Goal: Task Accomplishment & Management: Complete application form

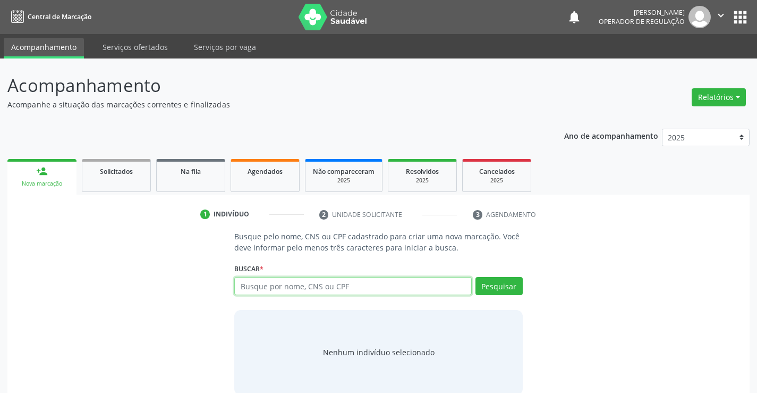
click at [280, 283] on input "text" at bounding box center [352, 286] width 237 height 18
type input "704601659138924"
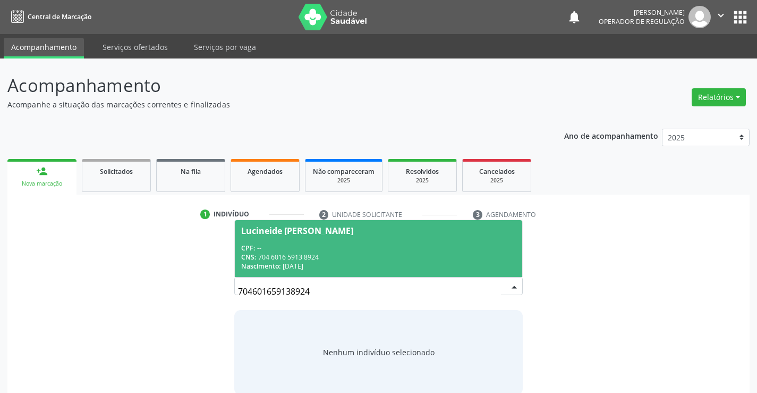
click at [309, 248] on div "CPF: --" at bounding box center [378, 247] width 274 height 9
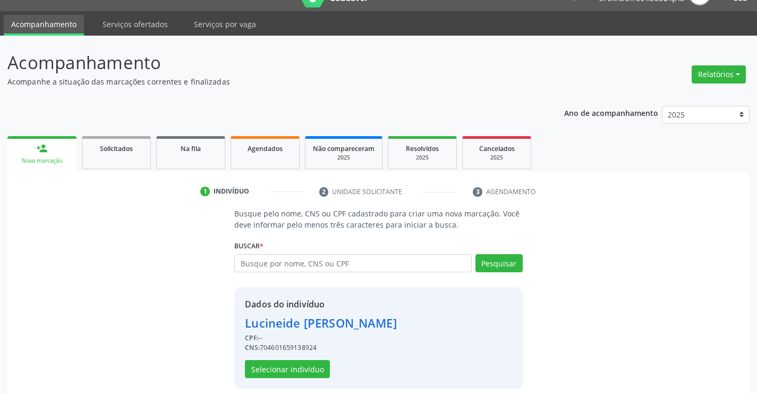
scroll to position [33, 0]
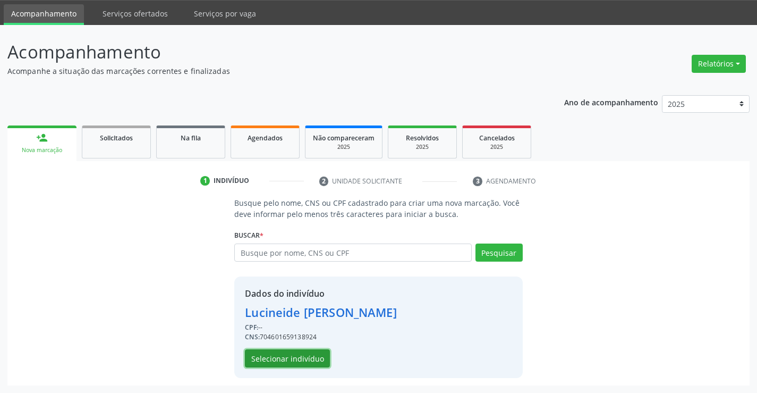
click at [312, 360] on button "Selecionar indivíduo" at bounding box center [287, 358] width 85 height 18
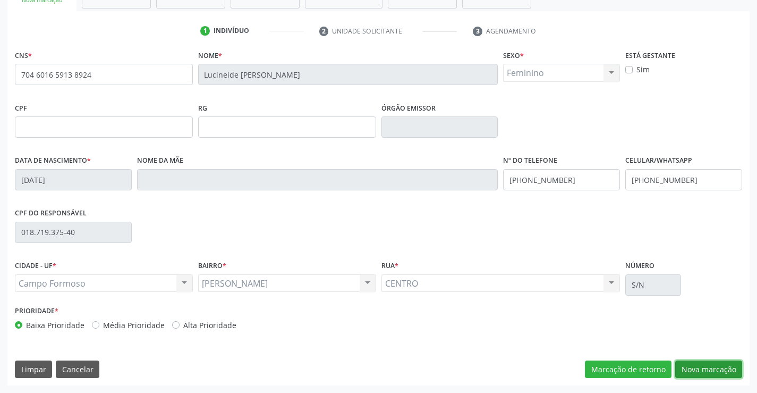
click at [703, 371] on button "Nova marcação" at bounding box center [708, 369] width 67 height 18
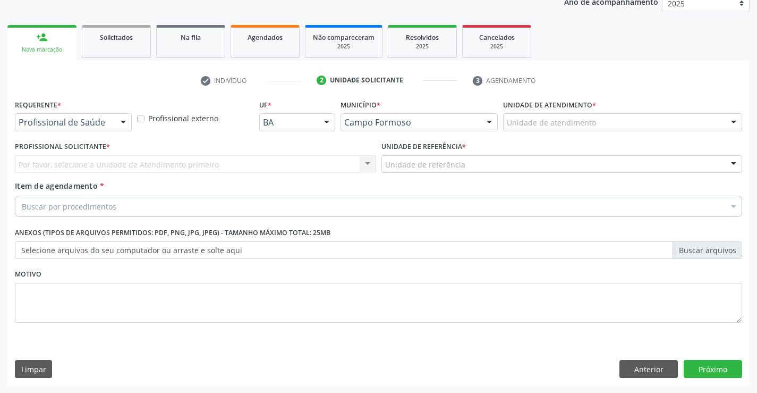
scroll to position [134, 0]
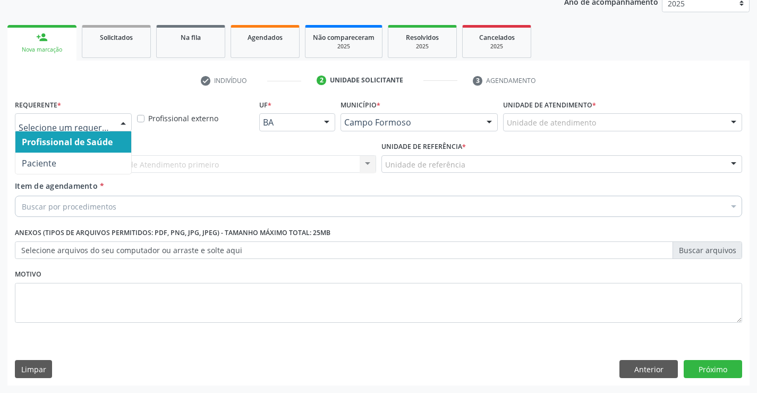
click at [119, 121] on div at bounding box center [123, 123] width 16 height 18
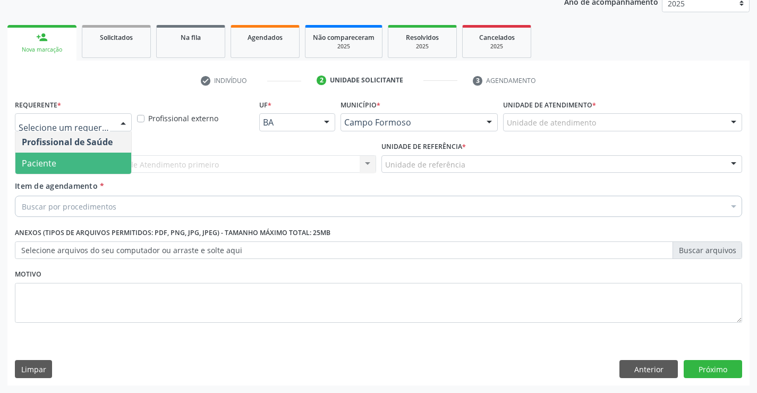
click at [40, 166] on span "Paciente" at bounding box center [39, 163] width 35 height 12
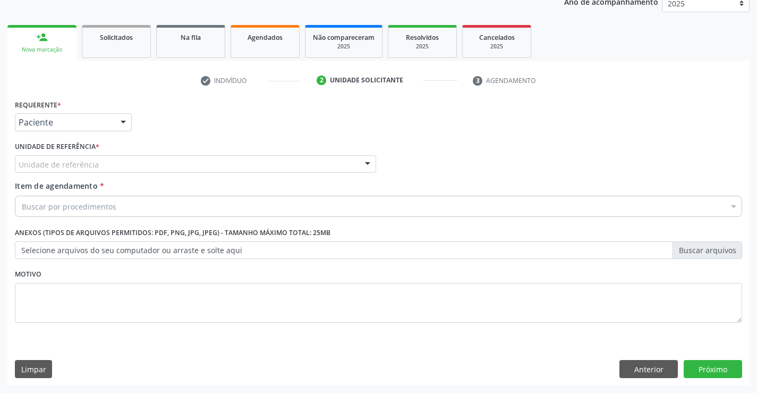
click at [123, 165] on div "Unidade de referência" at bounding box center [195, 164] width 361 height 18
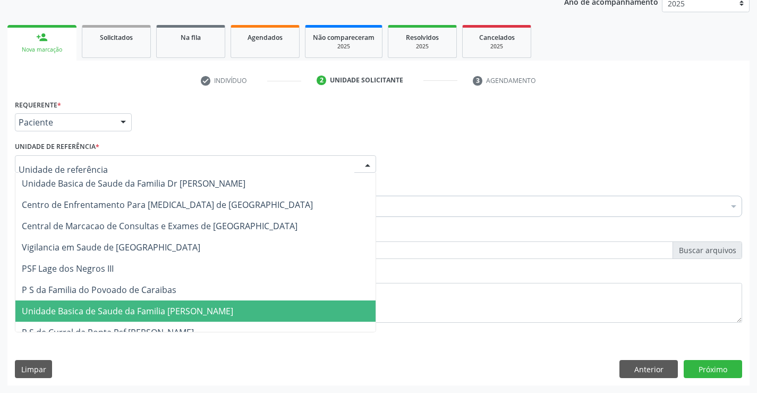
click at [160, 314] on span "Unidade Basica de Saude da Familia [PERSON_NAME]" at bounding box center [128, 311] width 212 height 12
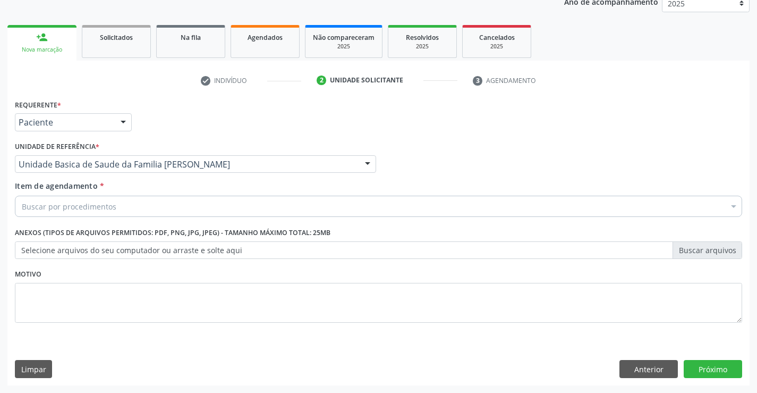
click at [175, 206] on div "Buscar por procedimentos" at bounding box center [379, 206] width 728 height 21
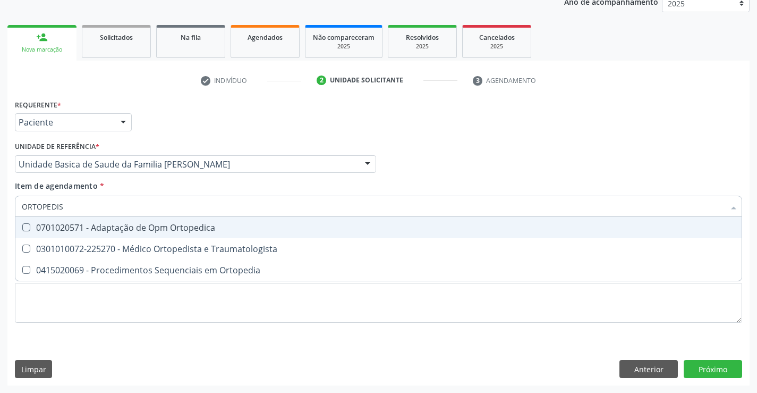
type input "ORTOPEDIST"
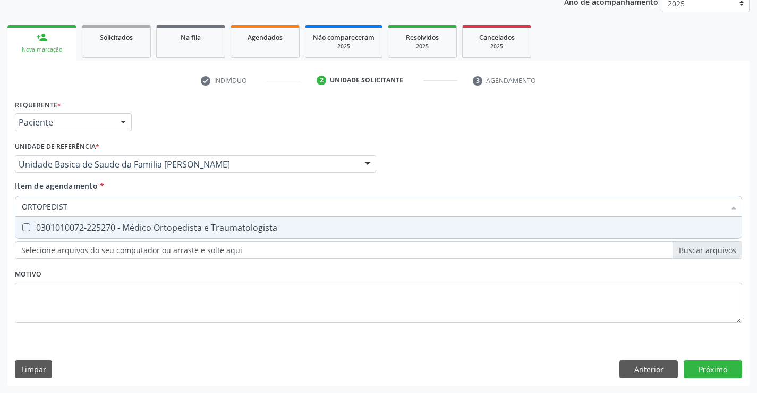
click at [49, 227] on div "0301010072-225270 - Médico Ortopedista e Traumatologista" at bounding box center [379, 227] width 714 height 9
checkbox Traumatologista "true"
click at [705, 367] on div "Requerente * Paciente Profissional de Saúde Paciente Nenhum resultado encontrad…" at bounding box center [378, 241] width 742 height 289
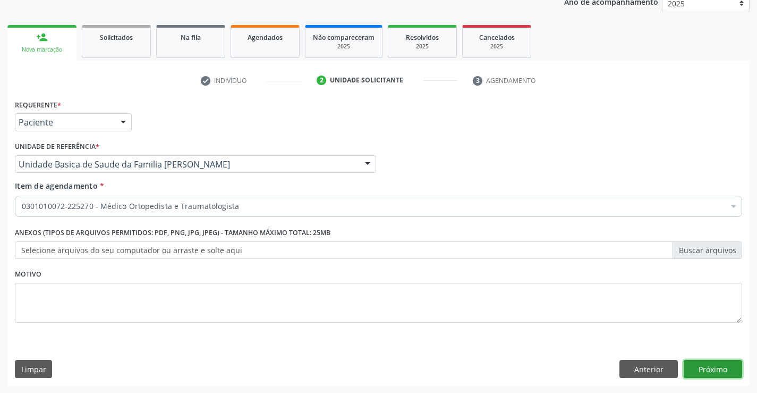
click at [716, 362] on button "Próximo" at bounding box center [713, 369] width 58 height 18
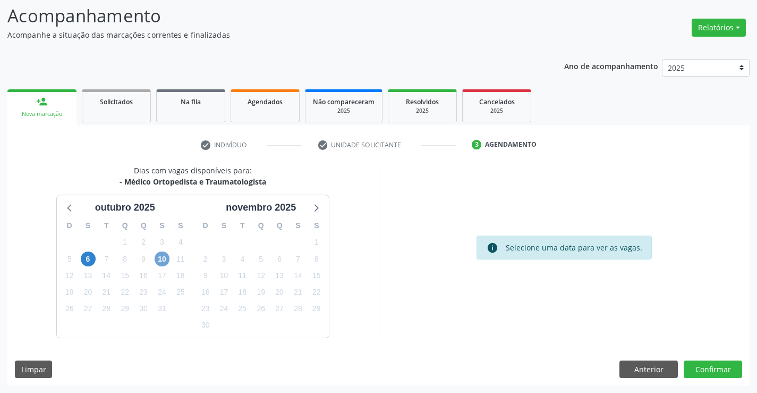
click at [162, 261] on span "10" at bounding box center [162, 258] width 15 height 15
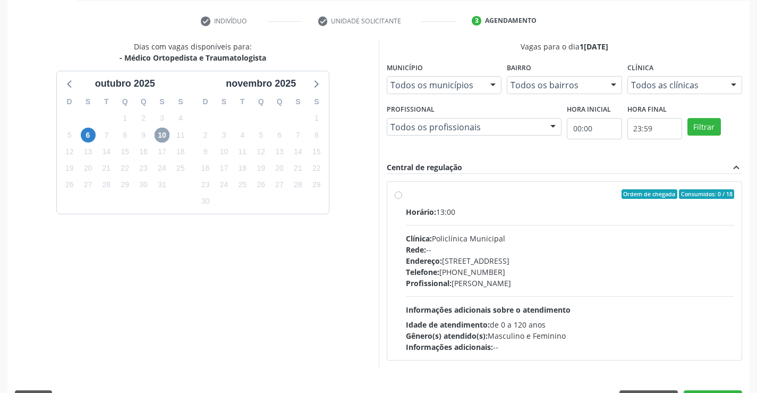
scroll to position [223, 0]
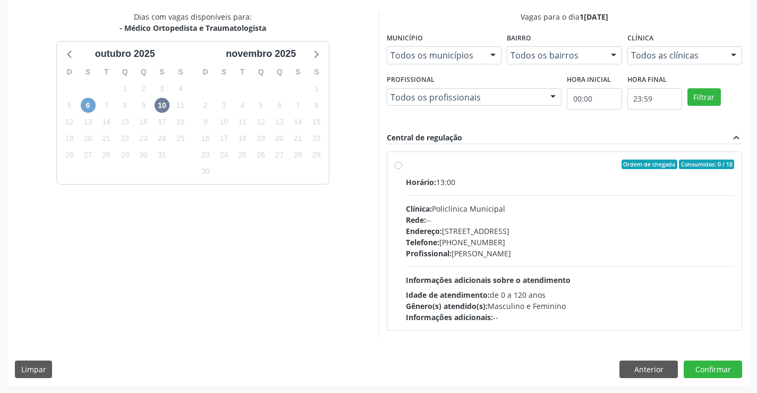
click at [86, 105] on span "6" at bounding box center [88, 105] width 15 height 15
click at [674, 234] on div "Endereço: Predio, nº 386, Centro, Campo Formoso - BA" at bounding box center [570, 230] width 329 height 11
click at [402, 169] on input "Ordem de chegada Consumidos: 8 / 17 Horário: 08:00 Clínica: Policlínica Municip…" at bounding box center [398, 164] width 7 height 10
radio input "true"
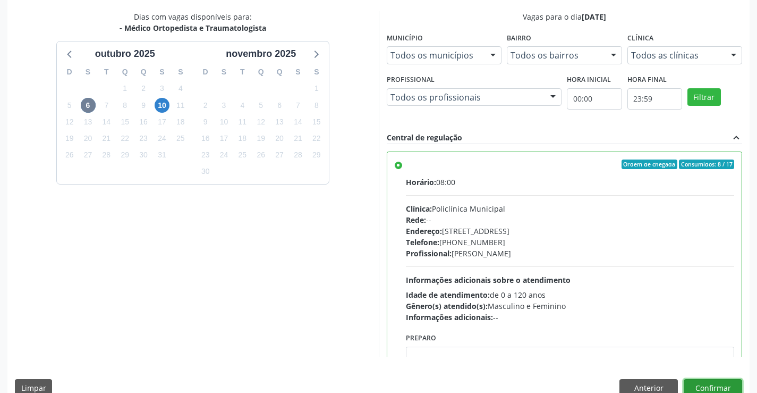
click at [694, 384] on button "Confirmar" at bounding box center [713, 388] width 58 height 18
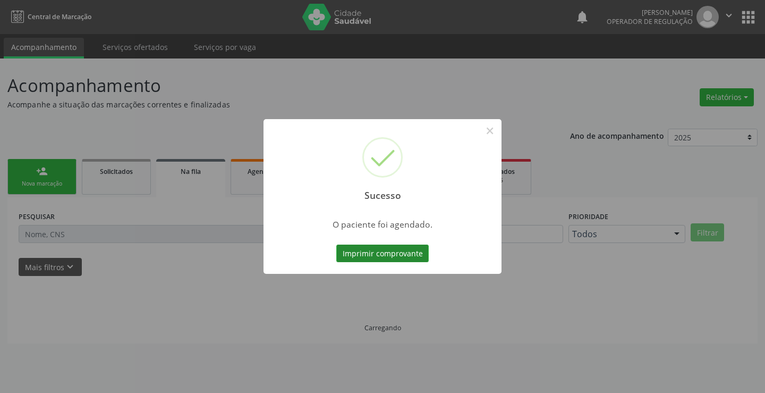
click at [411, 249] on button "Imprimir comprovante" at bounding box center [382, 253] width 92 height 18
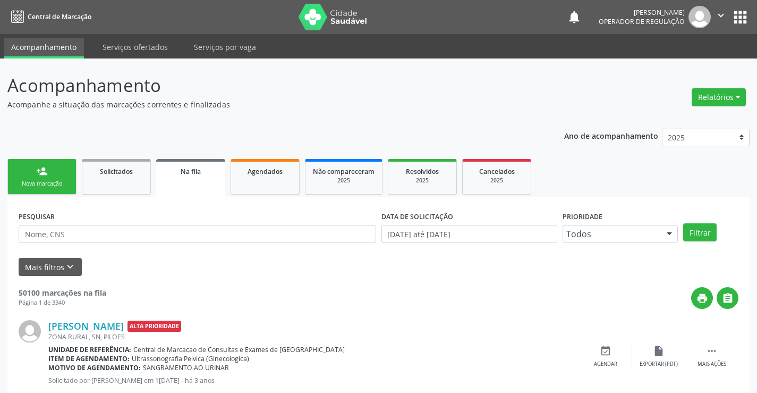
click at [49, 185] on div "Nova marcação" at bounding box center [41, 184] width 53 height 8
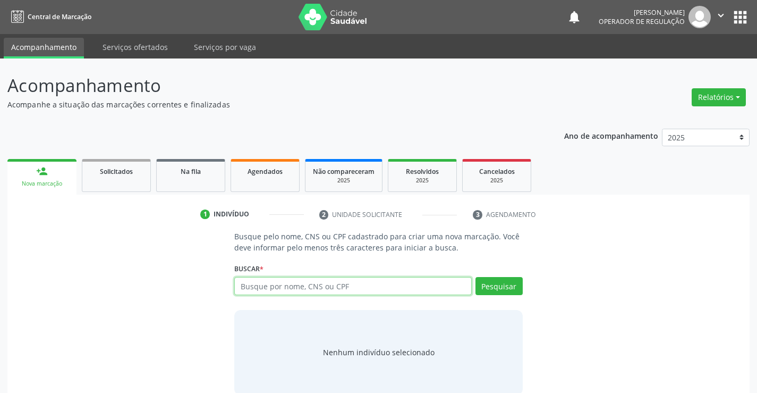
click at [268, 289] on input "text" at bounding box center [352, 286] width 237 height 18
type input "704009809986065"
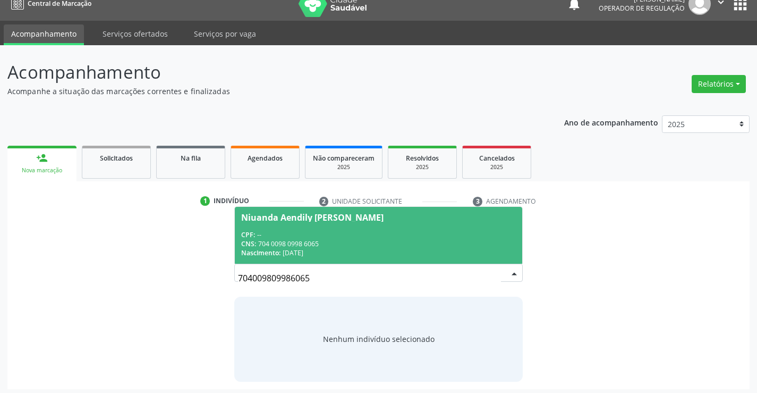
scroll to position [17, 0]
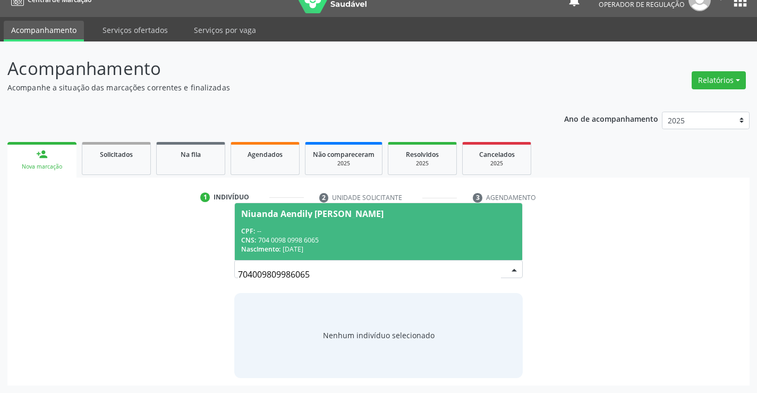
click at [293, 235] on div "CNS: 704 0098 0998 6065" at bounding box center [378, 239] width 274 height 9
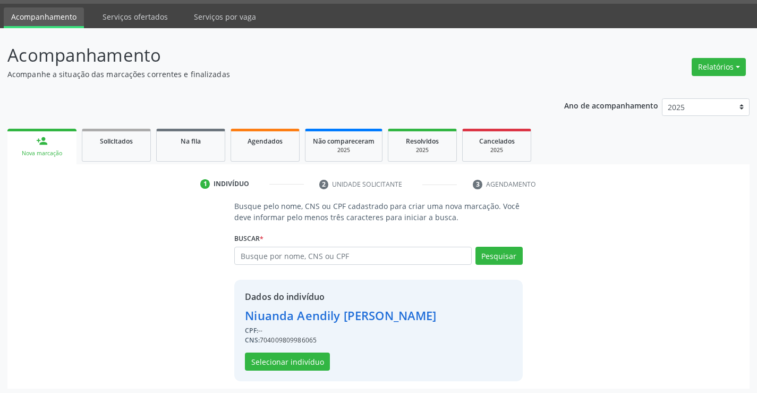
scroll to position [33, 0]
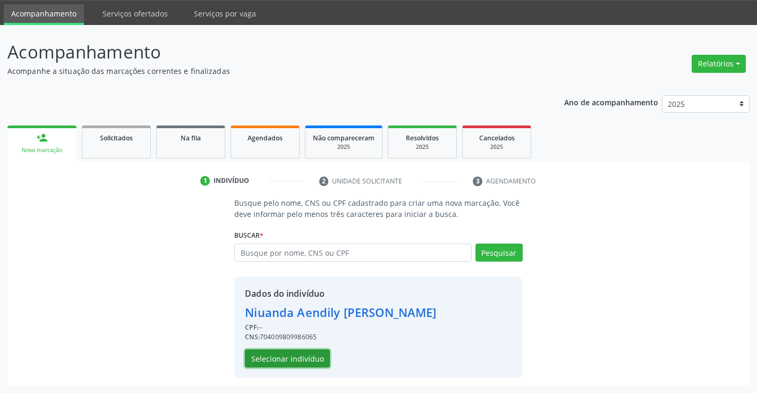
click at [276, 361] on button "Selecionar indivíduo" at bounding box center [287, 358] width 85 height 18
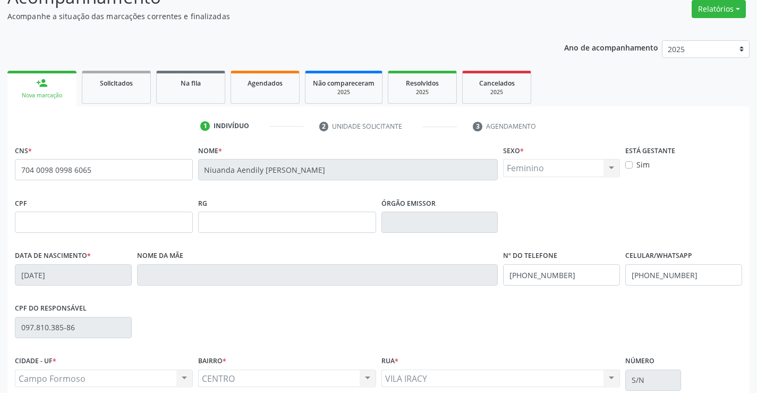
scroll to position [183, 0]
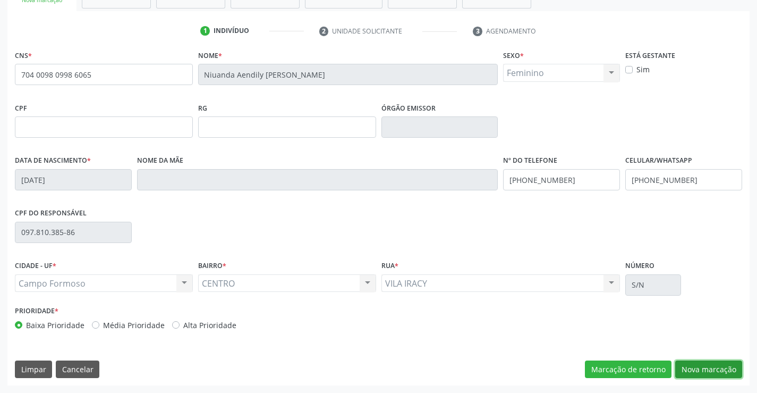
click at [716, 367] on button "Nova marcação" at bounding box center [708, 369] width 67 height 18
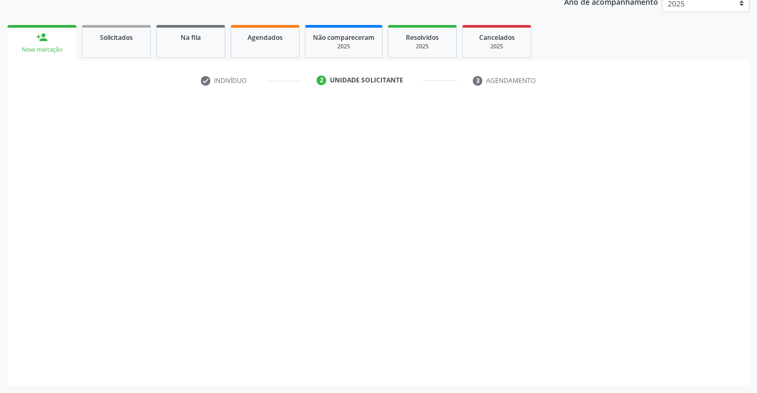
scroll to position [134, 0]
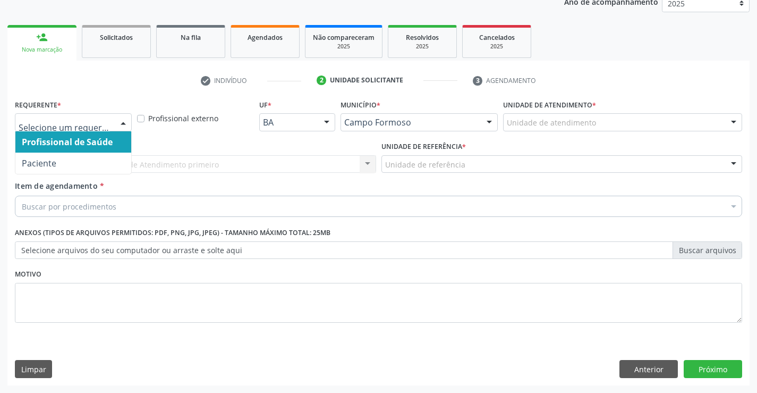
drag, startPoint x: 120, startPoint y: 121, endPoint x: 54, endPoint y: 153, distance: 73.7
click at [118, 123] on div at bounding box center [123, 123] width 16 height 18
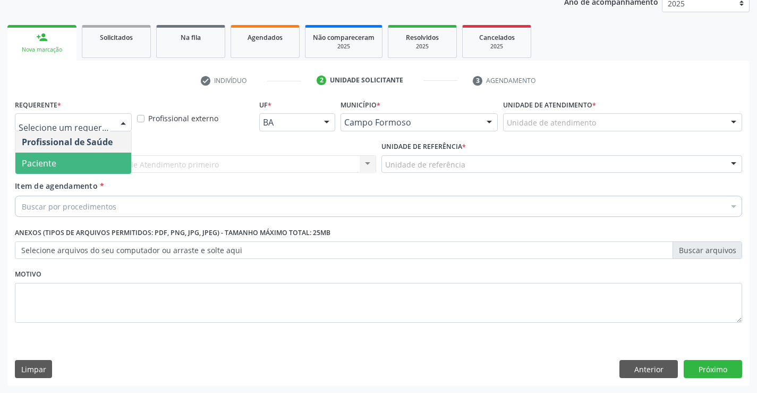
click at [48, 167] on span "Paciente" at bounding box center [39, 163] width 35 height 12
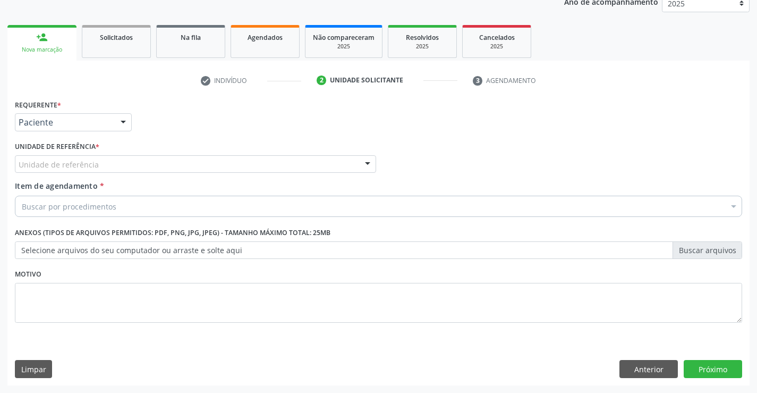
click at [108, 165] on div "Unidade de referência" at bounding box center [195, 164] width 361 height 18
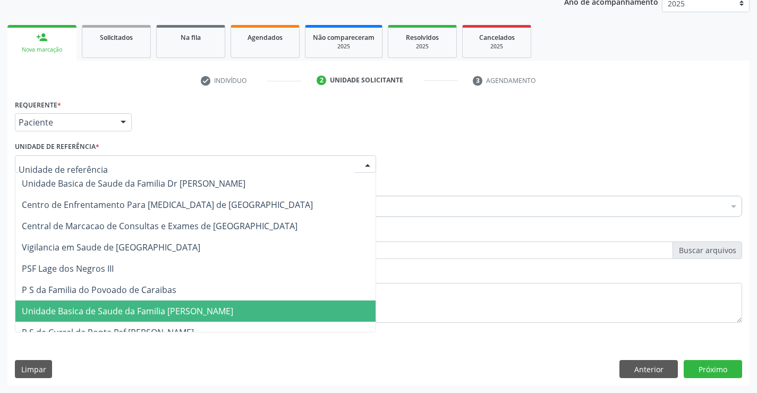
click at [111, 306] on span "Unidade Basica de Saude da Familia [PERSON_NAME]" at bounding box center [128, 311] width 212 height 12
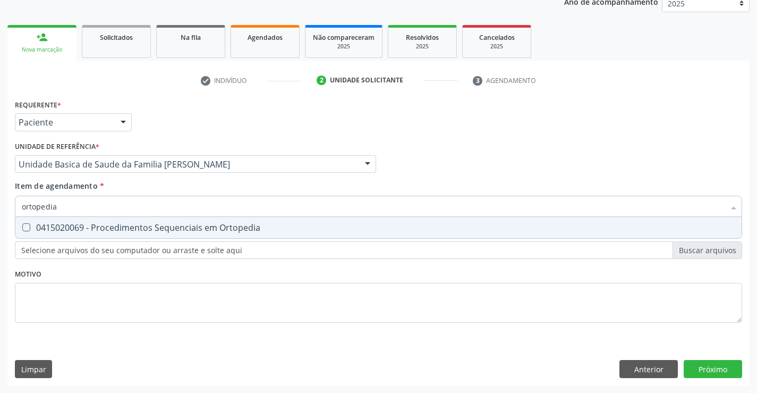
type input "ortopedi"
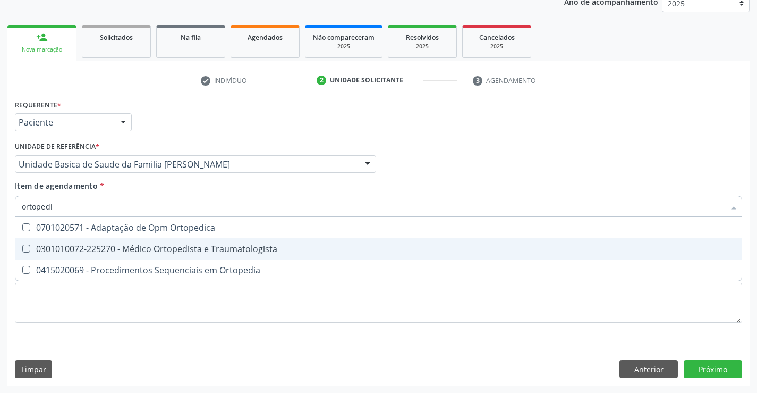
click at [109, 246] on div "0301010072-225270 - Médico Ortopedista e Traumatologista" at bounding box center [379, 248] width 714 height 9
checkbox Traumatologista "true"
click at [712, 363] on div "Requerente * Paciente Profissional de Saúde Paciente Nenhum resultado encontrad…" at bounding box center [378, 241] width 742 height 289
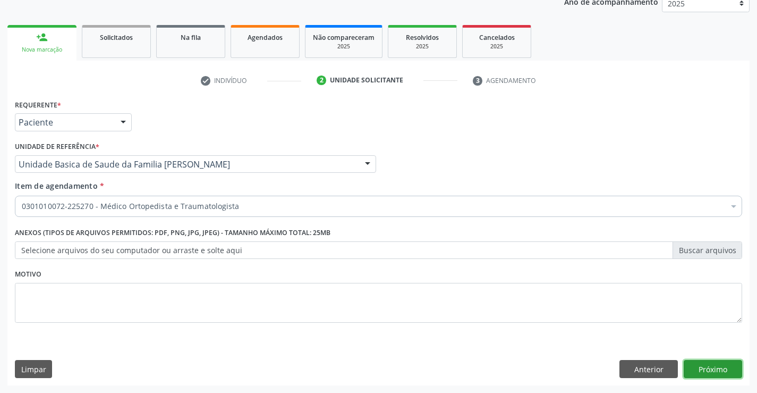
click at [717, 372] on button "Próximo" at bounding box center [713, 369] width 58 height 18
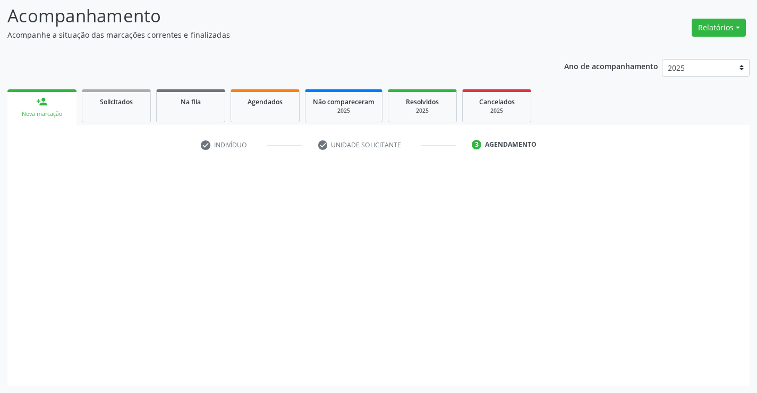
scroll to position [70, 0]
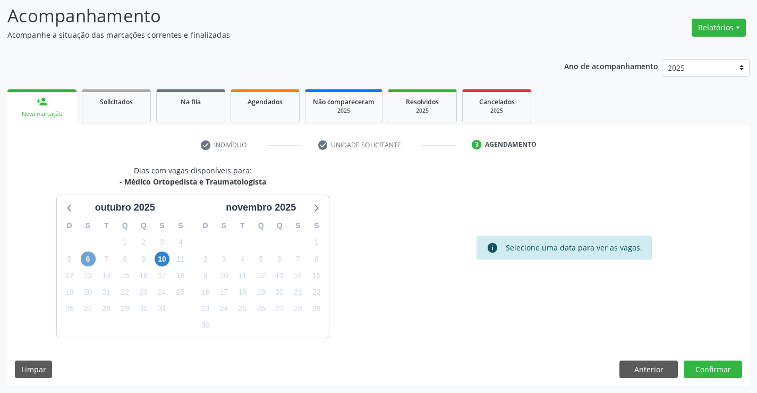
click at [90, 259] on span "6" at bounding box center [88, 258] width 15 height 15
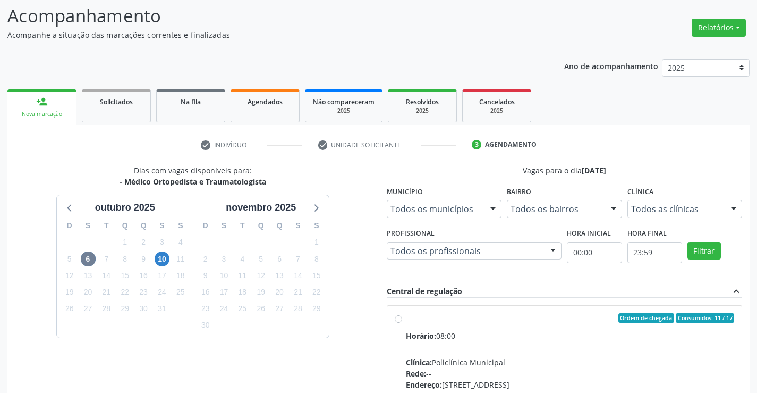
click at [525, 341] on div "Horário: 08:00" at bounding box center [570, 335] width 329 height 11
click at [402, 323] on input "Ordem de chegada Consumidos: 11 / 17 Horário: 08:00 Clínica: Policlínica Munici…" at bounding box center [398, 318] width 7 height 10
radio input "true"
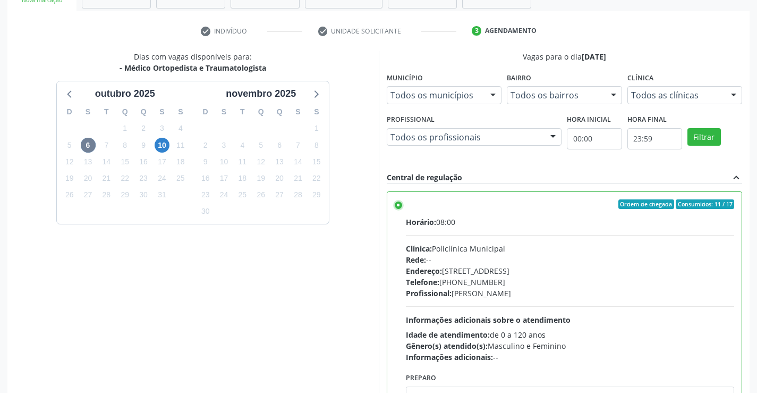
scroll to position [242, 0]
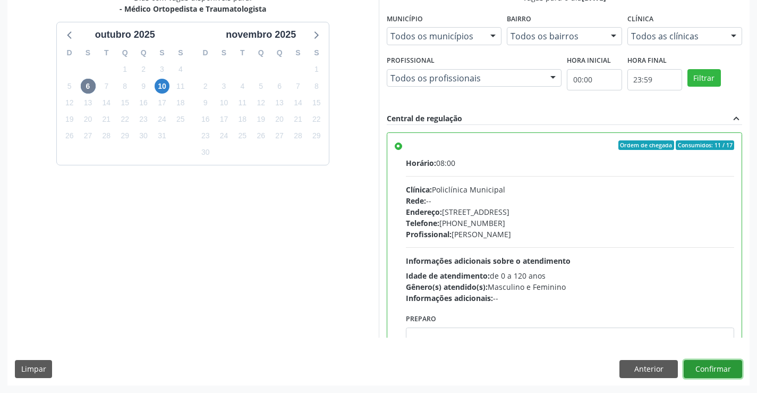
click at [724, 367] on button "Confirmar" at bounding box center [713, 369] width 58 height 18
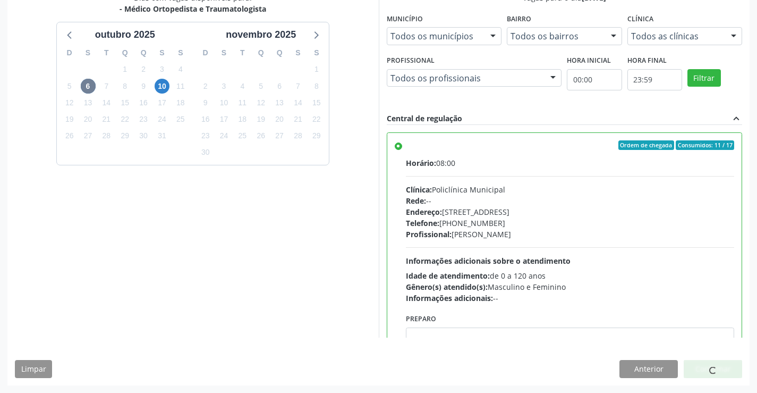
scroll to position [0, 0]
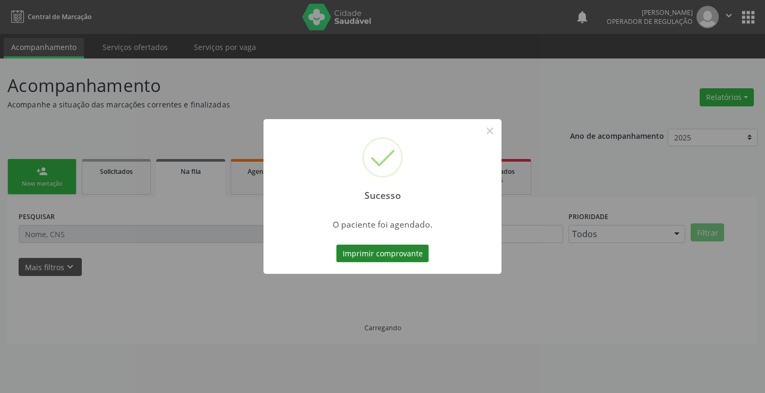
click at [402, 249] on button "Imprimir comprovante" at bounding box center [382, 253] width 92 height 18
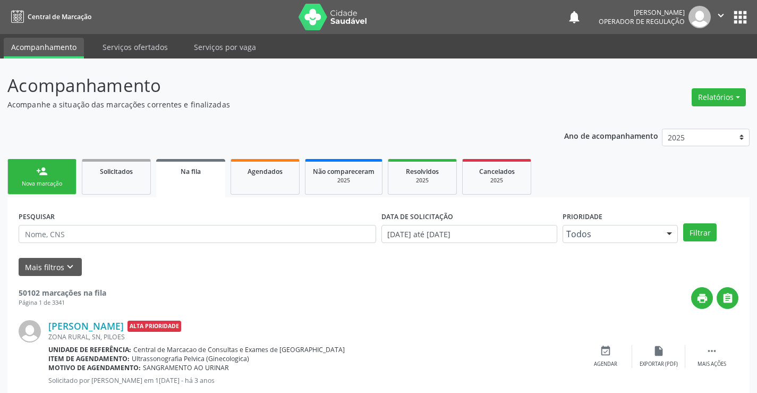
click at [37, 167] on div "person_add" at bounding box center [42, 171] width 12 height 12
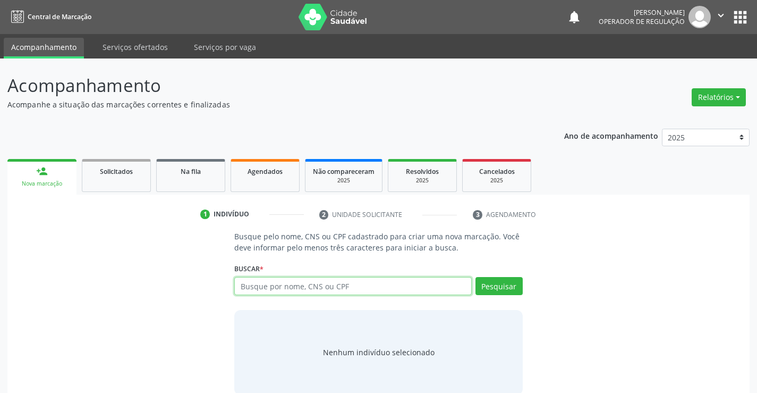
click at [266, 285] on input "text" at bounding box center [352, 286] width 237 height 18
type input "703007829507375"
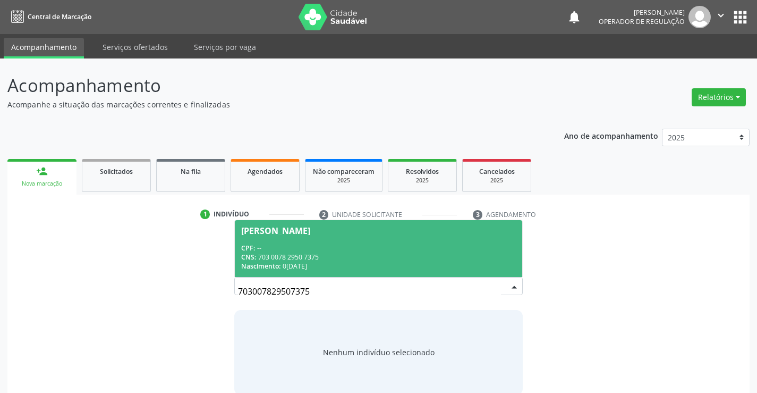
click at [281, 247] on div "CPF: --" at bounding box center [378, 247] width 274 height 9
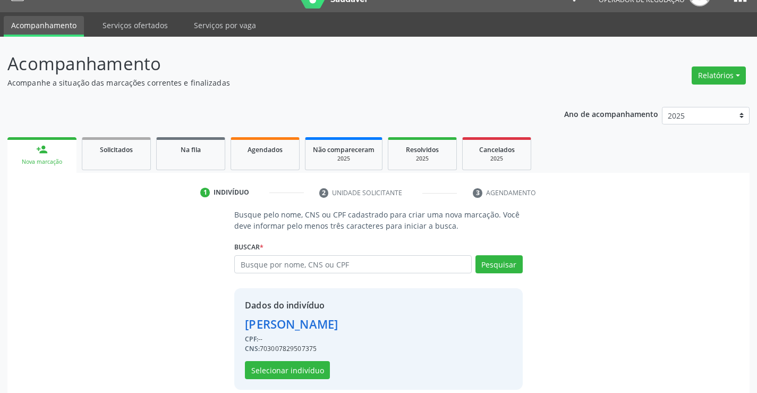
scroll to position [33, 0]
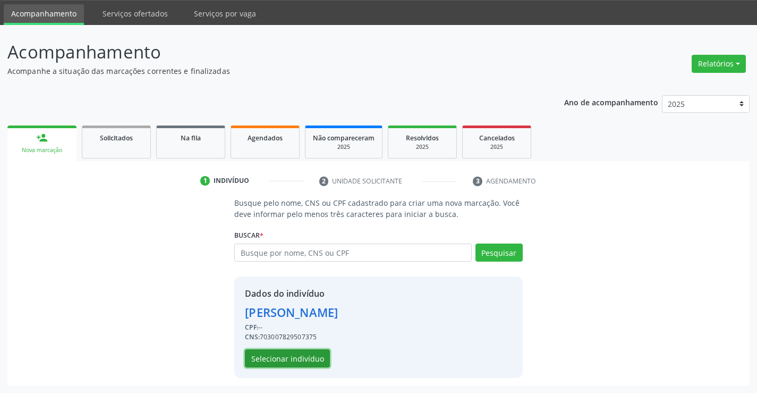
click at [290, 356] on button "Selecionar indivíduo" at bounding box center [287, 358] width 85 height 18
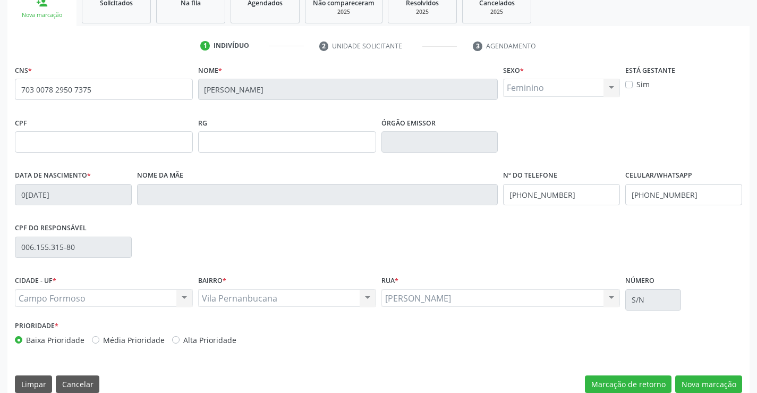
scroll to position [183, 0]
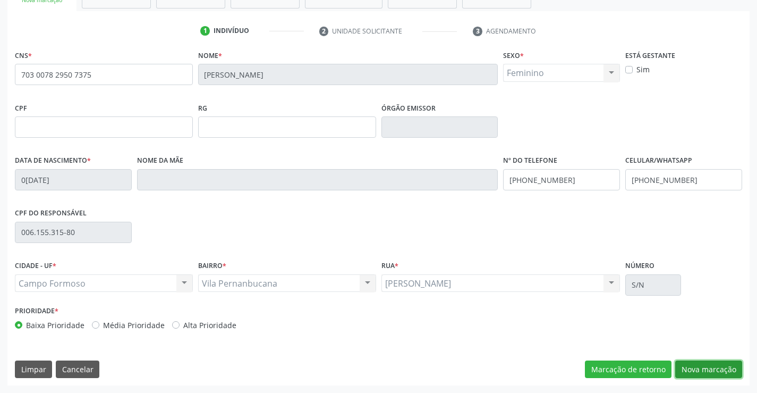
click at [724, 365] on button "Nova marcação" at bounding box center [708, 369] width 67 height 18
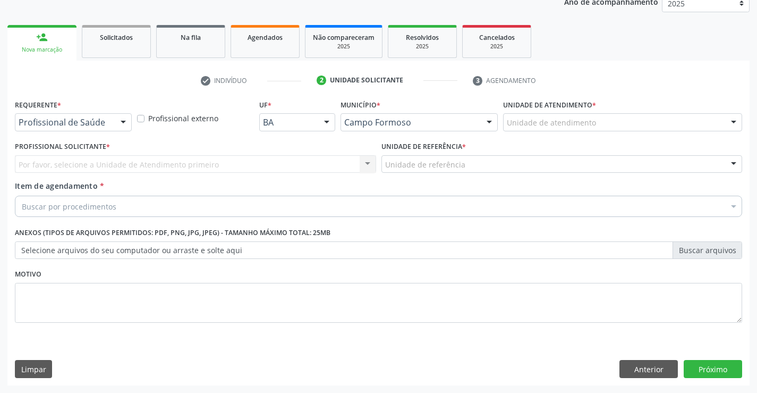
scroll to position [134, 0]
drag, startPoint x: 116, startPoint y: 123, endPoint x: 80, endPoint y: 133, distance: 37.7
click at [115, 123] on div at bounding box center [123, 123] width 16 height 18
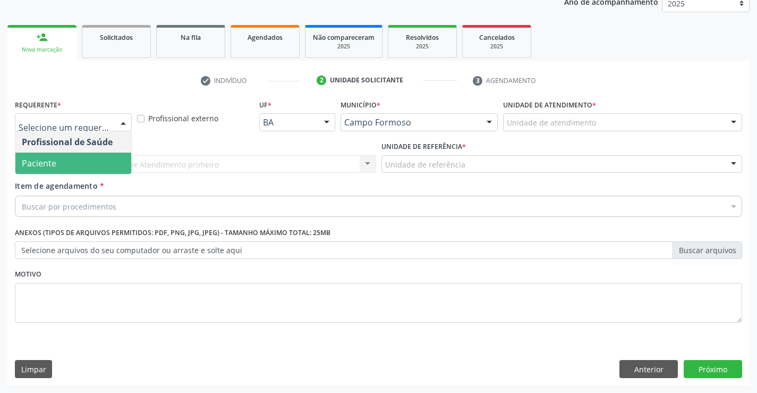
click at [49, 164] on span "Paciente" at bounding box center [39, 163] width 35 height 12
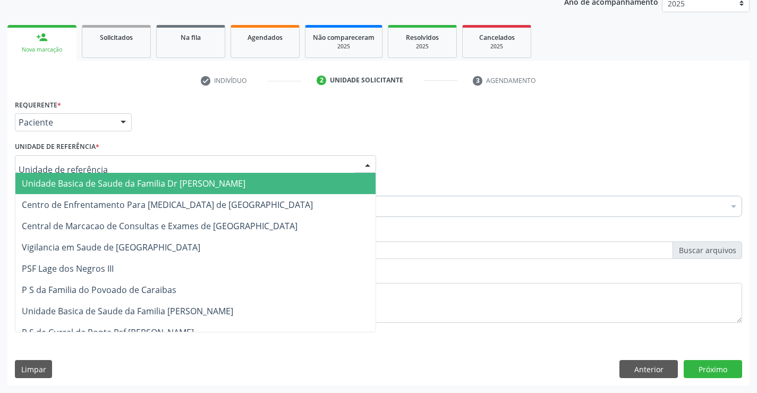
click at [100, 161] on div at bounding box center [195, 164] width 361 height 18
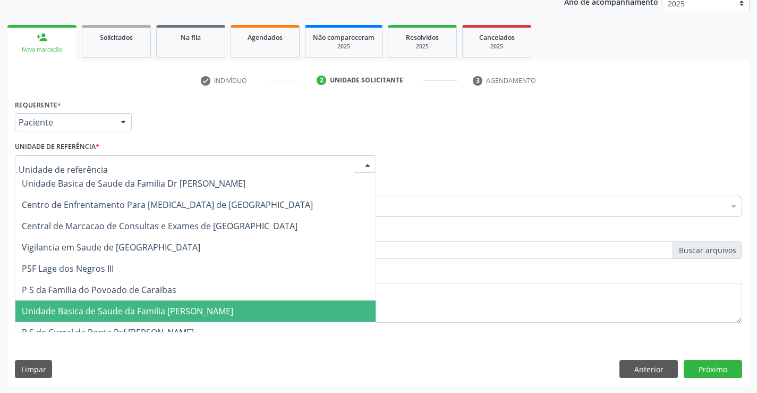
click at [131, 315] on span "Unidade Basica de Saude da Familia [PERSON_NAME]" at bounding box center [128, 311] width 212 height 12
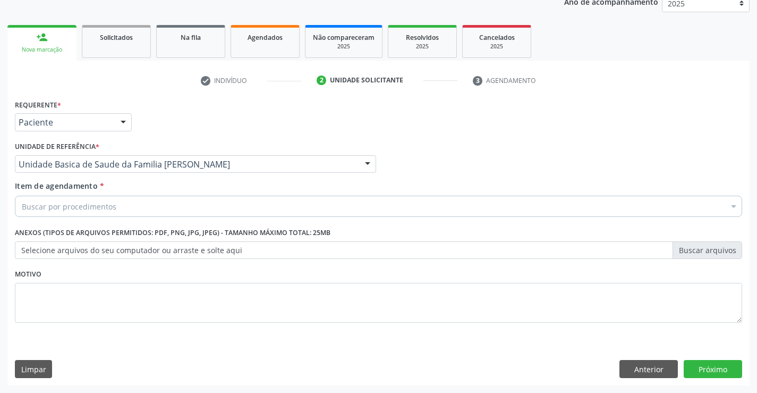
click at [90, 214] on div "Buscar por procedimentos" at bounding box center [379, 206] width 728 height 21
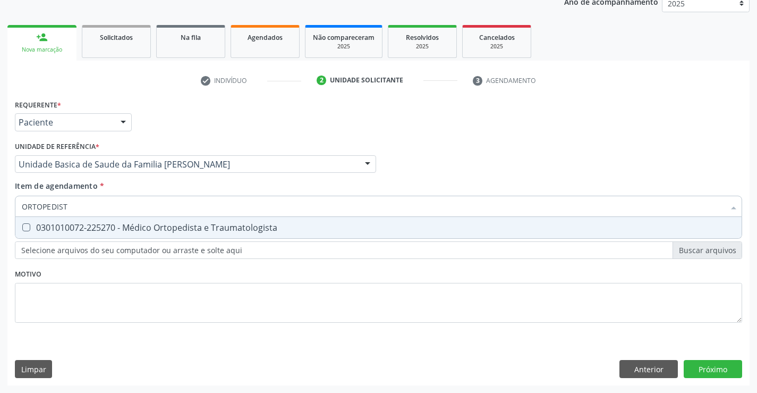
type input "ORTOPEDISTA"
click at [93, 229] on div "0301010072-225270 - Médico Ortopedista e Traumatologista" at bounding box center [379, 227] width 714 height 9
checkbox Traumatologista "true"
click at [699, 362] on div "Requerente * Paciente Profissional de Saúde Paciente Nenhum resultado encontrad…" at bounding box center [378, 241] width 742 height 289
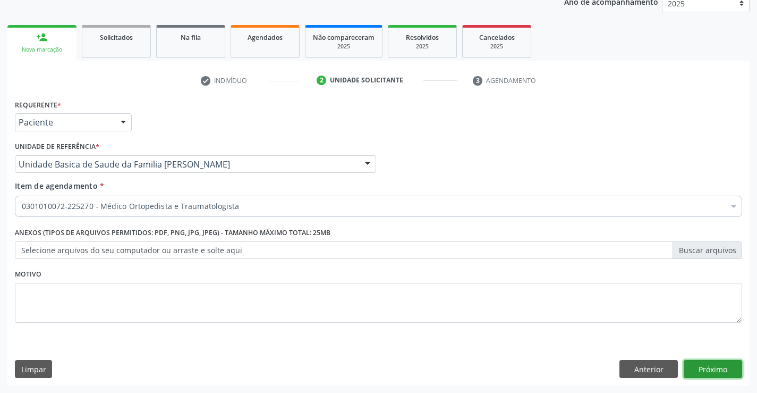
click at [699, 368] on button "Próximo" at bounding box center [713, 369] width 58 height 18
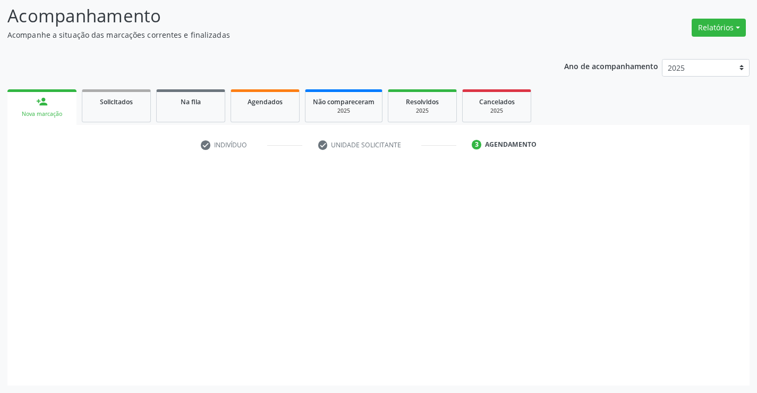
scroll to position [70, 0]
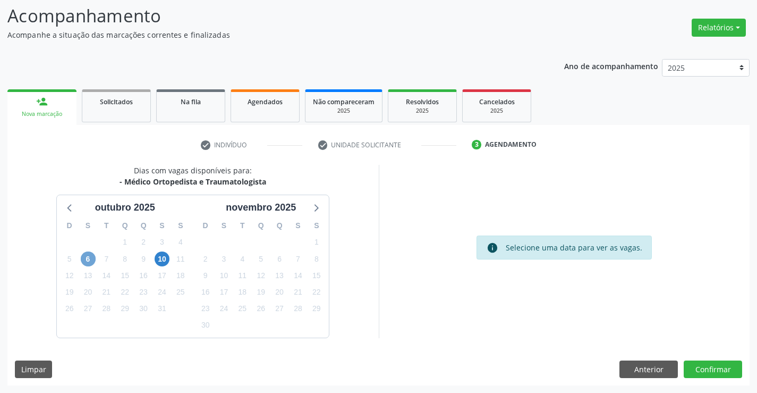
click at [81, 260] on span "6" at bounding box center [88, 258] width 15 height 15
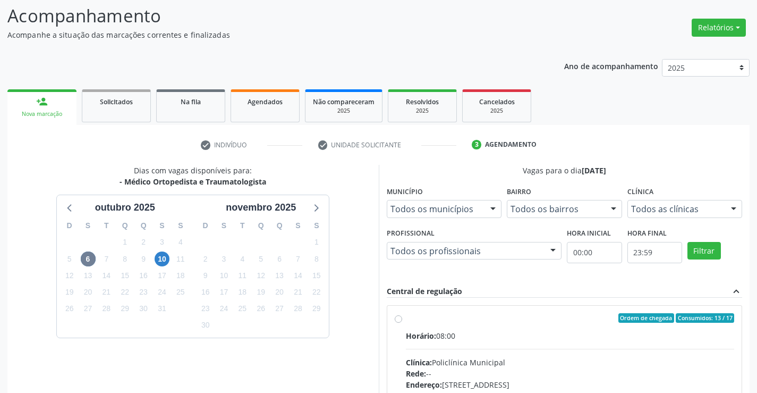
click at [402, 323] on input "Ordem de chegada Consumidos: 13 / 17 Horário: 08:00 Clínica: Policlínica Munici…" at bounding box center [398, 318] width 7 height 10
radio input "true"
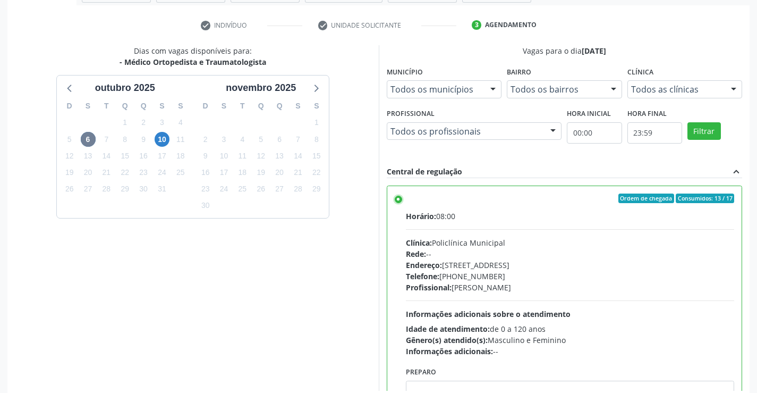
scroll to position [242, 0]
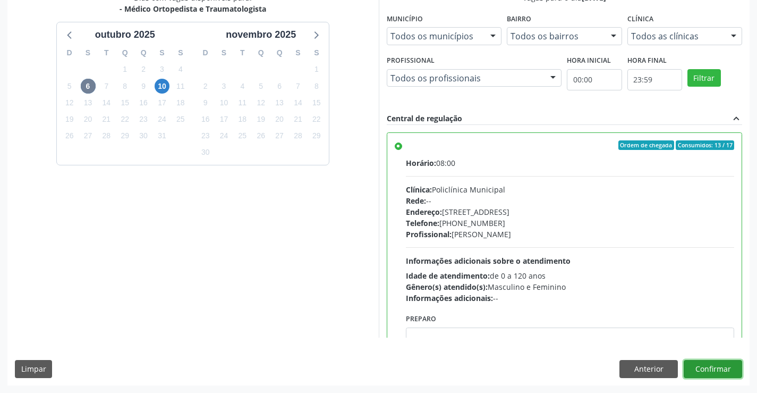
click at [710, 369] on button "Confirmar" at bounding box center [713, 369] width 58 height 18
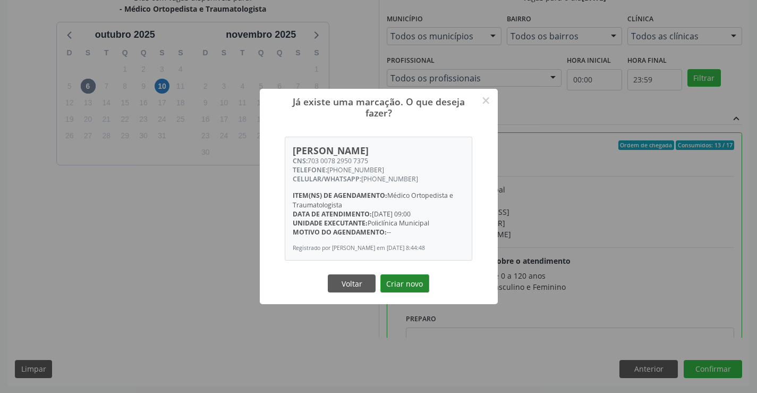
click at [402, 292] on button "Criar novo" at bounding box center [405, 283] width 49 height 18
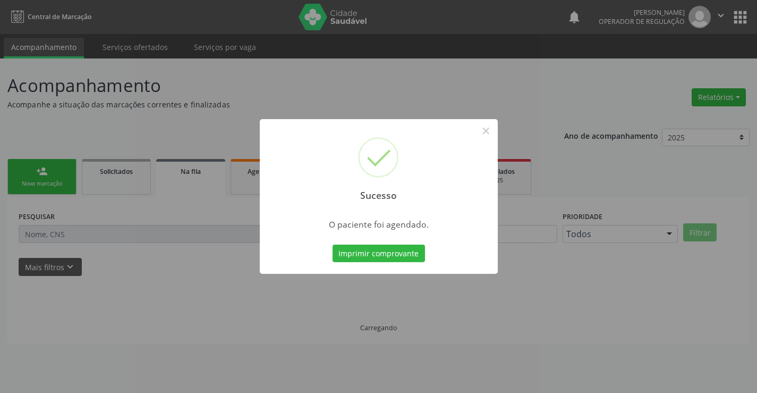
scroll to position [0, 0]
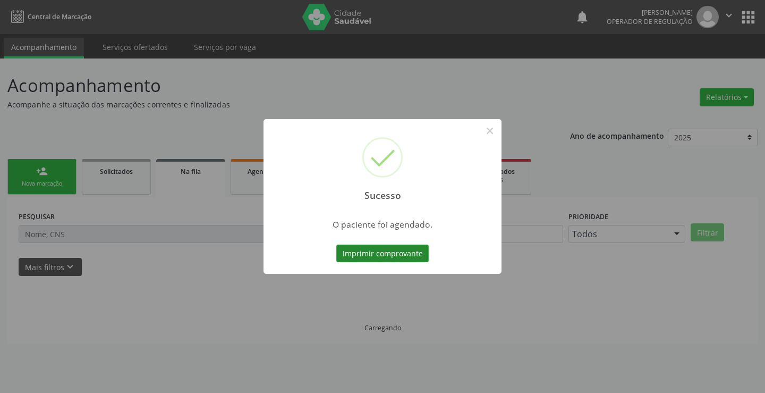
click at [393, 255] on button "Imprimir comprovante" at bounding box center [382, 253] width 92 height 18
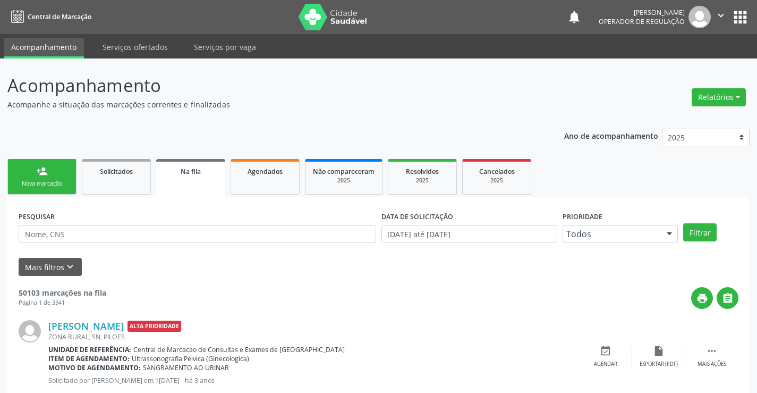
click at [29, 174] on link "person_add Nova marcação" at bounding box center [41, 177] width 69 height 36
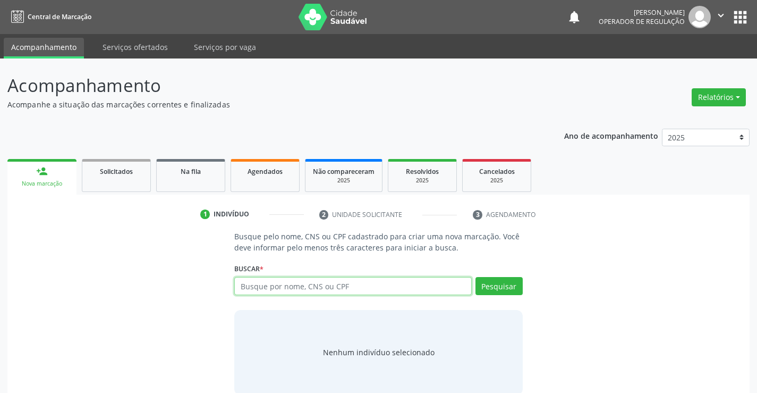
click at [259, 291] on input "text" at bounding box center [352, 286] width 237 height 18
type input "70"
drag, startPoint x: 259, startPoint y: 291, endPoint x: 220, endPoint y: 295, distance: 39.5
click at [220, 295] on div "Busque pelo nome, CNS ou CPF cadastrado para criar uma nova marcação. Você deve…" at bounding box center [379, 313] width 728 height 164
type input "CADMIEL ALVES"
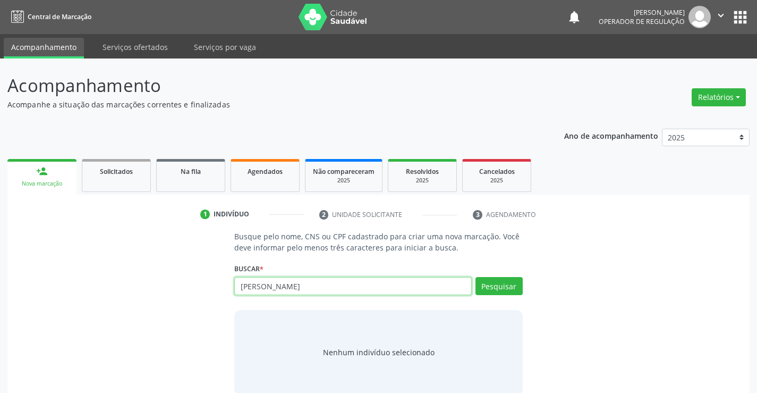
type input "CADMIEL ALVES"
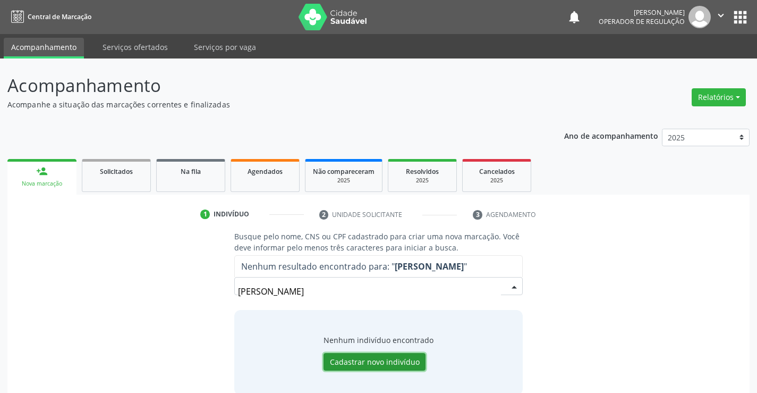
click at [367, 360] on button "Cadastrar novo indivíduo" at bounding box center [375, 362] width 102 height 18
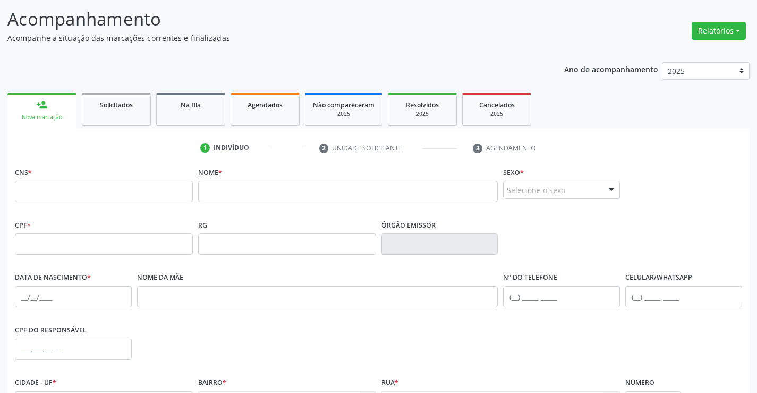
scroll to position [183, 0]
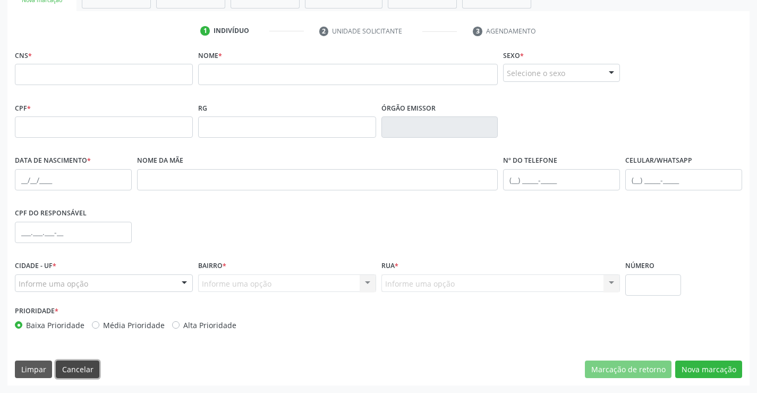
click at [72, 371] on button "Cancelar" at bounding box center [78, 369] width 44 height 18
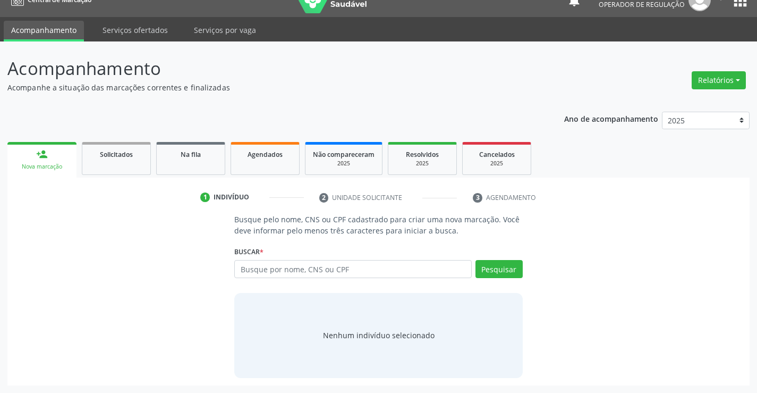
scroll to position [17, 0]
click at [303, 263] on input "text" at bounding box center [352, 269] width 237 height 18
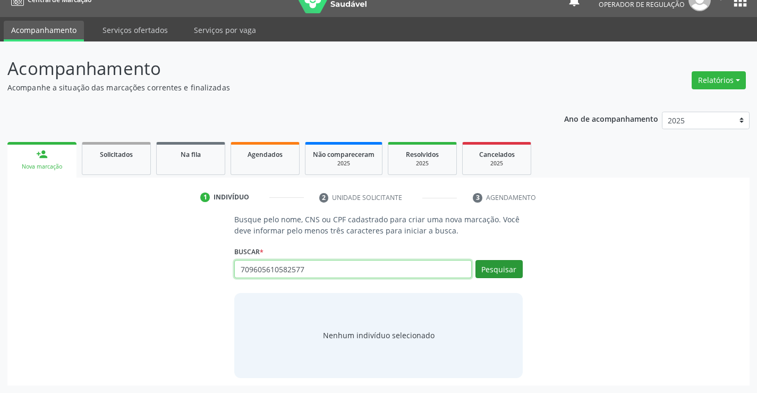
type input "709605610582577"
click at [500, 268] on button "Pesquisar" at bounding box center [499, 269] width 47 height 18
type input "709605610582577"
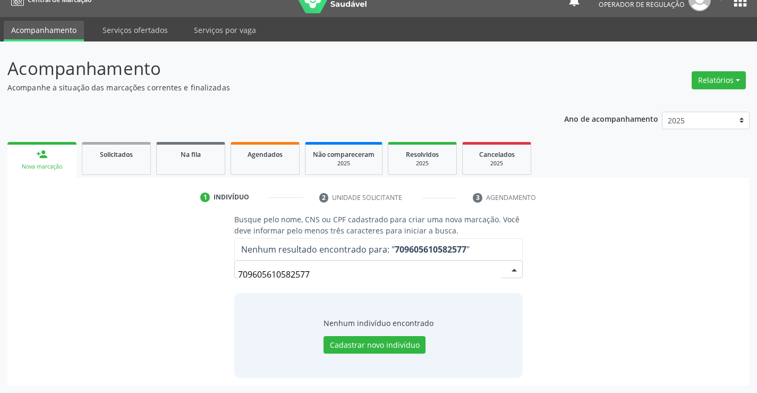
drag, startPoint x: 326, startPoint y: 275, endPoint x: 152, endPoint y: 277, distance: 174.3
click at [152, 277] on div "Busque pelo nome, CNS ou CPF cadastrado para criar uma nova marcação. Você deve…" at bounding box center [379, 296] width 728 height 164
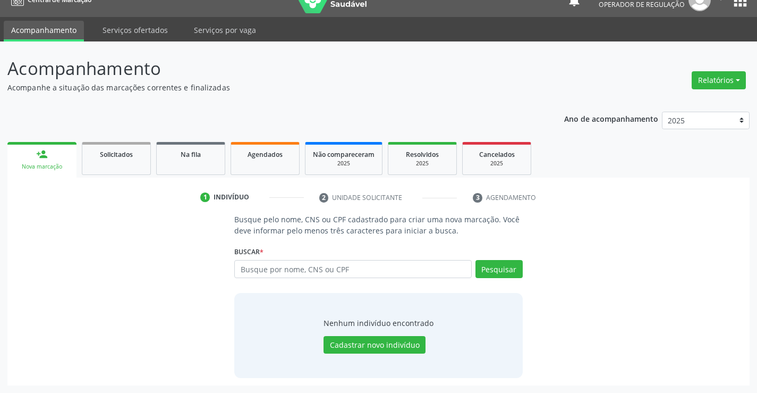
click at [252, 263] on input "text" at bounding box center [352, 269] width 237 height 18
type input "09342455174"
click at [504, 264] on button "Pesquisar" at bounding box center [499, 269] width 47 height 18
drag, startPoint x: 303, startPoint y: 277, endPoint x: 201, endPoint y: 265, distance: 102.7
click at [201, 265] on div "Busque pelo nome, CNS ou CPF cadastrado para criar uma nova marcação. Você deve…" at bounding box center [379, 296] width 728 height 164
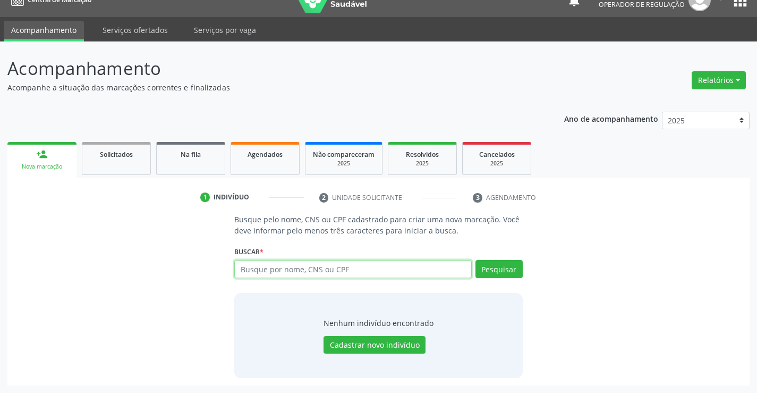
paste input "709605619582577"
type input "709605619582577"
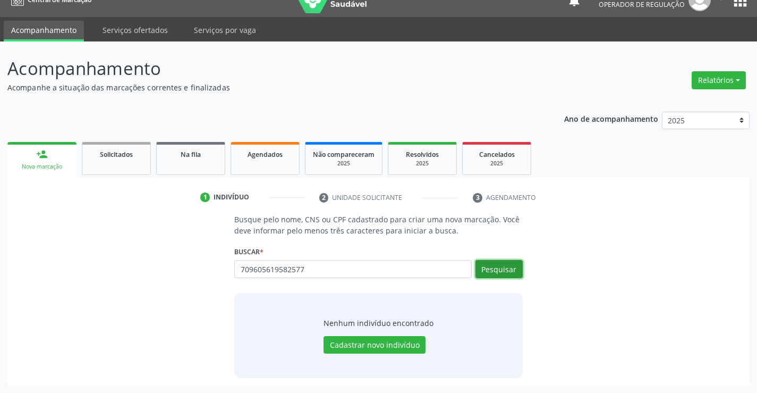
click at [519, 268] on button "Pesquisar" at bounding box center [499, 269] width 47 height 18
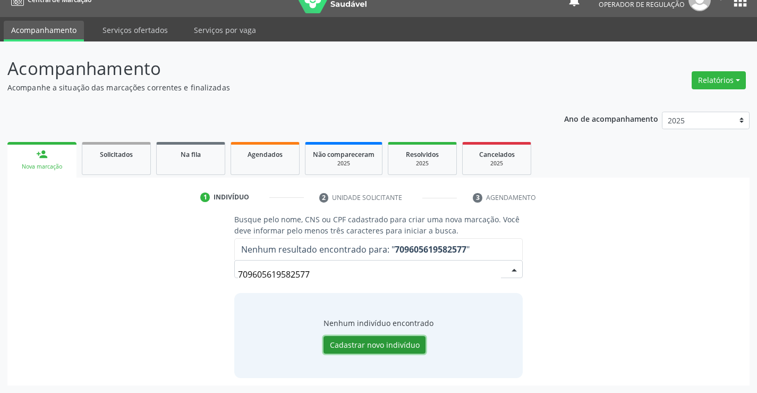
click at [381, 346] on button "Cadastrar novo indivíduo" at bounding box center [375, 345] width 102 height 18
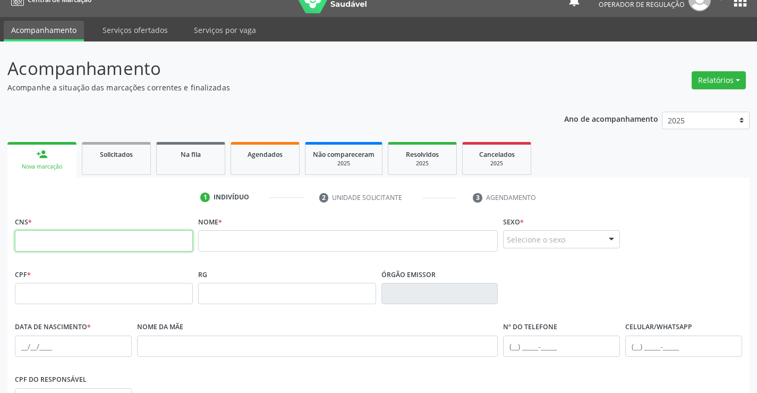
click at [152, 242] on input "text" at bounding box center [104, 240] width 178 height 21
paste input "709 6056 1958 2577"
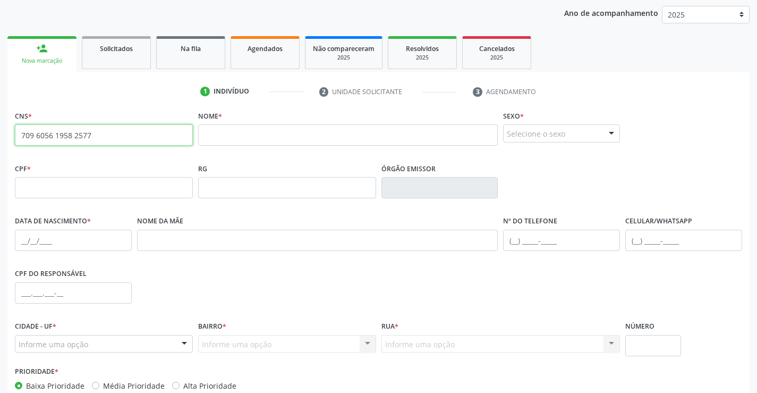
scroll to position [123, 0]
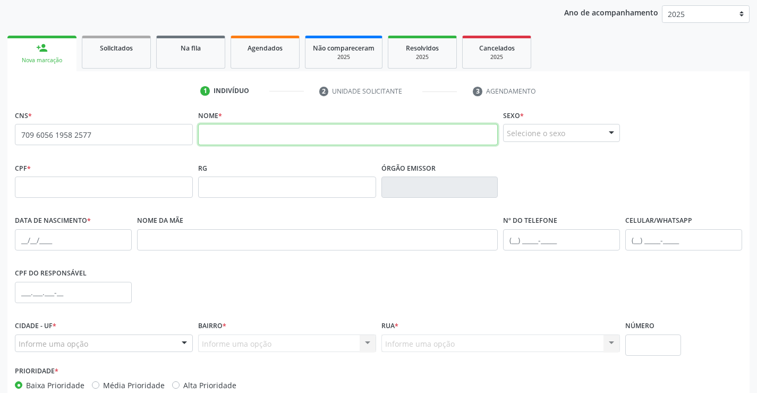
click at [285, 130] on input "text" at bounding box center [348, 134] width 300 height 21
type input "709 6056 1958 2577"
type input "CADMIEL ALVES DOS SANTOS VIEIRA SILVA"
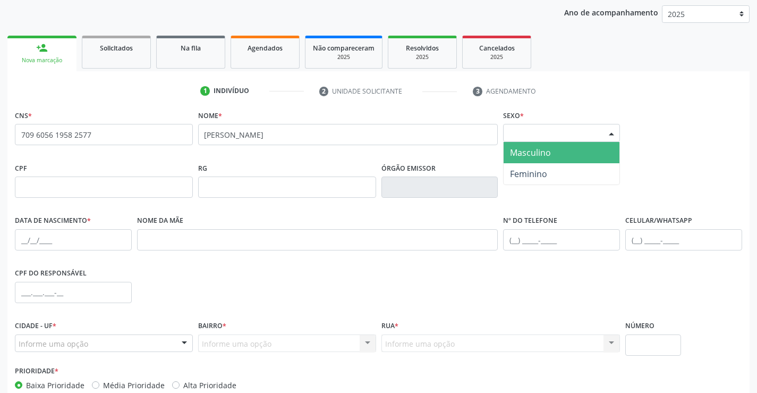
click at [603, 128] on div "Selecione o sexo Masculino Feminino Nenhum resultado encontrado para: " " Não h…" at bounding box center [561, 133] width 117 height 18
click at [544, 160] on span "Masculino" at bounding box center [562, 152] width 116 height 21
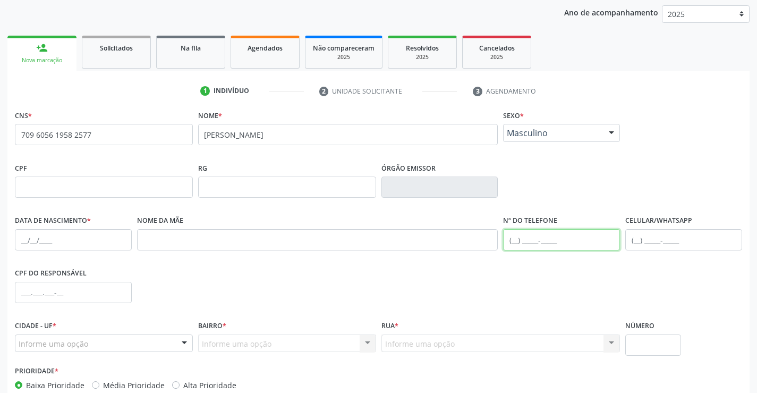
click at [521, 247] on input "text" at bounding box center [561, 239] width 117 height 21
type input "(74) 9143-9141"
click at [43, 241] on input "text" at bounding box center [73, 239] width 117 height 21
type input "04/07/2001"
click at [49, 294] on input "text" at bounding box center [73, 292] width 117 height 21
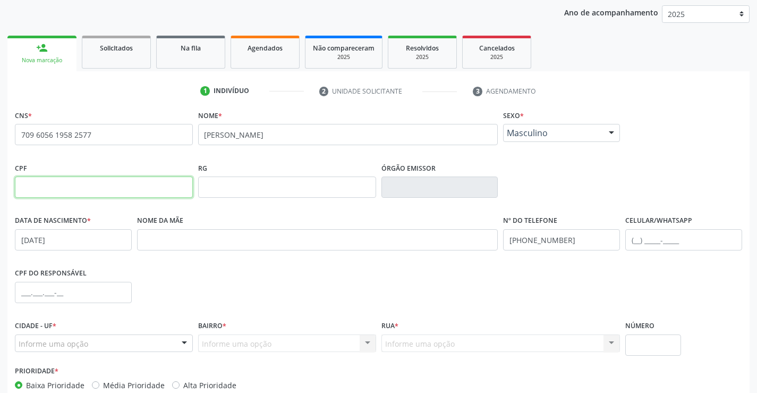
click at [165, 187] on input "text" at bounding box center [104, 186] width 178 height 21
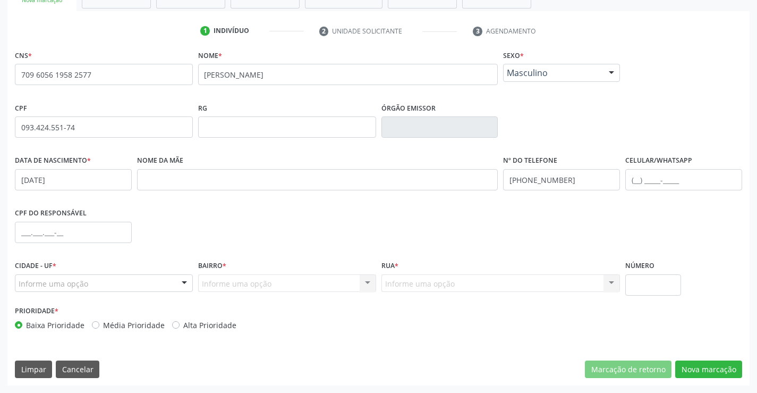
click at [159, 280] on div "Informe uma opção" at bounding box center [104, 283] width 178 height 18
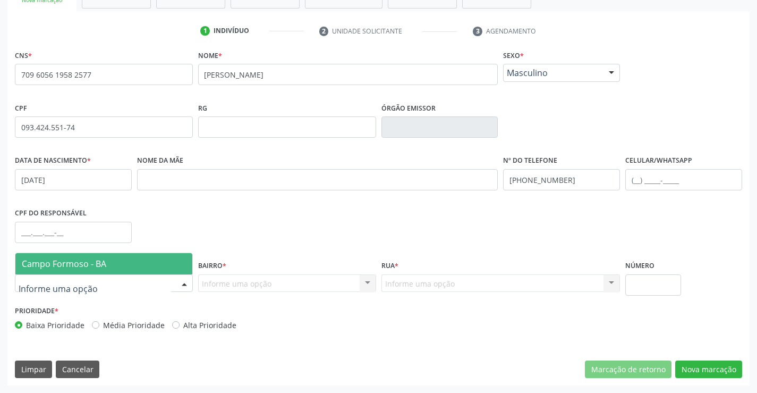
click at [104, 258] on span "Campo Formoso - BA" at bounding box center [64, 264] width 84 height 12
type input "093.424.551-74"
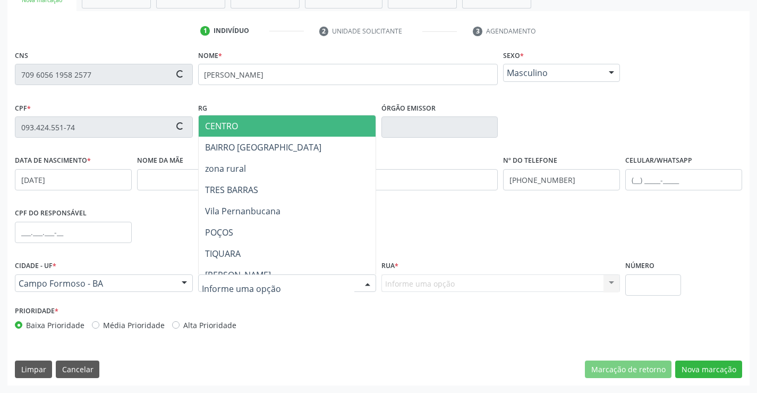
click at [358, 283] on div at bounding box center [287, 283] width 178 height 18
click at [236, 128] on span "CENTRO" at bounding box center [221, 126] width 33 height 12
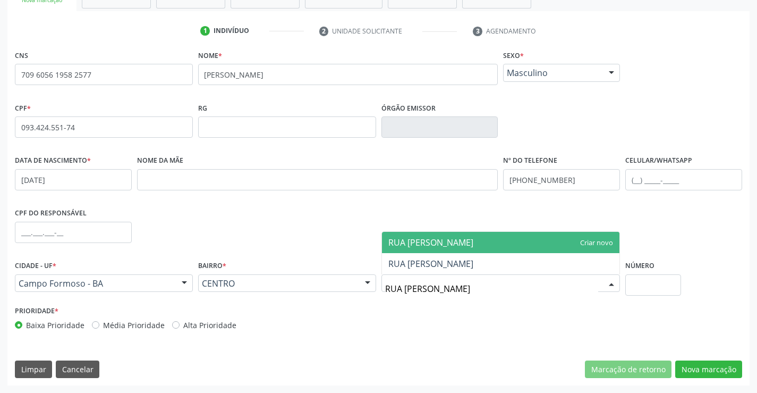
type input "RUA OLAV"
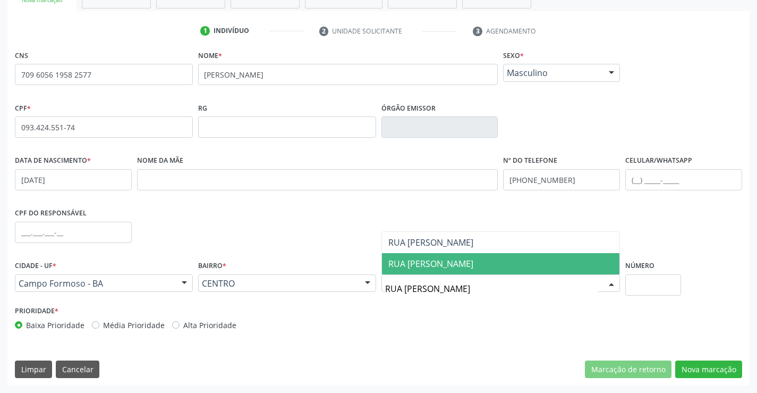
click at [449, 266] on span "RUA OLAVO BILAC" at bounding box center [430, 264] width 85 height 12
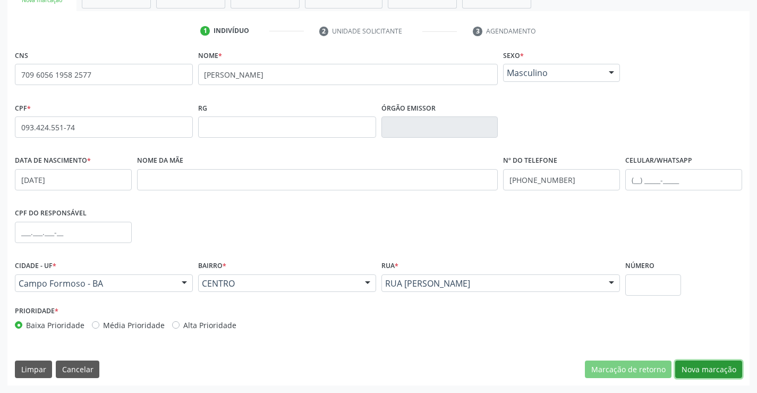
click at [697, 367] on button "Nova marcação" at bounding box center [708, 369] width 67 height 18
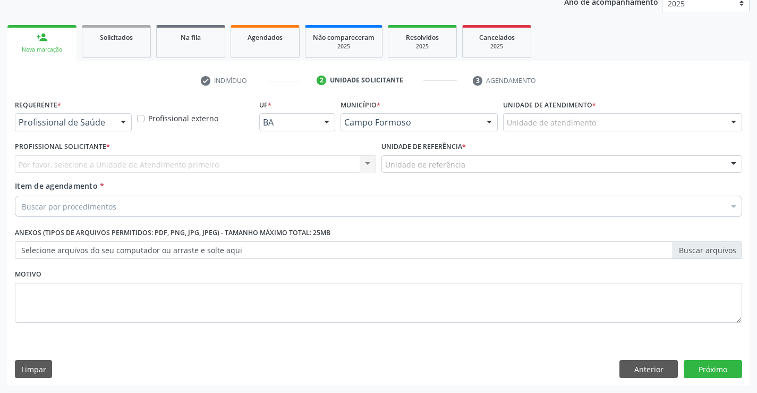
scroll to position [134, 0]
click at [119, 124] on div at bounding box center [123, 123] width 16 height 18
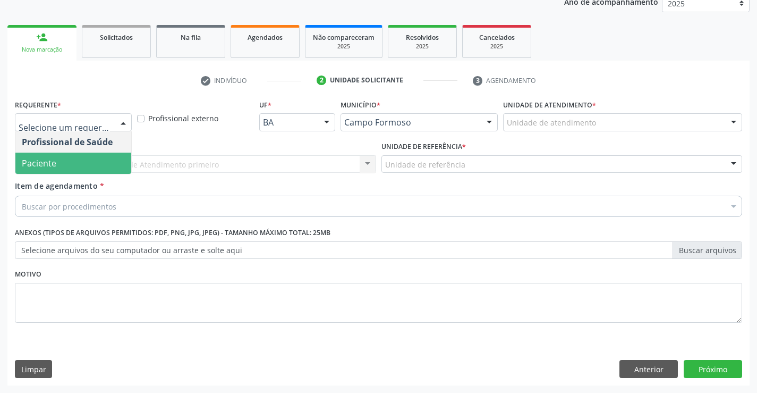
click at [33, 158] on span "Paciente" at bounding box center [39, 163] width 35 height 12
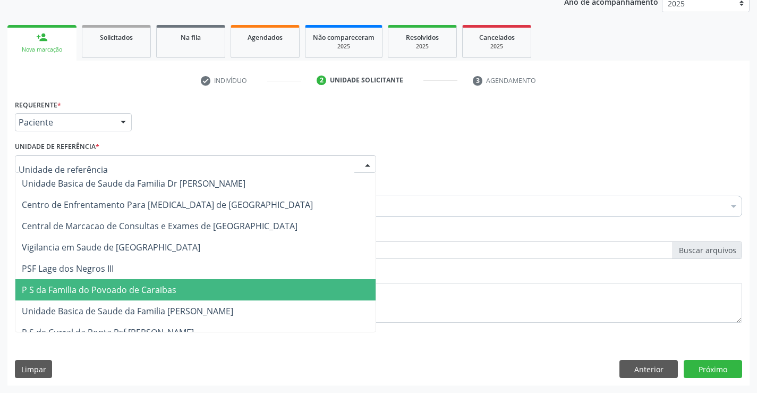
click at [92, 293] on span "P S da Familia do Povoado de Caraibas" at bounding box center [99, 290] width 155 height 12
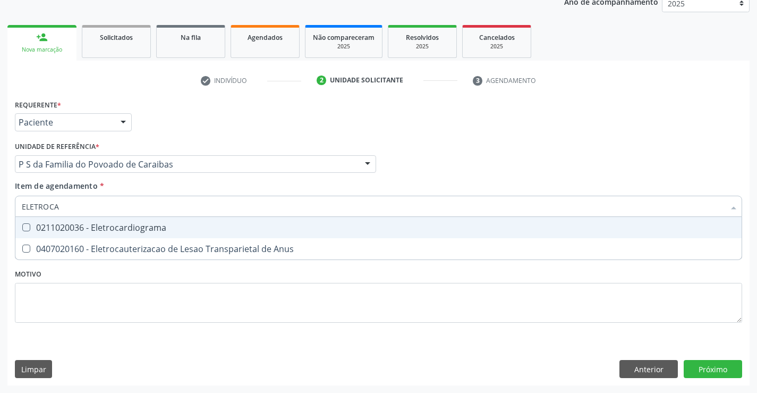
type input "ELETROCAR"
click at [83, 228] on div "0211020036 - Eletrocardiograma" at bounding box center [379, 227] width 714 height 9
checkbox Eletrocardiograma "true"
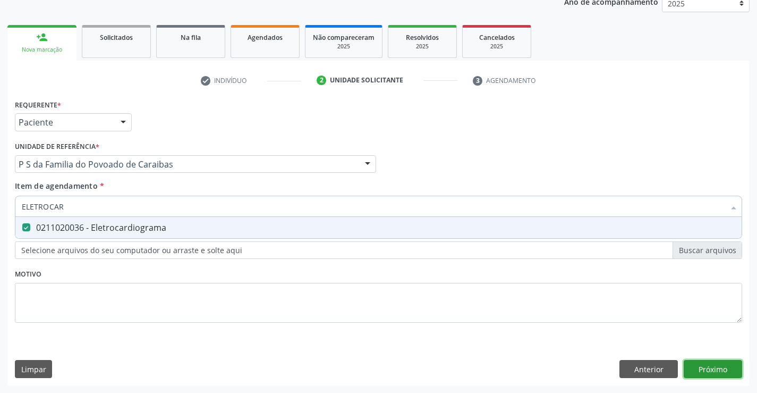
click at [718, 368] on div "Requerente * Paciente Profissional de Saúde Paciente Nenhum resultado encontrad…" at bounding box center [378, 241] width 742 height 289
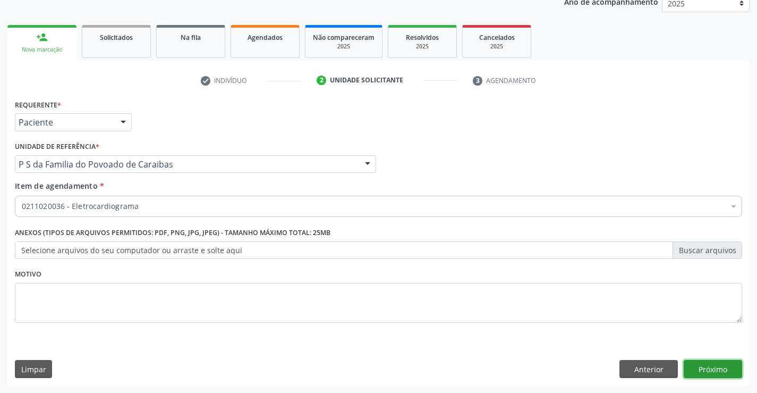
click at [703, 367] on button "Próximo" at bounding box center [713, 369] width 58 height 18
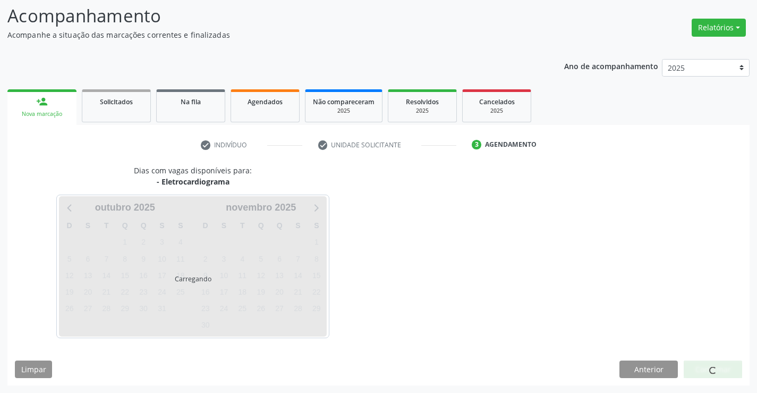
scroll to position [101, 0]
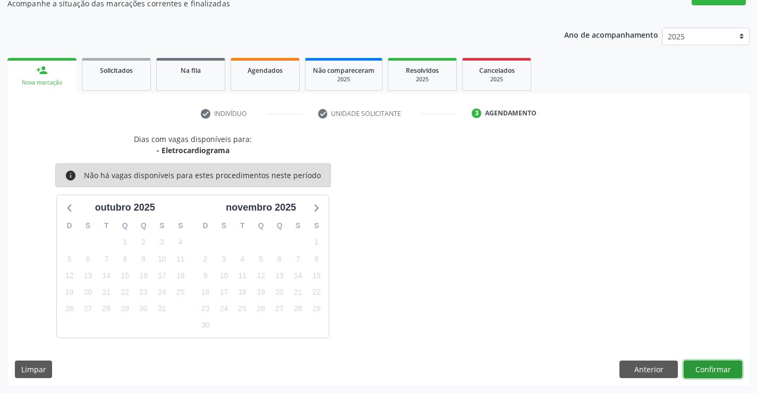
click at [713, 373] on button "Confirmar" at bounding box center [713, 369] width 58 height 18
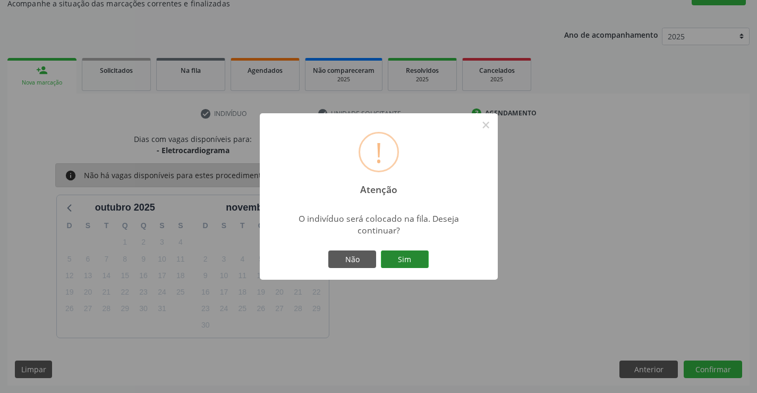
click at [399, 251] on button "Sim" at bounding box center [405, 259] width 48 height 18
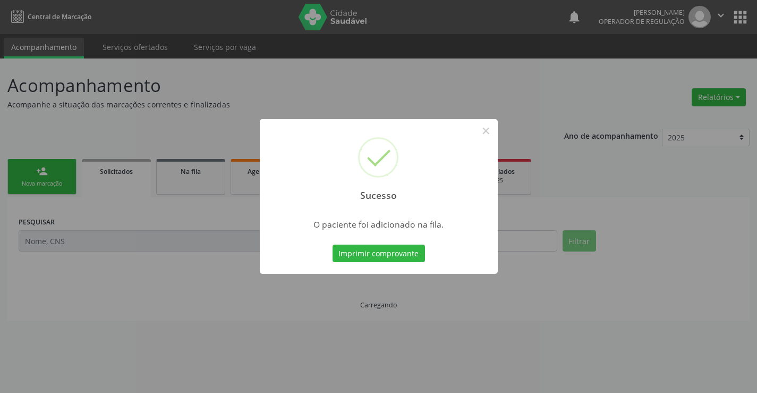
scroll to position [0, 0]
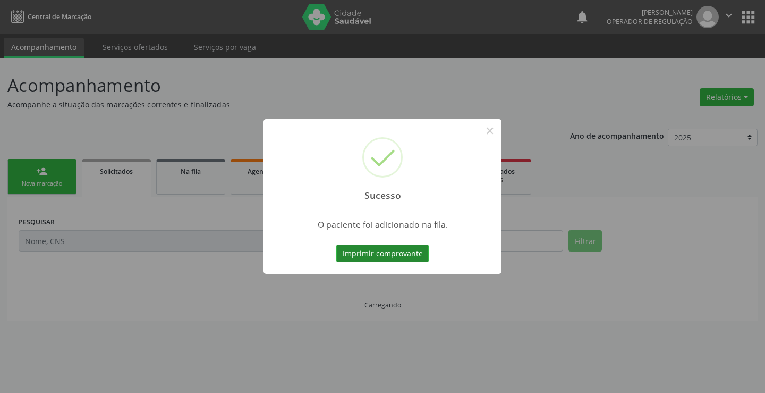
click at [408, 253] on button "Imprimir comprovante" at bounding box center [382, 253] width 92 height 18
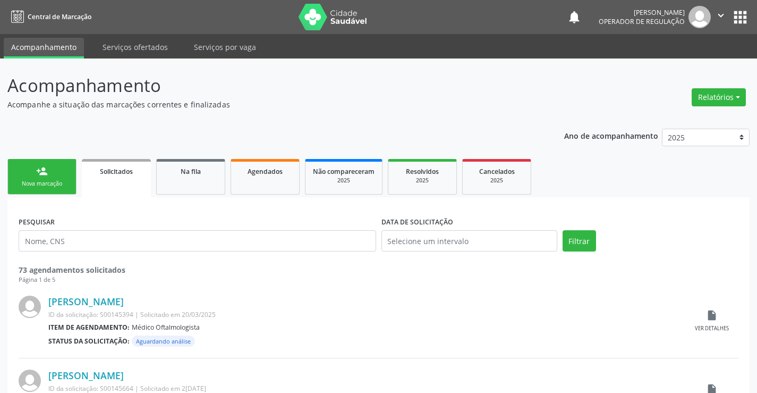
click at [45, 185] on div "Nova marcação" at bounding box center [41, 184] width 53 height 8
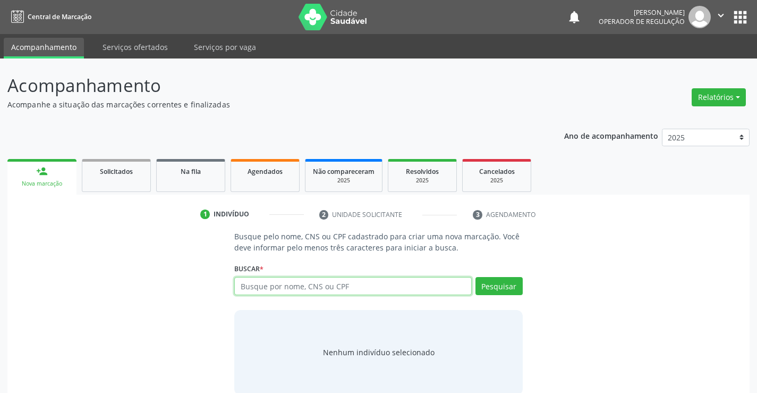
click at [285, 286] on input "text" at bounding box center [352, 286] width 237 height 18
type input "700001948303005"
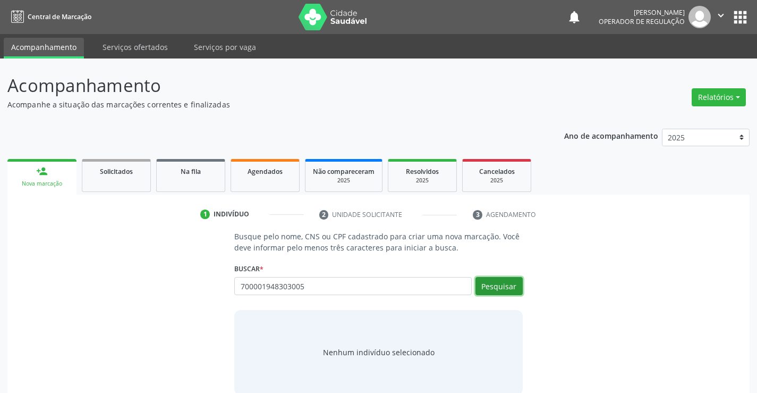
click at [502, 286] on button "Pesquisar" at bounding box center [499, 286] width 47 height 18
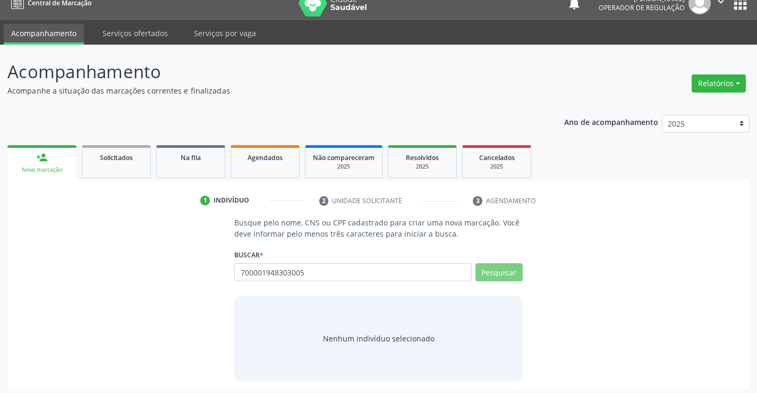
scroll to position [17, 0]
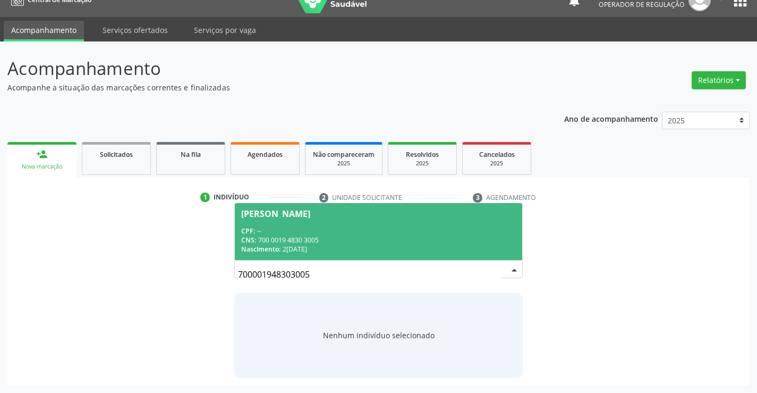
click at [329, 236] on div "CNS: 700 0019 4830 3005" at bounding box center [378, 239] width 274 height 9
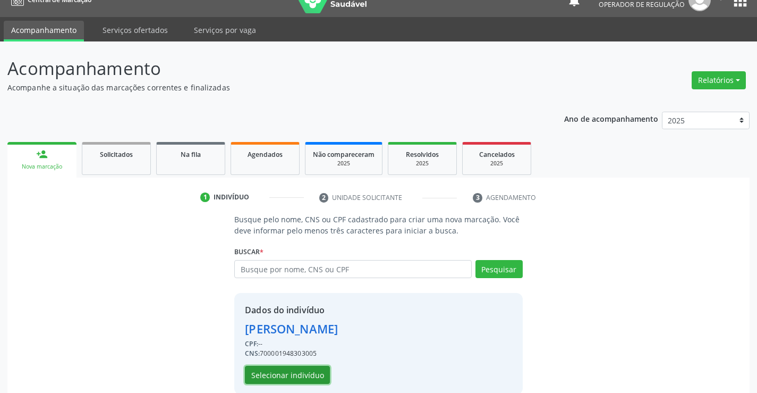
click at [284, 369] on button "Selecionar indivíduo" at bounding box center [287, 375] width 85 height 18
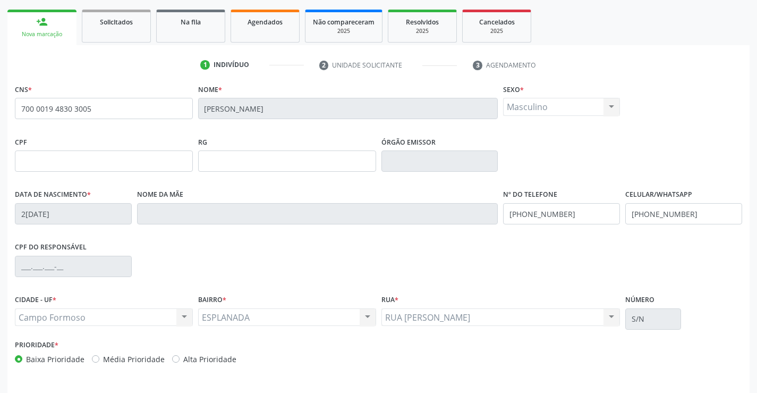
scroll to position [183, 0]
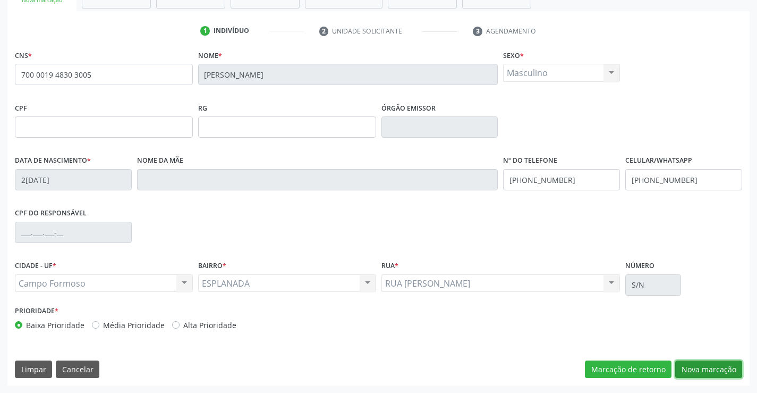
click at [706, 363] on button "Nova marcação" at bounding box center [708, 369] width 67 height 18
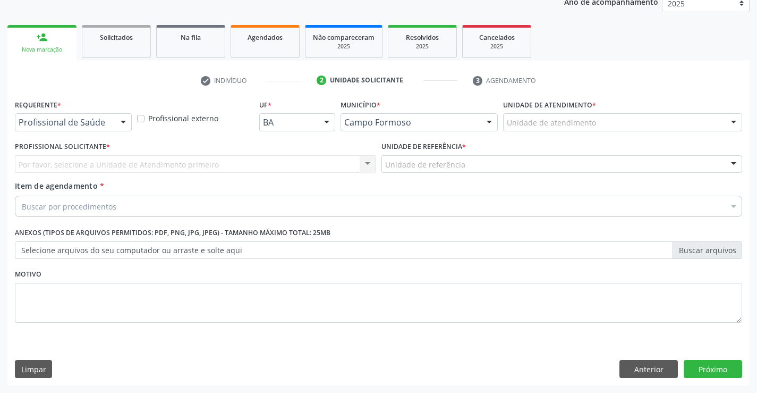
scroll to position [134, 0]
click at [662, 371] on button "Anterior" at bounding box center [649, 369] width 58 height 18
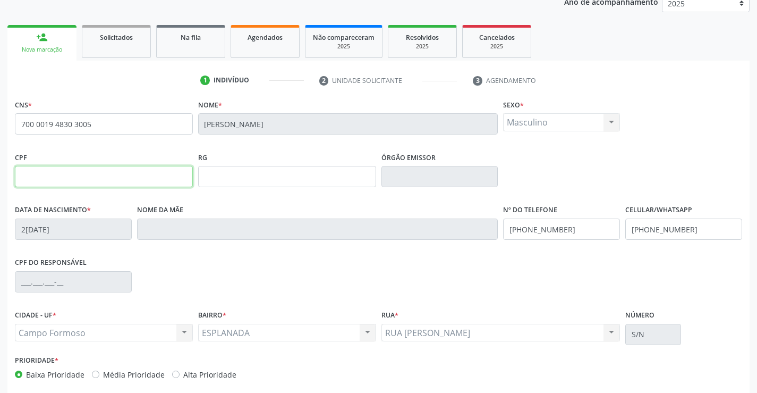
click at [74, 180] on input "text" at bounding box center [104, 176] width 178 height 21
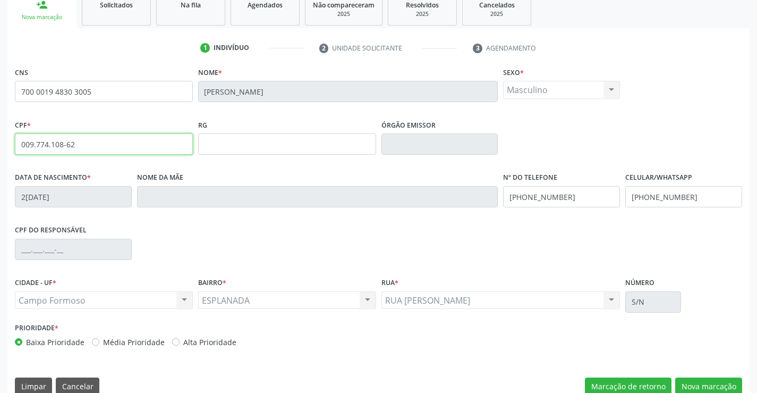
scroll to position [183, 0]
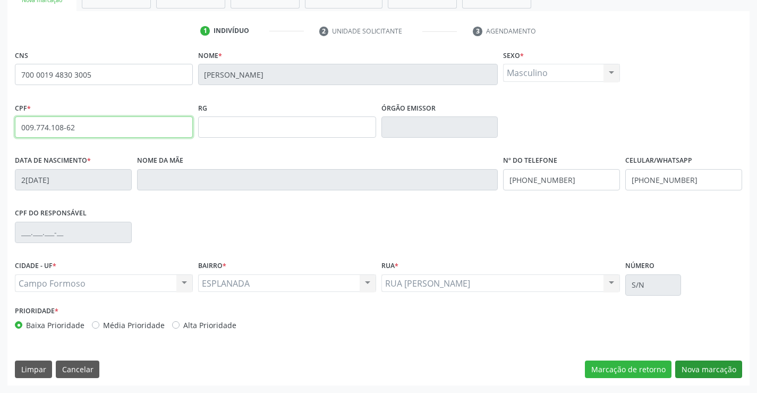
type input "009.774.108-62"
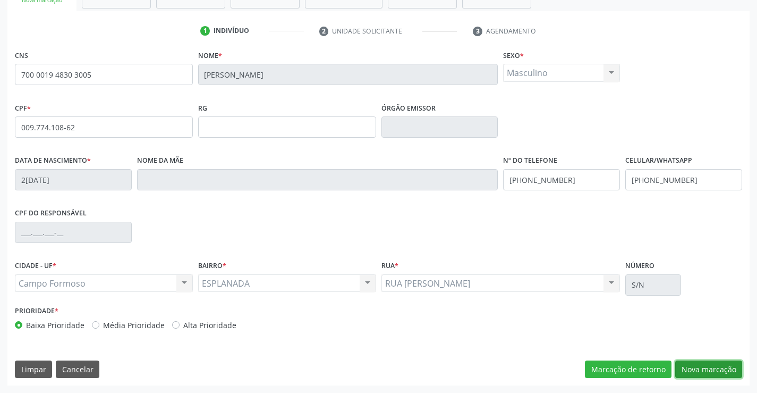
click at [690, 369] on button "Nova marcação" at bounding box center [708, 369] width 67 height 18
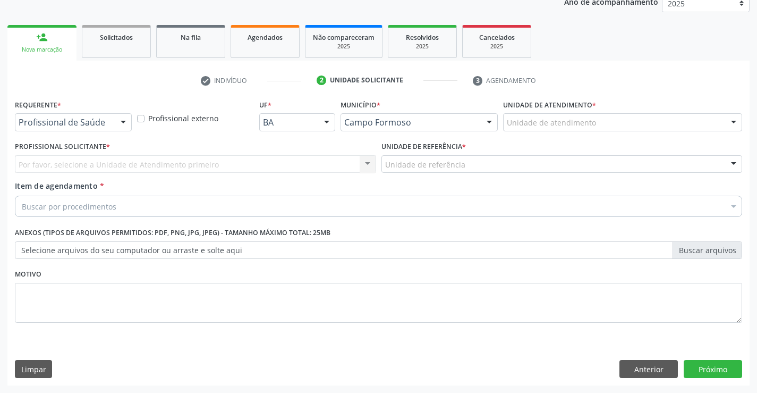
scroll to position [134, 0]
click at [114, 116] on div "Profissional de Saúde" at bounding box center [73, 122] width 117 height 18
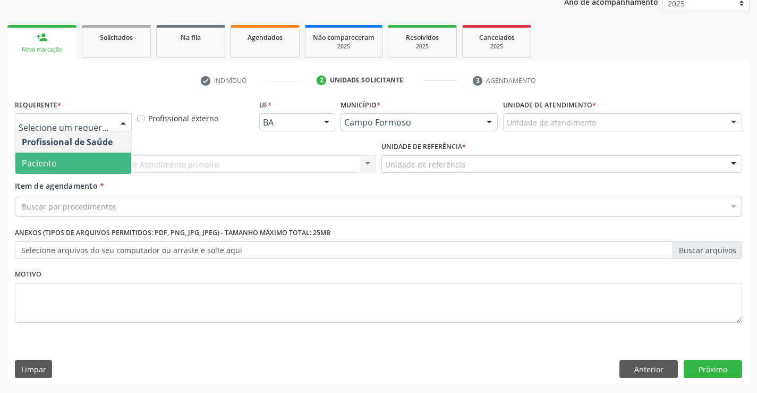
click at [63, 157] on span "Paciente" at bounding box center [73, 163] width 116 height 21
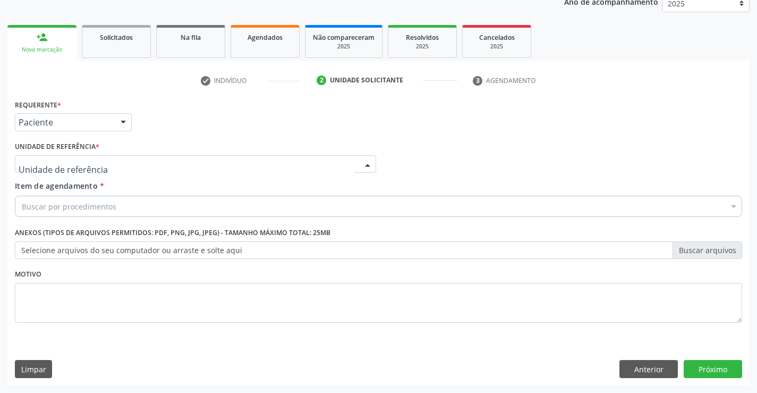
click at [141, 160] on div at bounding box center [195, 164] width 361 height 18
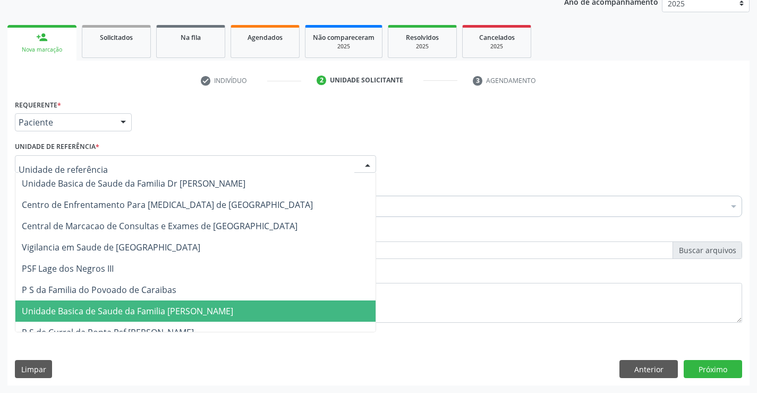
click at [154, 306] on span "Unidade Basica de Saude da Familia [PERSON_NAME]" at bounding box center [128, 311] width 212 height 12
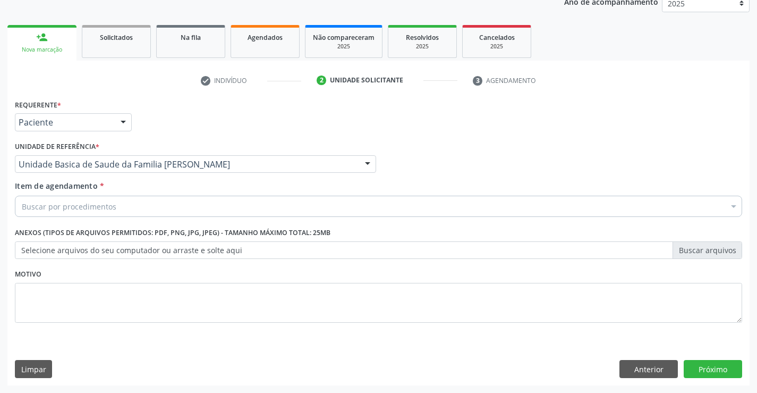
click at [122, 212] on div "Buscar por procedimentos" at bounding box center [379, 206] width 728 height 21
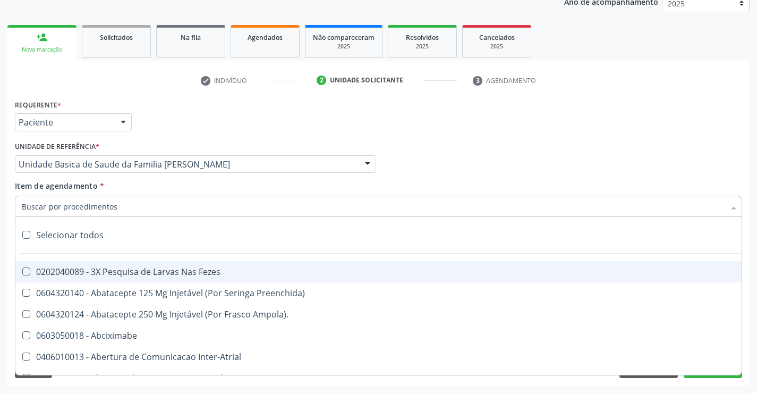
click at [122, 212] on input "Item de agendamento *" at bounding box center [373, 206] width 703 height 21
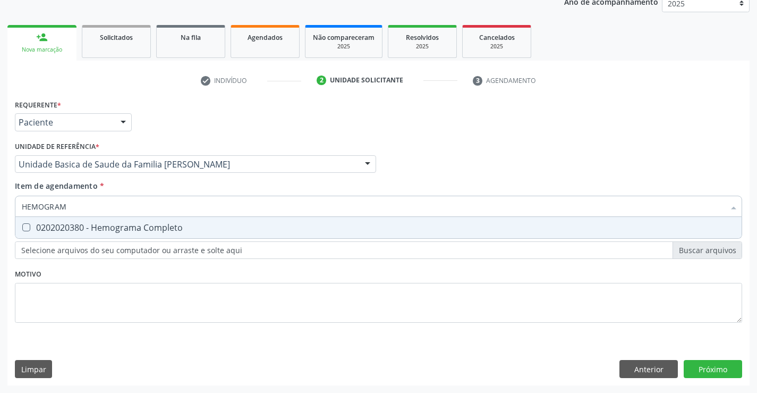
type input "HEMOGRAMA"
click at [120, 224] on div "0202020380 - Hemograma Completo" at bounding box center [379, 227] width 714 height 9
checkbox Completo "true"
type input "HEMOGRAMA"
click at [169, 105] on div "Requerente * Paciente Profissional de Saúde Paciente Nenhum resultado encontrad…" at bounding box center [378, 117] width 733 height 41
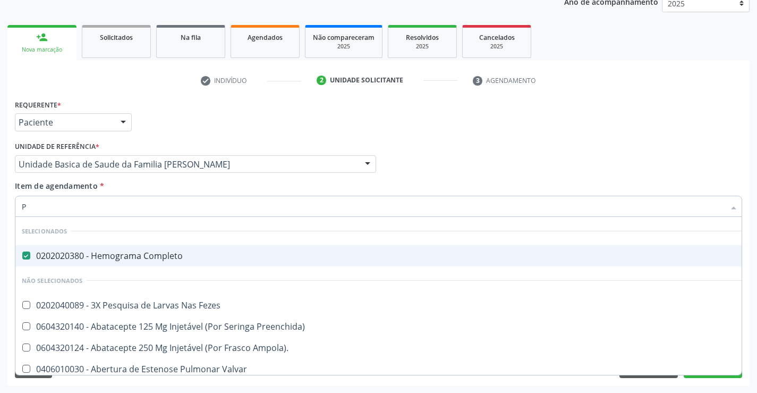
type input "PL"
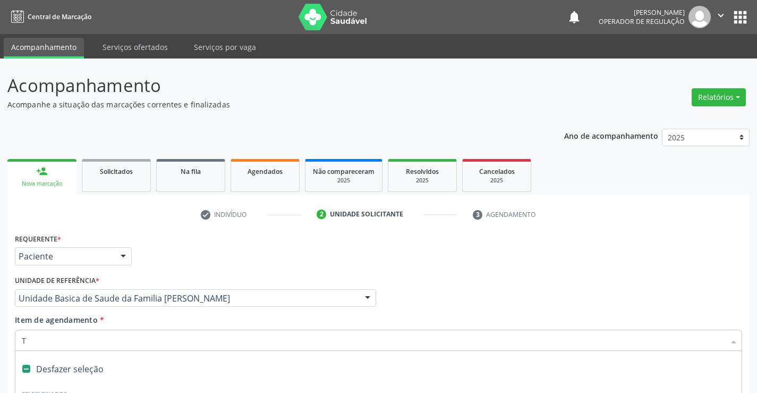
type input "TG"
checkbox Completo "false"
checkbox Plaquetas "false"
checkbox Hdl "false"
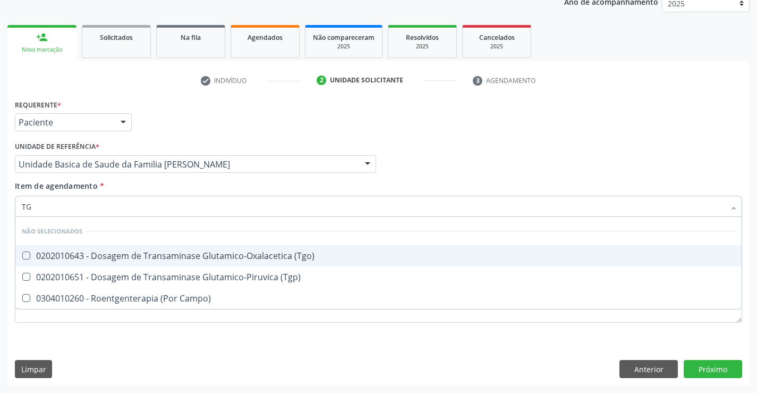
drag, startPoint x: 94, startPoint y: 255, endPoint x: 88, endPoint y: 274, distance: 19.7
click at [94, 256] on div "0202010643 - Dosagem de Transaminase Glutamico-Oxalacetica (Tgo)" at bounding box center [379, 255] width 714 height 9
checkbox \(Tgo\) "true"
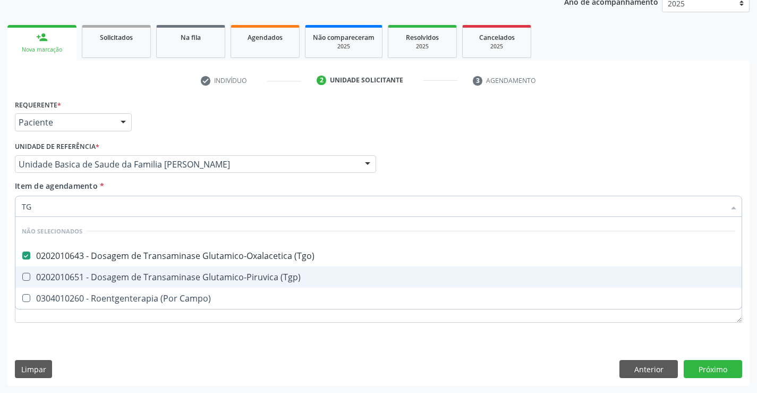
click at [85, 280] on div "0202010651 - Dosagem de Transaminase Glutamico-Piruvica (Tgp)" at bounding box center [379, 277] width 714 height 9
checkbox \(Tgp\) "true"
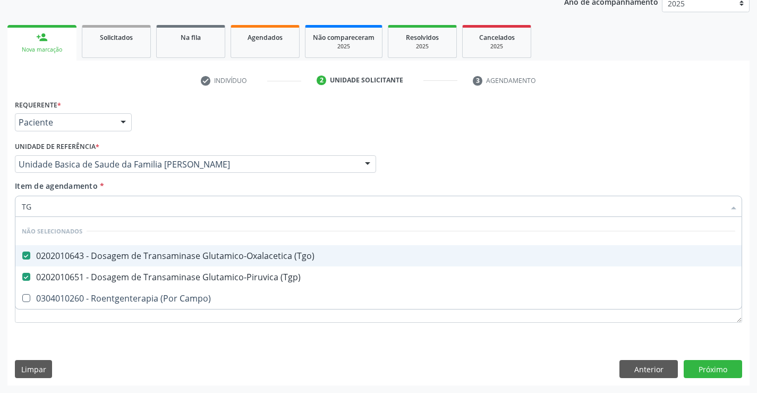
type input "TG"
click at [184, 129] on div "Requerente * Paciente Profissional de Saúde Paciente Nenhum resultado encontrad…" at bounding box center [378, 117] width 733 height 41
checkbox Campo\) "true"
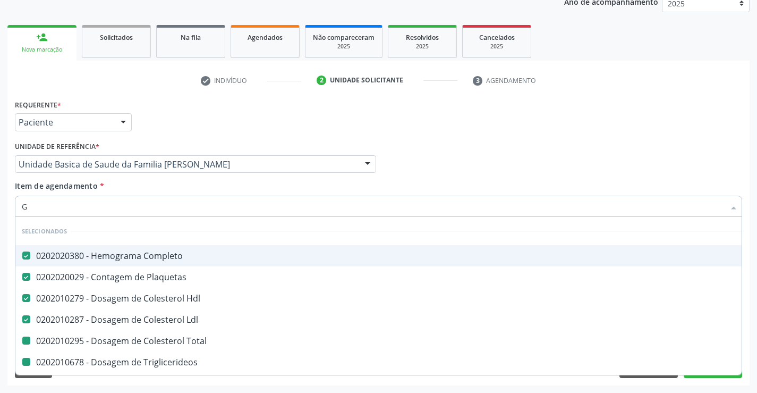
type input "GL"
checkbox Total "false"
checkbox Triglicerideos "false"
checkbox Ureia "false"
checkbox Creatinina "false"
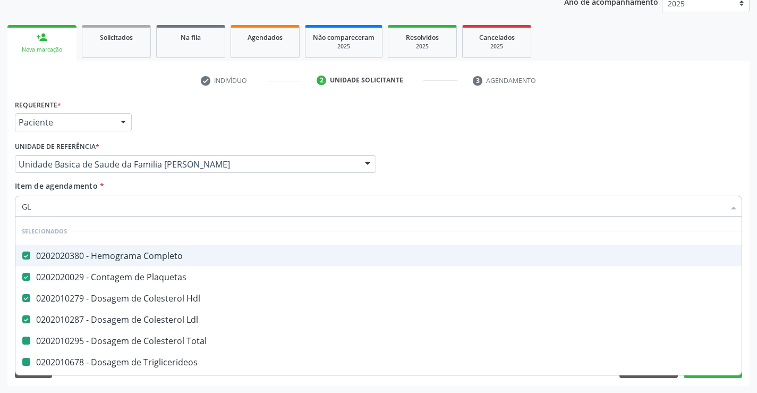
checkbox Urico "false"
checkbox \(Tgo\) "false"
checkbox \(Tgp\) "false"
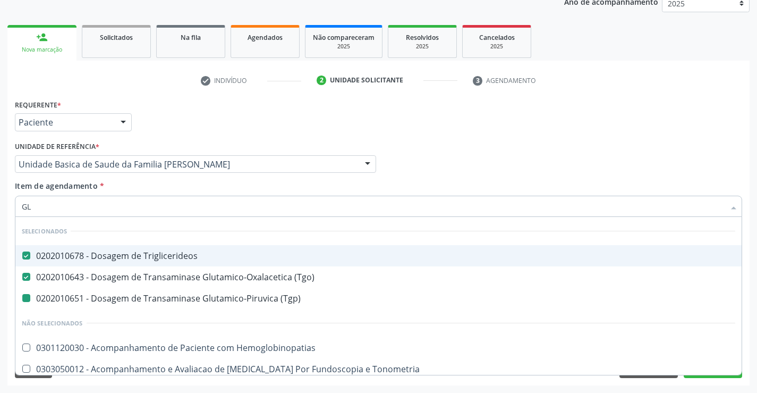
type input "GLI"
checkbox \(Tgp\) "false"
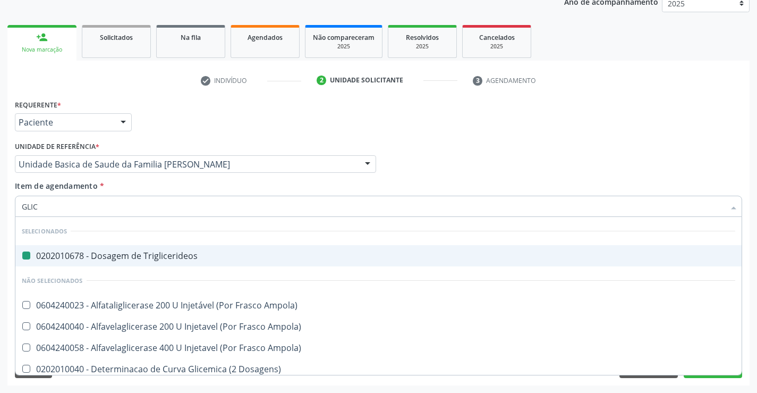
type input "GLICO"
checkbox Triglicerideos "false"
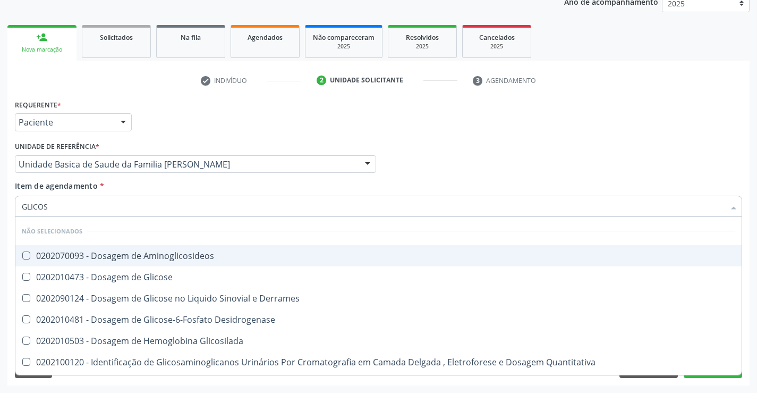
type input "GLICOSE"
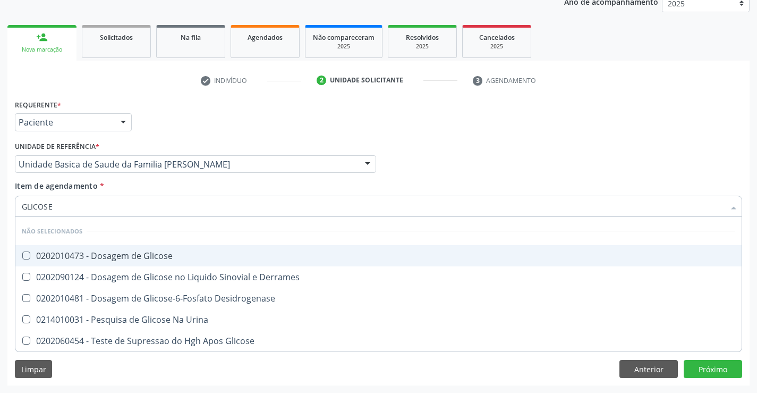
click at [75, 260] on div "0202010473 - Dosagem de Glicose" at bounding box center [379, 255] width 714 height 9
checkbox Glicose "true"
click at [158, 128] on div "Requerente * Paciente Profissional de Saúde Paciente Nenhum resultado encontrad…" at bounding box center [378, 117] width 733 height 41
checkbox Desidrogenase "true"
checkbox Glicose "true"
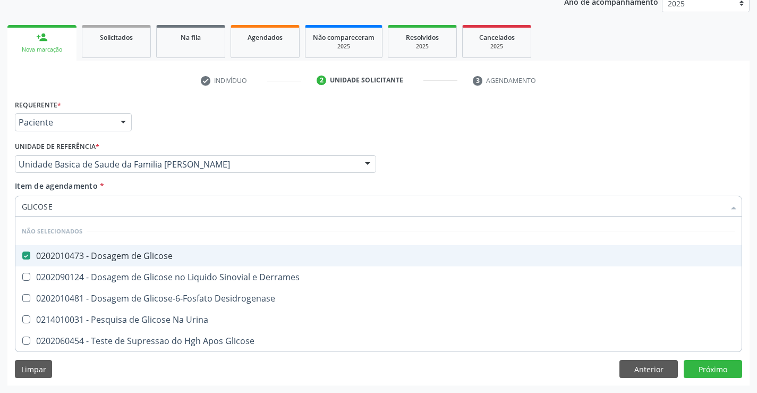
checkbox Urina "true"
checkbox Derrames "true"
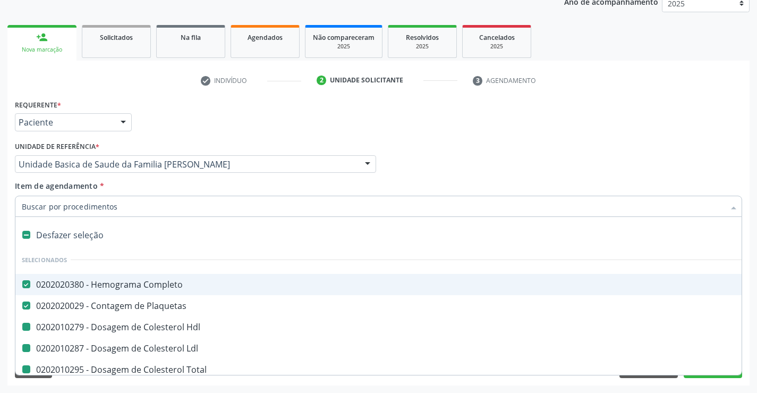
type input "V"
checkbox Hdl "false"
checkbox Total "false"
checkbox Ldl "false"
checkbox Triglicerideos "false"
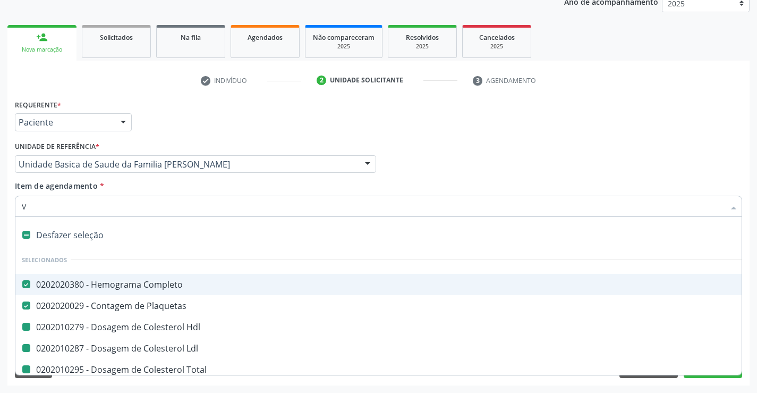
checkbox Ureia "false"
checkbox Creatinina "false"
checkbox Urico "false"
checkbox \(Tgo\) "false"
checkbox \(Tgp\) "false"
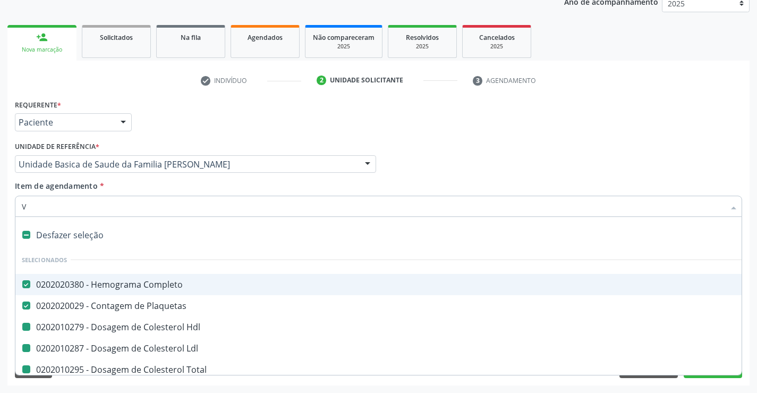
checkbox Glicose "false"
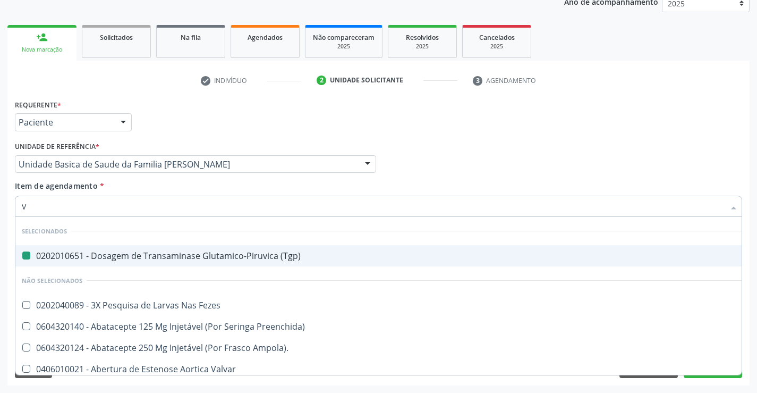
type input "VH"
checkbox \(Tgp\) "false"
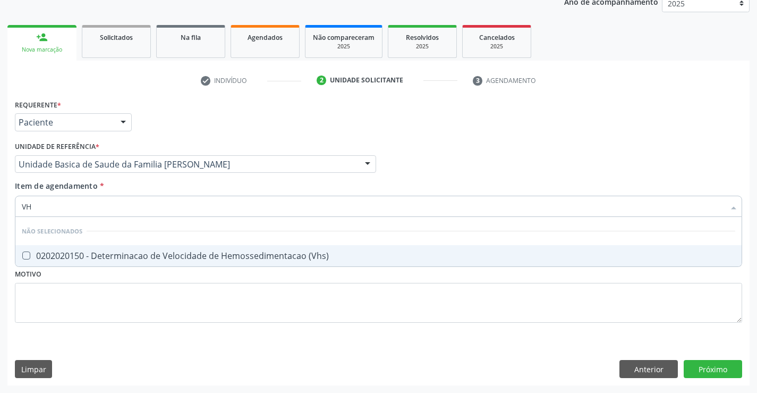
type input "VHS"
click at [66, 254] on div "0202020150 - Determinacao de Velocidade de Hemossedimentacao (Vhs)" at bounding box center [379, 255] width 714 height 9
checkbox \(Vhs\) "true"
click at [166, 133] on div "Requerente * Paciente Profissional de Saúde Paciente Nenhum resultado encontrad…" at bounding box center [378, 117] width 733 height 41
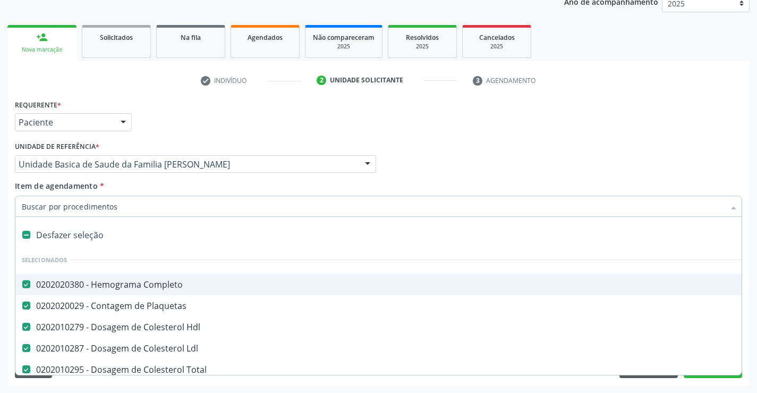
type input "R"
checkbox \(Vhs\) "false"
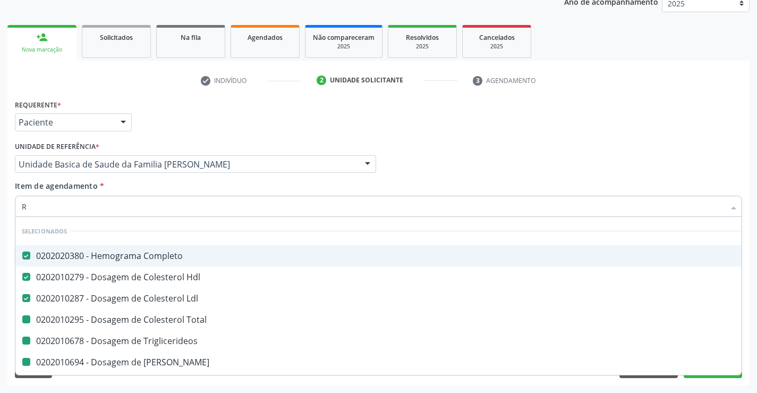
type input "RE"
checkbox Total "false"
checkbox Triglicerideos "false"
checkbox Ureia "false"
checkbox Creatinina "false"
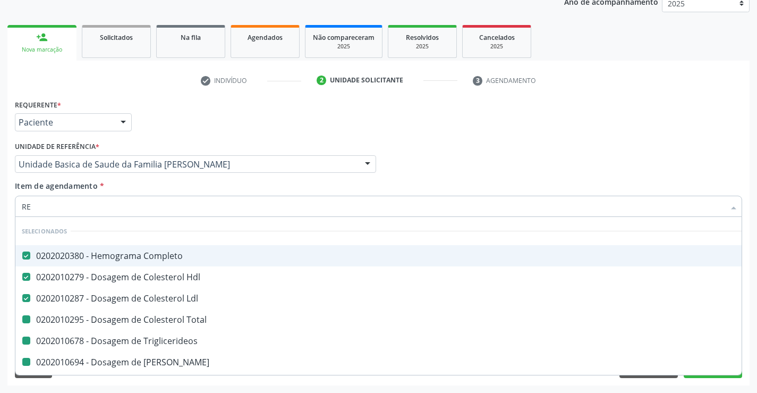
checkbox Urico "false"
checkbox \(Tgo\) "false"
checkbox \(Tgp\) "false"
checkbox \(Vhs\) "false"
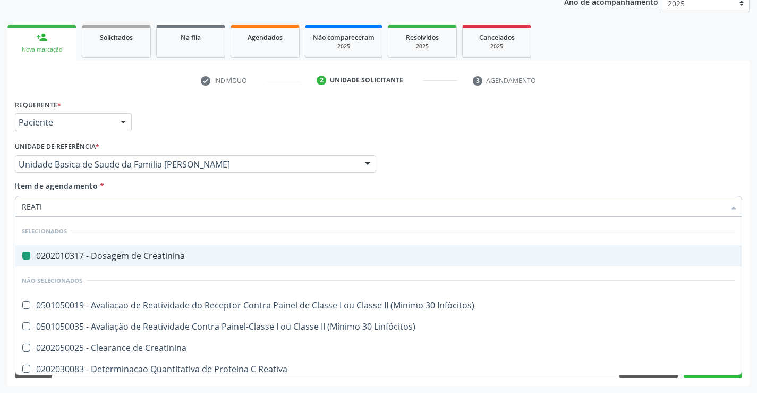
type input "REATIV"
checkbox Creatinina "false"
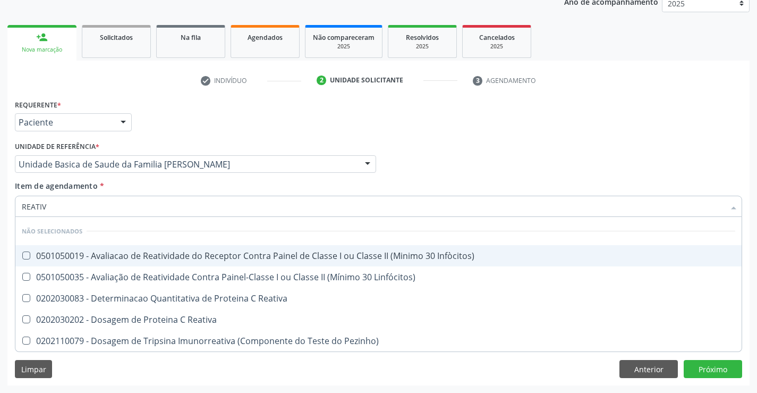
type input "REATIVA"
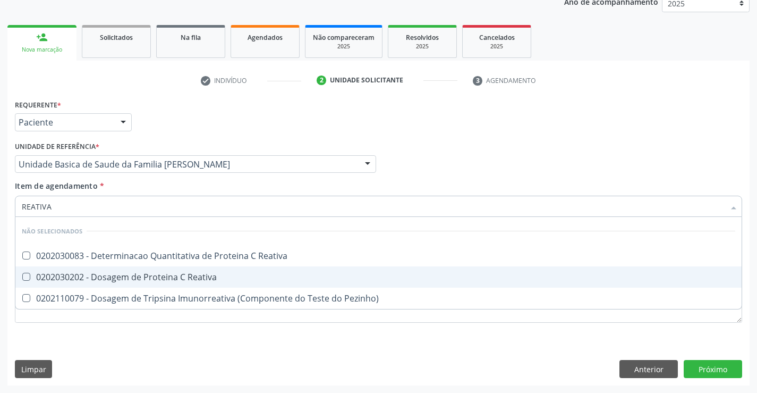
click at [80, 274] on div "0202030202 - Dosagem de Proteina C Reativa" at bounding box center [379, 277] width 714 height 9
checkbox Reativa "true"
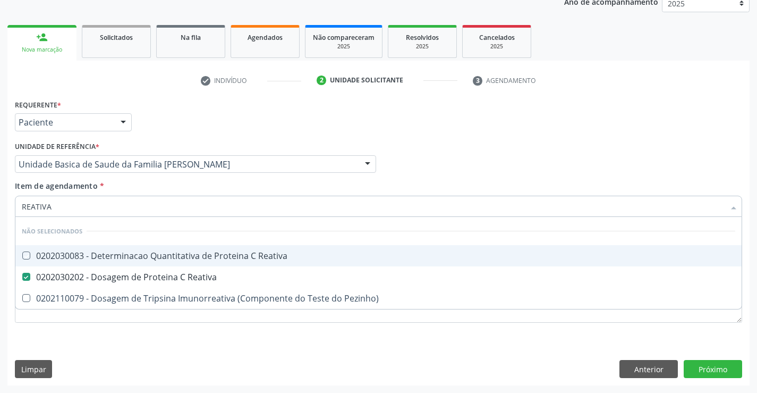
click at [195, 125] on div "Requerente * Paciente Profissional de Saúde Paciente Nenhum resultado encontrad…" at bounding box center [378, 117] width 733 height 41
checkbox Reativa "true"
checkbox Pezinho\) "true"
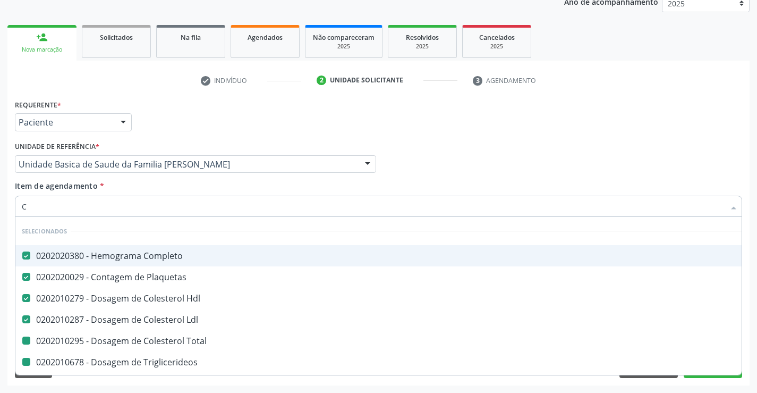
type input "CA"
checkbox Total "false"
checkbox Triglicerideos "false"
checkbox Creatinina "false"
checkbox Urico "false"
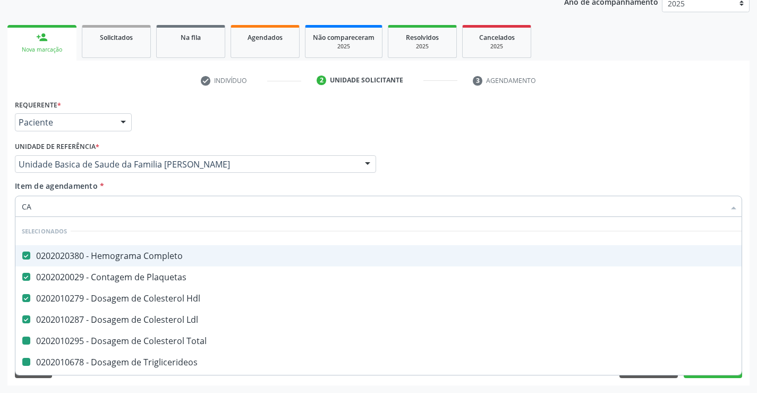
checkbox \(Tgo\) "false"
checkbox \(Tgp\) "false"
checkbox Glicose "false"
checkbox \(Vhs\) "false"
checkbox Reativa "false"
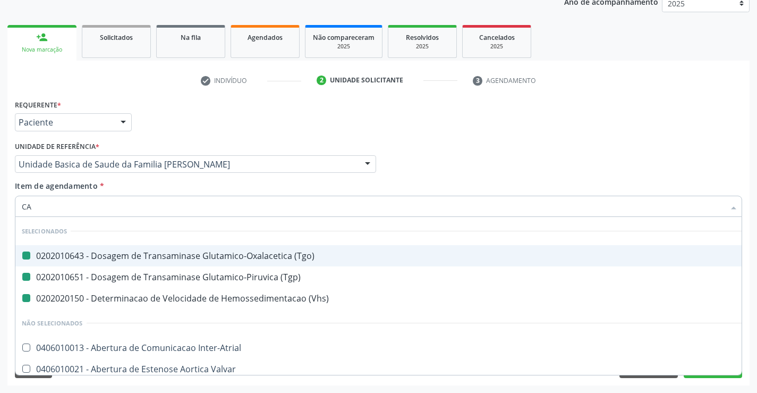
type input "CAL"
checkbox \(Tgo\) "false"
checkbox \(Vhs\) "false"
checkbox \(Tgp\) "false"
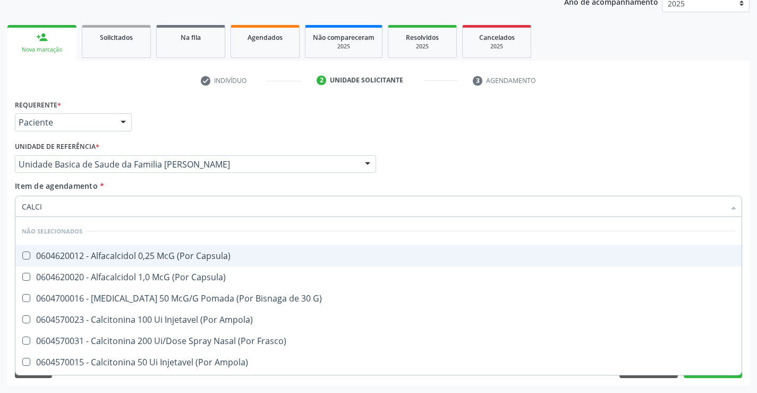
type input "CALCIO"
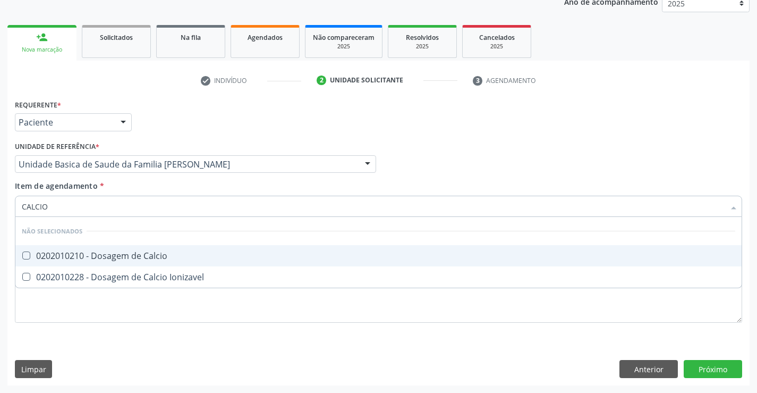
click at [70, 260] on div "0202010210 - Dosagem de Calcio" at bounding box center [379, 255] width 714 height 9
checkbox Calcio "true"
click at [173, 126] on div "Requerente * Paciente Profissional de Saúde Paciente Nenhum resultado encontrad…" at bounding box center [378, 117] width 733 height 41
checkbox Ionizavel "true"
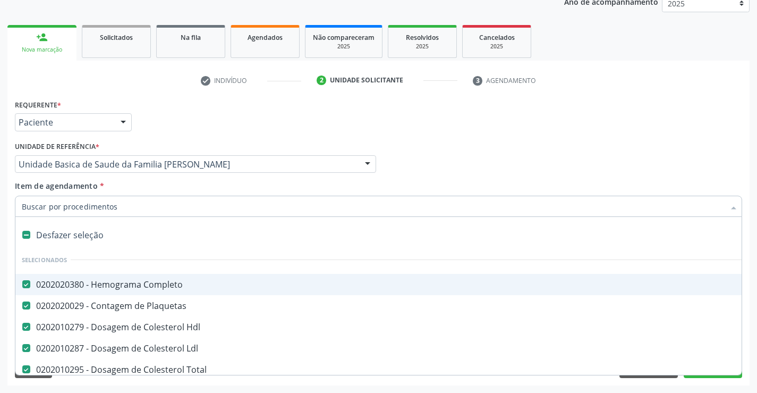
type input "U"
checkbox Ureia "false"
checkbox Creatinina "false"
checkbox Urico "false"
checkbox \(Tgo\) "false"
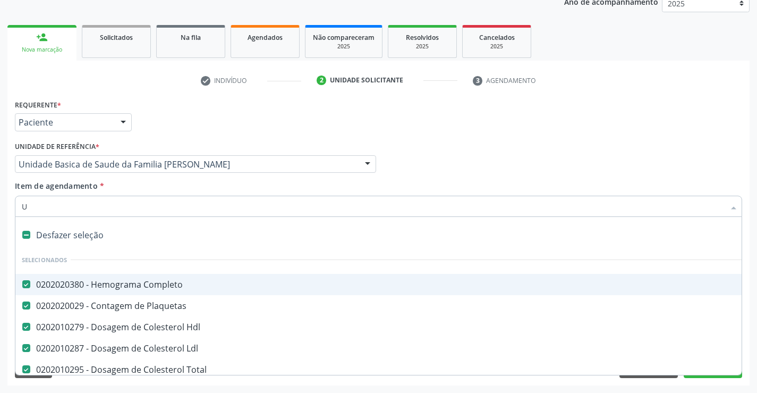
checkbox \(Tgp\) "false"
checkbox Glicose "false"
checkbox \(Vhs\) "false"
checkbox Reativa "false"
checkbox Calcio "false"
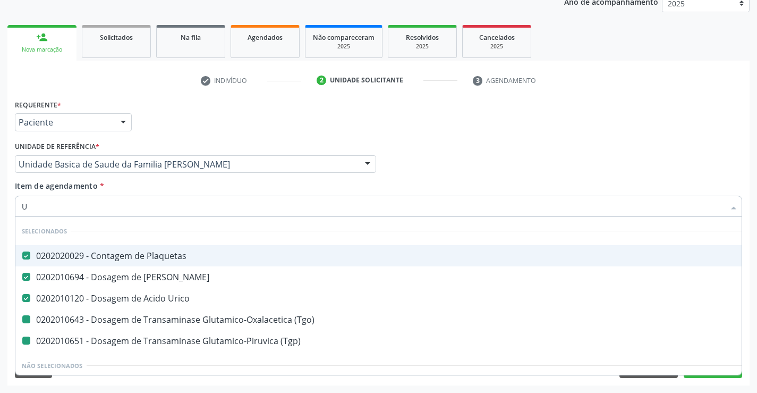
type input "UR"
checkbox \(Tgo\) "false"
checkbox \(Tgp\) "false"
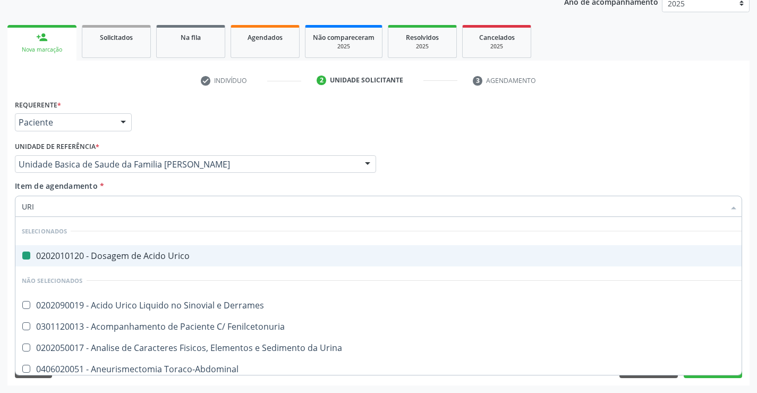
type input "URIN"
checkbox Urico "false"
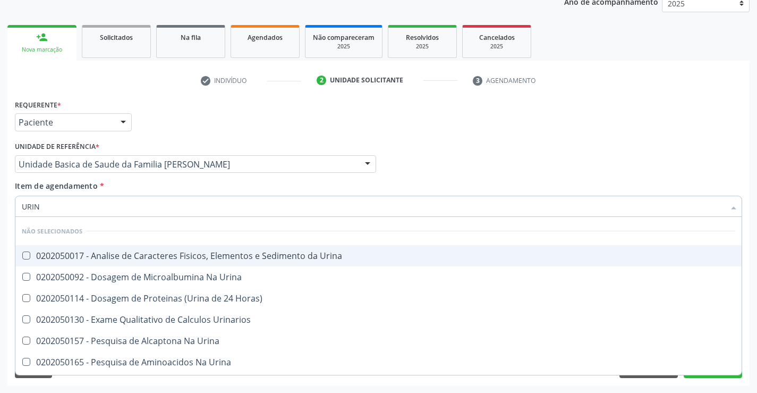
type input "URINA"
drag, startPoint x: 70, startPoint y: 255, endPoint x: 73, endPoint y: 247, distance: 8.4
click at [70, 255] on div "0202050017 - Analise de Caracteres Fisicos, Elementos e Sedimento da Urina" at bounding box center [379, 255] width 714 height 9
checkbox Urina "true"
click at [160, 117] on div "Requerente * Paciente Profissional de Saúde Paciente Nenhum resultado encontrad…" at bounding box center [378, 117] width 733 height 41
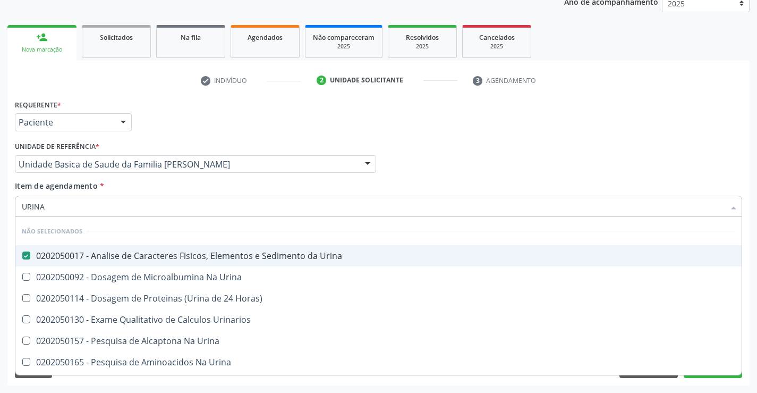
checkbox Urinarios "true"
checkbox Urina "true"
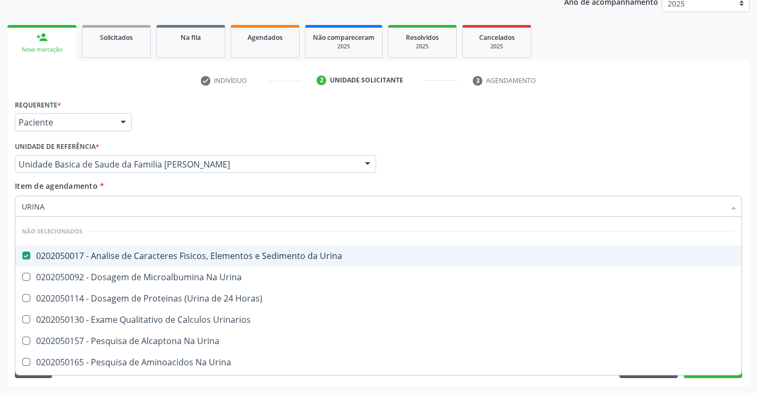
checkbox Urina "true"
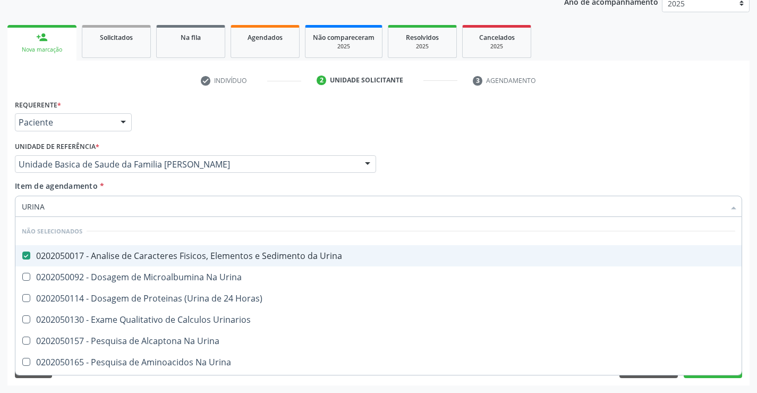
checkbox Urina "true"
checkbox Horas\) "true"
checkbox Urina "true"
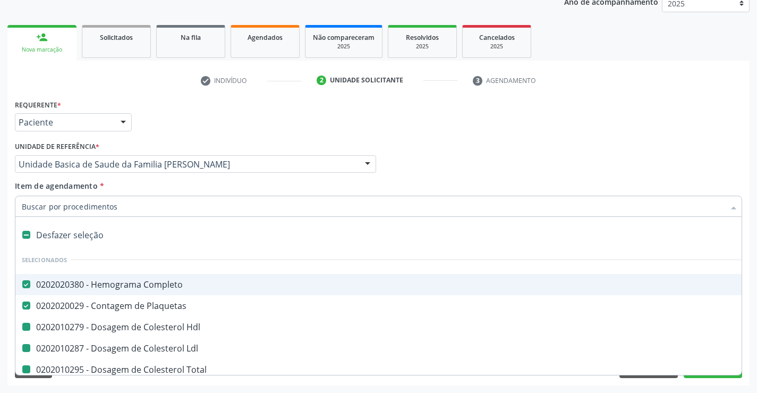
type input "F"
checkbox Ldl "false"
checkbox Total "false"
checkbox Ureia "false"
checkbox Creatinina "false"
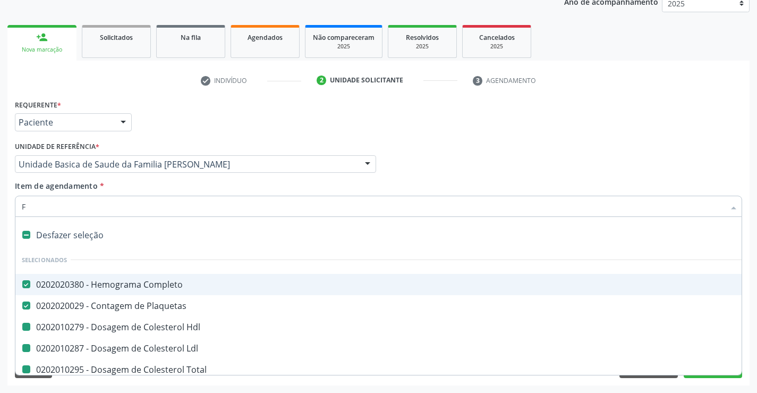
checkbox Urico "false"
checkbox \(Tgo\) "false"
checkbox \(Tgp\) "false"
checkbox Glicose "false"
checkbox \(Vhs\) "false"
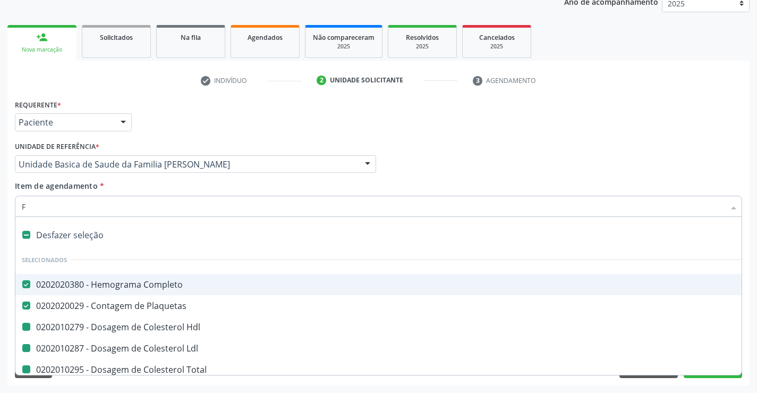
checkbox Reativa "false"
checkbox Calcio "false"
checkbox Urina "false"
checkbox Triglicerideos "false"
checkbox Hdl "false"
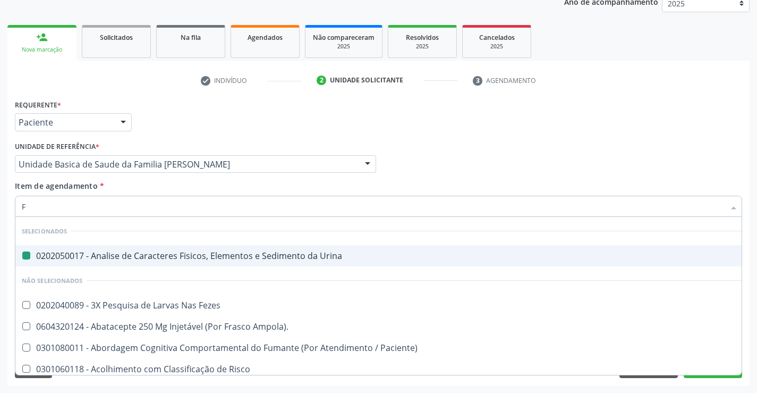
type input "FE"
checkbox Urina "false"
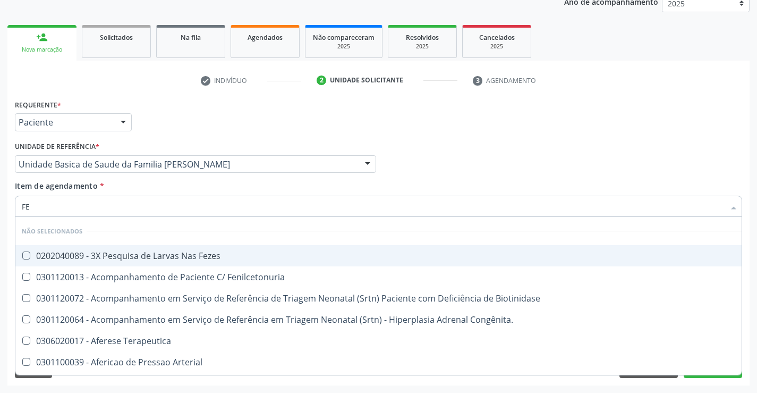
type input "FEZ"
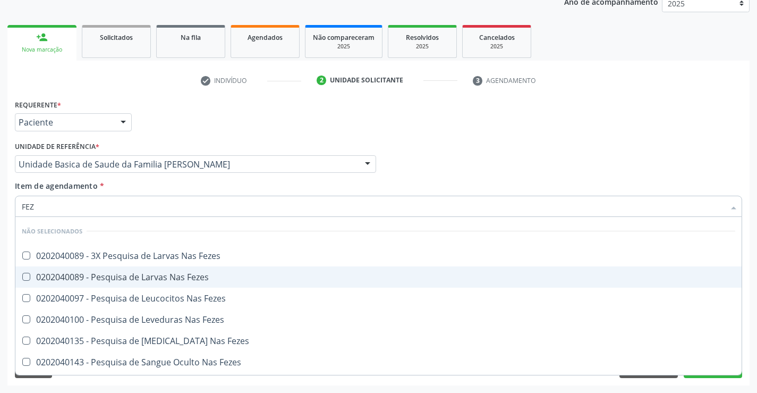
click at [100, 273] on div "0202040089 - Pesquisa de Larvas Nas Fezes" at bounding box center [379, 277] width 714 height 9
checkbox Fezes "true"
click at [445, 128] on div "Requerente * Paciente Profissional de Saúde Paciente Nenhum resultado encontrad…" at bounding box center [378, 117] width 733 height 41
checkbox Fezes "true"
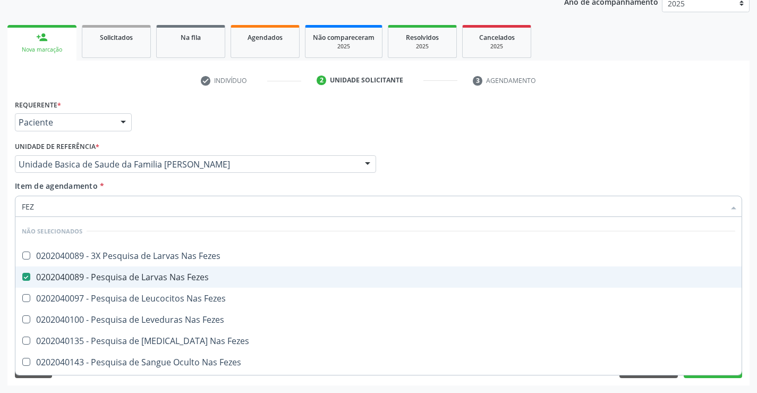
checkbox Fezes "true"
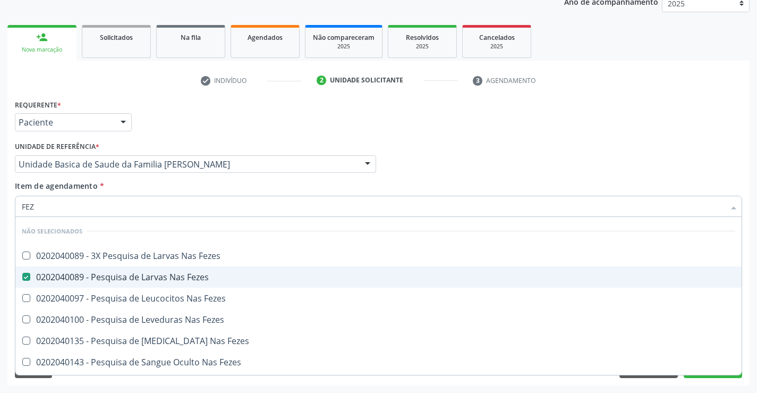
checkbox Fezes "true"
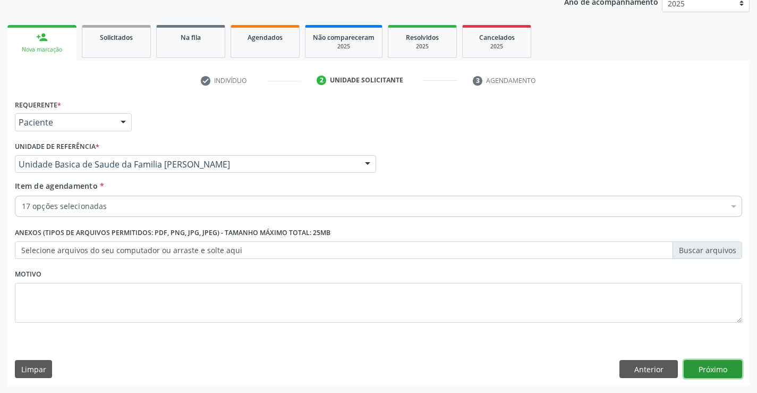
click at [706, 367] on button "Próximo" at bounding box center [713, 369] width 58 height 18
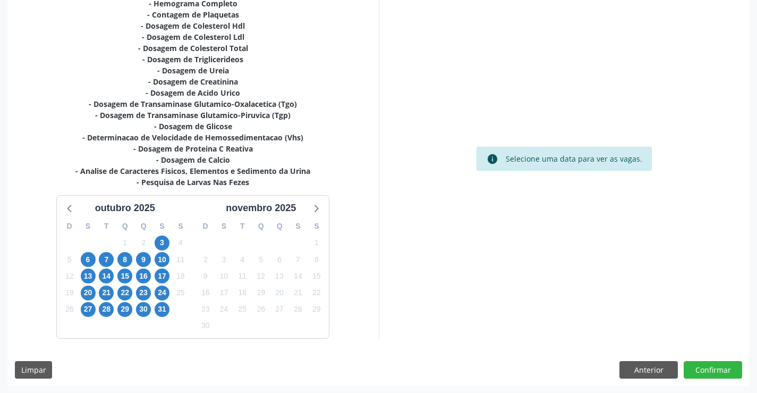
scroll to position [248, 0]
click at [161, 239] on span "3" at bounding box center [162, 242] width 15 height 15
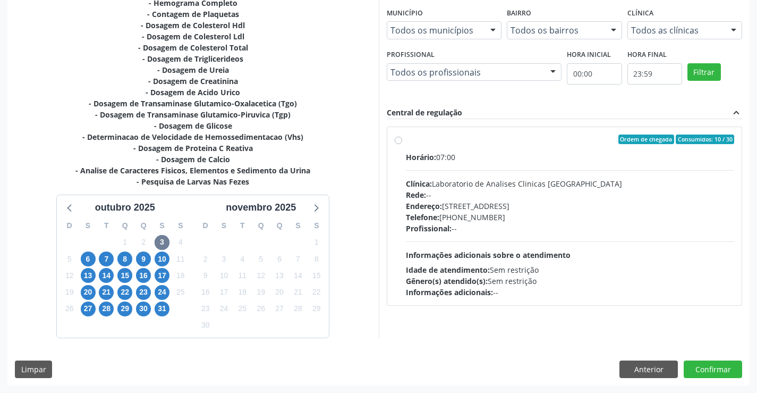
click at [579, 233] on div "Profissional: --" at bounding box center [570, 228] width 329 height 11
click at [402, 144] on input "Ordem de chegada Consumidos: 10 / 30 Horário: 07:00 Clínica: Laboratorio de Ana…" at bounding box center [398, 139] width 7 height 10
radio input "true"
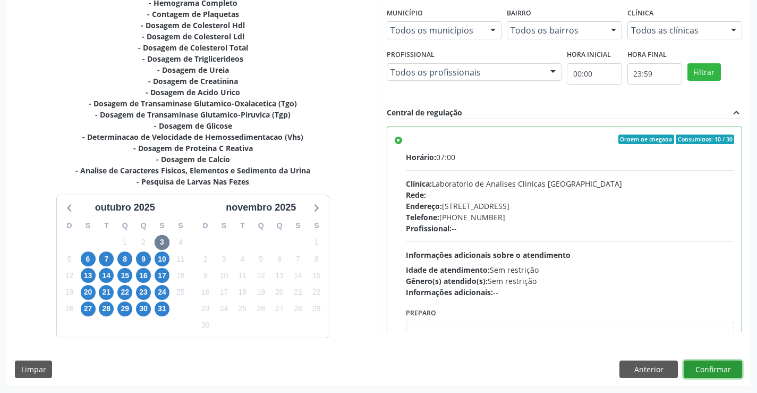
click at [708, 370] on button "Confirmar" at bounding box center [713, 369] width 58 height 18
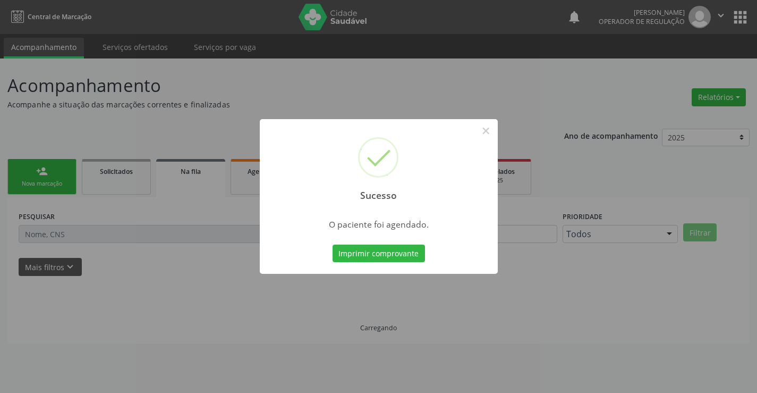
scroll to position [0, 0]
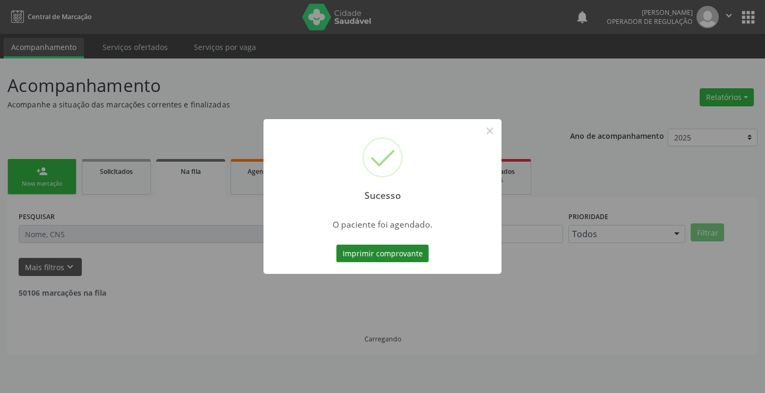
click at [404, 253] on button "Imprimir comprovante" at bounding box center [382, 253] width 92 height 18
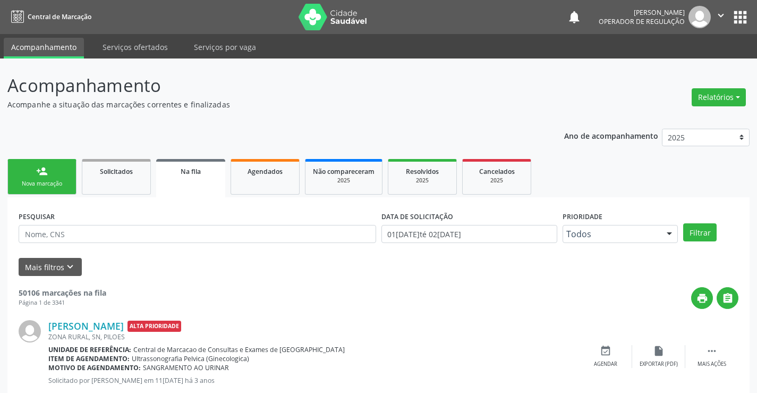
click at [56, 179] on link "person_add Nova marcação" at bounding box center [41, 177] width 69 height 36
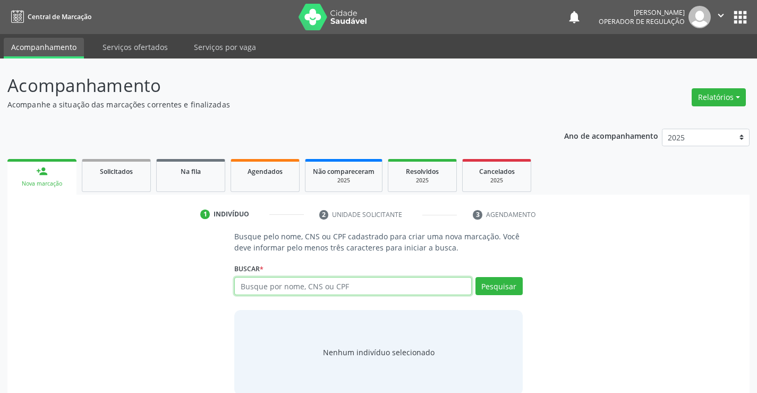
click at [261, 287] on input "text" at bounding box center [352, 286] width 237 height 18
type input "700001948303005"
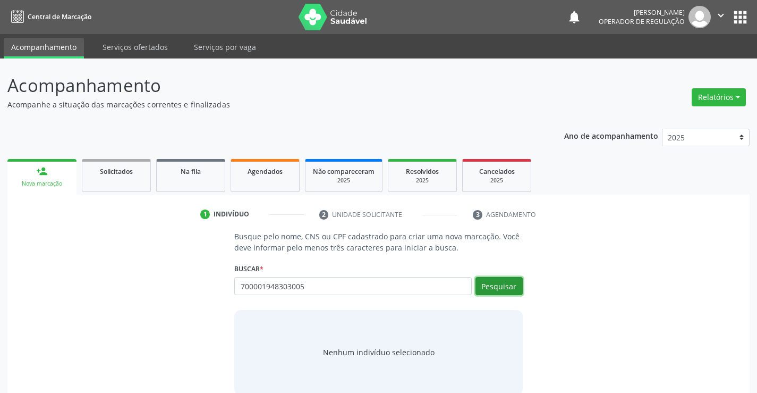
click at [487, 286] on button "Pesquisar" at bounding box center [499, 286] width 47 height 18
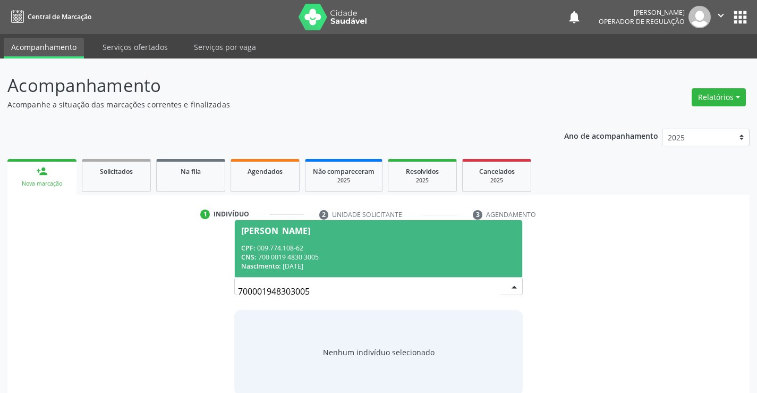
click at [310, 232] on div "Jose Carlos Valdevino" at bounding box center [275, 230] width 69 height 9
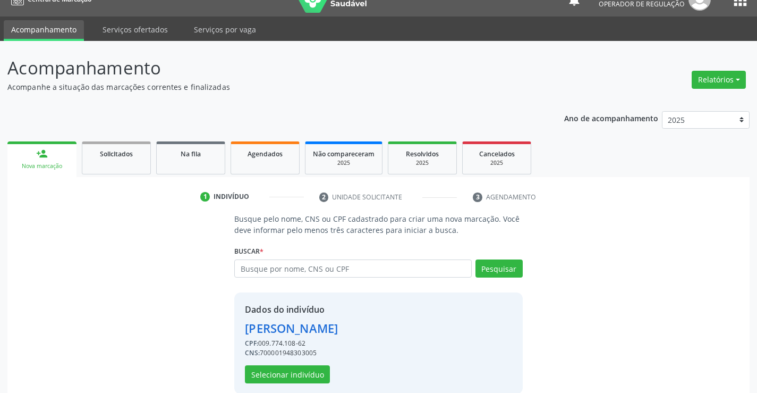
scroll to position [33, 0]
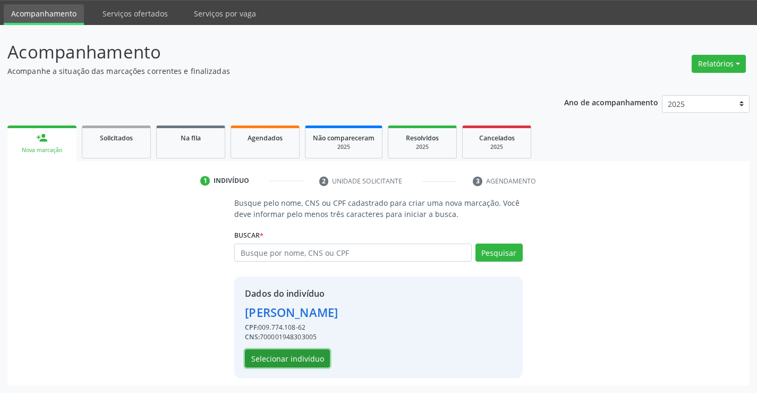
click at [287, 360] on button "Selecionar indivíduo" at bounding box center [287, 358] width 85 height 18
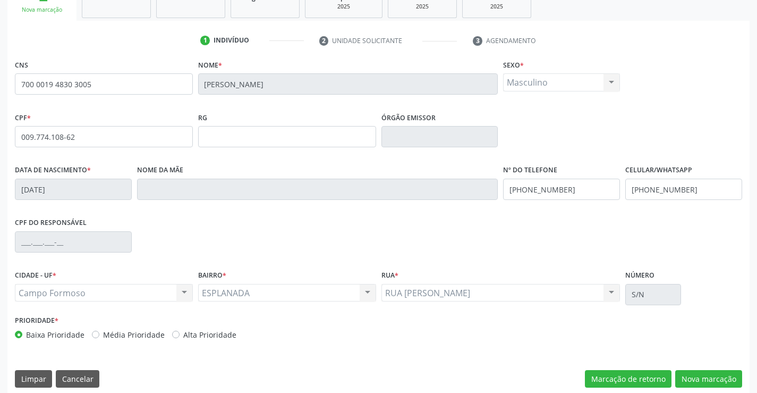
scroll to position [183, 0]
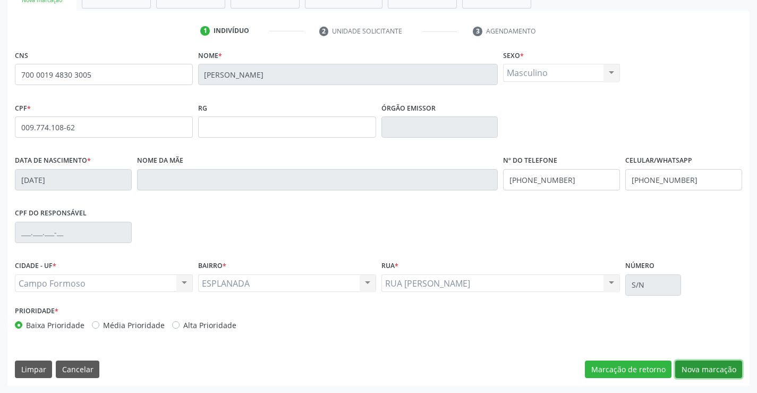
click at [723, 366] on button "Nova marcação" at bounding box center [708, 369] width 67 height 18
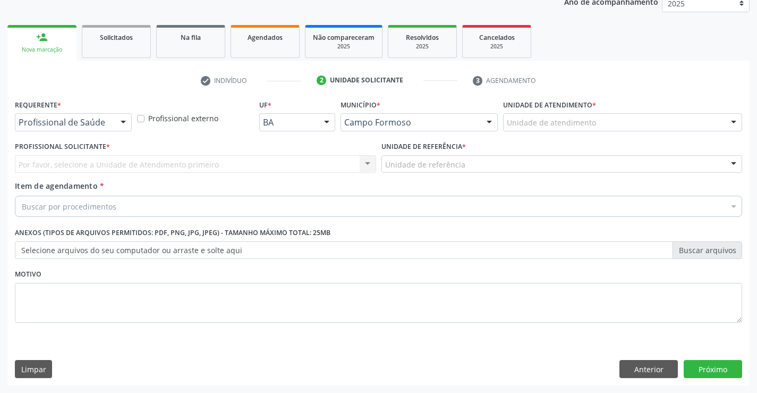
scroll to position [134, 0]
click at [123, 122] on div at bounding box center [123, 123] width 16 height 18
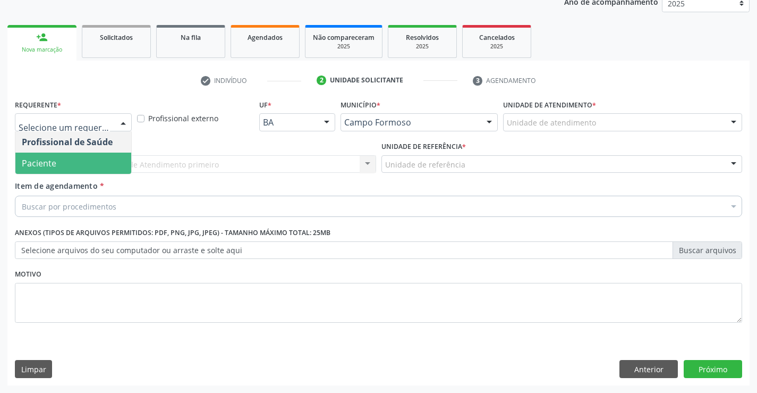
click at [53, 160] on span "Paciente" at bounding box center [39, 163] width 35 height 12
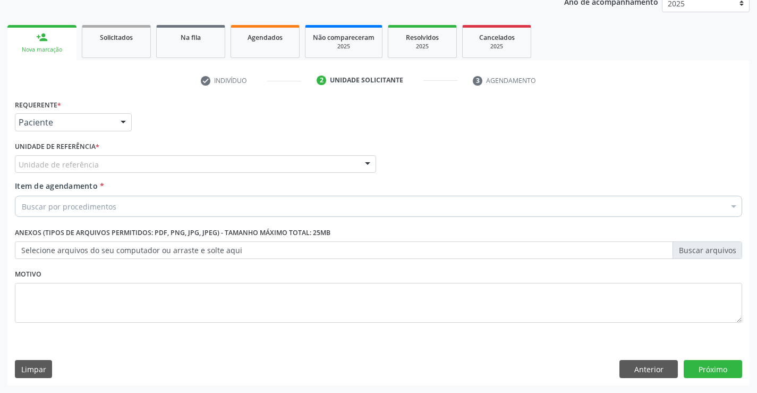
click at [112, 164] on div "Unidade de referência" at bounding box center [195, 164] width 361 height 18
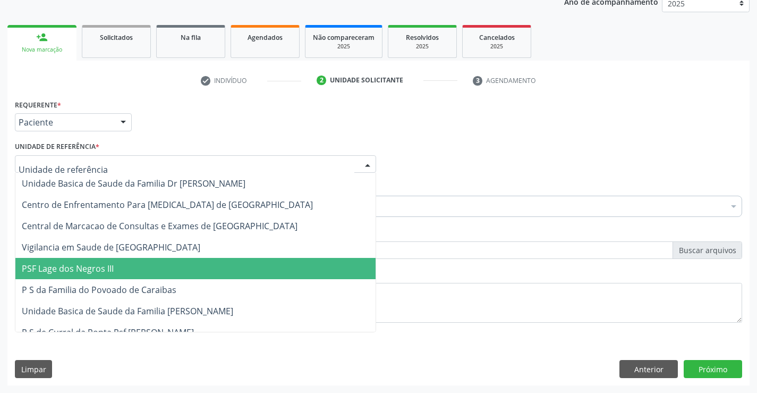
click at [111, 277] on span "PSF Lage dos Negros III" at bounding box center [195, 268] width 360 height 21
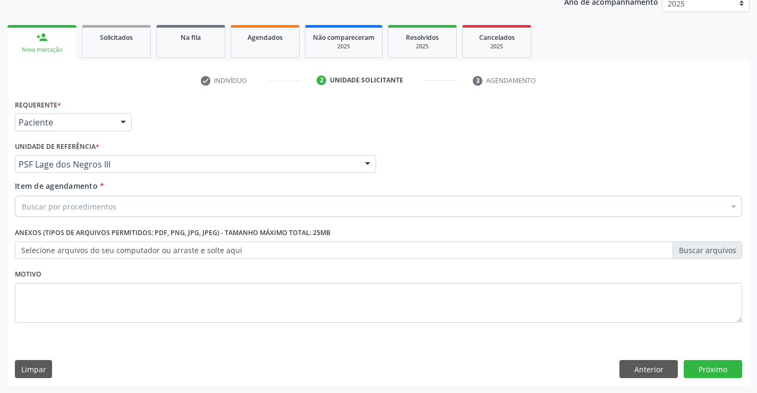
click at [107, 214] on div "Buscar por procedimentos" at bounding box center [379, 206] width 728 height 21
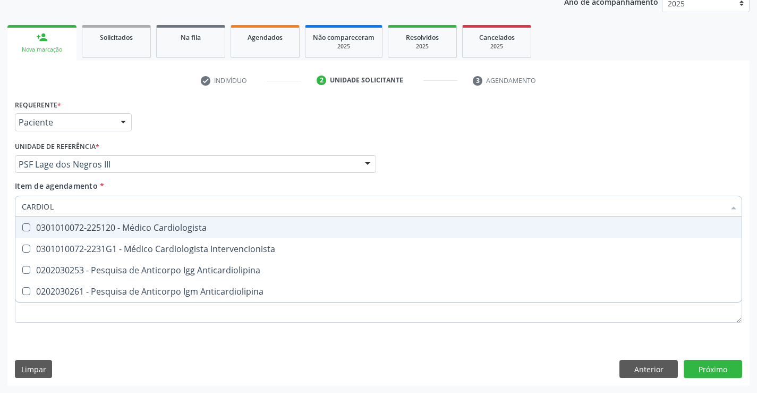
type input "CARDIOLO"
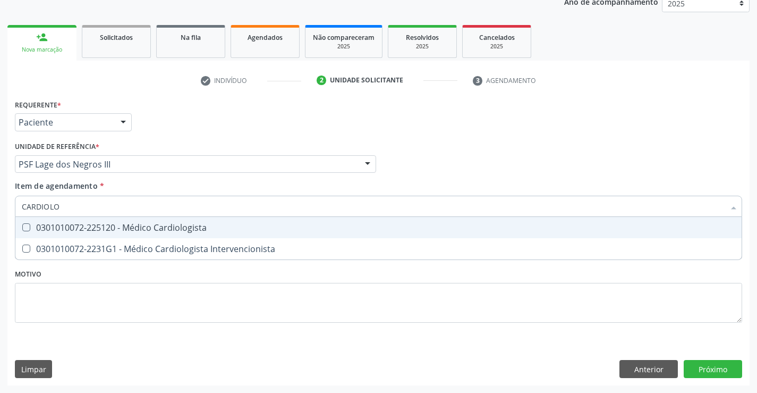
click at [111, 232] on div "0301010072-225120 - Médico Cardiologista" at bounding box center [379, 227] width 714 height 9
checkbox Cardiologista "true"
click at [174, 133] on div "Requerente * Paciente Profissional de Saúde Paciente Nenhum resultado encontrad…" at bounding box center [378, 117] width 733 height 41
checkbox Intervencionista "true"
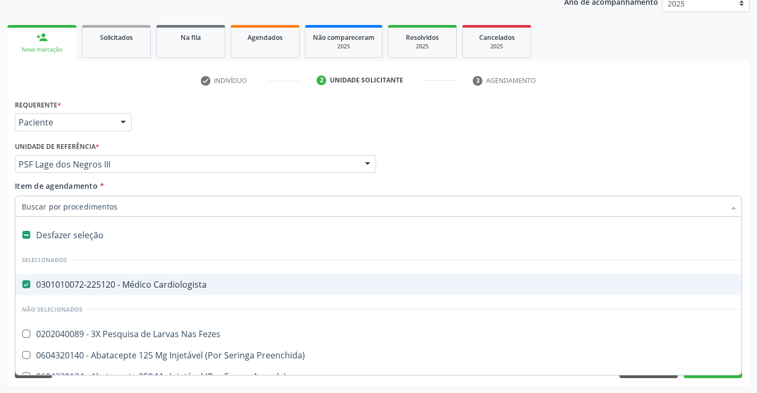
click at [108, 209] on input "Item de agendamento *" at bounding box center [373, 206] width 703 height 21
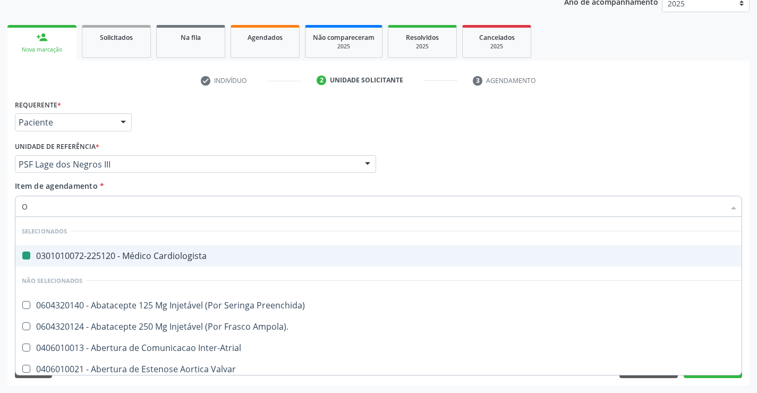
type input "OF"
checkbox Cardiologista "false"
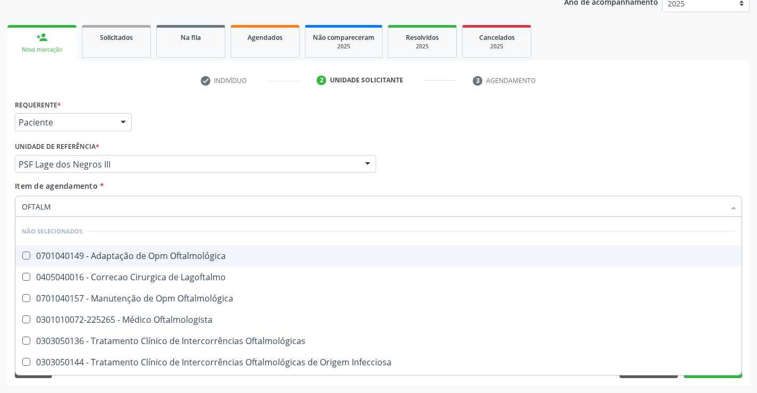
type input "OFTALMO"
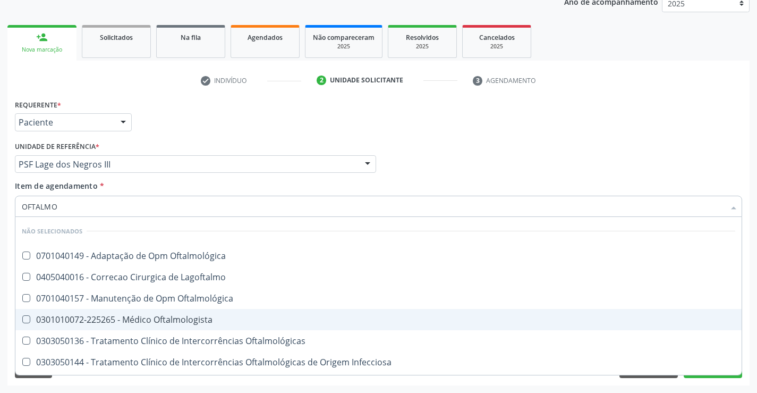
click at [107, 318] on div "0301010072-225265 - Médico Oftalmologista" at bounding box center [379, 319] width 714 height 9
checkbox Oftalmologista "true"
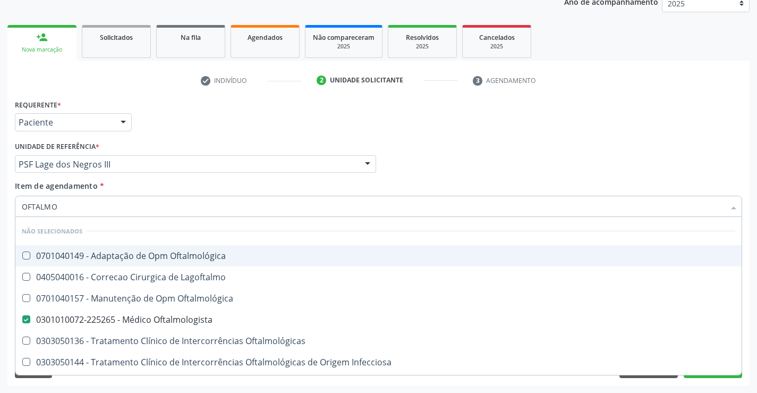
click at [150, 122] on div "Requerente * Paciente Profissional de Saúde Paciente Nenhum resultado encontrad…" at bounding box center [378, 117] width 733 height 41
checkbox Oftalmológica "true"
checkbox Oftalmologista "false"
checkbox Lagoftalmo "true"
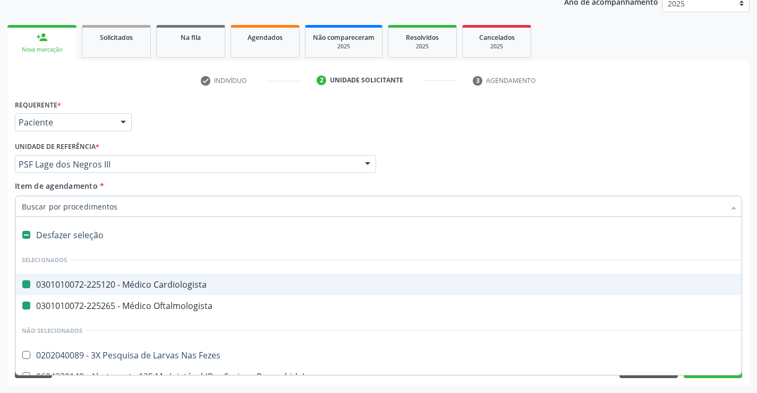
type input "E"
checkbox Cardiologista "false"
checkbox Oftalmologista "false"
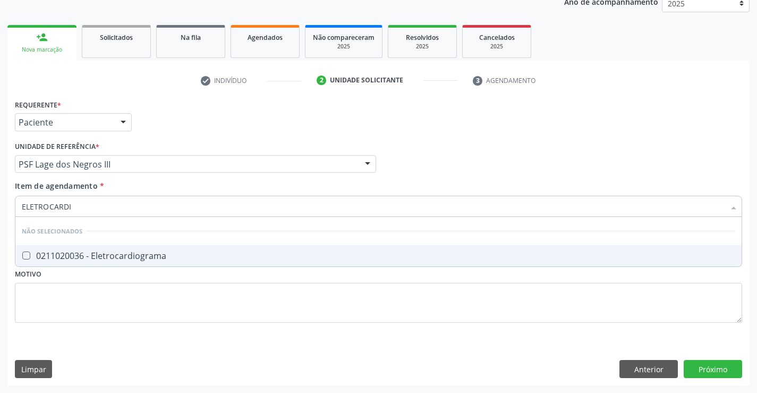
type input "ELETROCARDIO"
click at [97, 260] on div "0211020036 - Eletrocardiograma" at bounding box center [379, 255] width 714 height 9
checkbox Eletrocardiograma "true"
click at [705, 367] on div "Requerente * Paciente Profissional de Saúde Paciente Nenhum resultado encontrad…" at bounding box center [378, 241] width 742 height 289
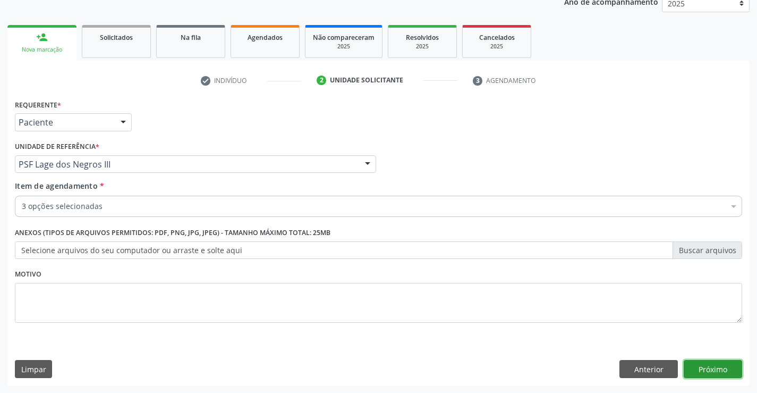
click at [715, 365] on button "Próximo" at bounding box center [713, 369] width 58 height 18
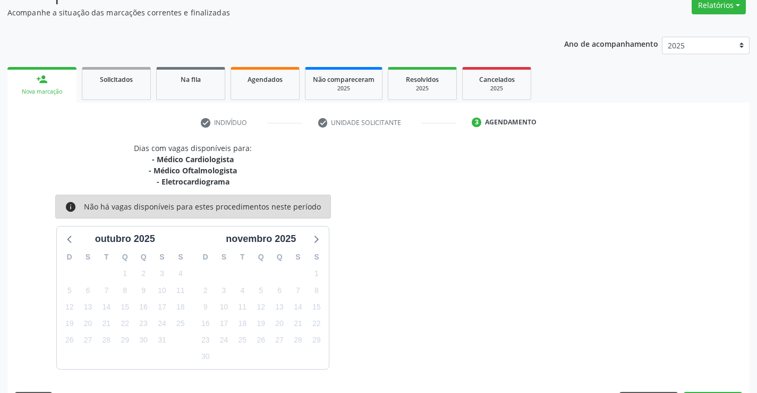
scroll to position [123, 0]
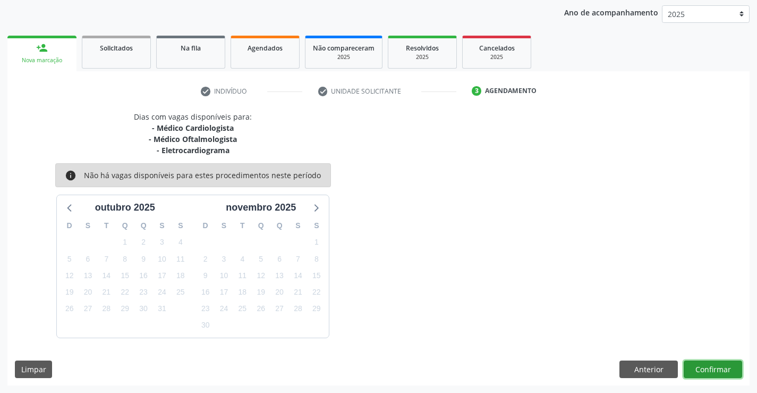
click at [709, 370] on button "Confirmar" at bounding box center [713, 369] width 58 height 18
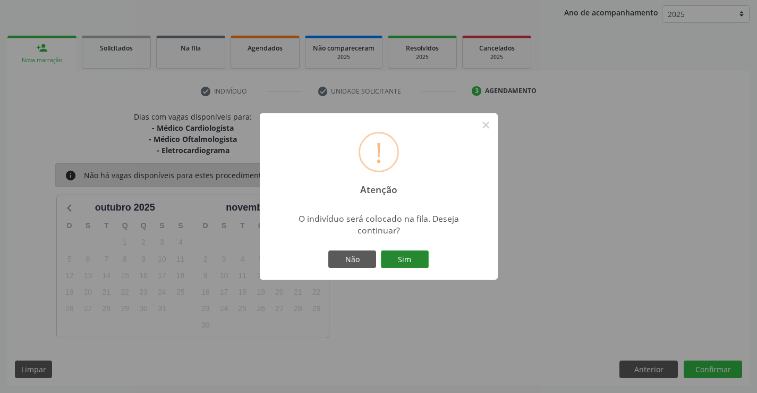
click at [406, 257] on button "Sim" at bounding box center [405, 259] width 48 height 18
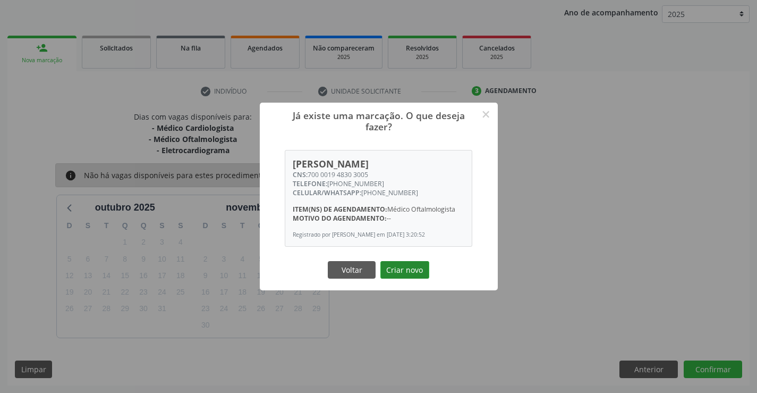
click at [415, 270] on button "Criar novo" at bounding box center [405, 270] width 49 height 18
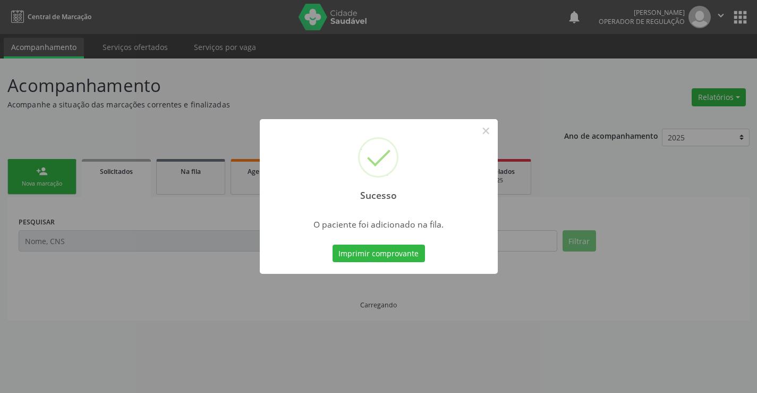
scroll to position [0, 0]
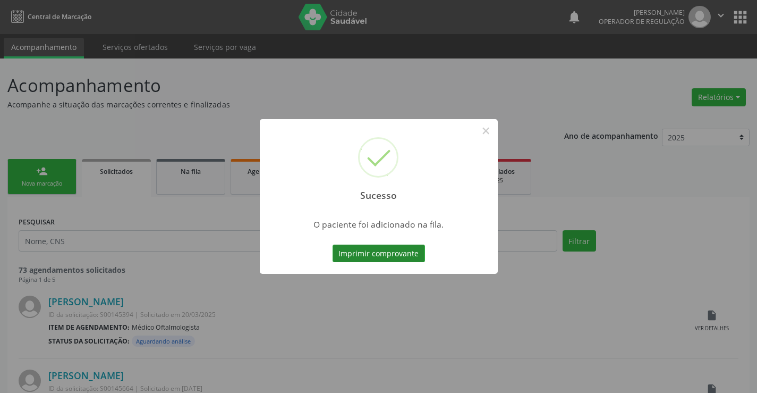
click at [391, 254] on button "Imprimir comprovante" at bounding box center [379, 253] width 92 height 18
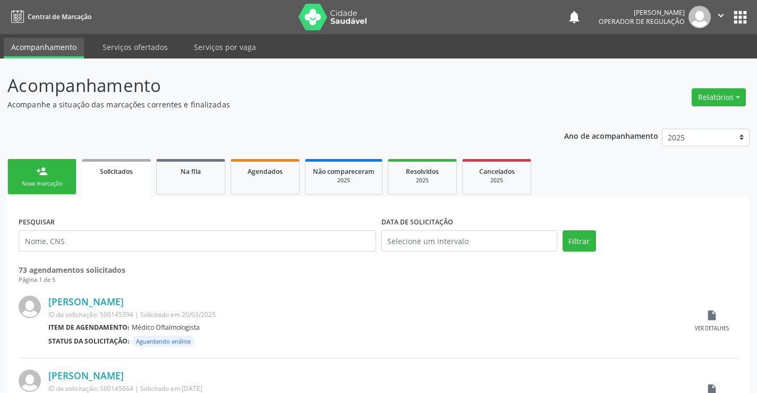
click at [37, 173] on div "person_add" at bounding box center [42, 171] width 12 height 12
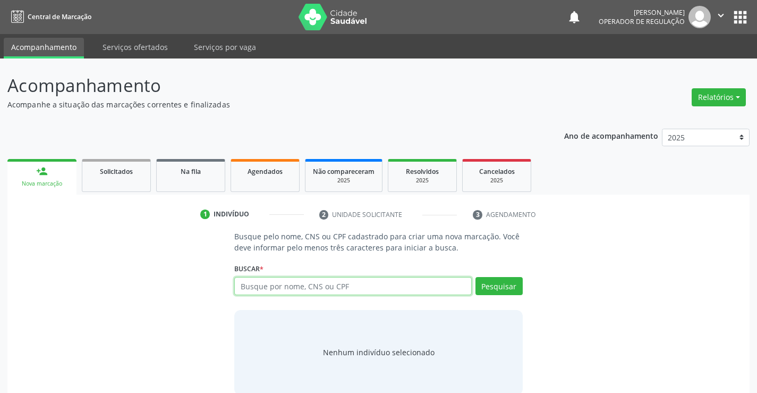
click at [290, 286] on input "text" at bounding box center [352, 286] width 237 height 18
click at [273, 289] on input "text" at bounding box center [352, 286] width 237 height 18
type input "70870"
type input "708705142018692"
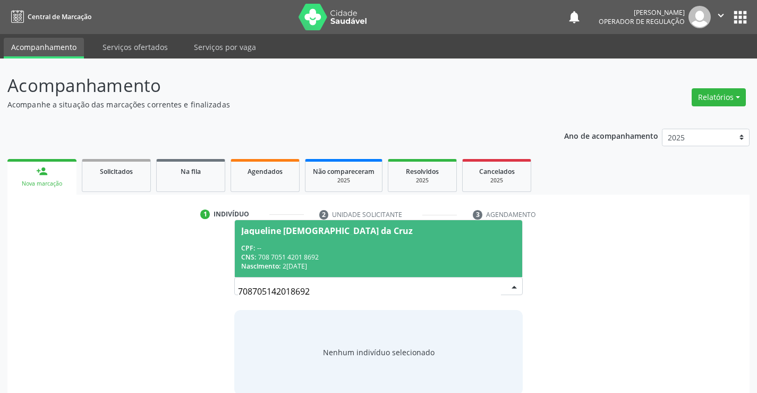
click at [403, 259] on div "CNS: 708 7051 4201 8692" at bounding box center [378, 256] width 274 height 9
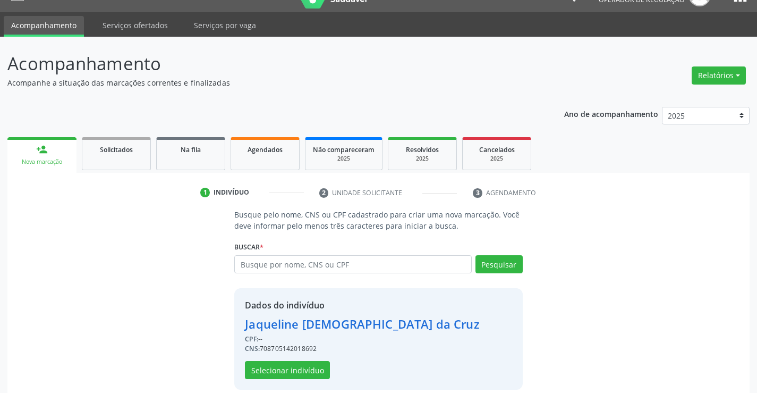
scroll to position [33, 0]
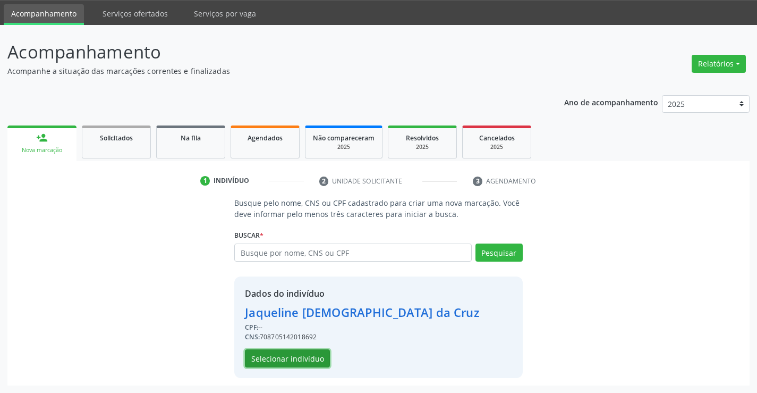
click at [299, 352] on button "Selecionar indivíduo" at bounding box center [287, 358] width 85 height 18
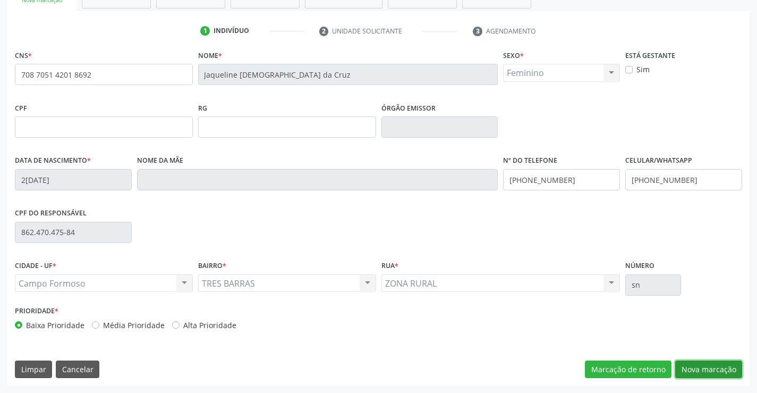
click at [688, 370] on button "Nova marcação" at bounding box center [708, 369] width 67 height 18
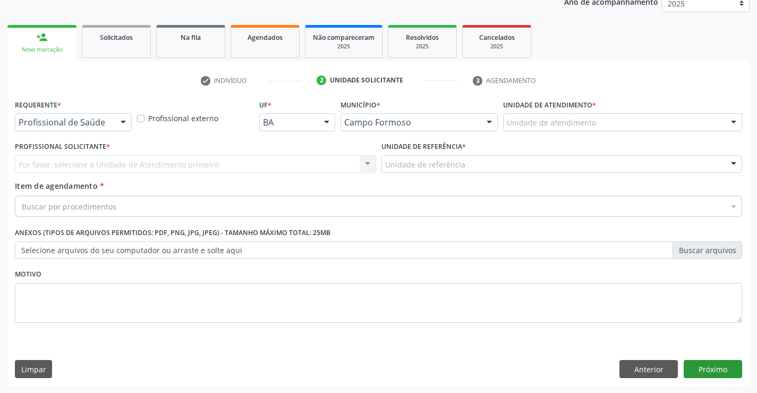
scroll to position [134, 0]
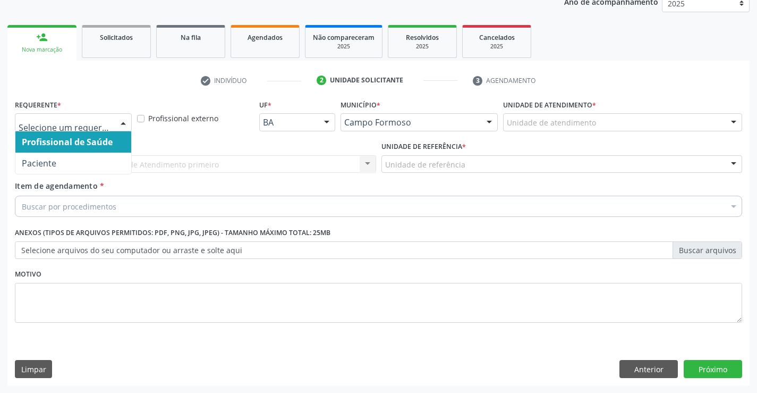
click at [122, 123] on div at bounding box center [123, 123] width 16 height 18
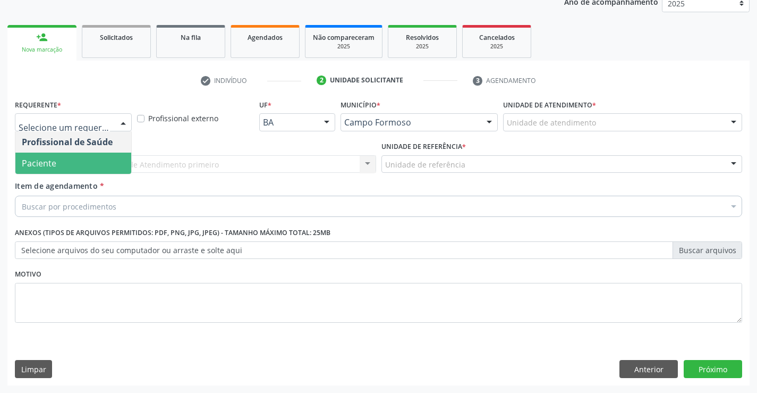
click at [67, 165] on span "Paciente" at bounding box center [73, 163] width 116 height 21
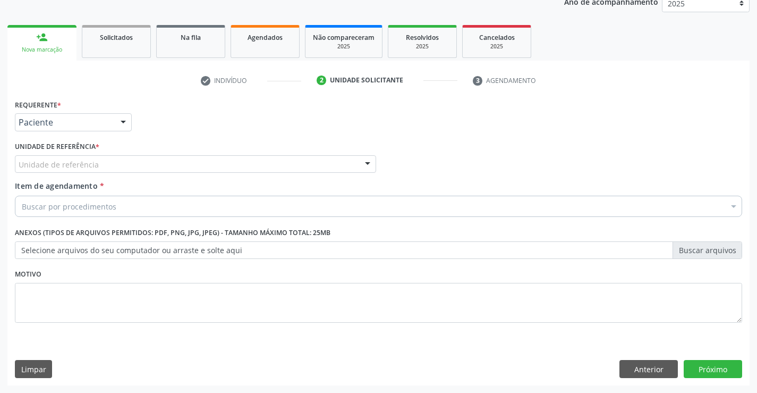
drag, startPoint x: 181, startPoint y: 167, endPoint x: 181, endPoint y: 184, distance: 16.5
click at [181, 171] on div "Unidade de referência" at bounding box center [195, 164] width 361 height 18
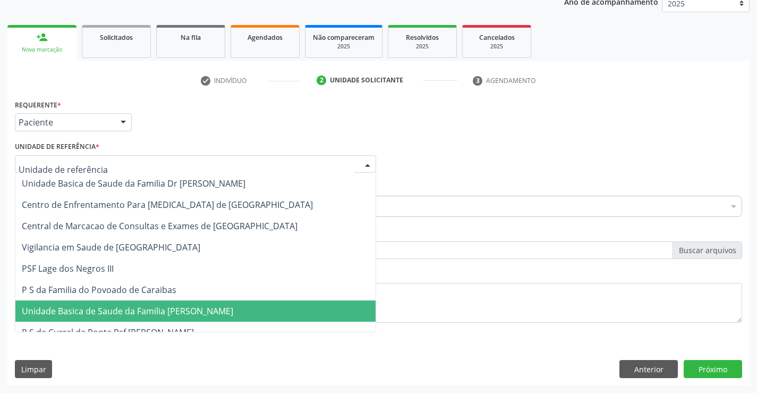
click at [169, 316] on span "Unidade Basica de Saude da Familia [PERSON_NAME]" at bounding box center [128, 311] width 212 height 12
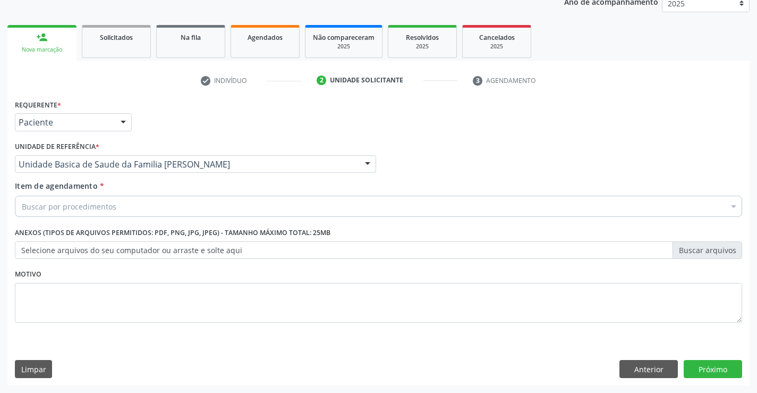
click at [132, 203] on div "Buscar por procedimentos" at bounding box center [379, 206] width 728 height 21
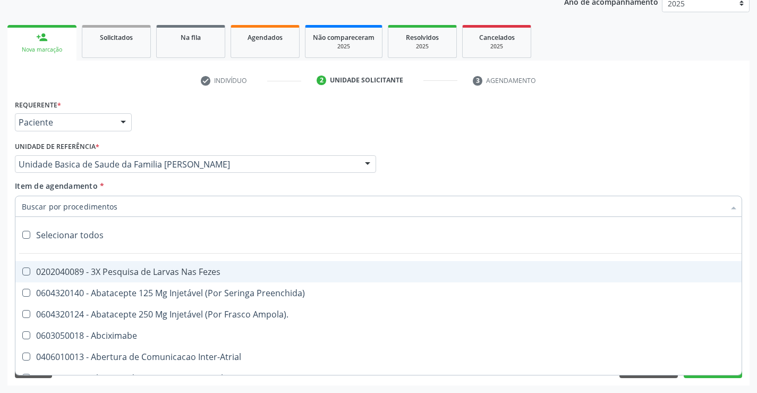
type input "V"
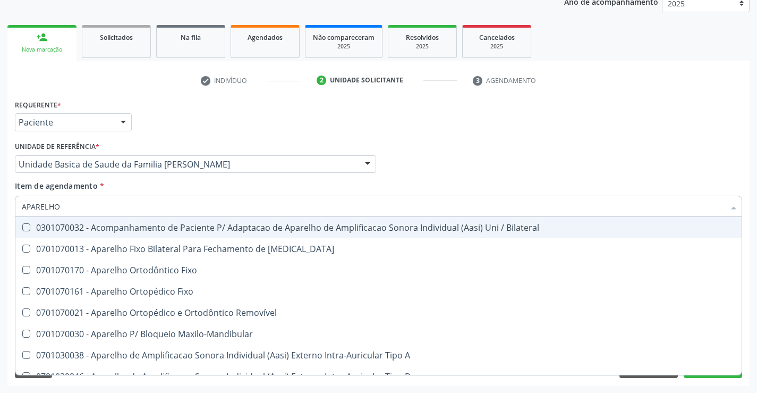
type input "APARELHO U"
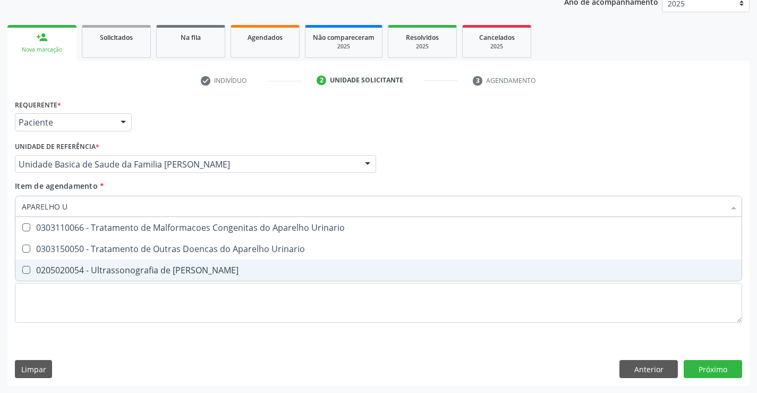
click at [130, 277] on span "0205020054 - Ultrassonografia de [PERSON_NAME]" at bounding box center [378, 269] width 726 height 21
checkbox Urinario "true"
click at [711, 367] on div "Requerente * Paciente Profissional de Saúde Paciente Nenhum resultado encontrad…" at bounding box center [378, 241] width 742 height 289
checkbox Urinario "true"
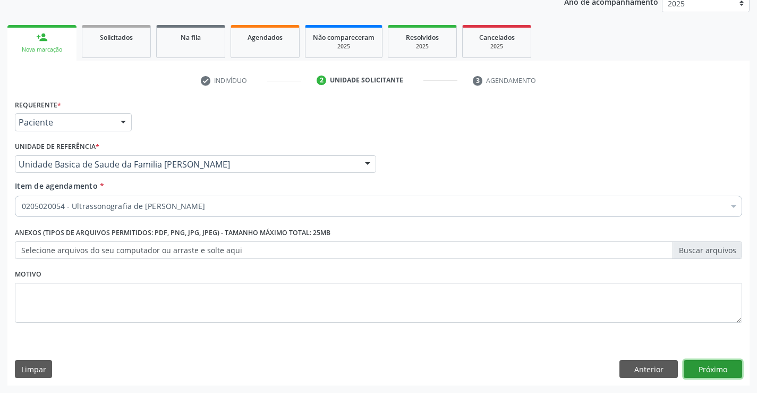
click at [706, 367] on button "Próximo" at bounding box center [713, 369] width 58 height 18
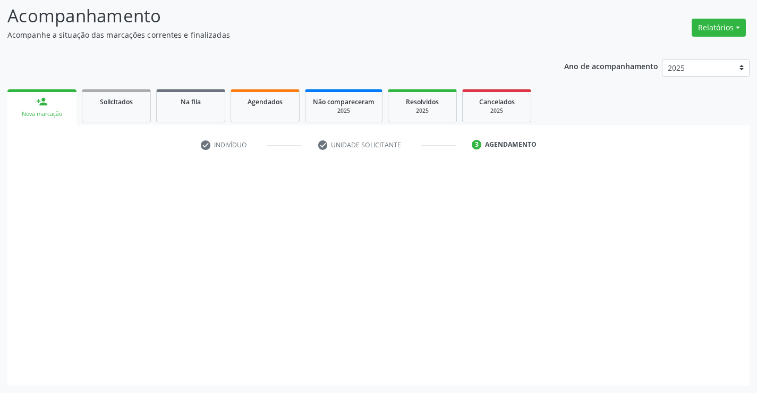
scroll to position [70, 0]
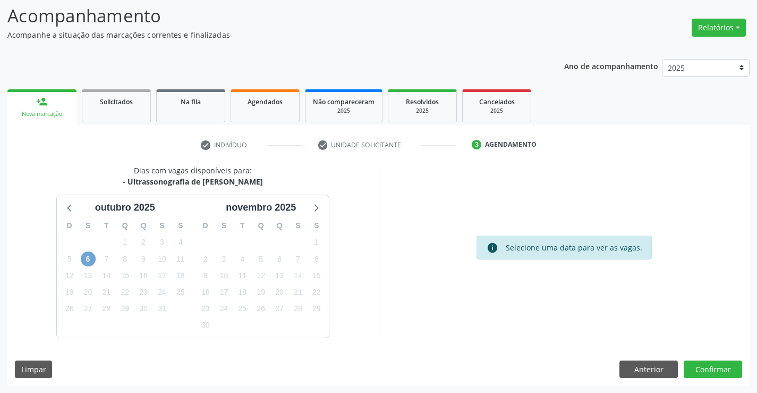
click at [83, 260] on span "6" at bounding box center [88, 258] width 15 height 15
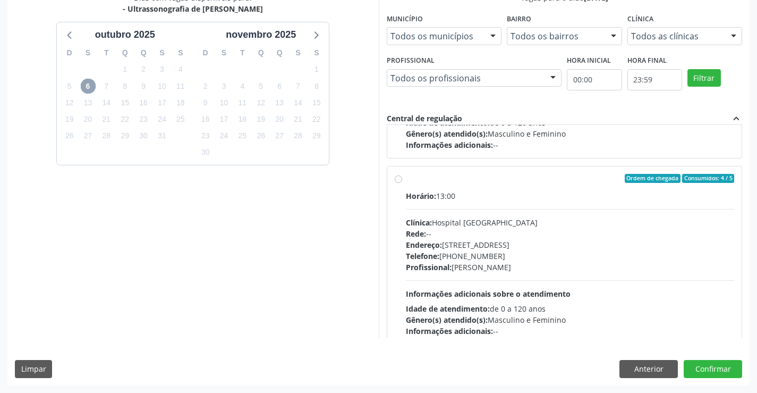
scroll to position [531, 0]
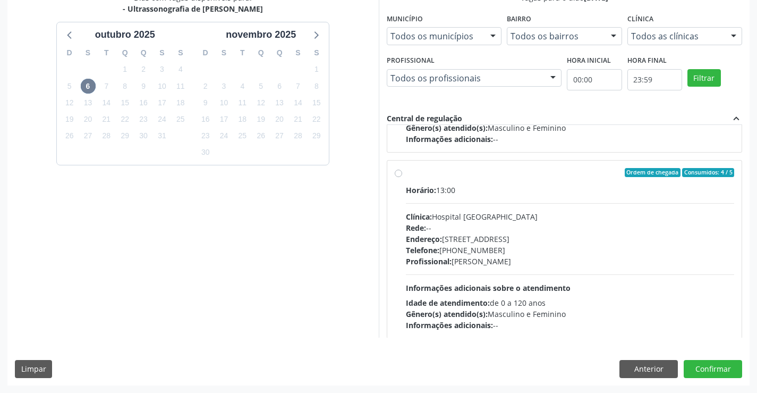
click at [630, 256] on div "Profissional: [PERSON_NAME]" at bounding box center [570, 261] width 329 height 11
click at [402, 177] on input "Ordem de chegada Consumidos: 4 / 5 Horário: 13:00 Clínica: Hospital Sao Francis…" at bounding box center [398, 173] width 7 height 10
radio input "true"
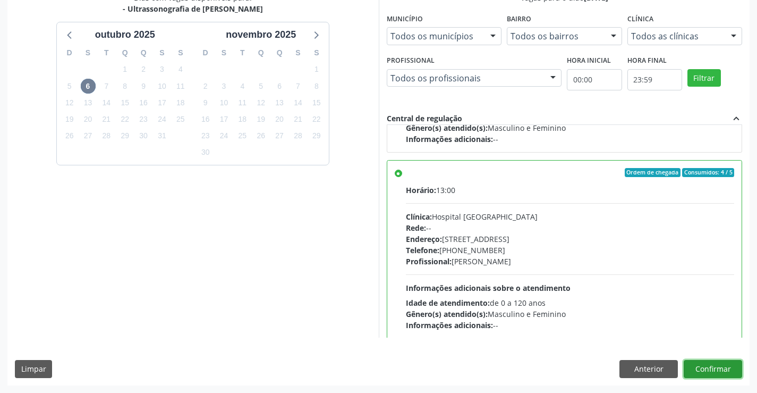
click at [708, 370] on button "Confirmar" at bounding box center [713, 369] width 58 height 18
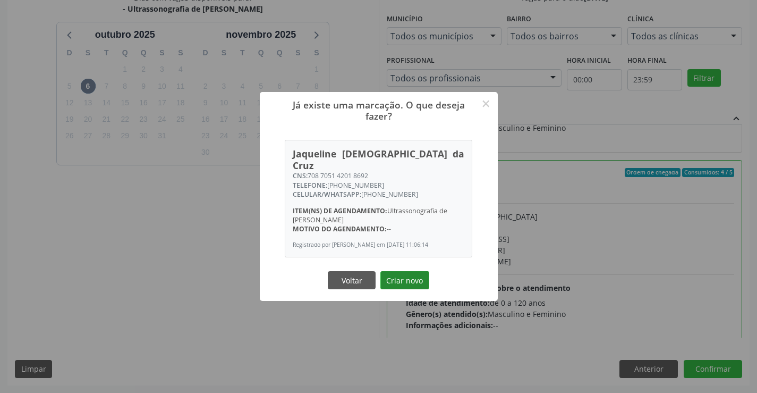
click at [412, 275] on button "Criar novo" at bounding box center [405, 280] width 49 height 18
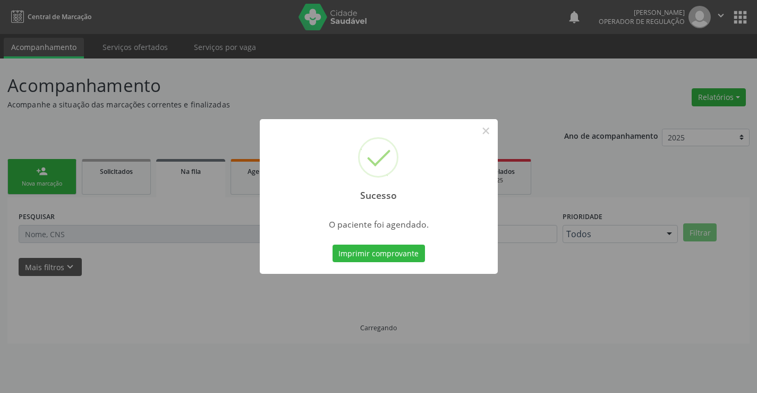
scroll to position [0, 0]
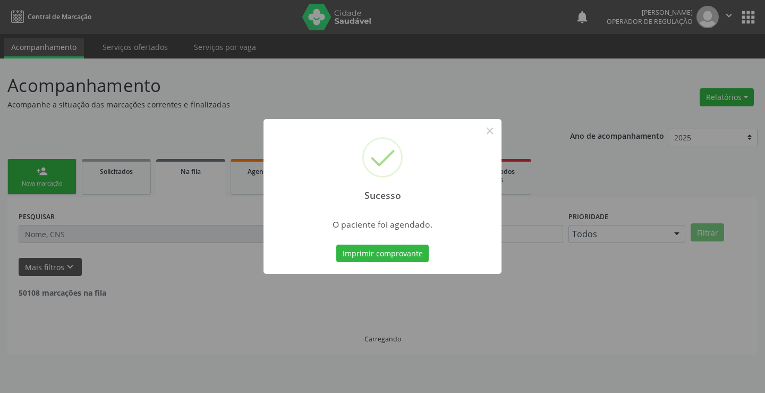
click at [371, 241] on div "Sucesso × O paciente foi agendado. Imprimir comprovante Cancel" at bounding box center [383, 196] width 238 height 155
click at [371, 252] on button "Imprimir comprovante" at bounding box center [382, 253] width 92 height 18
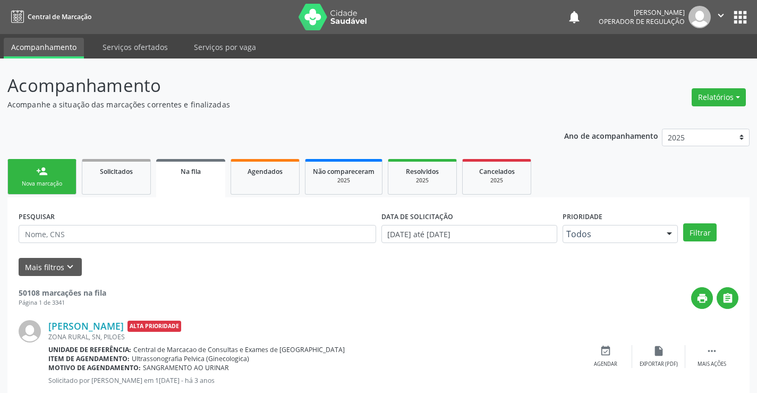
click at [40, 170] on div "person_add" at bounding box center [42, 171] width 12 height 12
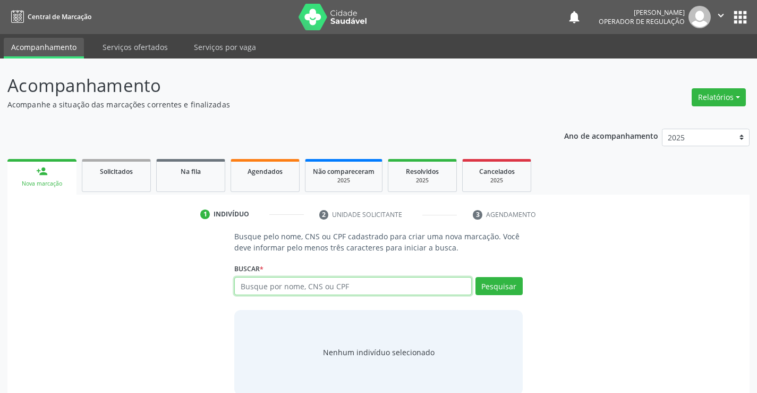
click at [268, 281] on input "text" at bounding box center [352, 286] width 237 height 18
type input "702100778561291"
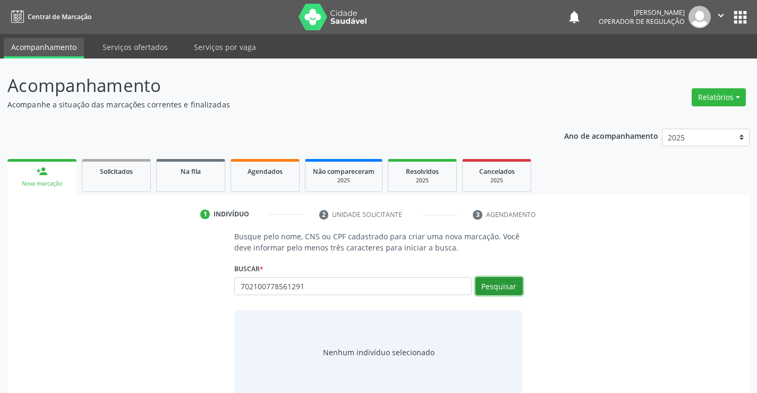
click at [510, 288] on button "Pesquisar" at bounding box center [499, 286] width 47 height 18
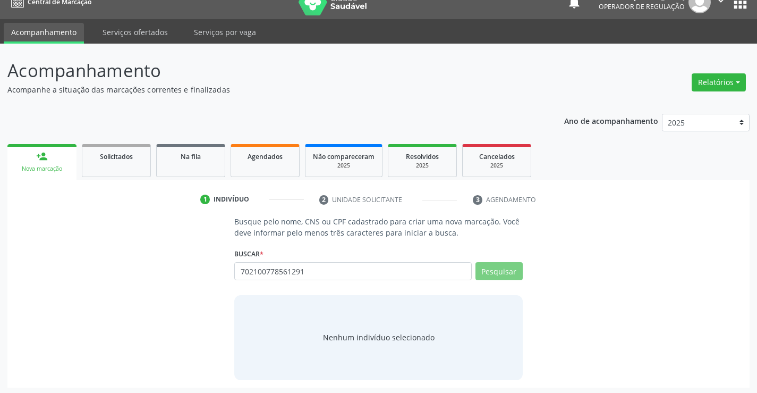
scroll to position [17, 0]
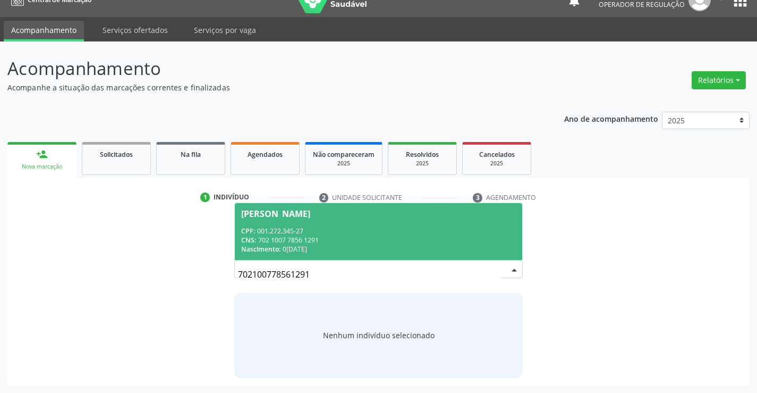
click at [342, 236] on div "CNS: 702 1007 7856 1291" at bounding box center [378, 239] width 274 height 9
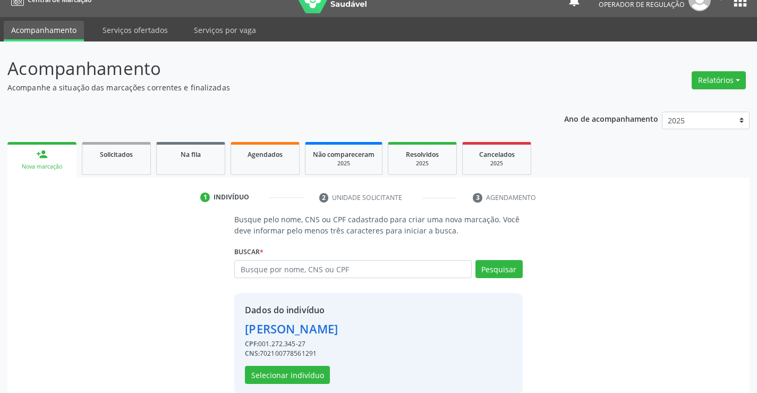
scroll to position [33, 0]
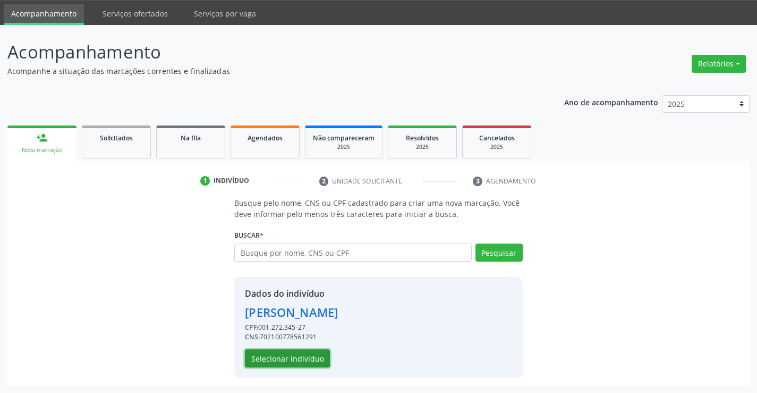
click at [320, 365] on button "Selecionar indivíduo" at bounding box center [287, 358] width 85 height 18
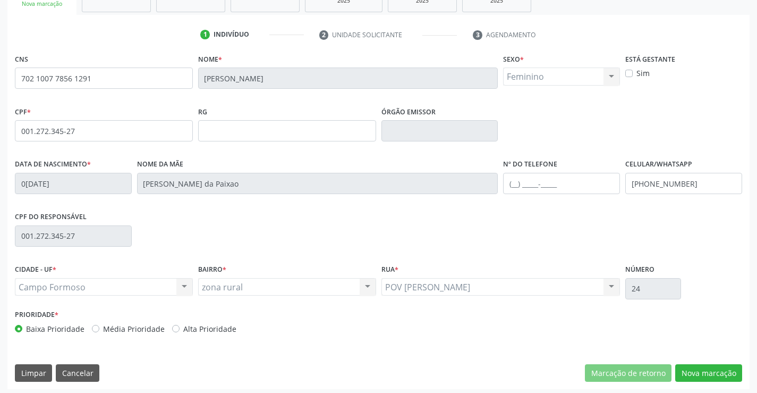
scroll to position [183, 0]
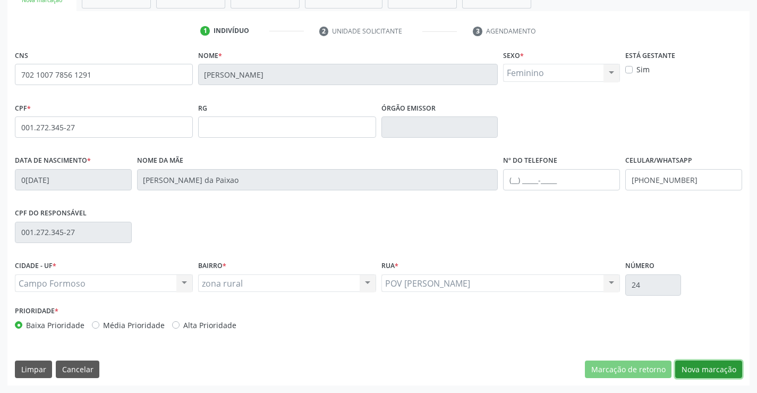
click at [723, 367] on button "Nova marcação" at bounding box center [708, 369] width 67 height 18
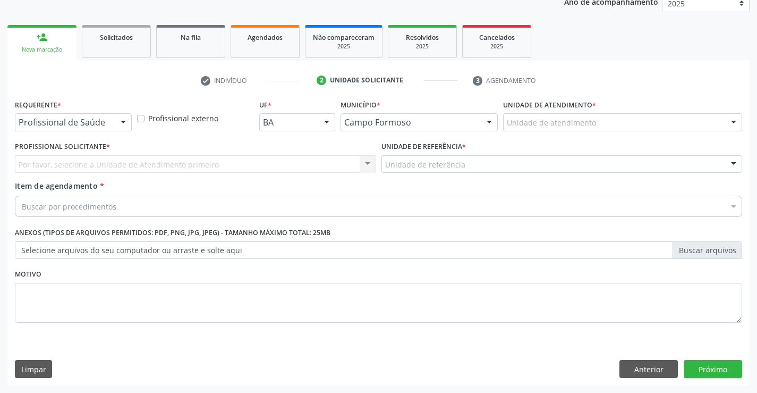
click at [123, 120] on div at bounding box center [123, 123] width 16 height 18
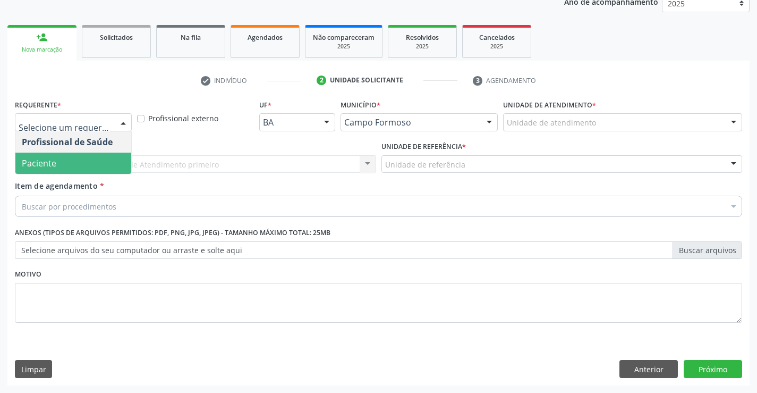
click at [40, 160] on span "Paciente" at bounding box center [39, 163] width 35 height 12
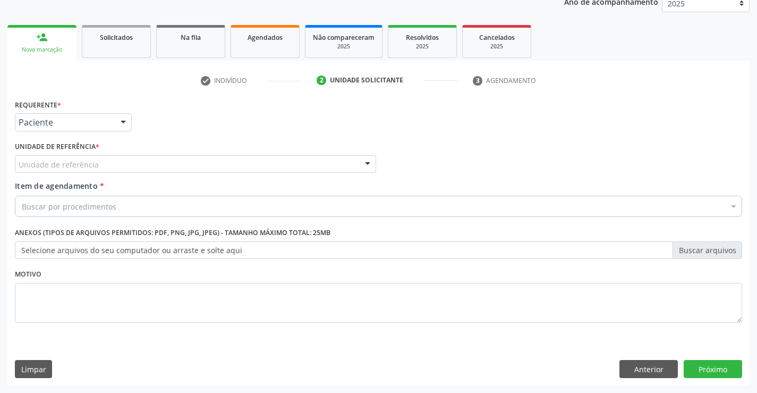
click at [159, 159] on div "Unidade de referência" at bounding box center [195, 164] width 361 height 18
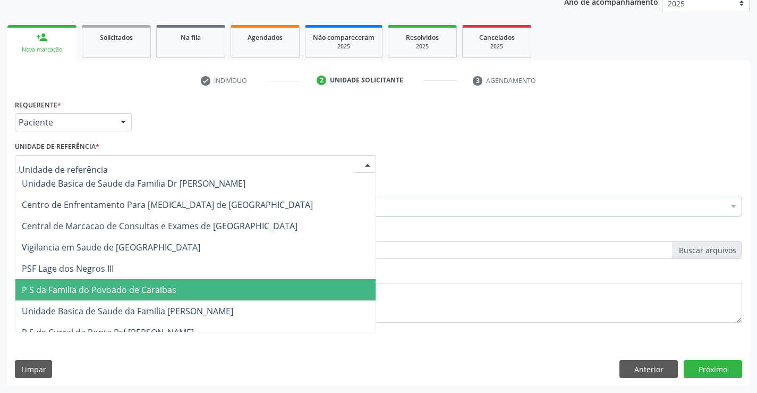
drag, startPoint x: 141, startPoint y: 292, endPoint x: 100, endPoint y: 240, distance: 66.1
click at [141, 292] on span "P S da Familia do Povoado de Caraibas" at bounding box center [99, 290] width 155 height 12
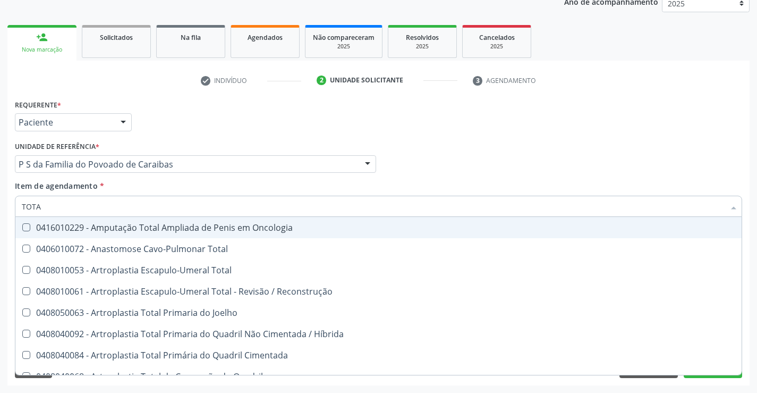
type input "TOTAL"
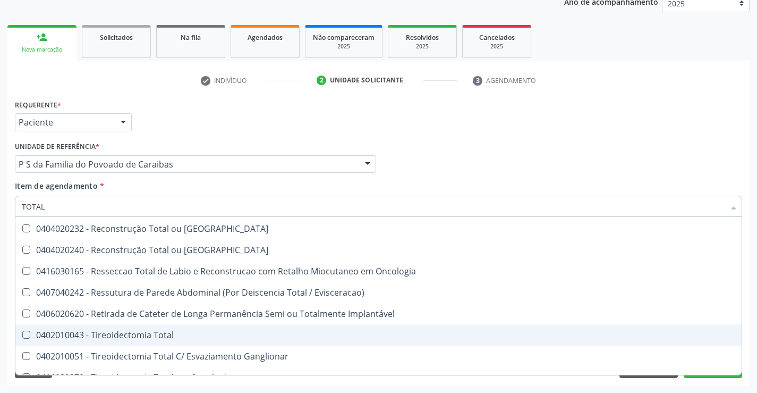
scroll to position [1734, 0]
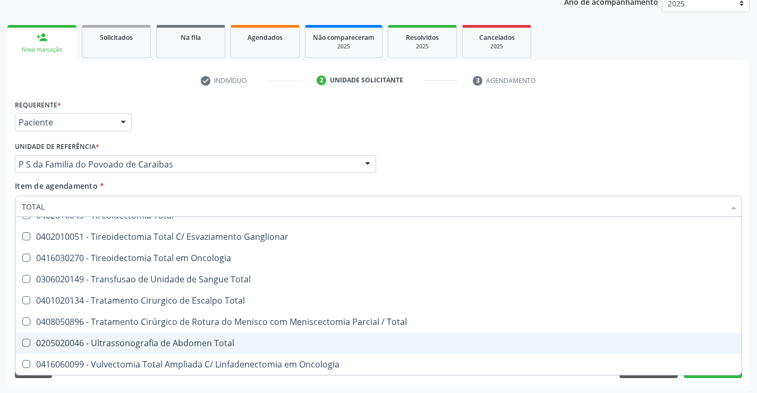
click at [196, 343] on div "0205020046 - Ultrassonografia de Abdomen Total" at bounding box center [379, 343] width 714 height 9
checkbox Total "true"
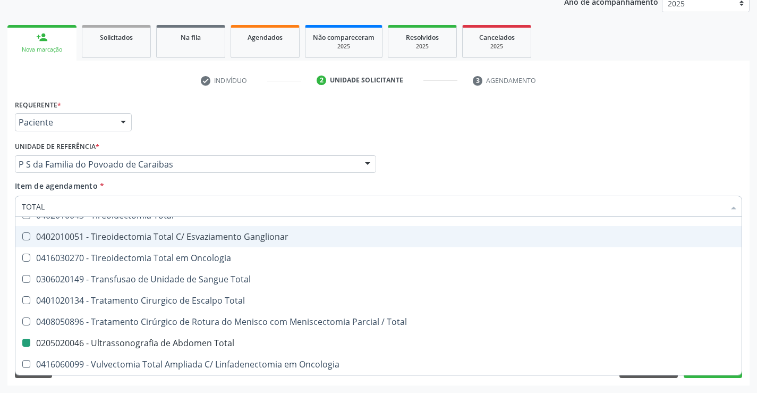
click at [511, 139] on div "Requerente * Paciente Profissional de Saúde Paciente Nenhum resultado encontrad…" at bounding box center [379, 217] width 728 height 241
checkbox Total "true"
checkbox Total "false"
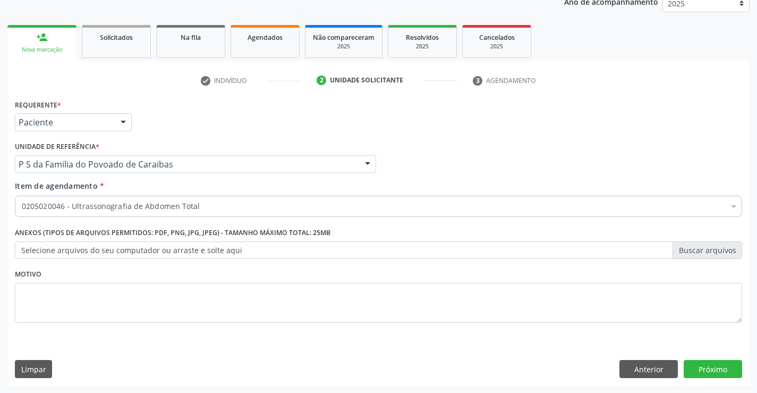
scroll to position [0, 0]
click at [715, 373] on button "Próximo" at bounding box center [713, 369] width 58 height 18
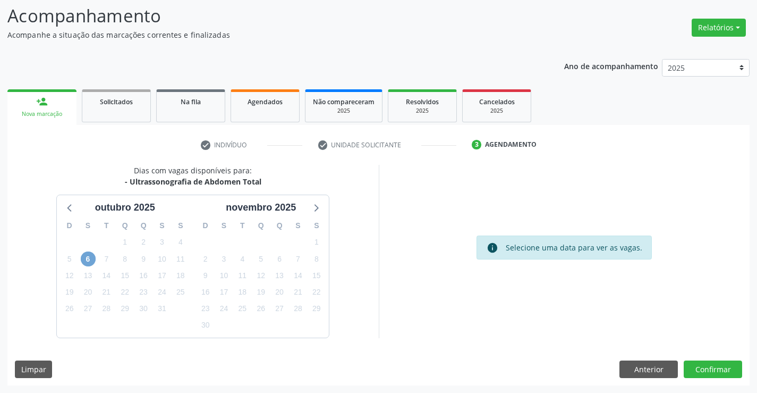
click at [89, 257] on span "6" at bounding box center [88, 258] width 15 height 15
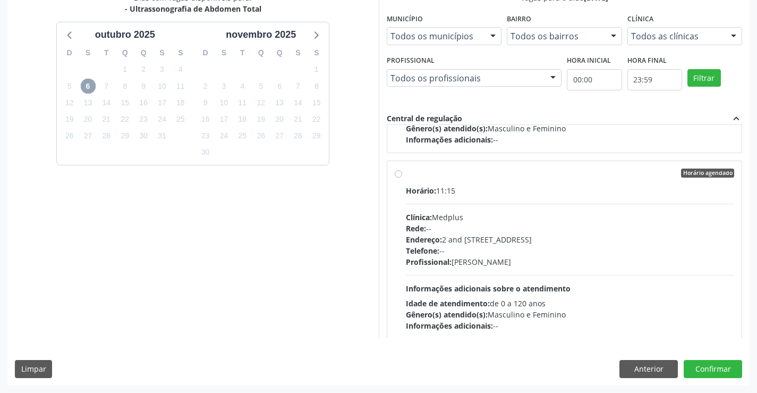
scroll to position [159, 0]
click at [590, 246] on div "Telefone: --" at bounding box center [570, 249] width 329 height 11
click at [402, 177] on input "Horário agendado Horário: 11:15 Clínica: Medplus Rede: -- Endereço: 2 and S 204…" at bounding box center [398, 172] width 7 height 10
radio input "true"
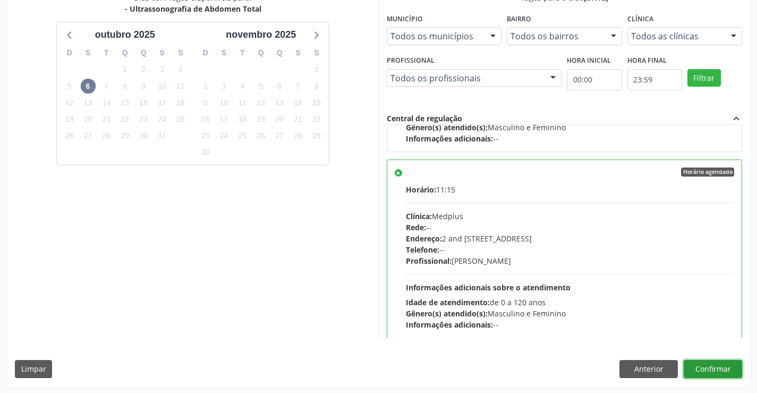
click at [709, 375] on button "Confirmar" at bounding box center [713, 369] width 58 height 18
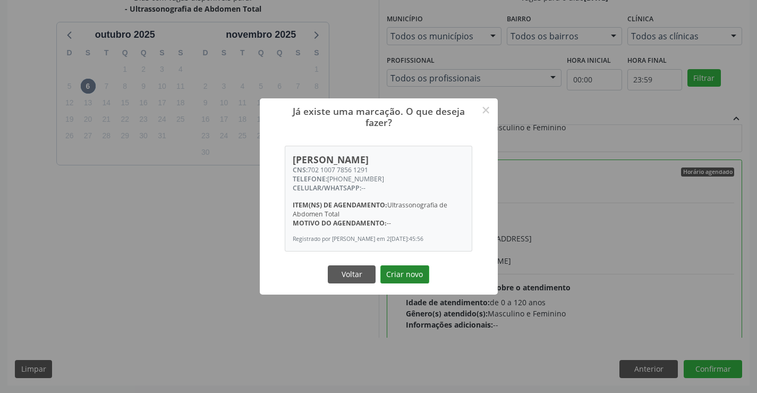
click at [410, 277] on button "Criar novo" at bounding box center [405, 274] width 49 height 18
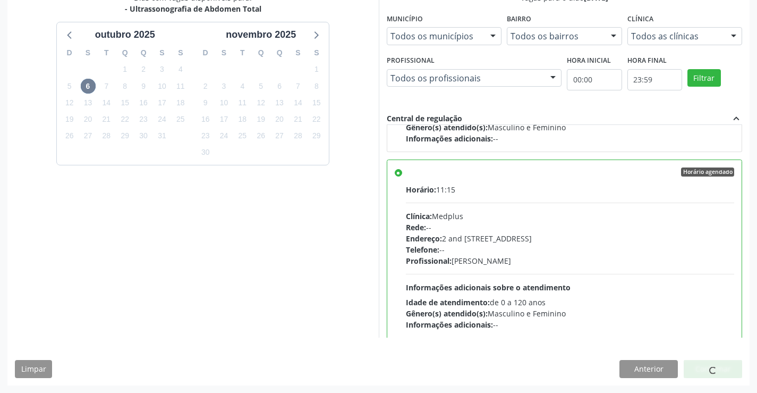
scroll to position [0, 0]
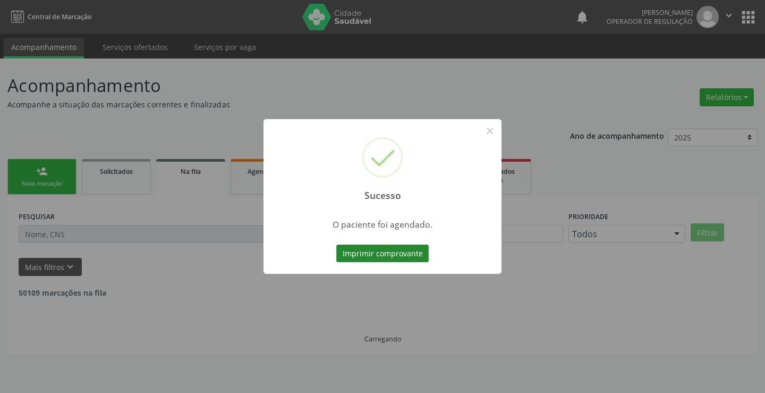
click at [377, 250] on button "Imprimir comprovante" at bounding box center [382, 253] width 92 height 18
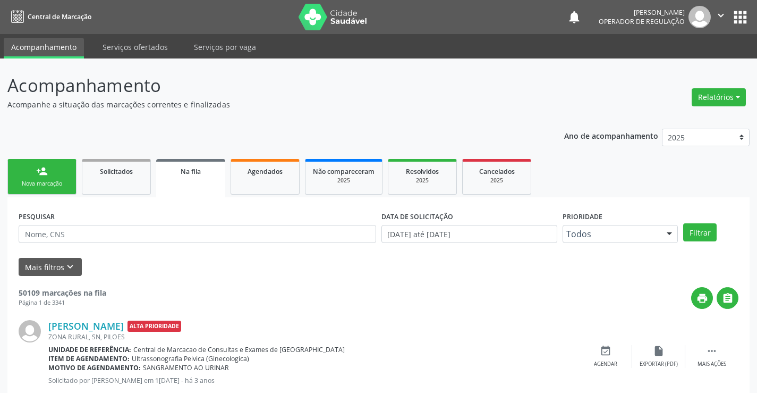
click at [53, 175] on link "person_add Nova marcação" at bounding box center [41, 177] width 69 height 36
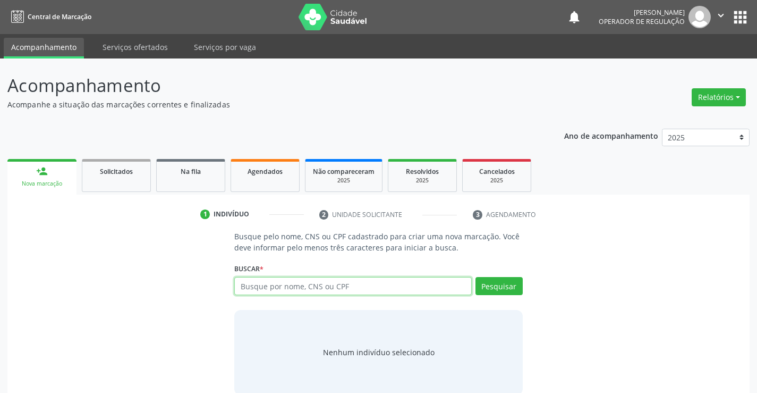
click at [265, 278] on input "text" at bounding box center [352, 286] width 237 height 18
type input "701406638440534"
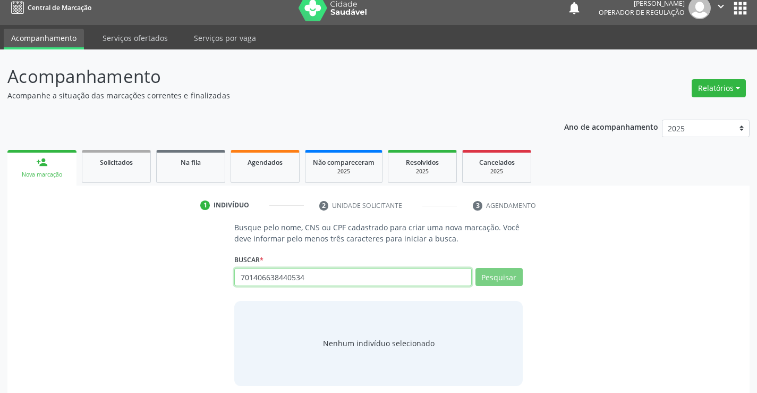
scroll to position [17, 0]
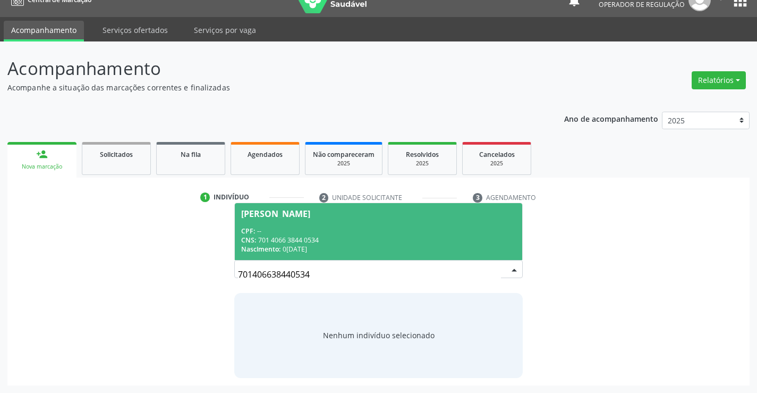
click at [370, 236] on div "CNS: 701 4066 3844 0534" at bounding box center [378, 239] width 274 height 9
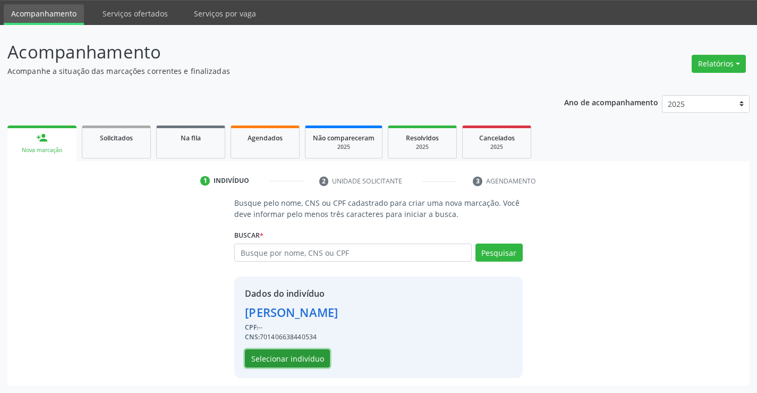
click at [293, 357] on button "Selecionar indivíduo" at bounding box center [287, 358] width 85 height 18
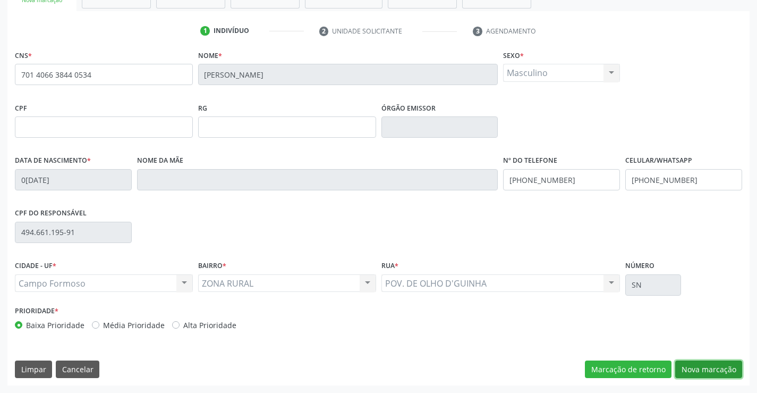
click at [712, 372] on button "Nova marcação" at bounding box center [708, 369] width 67 height 18
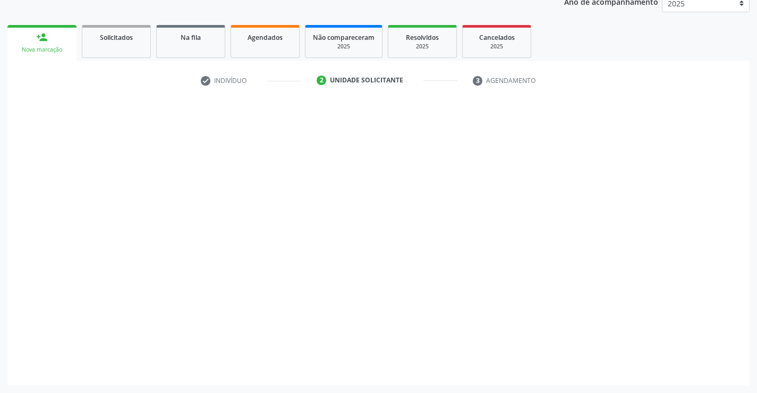
scroll to position [134, 0]
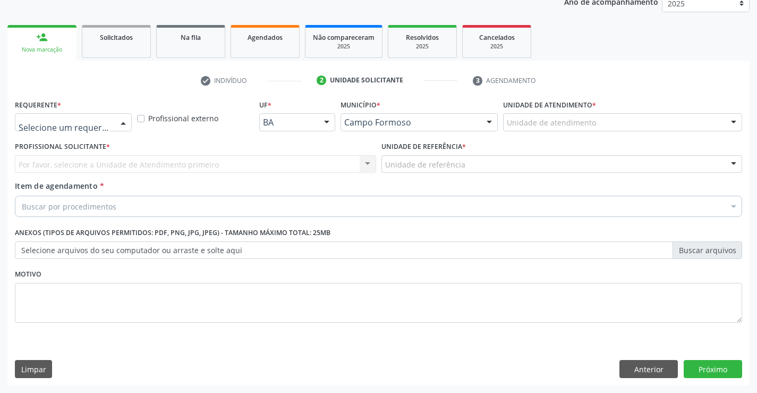
click at [111, 125] on div at bounding box center [73, 122] width 117 height 18
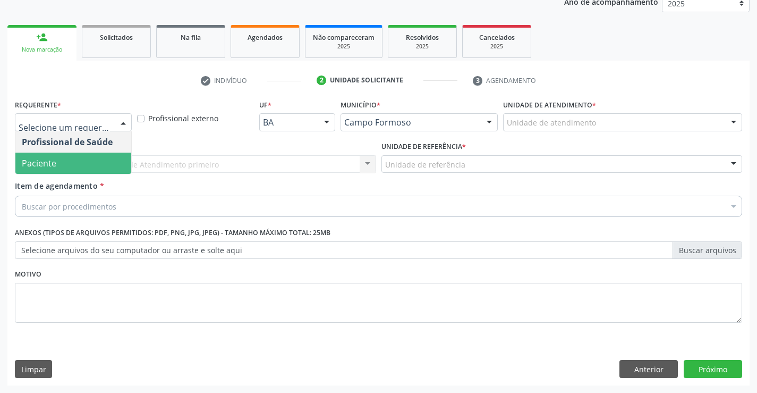
click at [52, 165] on span "Paciente" at bounding box center [39, 163] width 35 height 12
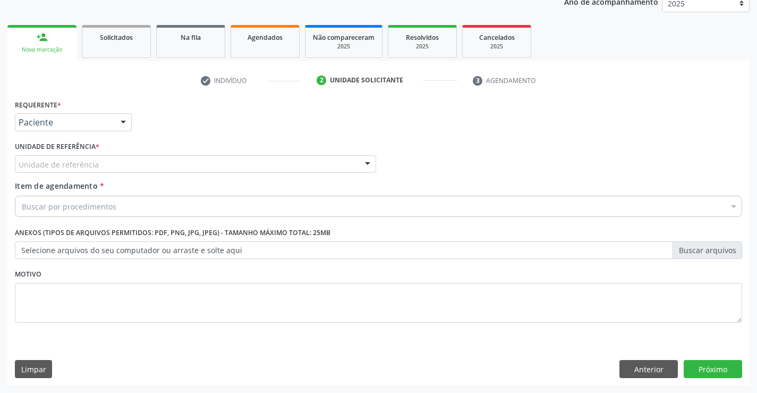
click at [109, 162] on div "Unidade de referência" at bounding box center [195, 164] width 361 height 18
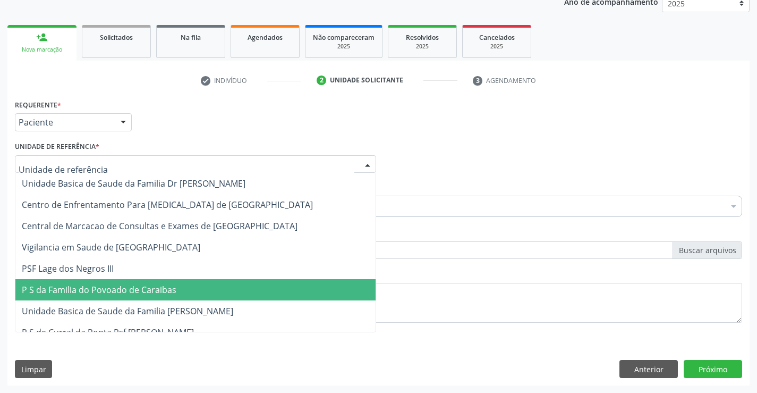
click at [117, 286] on span "P S da Familia do Povoado de Caraibas" at bounding box center [99, 290] width 155 height 12
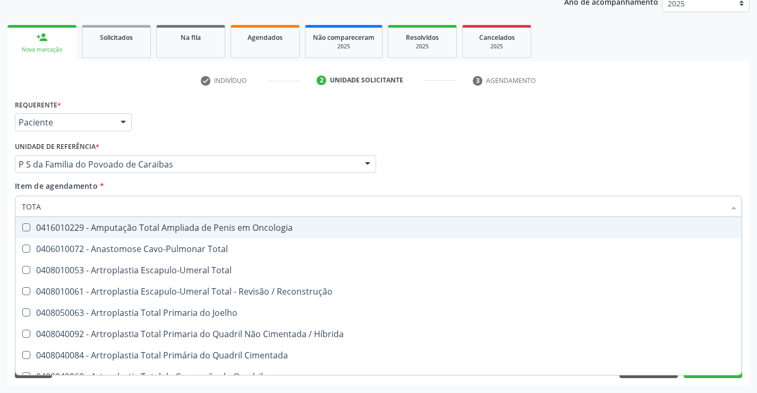
type input "TOTAL"
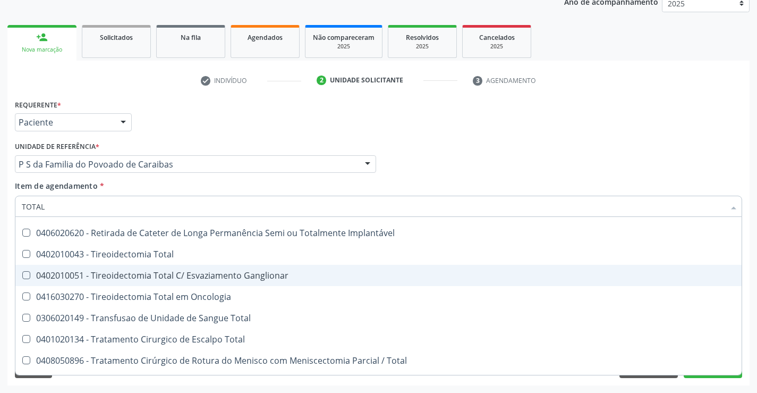
scroll to position [1734, 0]
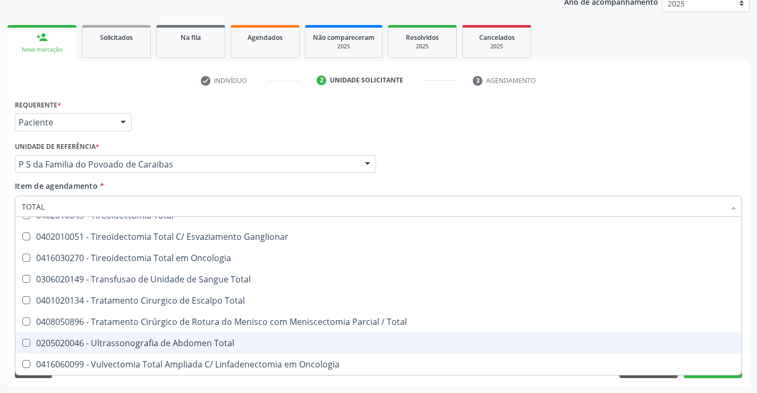
click at [162, 341] on div "0205020046 - Ultrassonografia de Abdomen Total" at bounding box center [379, 343] width 714 height 9
checkbox Total "true"
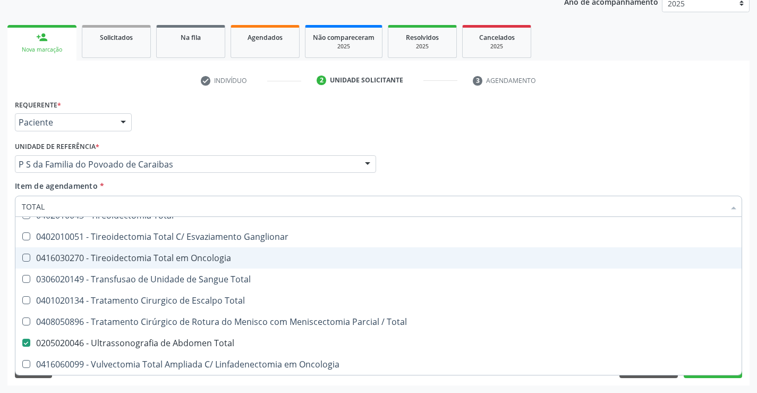
drag, startPoint x: 615, startPoint y: 115, endPoint x: 707, endPoint y: 350, distance: 251.7
click at [615, 115] on div "Requerente * Paciente Profissional de Saúde Paciente Nenhum resultado encontrad…" at bounding box center [378, 117] width 733 height 41
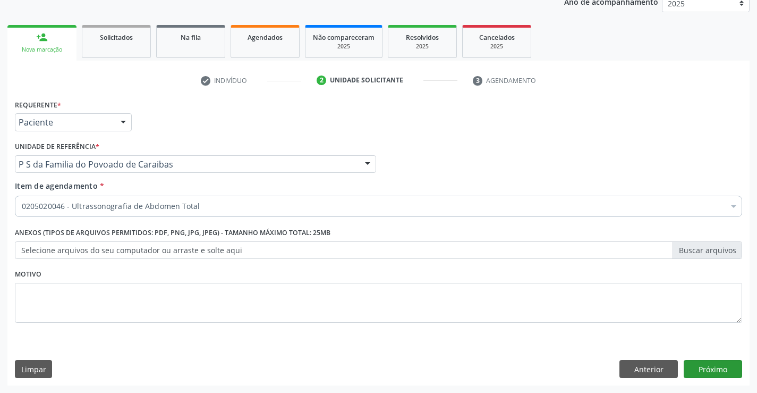
scroll to position [0, 0]
click at [715, 370] on button "Próximo" at bounding box center [713, 369] width 58 height 18
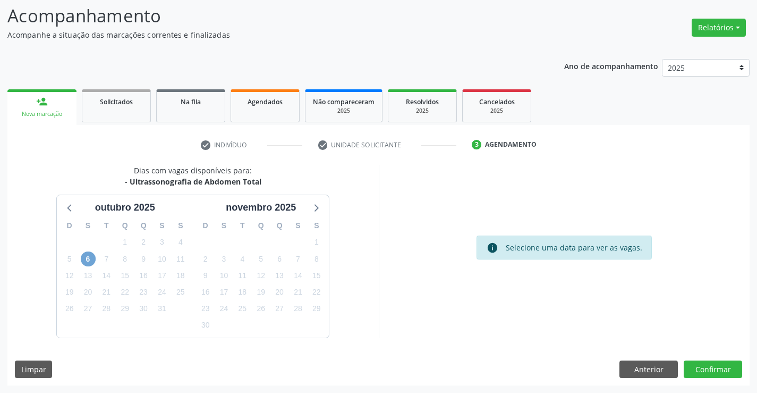
click at [82, 257] on span "6" at bounding box center [88, 258] width 15 height 15
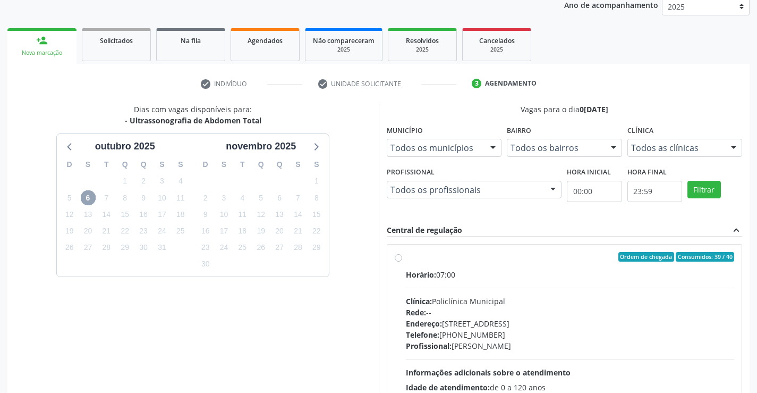
scroll to position [242, 0]
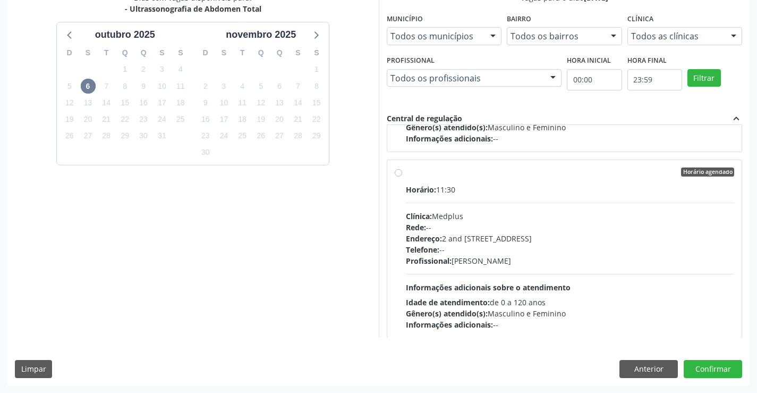
click at [596, 250] on div "Telefone: --" at bounding box center [570, 249] width 329 height 11
click at [402, 177] on input "Horário agendado Horário: 11:30 Clínica: Medplus Rede: -- Endereço: 2 and S 204…" at bounding box center [398, 172] width 7 height 10
radio input "true"
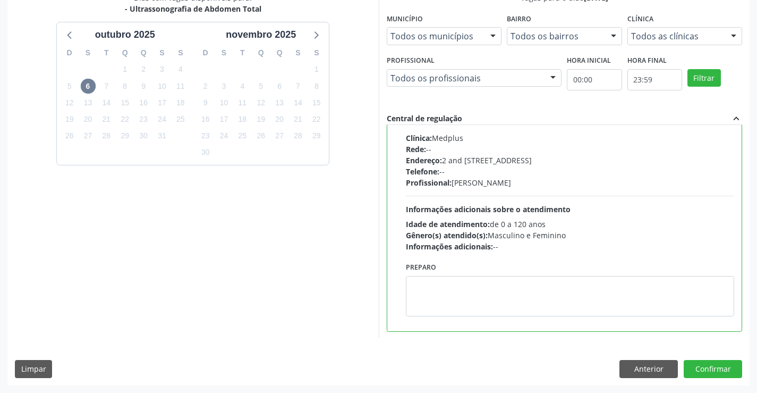
scroll to position [239, 0]
click at [700, 363] on button "Confirmar" at bounding box center [713, 369] width 58 height 18
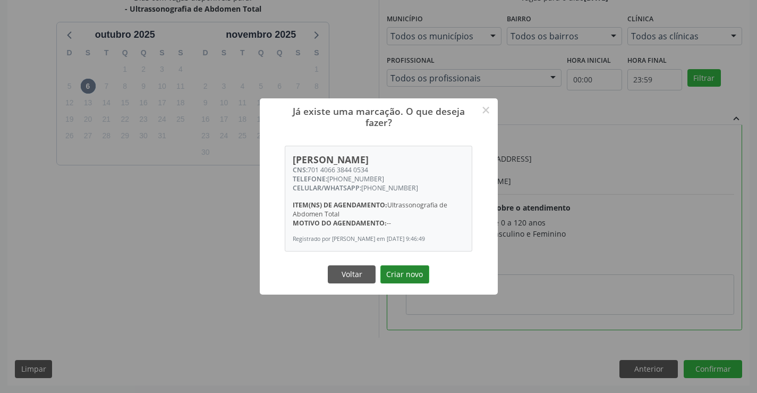
click at [391, 282] on button "Criar novo" at bounding box center [405, 274] width 49 height 18
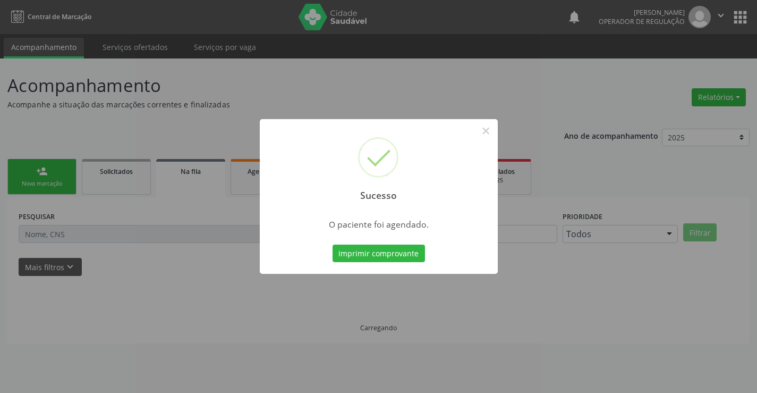
scroll to position [0, 0]
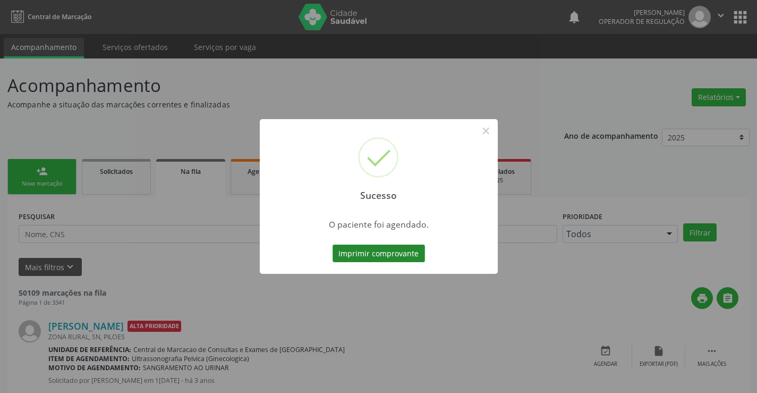
click at [372, 259] on button "Imprimir comprovante" at bounding box center [379, 253] width 92 height 18
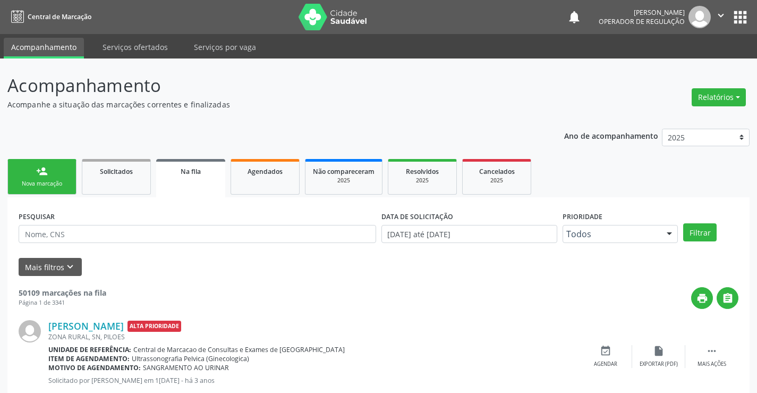
click at [44, 175] on div "person_add" at bounding box center [42, 171] width 12 height 12
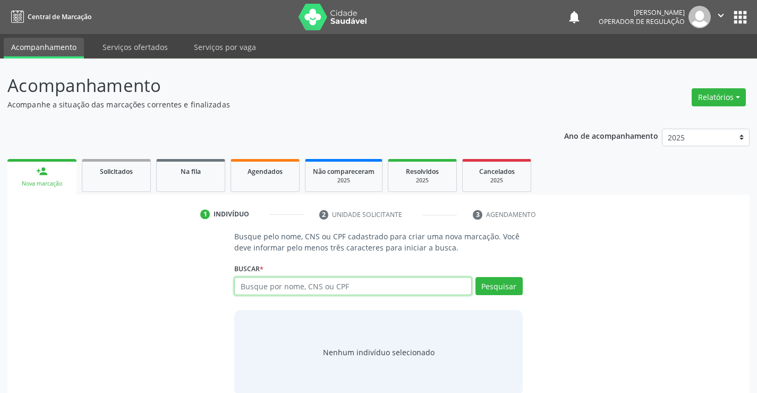
click at [267, 288] on input "text" at bounding box center [352, 286] width 237 height 18
type input "708109534232830"
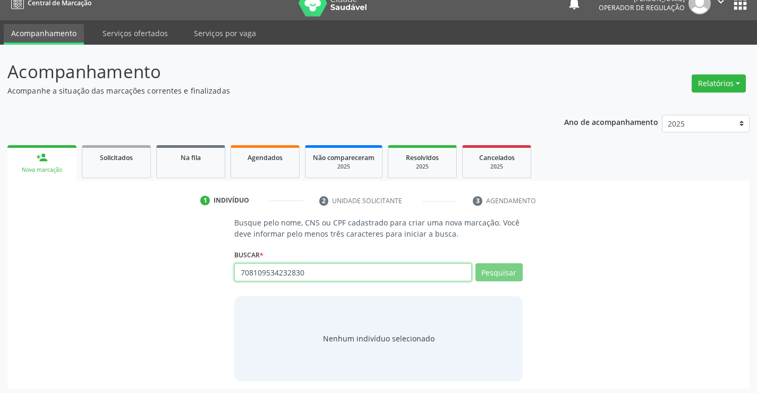
scroll to position [17, 0]
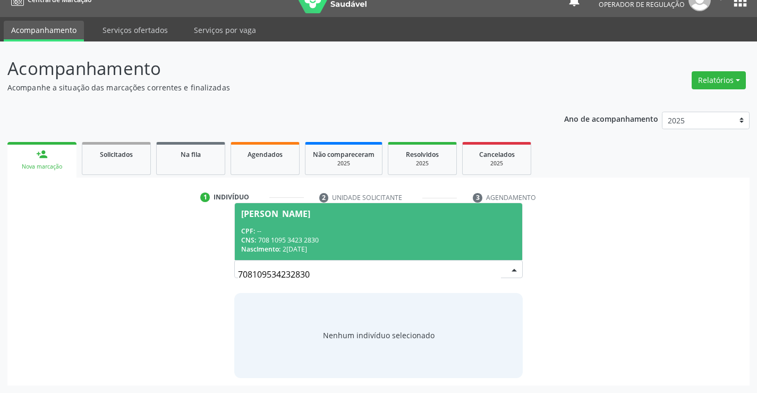
click at [285, 232] on div "CPF: --" at bounding box center [378, 230] width 274 height 9
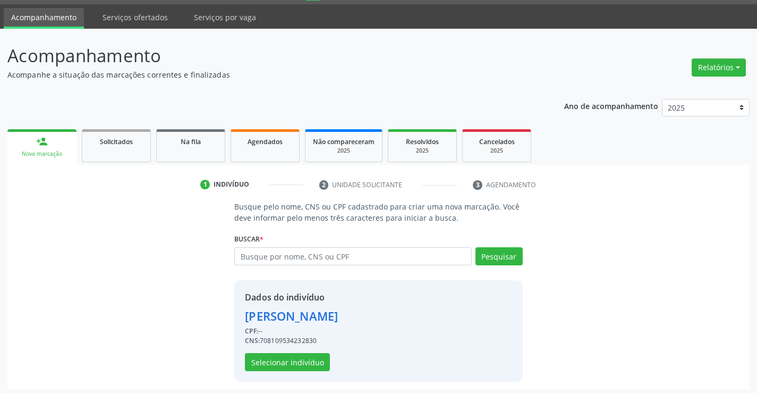
scroll to position [33, 0]
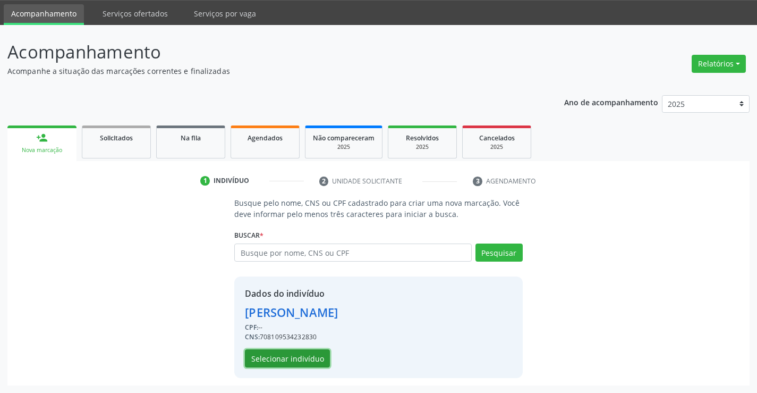
click at [272, 365] on button "Selecionar indivíduo" at bounding box center [287, 358] width 85 height 18
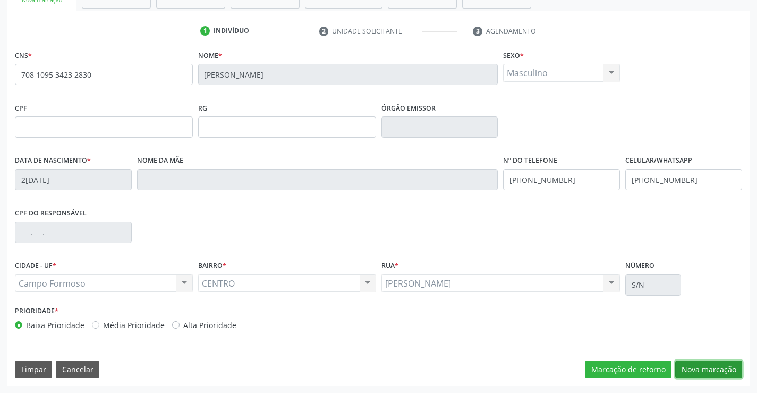
click at [722, 368] on button "Nova marcação" at bounding box center [708, 369] width 67 height 18
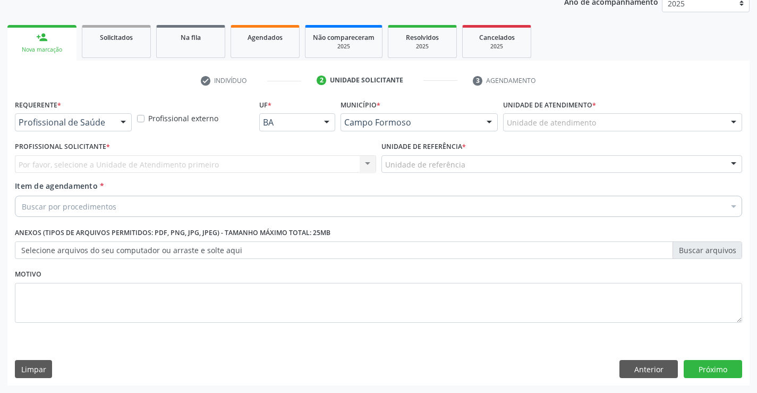
scroll to position [134, 0]
click at [120, 120] on div at bounding box center [123, 123] width 16 height 18
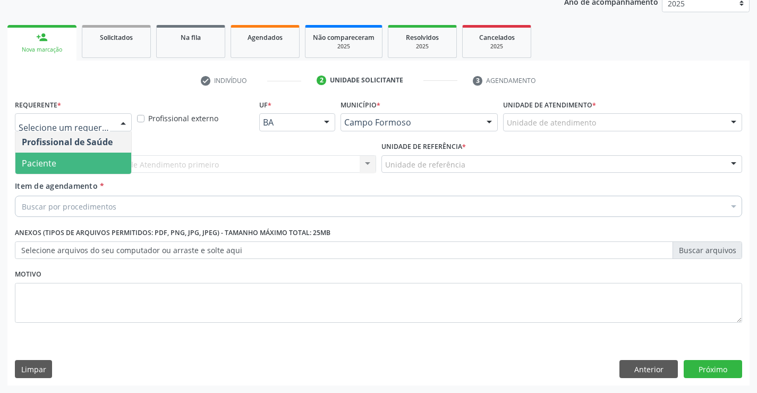
drag, startPoint x: 63, startPoint y: 156, endPoint x: 92, endPoint y: 166, distance: 31.1
click at [62, 156] on span "Paciente" at bounding box center [73, 163] width 116 height 21
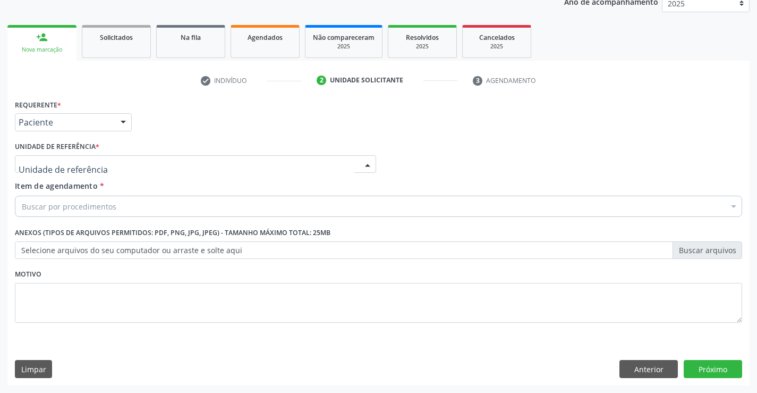
drag, startPoint x: 119, startPoint y: 163, endPoint x: 130, endPoint y: 307, distance: 145.0
click at [119, 166] on div at bounding box center [195, 164] width 361 height 18
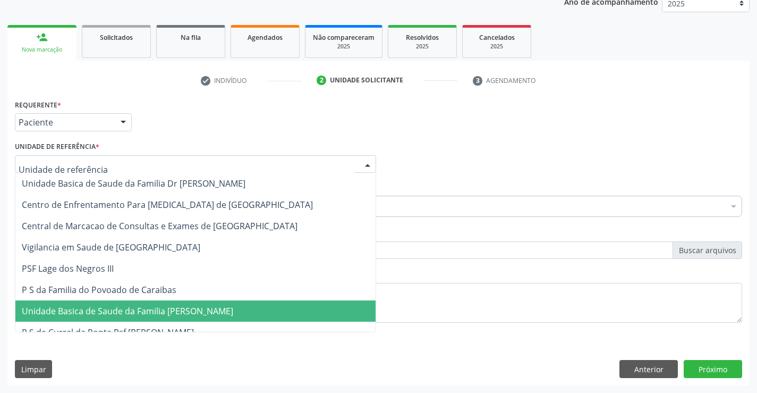
click at [129, 312] on span "Unidade Basica de Saude da Familia [PERSON_NAME]" at bounding box center [128, 311] width 212 height 12
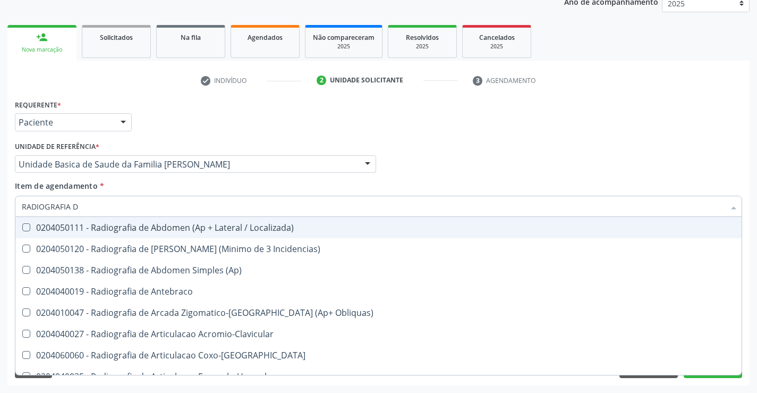
type input "RADIOGRAFIA"
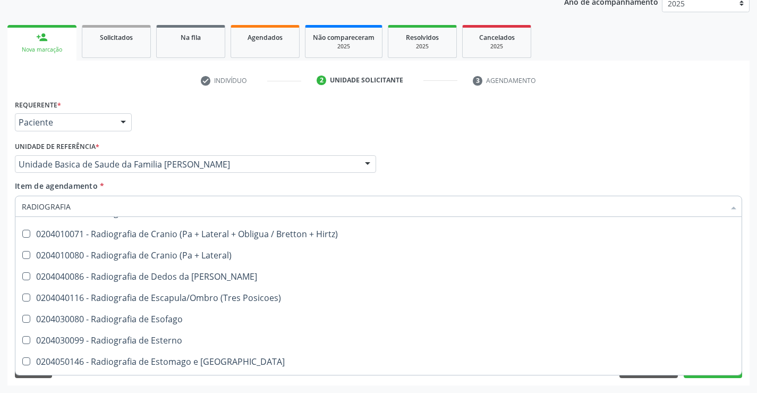
scroll to position [767, 0]
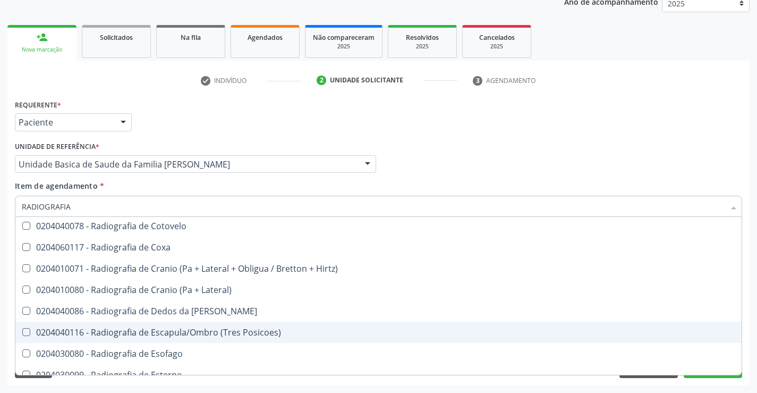
click at [257, 335] on div "0204040116 - Radiografia de Escapula/Ombro (Tres Posicoes)" at bounding box center [379, 332] width 714 height 9
checkbox Posicoes\) "true"
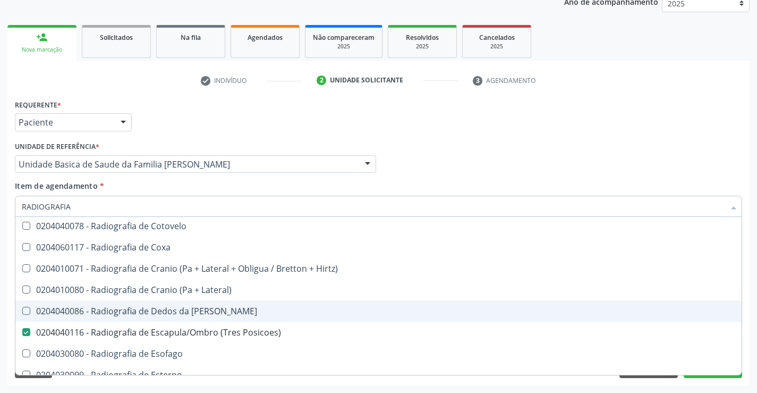
type input "RADIOGRAFIA"
click at [266, 122] on div "Requerente * Paciente Profissional de Saúde Paciente Nenhum resultado encontrad…" at bounding box center [378, 117] width 733 height 41
checkbox Oclusal "true"
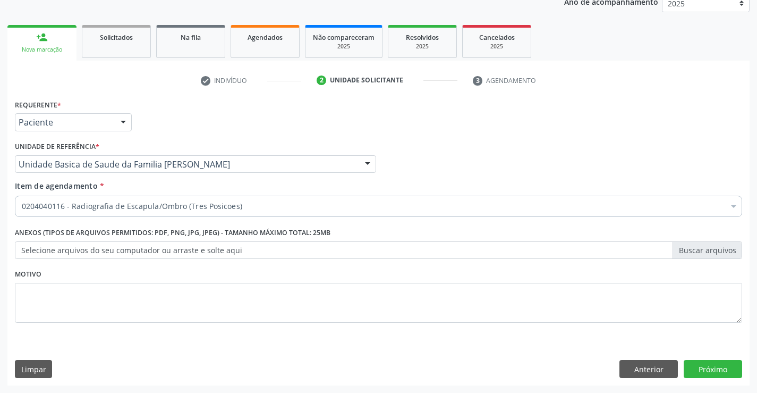
scroll to position [0, 0]
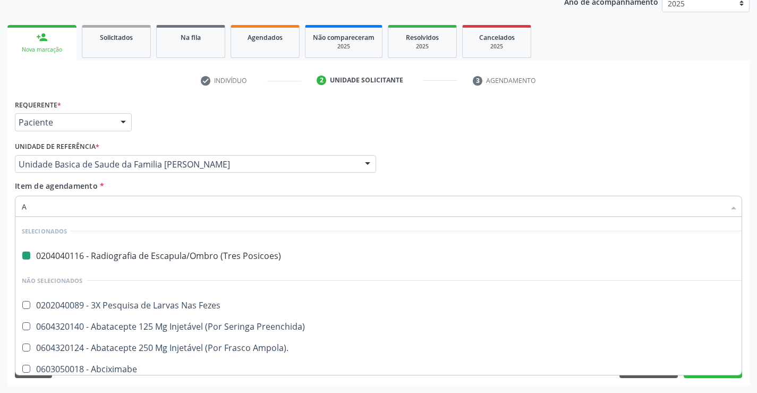
type input "AN"
checkbox Posicoes\) "false"
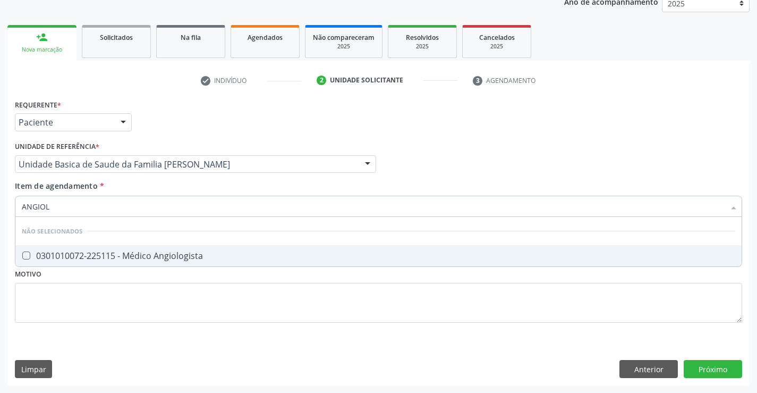
type input "ANGIOLO"
click at [95, 252] on div "0301010072-225115 - Médico Angiologista" at bounding box center [379, 255] width 714 height 9
checkbox Angiologista "true"
click at [700, 368] on div "Requerente * Paciente Profissional de Saúde Paciente Nenhum resultado encontrad…" at bounding box center [378, 241] width 742 height 289
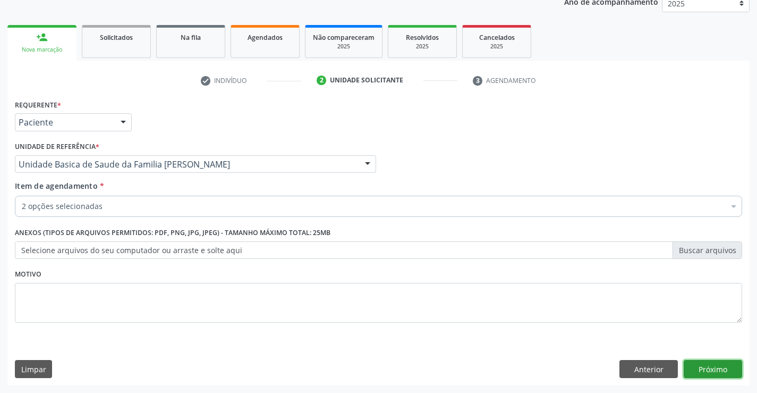
click at [695, 368] on button "Próximo" at bounding box center [713, 369] width 58 height 18
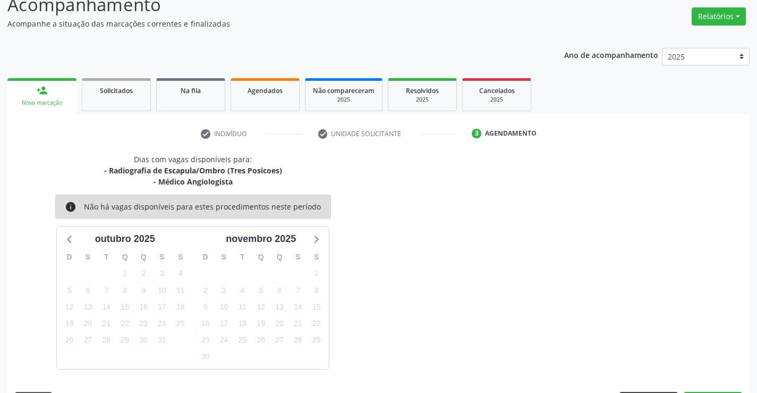
scroll to position [112, 0]
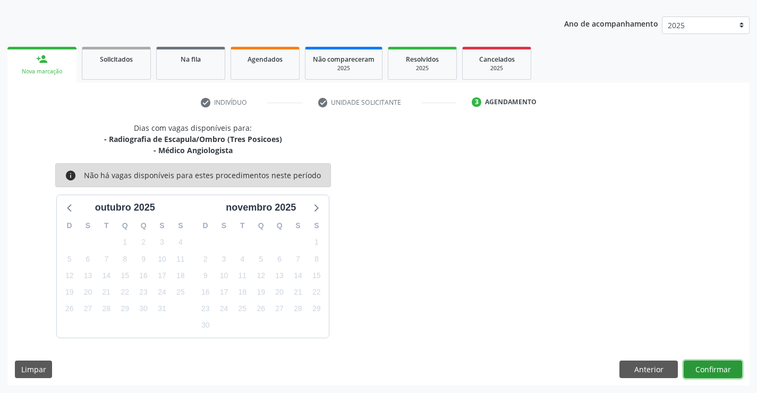
click at [712, 365] on button "Confirmar" at bounding box center [713, 369] width 58 height 18
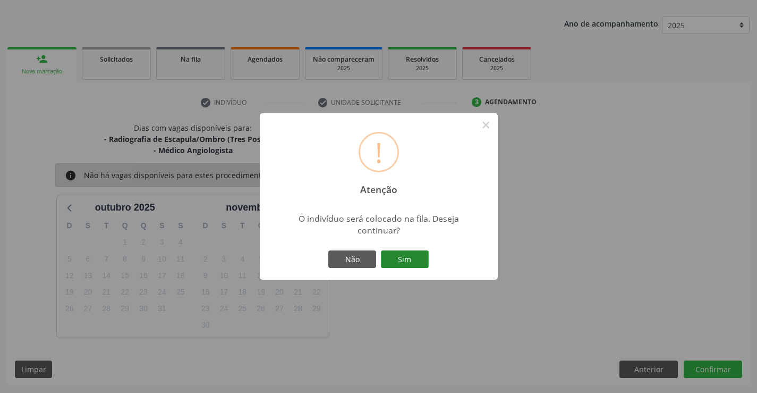
click at [400, 260] on button "Sim" at bounding box center [405, 259] width 48 height 18
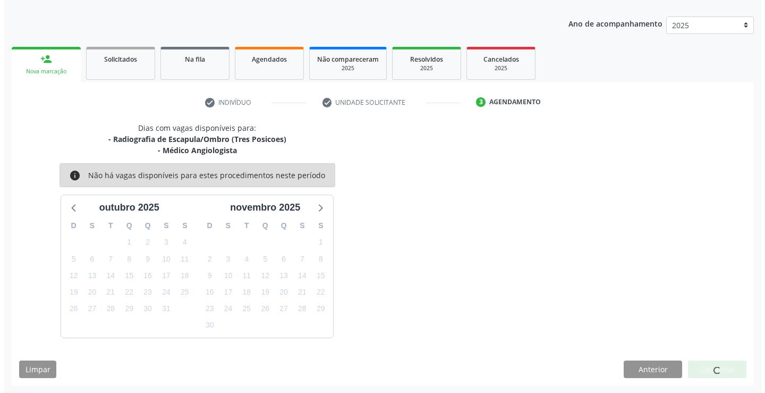
scroll to position [0, 0]
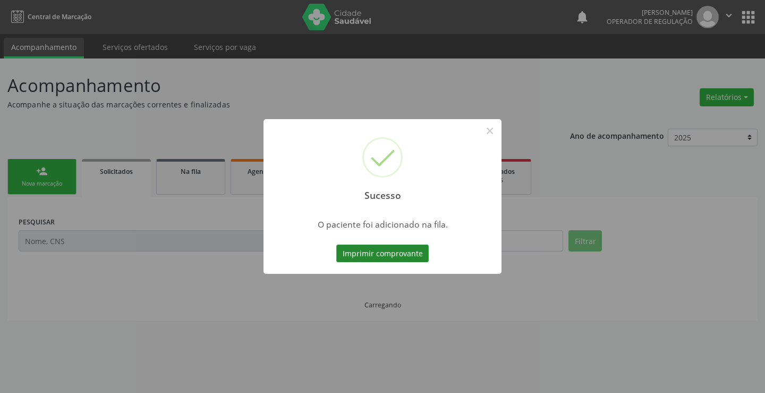
click at [406, 254] on button "Imprimir comprovante" at bounding box center [382, 253] width 92 height 18
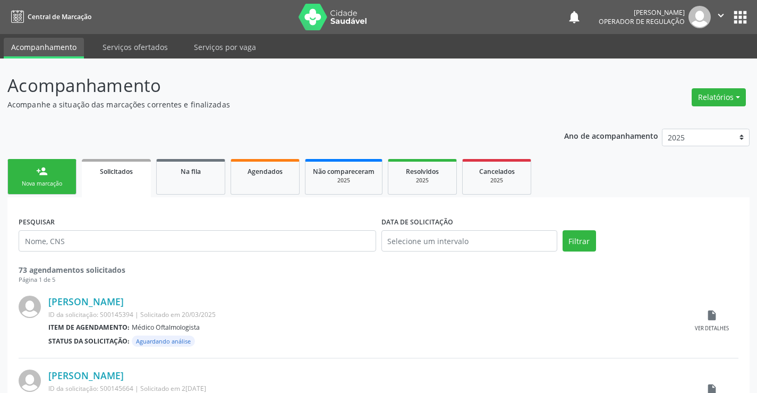
click at [49, 180] on div "Nova marcação" at bounding box center [41, 184] width 53 height 8
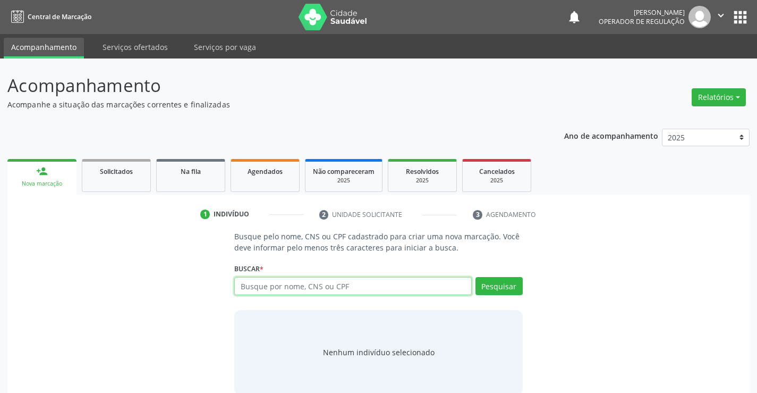
click at [268, 283] on input "text" at bounding box center [352, 286] width 237 height 18
paste input "708 1095 3423 2830"
type input "708 1095 3423 2830"
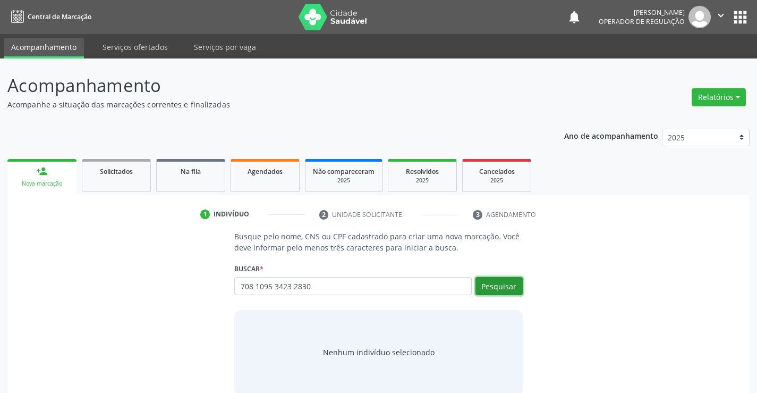
click at [499, 281] on button "Pesquisar" at bounding box center [499, 286] width 47 height 18
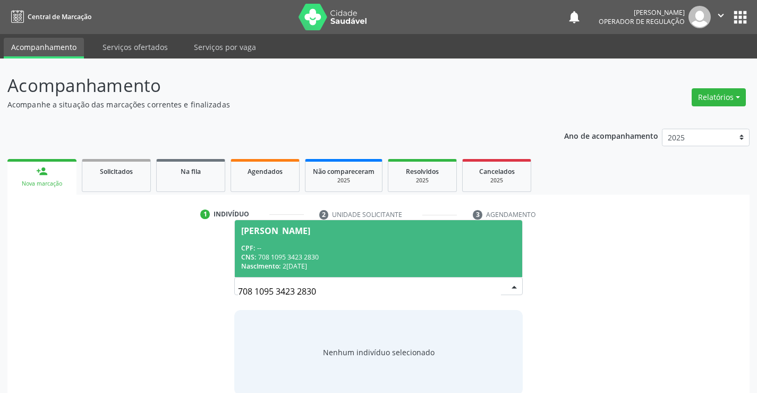
click at [310, 239] on span "Manoel Xavier Neto CPF: -- CNS: 708 1095 3423 2830 Nascimento: 24/03/1951" at bounding box center [378, 248] width 287 height 57
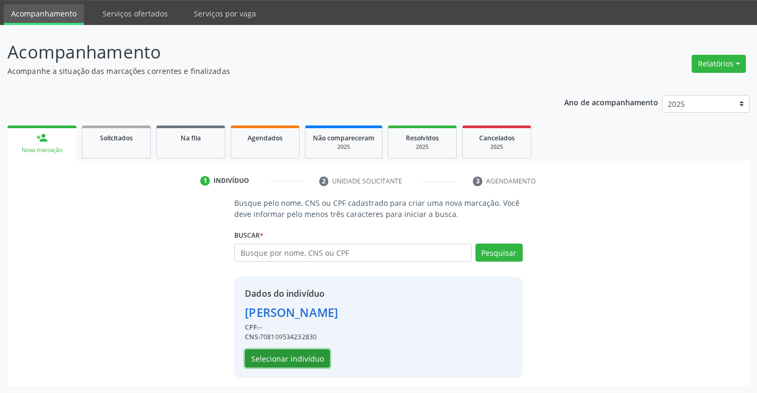
click at [295, 358] on button "Selecionar indivíduo" at bounding box center [287, 358] width 85 height 18
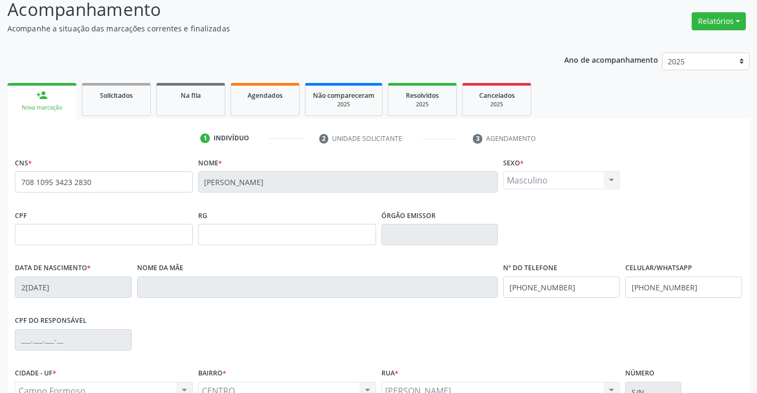
scroll to position [183, 0]
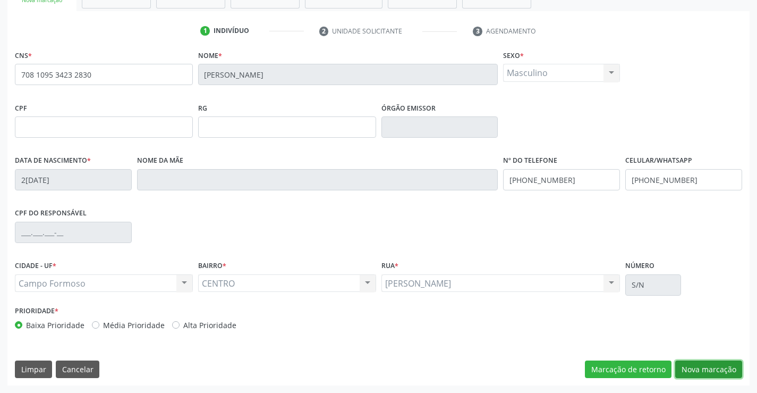
click at [709, 370] on button "Nova marcação" at bounding box center [708, 369] width 67 height 18
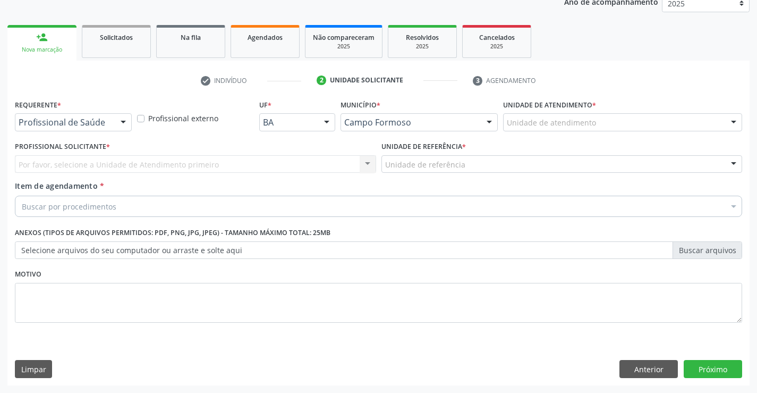
click at [123, 126] on div at bounding box center [123, 123] width 16 height 18
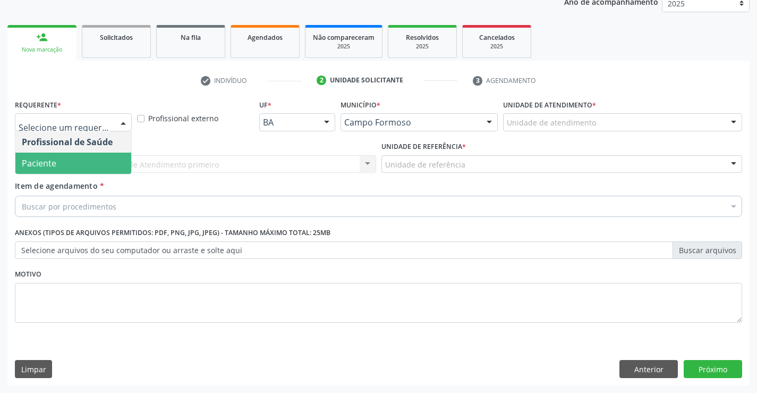
click at [51, 161] on span "Paciente" at bounding box center [39, 163] width 35 height 12
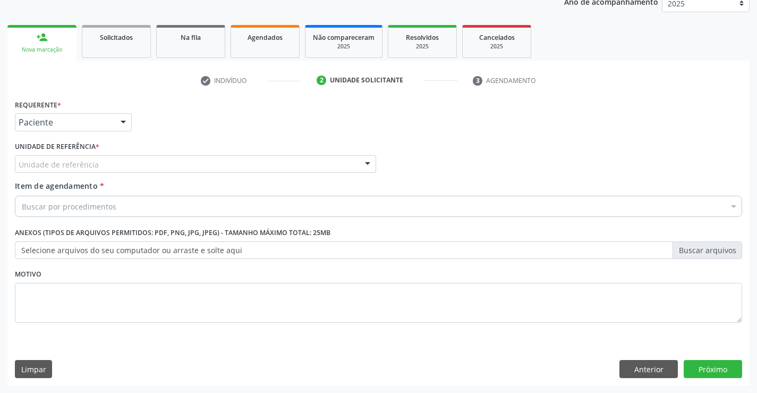
click at [125, 163] on div "Unidade de referência" at bounding box center [195, 164] width 361 height 18
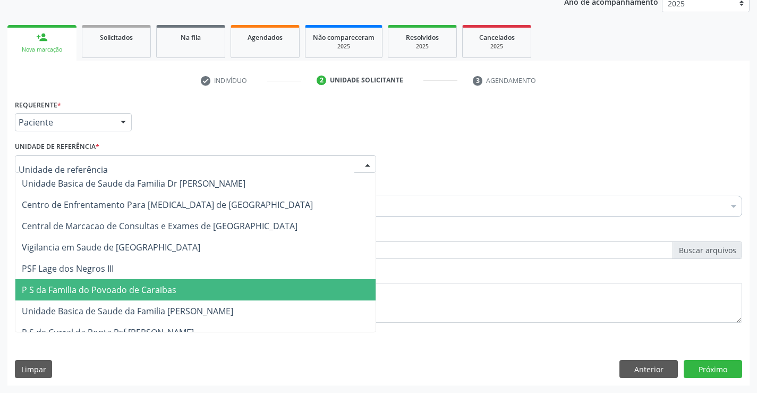
click at [134, 302] on span "Unidade Basica de Saude da Familia [PERSON_NAME]" at bounding box center [195, 310] width 360 height 21
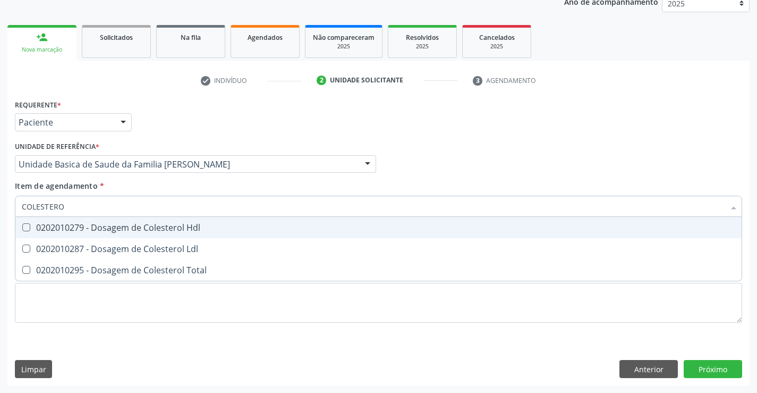
type input "COLESTEROL"
click at [74, 229] on div "0202010279 - Dosagem de Colesterol Hdl" at bounding box center [379, 227] width 714 height 9
checkbox Hdl "true"
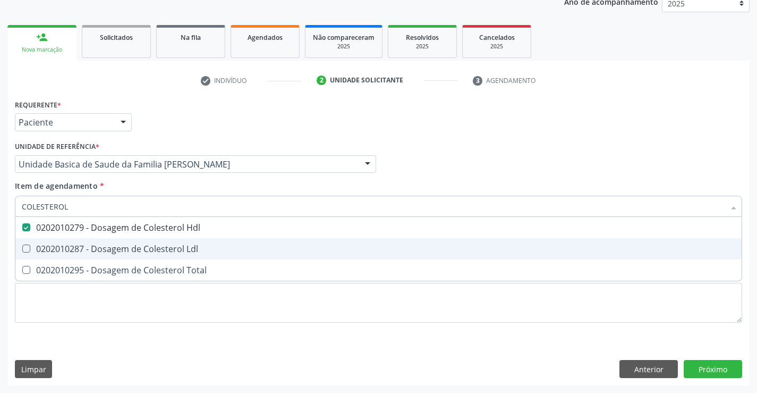
drag, startPoint x: 66, startPoint y: 253, endPoint x: 66, endPoint y: 261, distance: 7.4
click at [66, 253] on div "0202010287 - Dosagem de Colesterol Ldl" at bounding box center [379, 248] width 714 height 9
checkbox Ldl "true"
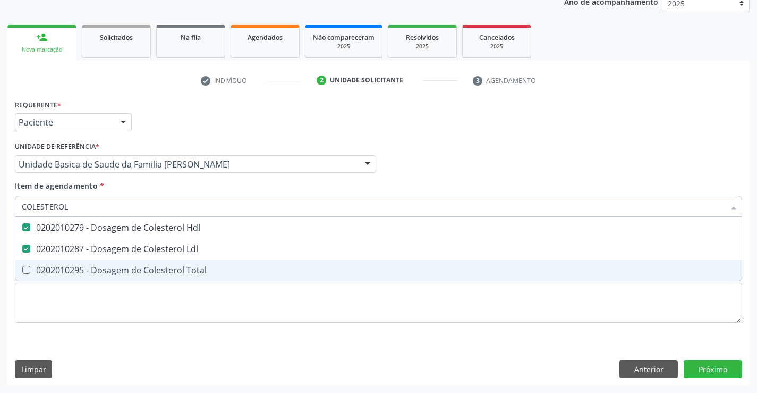
click at [67, 274] on div "0202010295 - Dosagem de Colesterol Total" at bounding box center [379, 270] width 714 height 9
checkbox Total "true"
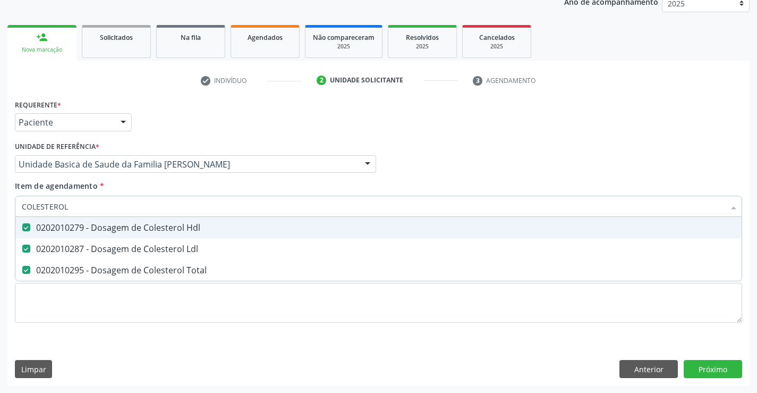
type input "COLESTEROL"
click at [183, 142] on div "Unidade de referência * Unidade Basica de Saude da Familia Maninho Ferreira Uni…" at bounding box center [195, 156] width 361 height 34
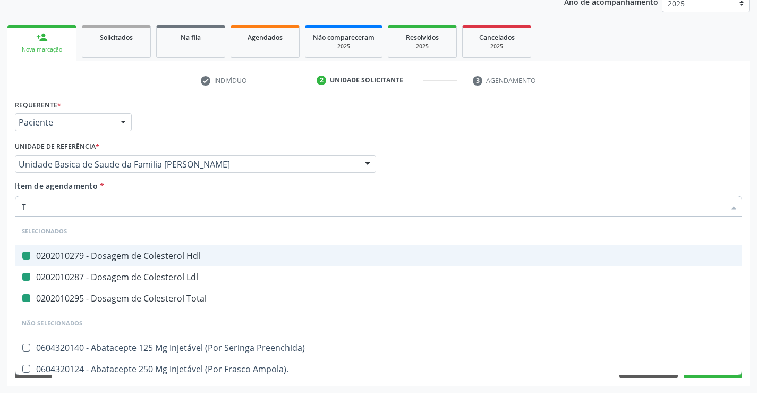
type input "TR"
checkbox Hdl "false"
checkbox Ldl "false"
checkbox Total "false"
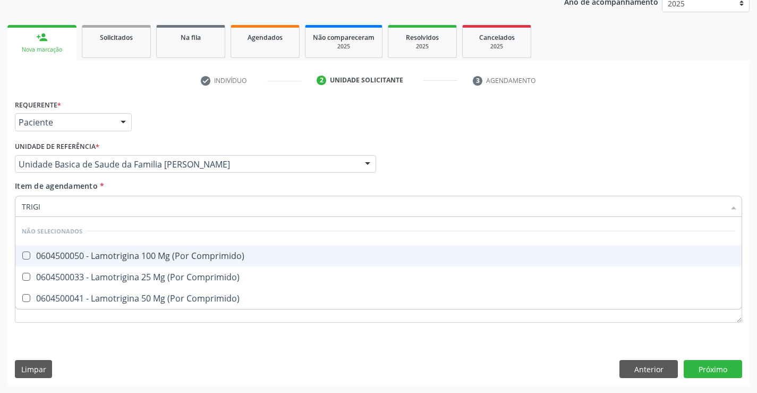
drag, startPoint x: 43, startPoint y: 210, endPoint x: 35, endPoint y: 208, distance: 8.4
click at [35, 208] on input "TRIGI" at bounding box center [373, 206] width 703 height 21
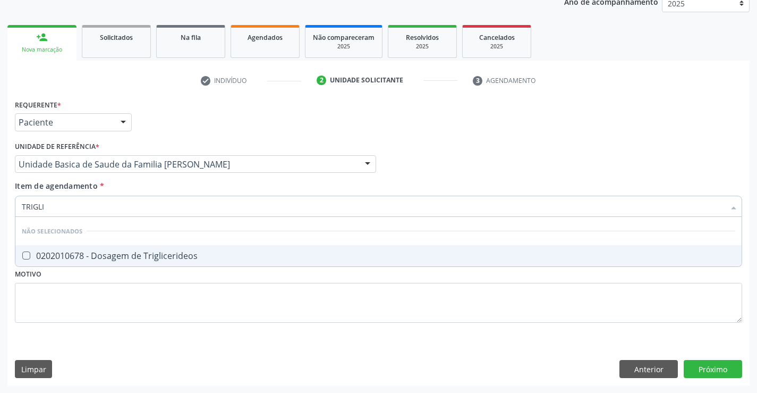
type input "TRIGLIC"
click at [36, 256] on div "0202010678 - Dosagem de Triglicerideos" at bounding box center [379, 255] width 714 height 9
checkbox Triglicerideos "true"
type input "TRIGLIC"
click at [185, 107] on div "Requerente * Paciente Profissional de Saúde Paciente Nenhum resultado encontrad…" at bounding box center [378, 117] width 733 height 41
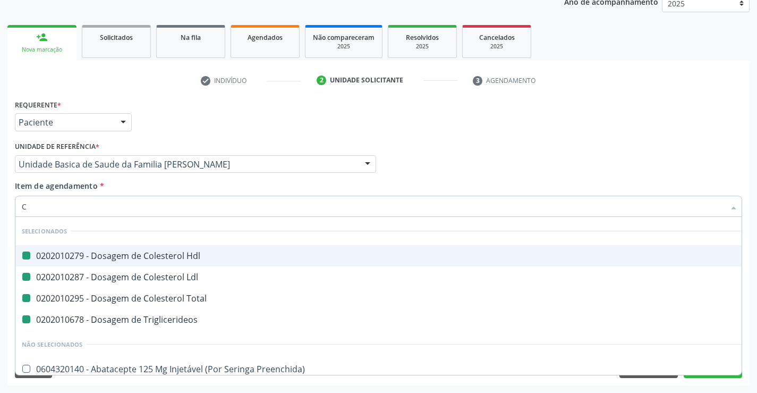
type input "CR"
checkbox Hdl "false"
checkbox Ldl "false"
checkbox Total "false"
checkbox Triglicerideos "false"
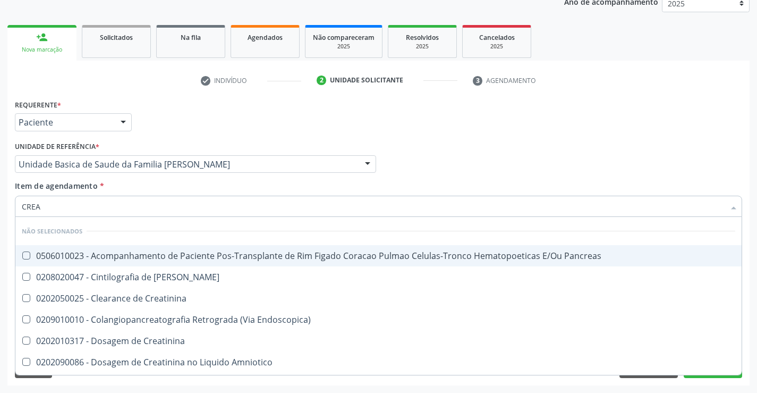
type input "CREAT"
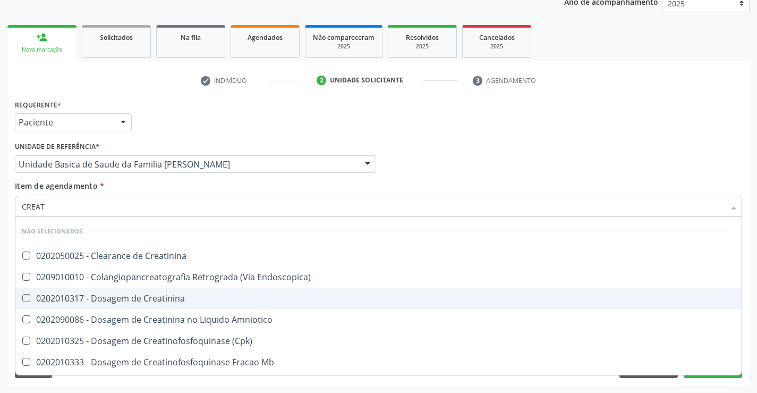
click at [115, 296] on div "0202010317 - Dosagem de Creatinina" at bounding box center [379, 298] width 714 height 9
checkbox Creatinina "true"
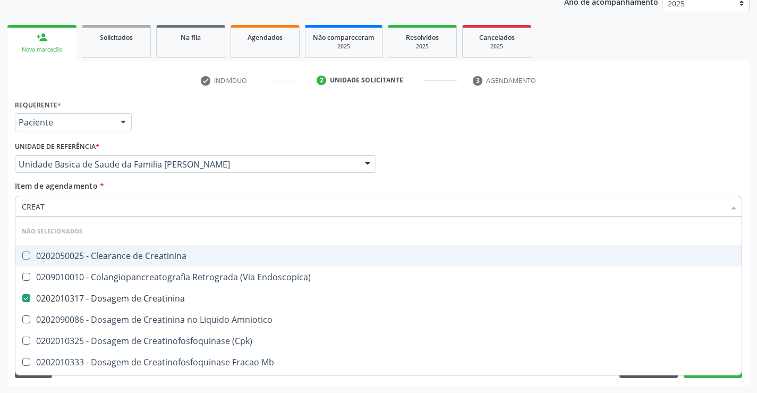
type input "CREAT"
click at [163, 133] on div "Requerente * Paciente Profissional de Saúde Paciente Nenhum resultado encontrad…" at bounding box center [378, 117] width 733 height 41
checkbox Creatinina "true"
checkbox Endoscopica\) "true"
checkbox Amniotico "true"
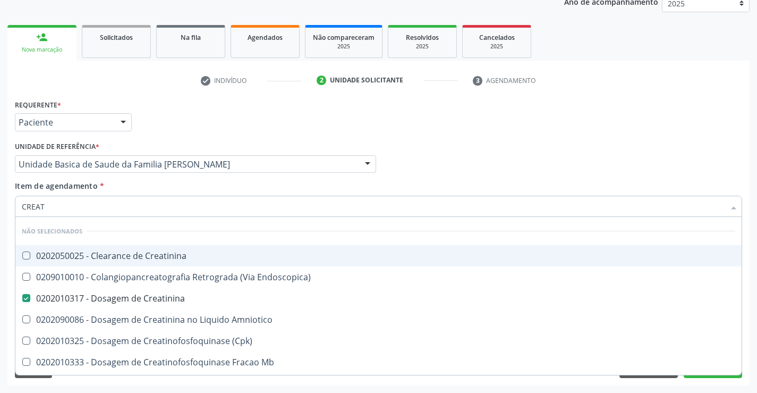
checkbox \(Cpk\) "true"
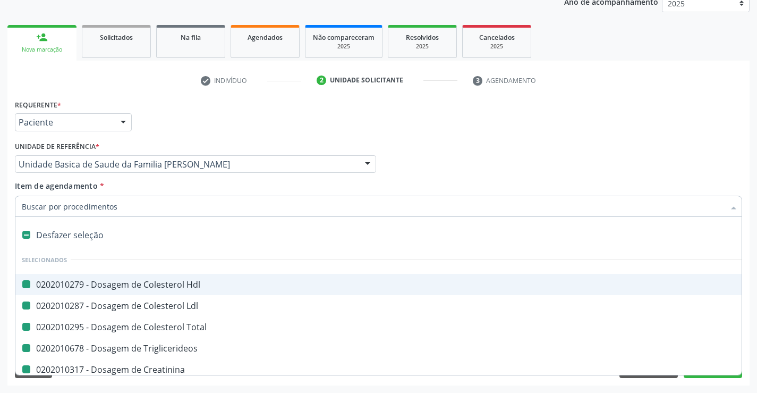
type input "U"
checkbox Hdl "false"
checkbox Ldl "false"
checkbox Total "false"
checkbox Triglicerideos "false"
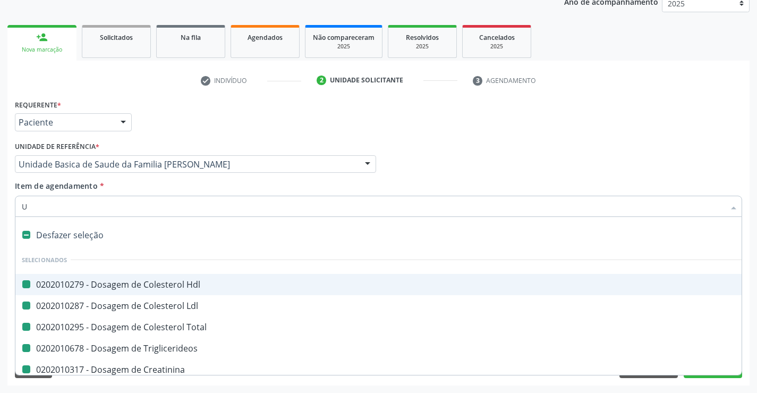
checkbox Creatinina "false"
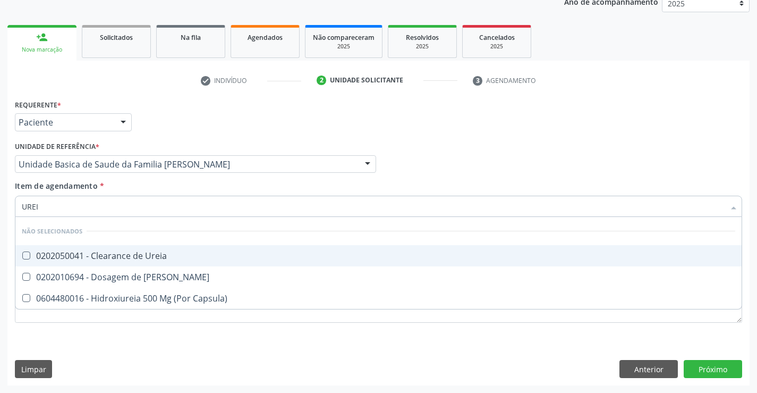
type input "UREIA"
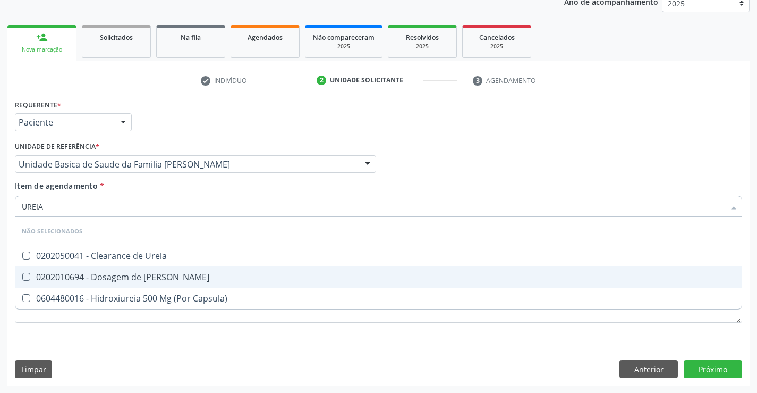
click at [142, 277] on div "0202010694 - Dosagem de Ureia" at bounding box center [379, 277] width 714 height 9
checkbox Ureia "true"
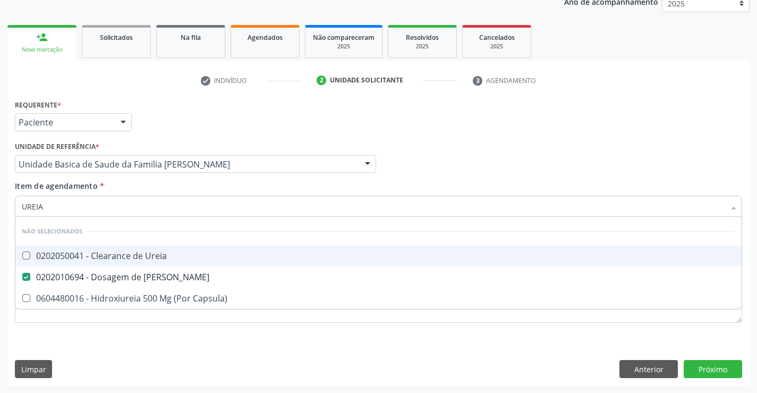
click at [214, 129] on div "Requerente * Paciente Profissional de Saúde Paciente Nenhum resultado encontrad…" at bounding box center [378, 117] width 733 height 41
checkbox Ureia "true"
checkbox Capsula\) "true"
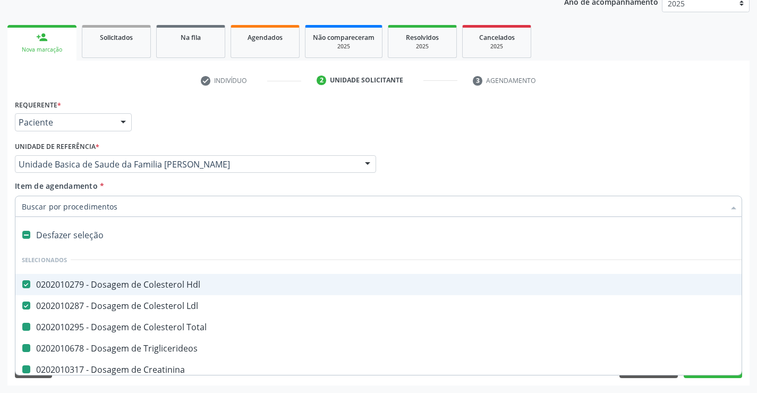
type input "H"
checkbox Total "false"
checkbox Triglicerideos "false"
checkbox Creatinina "false"
checkbox Ureia "false"
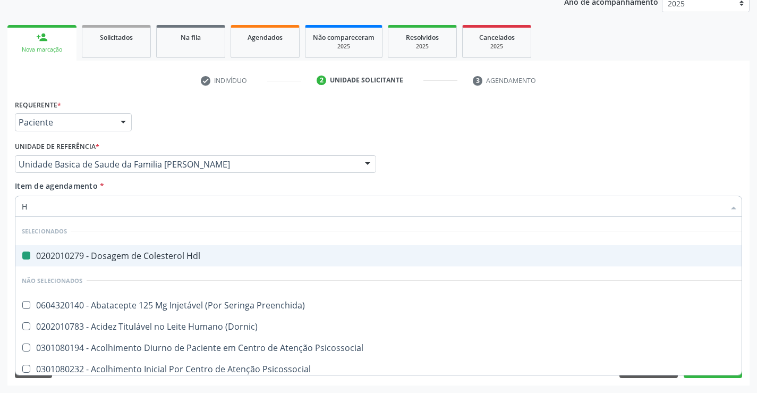
type input "HE"
checkbox Hdl "false"
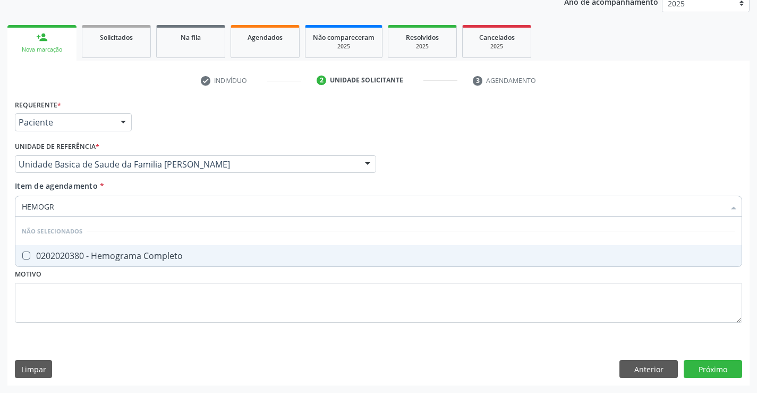
type input "HEMOGRA"
click at [95, 258] on div "0202020380 - Hemograma Completo" at bounding box center [379, 255] width 714 height 9
checkbox Completo "true"
click at [172, 132] on div "Requerente * Paciente Profissional de Saúde Paciente Nenhum resultado encontrad…" at bounding box center [378, 117] width 733 height 41
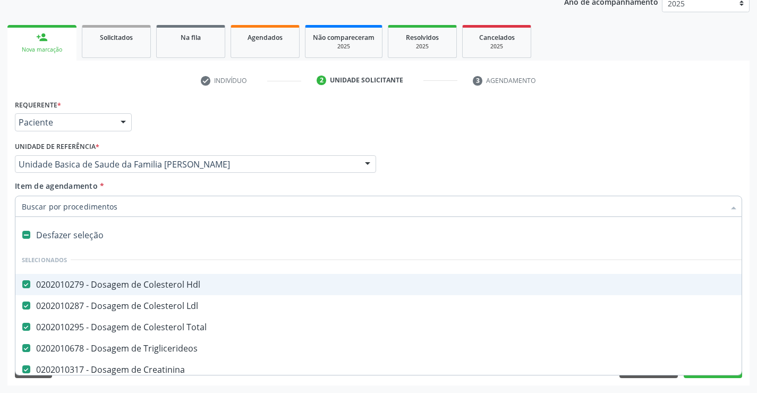
type input "O"
type input "P"
checkbox Total "false"
checkbox Triglicerideos "false"
checkbox Creatinina "false"
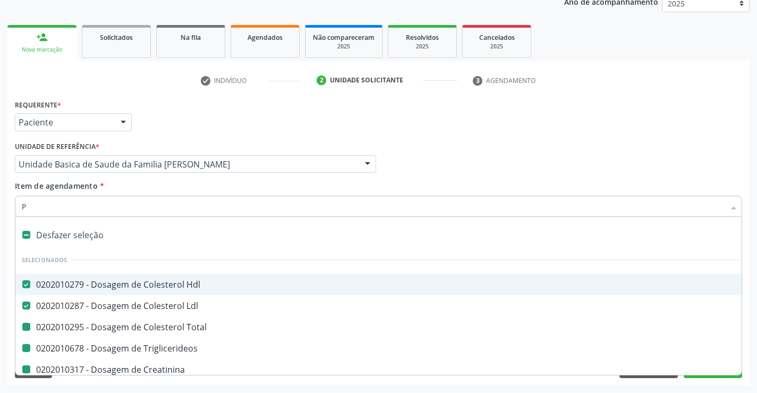
checkbox Ureia "false"
checkbox Completo "false"
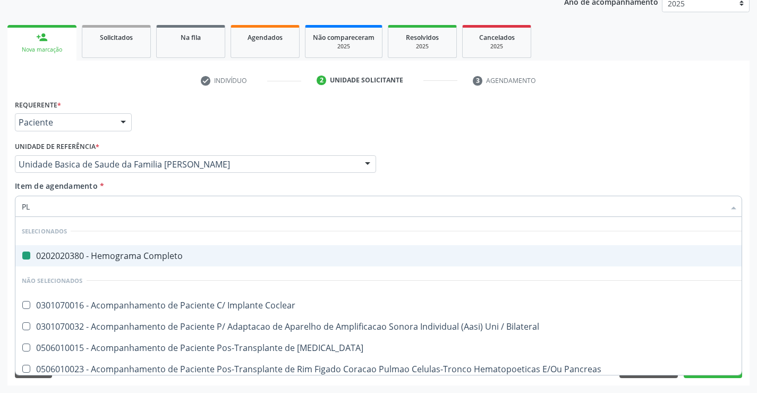
type input "PLA"
checkbox Completo "false"
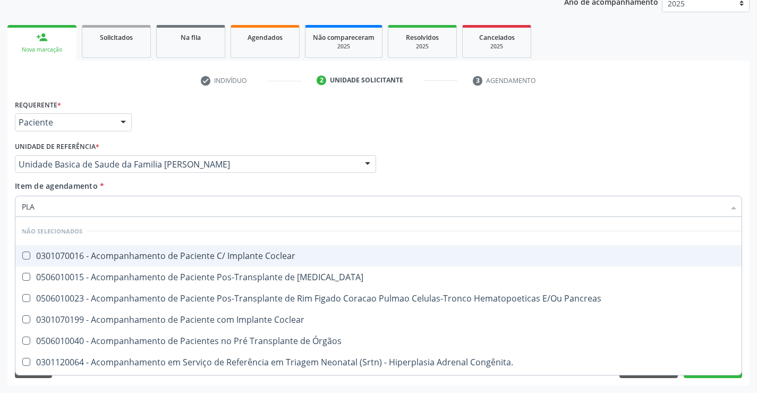
type input "PLAQ"
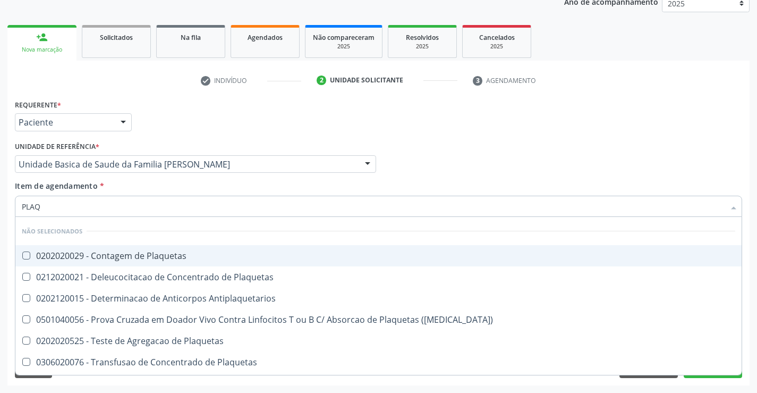
click at [104, 252] on div "0202020029 - Contagem de Plaquetas" at bounding box center [379, 255] width 714 height 9
checkbox Plaquetas "true"
click at [176, 141] on div "Unidade de referência * Unidade Basica de Saude da Familia Maninho Ferreira Uni…" at bounding box center [195, 156] width 361 height 34
checkbox Antiplaquetarios "true"
checkbox Match\) "true"
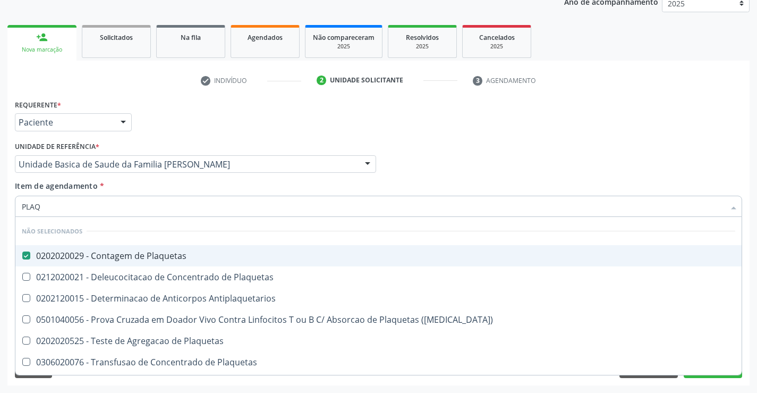
checkbox Plaquetas "true"
checkbox Aferese "true"
checkbox Plaquetas "true"
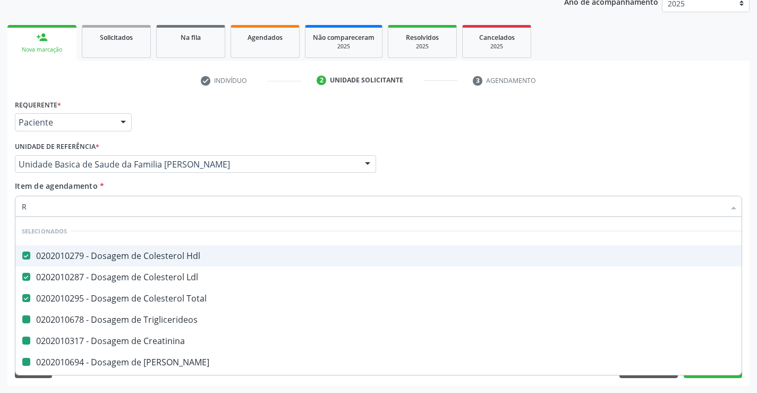
type input "RE"
checkbox Triglicerideos "false"
checkbox Creatinina "false"
checkbox Ureia "false"
checkbox Completo "false"
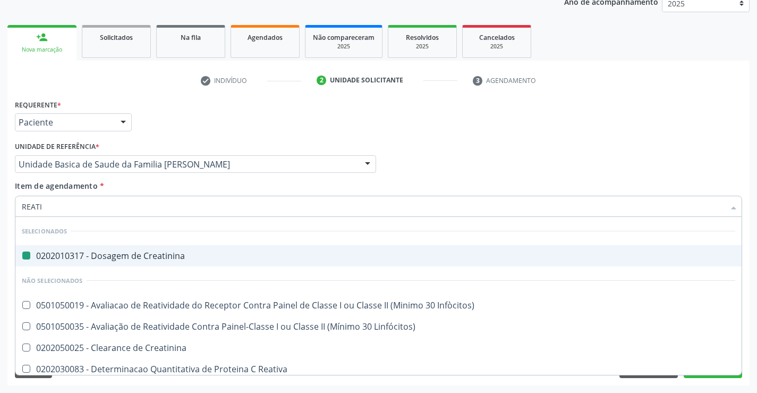
type input "REATIV"
checkbox Creatinina "false"
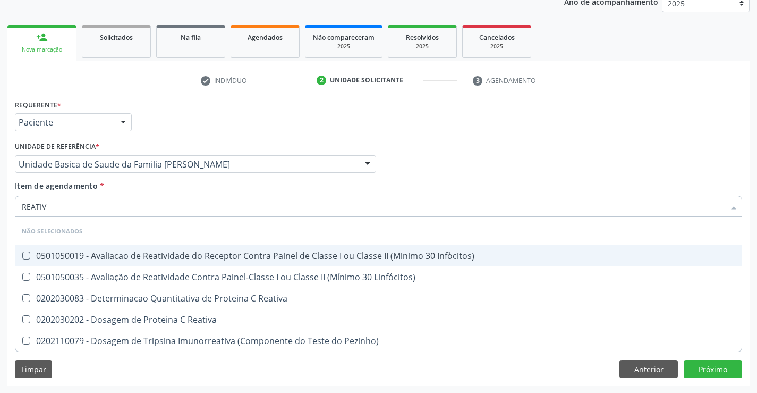
type input "REATIVA"
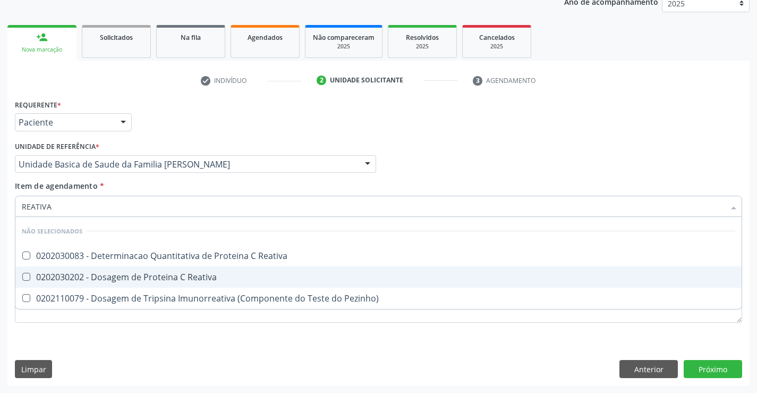
click at [102, 281] on div "0202030202 - Dosagem de Proteina C Reativa" at bounding box center [379, 277] width 714 height 9
checkbox Reativa "true"
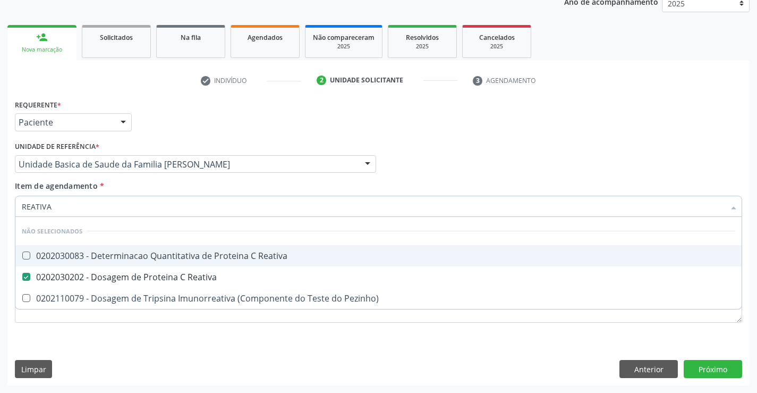
type input "REATIVA"
click at [188, 126] on div "Requerente * Paciente Profissional de Saúde Paciente Nenhum resultado encontrad…" at bounding box center [378, 117] width 733 height 41
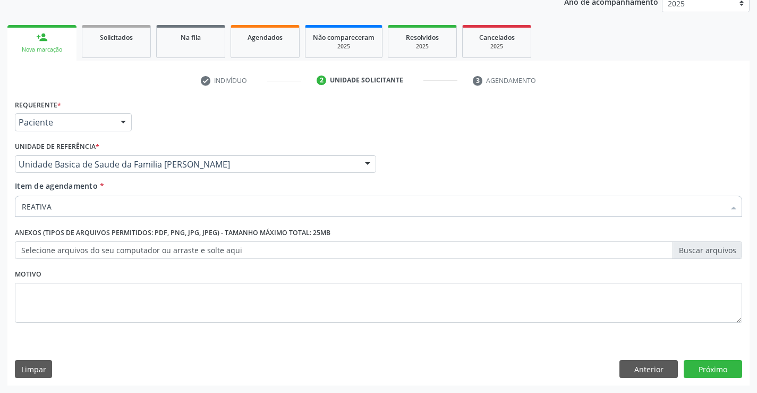
checkbox Hdl "true"
checkbox Total "true"
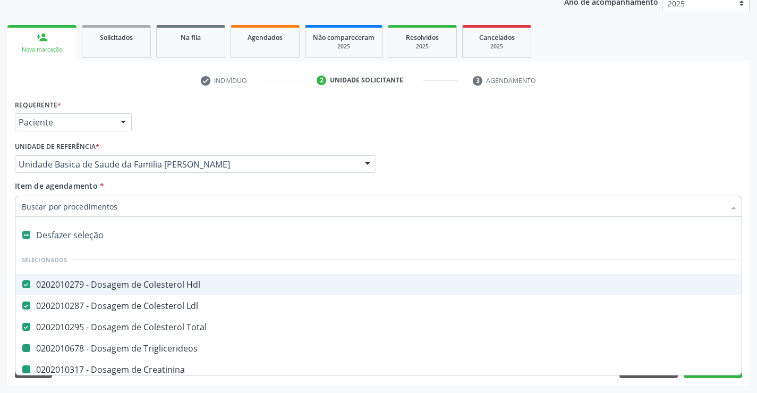
type input "V"
checkbox Total "false"
checkbox Triglicerideos "false"
checkbox Creatinina "false"
checkbox Ureia "false"
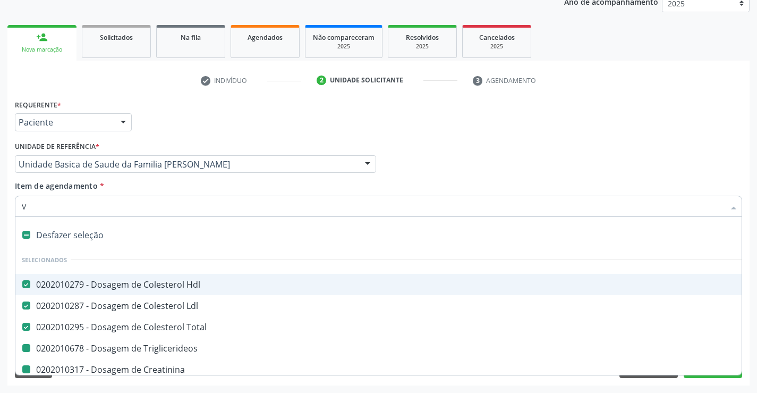
checkbox Completo "false"
checkbox Plaquetas "false"
checkbox Reativa "false"
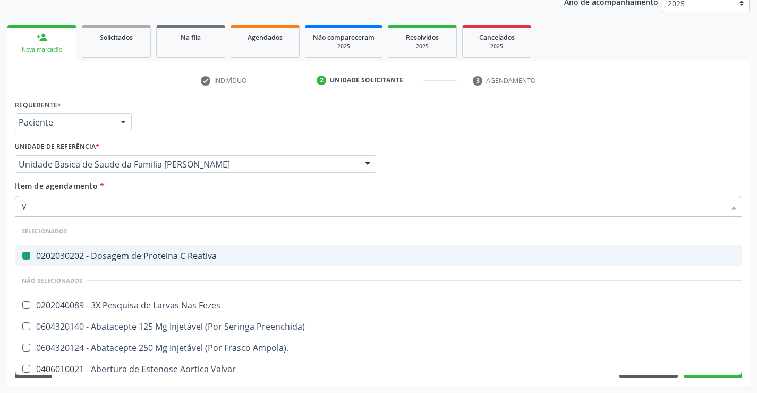
type input "VH"
checkbox Reativa "false"
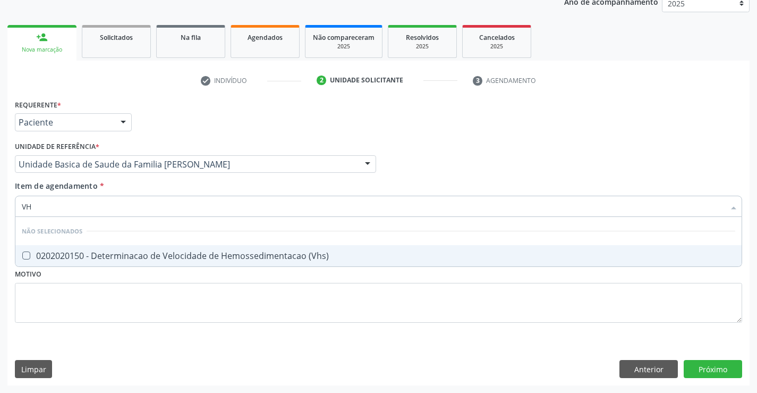
type input "VHS"
click at [78, 261] on span "0202020150 - Determinacao de Velocidade de Hemossedimentacao (Vhs)" at bounding box center [378, 255] width 726 height 21
checkbox \(Vhs\) "true"
click at [154, 125] on div "Requerente * Paciente Profissional de Saúde Paciente Nenhum resultado encontrad…" at bounding box center [378, 117] width 733 height 41
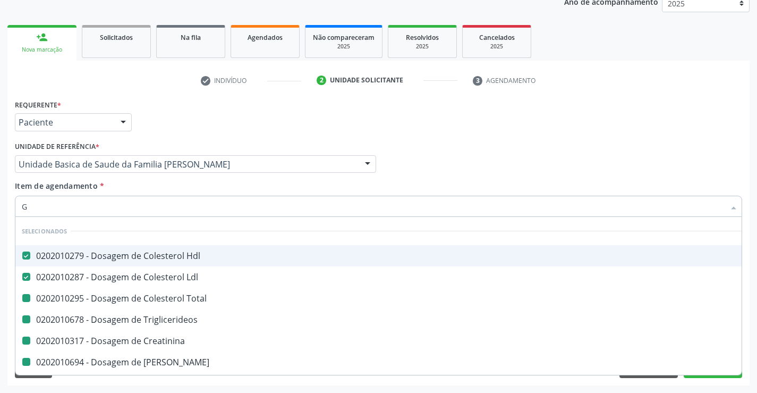
type input "GL"
checkbox Total "false"
checkbox Triglicerideos "false"
checkbox Creatinina "false"
checkbox Ureia "false"
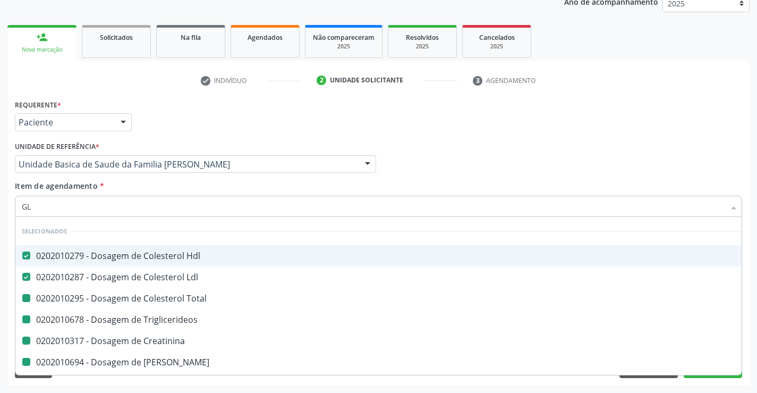
checkbox Completo "false"
checkbox Plaquetas "false"
checkbox Reativa "false"
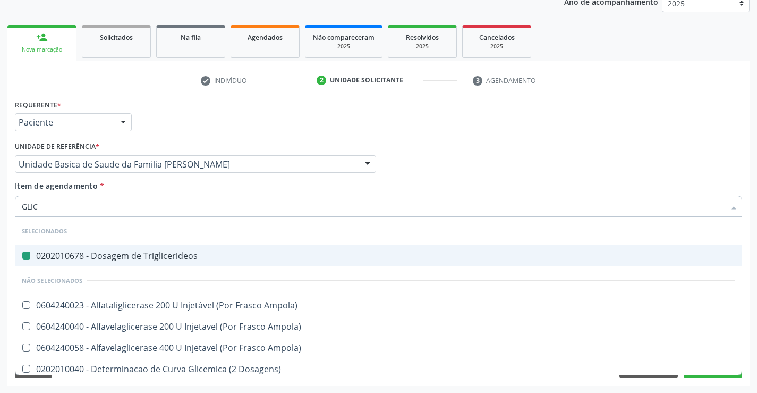
type input "GLICO"
checkbox Triglicerideos "false"
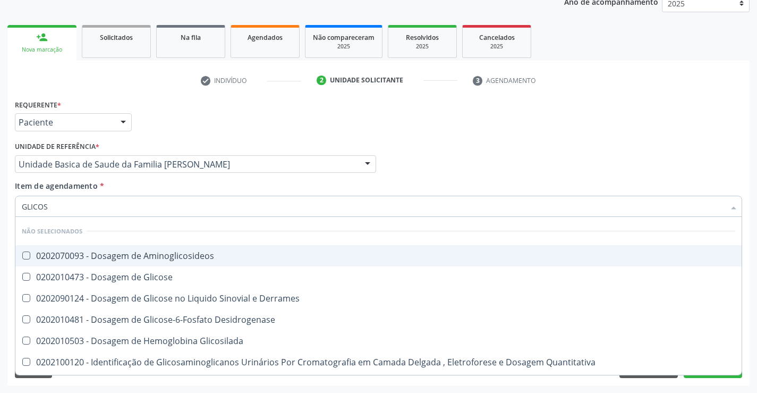
type input "GLICOSE"
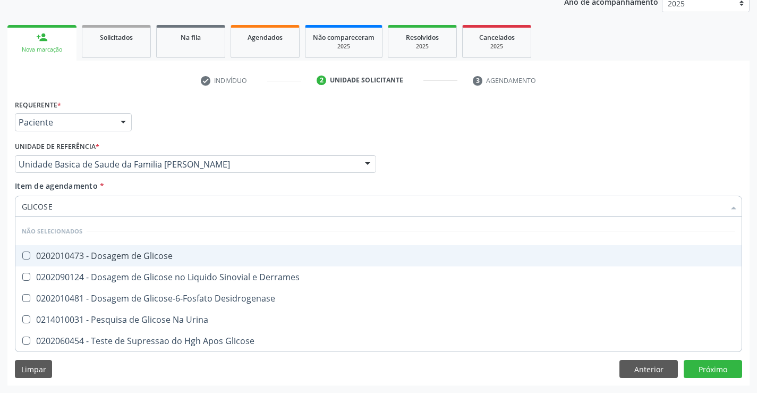
click at [77, 255] on div "0202010473 - Dosagem de Glicose" at bounding box center [379, 255] width 714 height 9
checkbox Glicose "true"
click at [189, 108] on div "Requerente * Paciente Profissional de Saúde Paciente Nenhum resultado encontrad…" at bounding box center [378, 117] width 733 height 41
checkbox Desidrogenase "true"
checkbox Urina "true"
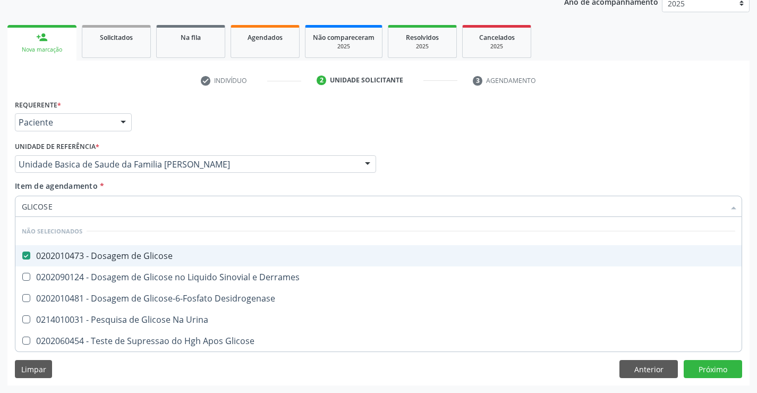
checkbox Glicose "true"
checkbox Derrames "true"
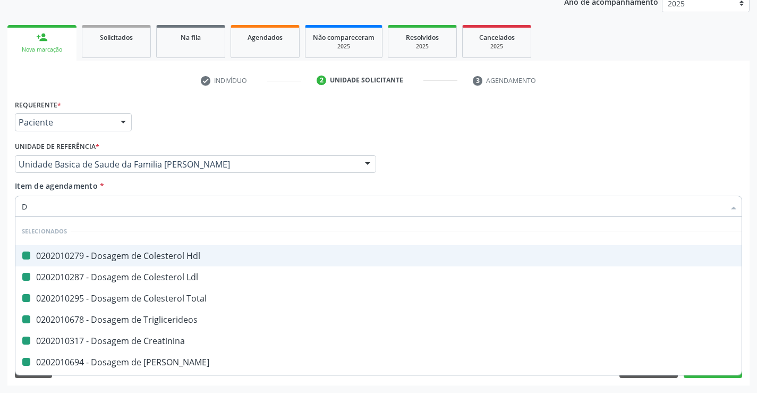
type input "DU"
checkbox Hdl "false"
checkbox Total "false"
checkbox Triglicerideos "false"
checkbox Creatinina "false"
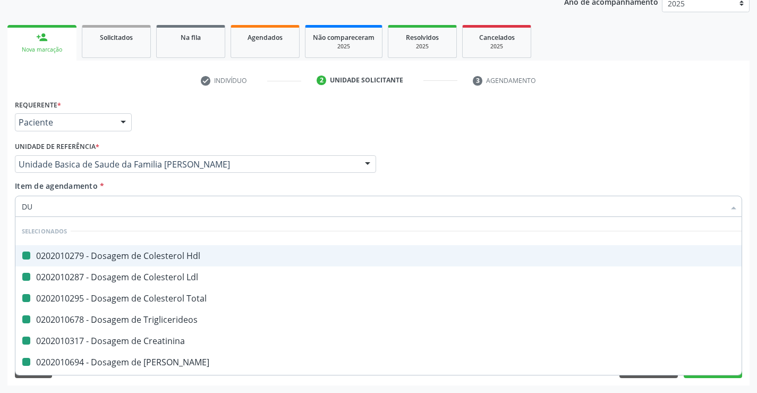
checkbox Ldl "false"
checkbox Ureia "false"
checkbox Plaquetas "false"
checkbox Reativa "false"
checkbox \(Vhs\) "false"
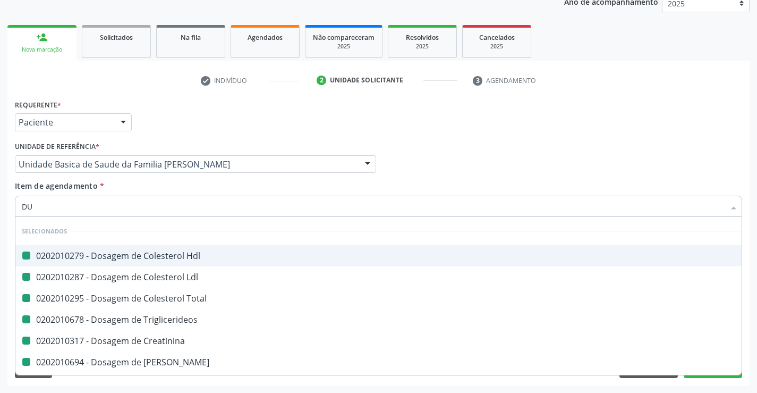
checkbox Glicose "false"
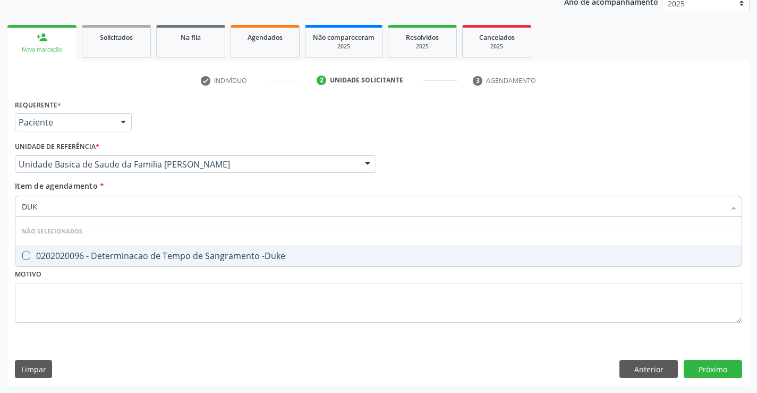
type input "DUKE"
click at [84, 253] on div "0202020096 - Determinacao de Tempo de Sangramento -Duke" at bounding box center [379, 255] width 714 height 9
checkbox -Duke "true"
click at [188, 125] on div "Requerente * Paciente Profissional de Saúde Paciente Nenhum resultado encontrad…" at bounding box center [378, 117] width 733 height 41
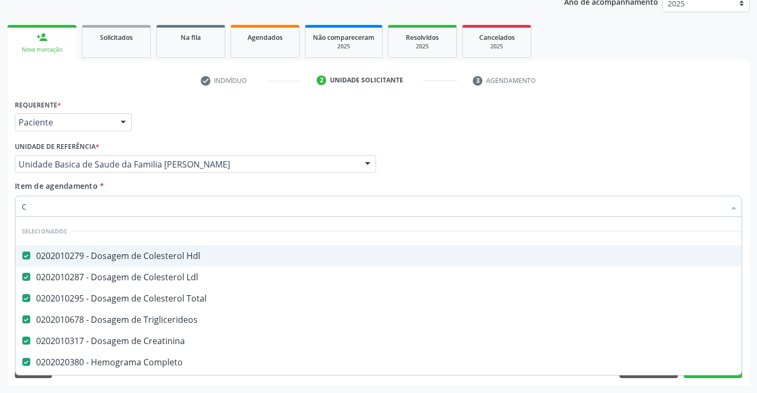
type input "CO"
checkbox Reativa "false"
checkbox \(Vhs\) "false"
checkbox Glicose "false"
checkbox -Duke "false"
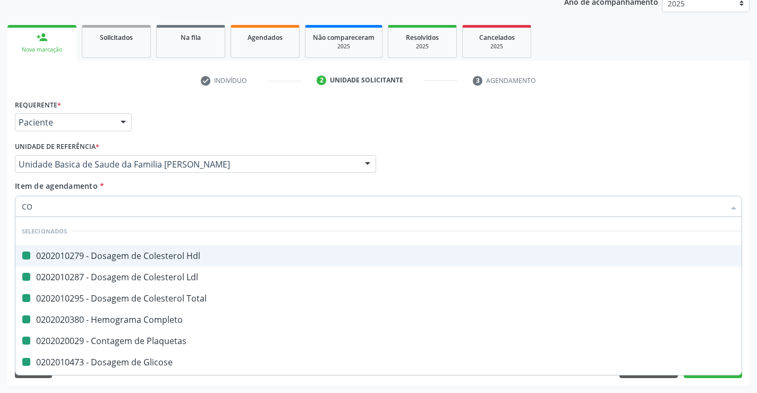
type input "COA"
checkbox Hdl "false"
checkbox Ldl "false"
checkbox Total "false"
checkbox Completo "false"
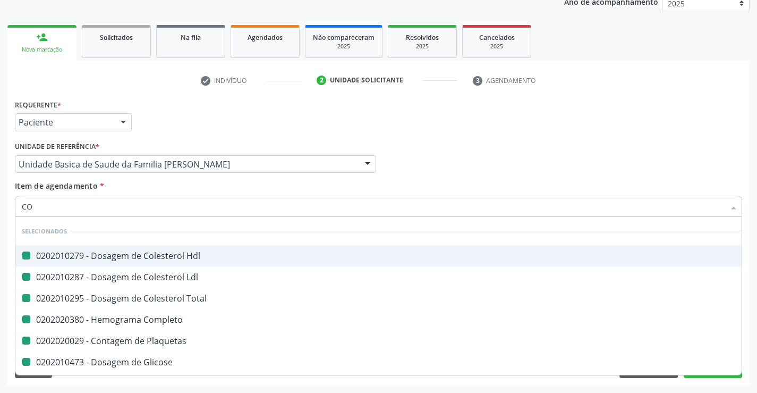
checkbox Plaquetas "false"
checkbox Glicose "false"
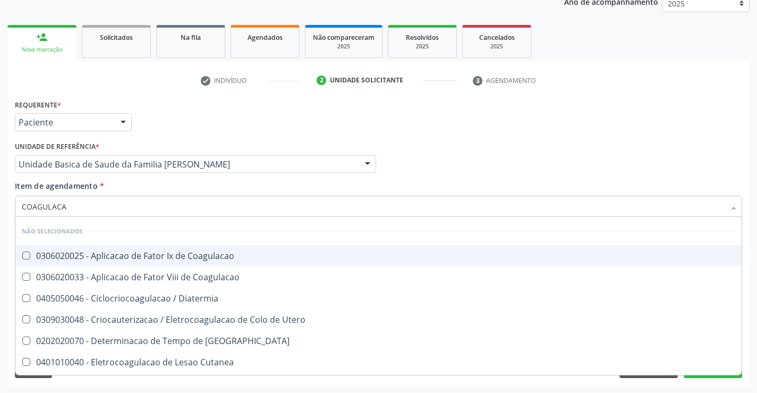
type input "COAGULACAO"
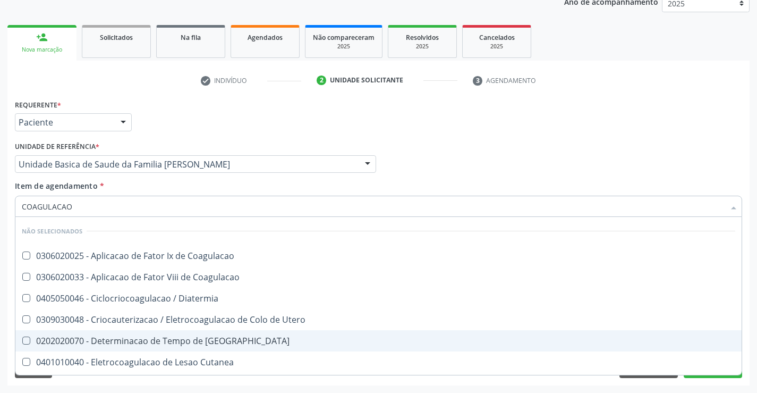
click at [170, 341] on div "0202020070 - Determinacao de Tempo de [GEOGRAPHIC_DATA]" at bounding box center [379, 340] width 714 height 9
checkbox Coagulacao "true"
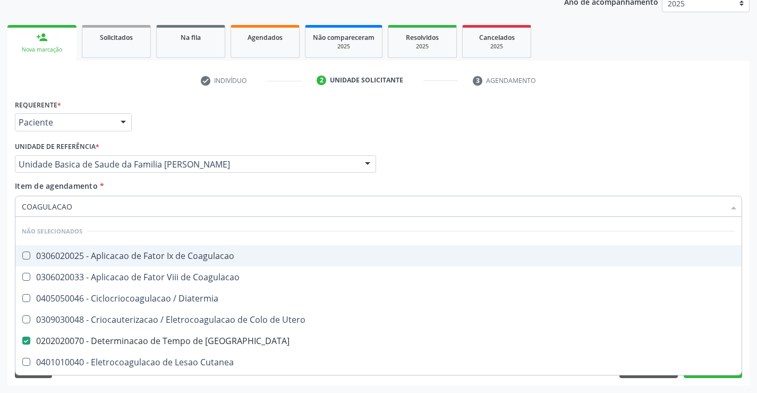
type input "COAGULACAO"
click at [546, 137] on div "Requerente * Paciente Profissional de Saúde Paciente Nenhum resultado encontrad…" at bounding box center [378, 117] width 733 height 41
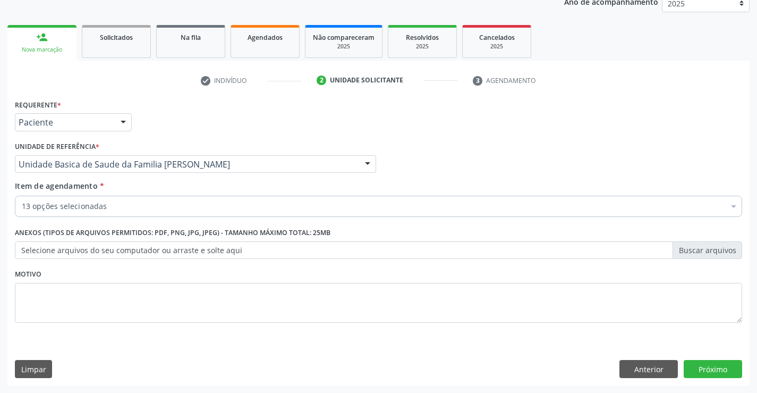
checkbox Hdl "true"
checkbox Ldl "true"
checkbox Total "true"
checkbox Triglicerideos "true"
checkbox Ureia "true"
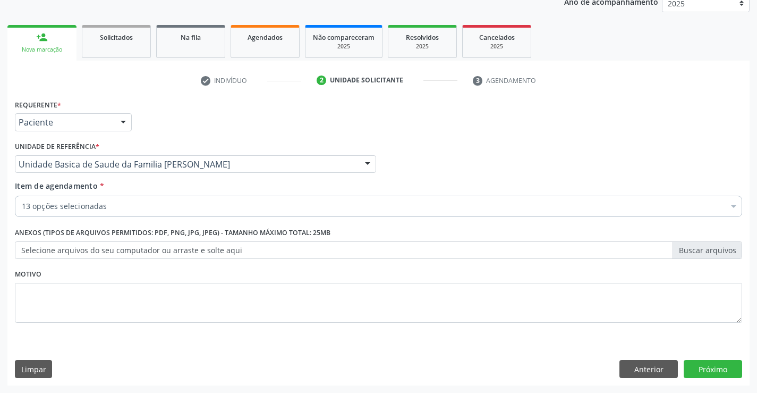
checkbox Plaquetas "true"
checkbox Reativa "true"
checkbox Completo "true"
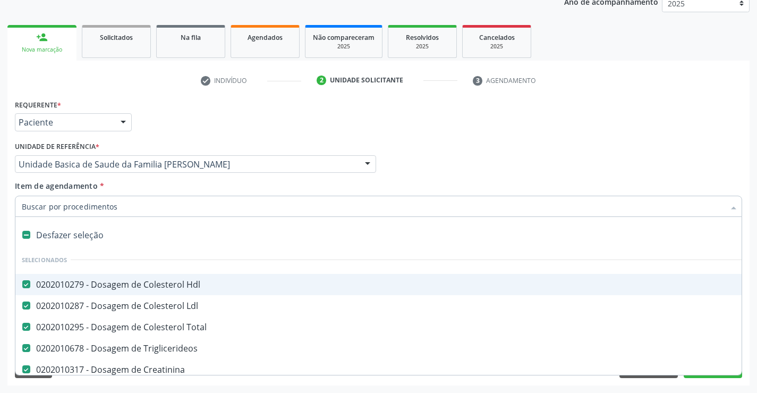
type input "T"
checkbox Coagulacao "false"
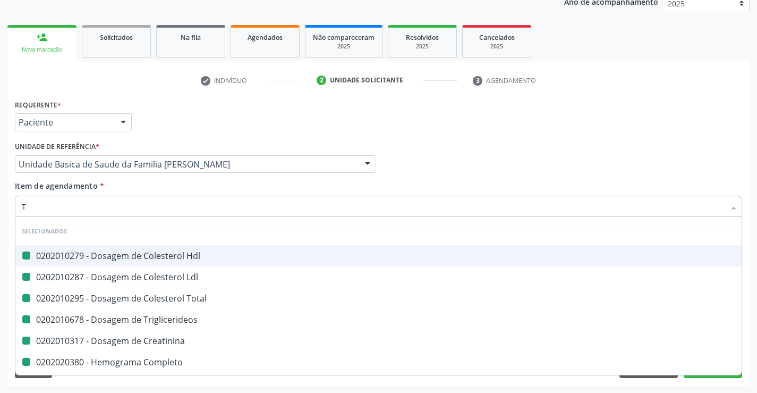
type input "TT"
checkbox Hdl "false"
checkbox Ldl "false"
checkbox Total "false"
checkbox Triglicerideos "false"
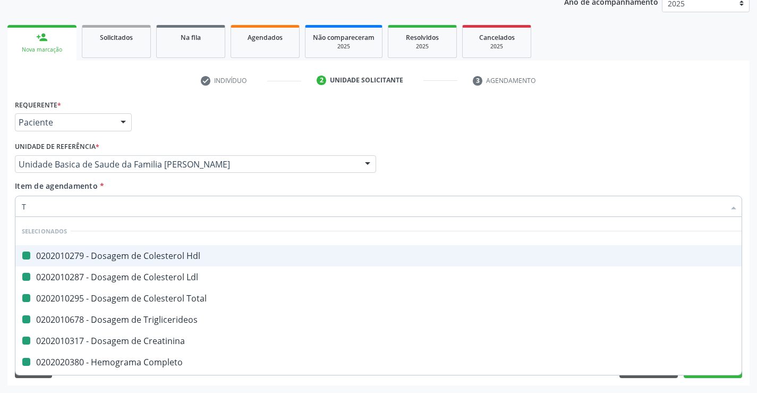
checkbox Creatinina "false"
checkbox Completo "false"
checkbox Reativa "false"
checkbox \(Vhs\) "false"
checkbox Plaquetas "false"
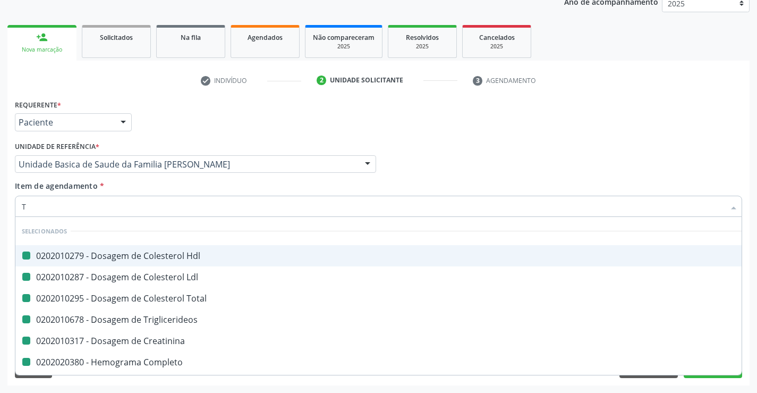
checkbox -Duke "false"
checkbox Coagulacao "false"
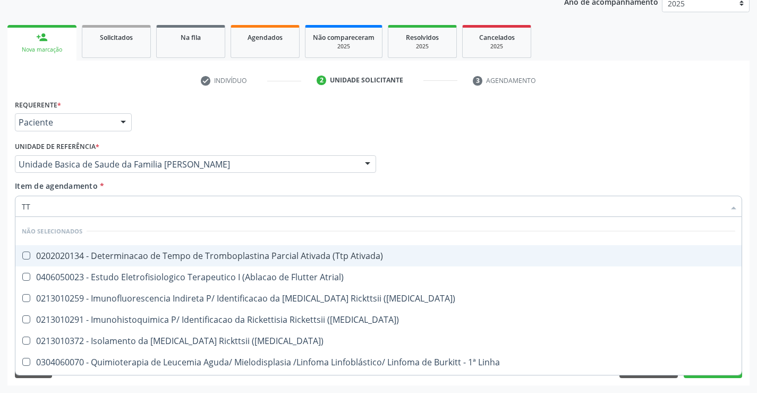
type input "TTP"
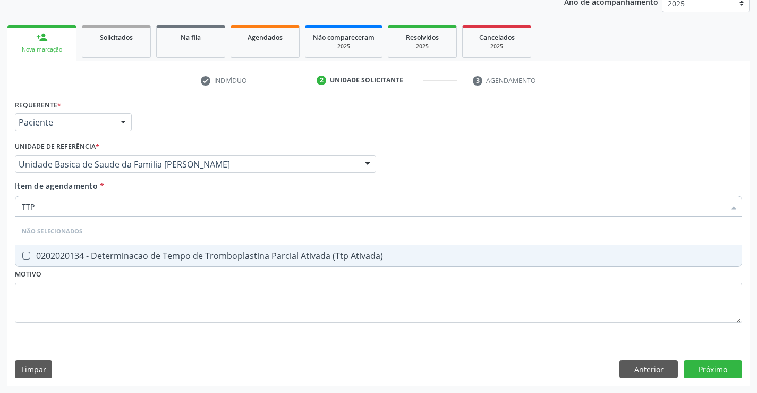
click at [356, 255] on div "0202020134 - Determinacao de Tempo de Tromboplastina Parcial Ativada (Ttp Ativa…" at bounding box center [379, 255] width 714 height 9
checkbox Ativada\) "true"
click at [736, 370] on div "Requerente * Paciente Profissional de Saúde Paciente Nenhum resultado encontrad…" at bounding box center [378, 241] width 742 height 289
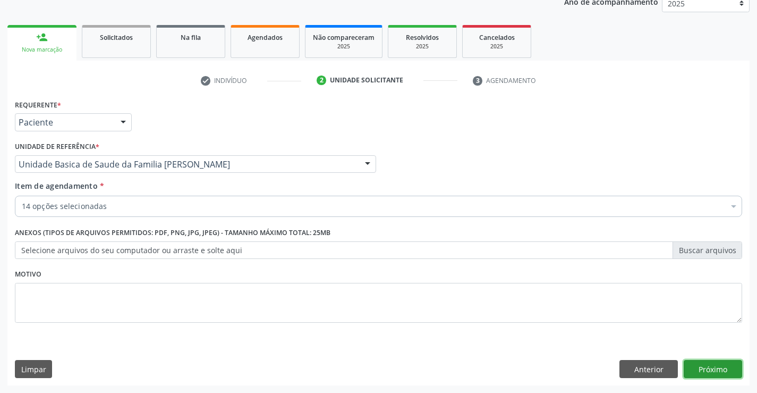
click at [736, 370] on button "Próximo" at bounding box center [713, 369] width 58 height 18
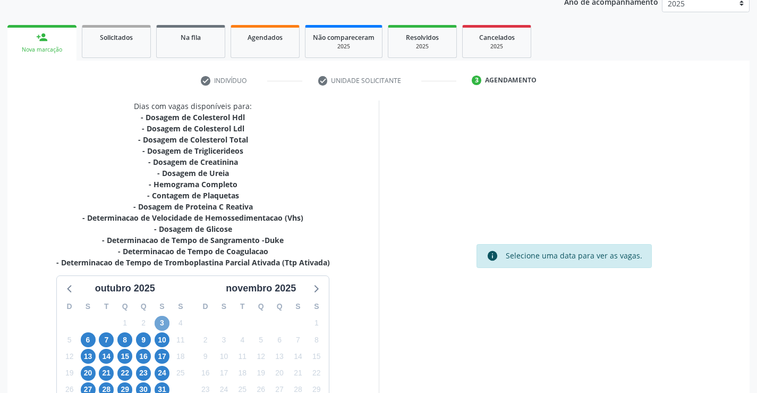
click at [162, 321] on span "3" at bounding box center [162, 323] width 15 height 15
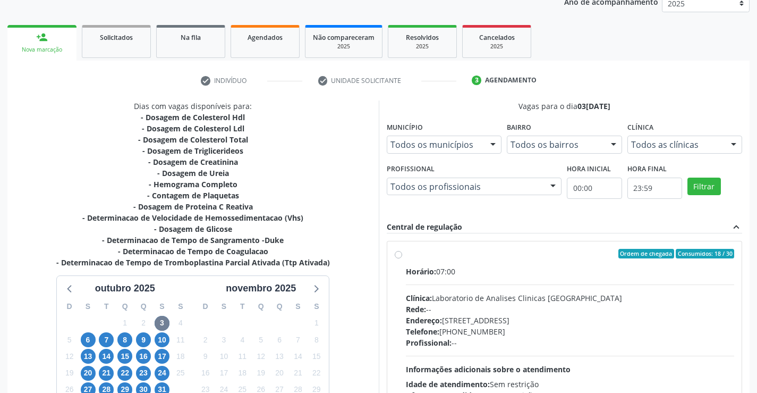
click at [477, 297] on div "Clínica: Laboratorio de Analises Clinicas Sao Francisco" at bounding box center [570, 297] width 329 height 11
click at [402, 258] on input "Ordem de chegada Consumidos: 18 / 30 Horário: 07:00 Clínica: Laboratorio de Ana…" at bounding box center [398, 254] width 7 height 10
radio input "true"
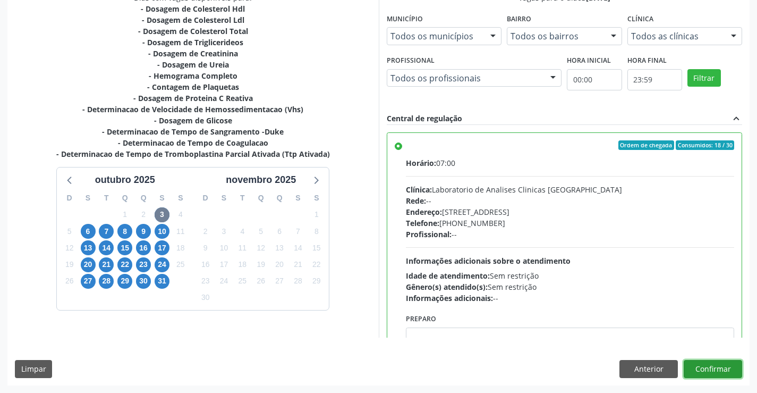
click at [706, 371] on button "Confirmar" at bounding box center [713, 369] width 58 height 18
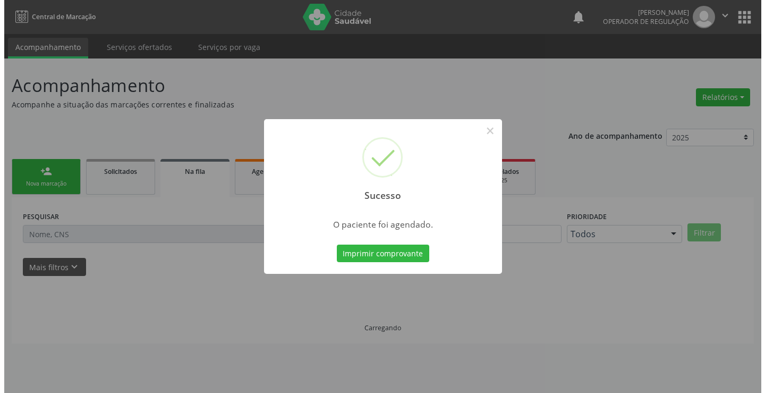
scroll to position [0, 0]
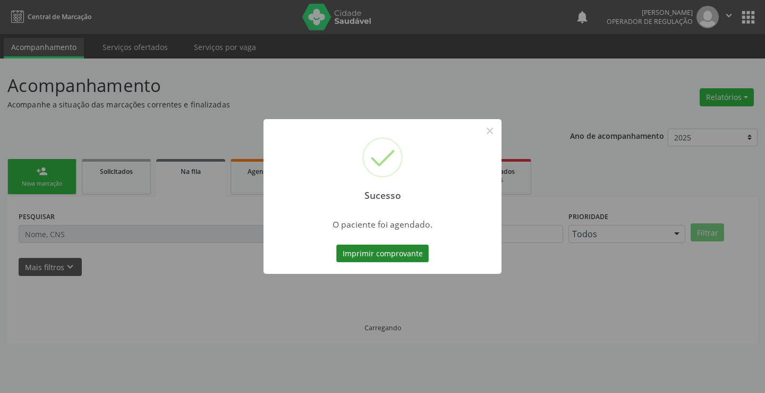
click at [366, 253] on button "Imprimir comprovante" at bounding box center [382, 253] width 92 height 18
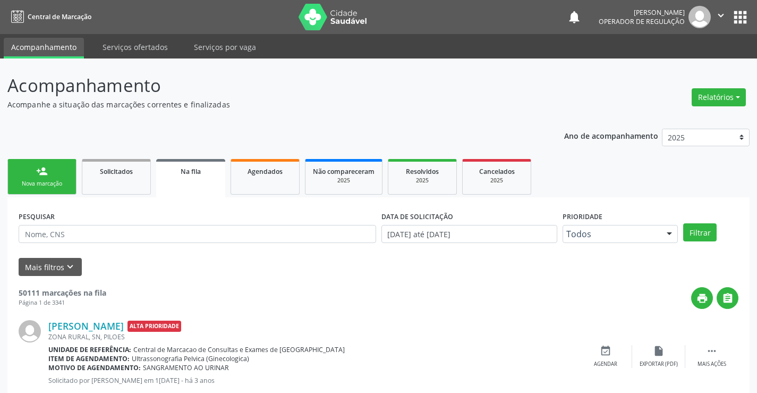
click at [50, 179] on link "person_add Nova marcação" at bounding box center [41, 177] width 69 height 36
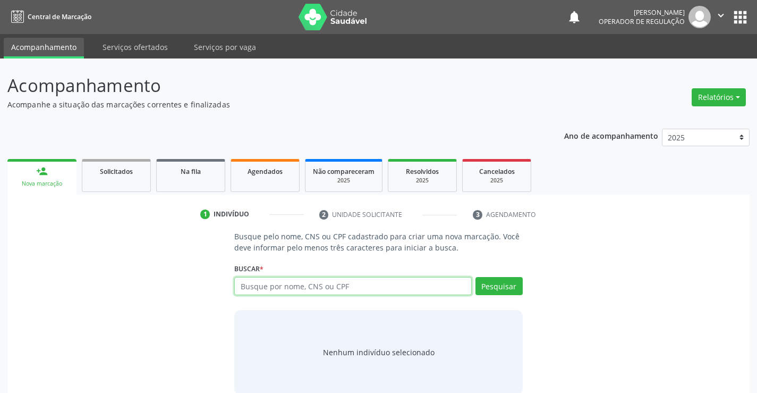
click at [278, 292] on input "text" at bounding box center [352, 286] width 237 height 18
type input "700603903459770"
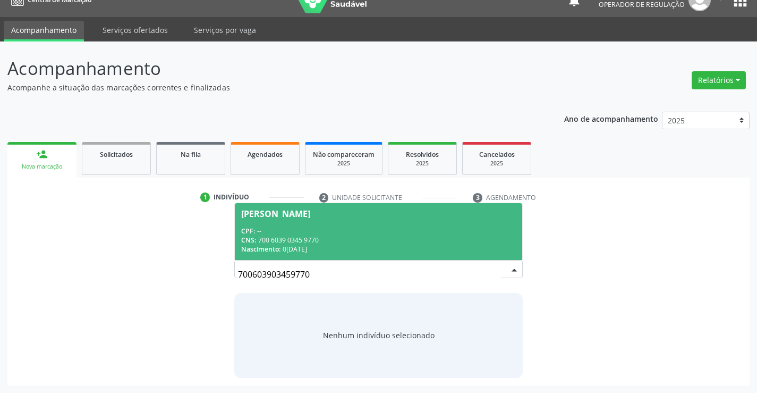
click at [306, 241] on div "CNS: 700 6039 0345 9770" at bounding box center [378, 239] width 274 height 9
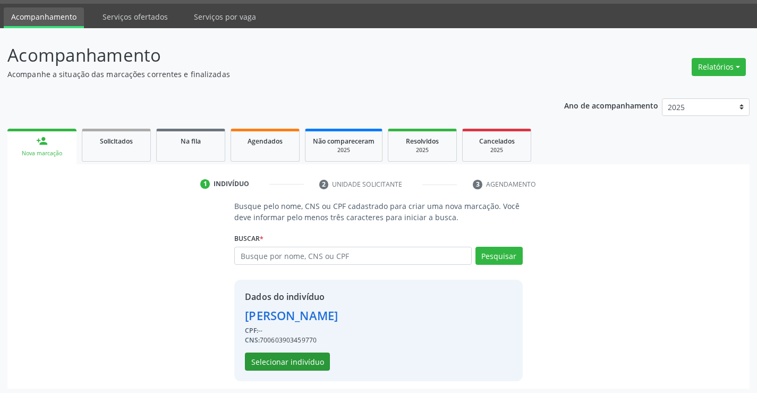
scroll to position [33, 0]
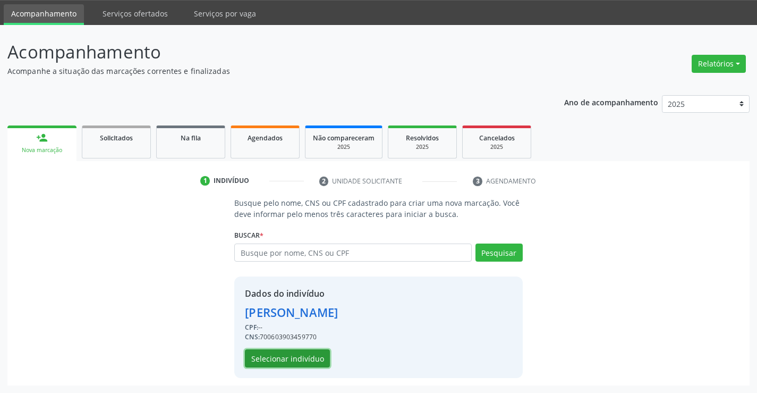
click at [270, 365] on button "Selecionar indivíduo" at bounding box center [287, 358] width 85 height 18
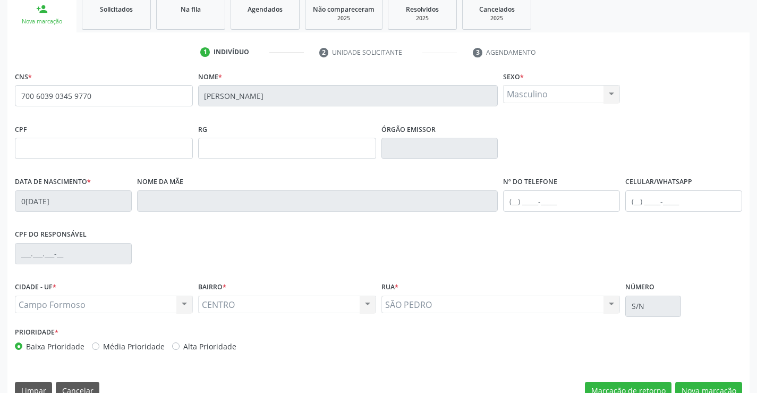
scroll to position [183, 0]
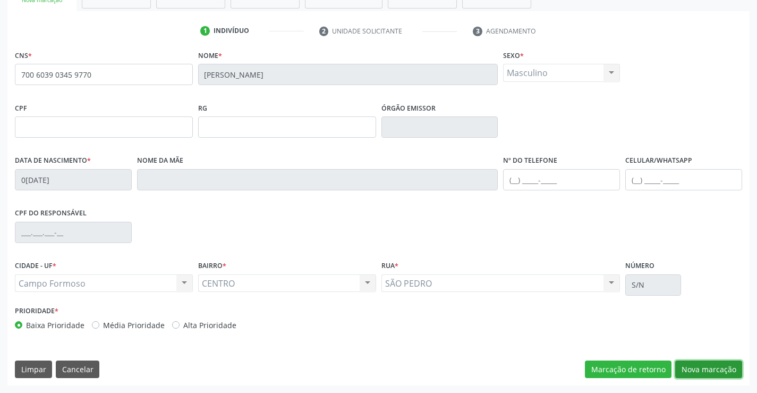
click at [692, 371] on button "Nova marcação" at bounding box center [708, 369] width 67 height 18
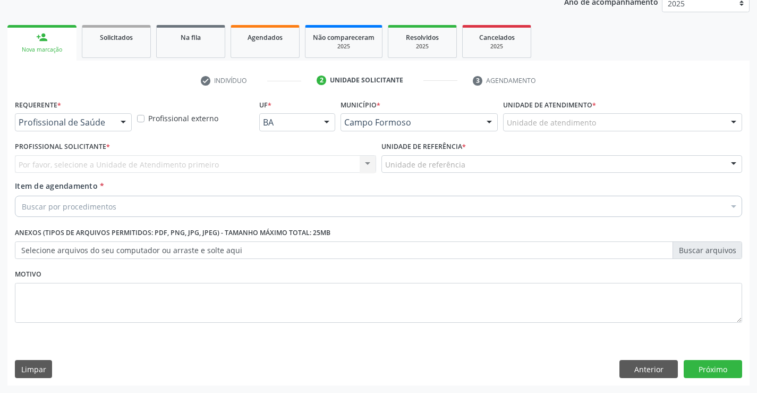
scroll to position [134, 0]
click at [124, 117] on div at bounding box center [123, 123] width 16 height 18
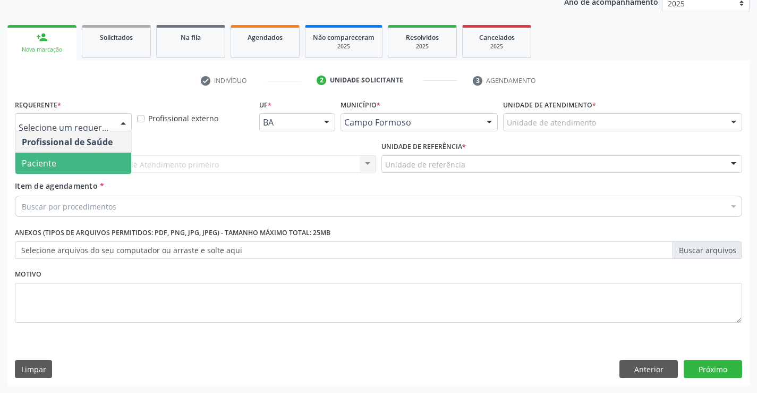
click at [31, 161] on span "Paciente" at bounding box center [39, 163] width 35 height 12
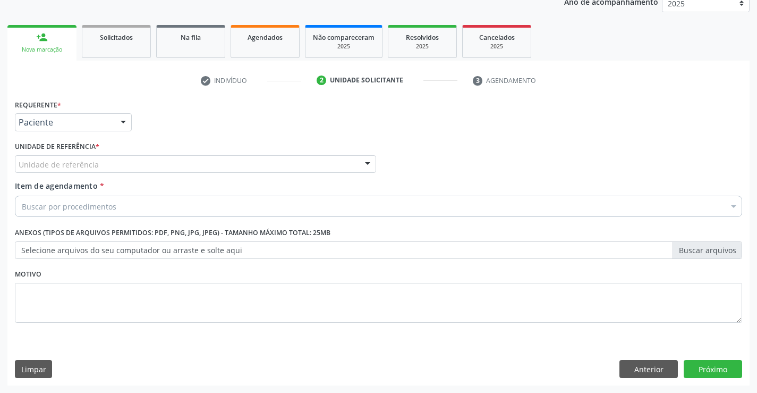
click at [145, 171] on div "Unidade de referência" at bounding box center [195, 164] width 361 height 18
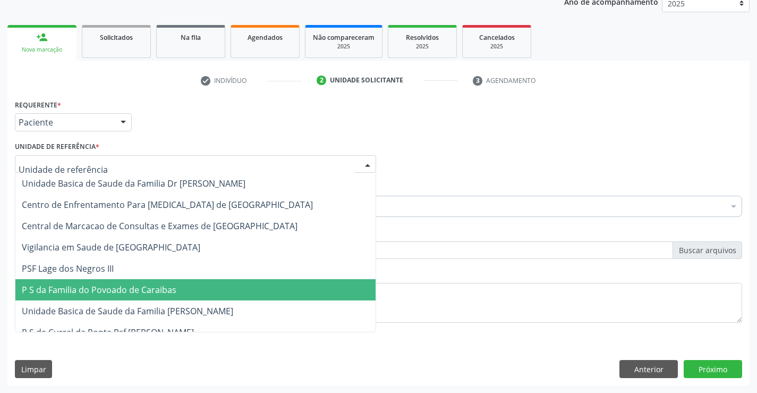
drag, startPoint x: 123, startPoint y: 290, endPoint x: 86, endPoint y: 241, distance: 61.9
click at [122, 291] on span "P S da Familia do Povoado de Caraibas" at bounding box center [99, 290] width 155 height 12
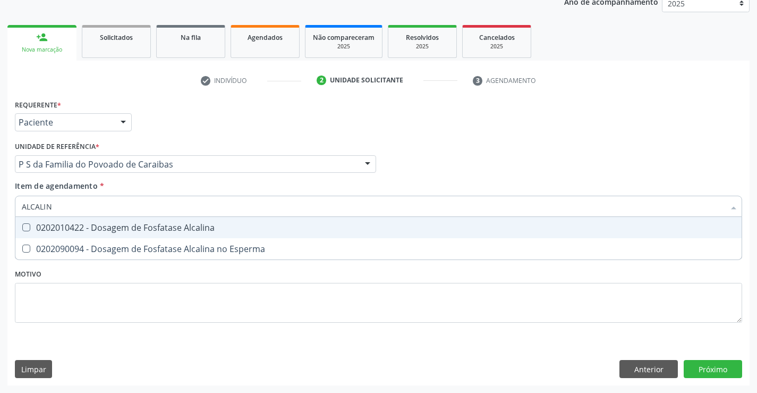
type input "ALCALINA"
click at [119, 226] on div "0202010422 - Dosagem de Fosfatase Alcalina" at bounding box center [379, 227] width 714 height 9
checkbox Alcalina "true"
type input "ALCALINA"
click at [207, 124] on div "Requerente * Paciente Profissional de Saúde Paciente Nenhum resultado encontrad…" at bounding box center [378, 117] width 733 height 41
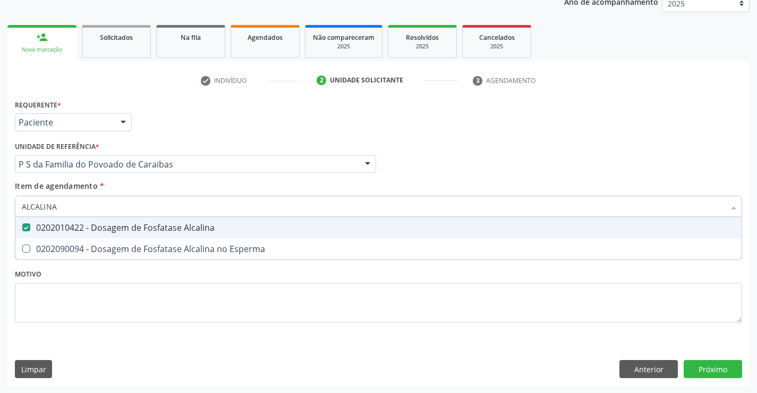
checkbox Esperma "true"
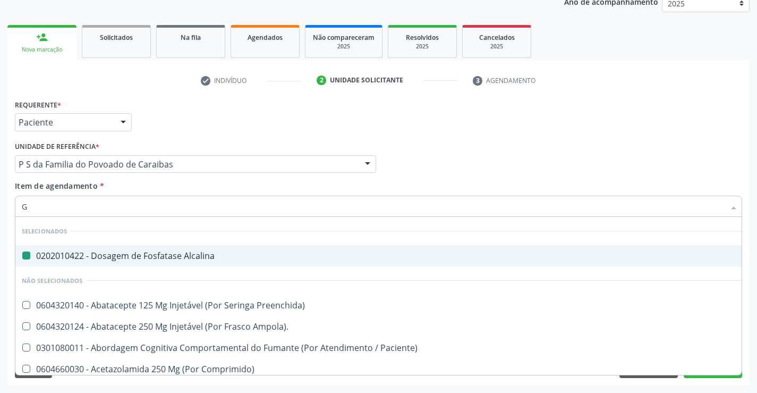
type input "GA"
checkbox Alcalina "false"
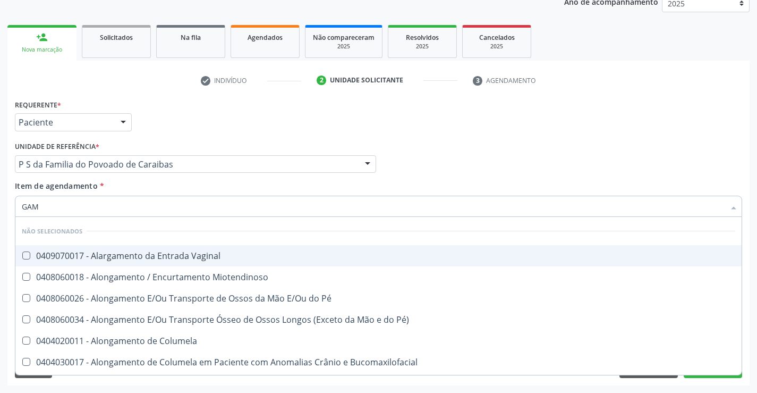
type input "GAMA"
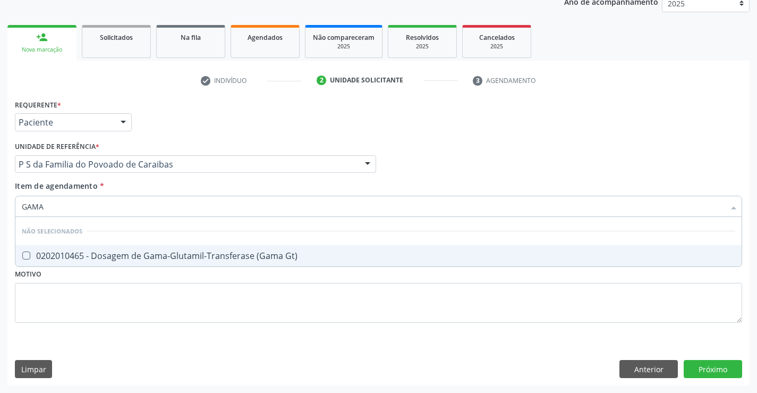
click at [116, 255] on div "0202010465 - Dosagem de Gama-Glutamil-Transferase (Gama Gt)" at bounding box center [379, 255] width 714 height 9
checkbox Gt\) "true"
type input "GAMA"
click at [215, 138] on div "Requerente * Paciente Profissional de Saúde Paciente Nenhum resultado encontrad…" at bounding box center [378, 117] width 733 height 41
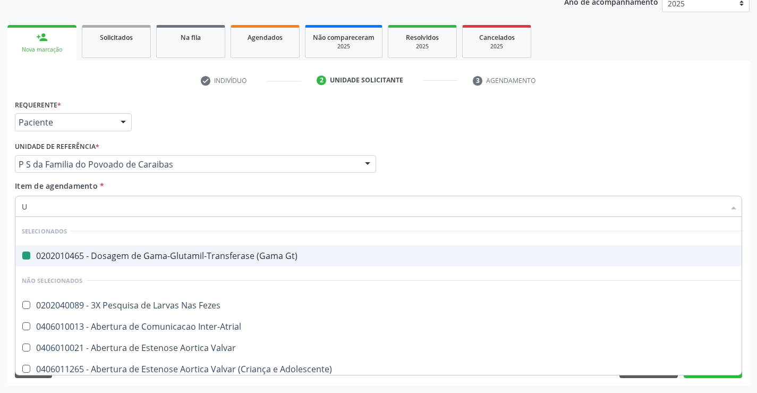
type input "UR"
checkbox Gt\) "false"
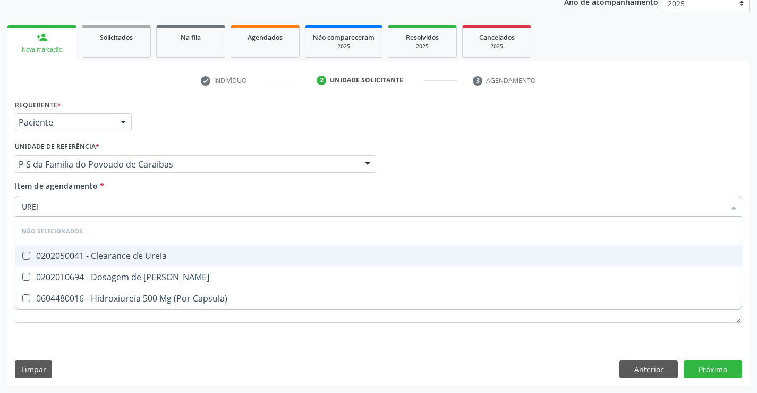
type input "UREIA"
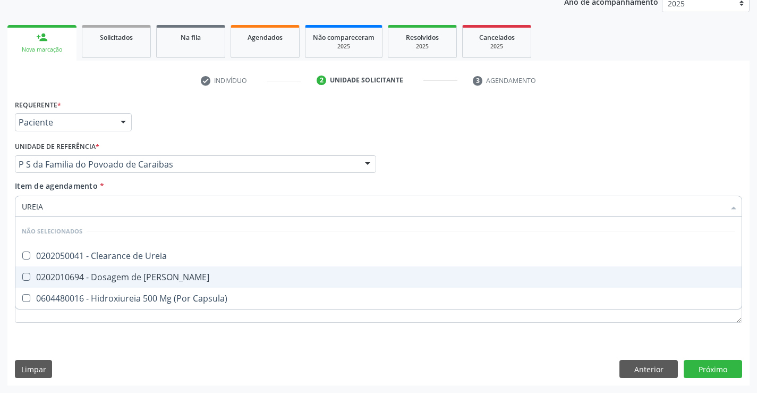
click at [91, 276] on div "0202010694 - Dosagem de [PERSON_NAME]" at bounding box center [379, 277] width 714 height 9
checkbox Ureia "true"
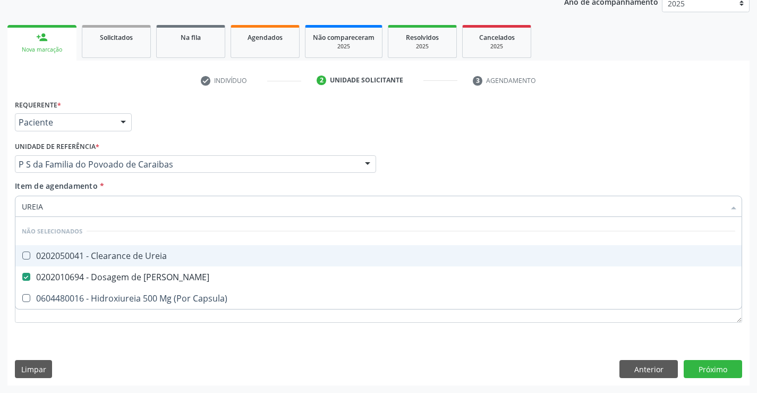
type input "UREIA"
click at [186, 116] on div "Requerente * Paciente Profissional de Saúde Paciente Nenhum resultado encontrad…" at bounding box center [378, 117] width 733 height 41
checkbox Ureia "true"
checkbox Capsula\) "true"
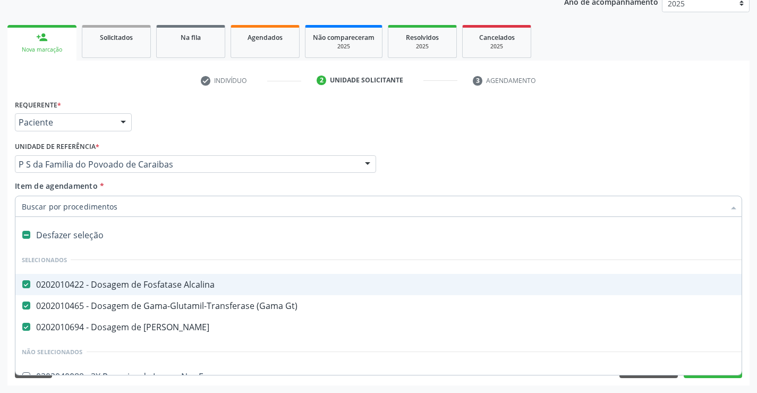
drag, startPoint x: 186, startPoint y: 116, endPoint x: 67, endPoint y: 210, distance: 151.3
click at [67, 210] on input "Item de agendamento *" at bounding box center [373, 206] width 703 height 21
type input "C"
checkbox Ureia "false"
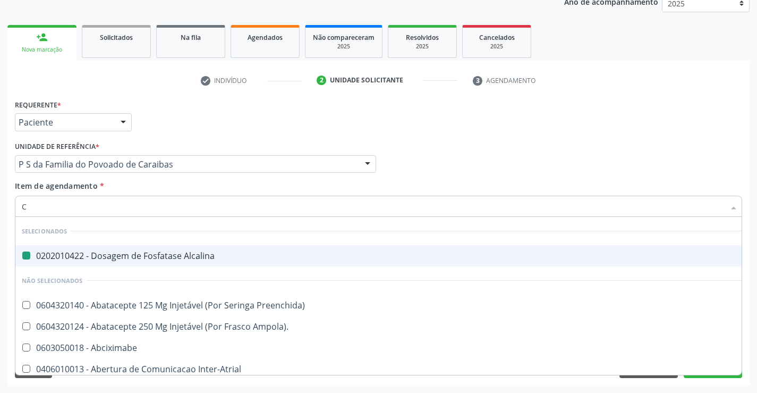
type input "CR"
checkbox Alcalina "false"
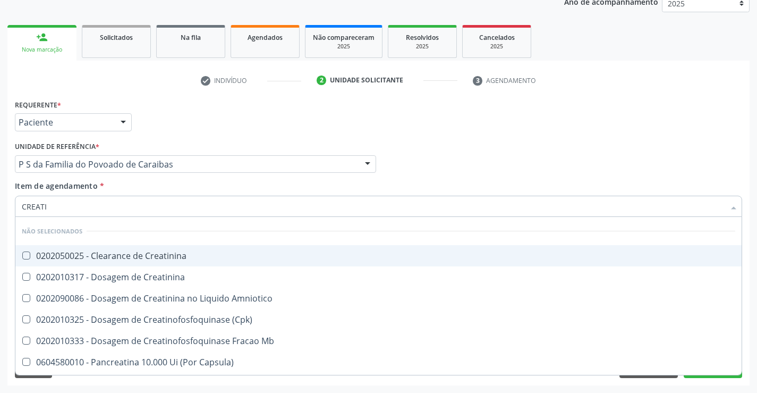
type input "CREATIN"
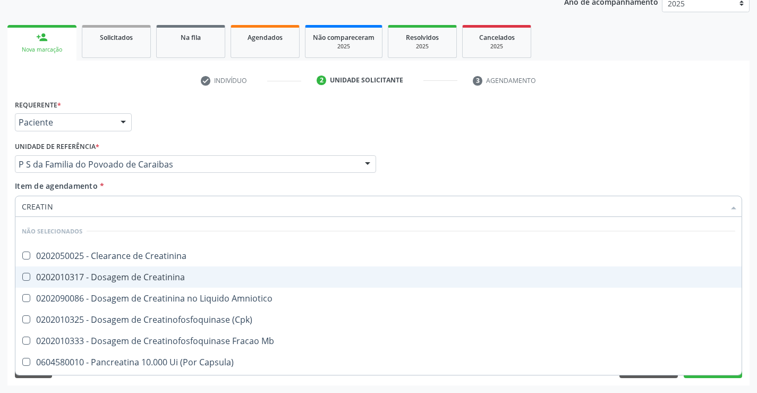
drag, startPoint x: 100, startPoint y: 278, endPoint x: 93, endPoint y: 269, distance: 11.7
click at [100, 278] on div "0202010317 - Dosagem de Creatinina" at bounding box center [379, 277] width 714 height 9
checkbox Creatinina "true"
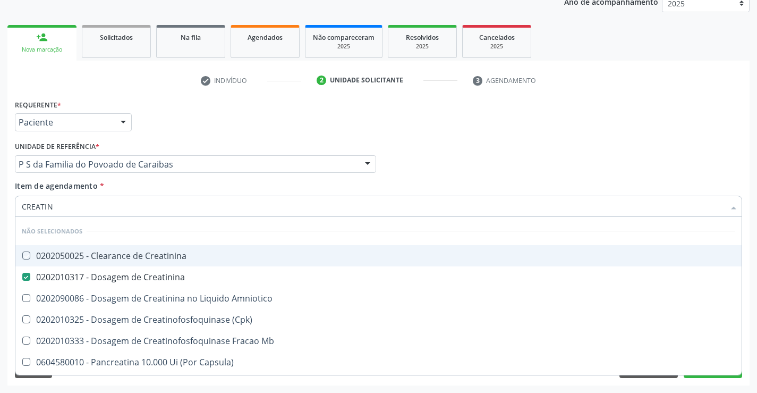
click at [154, 130] on div "Requerente * Paciente Profissional de Saúde Paciente Nenhum resultado encontrad…" at bounding box center [378, 117] width 733 height 41
checkbox Creatinina "true"
checkbox Amniotico "true"
checkbox \(Cpk\) "true"
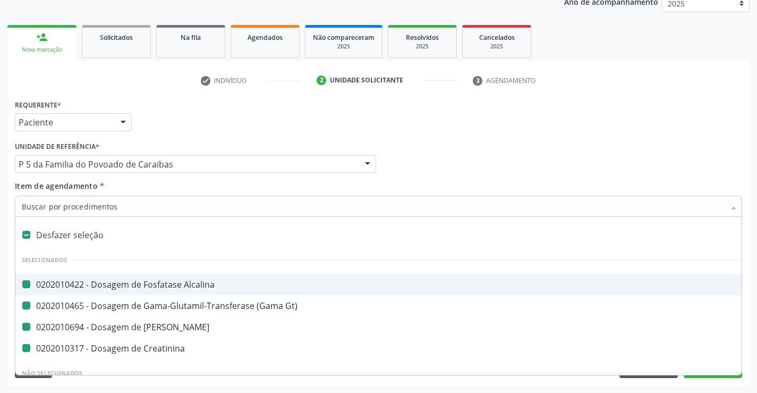
type input "H"
checkbox Alcalina "false"
checkbox Ureia "false"
checkbox Creatinina "false"
checkbox Gt\) "false"
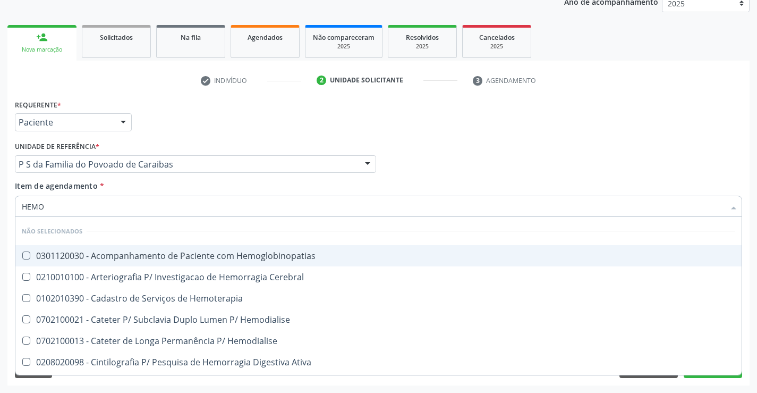
type input "HEMOG"
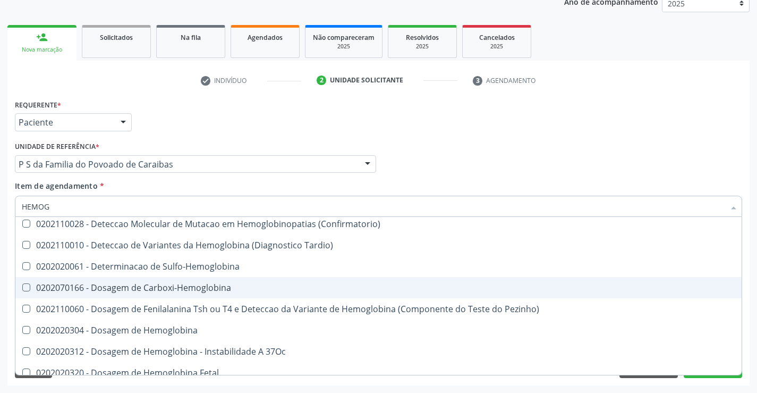
scroll to position [106, 0]
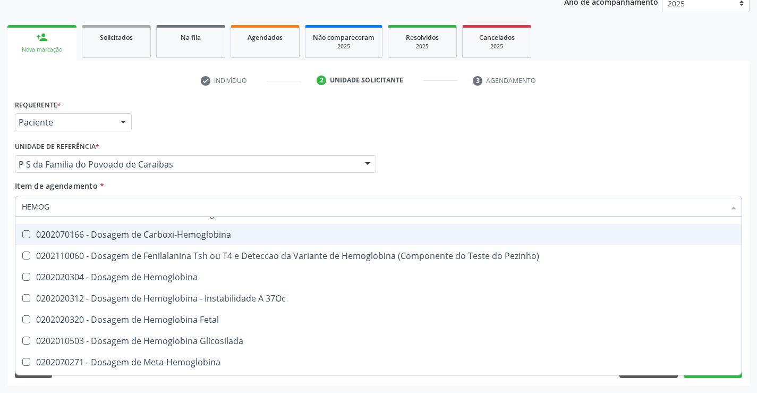
click at [209, 123] on div "Requerente * Paciente Profissional de Saúde Paciente Nenhum resultado encontrad…" at bounding box center [378, 117] width 733 height 41
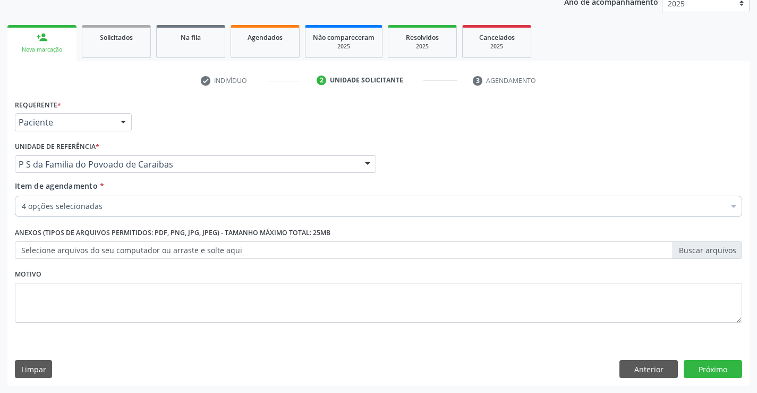
checkbox Alcalina "true"
checkbox Ureia "true"
checkbox Creatinina "true"
checkbox Gt\) "true"
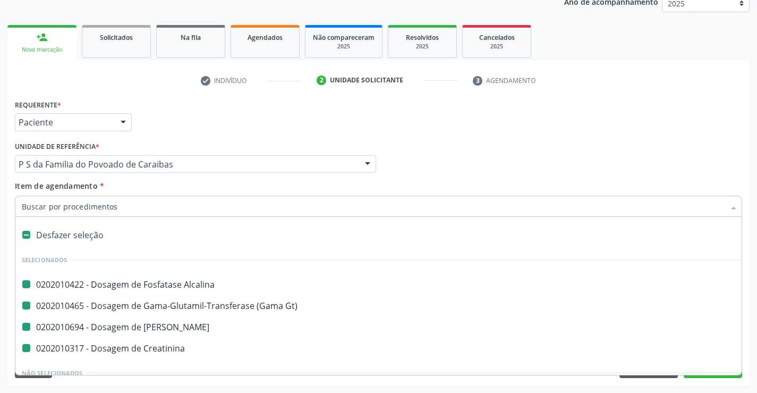
type input "H"
checkbox Alcalina "false"
checkbox Ureia "false"
checkbox Creatinina "false"
checkbox Gt\) "false"
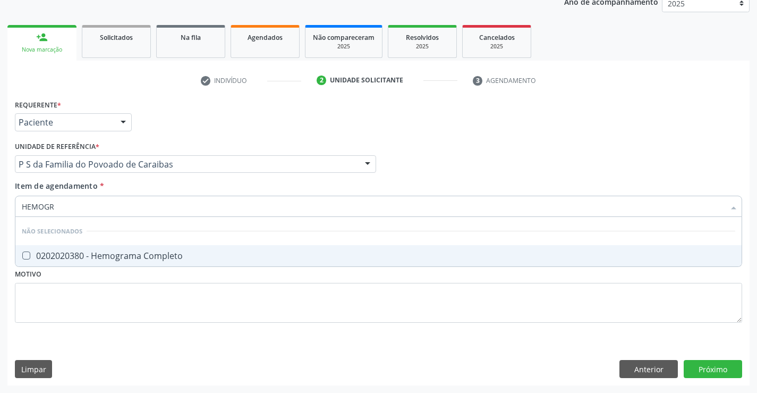
type input "HEMOGRA"
click at [63, 251] on div "0202020380 - Hemograma Completo" at bounding box center [379, 255] width 714 height 9
checkbox Completo "true"
click at [140, 148] on div "Unidade de referência * P S da Familia do Povoado de Caraibas Unidade Basica de…" at bounding box center [195, 156] width 361 height 34
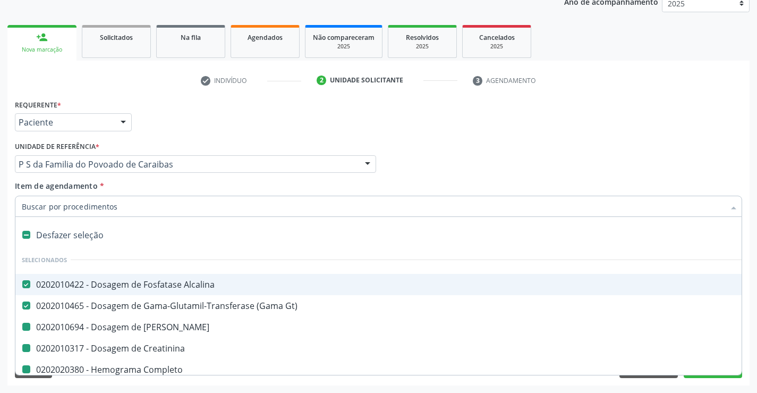
type input "P"
checkbox Ureia "false"
checkbox Creatinina "false"
checkbox Completo "false"
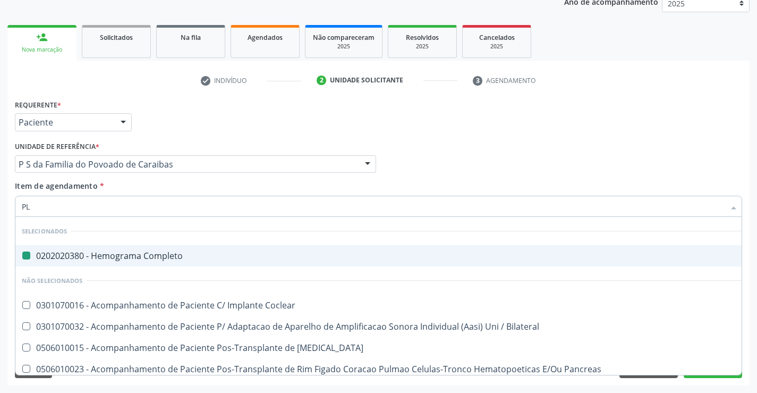
type input "PLA"
checkbox Completo "false"
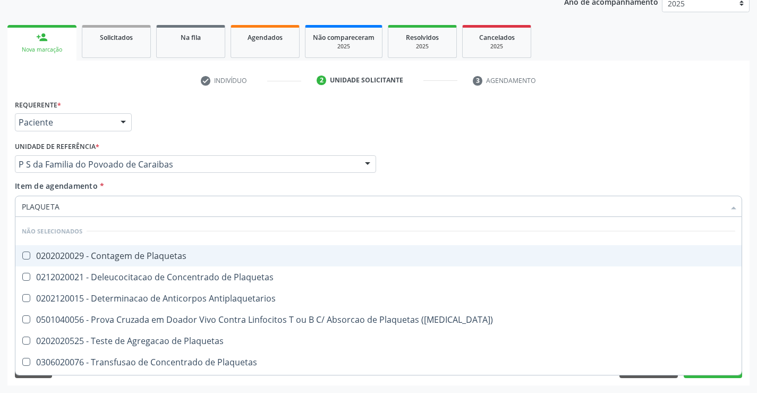
type input "PLAQUETAS"
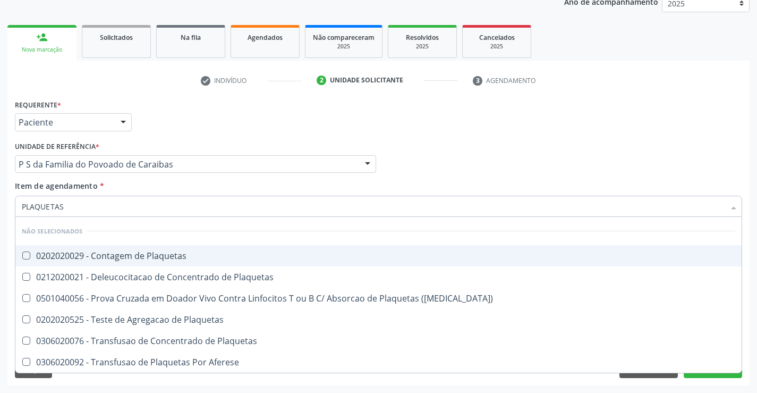
click at [79, 252] on div "0202020029 - Contagem de Plaquetas" at bounding box center [379, 255] width 714 height 9
checkbox Plaquetas "true"
click at [177, 129] on div "Requerente * Paciente Profissional de Saúde Paciente Nenhum resultado encontrad…" at bounding box center [378, 117] width 733 height 41
checkbox Match\) "true"
checkbox Plaquetas "true"
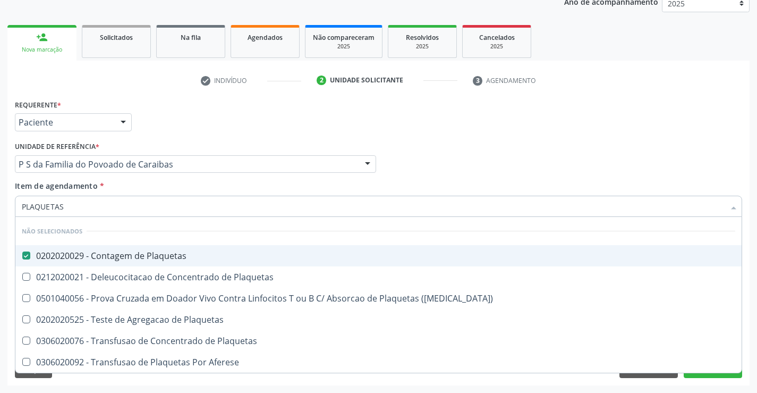
checkbox Plaquetas "true"
checkbox Aferese "true"
checkbox Plaquetas "true"
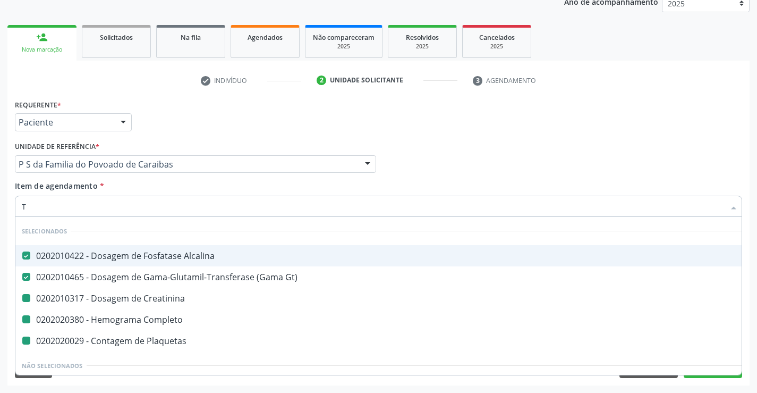
type input "TR"
checkbox Creatinina "false"
checkbox Completo "false"
checkbox Plaquetas "false"
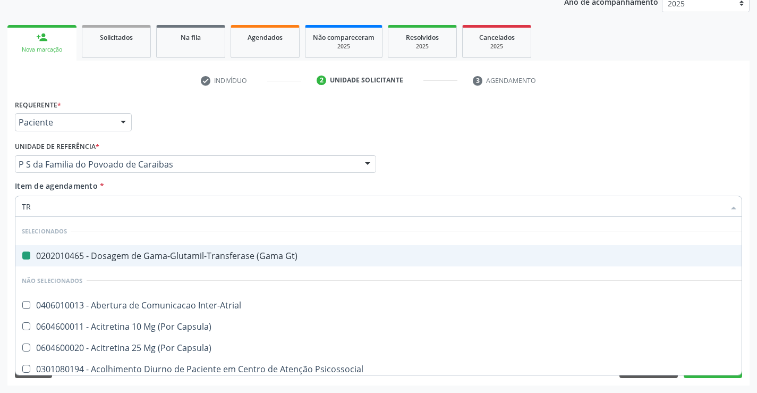
type input "TRI"
checkbox Gt\) "false"
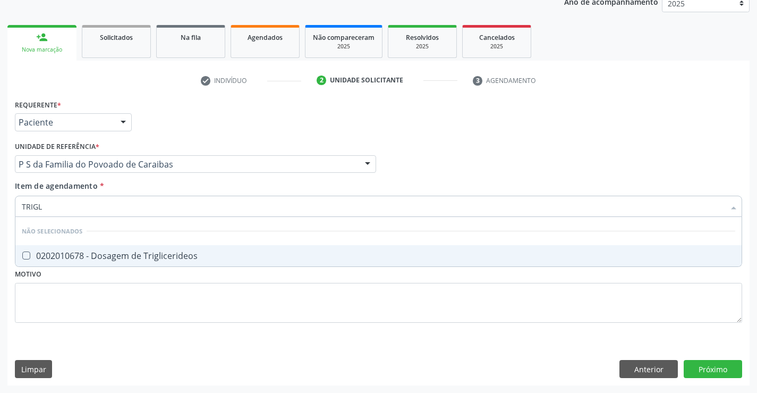
type input "TRIGLI"
click at [69, 256] on div "0202010678 - Dosagem de Triglicerideos" at bounding box center [379, 255] width 714 height 9
checkbox Triglicerideos "true"
click at [175, 127] on div "Requerente * Paciente Profissional de Saúde Paciente Nenhum resultado encontrad…" at bounding box center [378, 117] width 733 height 41
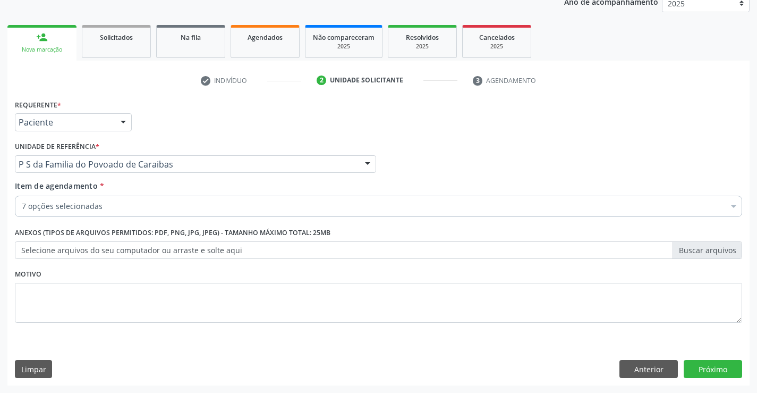
click at [81, 212] on div "7 opções selecionadas" at bounding box center [379, 206] width 728 height 21
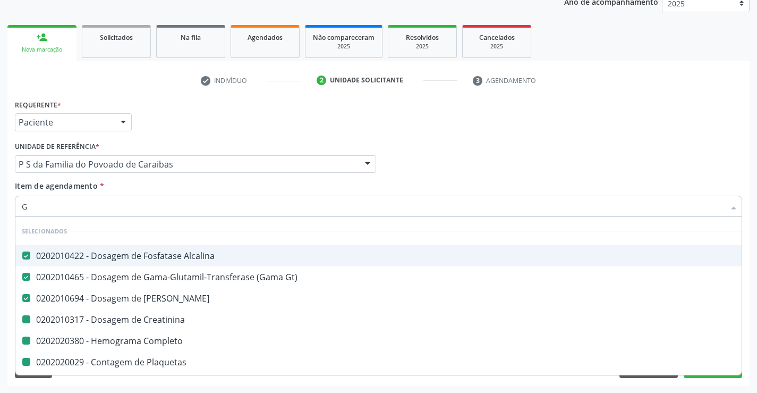
type input "GL"
checkbox Creatinina "false"
checkbox Completo "false"
checkbox Plaquetas "false"
checkbox Triglicerideos "false"
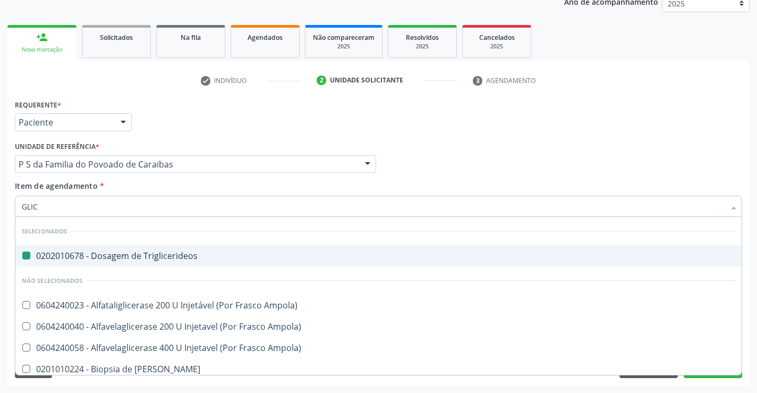
type input "GLICO"
checkbox Triglicerideos "false"
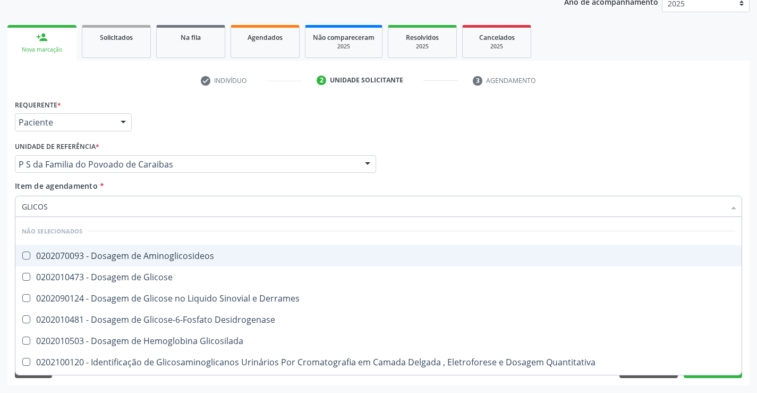
type input "GLICOSE"
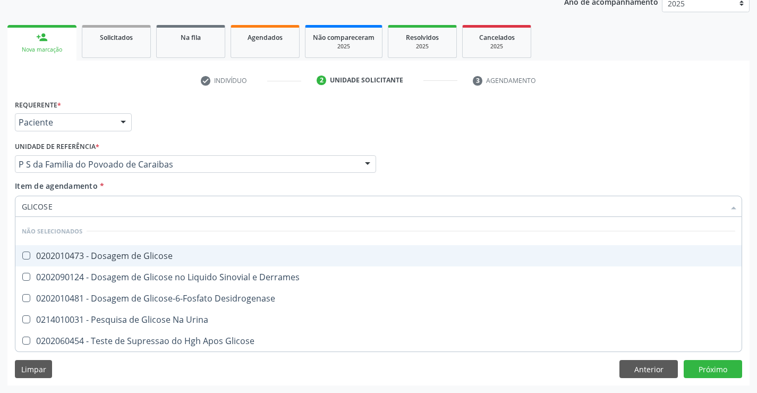
click at [88, 258] on div "0202010473 - Dosagem de Glicose" at bounding box center [379, 255] width 714 height 9
checkbox Glicose "true"
click at [186, 98] on div "check Indivíduo 2 Unidade solicitante 3 Agendamento CNS * 700 6039 0345 9770 No…" at bounding box center [378, 229] width 742 height 314
checkbox Urina "true"
checkbox Glicose "true"
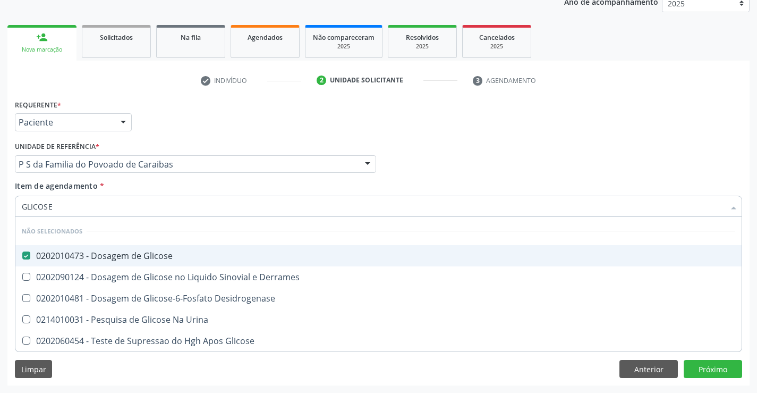
checkbox Desidrogenase "true"
checkbox Derrames "true"
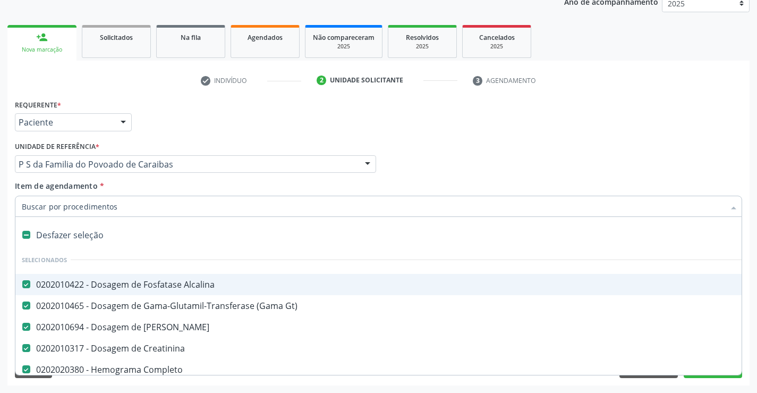
type input "C"
checkbox Glicose "false"
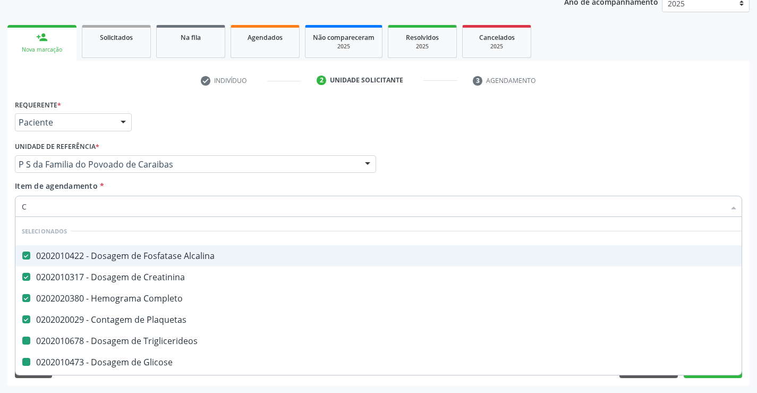
type input "CO"
checkbox Triglicerideos "false"
checkbox Glicose "false"
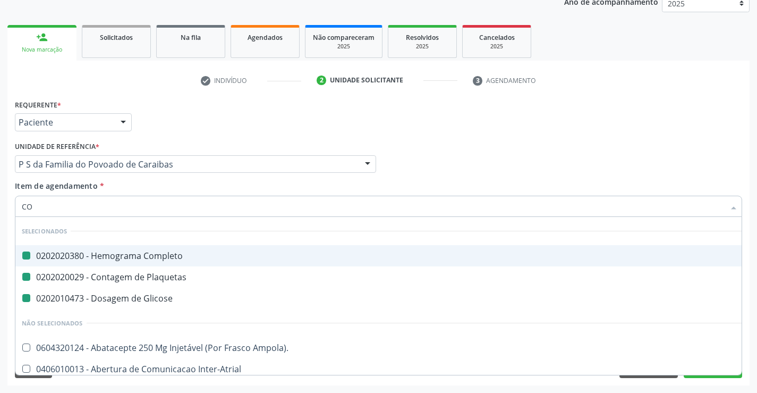
type input "COL"
checkbox Completo "false"
checkbox Glicose "false"
checkbox Plaquetas "false"
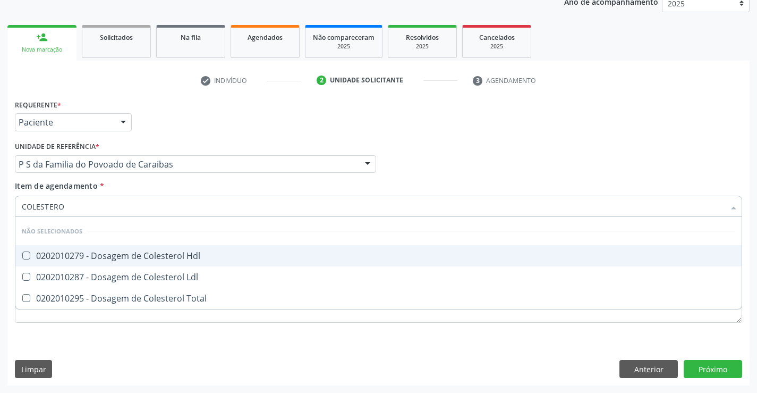
type input "COLESTEROL"
drag, startPoint x: 67, startPoint y: 253, endPoint x: 50, endPoint y: 278, distance: 29.9
click at [67, 253] on div "0202010279 - Dosagem de Colesterol Hdl" at bounding box center [379, 255] width 714 height 9
checkbox Hdl "true"
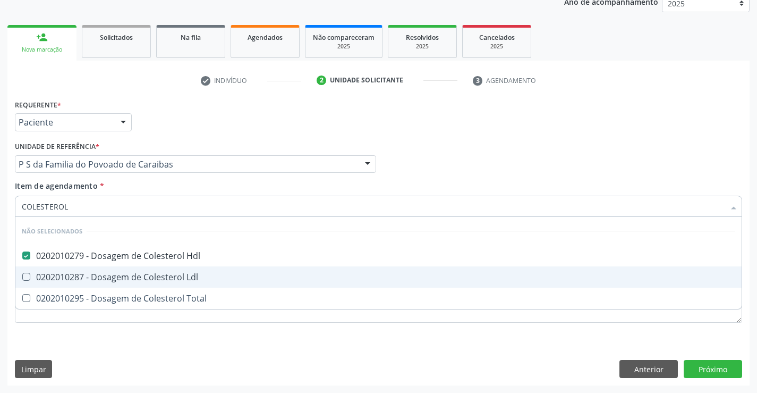
click at [50, 278] on div "0202010287 - Dosagem de Colesterol Ldl" at bounding box center [379, 277] width 714 height 9
checkbox Ldl "true"
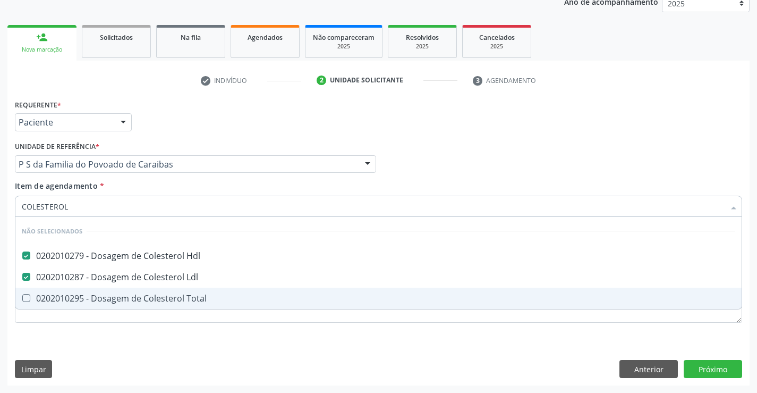
click at [37, 298] on div "0202010295 - Dosagem de Colesterol Total" at bounding box center [379, 298] width 714 height 9
checkbox Total "true"
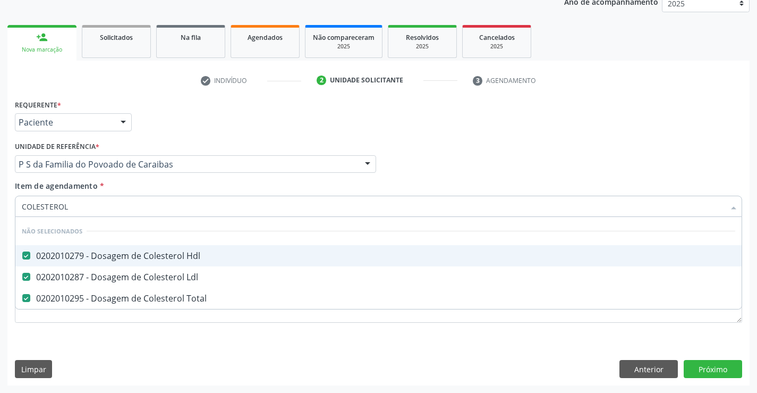
click at [144, 133] on div "Requerente * Paciente Profissional de Saúde Paciente Nenhum resultado encontrad…" at bounding box center [378, 117] width 733 height 41
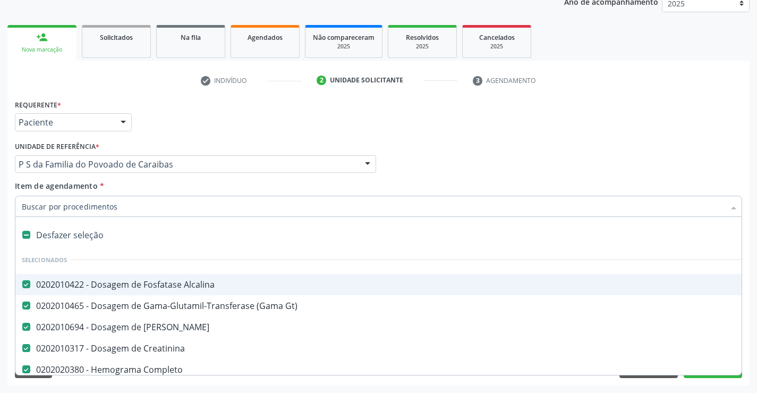
type input "T"
checkbox Total "false"
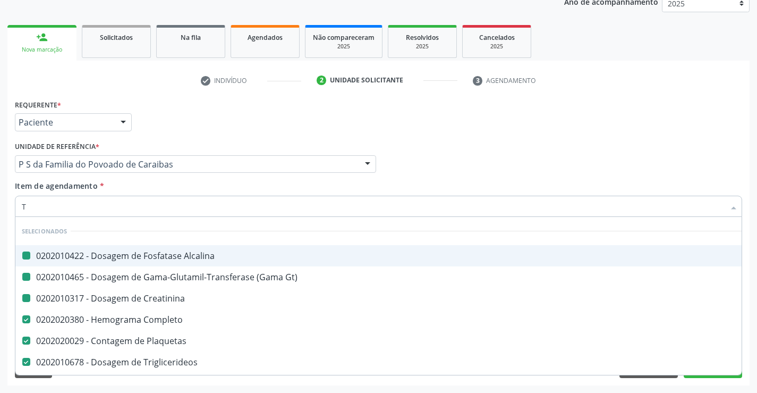
type input "TG"
checkbox Alcalina "false"
checkbox Creatinina "false"
checkbox Gt\) "false"
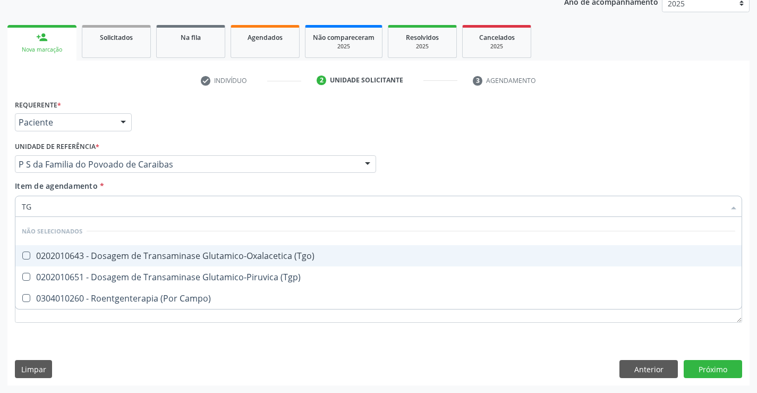
drag, startPoint x: 70, startPoint y: 253, endPoint x: 72, endPoint y: 260, distance: 7.2
click at [70, 253] on div "0202010643 - Dosagem de Transaminase Glutamico-Oxalacetica (Tgo)" at bounding box center [379, 255] width 714 height 9
checkbox \(Tgo\) "true"
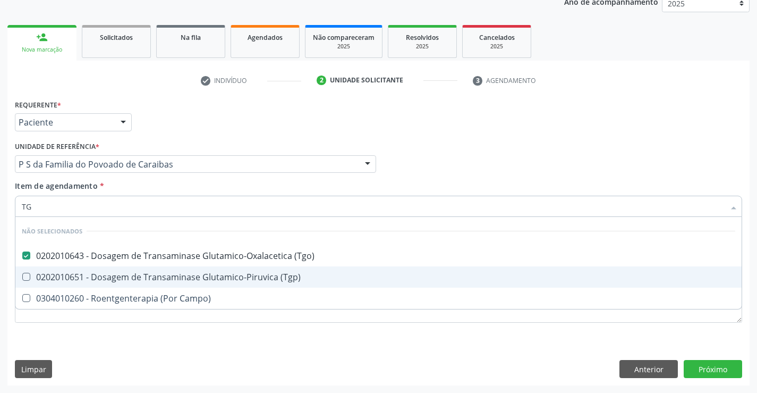
click at [71, 277] on div "0202010651 - Dosagem de Transaminase Glutamico-Piruvica (Tgp)" at bounding box center [379, 277] width 714 height 9
checkbox \(Tgp\) "true"
click at [496, 133] on div "Requerente * Paciente Profissional de Saúde Paciente Nenhum resultado encontrad…" at bounding box center [378, 117] width 733 height 41
checkbox Campo\) "true"
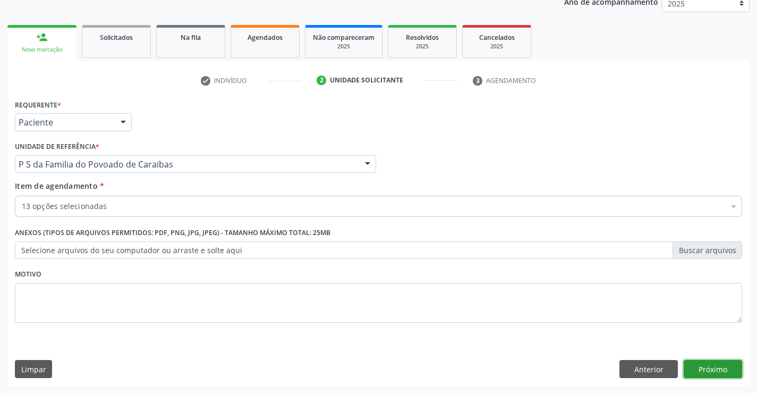
click at [711, 372] on button "Próximo" at bounding box center [713, 369] width 58 height 18
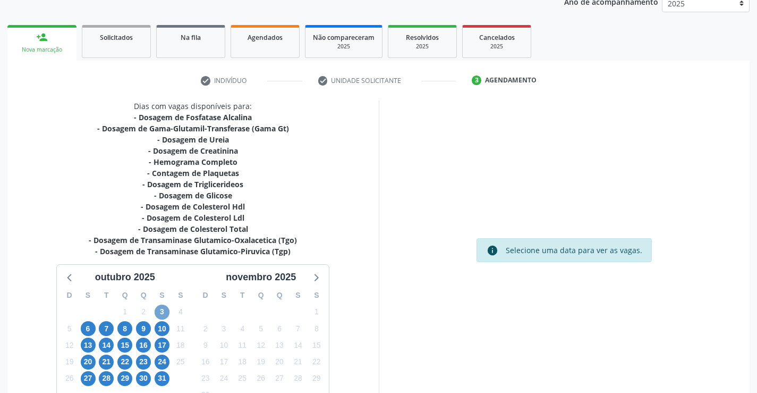
click at [164, 311] on span "3" at bounding box center [162, 312] width 15 height 15
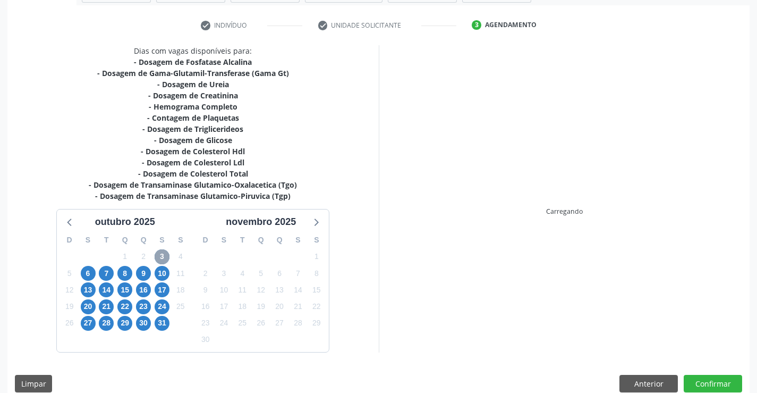
scroll to position [204, 0]
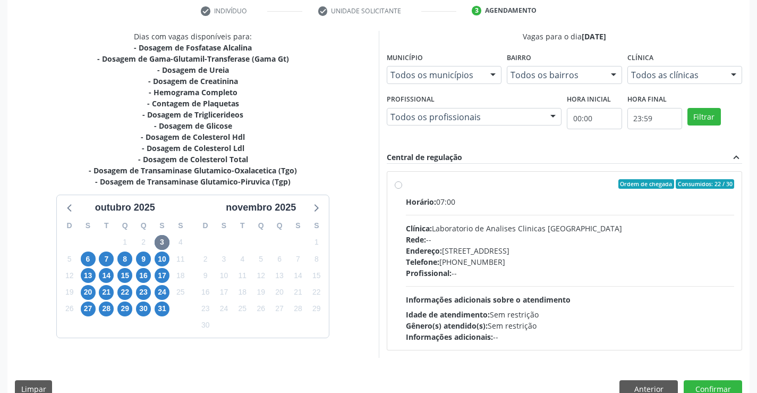
click at [465, 229] on div "Clínica: Laboratorio de Analises Clinicas Sao Francisco" at bounding box center [570, 228] width 329 height 11
click at [402, 189] on input "Ordem de chegada Consumidos: 22 / 30 Horário: 07:00 Clínica: Laboratorio de Ana…" at bounding box center [398, 184] width 7 height 10
radio input "true"
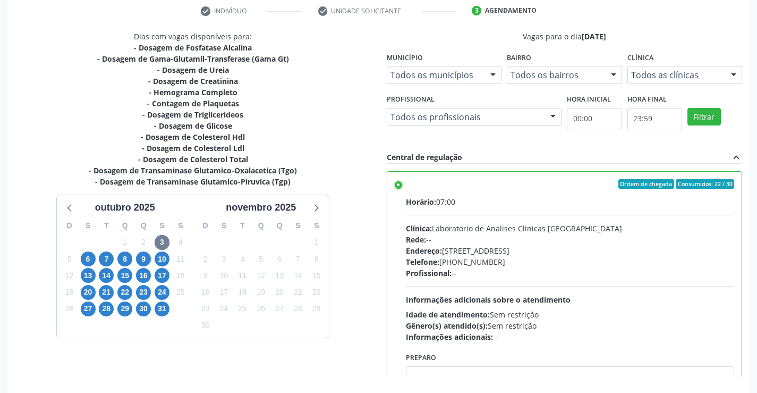
scroll to position [242, 0]
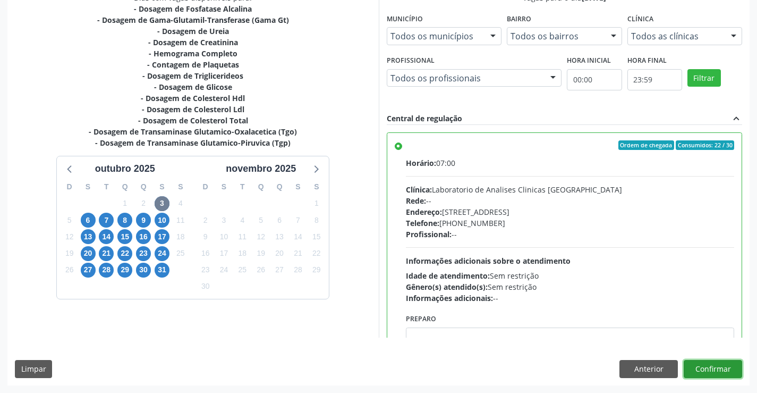
click at [708, 372] on button "Confirmar" at bounding box center [713, 369] width 58 height 18
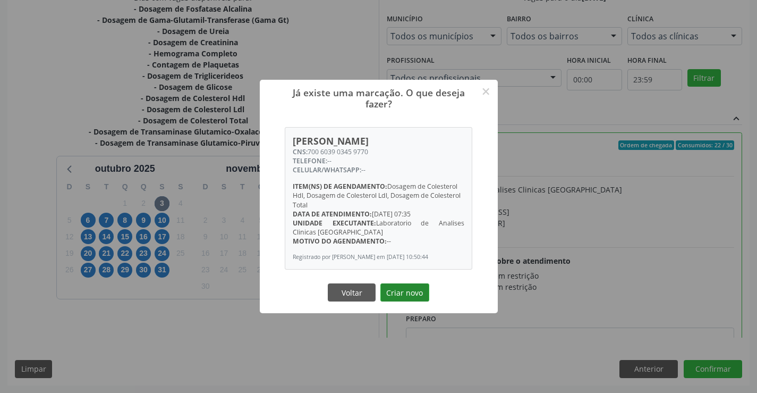
click at [398, 291] on button "Criar novo" at bounding box center [405, 292] width 49 height 18
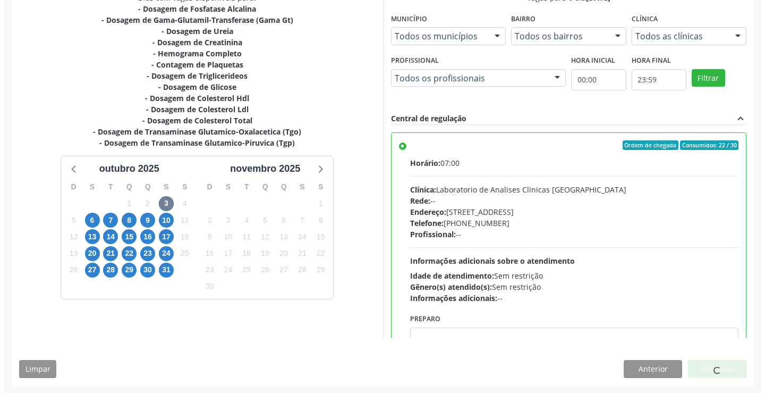
scroll to position [0, 0]
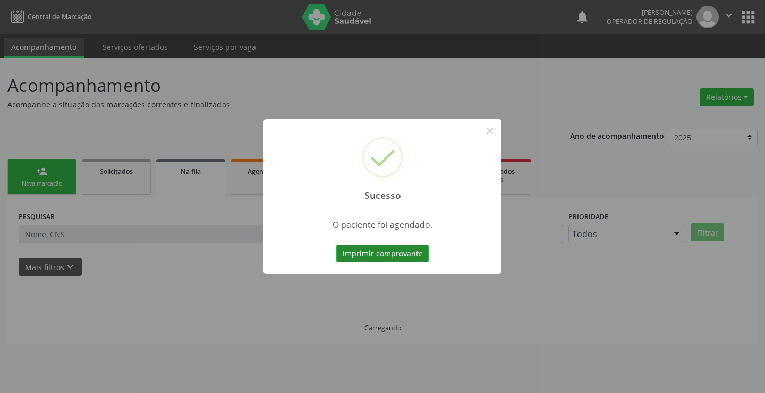
click at [368, 257] on button "Imprimir comprovante" at bounding box center [382, 253] width 92 height 18
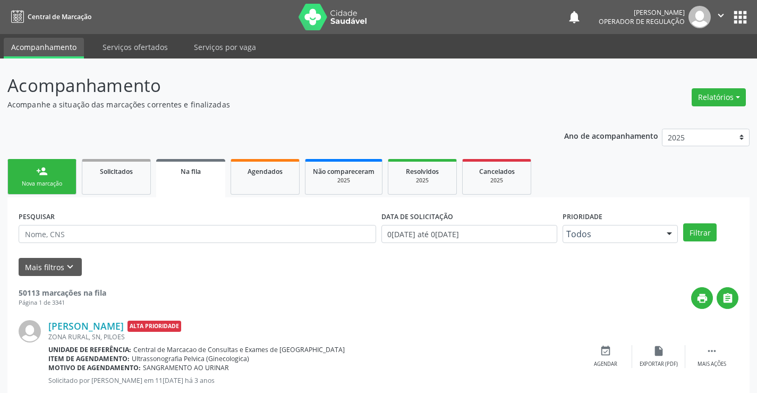
click at [229, 80] on p "Acompanhamento" at bounding box center [267, 85] width 520 height 27
click at [43, 176] on div "person_add" at bounding box center [42, 171] width 12 height 12
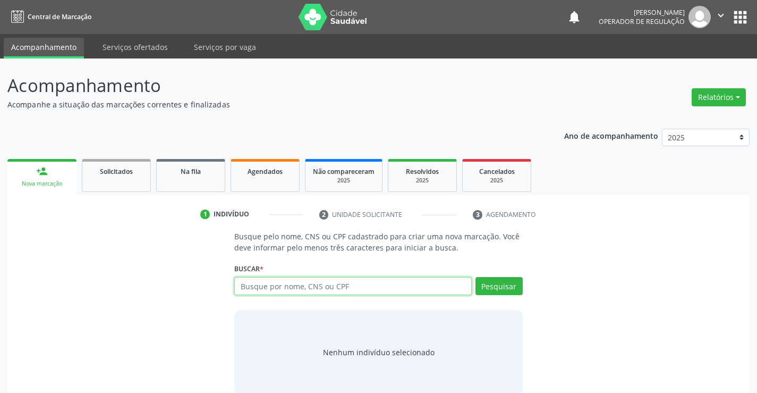
click at [297, 279] on input "text" at bounding box center [352, 286] width 237 height 18
paste input "708 5023 1815 0775"
type input "708 5023 1815 0775"
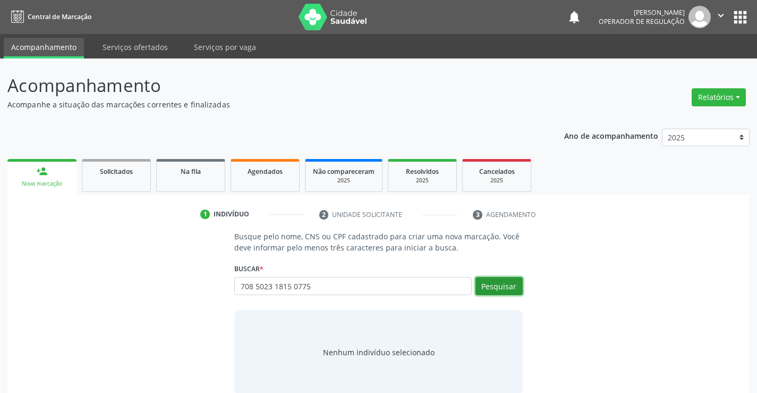
click at [486, 287] on button "Pesquisar" at bounding box center [499, 286] width 47 height 18
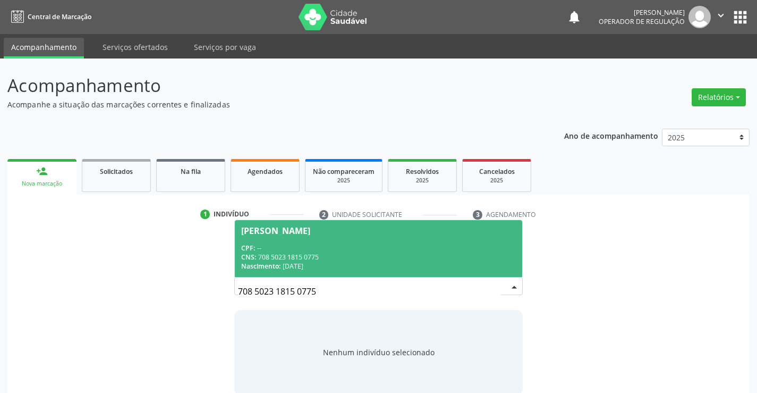
click at [345, 255] on div "CNS: 708 5023 1815 0775" at bounding box center [378, 256] width 274 height 9
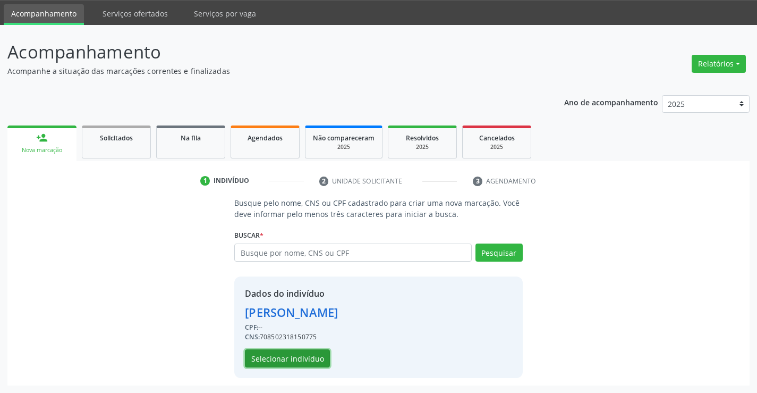
click at [305, 361] on button "Selecionar indivíduo" at bounding box center [287, 358] width 85 height 18
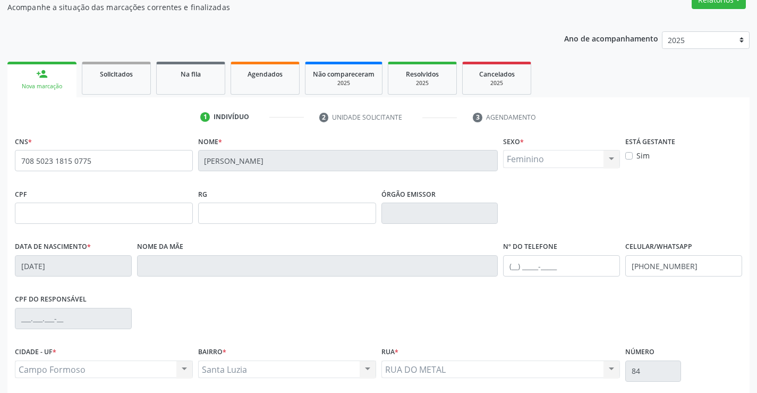
scroll to position [183, 0]
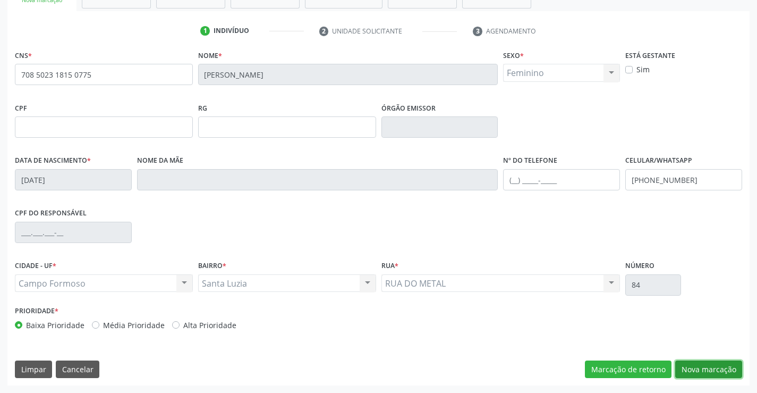
click at [725, 366] on button "Nova marcação" at bounding box center [708, 369] width 67 height 18
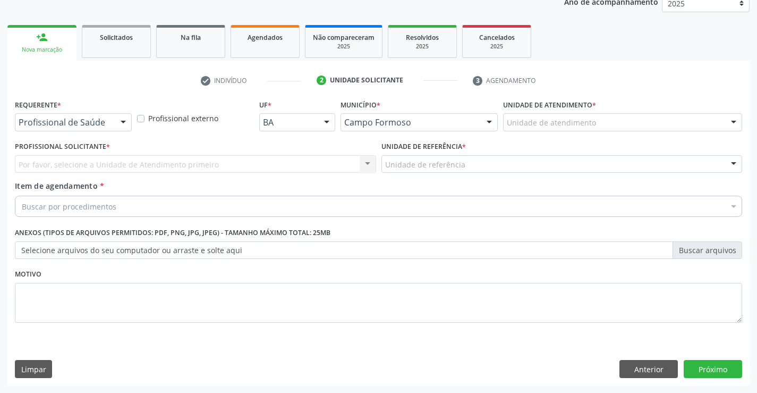
click at [126, 123] on div at bounding box center [123, 123] width 16 height 18
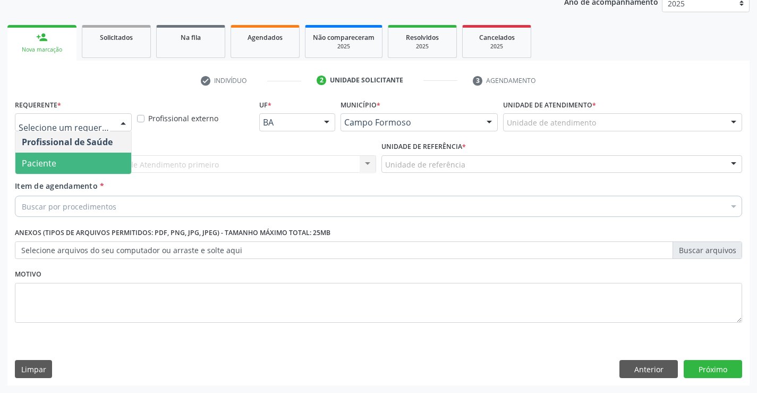
click at [64, 163] on span "Paciente" at bounding box center [73, 163] width 116 height 21
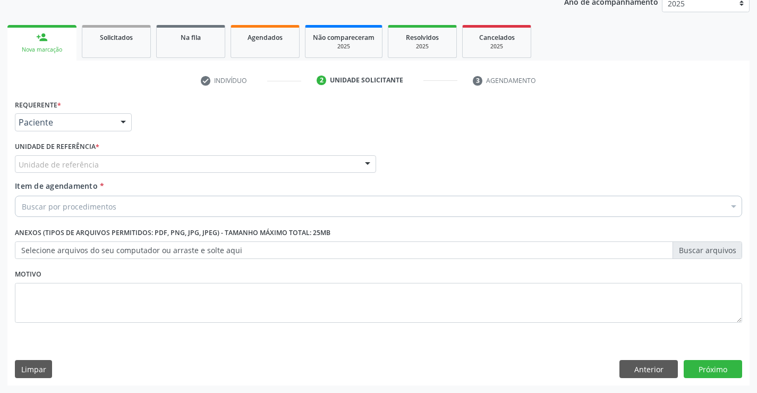
click at [105, 160] on div "Unidade de referência" at bounding box center [195, 164] width 361 height 18
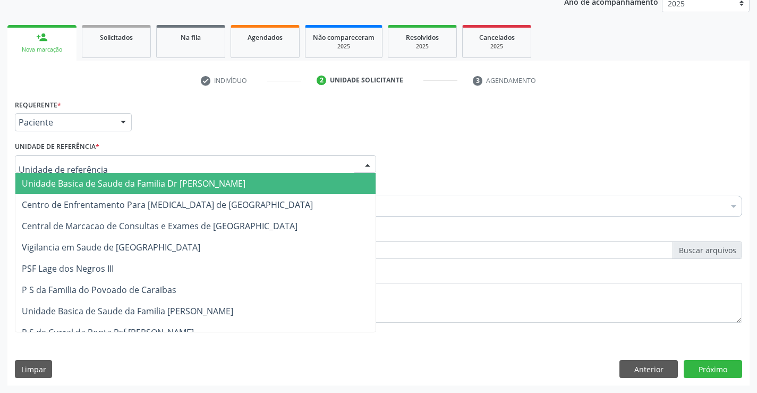
click at [125, 189] on span "Unidade Basica de Saude da Familia Dr [PERSON_NAME]" at bounding box center [134, 183] width 224 height 12
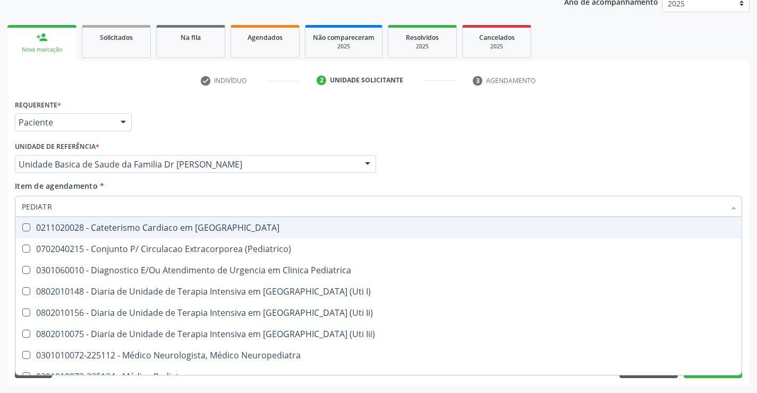
type input "PEDIATRA"
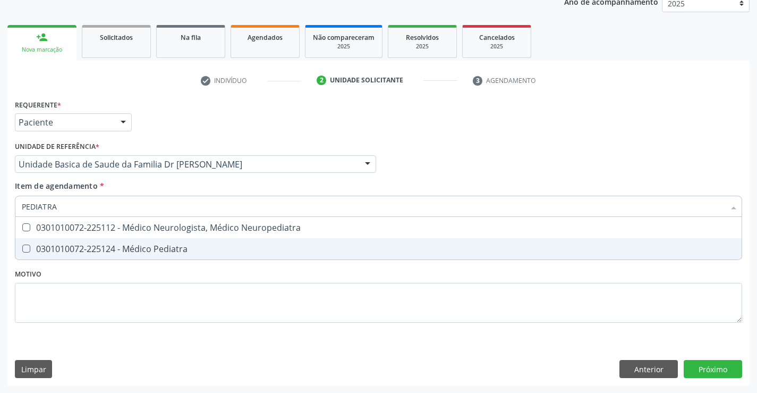
click at [193, 256] on span "0301010072-225124 - Médico Pediatra" at bounding box center [378, 248] width 726 height 21
checkbox Pediatra "true"
click at [709, 370] on div "Requerente * Paciente Profissional de Saúde Paciente Nenhum resultado encontrad…" at bounding box center [378, 241] width 742 height 289
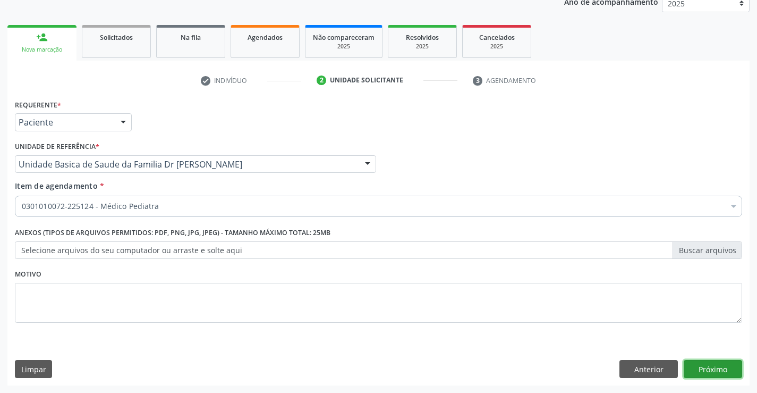
click at [720, 367] on button "Próximo" at bounding box center [713, 369] width 58 height 18
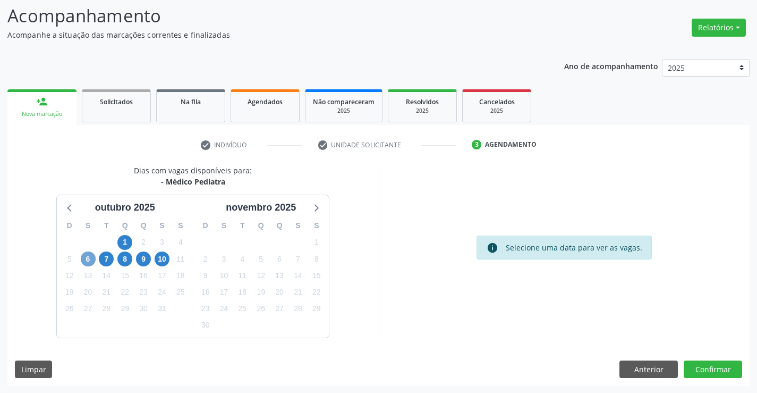
click at [84, 257] on span "6" at bounding box center [88, 258] width 15 height 15
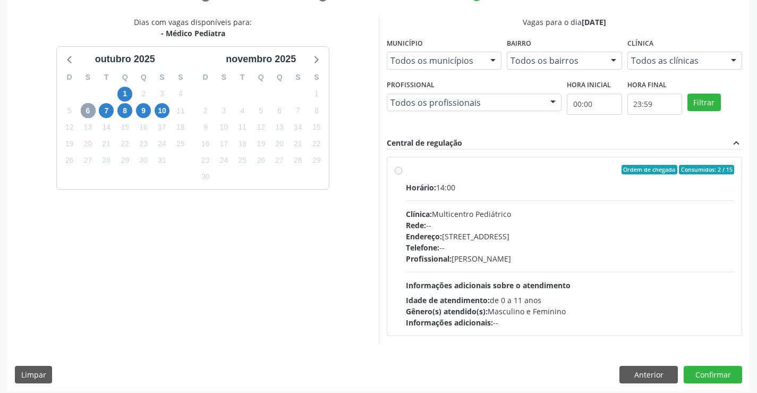
scroll to position [223, 0]
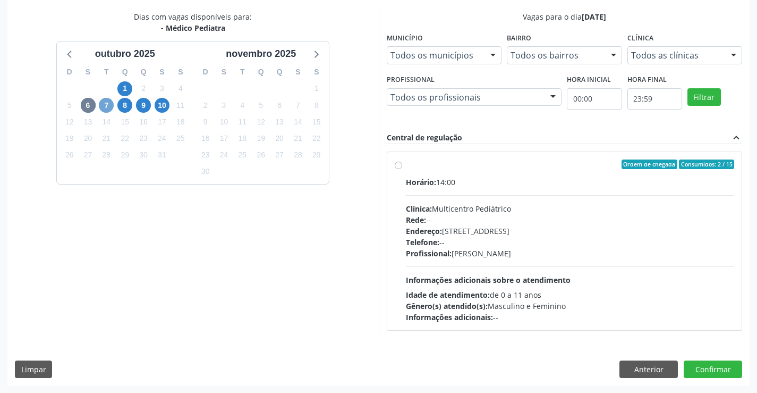
click at [109, 108] on span "7" at bounding box center [106, 105] width 15 height 15
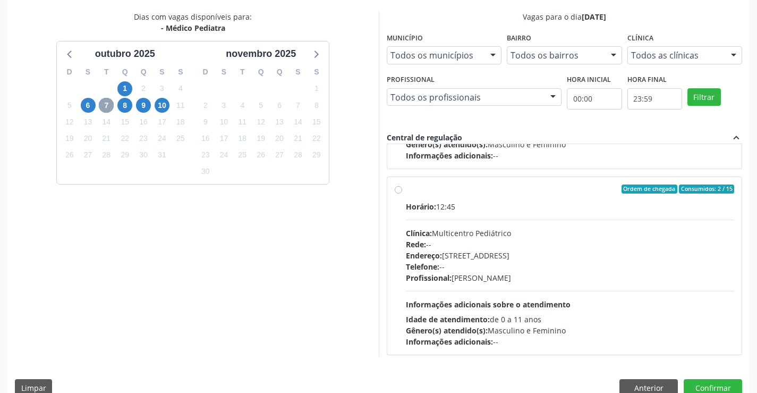
scroll to position [167, 0]
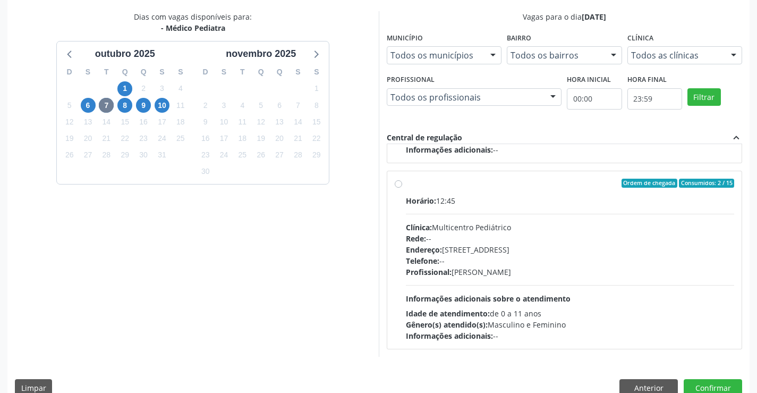
click at [540, 277] on div "Profissional: [PERSON_NAME]" at bounding box center [570, 271] width 329 height 11
click at [402, 188] on input "Ordem de chegada Consumidos: 2 / 15 Horário: 12:45 Clínica: Multicentro Pediátr…" at bounding box center [398, 184] width 7 height 10
radio input "true"
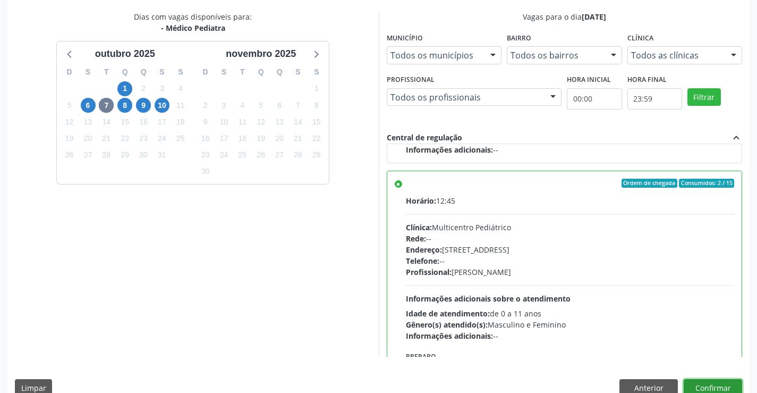
click at [706, 387] on button "Confirmar" at bounding box center [713, 388] width 58 height 18
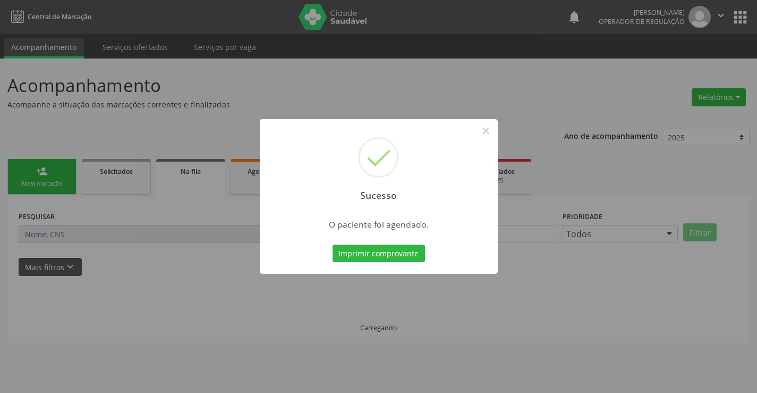
scroll to position [0, 0]
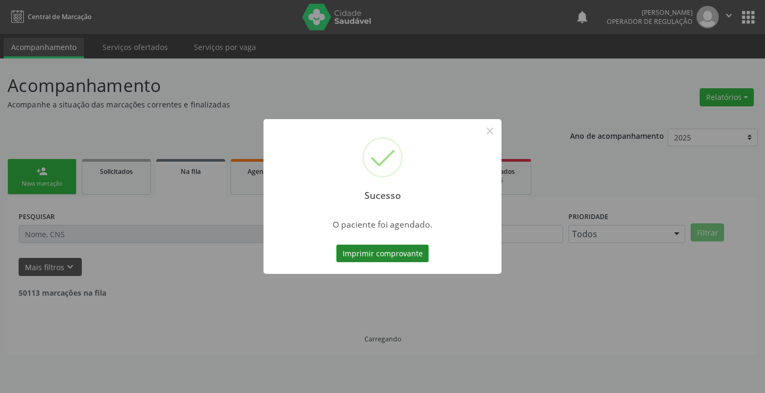
click at [394, 255] on button "Imprimir comprovante" at bounding box center [382, 253] width 92 height 18
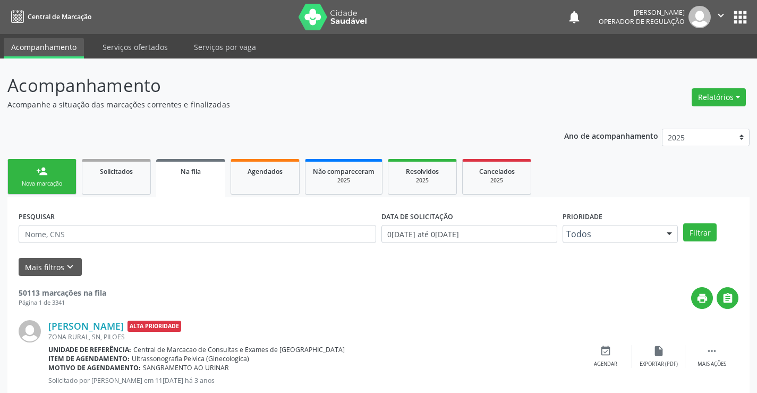
click at [53, 183] on div "Nova marcação" at bounding box center [41, 184] width 53 height 8
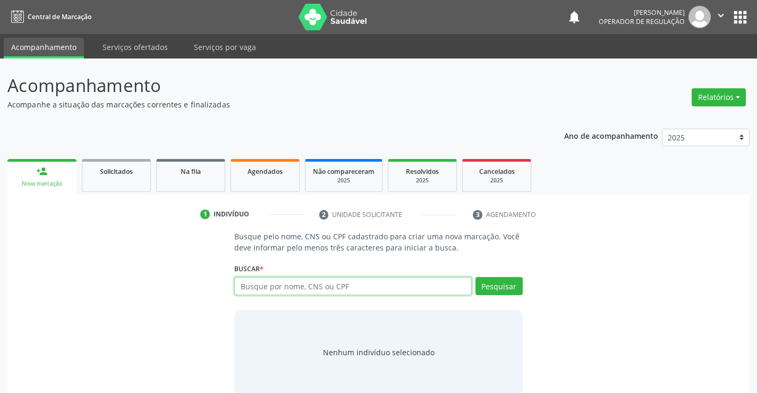
click at [272, 289] on input "text" at bounding box center [352, 286] width 237 height 18
click at [275, 286] on input "text" at bounding box center [352, 286] width 237 height 18
click at [275, 286] on input "7" at bounding box center [352, 286] width 237 height 18
type input "705008236607653"
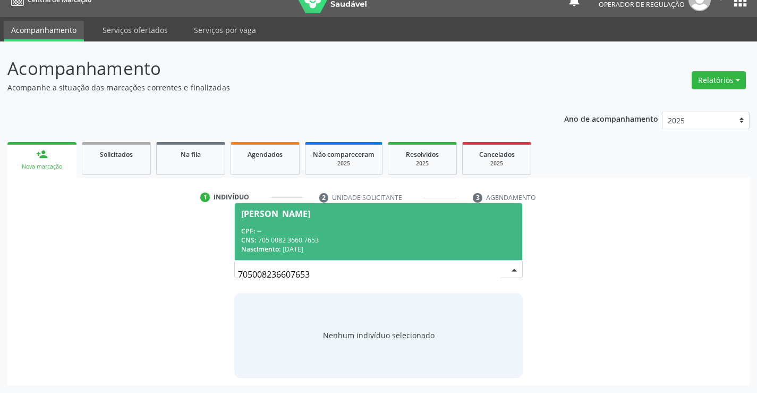
click at [249, 223] on span "[PERSON_NAME] CPF: -- CNS: 705 0082 3660 7653 Nascimento: [DATE]" at bounding box center [378, 231] width 287 height 57
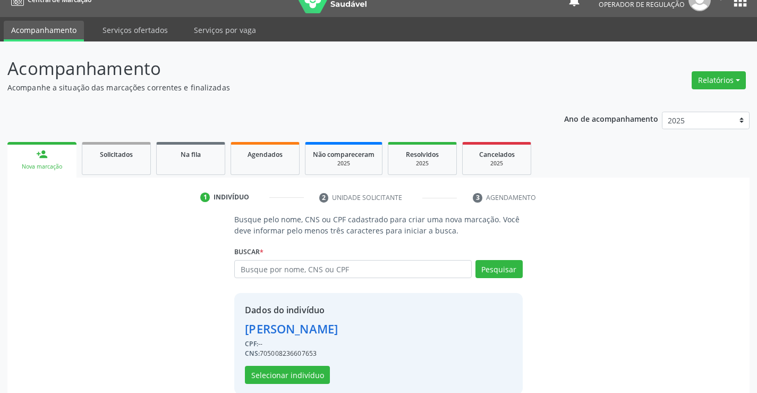
scroll to position [33, 0]
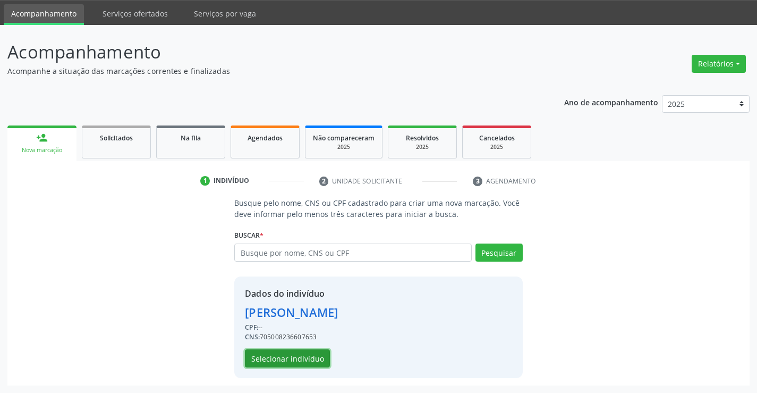
click at [286, 360] on button "Selecionar indivíduo" at bounding box center [287, 358] width 85 height 18
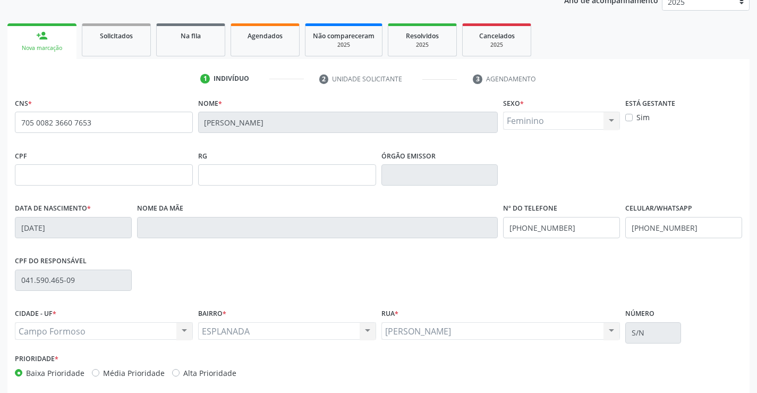
scroll to position [183, 0]
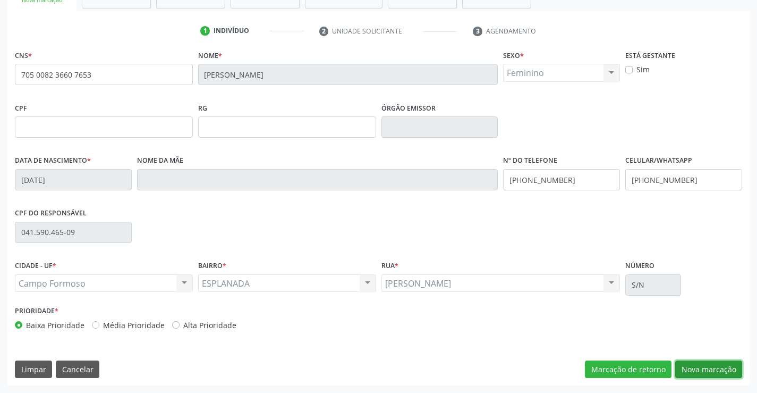
click at [696, 367] on button "Nova marcação" at bounding box center [708, 369] width 67 height 18
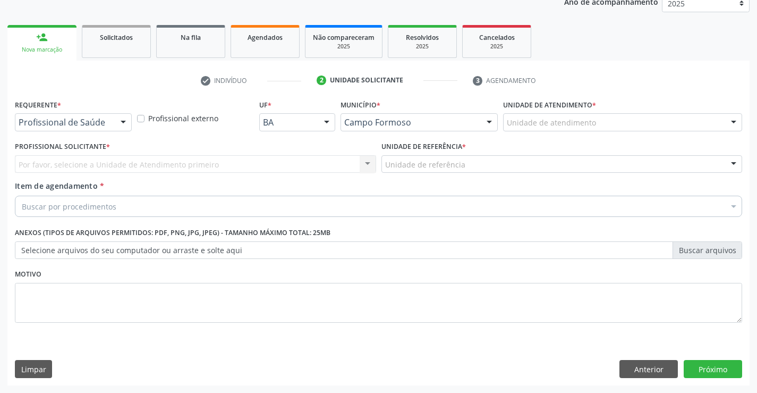
scroll to position [134, 0]
click at [122, 122] on div at bounding box center [123, 123] width 16 height 18
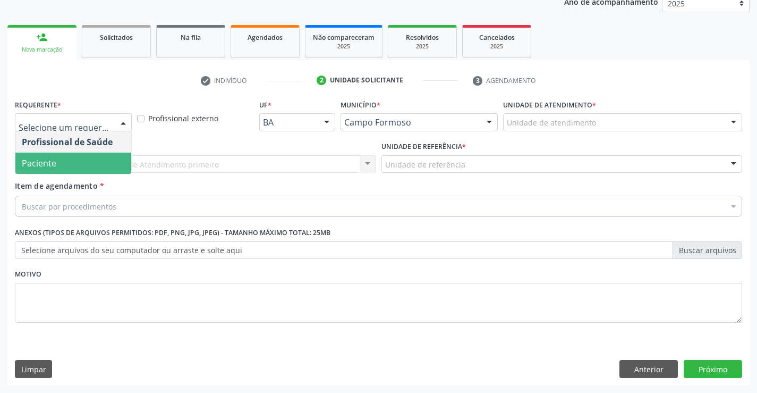
click at [54, 163] on span "Paciente" at bounding box center [39, 163] width 35 height 12
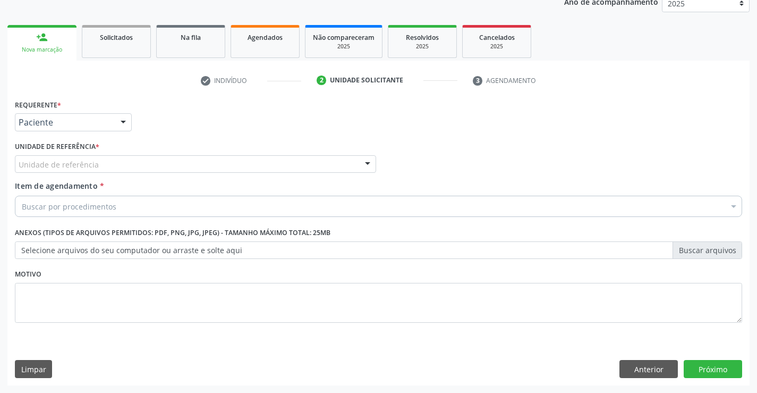
click at [127, 160] on div "Unidade de referência" at bounding box center [195, 164] width 361 height 18
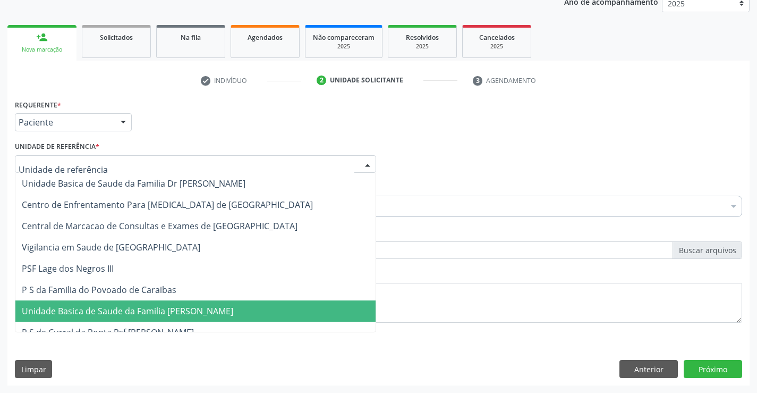
click at [143, 312] on span "Unidade Basica de Saude da Familia [PERSON_NAME]" at bounding box center [128, 311] width 212 height 12
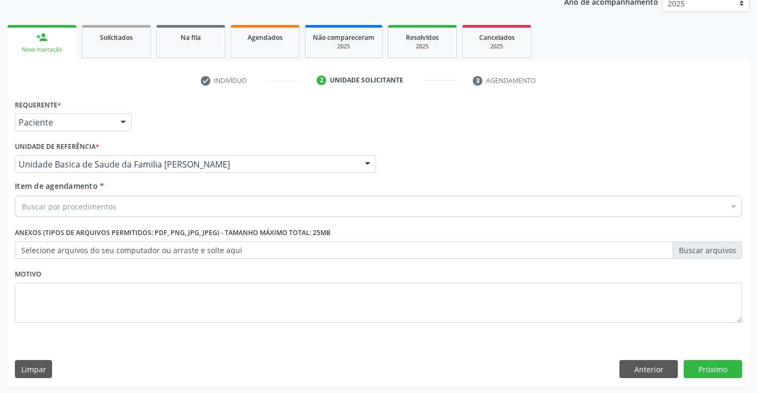
click at [102, 214] on div "Buscar por procedimentos" at bounding box center [379, 206] width 728 height 21
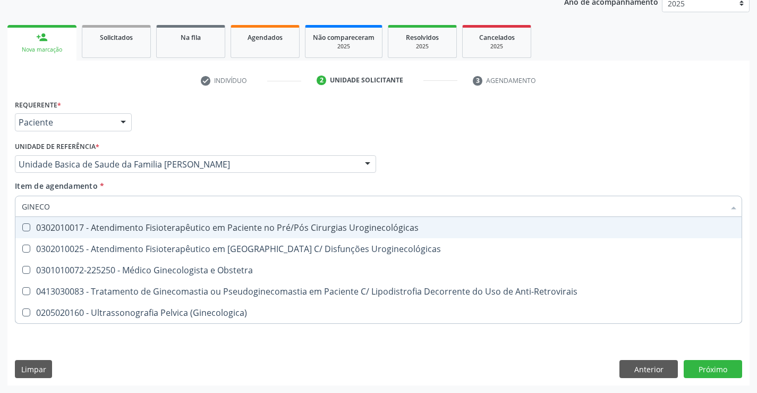
type input "GINECOL"
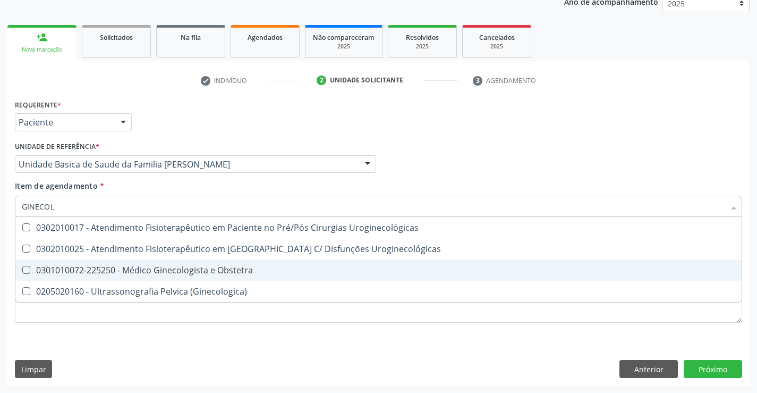
click at [141, 268] on div "0301010072-225250 - Médico Ginecologista e Obstetra" at bounding box center [379, 270] width 714 height 9
checkbox Obstetra "true"
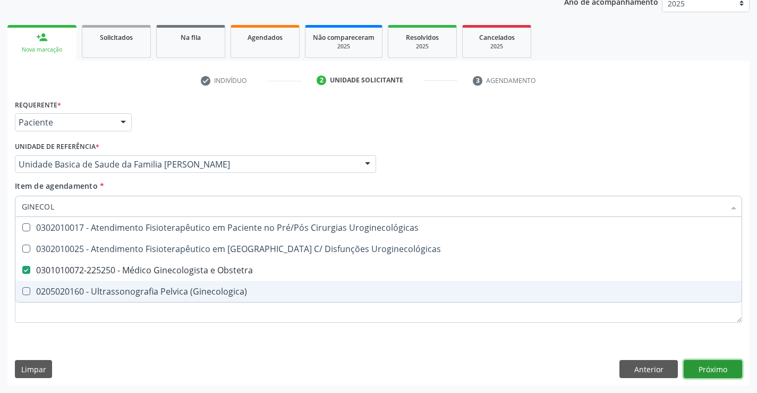
click at [713, 367] on div "Requerente * Paciente Profissional de Saúde Paciente Nenhum resultado encontrad…" at bounding box center [378, 241] width 742 height 289
checkbox Uroginecológicas "true"
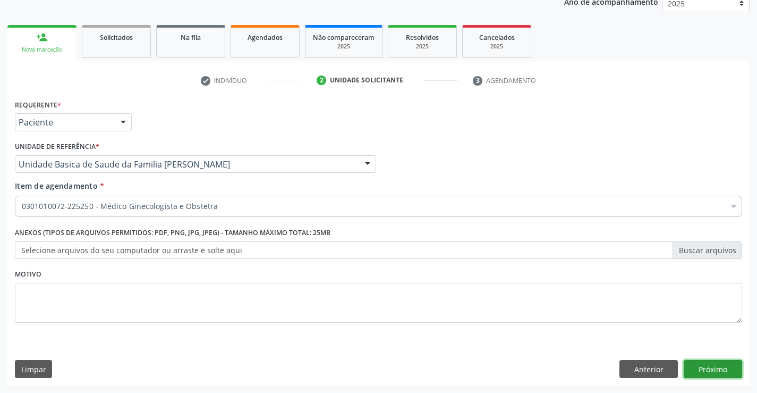
click at [699, 366] on button "Próximo" at bounding box center [713, 369] width 58 height 18
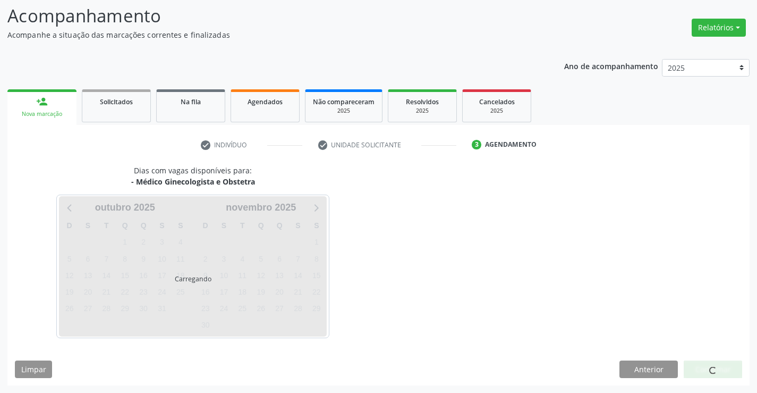
scroll to position [70, 0]
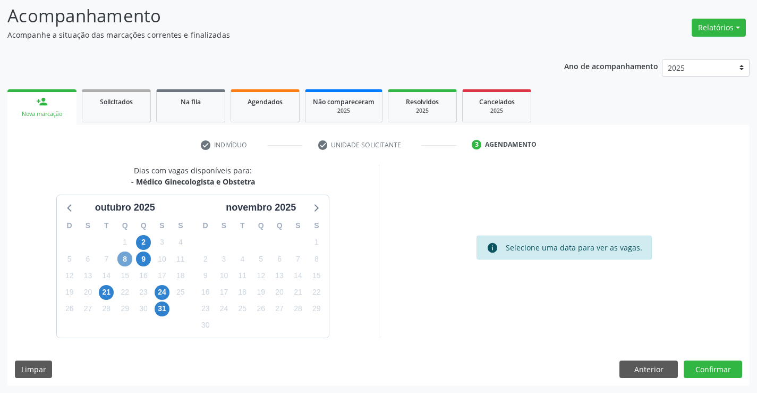
click at [122, 257] on span "8" at bounding box center [124, 258] width 15 height 15
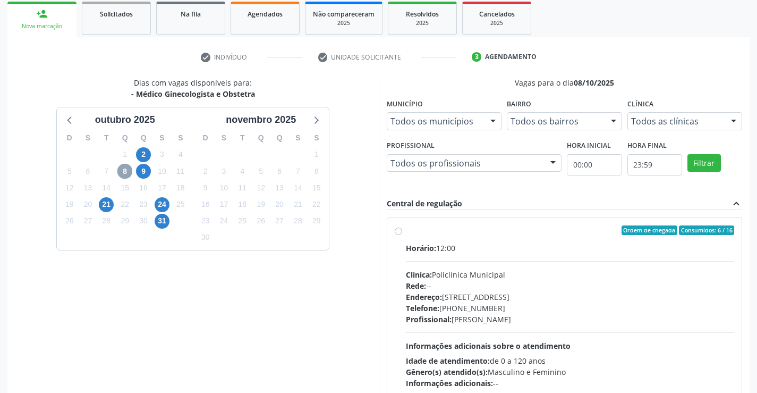
scroll to position [223, 0]
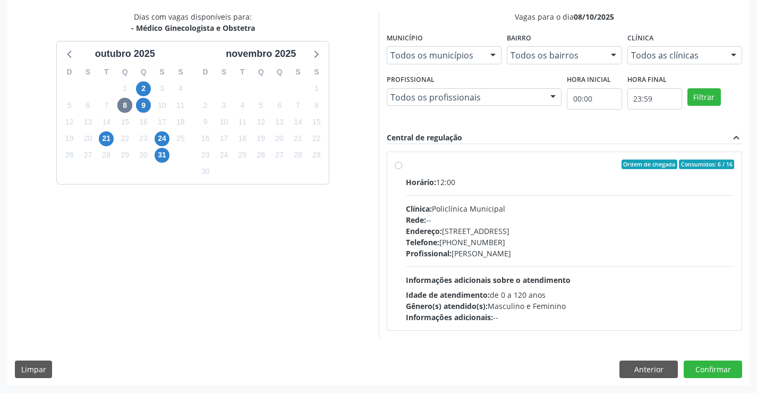
click at [532, 252] on div "Profissional: [PERSON_NAME]" at bounding box center [570, 253] width 329 height 11
click at [402, 169] on input "Ordem de chegada Consumidos: 6 / 16 Horário: 12:00 Clínica: Policlínica Municip…" at bounding box center [398, 164] width 7 height 10
radio input "true"
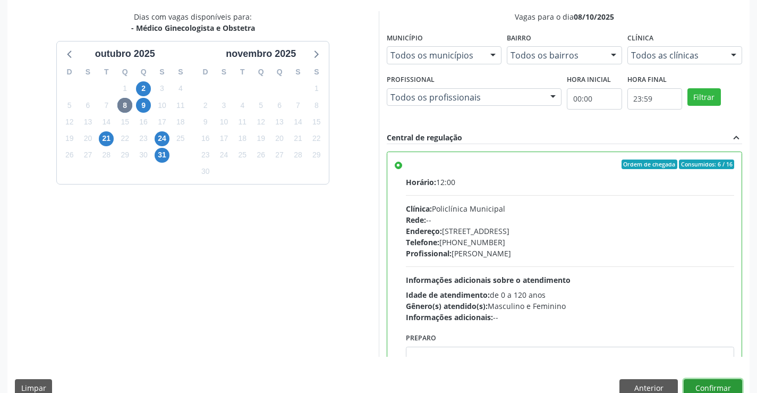
click at [699, 385] on button "Confirmar" at bounding box center [713, 388] width 58 height 18
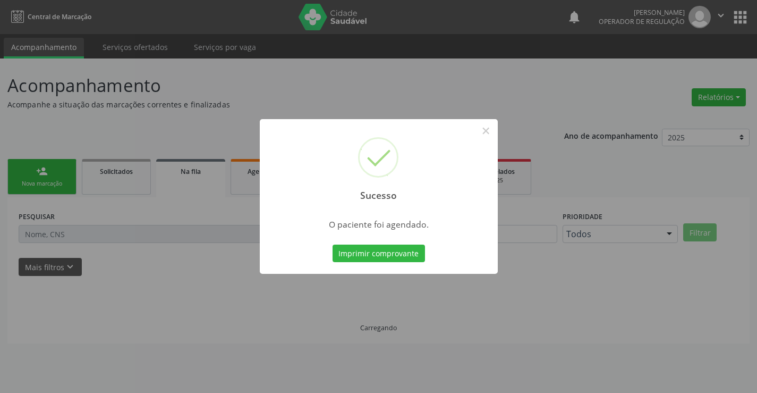
scroll to position [0, 0]
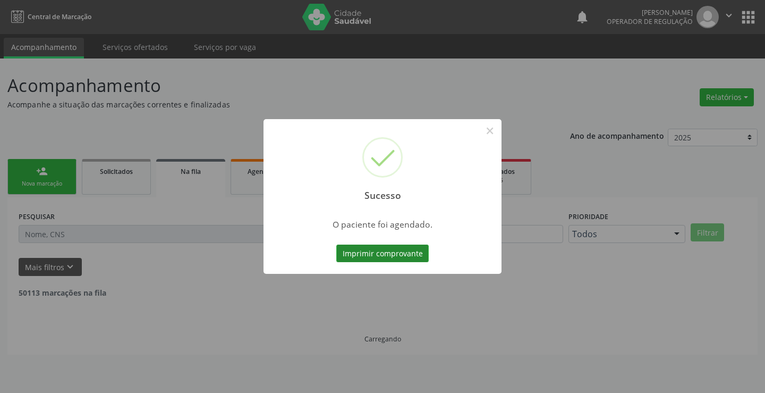
click at [365, 255] on button "Imprimir comprovante" at bounding box center [382, 253] width 92 height 18
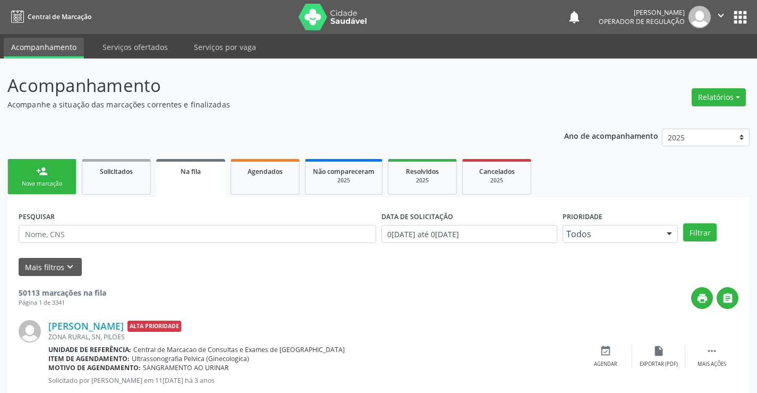
click at [30, 192] on link "person_add Nova marcação" at bounding box center [41, 177] width 69 height 36
click at [36, 179] on link "person_add Nova marcação" at bounding box center [41, 177] width 69 height 36
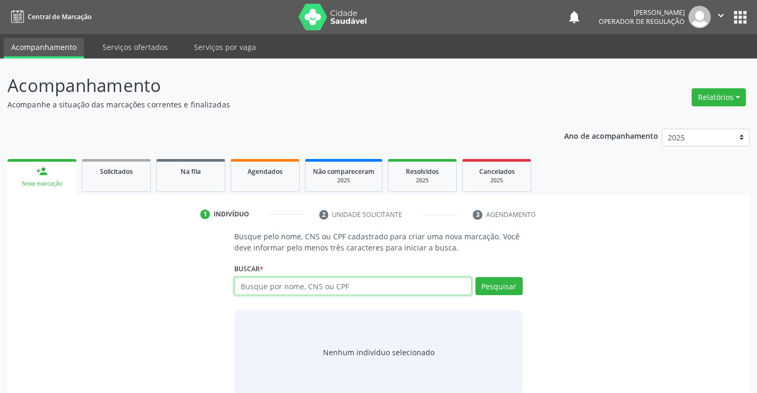
click at [270, 283] on input "text" at bounding box center [352, 286] width 237 height 18
paste input "705 0082 3660 7653"
type input "705 0082 3660 7653"
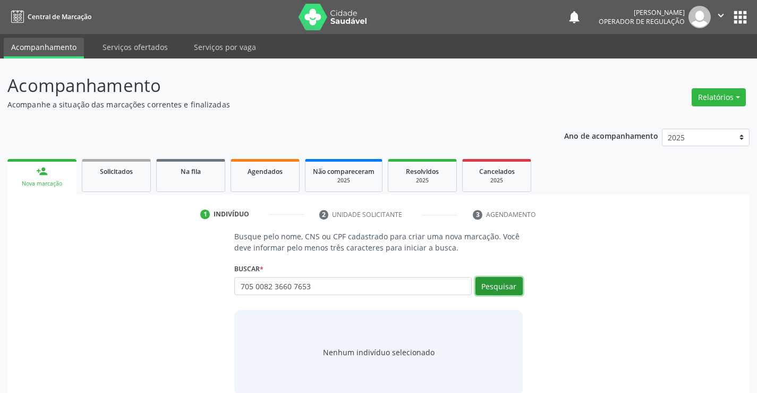
click at [496, 281] on button "Pesquisar" at bounding box center [499, 286] width 47 height 18
type input "705 0082 3660 7653"
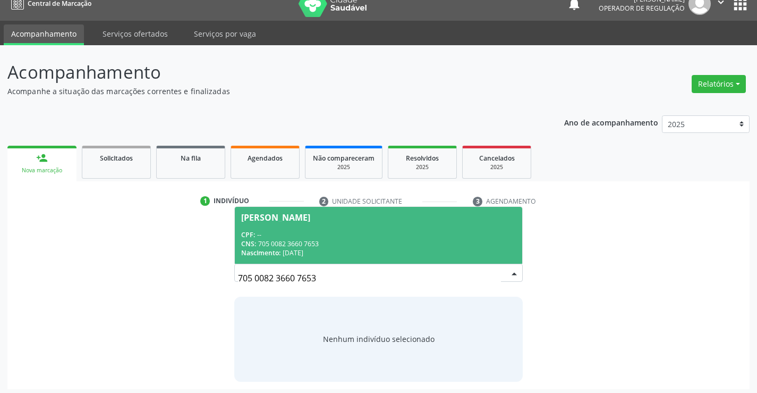
scroll to position [17, 0]
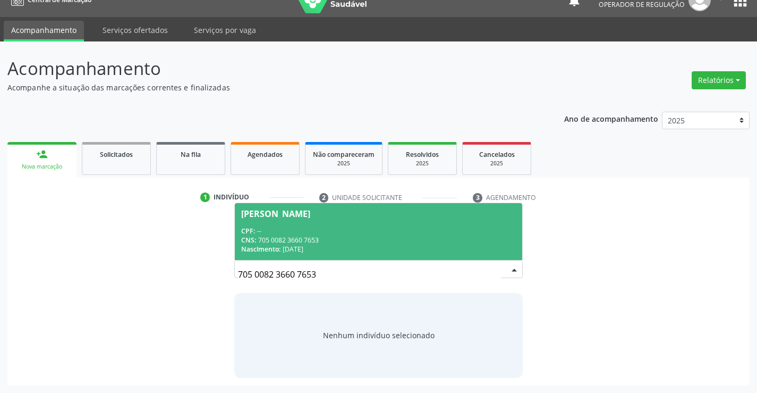
click at [297, 220] on span "[PERSON_NAME] CPF: -- CNS: 705 0082 3660 7653 Nascimento: [DATE]" at bounding box center [378, 231] width 287 height 57
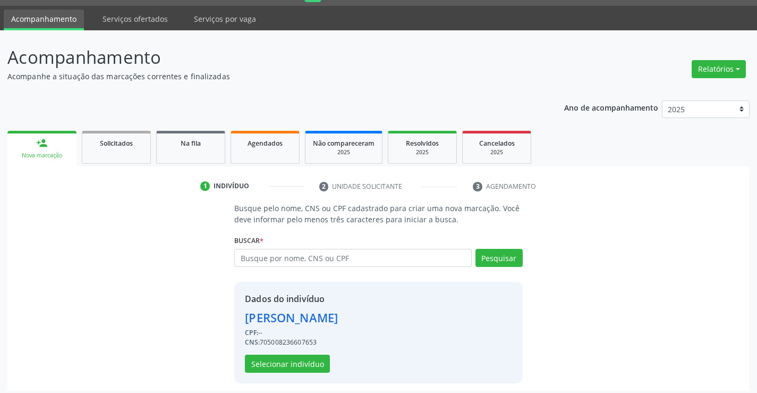
scroll to position [33, 0]
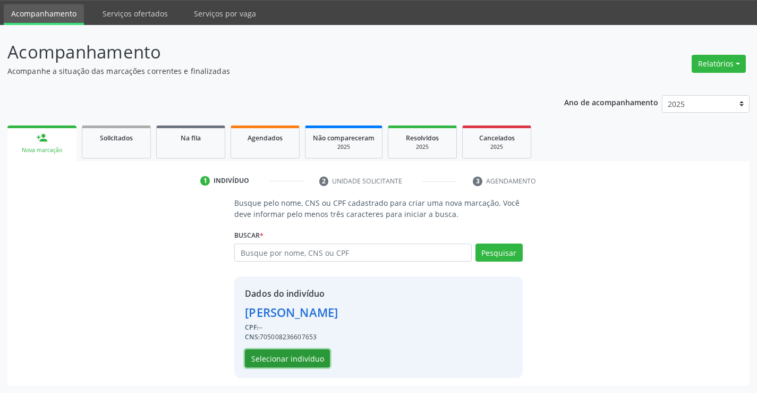
click at [314, 356] on button "Selecionar indivíduo" at bounding box center [287, 358] width 85 height 18
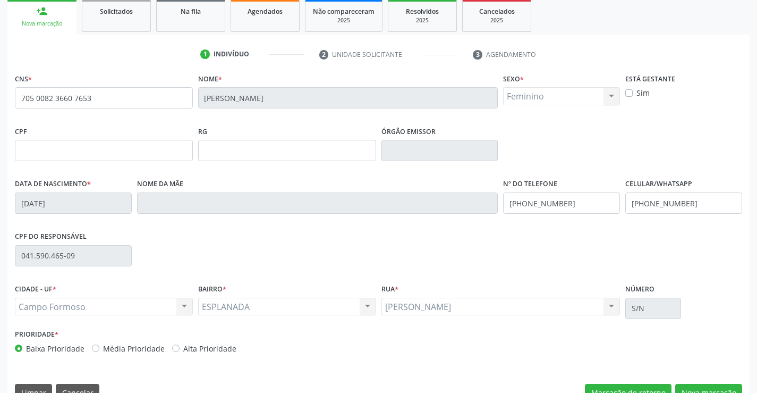
scroll to position [183, 0]
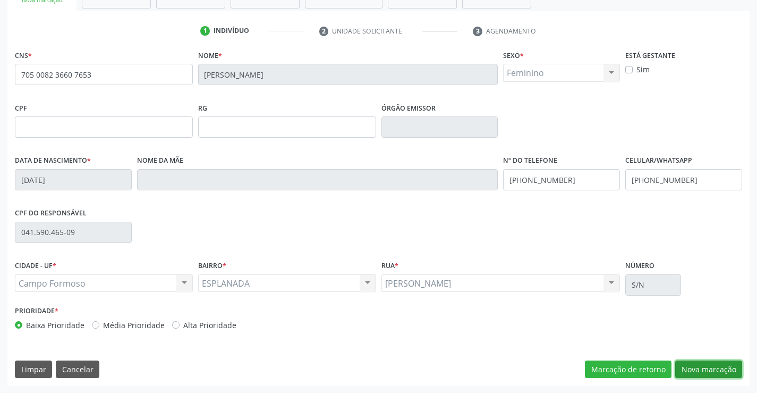
click at [695, 362] on button "Nova marcação" at bounding box center [708, 369] width 67 height 18
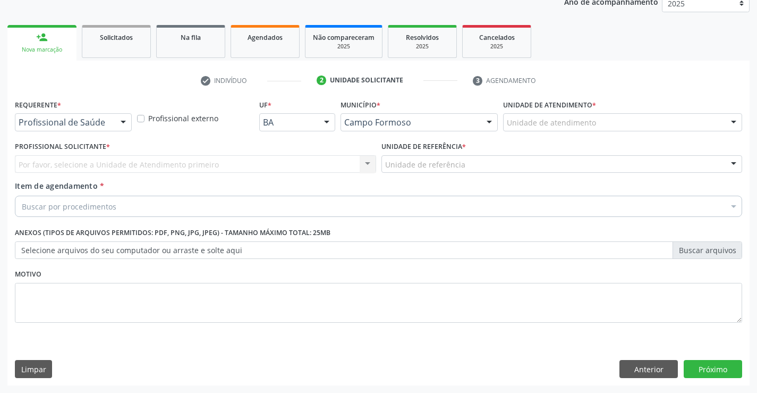
scroll to position [134, 0]
click at [114, 120] on div "Profissional de Saúde Profissional de Saúde Paciente Nenhum resultado encontrad…" at bounding box center [73, 122] width 117 height 18
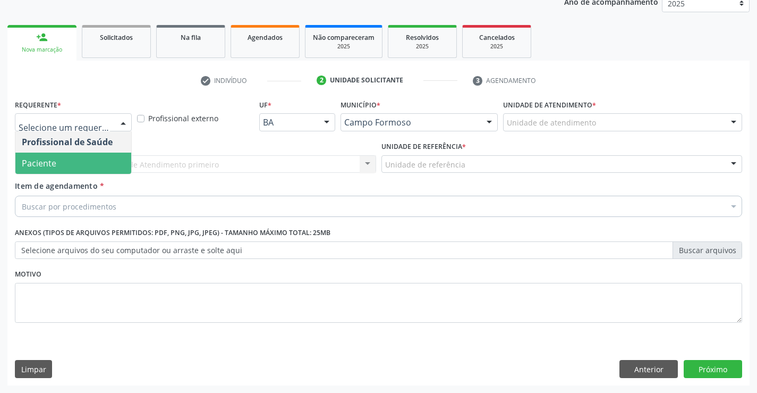
click at [61, 156] on span "Paciente" at bounding box center [73, 163] width 116 height 21
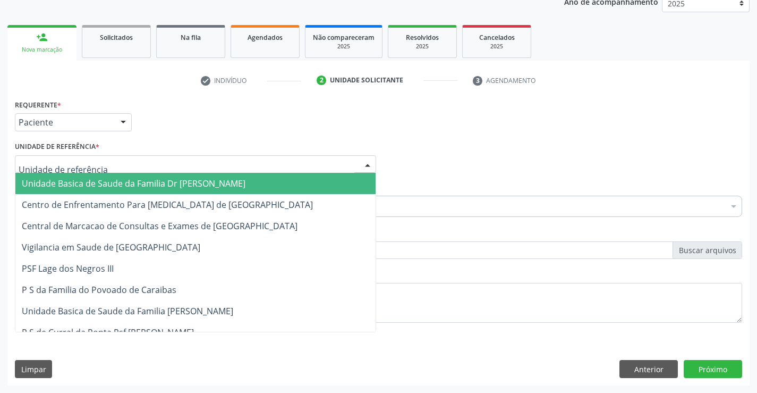
click at [111, 168] on div at bounding box center [195, 164] width 361 height 18
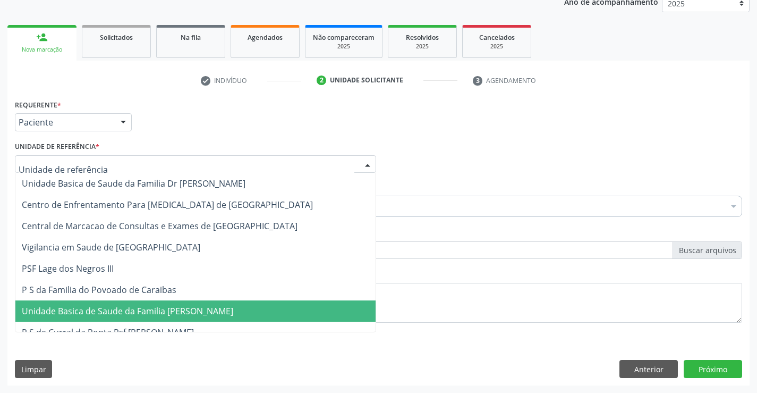
click at [109, 310] on span "Unidade Basica de Saude da Familia [PERSON_NAME]" at bounding box center [128, 311] width 212 height 12
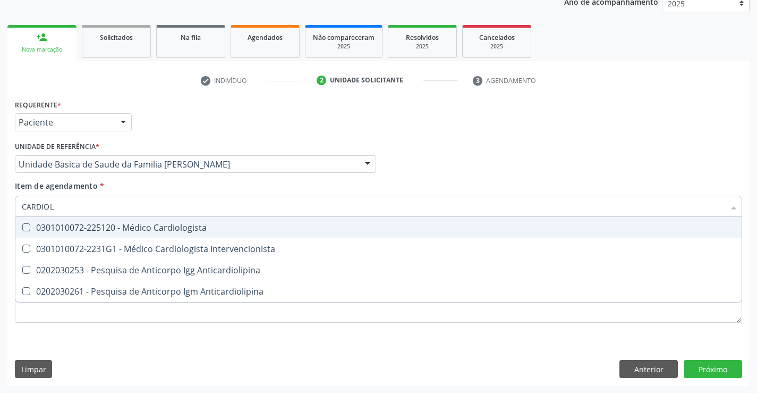
type input "CARDIOLO"
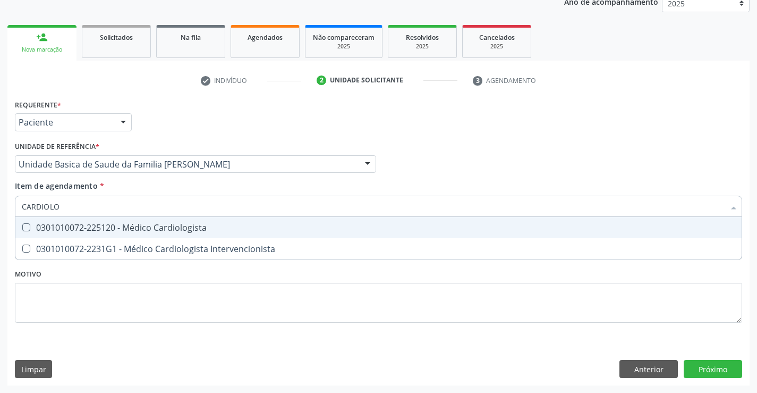
click at [81, 230] on div "0301010072-225120 - Médico Cardiologista" at bounding box center [379, 227] width 714 height 9
checkbox Cardiologista "true"
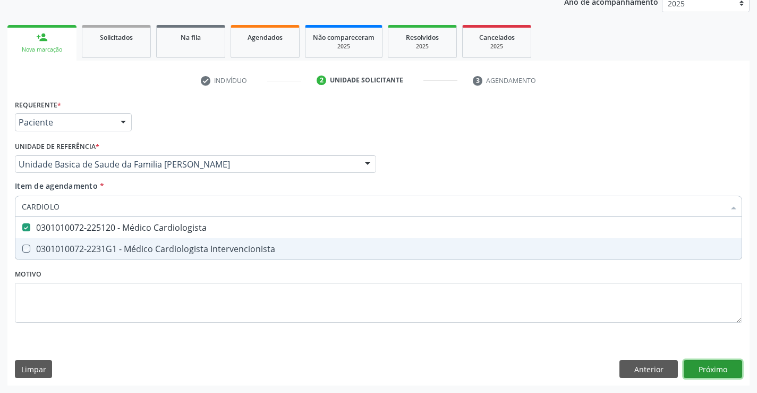
click at [705, 373] on div "Requerente * Paciente Profissional de Saúde Paciente Nenhum resultado encontrad…" at bounding box center [378, 241] width 742 height 289
checkbox Intervencionista "true"
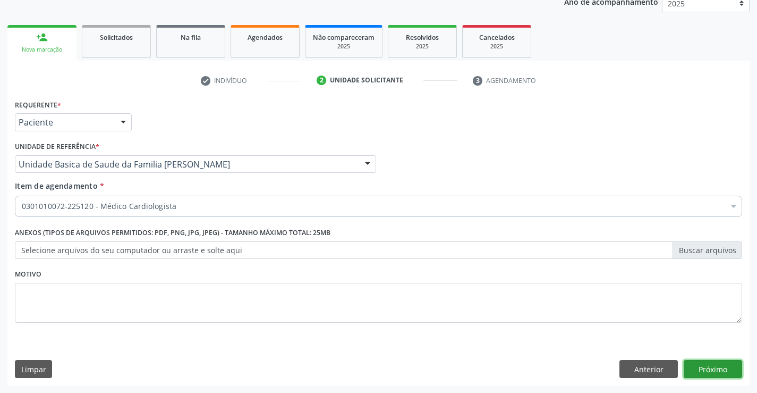
click at [708, 371] on button "Próximo" at bounding box center [713, 369] width 58 height 18
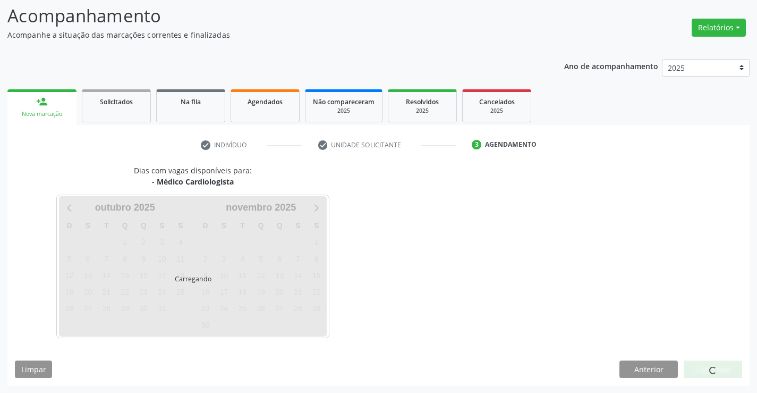
scroll to position [70, 0]
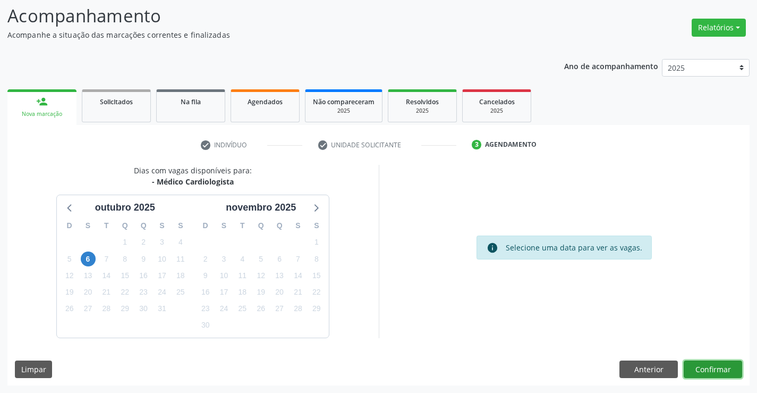
click at [707, 366] on button "Confirmar" at bounding box center [713, 369] width 58 height 18
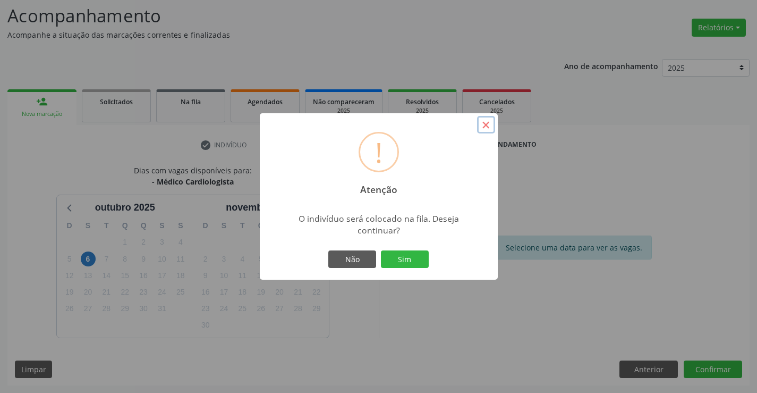
click at [488, 125] on button "×" at bounding box center [486, 125] width 18 height 18
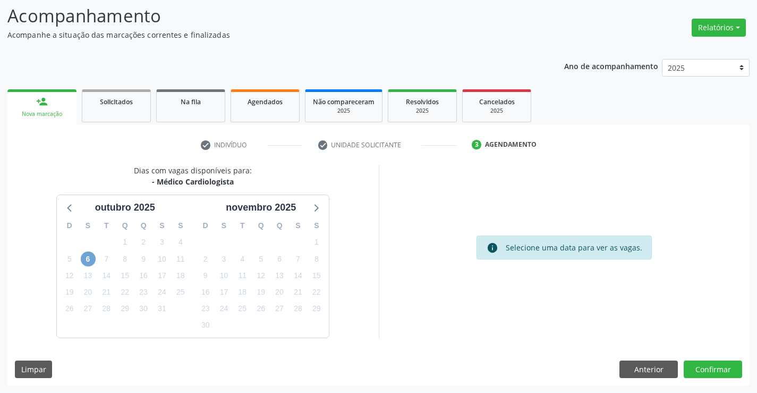
click at [86, 260] on span "6" at bounding box center [88, 258] width 15 height 15
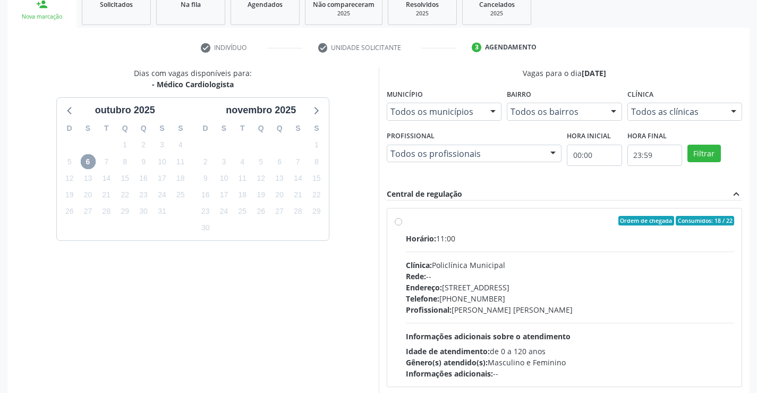
scroll to position [223, 0]
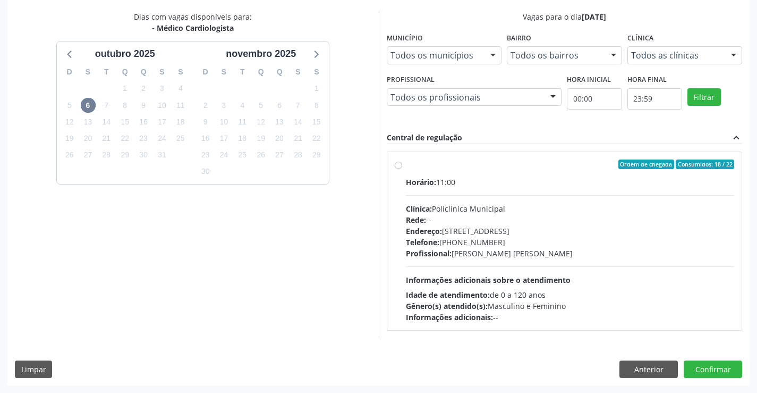
click at [579, 211] on div "Clínica: Policlínica Municipal" at bounding box center [570, 208] width 329 height 11
click at [402, 169] on input "Ordem de chegada Consumidos: 18 / 22 Horário: 11:00 Clínica: Policlínica Munici…" at bounding box center [398, 164] width 7 height 10
radio input "true"
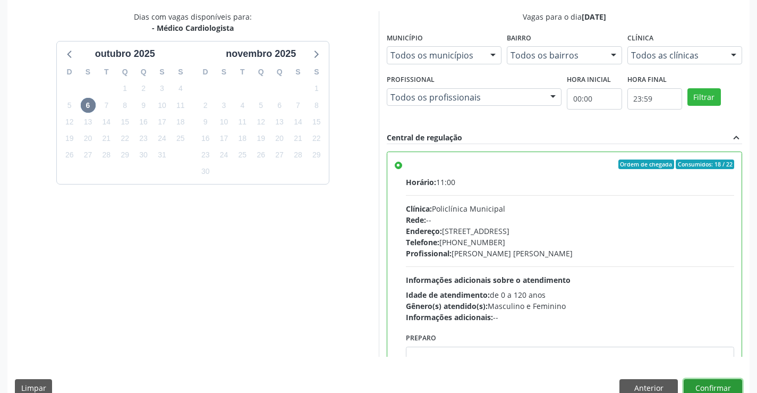
click at [700, 384] on button "Confirmar" at bounding box center [713, 388] width 58 height 18
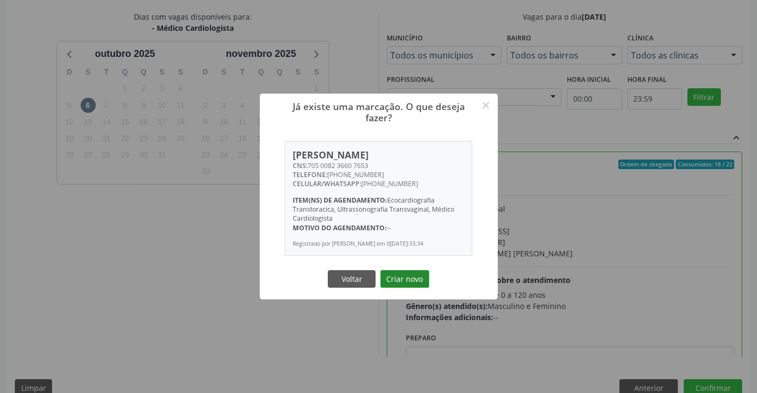
click at [401, 281] on button "Criar novo" at bounding box center [405, 279] width 49 height 18
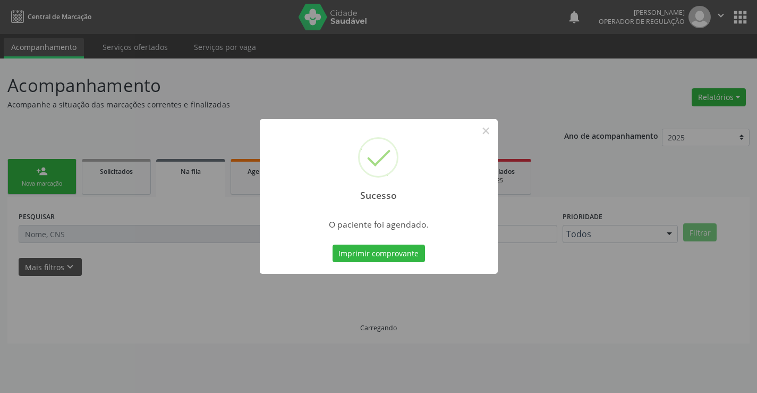
scroll to position [0, 0]
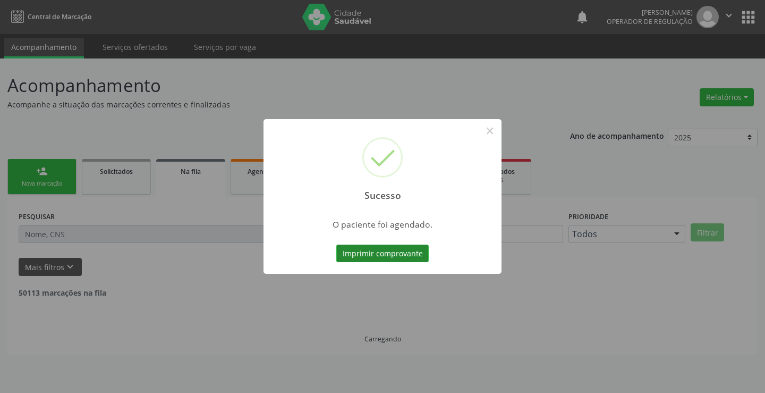
click at [372, 249] on button "Imprimir comprovante" at bounding box center [382, 253] width 92 height 18
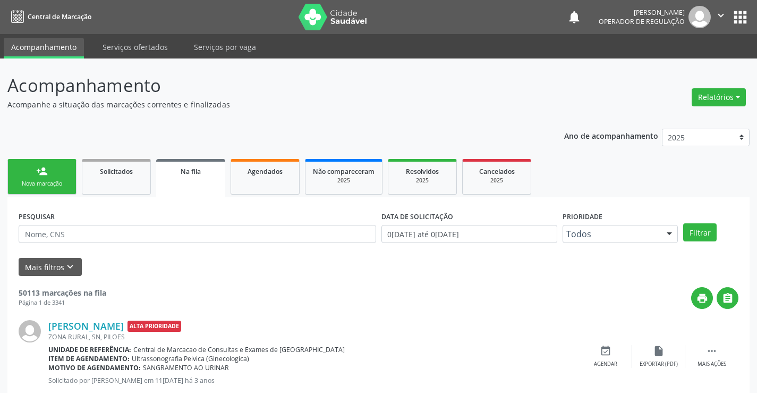
click at [24, 168] on link "person_add Nova marcação" at bounding box center [41, 177] width 69 height 36
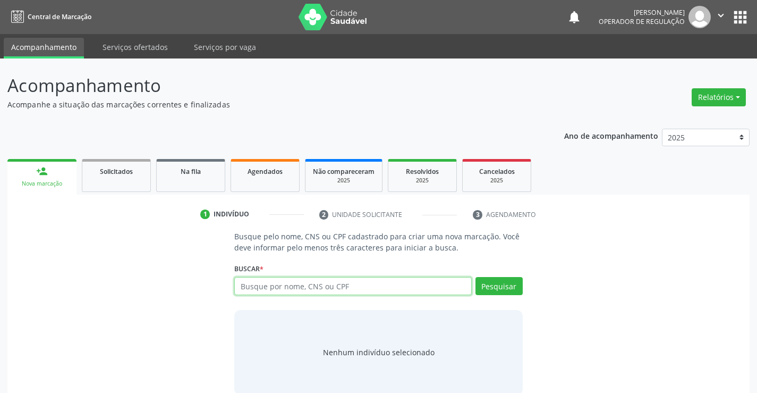
click at [261, 291] on input "text" at bounding box center [352, 286] width 237 height 18
type input "702408048385020"
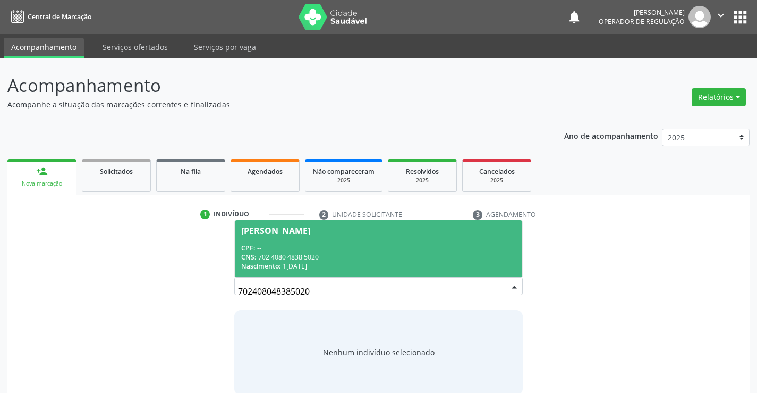
click at [351, 265] on div "Nascimento: 17/09/2018" at bounding box center [378, 265] width 274 height 9
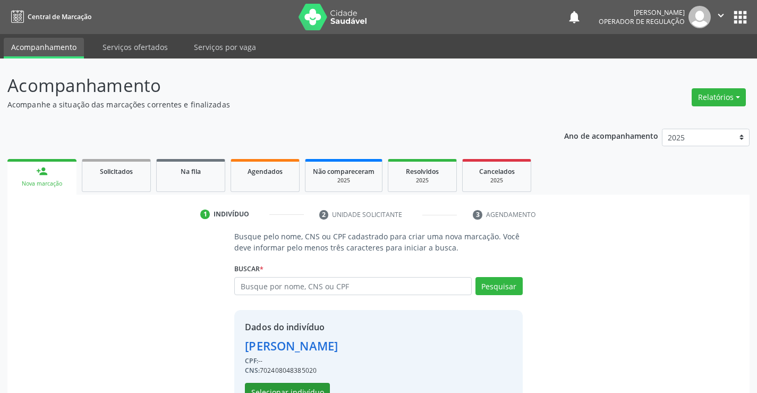
scroll to position [33, 0]
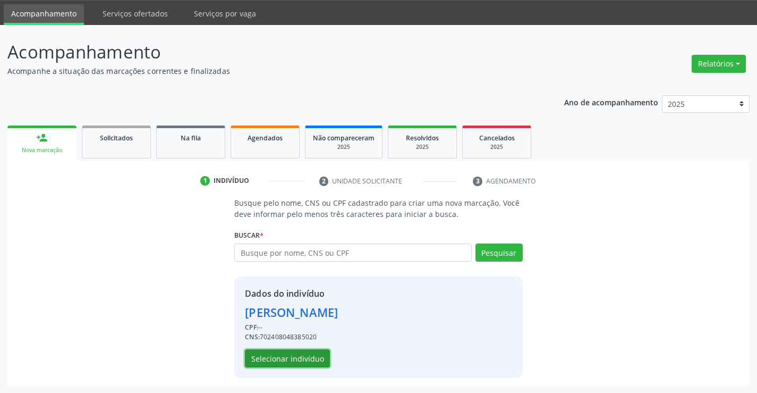
click at [296, 359] on button "Selecionar indivíduo" at bounding box center [287, 358] width 85 height 18
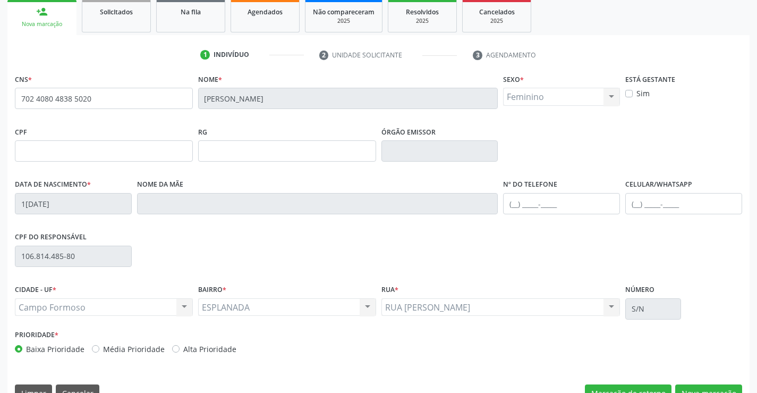
scroll to position [183, 0]
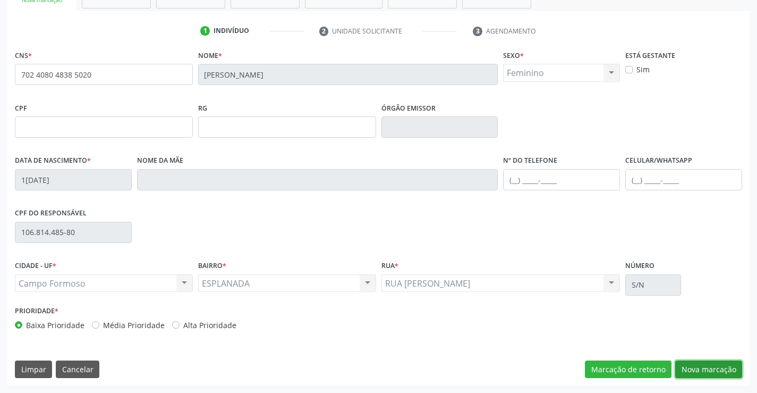
click at [732, 371] on button "Nova marcação" at bounding box center [708, 369] width 67 height 18
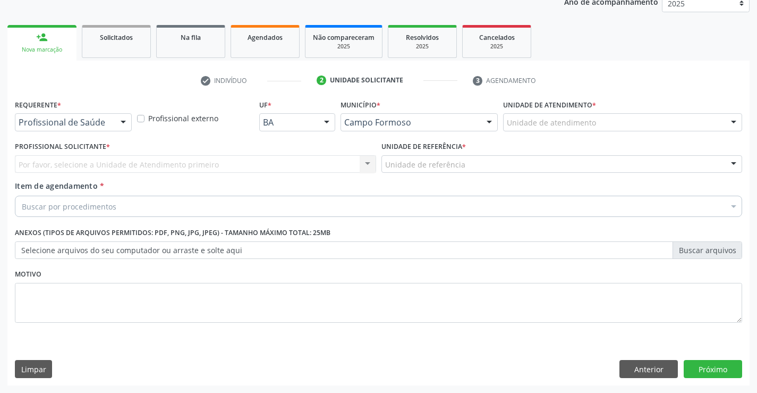
scroll to position [134, 0]
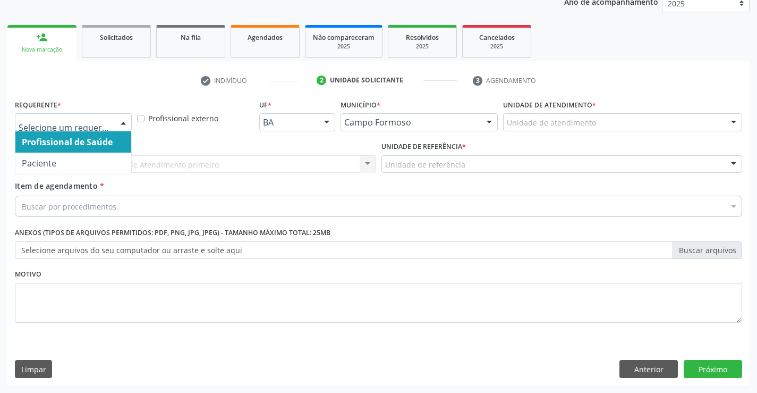
click at [121, 122] on div at bounding box center [123, 123] width 16 height 18
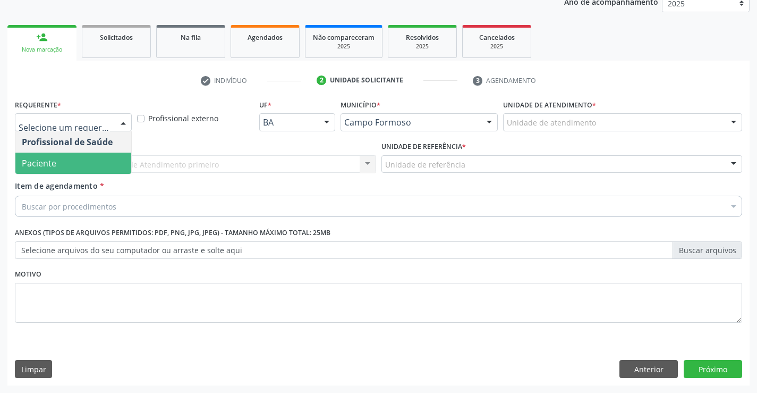
click at [70, 166] on span "Paciente" at bounding box center [73, 163] width 116 height 21
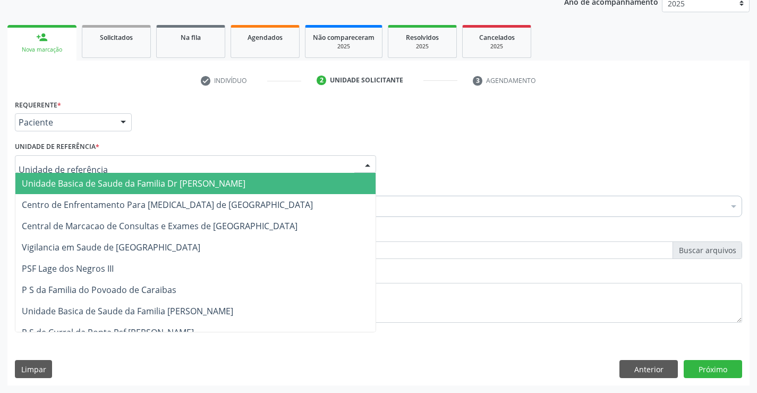
click at [104, 163] on div at bounding box center [195, 164] width 361 height 18
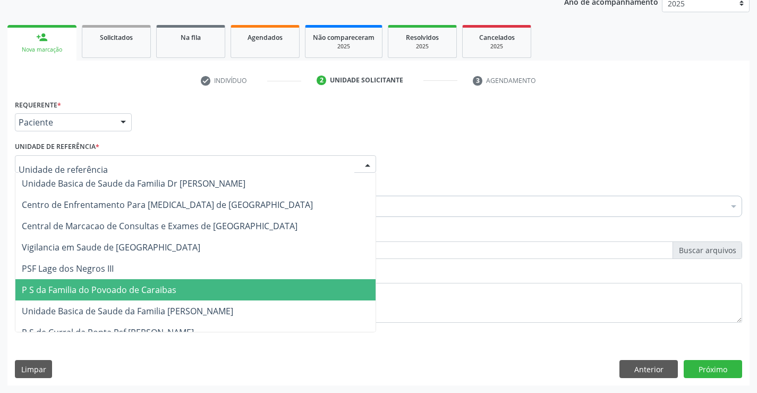
click at [119, 292] on span "P S da Familia do Povoado de Caraibas" at bounding box center [99, 290] width 155 height 12
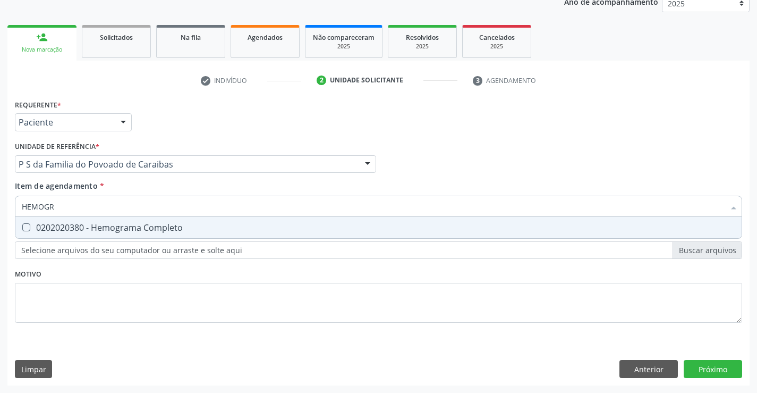
type input "HEMOGRA"
click at [81, 230] on div "0202020380 - Hemograma Completo" at bounding box center [379, 227] width 714 height 9
checkbox Completo "true"
type input "HEMOGRA"
click at [199, 130] on div "Requerente * Paciente Profissional de Saúde Paciente Nenhum resultado encontrad…" at bounding box center [378, 117] width 733 height 41
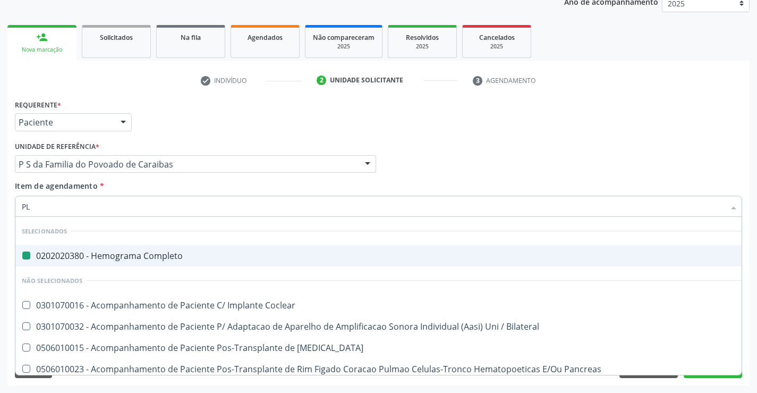
type input "PLA"
checkbox Completo "false"
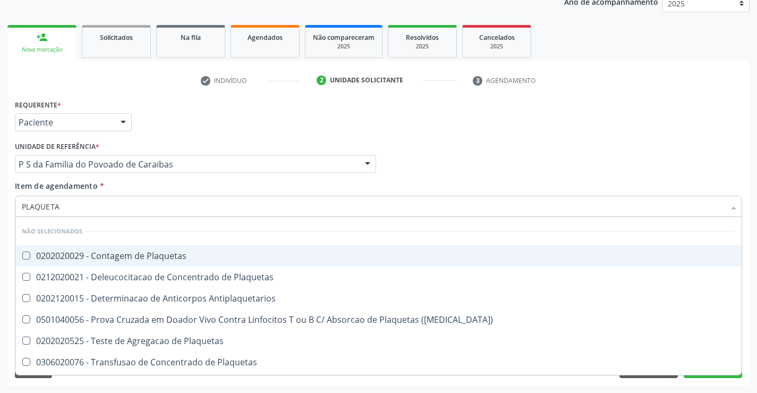
type input "PLAQUETAS"
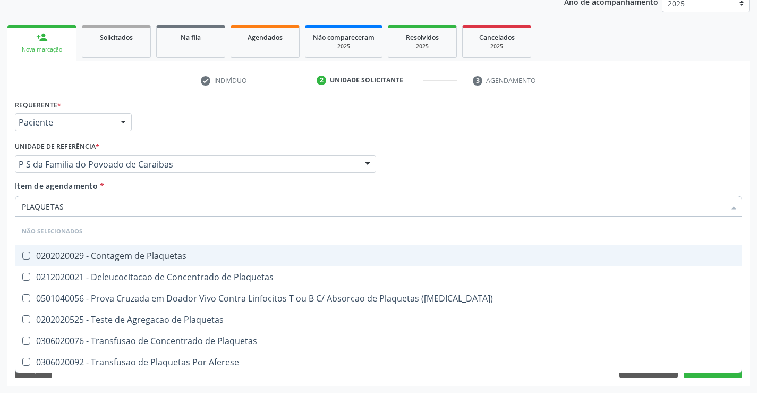
click at [62, 254] on div "0202020029 - Contagem de Plaquetas" at bounding box center [379, 255] width 714 height 9
checkbox Plaquetas "true"
type input "PLAQUETAS"
click at [234, 144] on div "Unidade de referência * P S da Familia do Povoado de Caraibas Unidade Basica de…" at bounding box center [195, 156] width 361 height 34
checkbox Plaquetas "true"
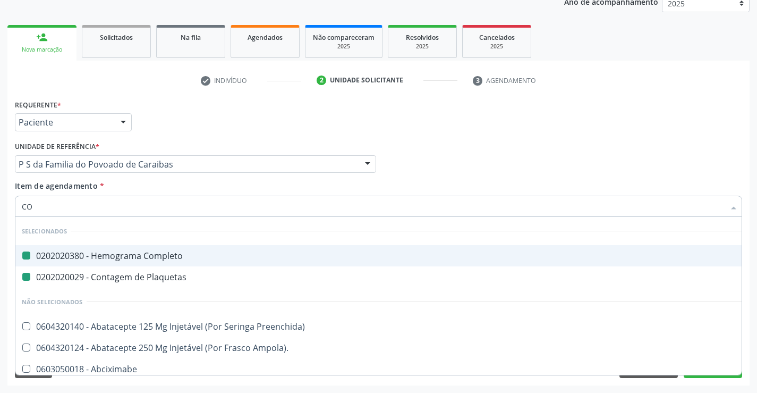
type input "COL"
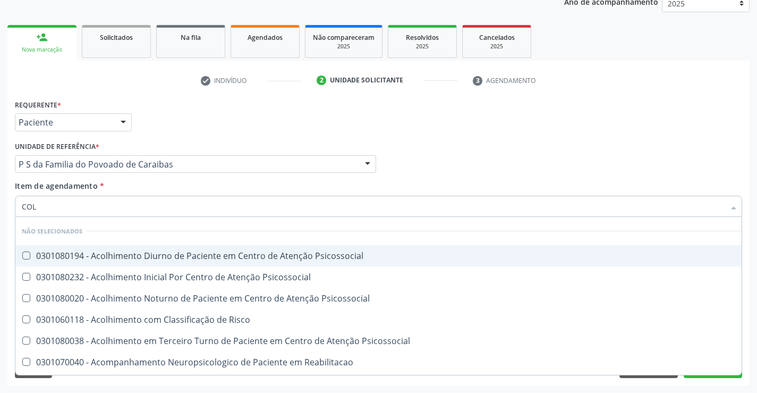
checkbox Psicossocial "false"
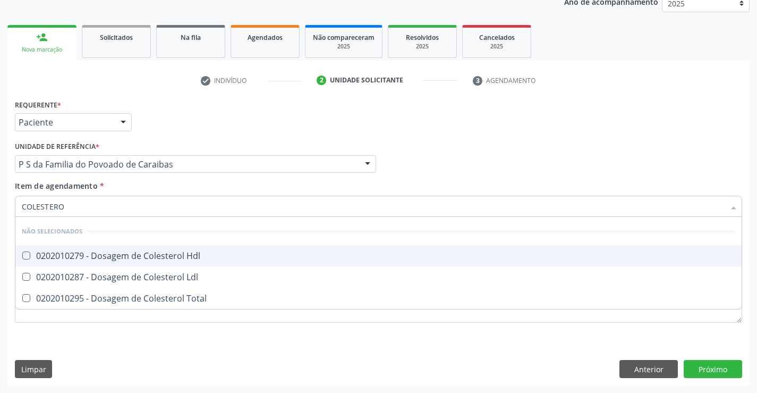
type input "COLESTEROL"
click at [50, 256] on div "0202010279 - Dosagem de Colesterol Hdl" at bounding box center [379, 255] width 714 height 9
checkbox Hdl "true"
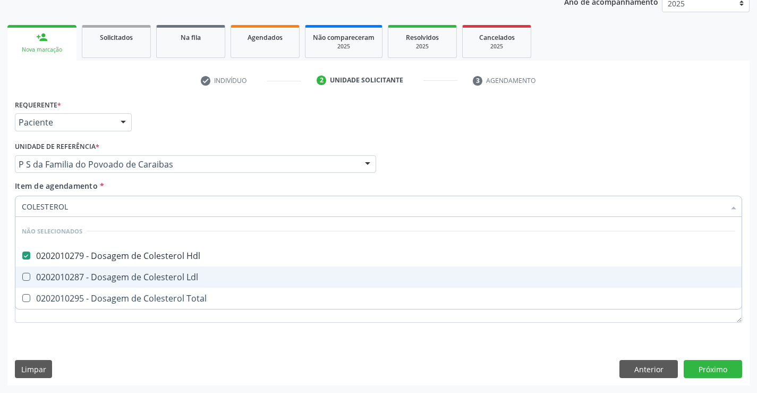
drag, startPoint x: 45, startPoint y: 274, endPoint x: 46, endPoint y: 293, distance: 18.7
click at [45, 275] on div "0202010287 - Dosagem de Colesterol Ldl" at bounding box center [379, 277] width 714 height 9
checkbox Ldl "true"
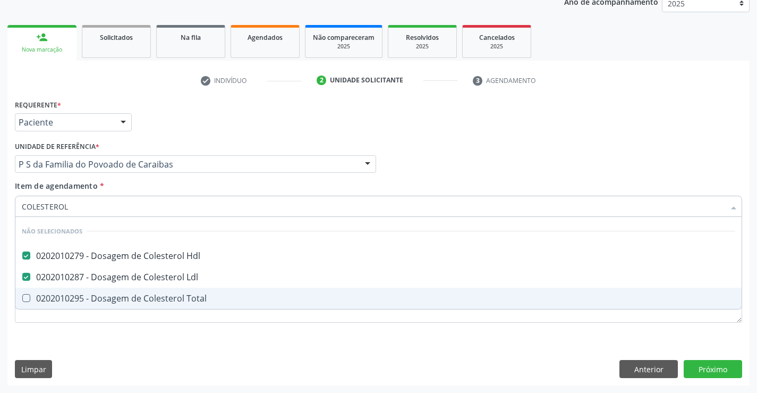
click at [50, 300] on div "0202010295 - Dosagem de Colesterol Total" at bounding box center [379, 298] width 714 height 9
checkbox Total "true"
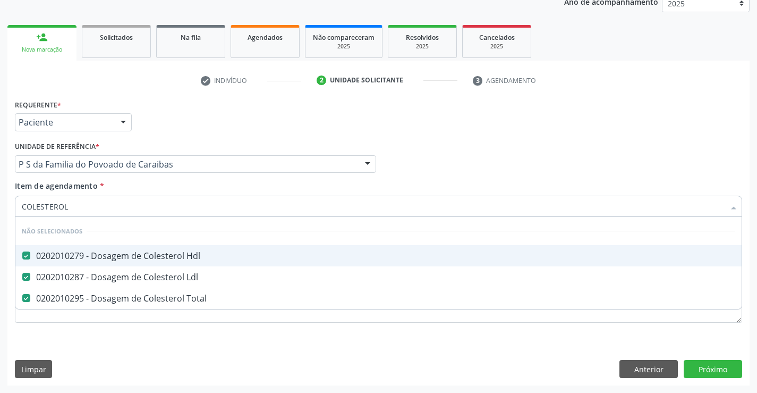
click at [228, 126] on div "Requerente * Paciente Profissional de Saúde Paciente Nenhum resultado encontrad…" at bounding box center [378, 117] width 733 height 41
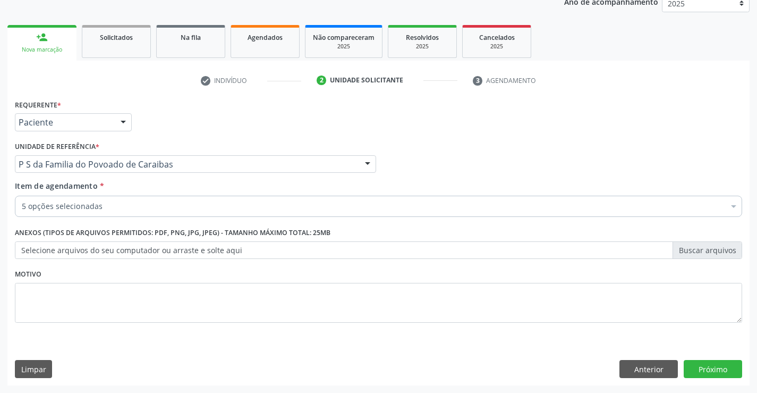
click at [91, 215] on div "5 opções selecionadas" at bounding box center [379, 206] width 728 height 21
click at [22, 206] on input "Item de agendamento *" at bounding box center [22, 206] width 0 height 21
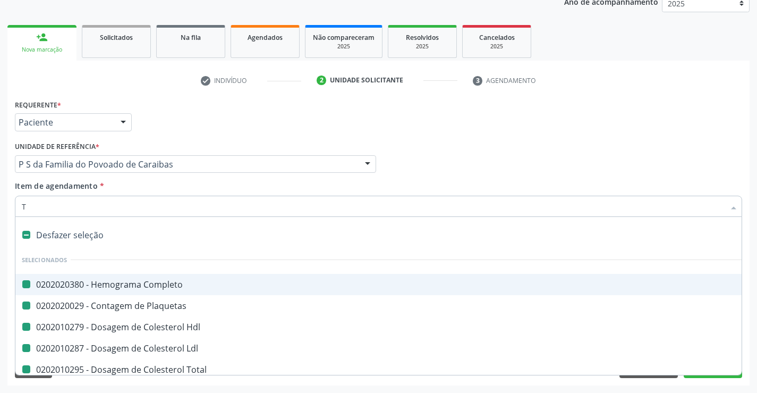
type input "TR"
checkbox Completo "false"
checkbox Plaquetas "false"
checkbox Hdl "false"
checkbox Ldl "false"
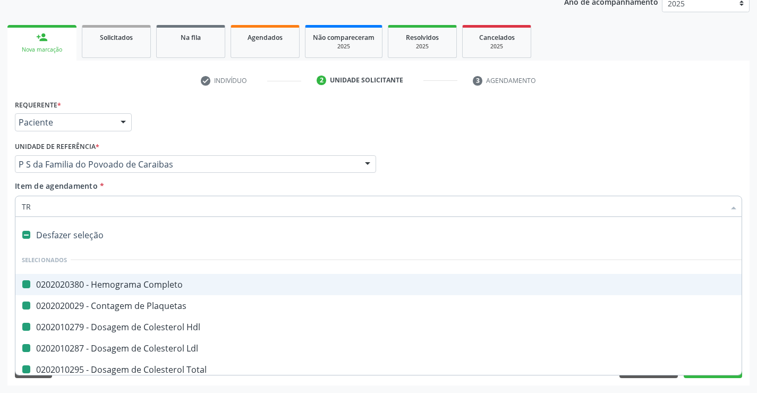
checkbox Total "false"
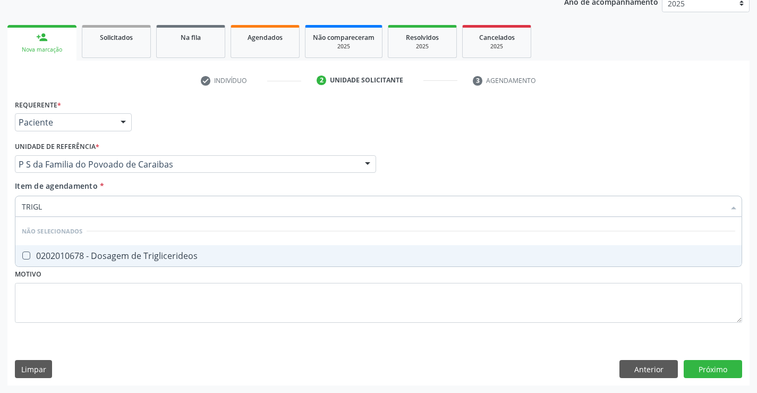
type input "TRIGLI"
click at [97, 260] on div "0202010678 - Dosagem de Triglicerideos" at bounding box center [379, 255] width 714 height 9
checkbox Triglicerideos "true"
click at [192, 128] on div "Requerente * Paciente Profissional de Saúde Paciente Nenhum resultado encontrad…" at bounding box center [378, 117] width 733 height 41
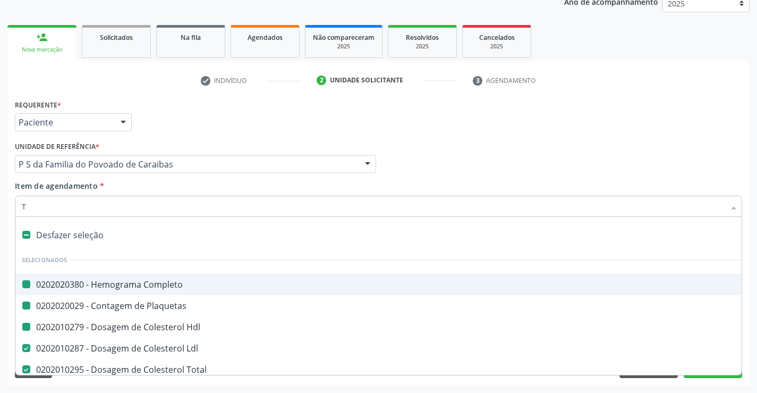
type input "TG"
checkbox Completo "false"
checkbox Plaquetas "false"
checkbox Hdl "false"
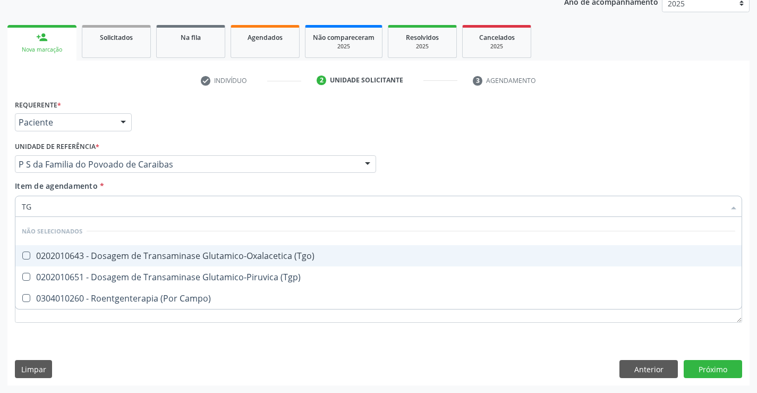
click at [92, 256] on div "0202010643 - Dosagem de Transaminase Glutamico-Oxalacetica (Tgo)" at bounding box center [379, 255] width 714 height 9
checkbox \(Tgo\) "true"
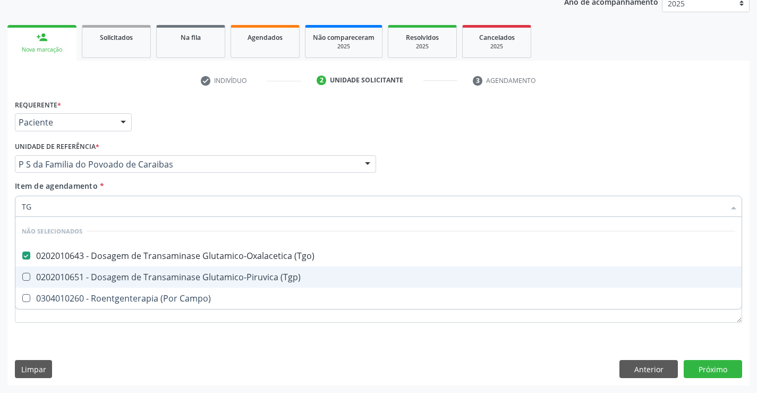
click at [88, 279] on div "0202010651 - Dosagem de Transaminase Glutamico-Piruvica (Tgp)" at bounding box center [379, 277] width 714 height 9
checkbox \(Tgp\) "true"
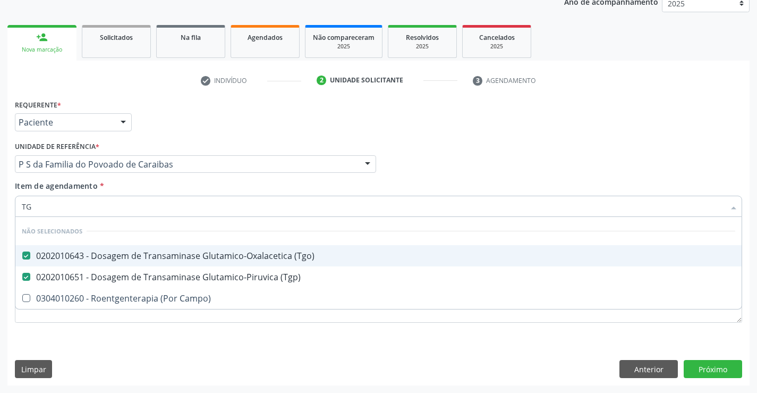
type input "TG"
click at [244, 123] on div "Requerente * Paciente Profissional de Saúde Paciente Nenhum resultado encontrad…" at bounding box center [378, 117] width 733 height 41
checkbox Campo\) "true"
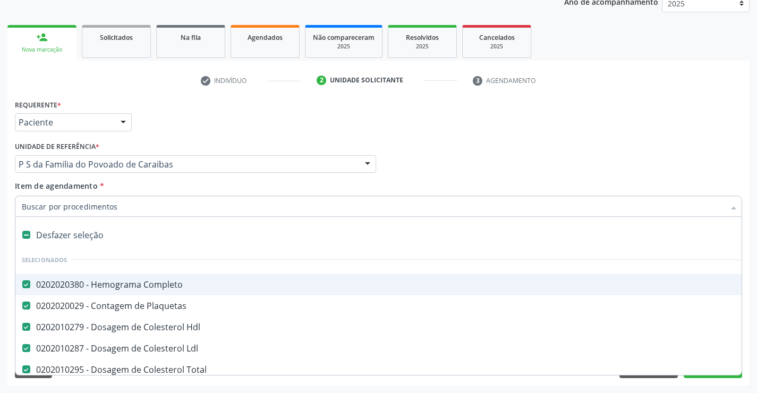
click at [75, 209] on input "Item de agendamento *" at bounding box center [373, 206] width 703 height 21
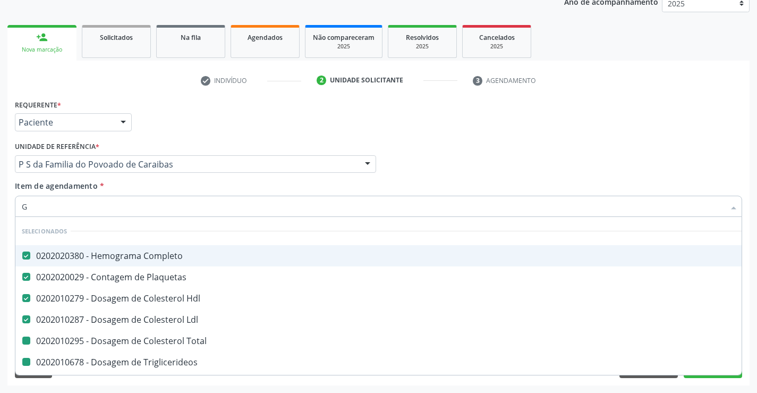
type input "GL"
checkbox Total "false"
checkbox Triglicerideos "false"
checkbox \(Tgo\) "false"
checkbox \(Tgp\) "false"
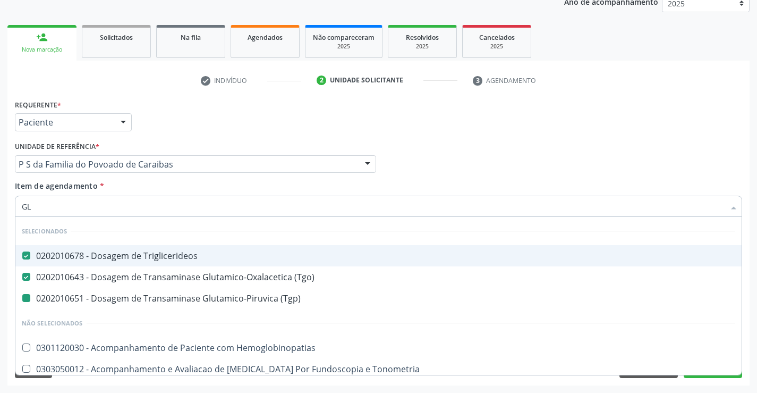
type input "GLI"
checkbox \(Tgp\) "false"
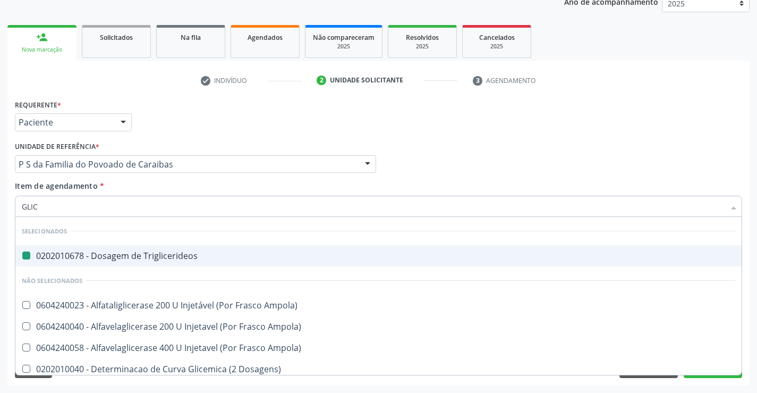
type input "GLICO"
checkbox Triglicerideos "false"
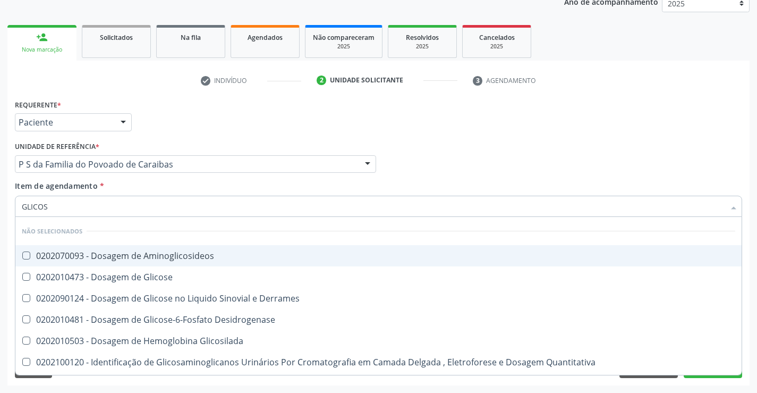
type input "GLICOSE"
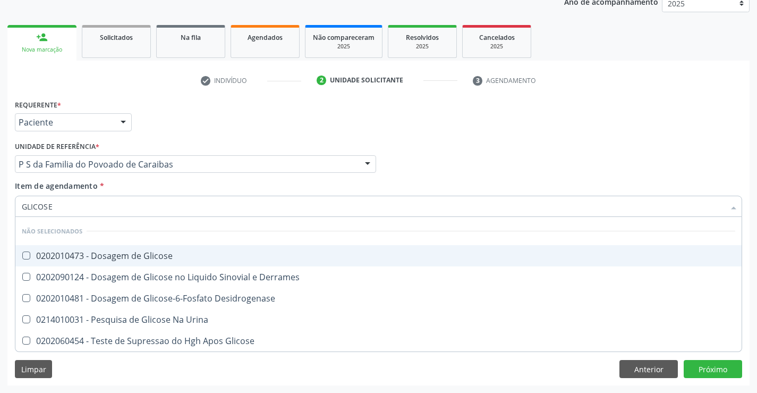
click at [70, 255] on div "0202010473 - Dosagem de Glicose" at bounding box center [379, 255] width 714 height 9
checkbox Glicose "true"
click at [259, 131] on div "Requerente * Paciente Profissional de Saúde Paciente Nenhum resultado encontrad…" at bounding box center [378, 117] width 733 height 41
checkbox Desidrogenase "true"
checkbox Glicose "true"
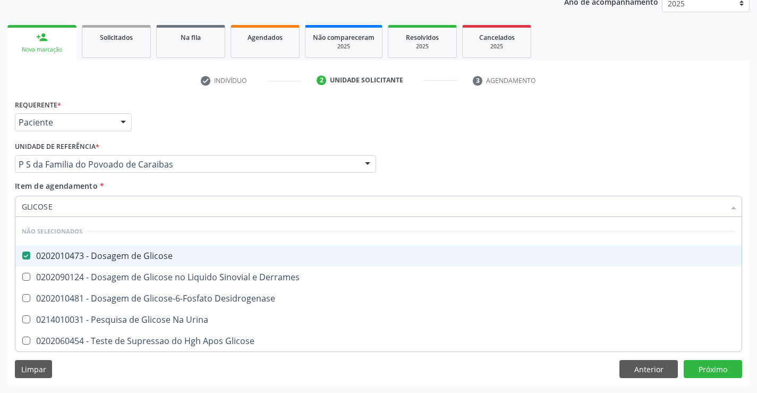
checkbox Urina "true"
checkbox Derrames "true"
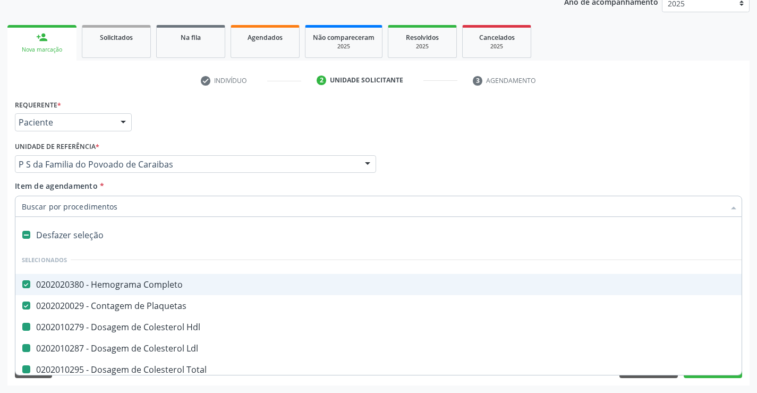
type input "V"
checkbox Hdl "false"
checkbox Total "false"
checkbox Ldl "false"
checkbox Triglicerideos "false"
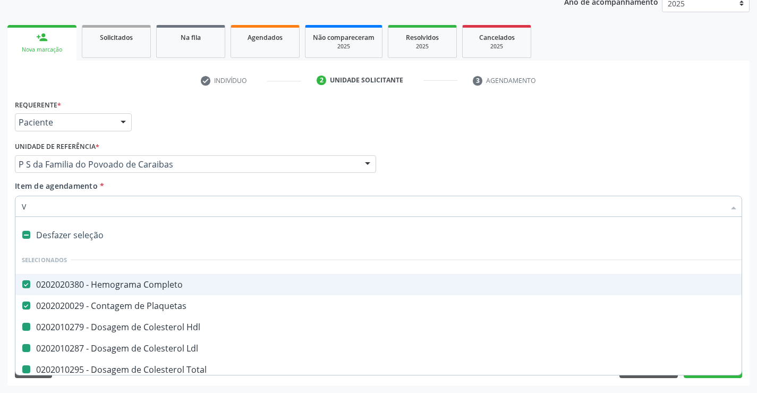
checkbox \(Tgo\) "false"
checkbox \(Tgp\) "false"
checkbox Glicose "false"
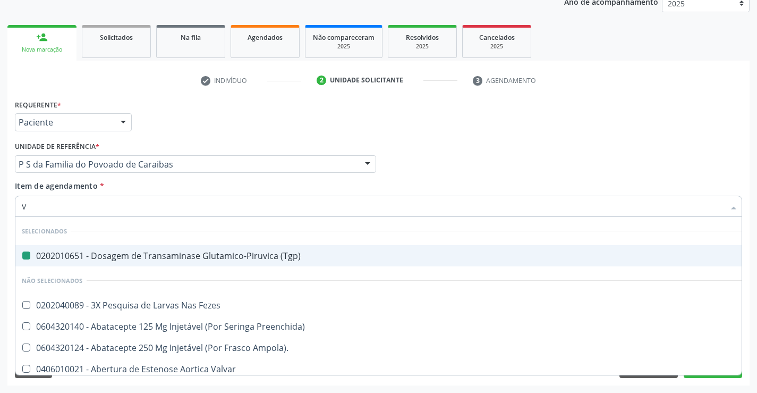
type input "VH"
checkbox \(Tgp\) "false"
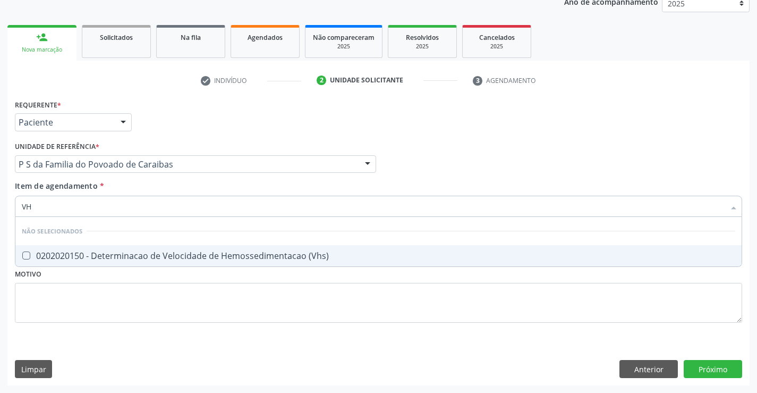
type input "VHS"
drag, startPoint x: 98, startPoint y: 253, endPoint x: 162, endPoint y: 205, distance: 79.7
click at [98, 253] on div "0202020150 - Determinacao de Velocidade de Hemossedimentacao (Vhs)" at bounding box center [379, 255] width 714 height 9
checkbox \(Vhs\) "true"
drag, startPoint x: 235, startPoint y: 128, endPoint x: 79, endPoint y: 229, distance: 186.8
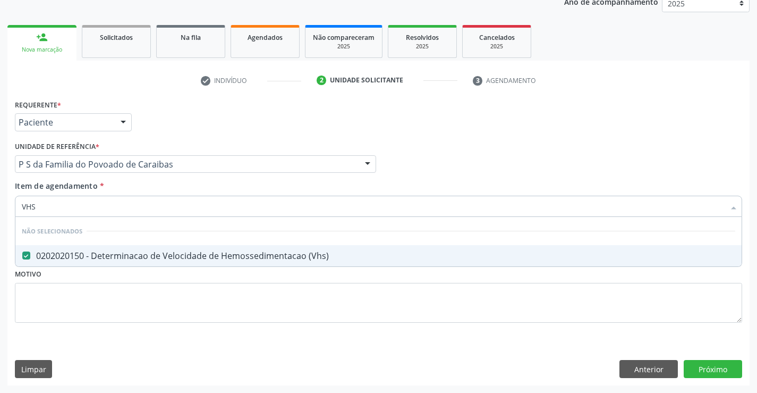
click at [235, 128] on div "Requerente * Paciente Profissional de Saúde Paciente Nenhum resultado encontrad…" at bounding box center [378, 117] width 733 height 41
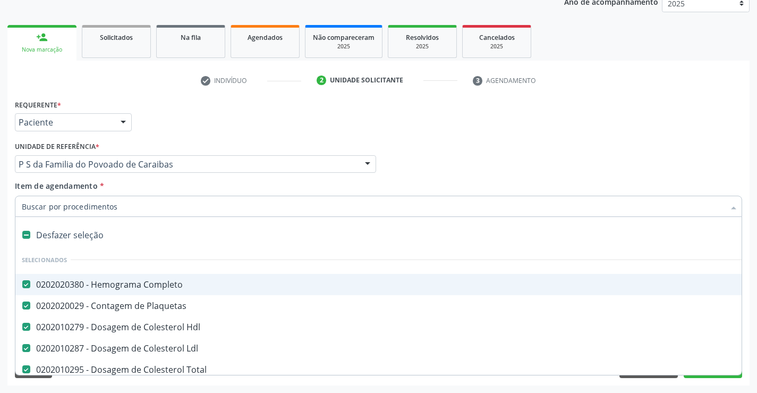
type input "R"
checkbox \(Vhs\) "false"
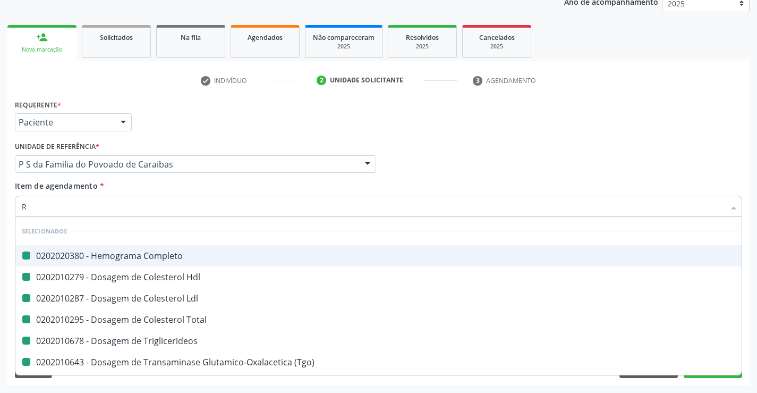
type input "RE"
checkbox Completo "false"
checkbox Hdl "false"
checkbox Ldl "false"
checkbox Total "false"
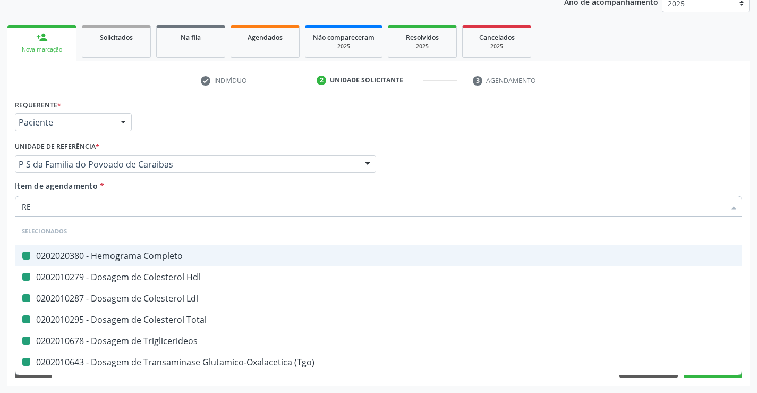
checkbox Triglicerideos "false"
checkbox \(Tgo\) "false"
checkbox \(Tgp\) "false"
checkbox \(Vhs\) "false"
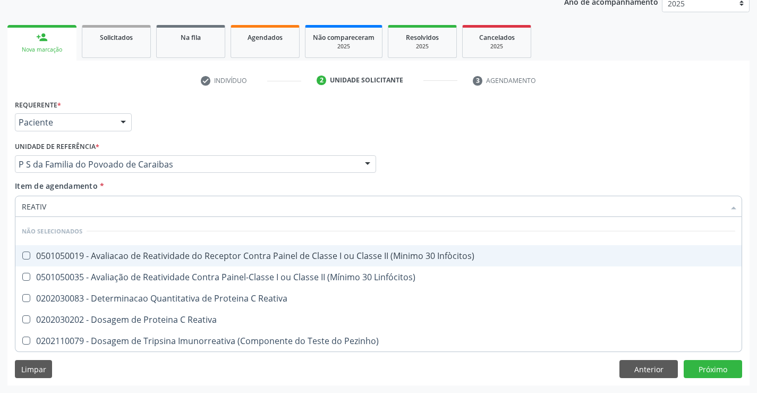
type input "REATIVA"
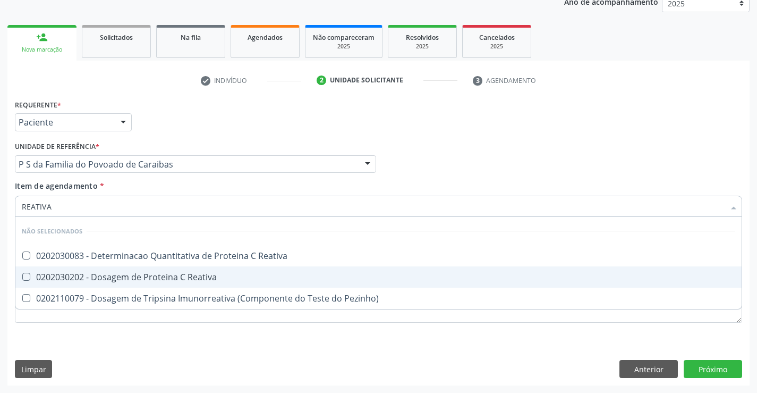
click at [90, 273] on div "0202030202 - Dosagem de Proteina C Reativa" at bounding box center [379, 277] width 714 height 9
checkbox Reativa "true"
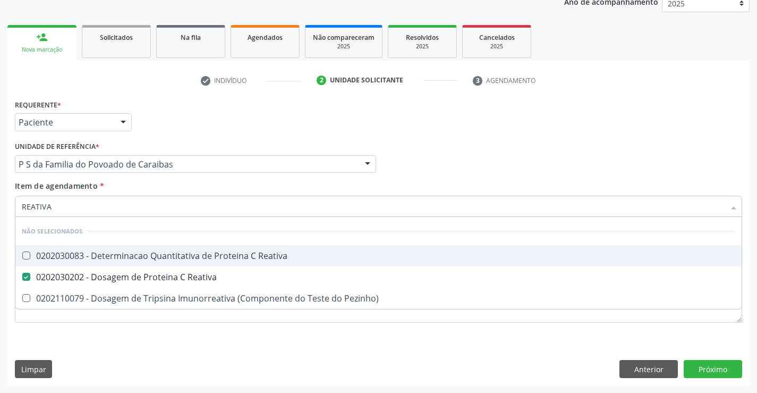
click at [200, 147] on div "Unidade de referência * P S da Familia do Povoado de Caraibas Unidade Basica de…" at bounding box center [195, 156] width 361 height 34
checkbox Reativa "true"
checkbox Pezinho\) "true"
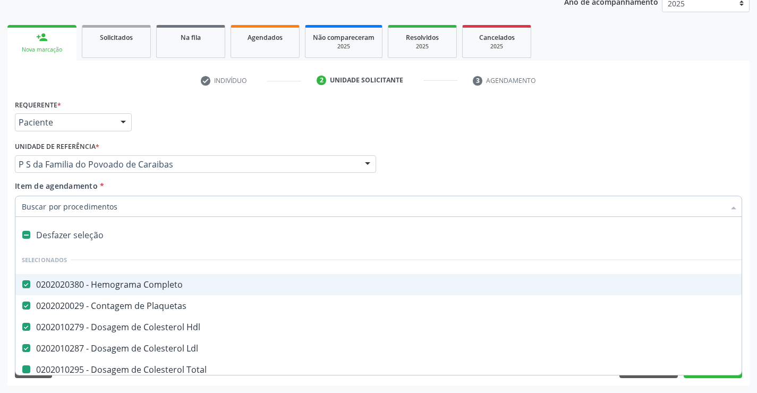
type input "U"
checkbox Total "false"
checkbox Triglicerideos "false"
checkbox \(Tgo\) "false"
checkbox \(Tgp\) "false"
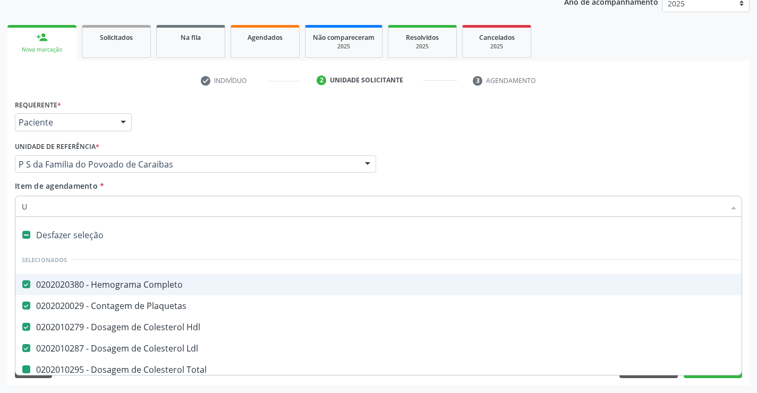
checkbox Glicose "false"
checkbox \(Vhs\) "false"
checkbox Reativa "false"
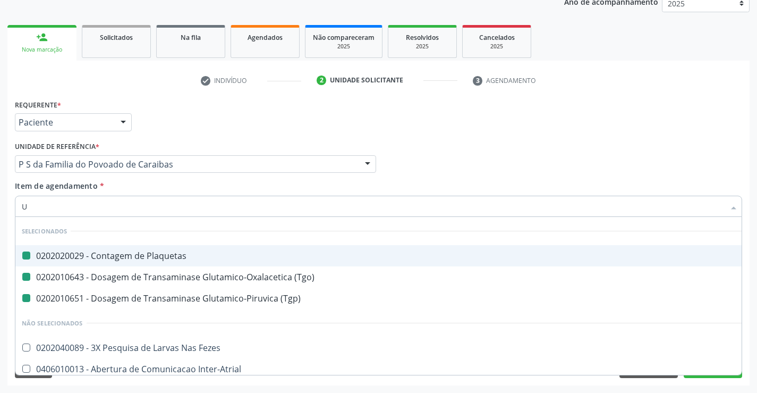
type input "UR"
checkbox Plaquetas "false"
checkbox \(Tgo\) "false"
checkbox \(Tgp\) "false"
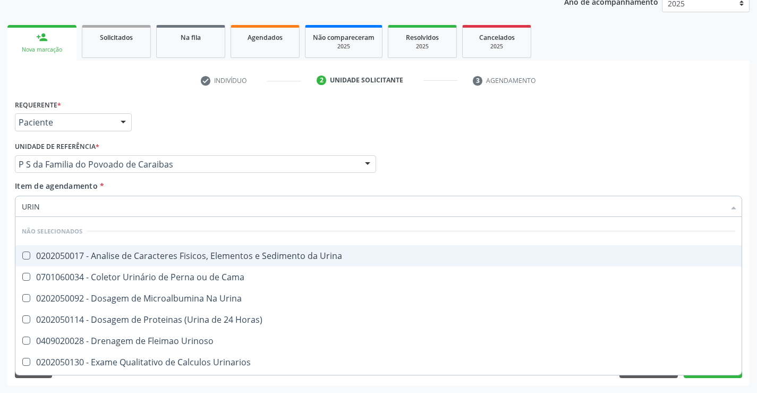
type input "URINA"
click at [83, 259] on div "0202050017 - Analise de Caracteres Fisicos, Elementos e Sedimento da Urina" at bounding box center [379, 255] width 714 height 9
checkbox Urina "true"
drag, startPoint x: 195, startPoint y: 125, endPoint x: 66, endPoint y: 234, distance: 169.0
click at [194, 125] on div "Requerente * Paciente Profissional de Saúde Paciente Nenhum resultado encontrad…" at bounding box center [378, 117] width 733 height 41
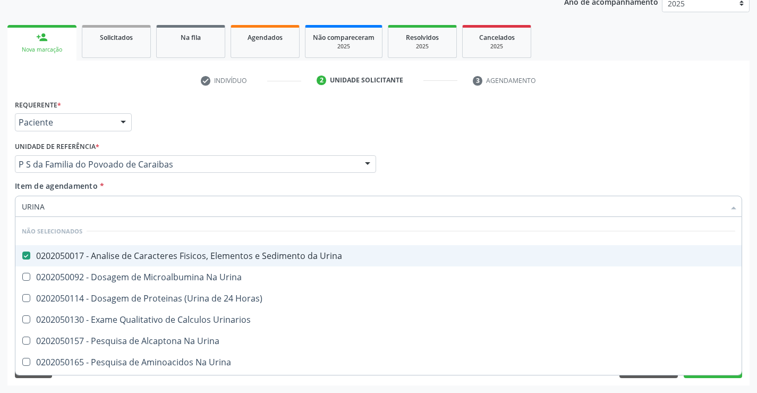
checkbox Urina "true"
checkbox Horas\) "true"
checkbox Urina "true"
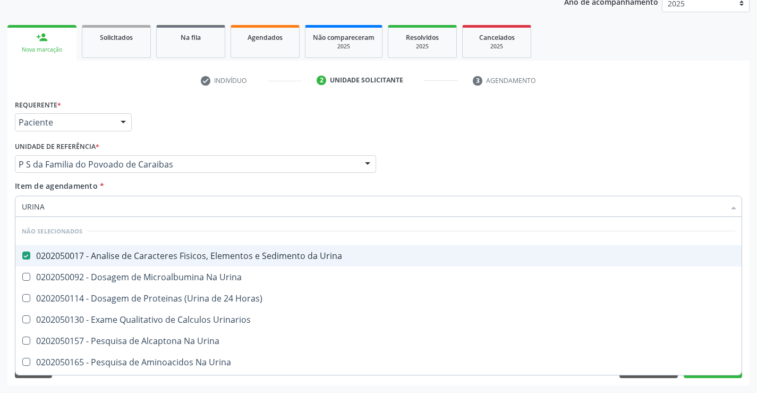
checkbox Urina "true"
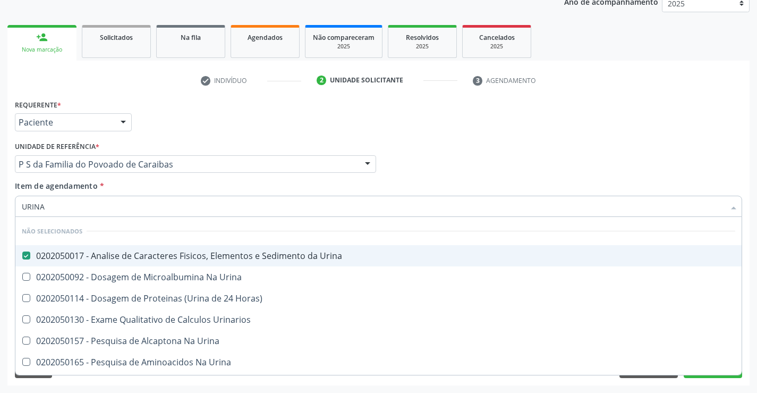
checkbox Urinarios "true"
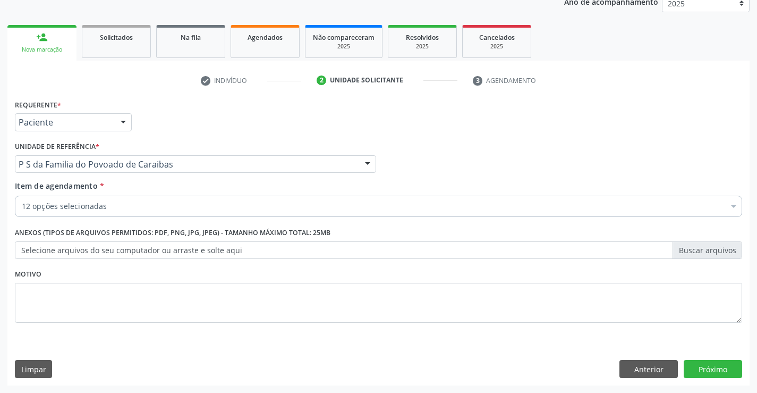
type input "FE"
checkbox Completo "false"
checkbox Hdl "false"
checkbox Total "false"
checkbox Triglicerideos "false"
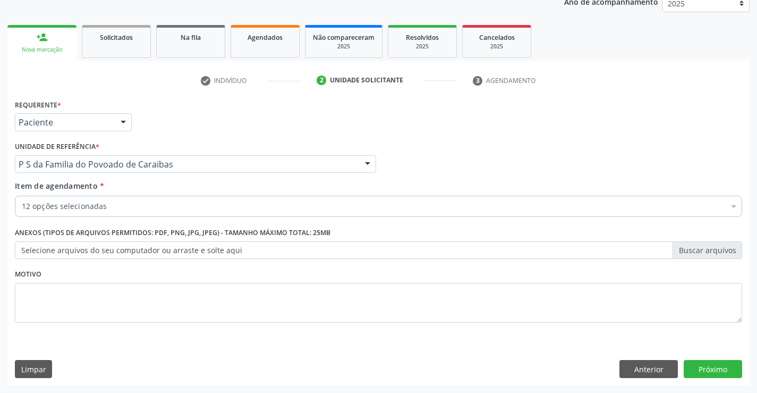
checkbox \(Tgo\) "false"
checkbox \(Tgp\) "false"
checkbox Glicose "false"
checkbox \(Vhs\) "false"
checkbox Reativa "false"
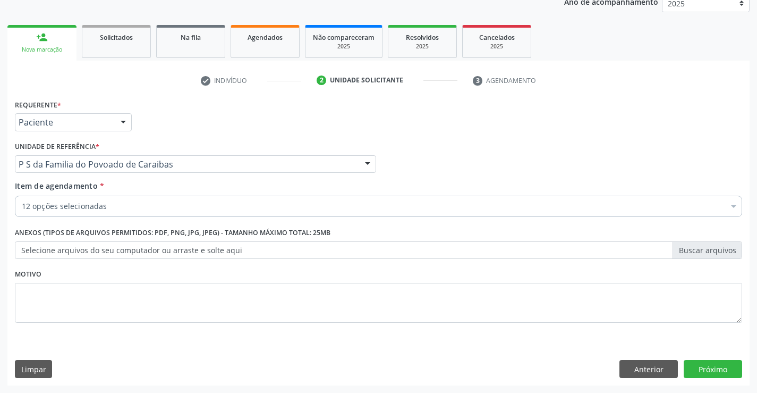
checkbox Urina "false"
checkbox Ldl "false"
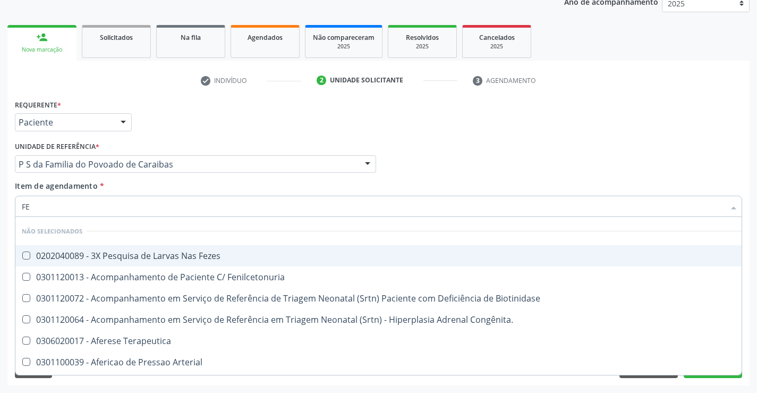
type input "FEZ"
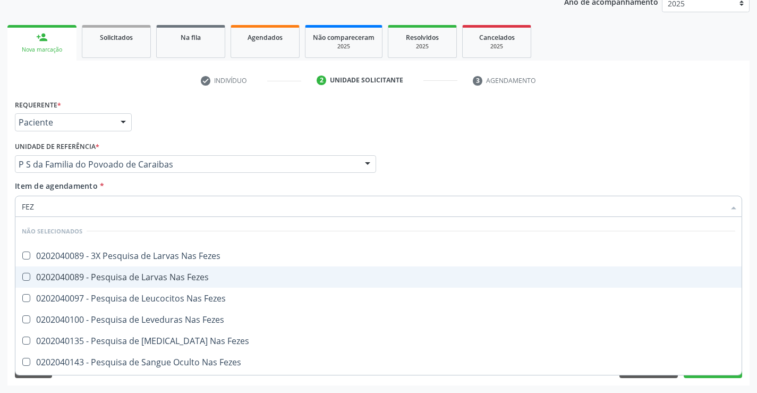
click at [76, 273] on div "0202040089 - Pesquisa de Larvas Nas Fezes" at bounding box center [379, 277] width 714 height 9
checkbox Fezes "true"
click at [381, 124] on div "Requerente * Paciente Profissional de Saúde Paciente Nenhum resultado encontrad…" at bounding box center [378, 117] width 733 height 41
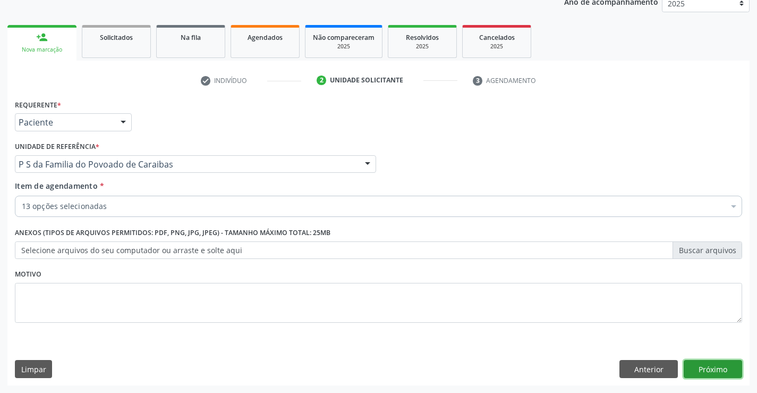
click at [707, 372] on button "Próximo" at bounding box center [713, 369] width 58 height 18
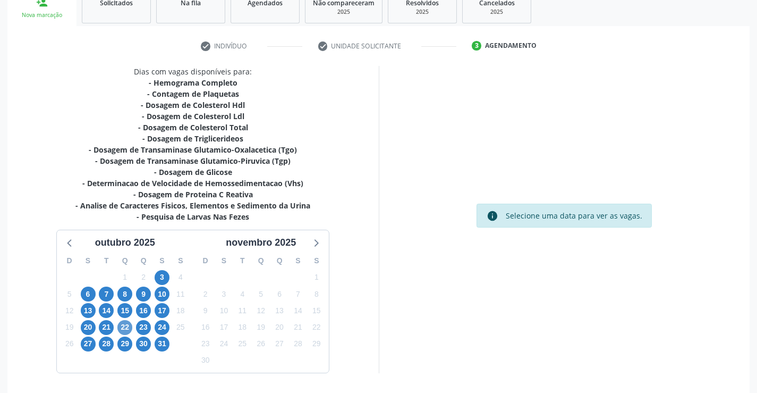
scroll to position [204, 0]
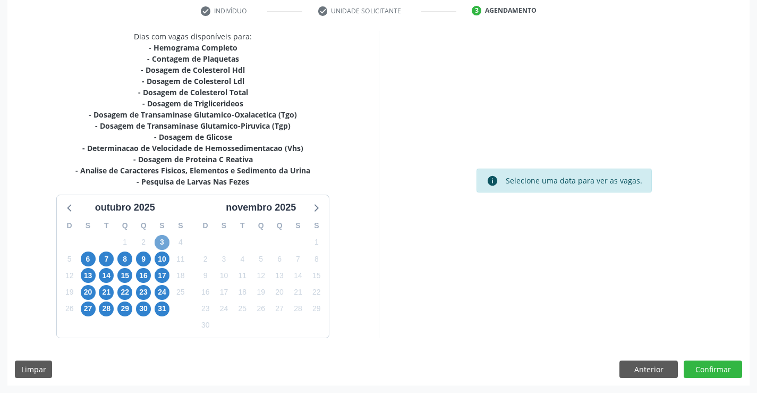
click at [163, 243] on span "3" at bounding box center [162, 242] width 15 height 15
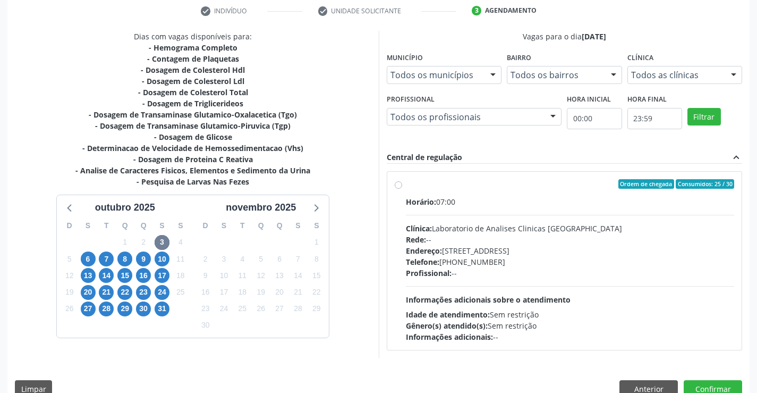
click at [491, 248] on div "Endereço: Terreo, nº 258, Centro, Campo Formoso - BA" at bounding box center [570, 250] width 329 height 11
click at [402, 189] on input "Ordem de chegada Consumidos: 25 / 30 Horário: 07:00 Clínica: Laboratorio de Ana…" at bounding box center [398, 184] width 7 height 10
radio input "true"
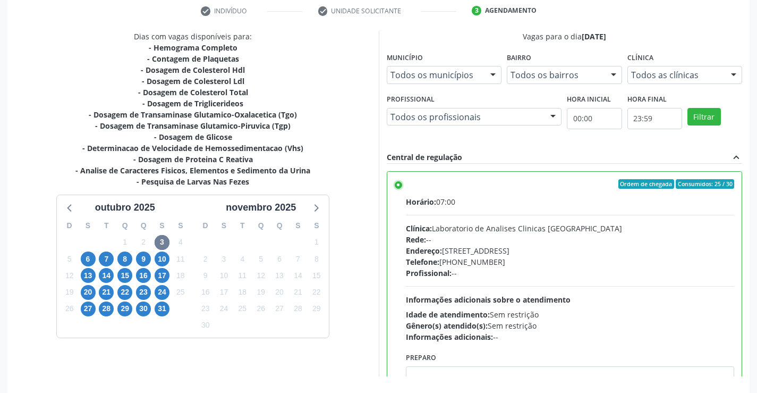
scroll to position [242, 0]
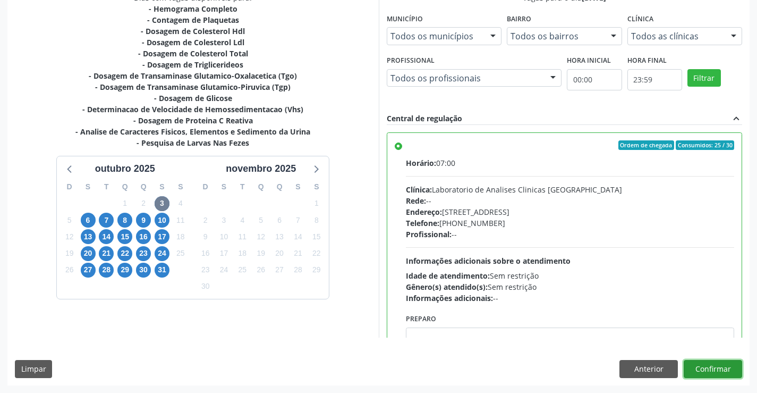
click at [707, 367] on button "Confirmar" at bounding box center [713, 369] width 58 height 18
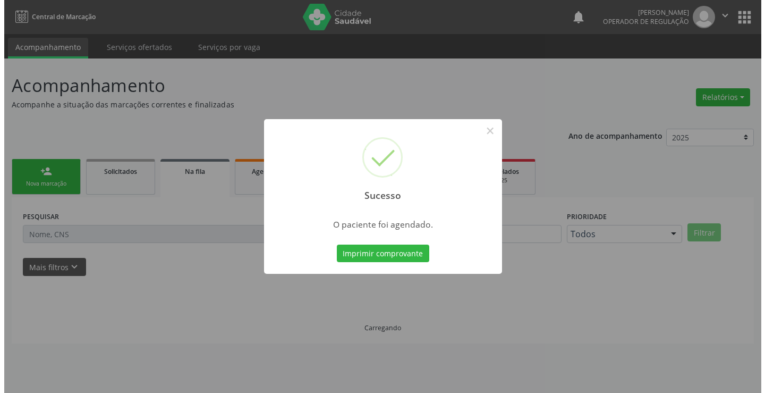
scroll to position [0, 0]
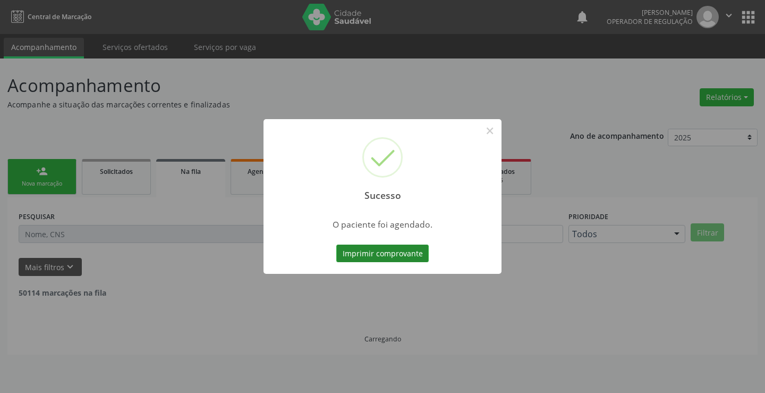
click at [399, 251] on button "Imprimir comprovante" at bounding box center [382, 253] width 92 height 18
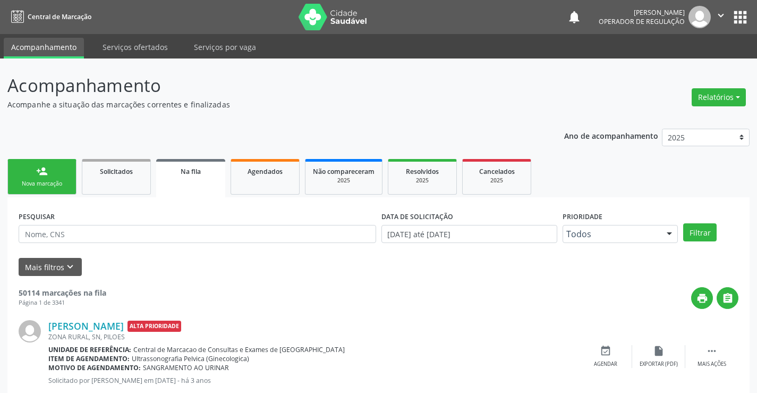
click at [46, 188] on div "Nova marcação" at bounding box center [41, 184] width 53 height 8
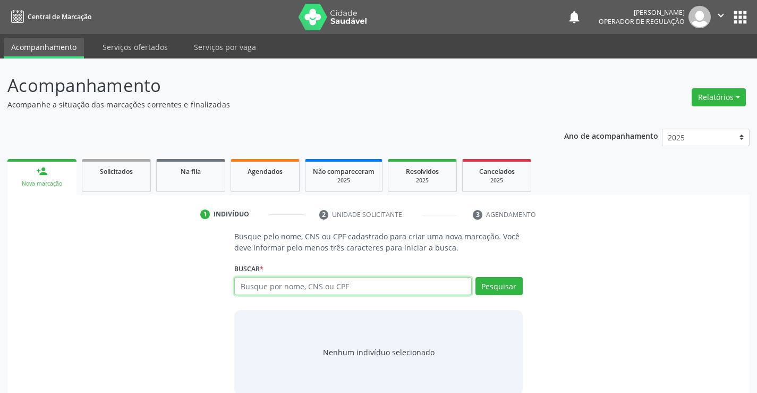
click at [264, 283] on input "text" at bounding box center [352, 286] width 237 height 18
type input "704100108711478"
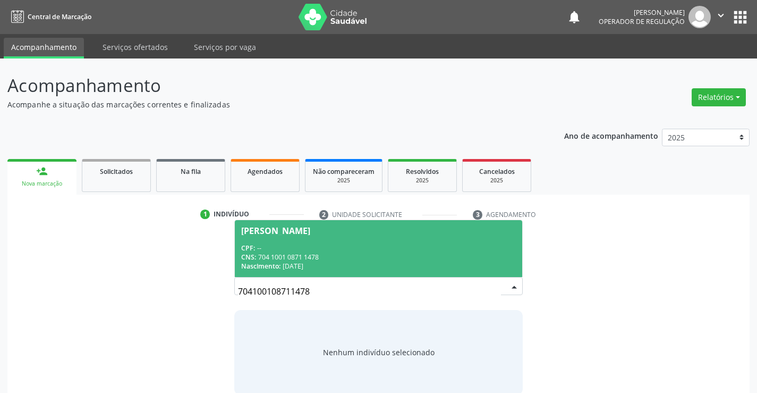
click at [291, 239] on span "[PERSON_NAME] CPF: -- CNS: 704 1001 0871 1478 Nascimento: [DATE]" at bounding box center [378, 248] width 287 height 57
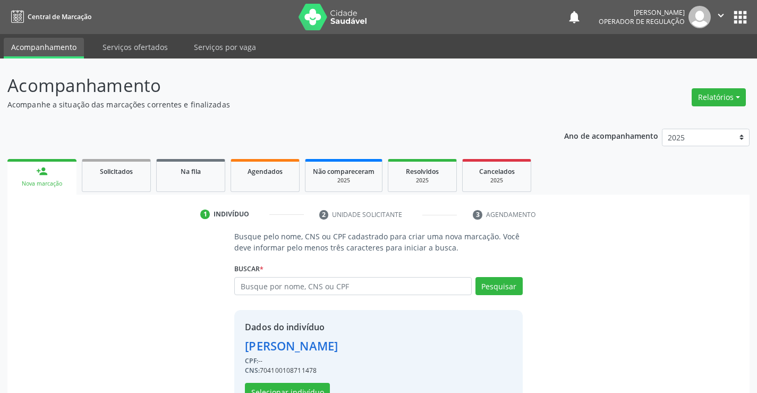
scroll to position [33, 0]
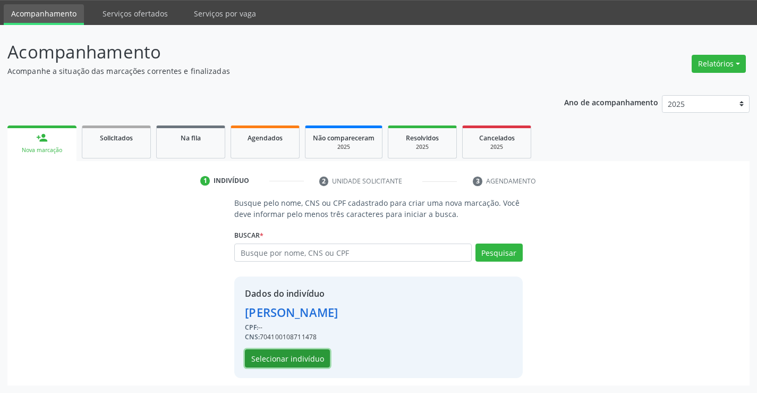
click at [286, 358] on button "Selecionar indivíduo" at bounding box center [287, 358] width 85 height 18
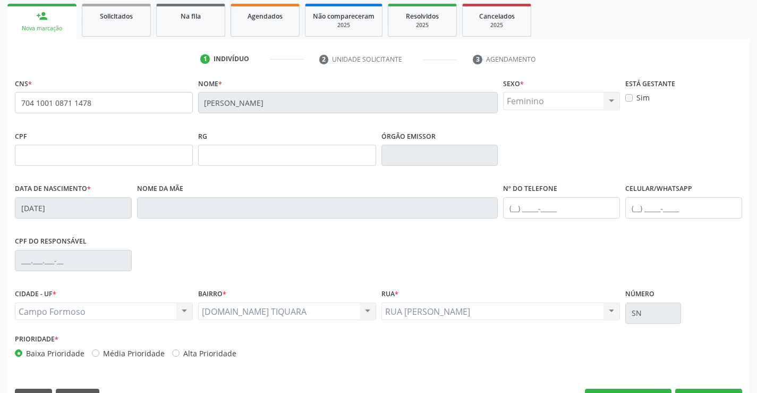
scroll to position [183, 0]
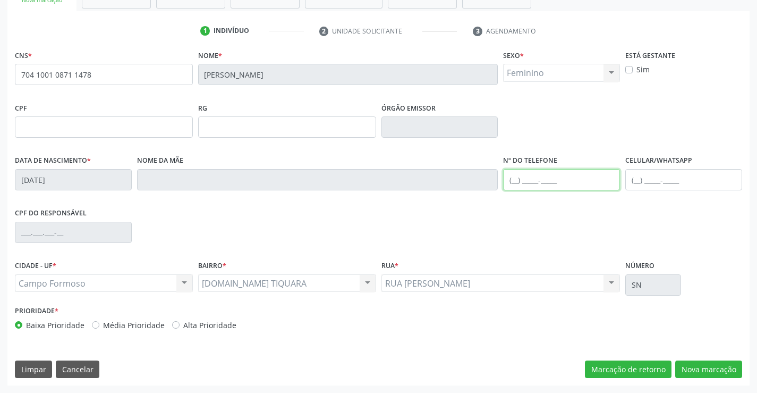
click at [561, 178] on input "text" at bounding box center [561, 179] width 117 height 21
type input "[PHONE_NUMBER]"
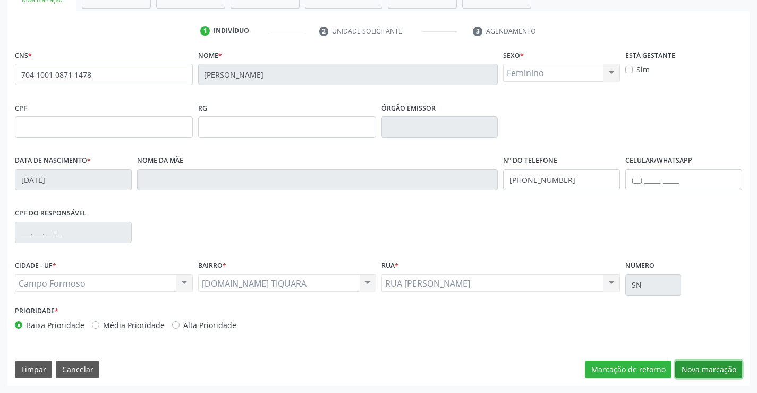
click at [705, 368] on button "Nova marcação" at bounding box center [708, 369] width 67 height 18
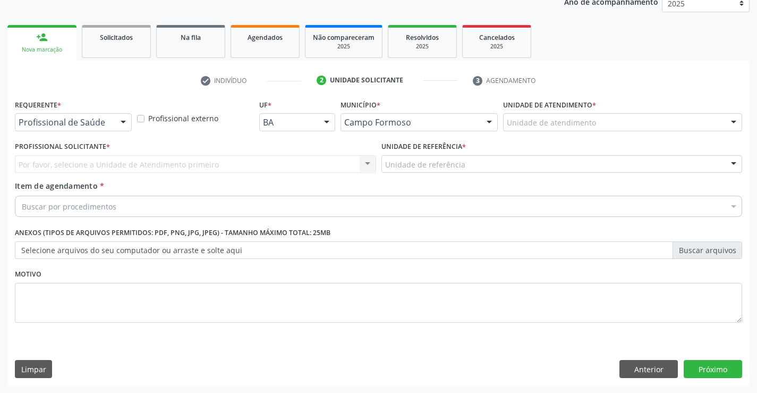
scroll to position [134, 0]
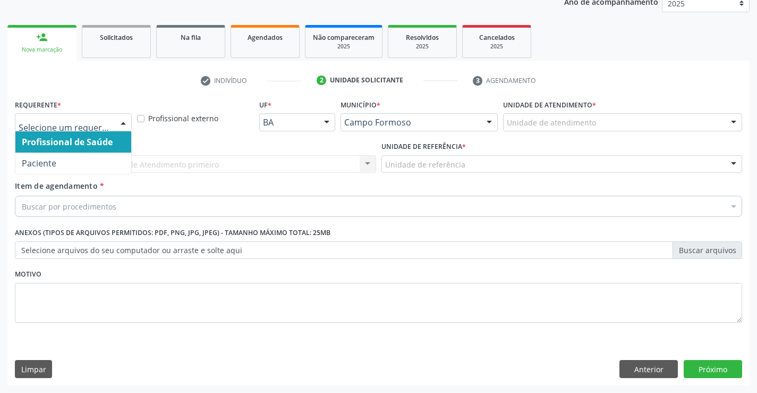
click at [111, 121] on div at bounding box center [73, 122] width 117 height 18
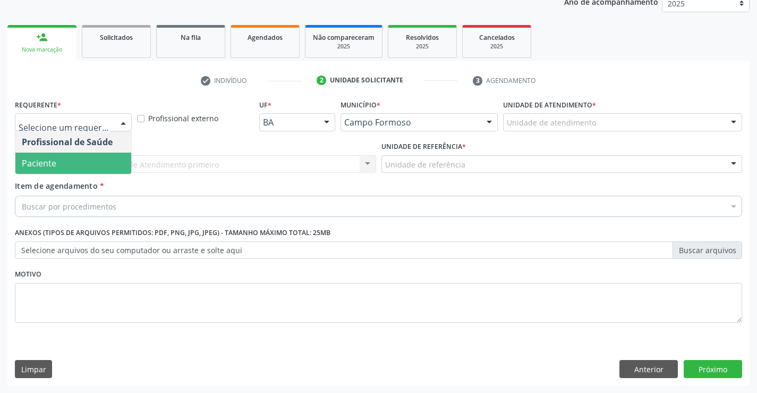
click at [63, 162] on span "Paciente" at bounding box center [73, 163] width 116 height 21
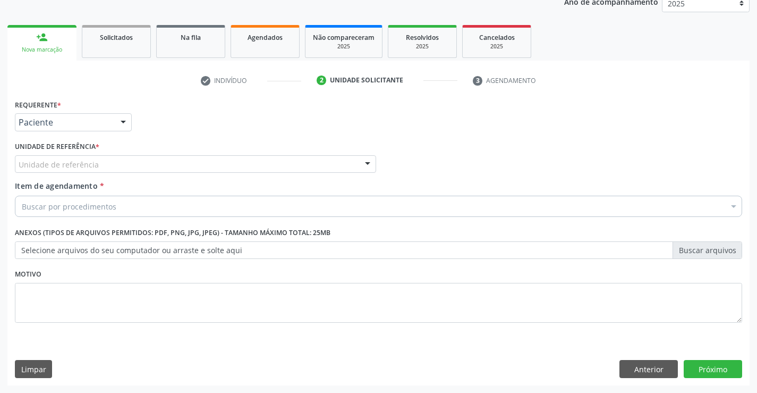
click at [162, 163] on div "Unidade de referência" at bounding box center [195, 164] width 361 height 18
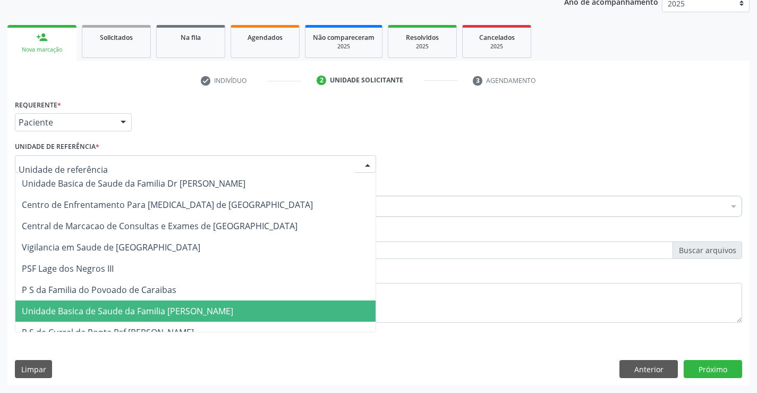
click at [158, 302] on span "Unidade Basica de Saude da Familia [PERSON_NAME]" at bounding box center [195, 310] width 360 height 21
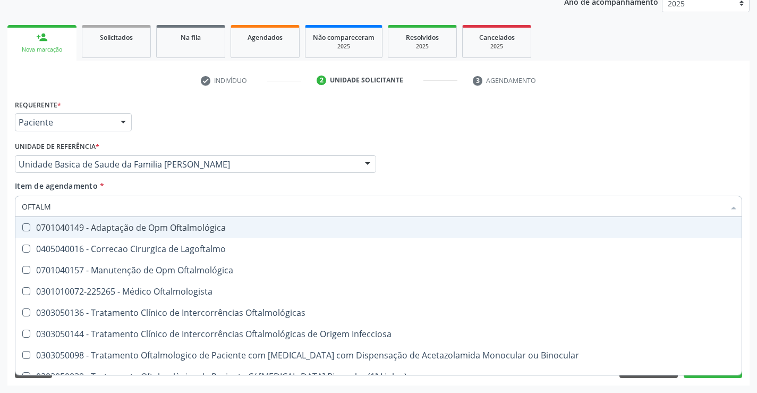
type input "OFTALMO"
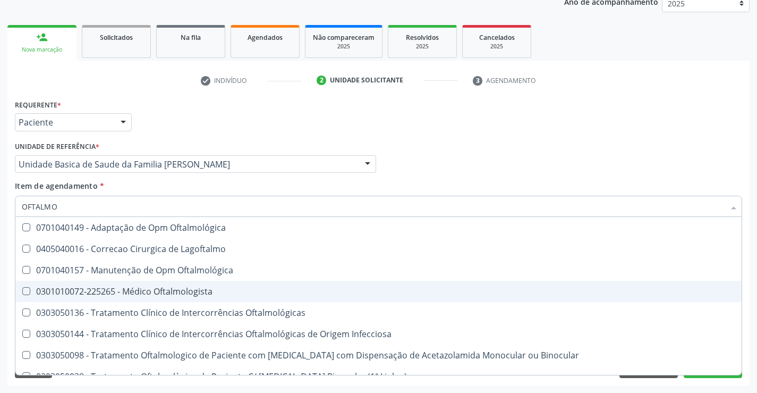
click at [137, 291] on div "0301010072-225265 - Médico Oftalmologista" at bounding box center [379, 291] width 714 height 9
checkbox Oftalmologista "true"
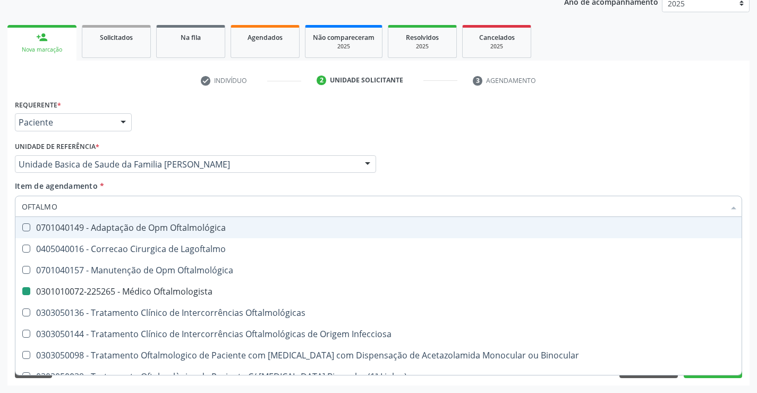
click at [450, 160] on div "Profissional Solicitante Por favor, selecione a Unidade de Atendimento primeiro…" at bounding box center [378, 159] width 733 height 41
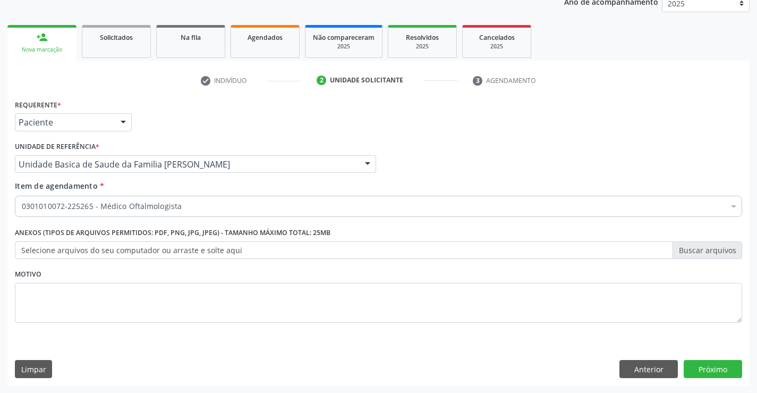
scroll to position [0, 0]
click at [720, 370] on button "Próximo" at bounding box center [713, 369] width 58 height 18
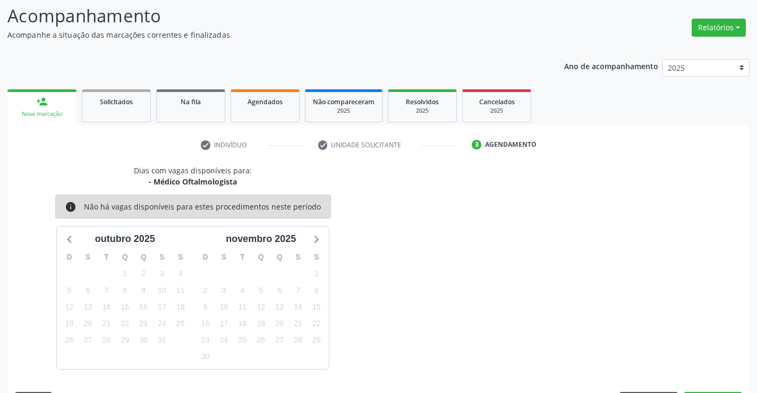
scroll to position [101, 0]
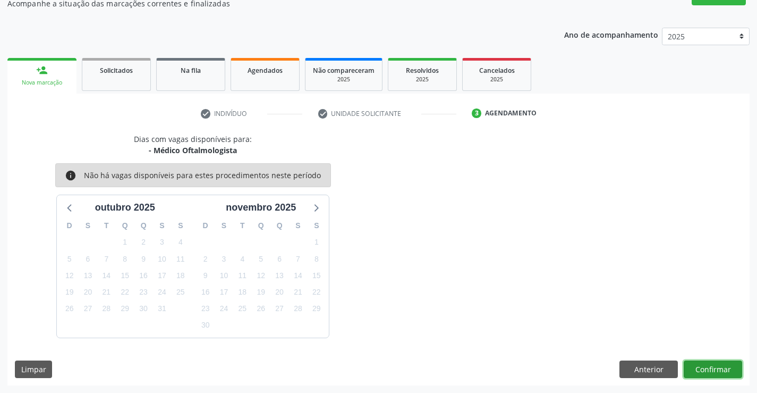
click at [720, 370] on button "Confirmar" at bounding box center [713, 369] width 58 height 18
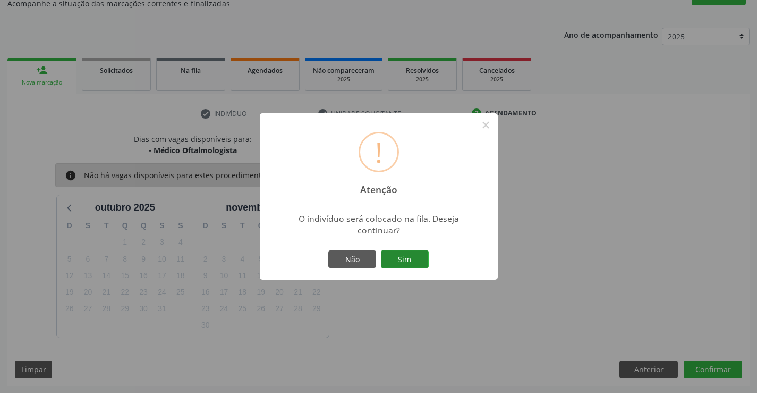
click at [413, 250] on button "Sim" at bounding box center [405, 259] width 48 height 18
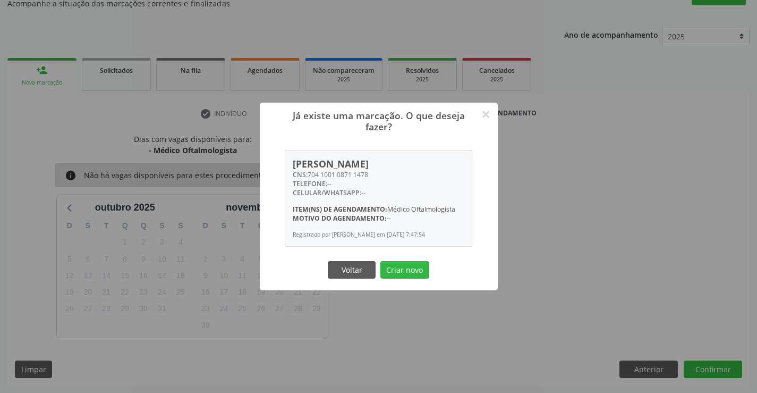
drag, startPoint x: 409, startPoint y: 265, endPoint x: 538, endPoint y: 318, distance: 139.6
click at [417, 268] on button "Criar novo" at bounding box center [405, 270] width 49 height 18
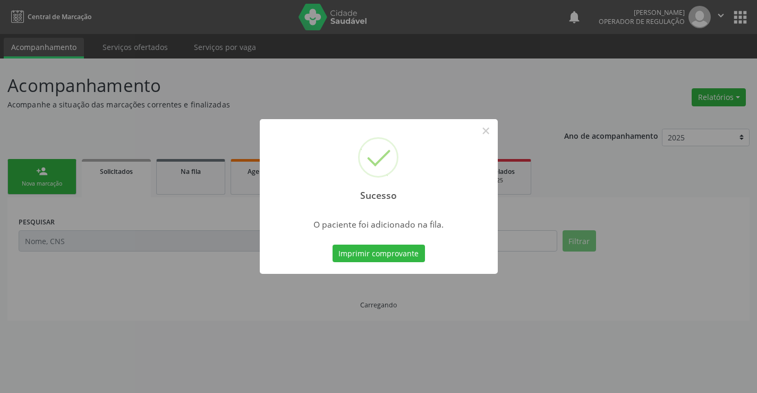
scroll to position [0, 0]
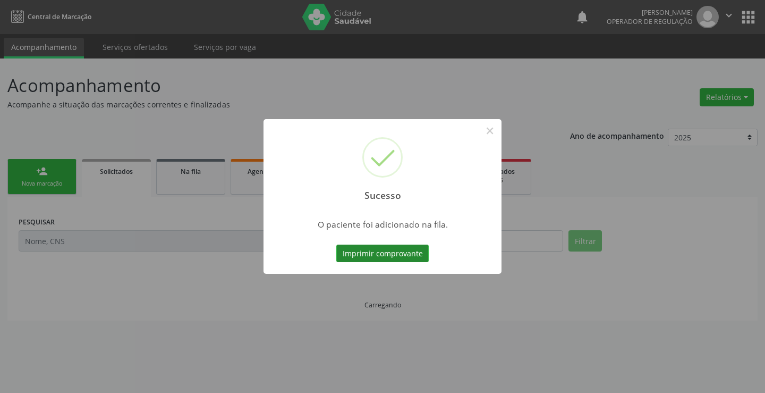
click at [411, 260] on button "Imprimir comprovante" at bounding box center [382, 253] width 92 height 18
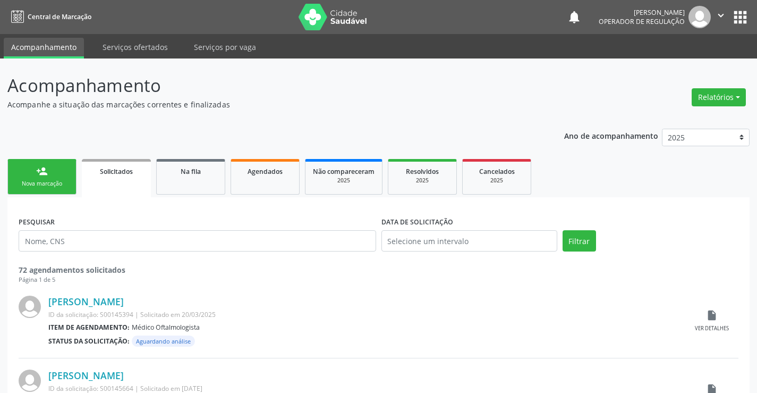
click at [52, 175] on link "person_add Nova marcação" at bounding box center [41, 177] width 69 height 36
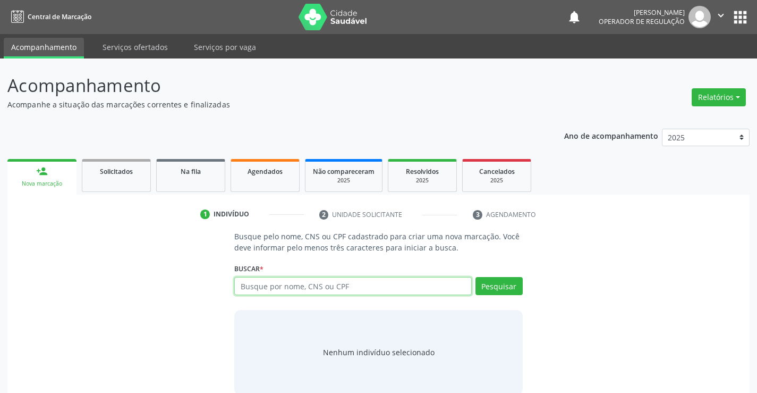
click at [284, 286] on input "text" at bounding box center [352, 286] width 237 height 18
type input "700005824064509"
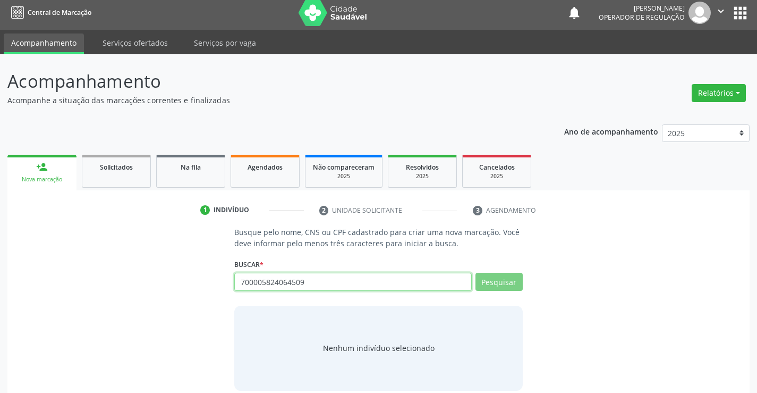
scroll to position [17, 0]
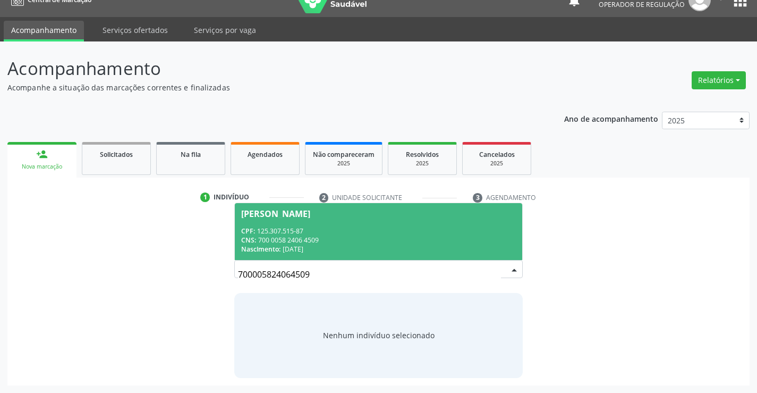
click at [309, 235] on div "CNS: 700 0058 2406 4509" at bounding box center [378, 239] width 274 height 9
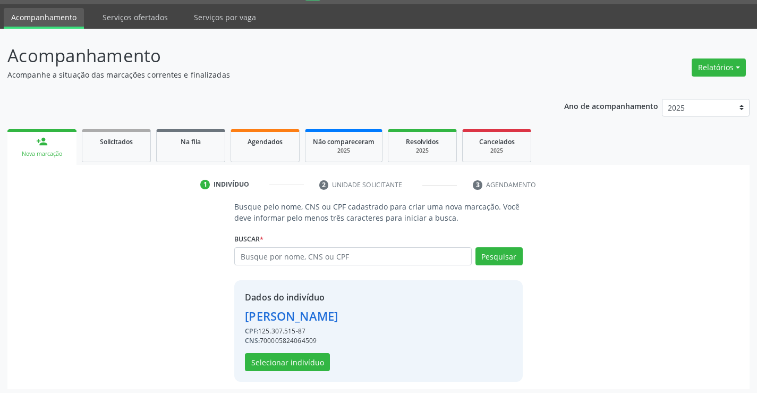
scroll to position [33, 0]
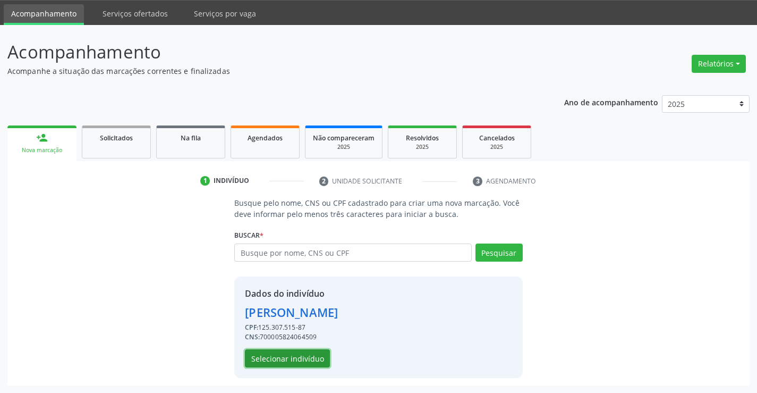
click at [303, 360] on button "Selecionar indivíduo" at bounding box center [287, 358] width 85 height 18
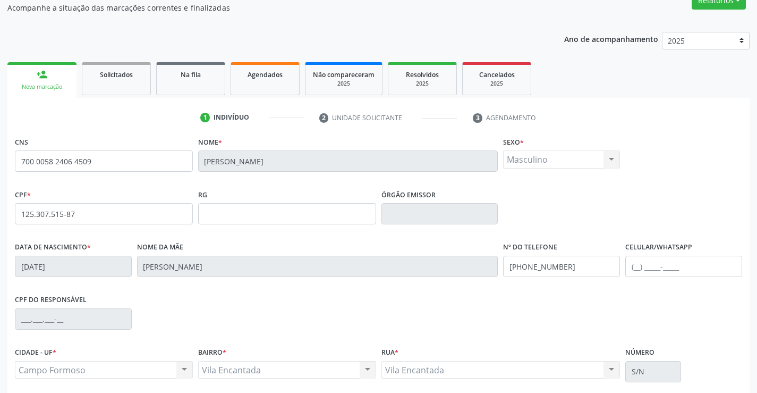
scroll to position [183, 0]
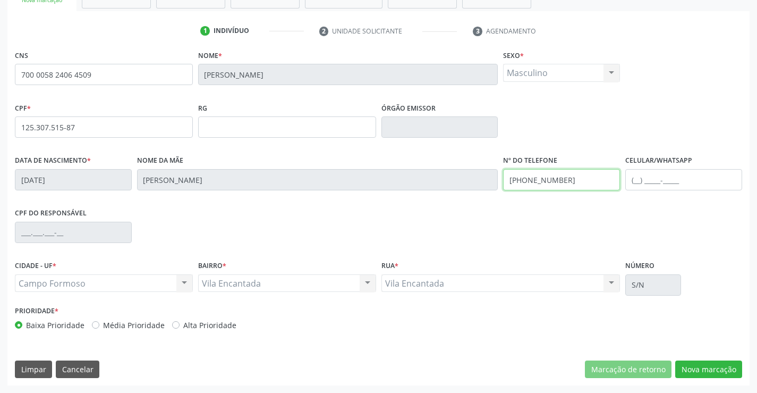
drag, startPoint x: 576, startPoint y: 180, endPoint x: 522, endPoint y: 183, distance: 53.8
click at [522, 183] on input "(74) 98821-3444" at bounding box center [561, 179] width 117 height 21
type input "(74) 74991-1677"
click at [716, 370] on button "Nova marcação" at bounding box center [708, 369] width 67 height 18
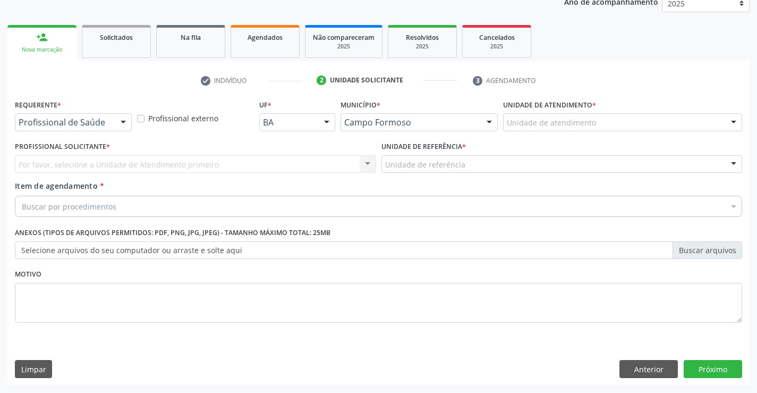
click at [115, 124] on div at bounding box center [123, 123] width 16 height 18
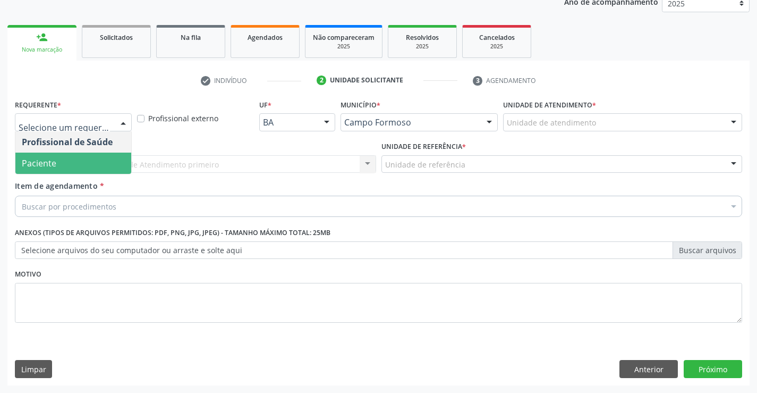
click at [55, 162] on span "Paciente" at bounding box center [39, 163] width 35 height 12
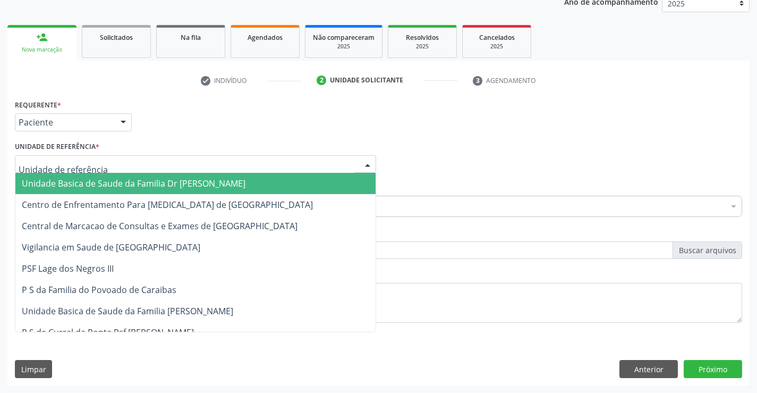
click at [152, 159] on div at bounding box center [195, 164] width 361 height 18
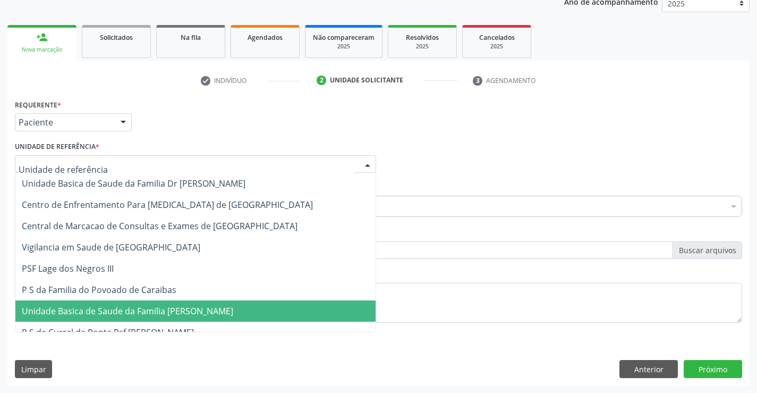
click at [149, 313] on span "Unidade Basica de Saude da Familia [PERSON_NAME]" at bounding box center [128, 311] width 212 height 12
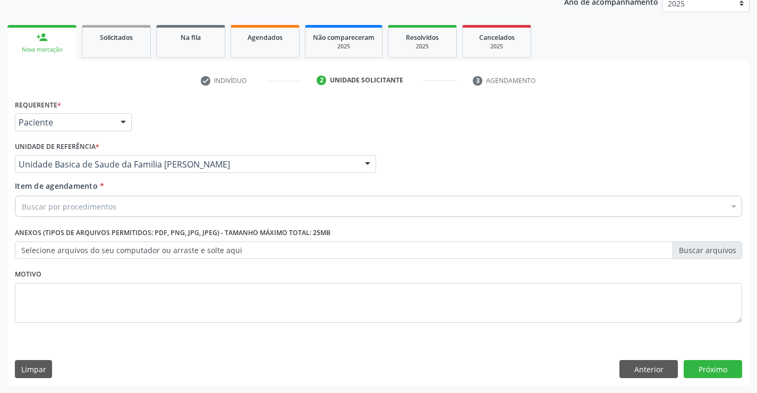
click at [143, 210] on div "Buscar por procedimentos" at bounding box center [379, 206] width 728 height 21
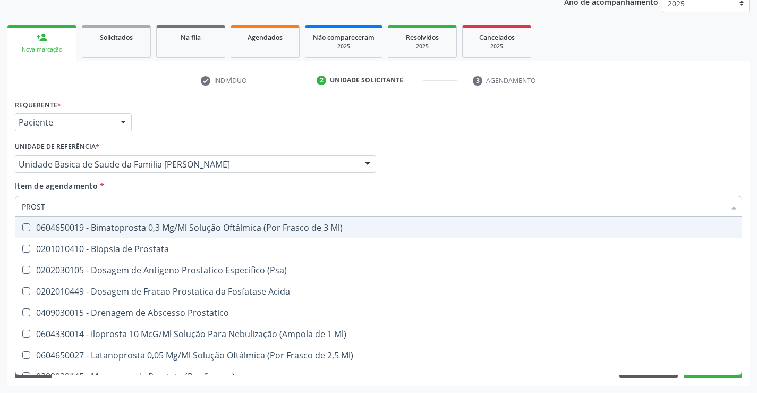
type input "PROSTA"
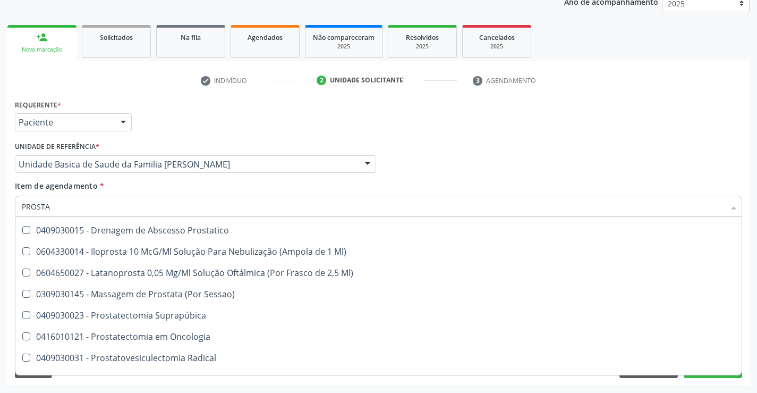
scroll to position [182, 0]
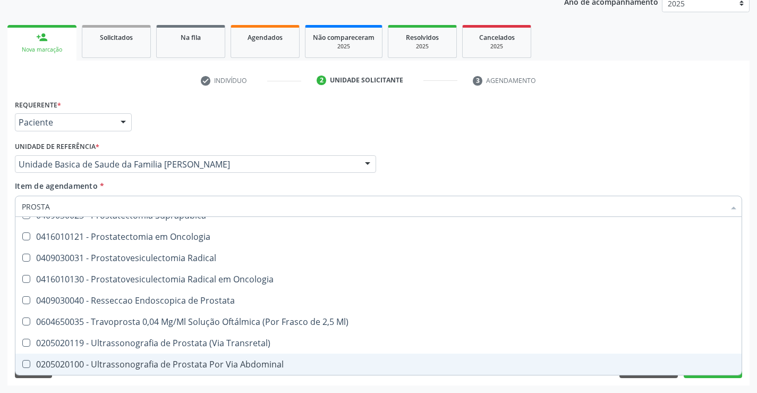
click at [258, 366] on div "0205020100 - Ultrassonografia de Prostata Por Via Abdominal" at bounding box center [379, 364] width 714 height 9
checkbox Abdominal "true"
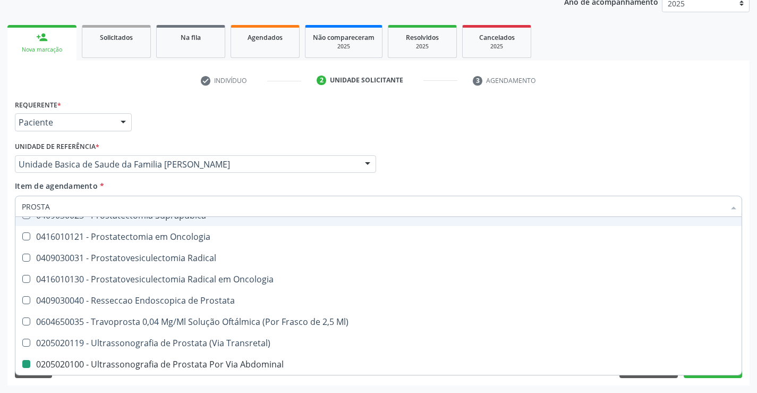
click at [519, 193] on div "Item de agendamento * PROSTA Desfazer seleção 0604650019 - Bimatoprosta 0,3 Mg/…" at bounding box center [379, 196] width 728 height 33
checkbox Prostata "true"
checkbox Abdominal "false"
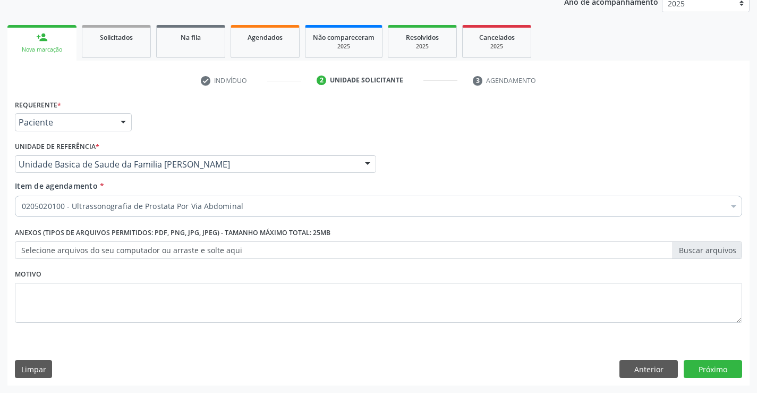
scroll to position [0, 0]
click at [715, 366] on button "Próximo" at bounding box center [713, 369] width 58 height 18
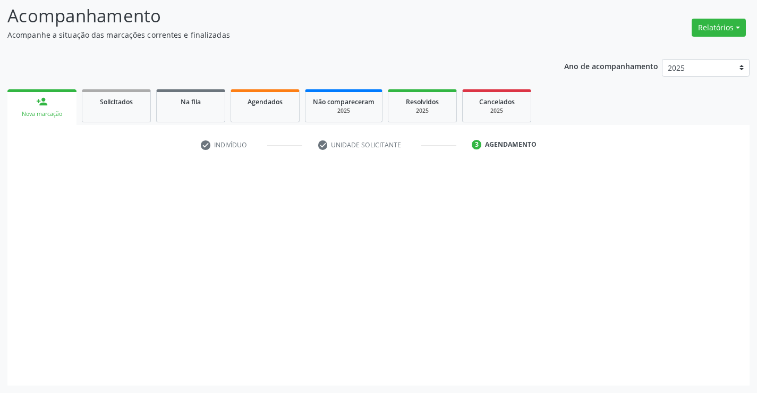
scroll to position [70, 0]
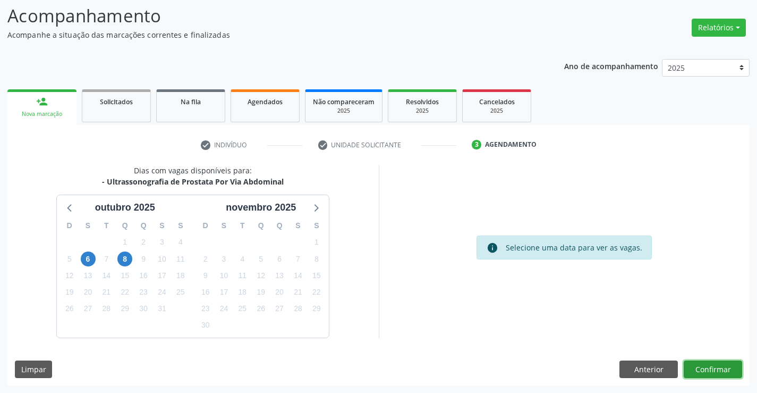
click at [711, 367] on button "Confirmar" at bounding box center [713, 369] width 58 height 18
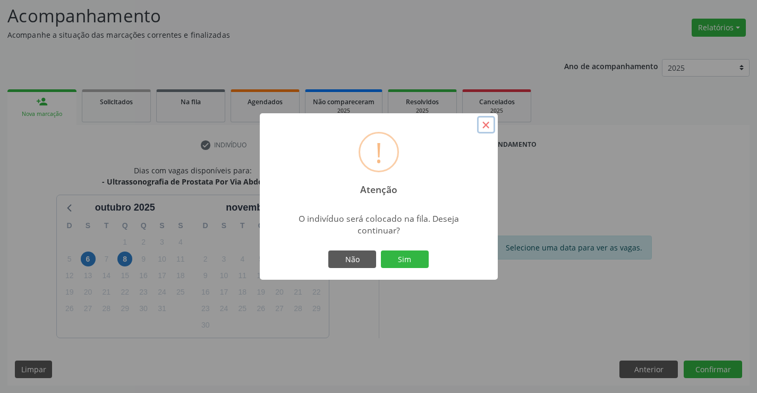
click at [485, 126] on button "×" at bounding box center [486, 125] width 18 height 18
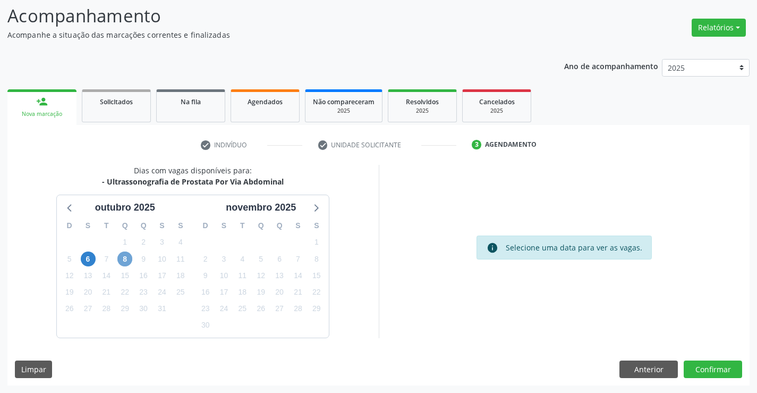
click at [127, 260] on span "8" at bounding box center [124, 258] width 15 height 15
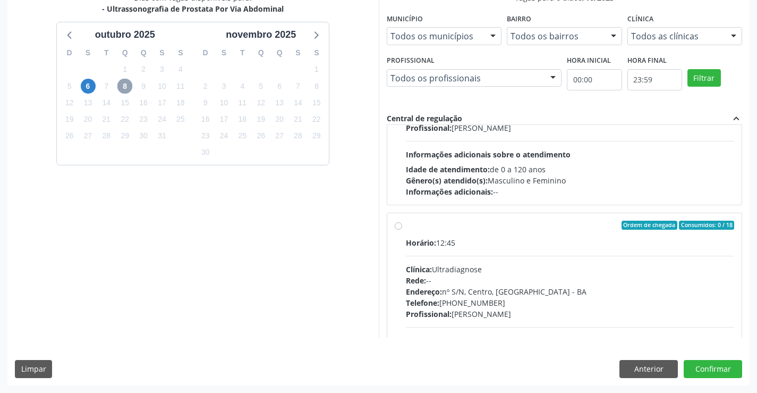
scroll to position [167, 0]
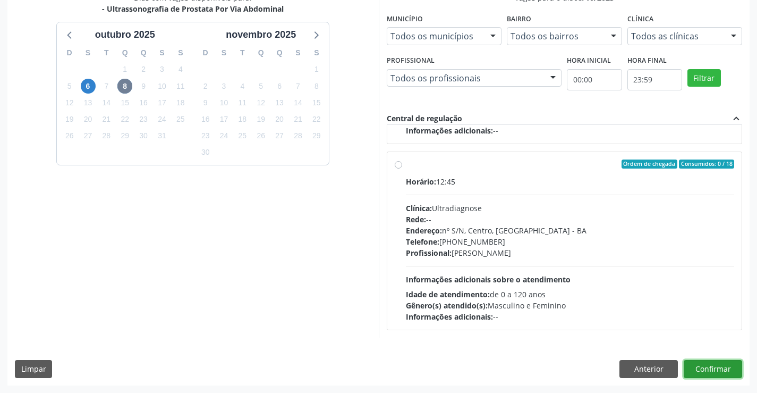
click at [714, 377] on button "Confirmar" at bounding box center [713, 369] width 58 height 18
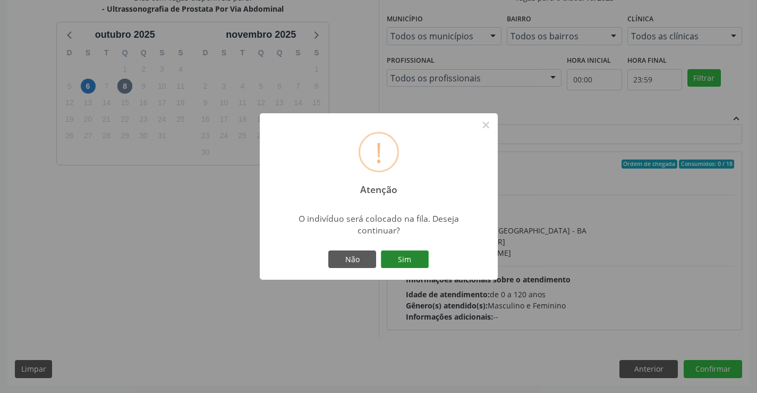
click at [415, 260] on button "Sim" at bounding box center [405, 259] width 48 height 18
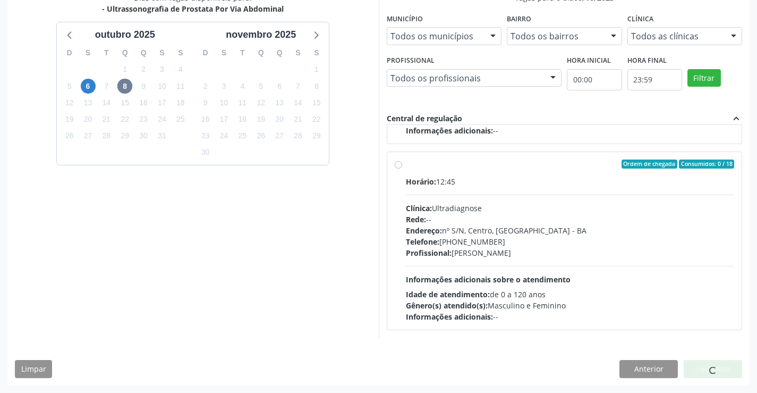
scroll to position [0, 0]
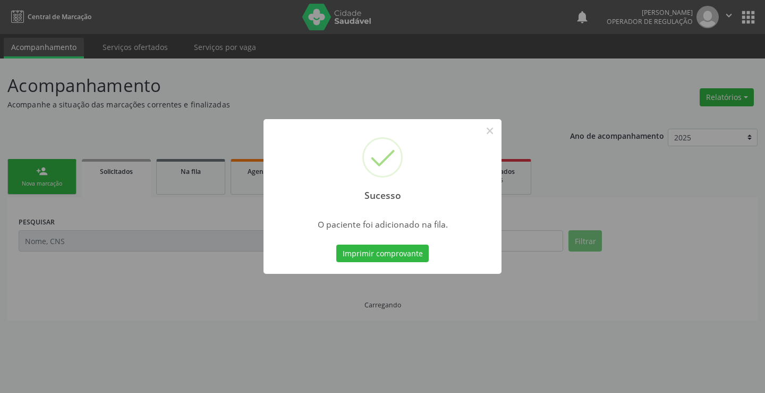
click at [408, 242] on div "Imprimir comprovante Cancel" at bounding box center [382, 253] width 97 height 22
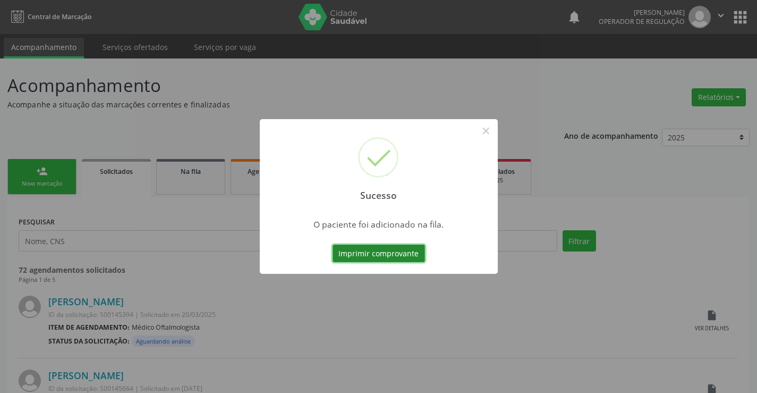
click at [414, 250] on button "Imprimir comprovante" at bounding box center [379, 253] width 92 height 18
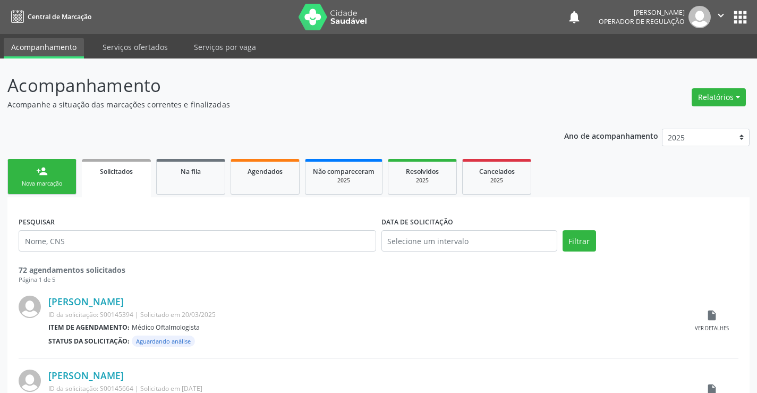
click at [50, 170] on link "person_add Nova marcação" at bounding box center [41, 177] width 69 height 36
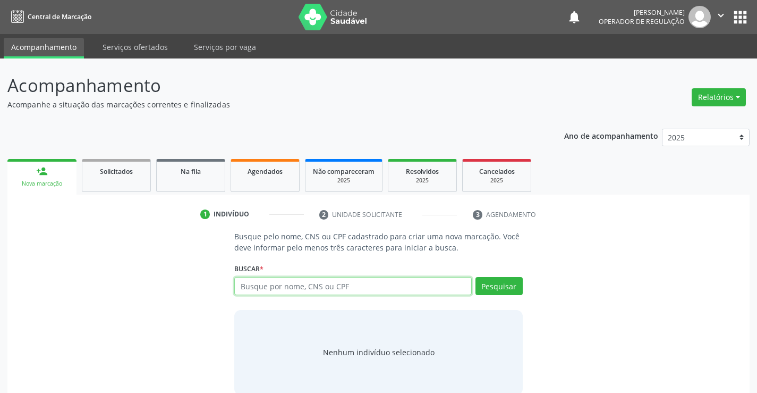
click at [291, 288] on input "text" at bounding box center [352, 286] width 237 height 18
type input "700600406132967"
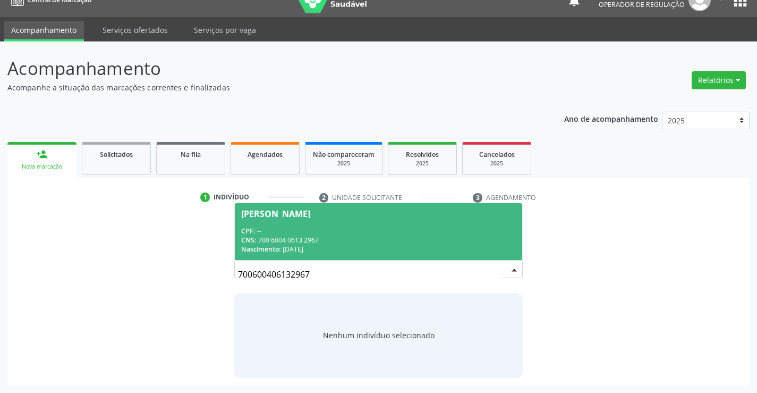
click at [514, 270] on div "700600406132967 Lua Julia Santos Viana CPF: -- CNS: 700 6004 0613 2967 Nascimen…" at bounding box center [378, 273] width 288 height 26
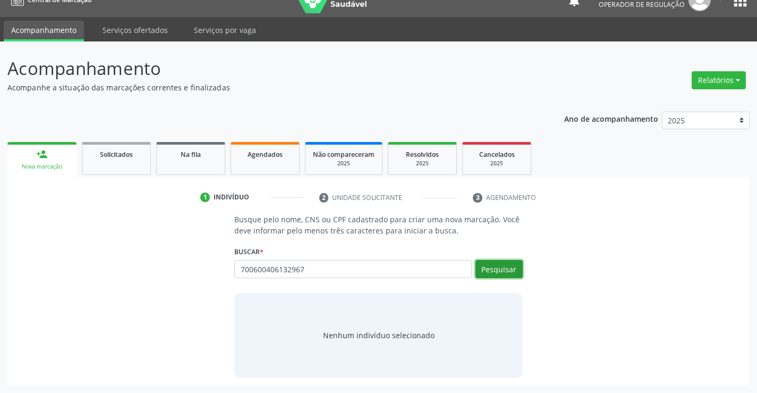
click at [514, 270] on button "Pesquisar" at bounding box center [499, 269] width 47 height 18
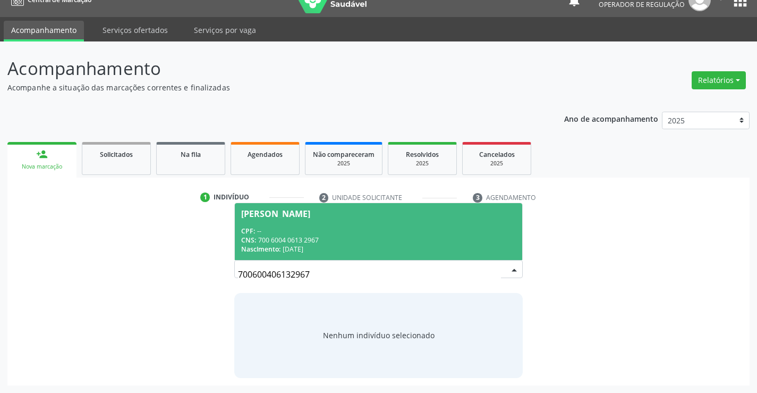
click at [271, 209] on div "Lua Julia Santos Viana" at bounding box center [275, 213] width 69 height 9
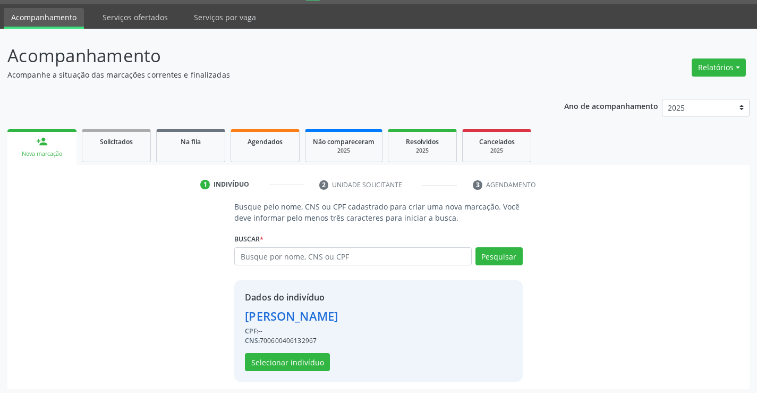
scroll to position [33, 0]
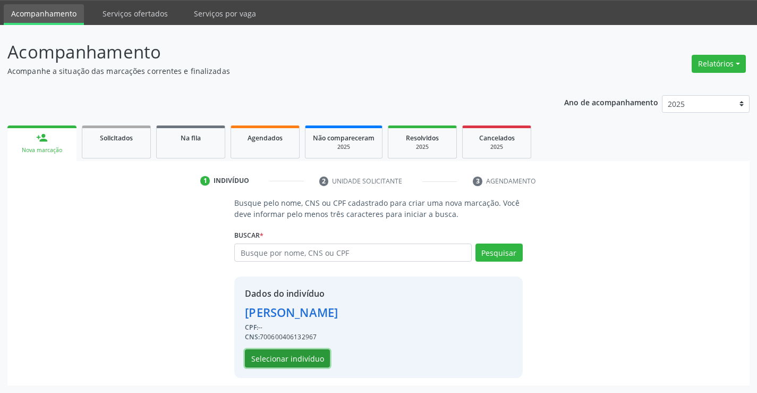
click at [308, 357] on button "Selecionar indivíduo" at bounding box center [287, 358] width 85 height 18
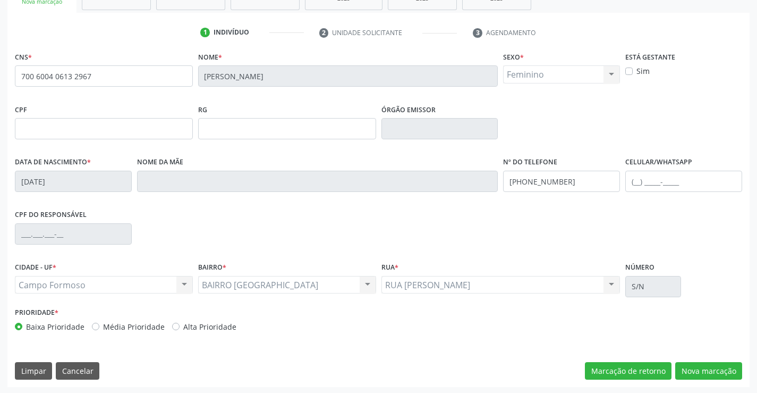
scroll to position [183, 0]
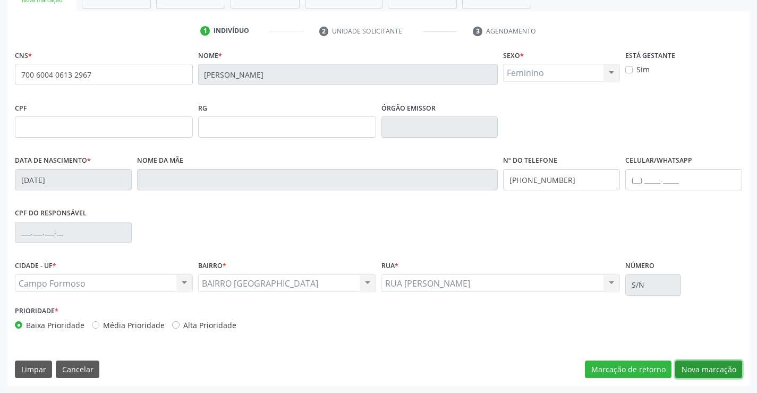
click at [684, 364] on button "Nova marcação" at bounding box center [708, 369] width 67 height 18
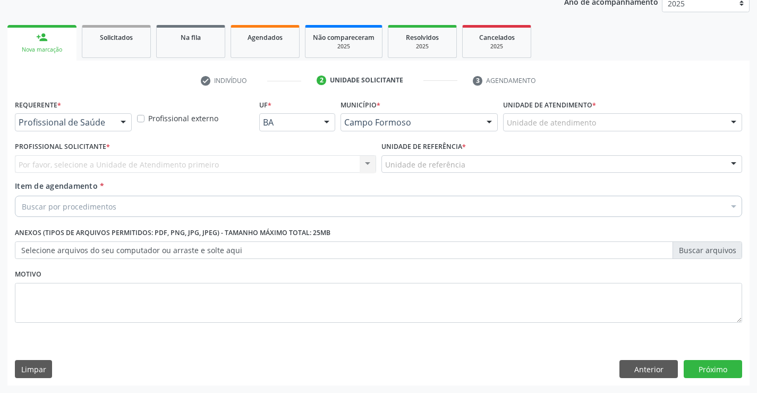
scroll to position [134, 0]
click at [112, 114] on div "Profissional de Saúde" at bounding box center [73, 122] width 117 height 18
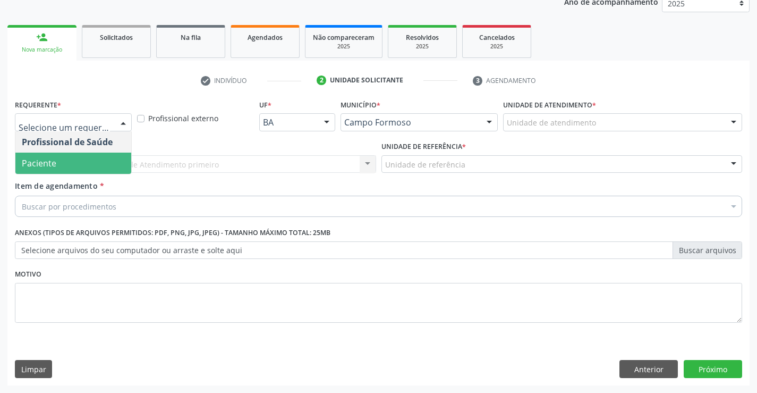
click at [39, 159] on span "Paciente" at bounding box center [39, 163] width 35 height 12
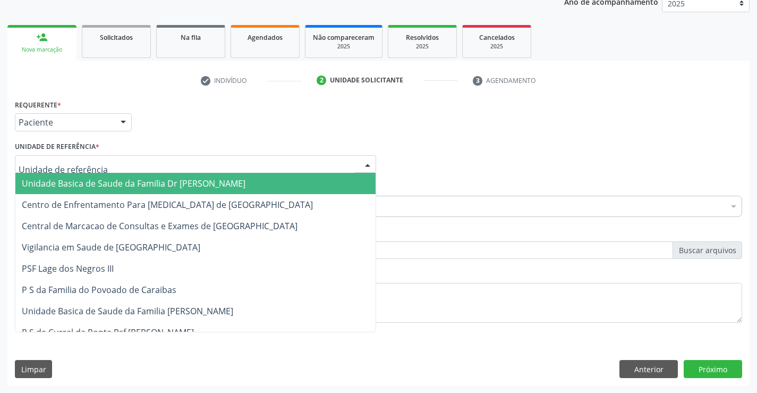
click at [163, 162] on div at bounding box center [195, 164] width 361 height 18
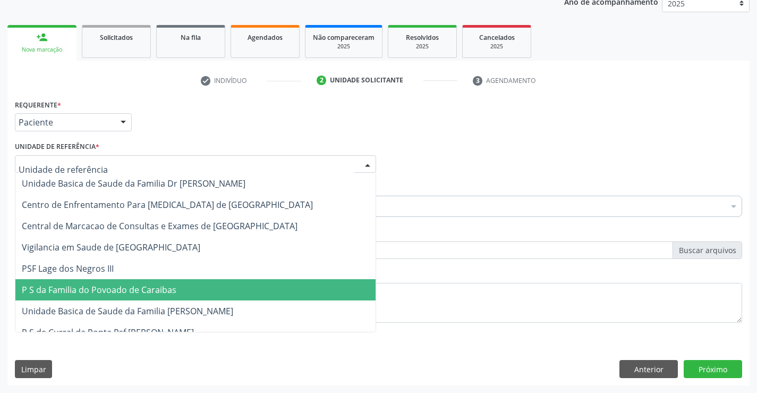
click at [167, 294] on span "P S da Familia do Povoado de Caraibas" at bounding box center [99, 290] width 155 height 12
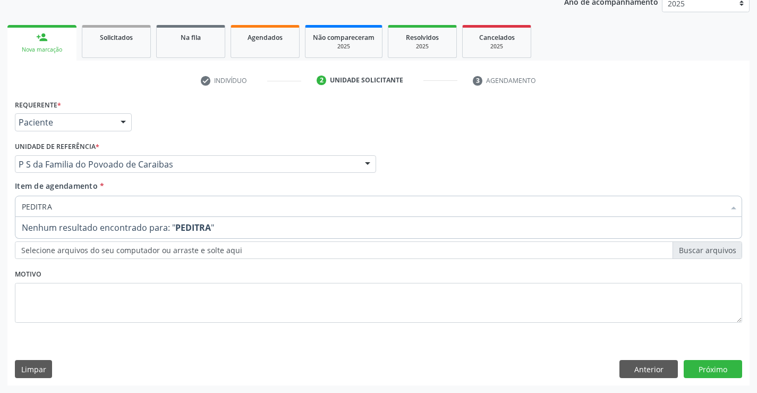
click at [40, 207] on input "PEDITRA" at bounding box center [373, 206] width 703 height 21
type input "PEDIATRA"
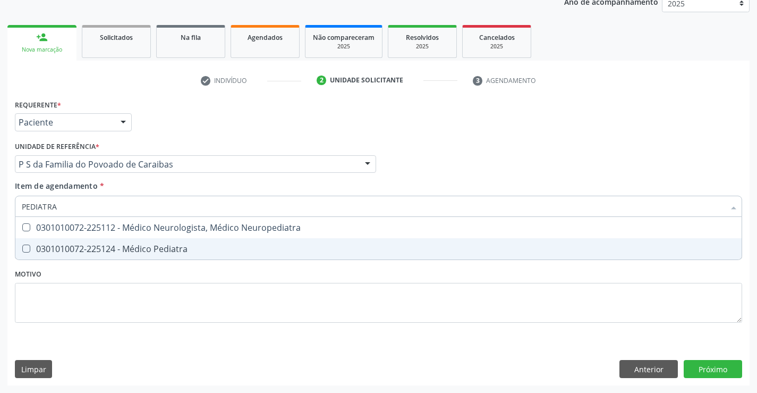
click at [168, 252] on div "0301010072-225124 - Médico Pediatra" at bounding box center [379, 248] width 714 height 9
checkbox Pediatra "true"
click at [705, 363] on div "Requerente * Paciente Profissional de Saúde Paciente Nenhum resultado encontrad…" at bounding box center [378, 241] width 742 height 289
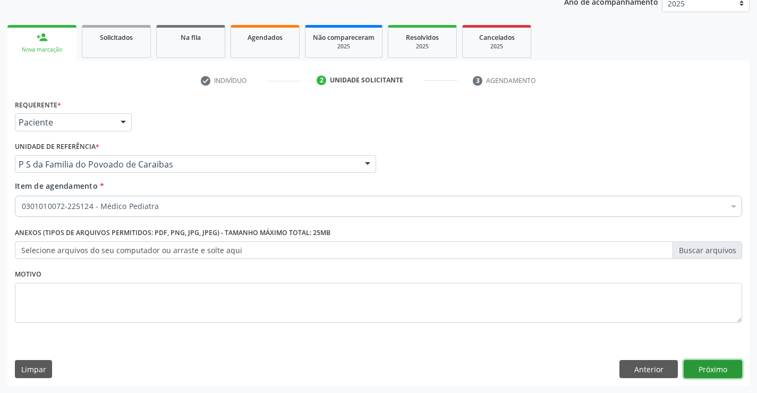
click at [707, 372] on button "Próximo" at bounding box center [713, 369] width 58 height 18
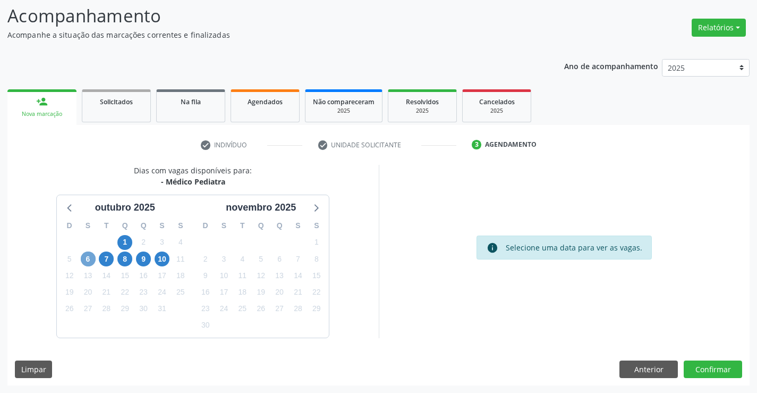
click at [90, 260] on span "6" at bounding box center [88, 258] width 15 height 15
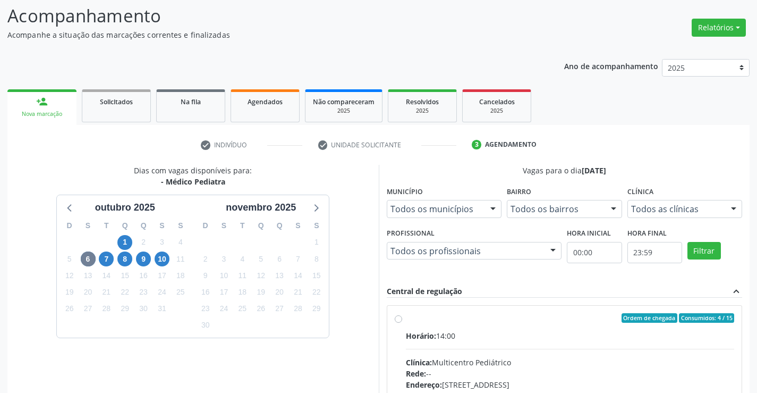
click at [498, 333] on div "Horário: 14:00" at bounding box center [570, 335] width 329 height 11
click at [402, 323] on input "Ordem de chegada Consumidos: 4 / 15 Horário: 14:00 Clínica: Multicentro Pediátr…" at bounding box center [398, 318] width 7 height 10
radio input "true"
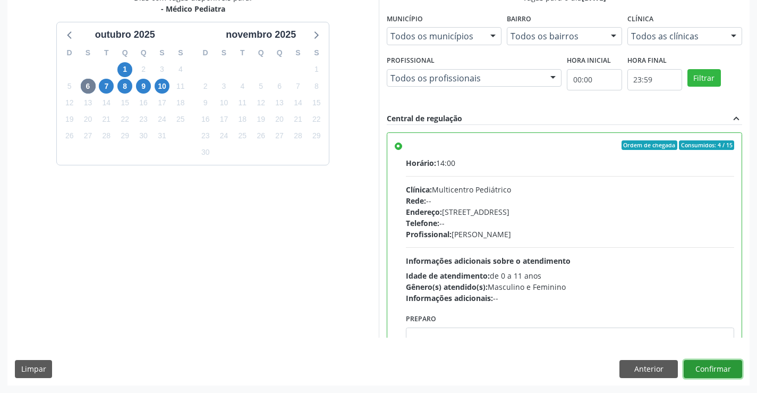
click at [706, 367] on button "Confirmar" at bounding box center [713, 369] width 58 height 18
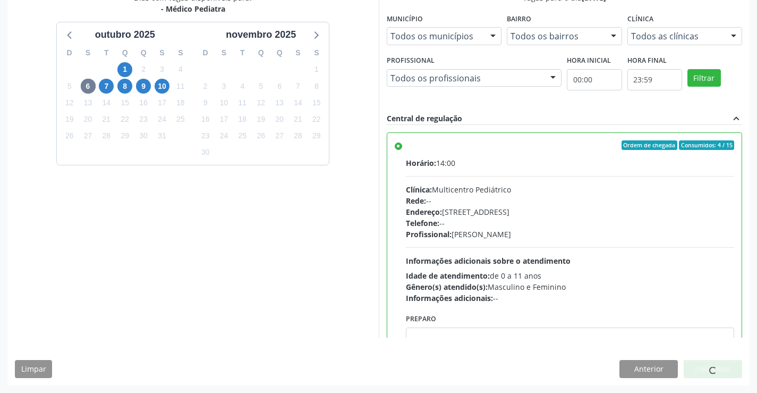
scroll to position [0, 0]
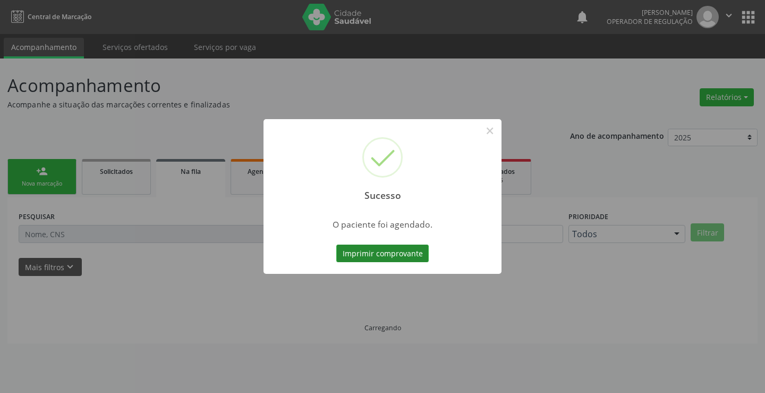
click at [413, 256] on button "Imprimir comprovante" at bounding box center [382, 253] width 92 height 18
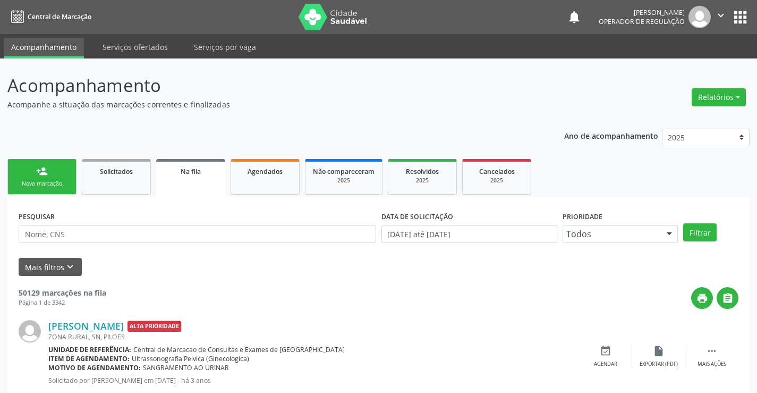
click at [40, 180] on div "Nova marcação" at bounding box center [41, 184] width 53 height 8
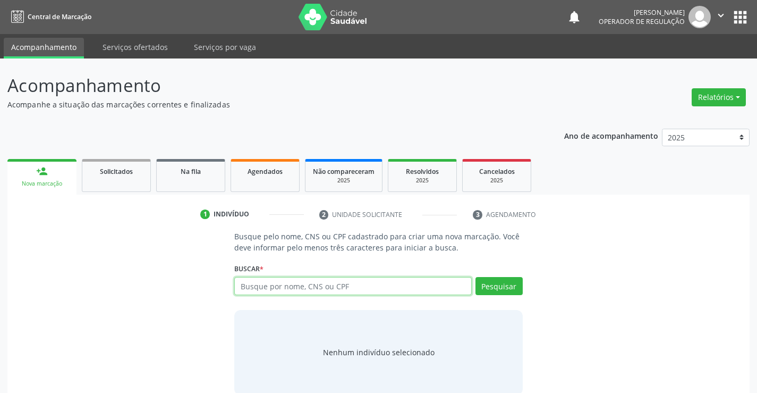
click at [274, 288] on input "text" at bounding box center [352, 286] width 237 height 18
type input "706907176520130"
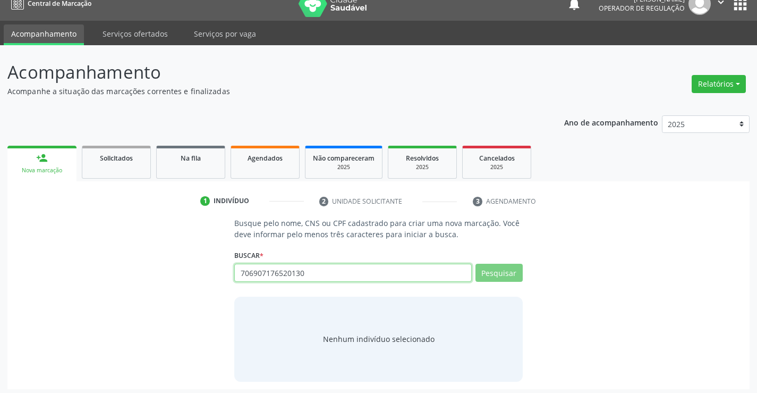
scroll to position [17, 0]
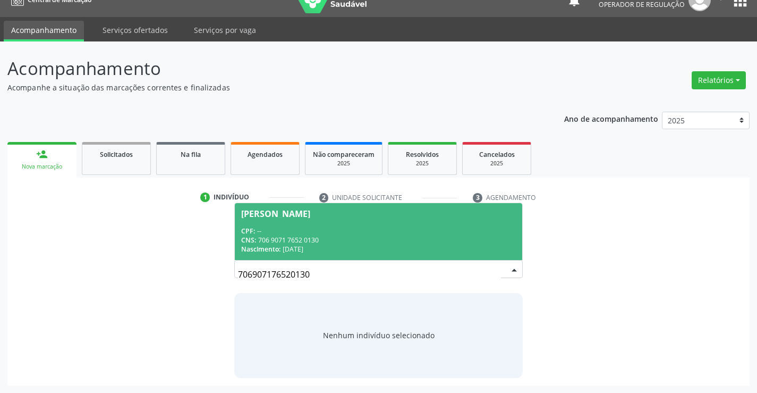
click at [291, 226] on div "CPF: --" at bounding box center [378, 230] width 274 height 9
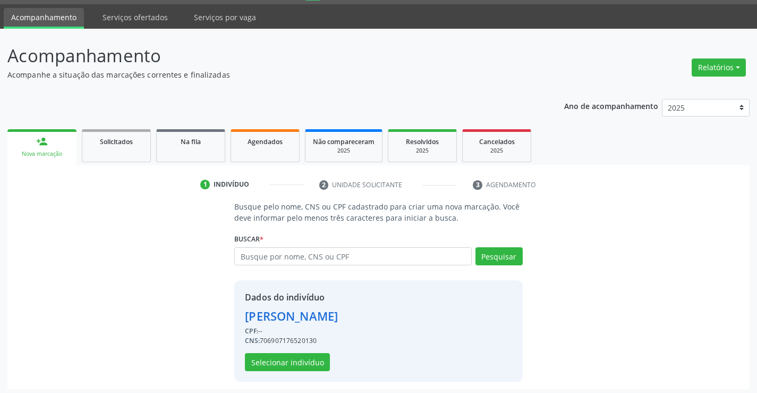
scroll to position [33, 0]
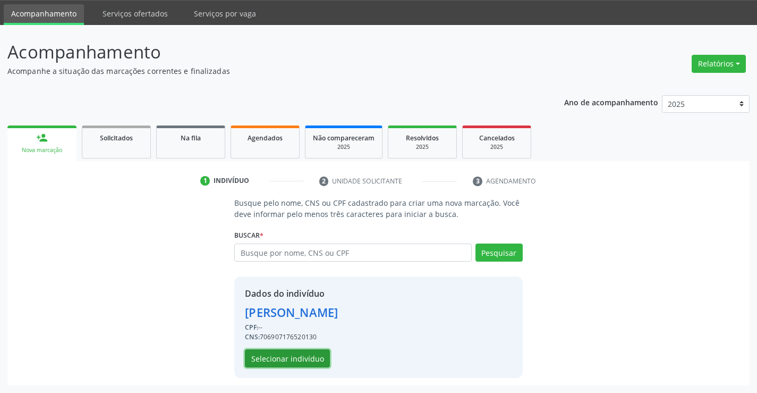
click at [298, 356] on button "Selecionar indivíduo" at bounding box center [287, 358] width 85 height 18
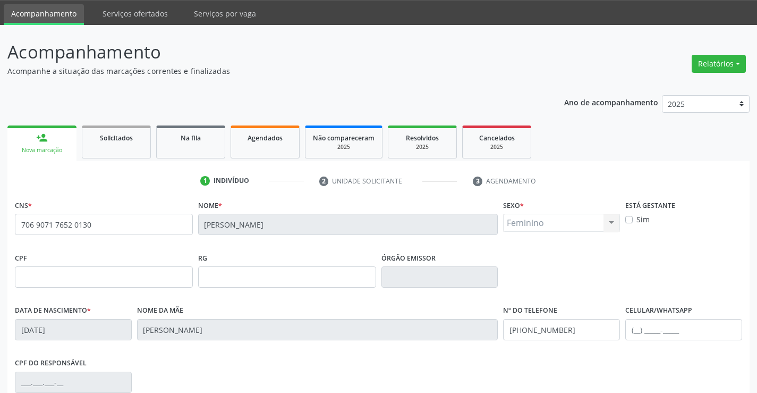
scroll to position [183, 0]
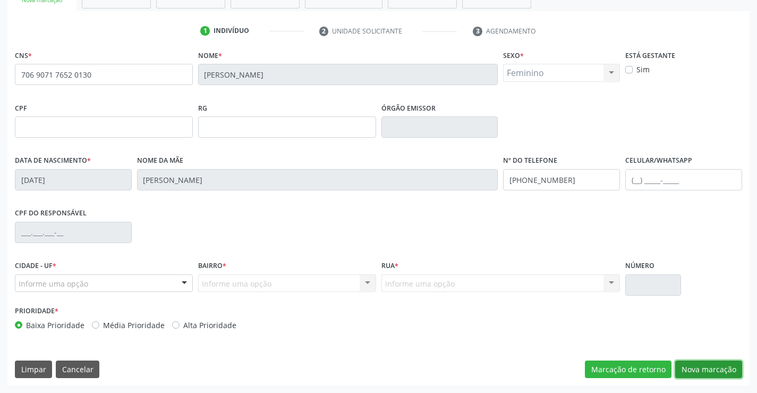
click at [699, 365] on button "Nova marcação" at bounding box center [708, 369] width 67 height 18
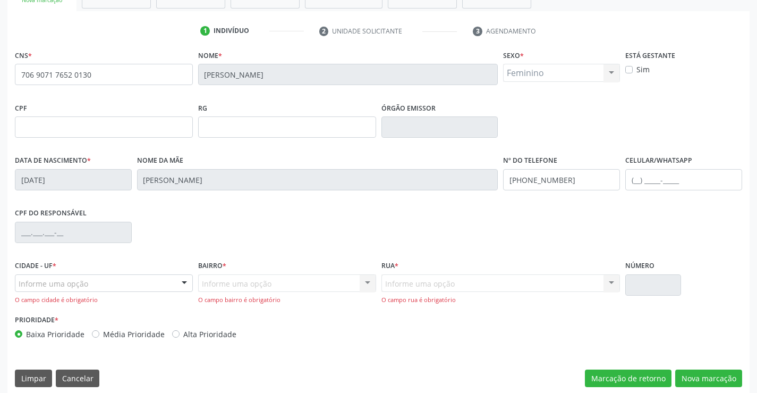
click at [184, 282] on div at bounding box center [184, 284] width 16 height 18
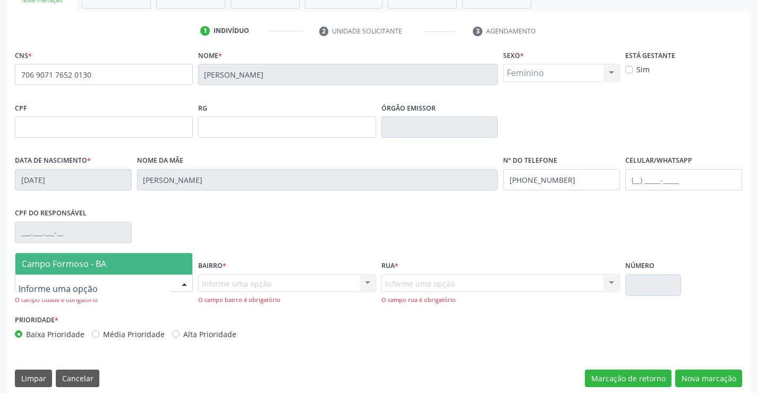
click at [89, 269] on span "Campo Formoso - BA" at bounding box center [103, 263] width 177 height 21
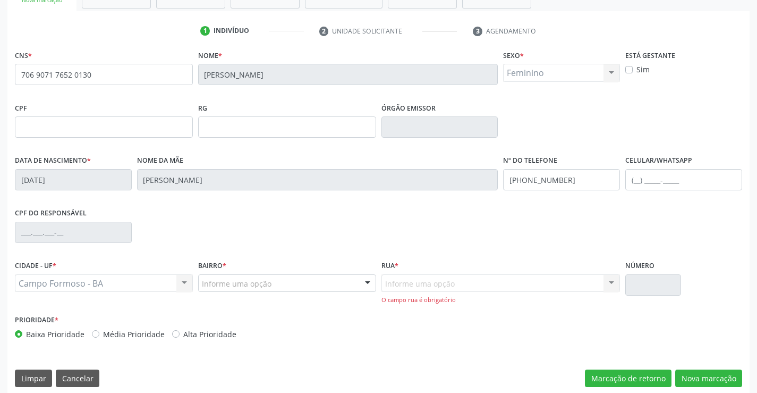
drag, startPoint x: 371, startPoint y: 282, endPoint x: 300, endPoint y: 276, distance: 71.5
click at [369, 283] on div at bounding box center [368, 284] width 16 height 18
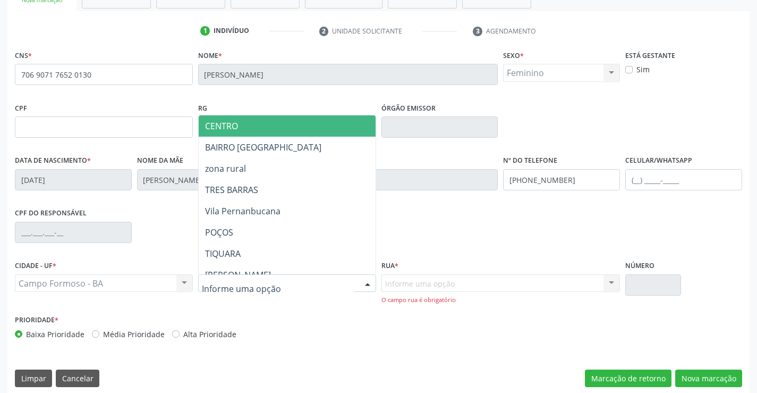
click at [226, 127] on span "CENTRO" at bounding box center [221, 126] width 33 height 12
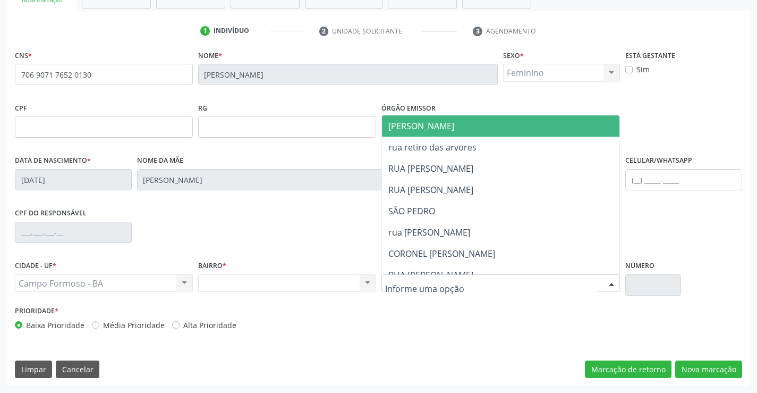
click at [593, 284] on div at bounding box center [501, 283] width 239 height 18
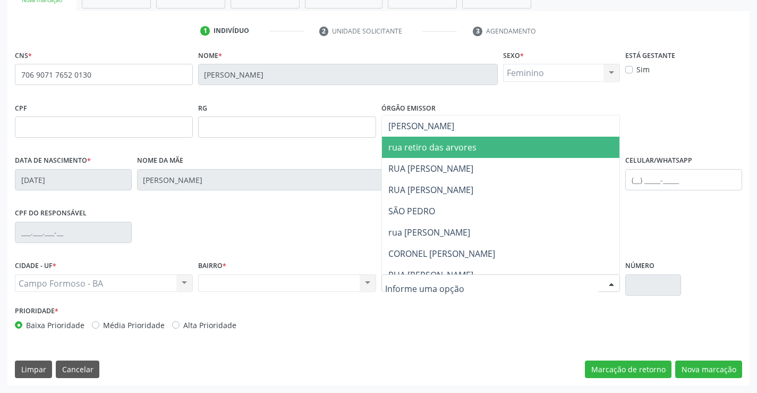
click at [423, 148] on span "rua retiro das arvores" at bounding box center [432, 147] width 88 height 12
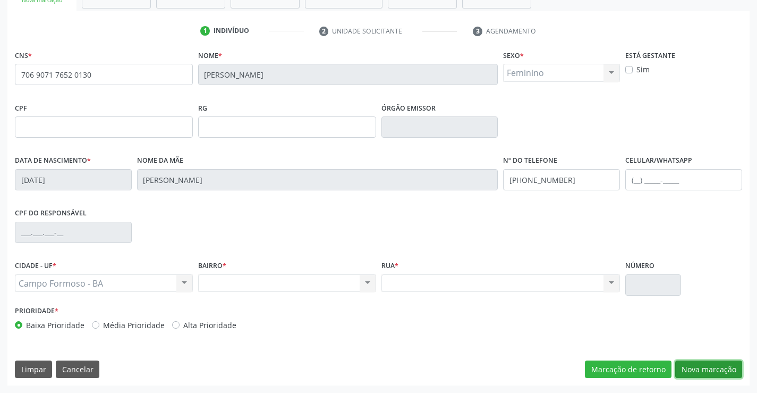
click at [688, 368] on button "Nova marcação" at bounding box center [708, 369] width 67 height 18
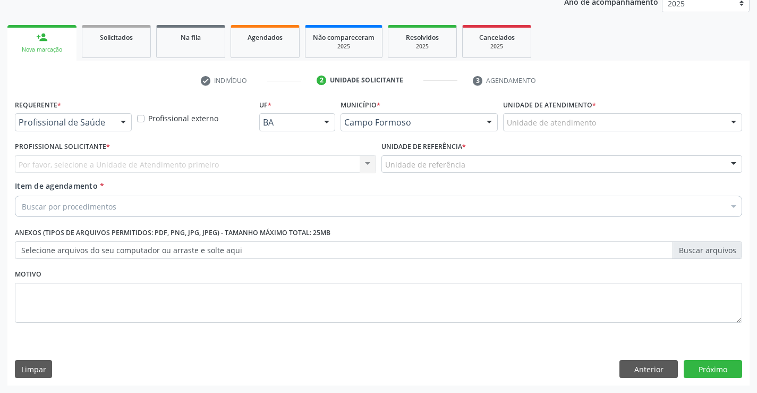
scroll to position [134, 0]
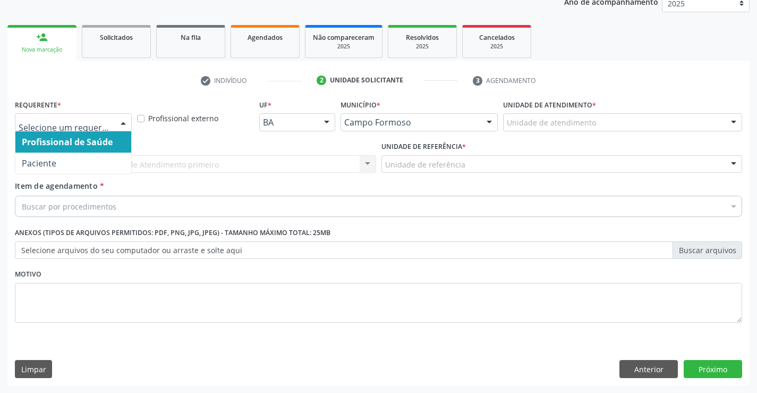
click at [118, 120] on div at bounding box center [123, 123] width 16 height 18
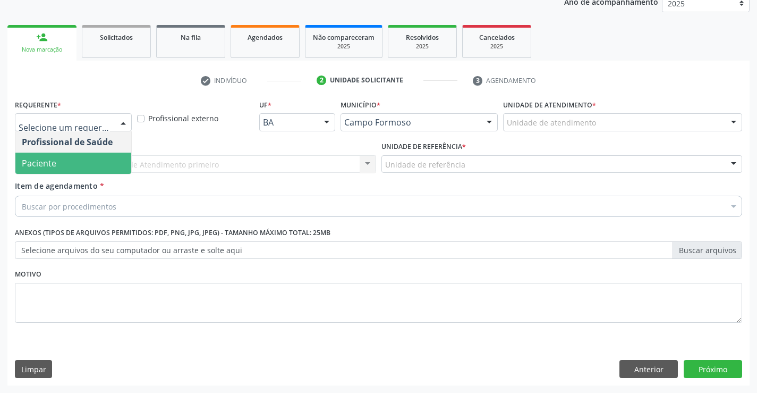
click at [61, 161] on span "Paciente" at bounding box center [73, 163] width 116 height 21
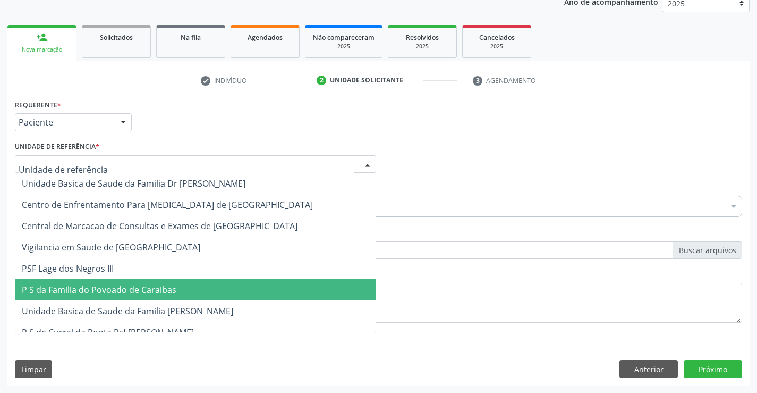
click at [116, 296] on span "P S da Familia do Povoado de Caraibas" at bounding box center [195, 289] width 360 height 21
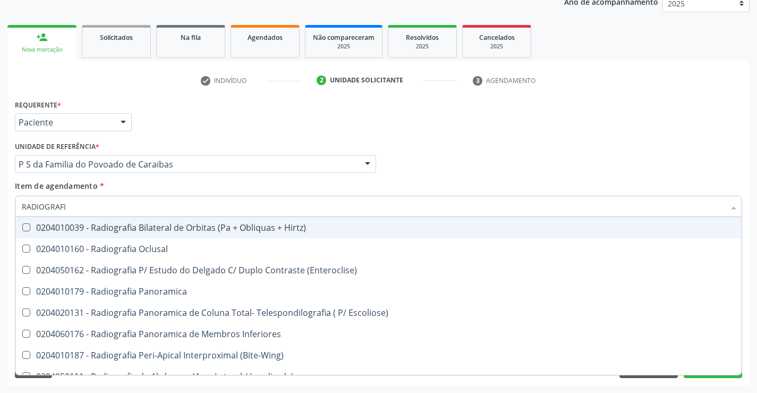
type input "RADIOGRAFIA"
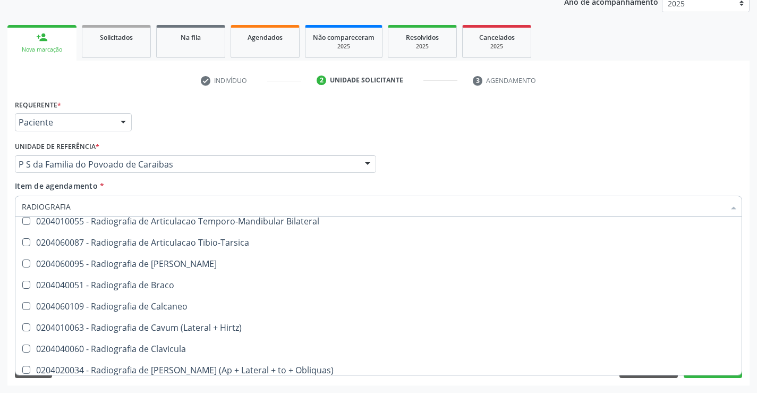
scroll to position [372, 0]
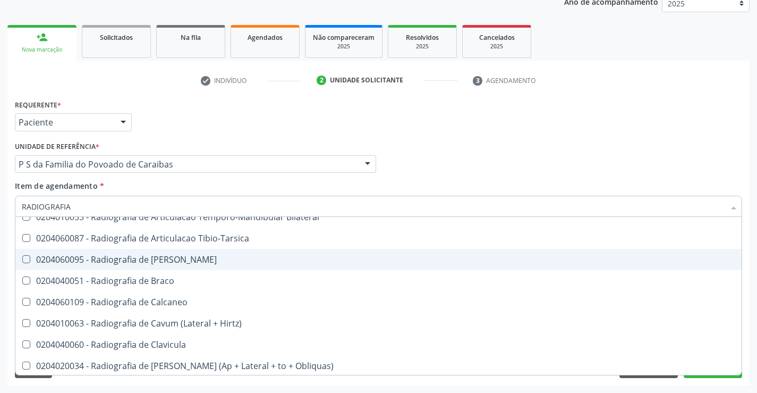
click at [185, 266] on span "0204060095 - Radiografia de [PERSON_NAME]" at bounding box center [378, 259] width 726 height 21
checkbox Bacia "true"
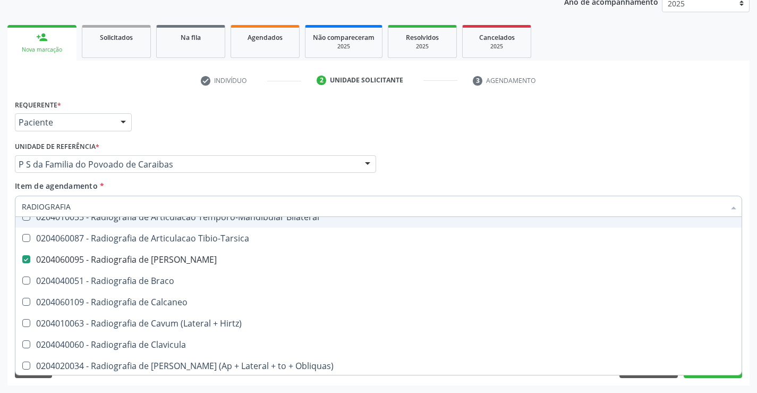
click at [691, 170] on div "Profissional Solicitante Por favor, selecione a Unidade de Atendimento primeiro…" at bounding box center [378, 159] width 733 height 41
checkbox Oclusal "true"
checkbox Bacia "false"
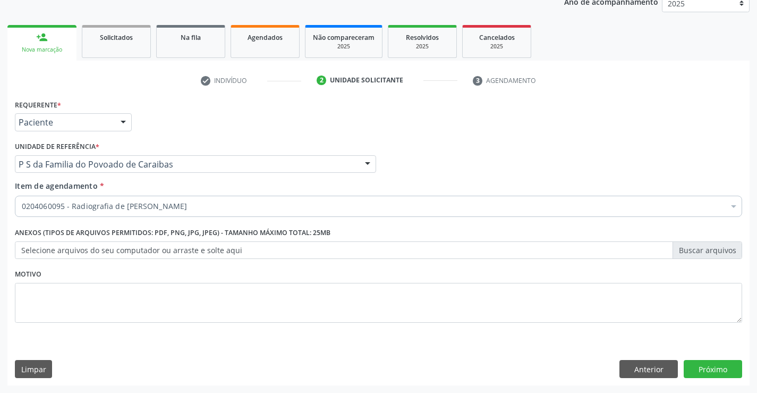
scroll to position [0, 0]
click at [701, 371] on button "Próximo" at bounding box center [713, 369] width 58 height 18
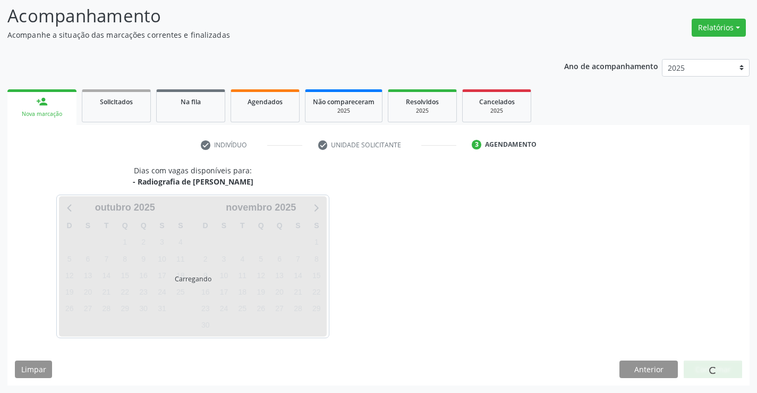
scroll to position [101, 0]
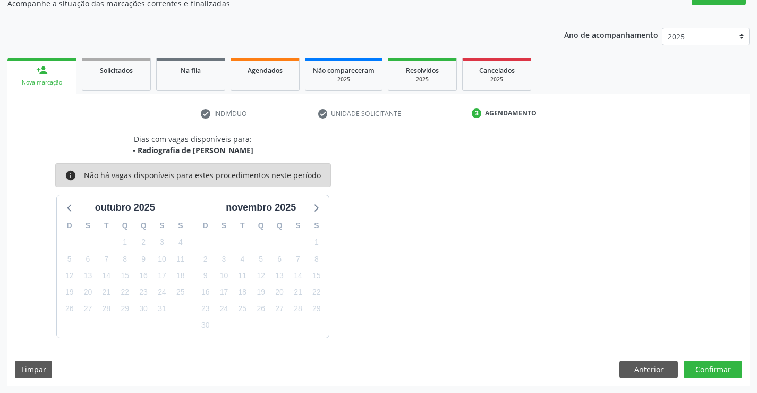
click at [642, 378] on div "Dias com vagas disponíveis para: - Radiografia de Bacia info Não há vagas dispo…" at bounding box center [378, 259] width 742 height 252
click at [646, 369] on button "Anterior" at bounding box center [649, 369] width 58 height 18
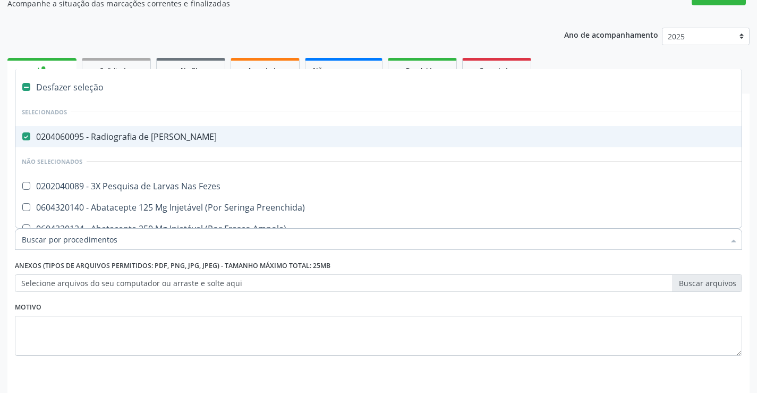
click at [25, 130] on span "0204060095 - Radiografia de [PERSON_NAME]" at bounding box center [435, 136] width 840 height 21
checkbox Bacia "false"
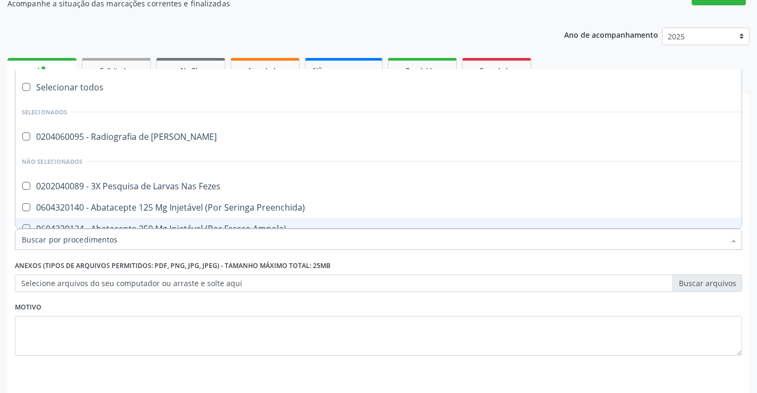
click at [74, 240] on input "Item de agendamento *" at bounding box center [373, 239] width 703 height 21
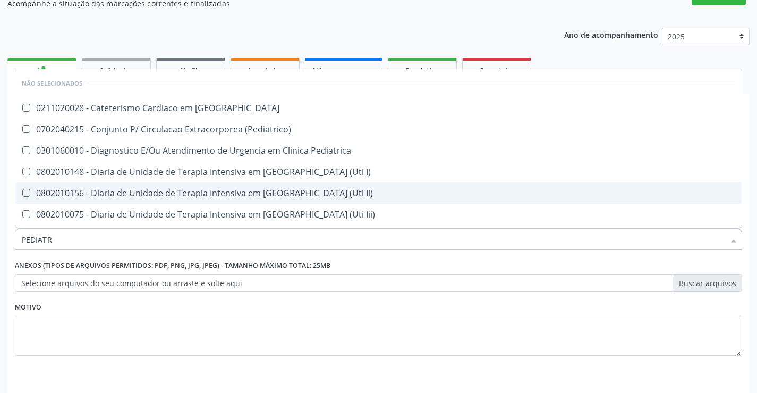
type input "PEDIATRA"
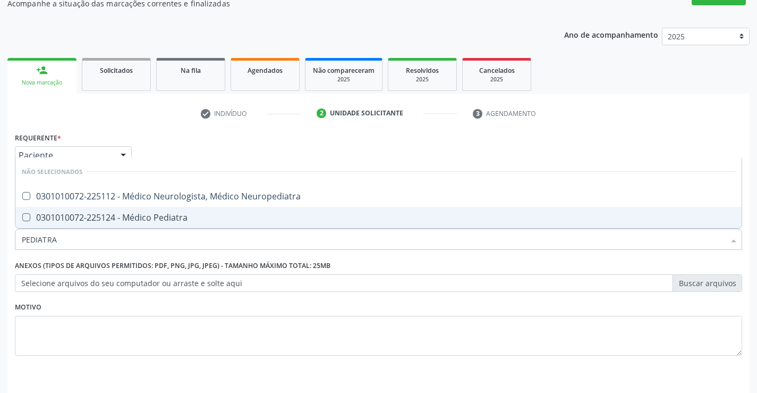
click at [91, 210] on span "0301010072-225124 - Médico Pediatra" at bounding box center [378, 217] width 726 height 21
checkbox Pediatra "true"
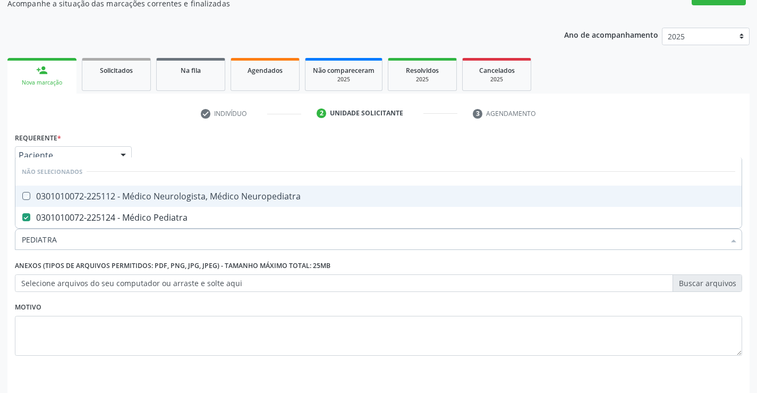
click at [649, 127] on div "check Indivíduo 2 Unidade solicitante 3 Agendamento CNS * 706 9071 7652 0130 No…" at bounding box center [378, 262] width 742 height 314
checkbox Neuropediatra "true"
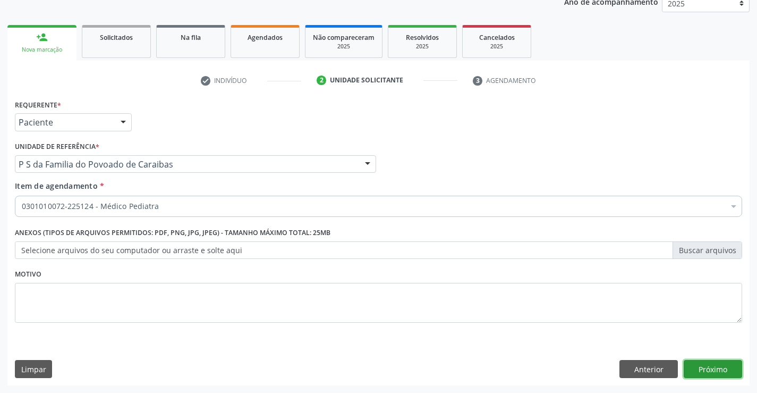
click at [713, 366] on button "Próximo" at bounding box center [713, 369] width 58 height 18
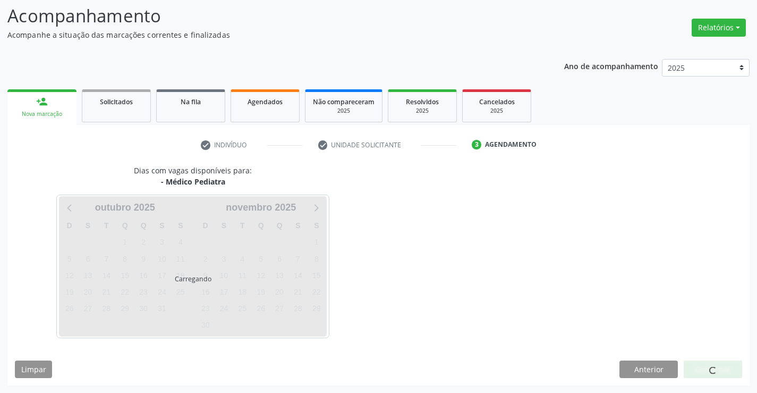
scroll to position [70, 0]
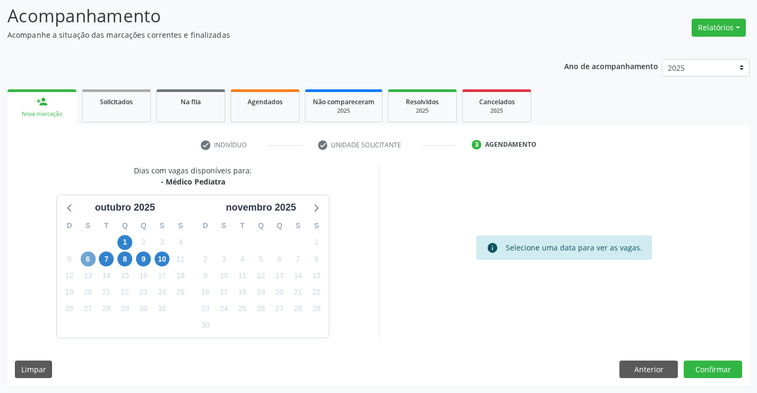
click at [89, 256] on span "6" at bounding box center [88, 258] width 15 height 15
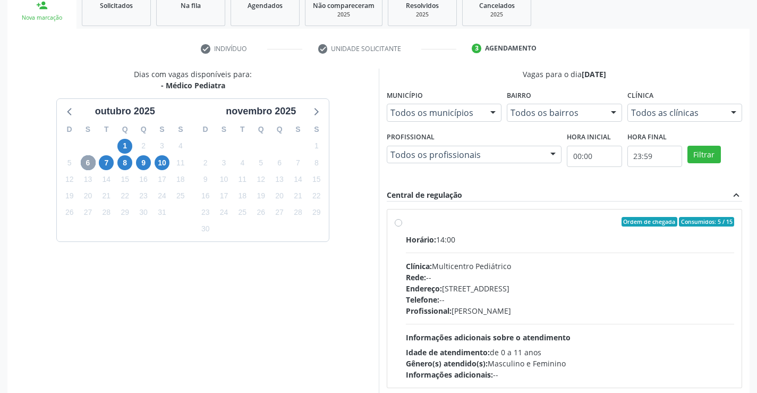
scroll to position [223, 0]
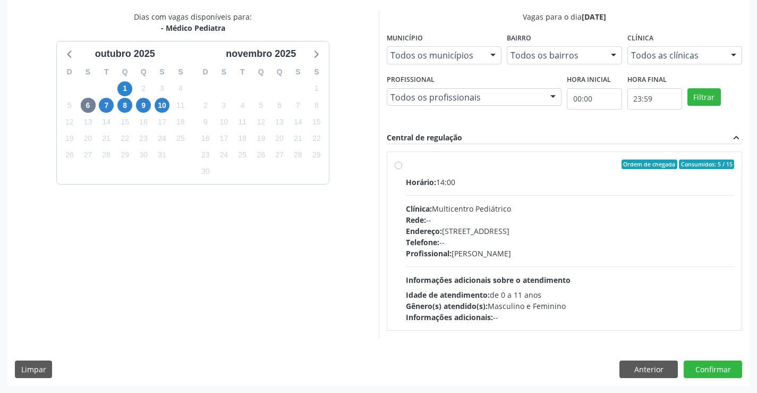
click at [618, 235] on div "Endereço: Antigo Casa Grande, nº 37, Centro, Campo Formoso - BA" at bounding box center [570, 230] width 329 height 11
click at [402, 169] on input "Ordem de chegada Consumidos: 5 / 15 Horário: 14:00 Clínica: Multicentro Pediátr…" at bounding box center [398, 164] width 7 height 10
radio input "true"
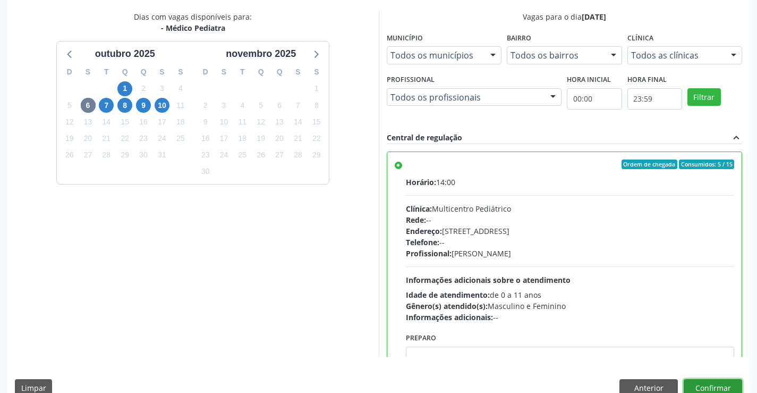
click at [696, 389] on button "Confirmar" at bounding box center [713, 388] width 58 height 18
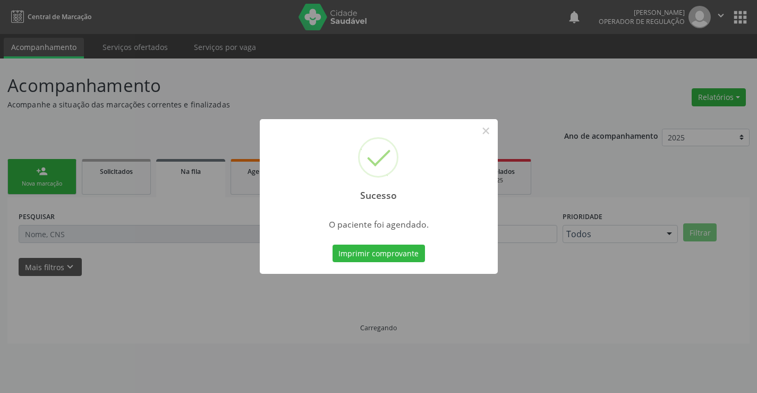
scroll to position [0, 0]
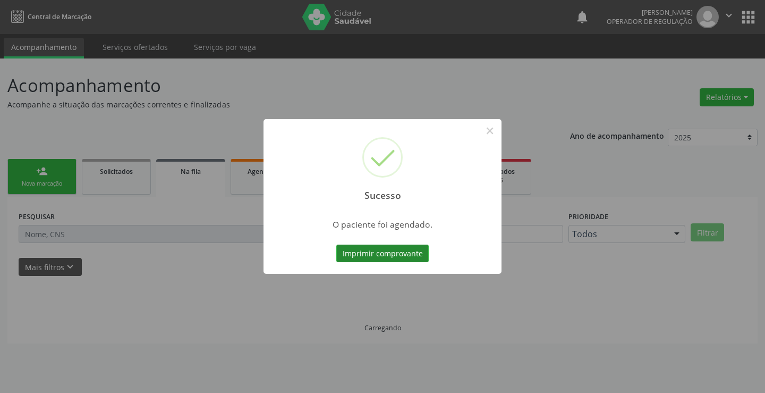
click at [387, 258] on button "Imprimir comprovante" at bounding box center [382, 253] width 92 height 18
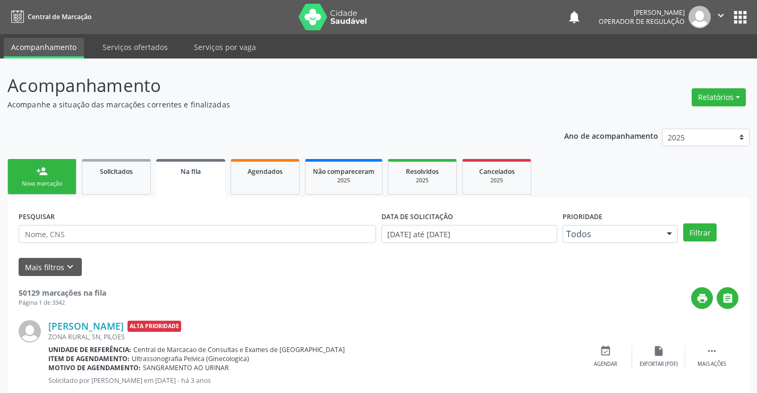
click at [38, 180] on div "Nova marcação" at bounding box center [41, 184] width 53 height 8
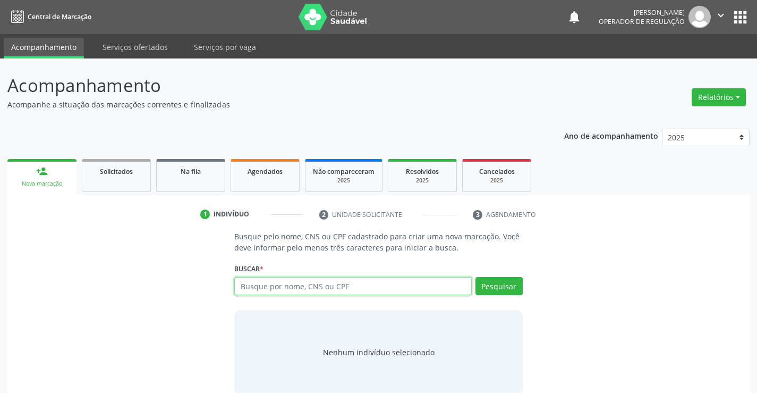
click at [274, 289] on input "text" at bounding box center [352, 286] width 237 height 18
type input "706507343170995"
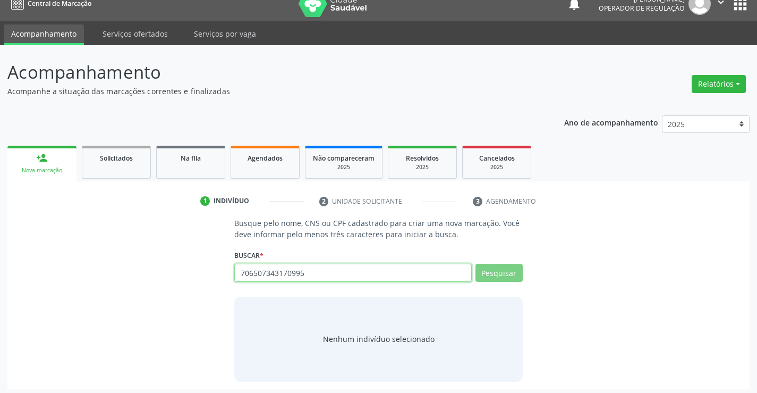
scroll to position [17, 0]
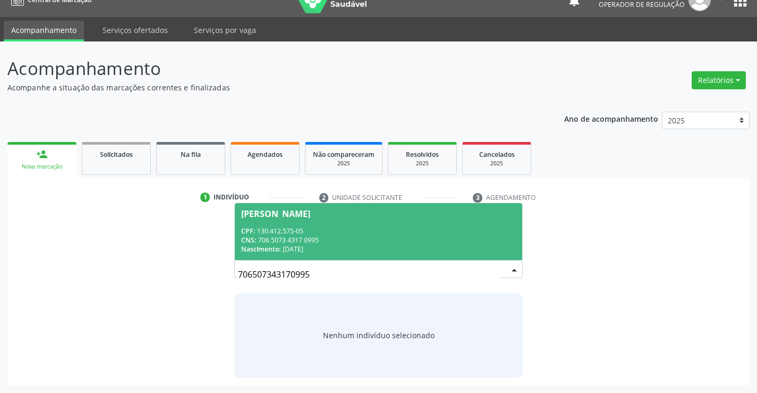
click at [323, 244] on div "Nascimento: 28/10/2022" at bounding box center [378, 248] width 274 height 9
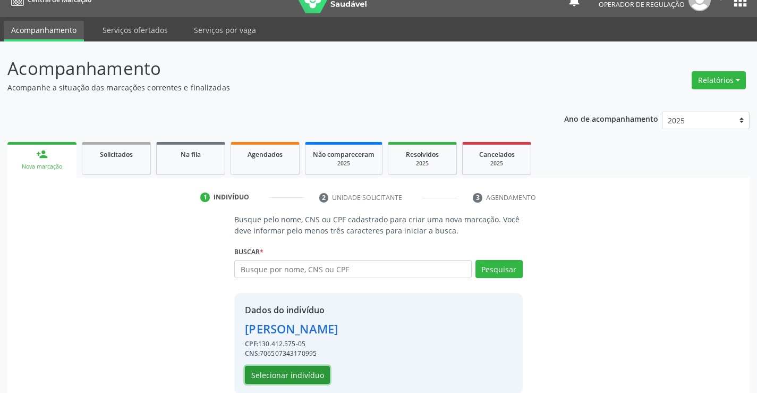
click at [283, 369] on button "Selecionar indivíduo" at bounding box center [287, 375] width 85 height 18
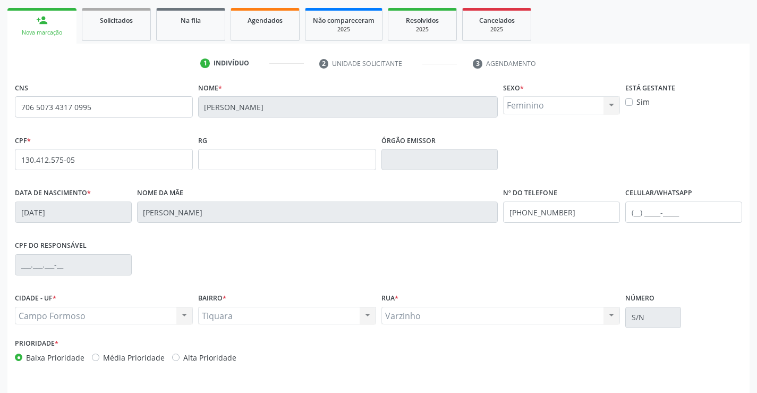
scroll to position [176, 0]
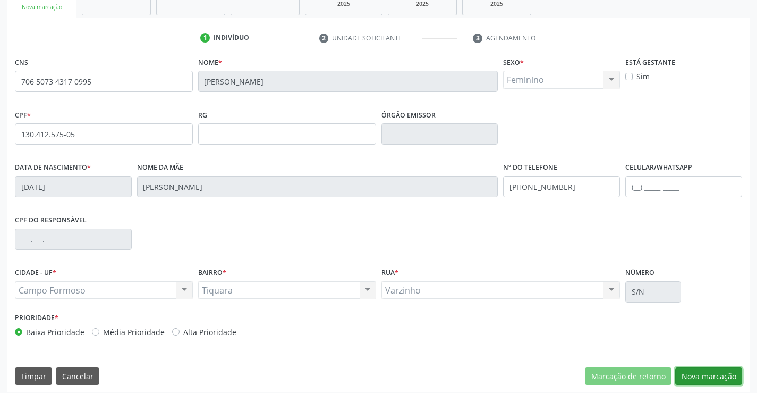
click at [713, 373] on button "Nova marcação" at bounding box center [708, 376] width 67 height 18
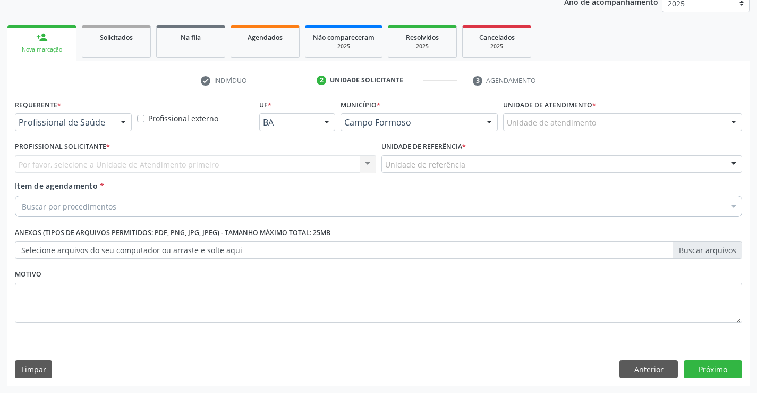
click at [122, 122] on div at bounding box center [123, 123] width 16 height 18
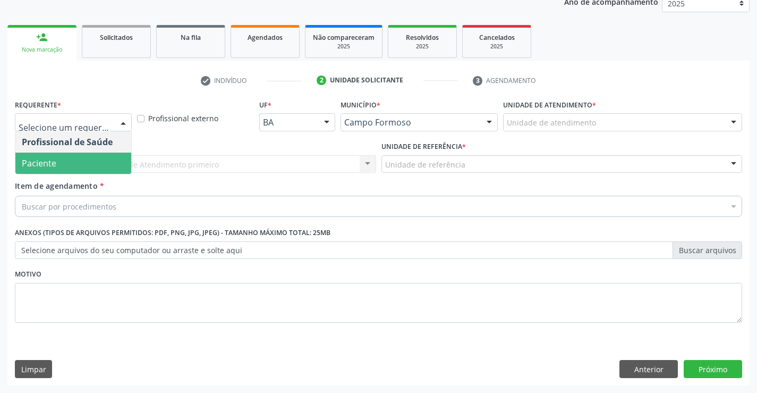
click at [48, 158] on span "Paciente" at bounding box center [39, 163] width 35 height 12
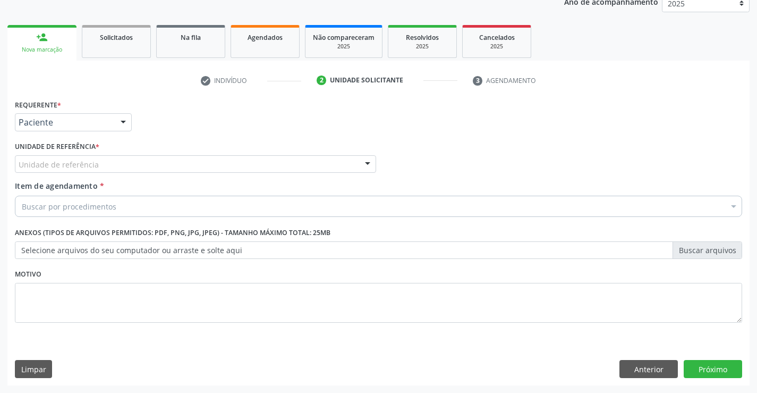
click at [104, 166] on div "Unidade de referência" at bounding box center [195, 164] width 361 height 18
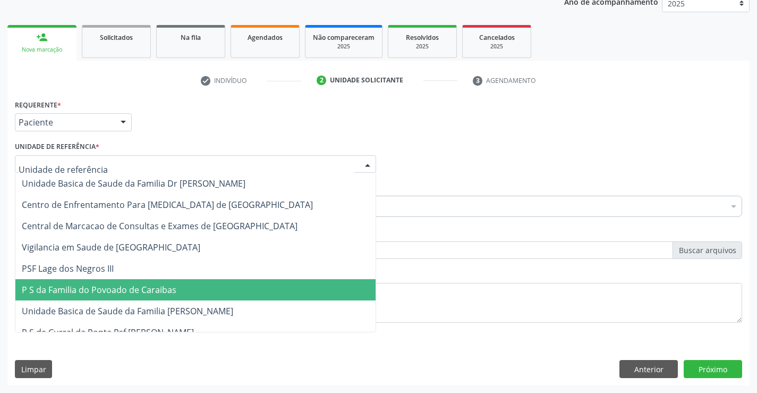
click at [126, 296] on span "P S da Familia do Povoado de Caraibas" at bounding box center [195, 289] width 360 height 21
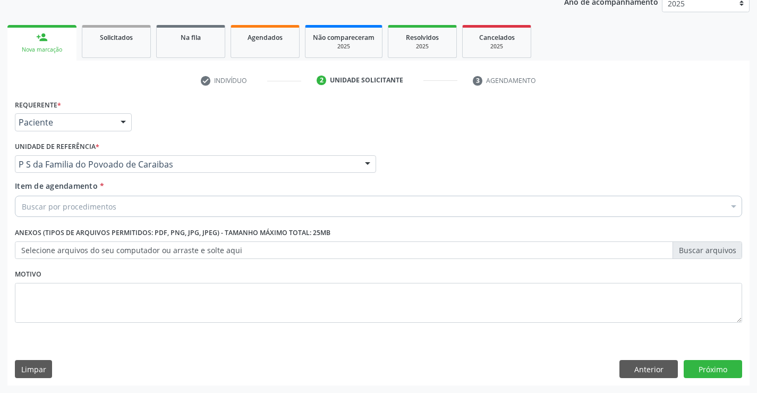
click at [117, 204] on div "Buscar por procedimentos" at bounding box center [379, 206] width 728 height 21
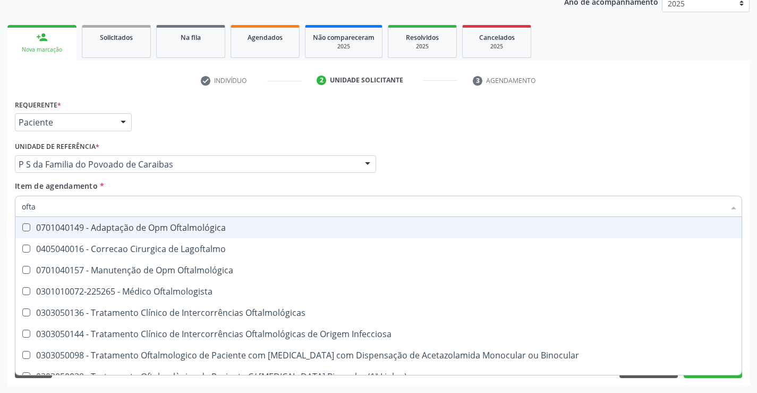
type input "oftal"
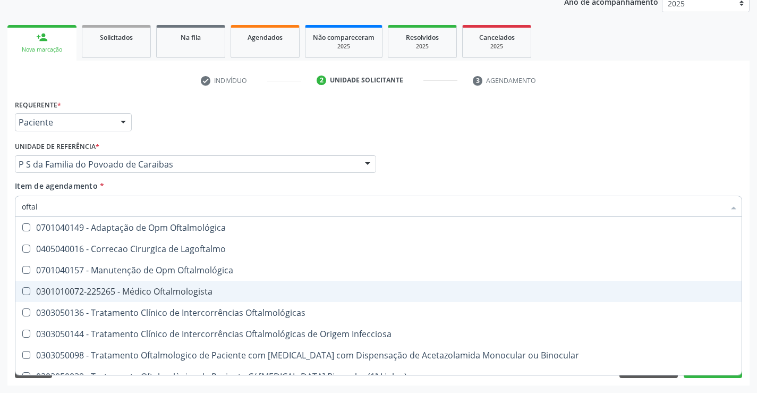
drag, startPoint x: 194, startPoint y: 288, endPoint x: 96, endPoint y: 246, distance: 106.2
click at [193, 288] on div "0301010072-225265 - Médico Oftalmologista" at bounding box center [379, 291] width 714 height 9
checkbox Oftalmologista "true"
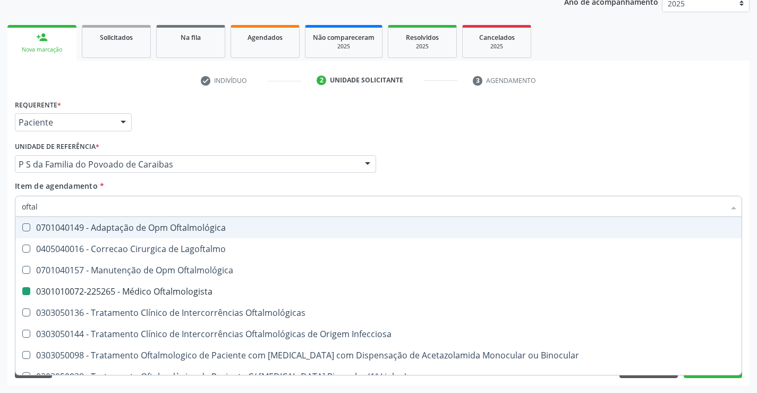
click at [472, 145] on div "Profissional Solicitante Por favor, selecione a Unidade de Atendimento primeiro…" at bounding box center [378, 159] width 733 height 41
checkbox Lagoftalmo "true"
checkbox Oftalmologista "false"
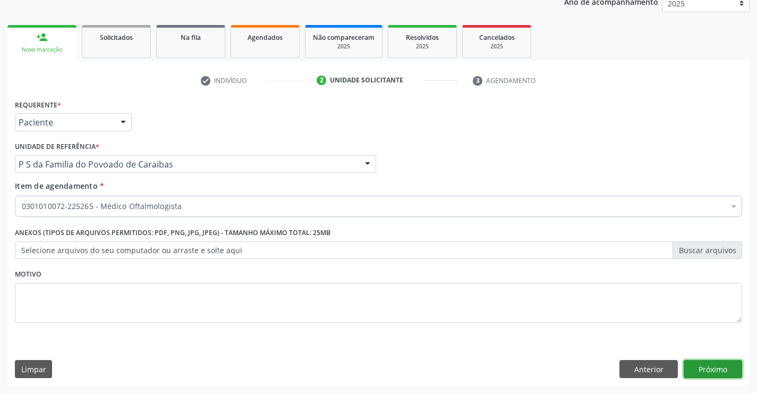
click at [707, 373] on button "Próximo" at bounding box center [713, 369] width 58 height 18
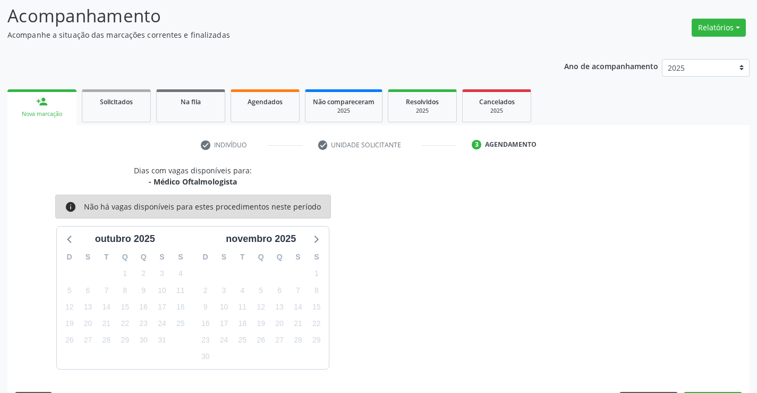
scroll to position [101, 0]
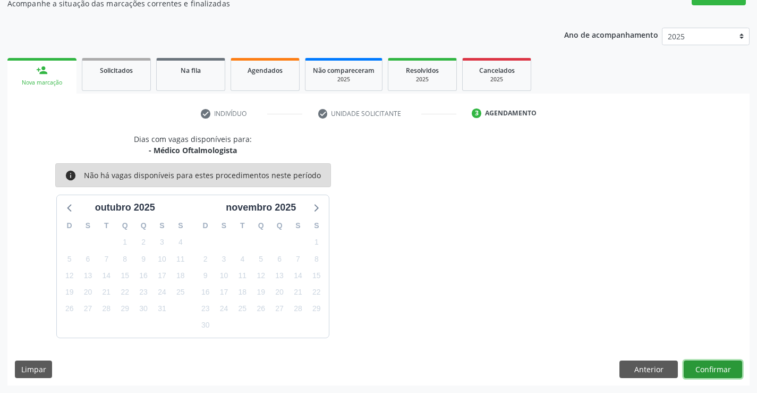
click at [709, 371] on button "Confirmar" at bounding box center [713, 369] width 58 height 18
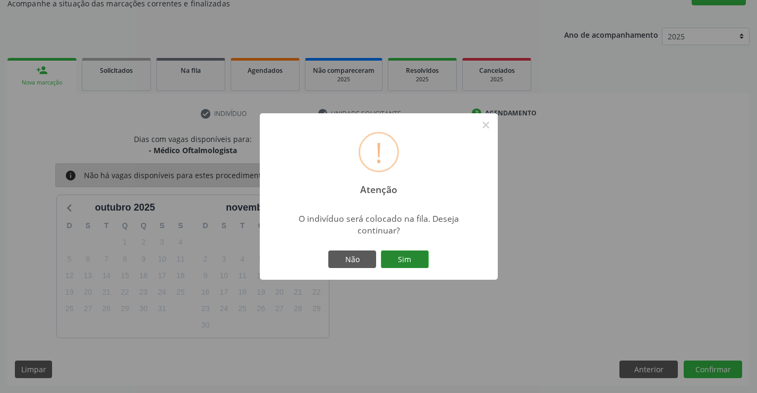
click at [417, 260] on button "Sim" at bounding box center [405, 259] width 48 height 18
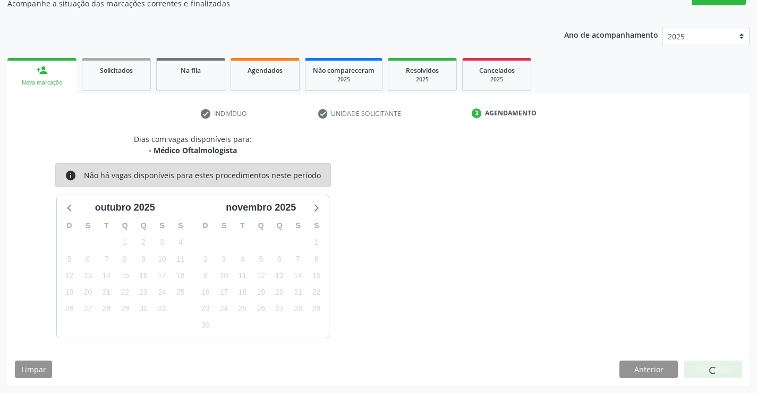
scroll to position [0, 0]
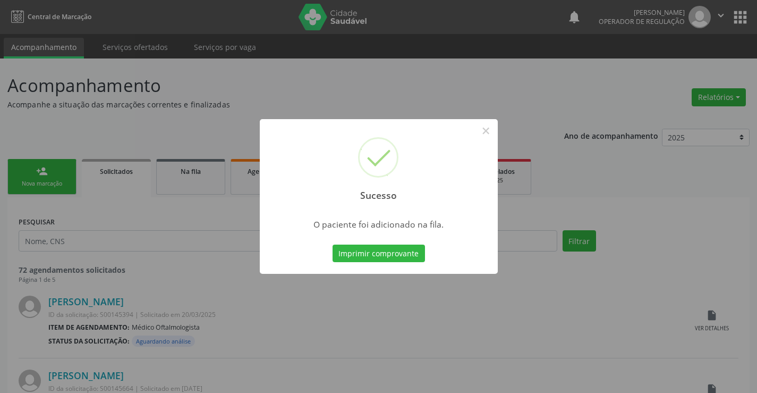
drag, startPoint x: 379, startPoint y: 234, endPoint x: 380, endPoint y: 242, distance: 8.0
click at [379, 236] on div "Sucesso × O paciente foi adicionado na fila. Imprimir comprovante Cancel" at bounding box center [379, 196] width 238 height 155
click at [381, 243] on div "Imprimir comprovante Cancel" at bounding box center [378, 253] width 97 height 22
click at [381, 251] on button "Imprimir comprovante" at bounding box center [379, 253] width 92 height 18
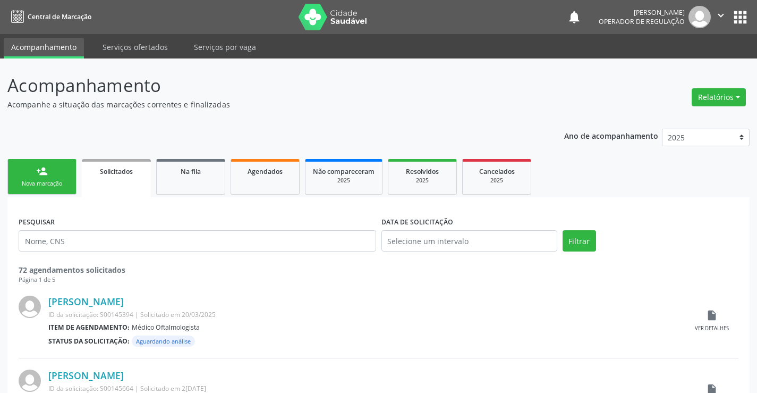
click at [47, 174] on div "person_add" at bounding box center [42, 171] width 12 height 12
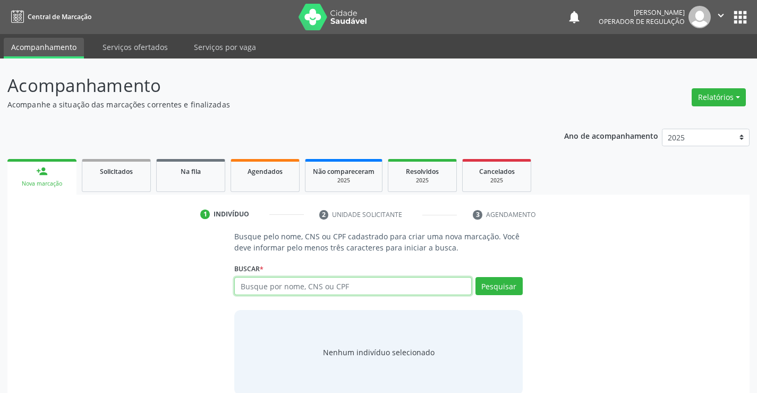
click at [274, 292] on input "text" at bounding box center [352, 286] width 237 height 18
type input "703406240342314"
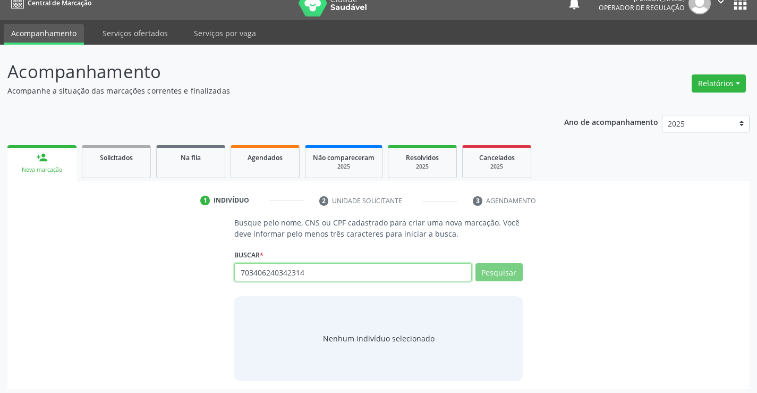
scroll to position [17, 0]
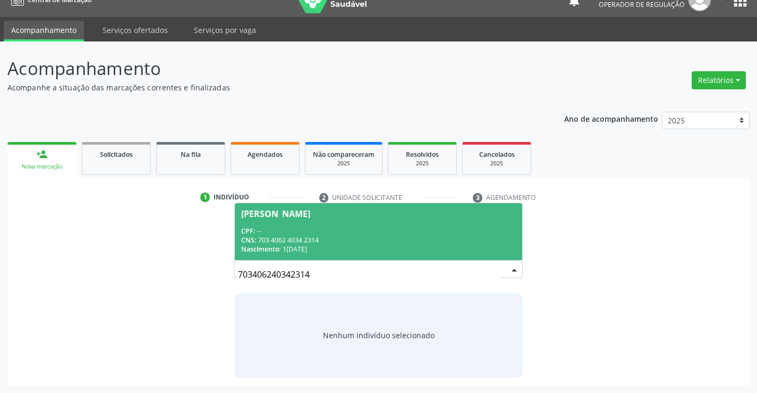
click at [375, 240] on div "CNS: 703 4062 4034 2314" at bounding box center [378, 239] width 274 height 9
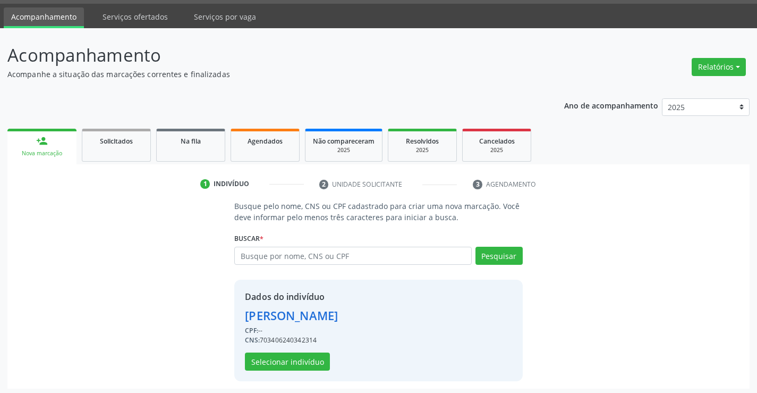
scroll to position [33, 0]
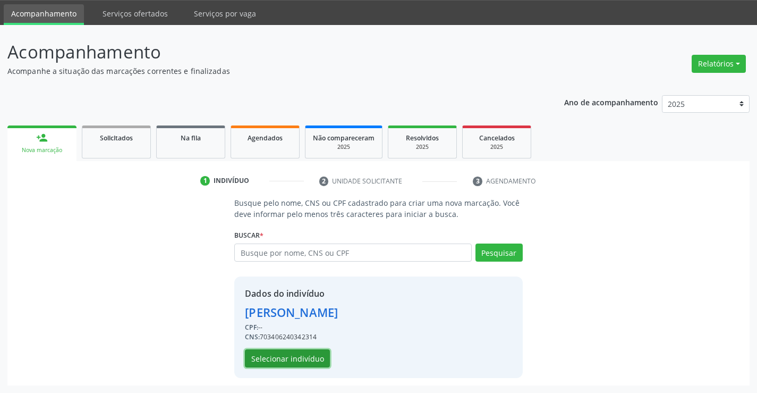
click at [303, 354] on button "Selecionar indivíduo" at bounding box center [287, 358] width 85 height 18
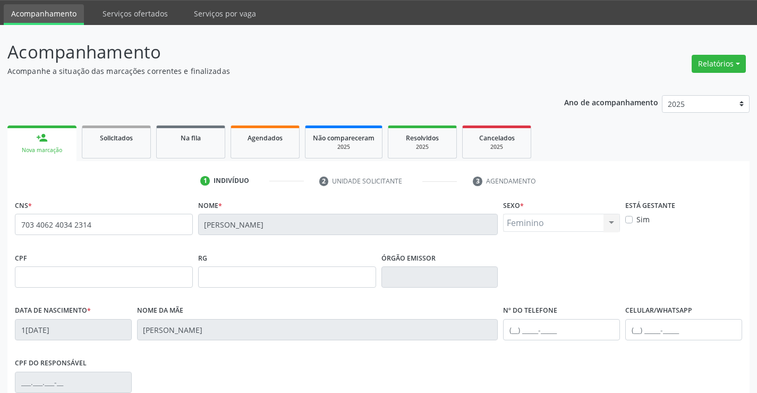
scroll to position [183, 0]
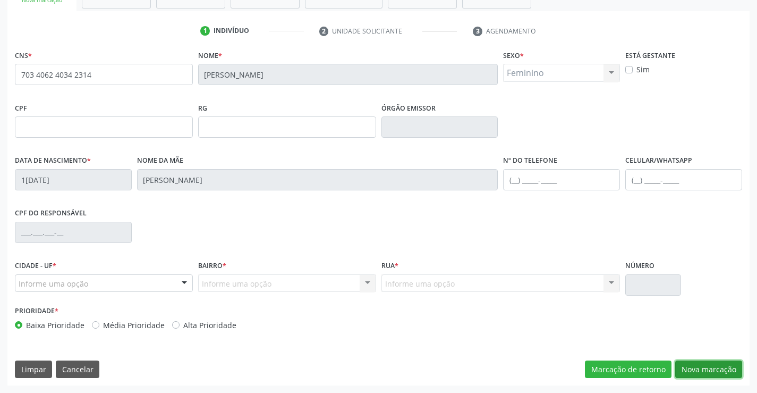
click at [698, 363] on button "Nova marcação" at bounding box center [708, 369] width 67 height 18
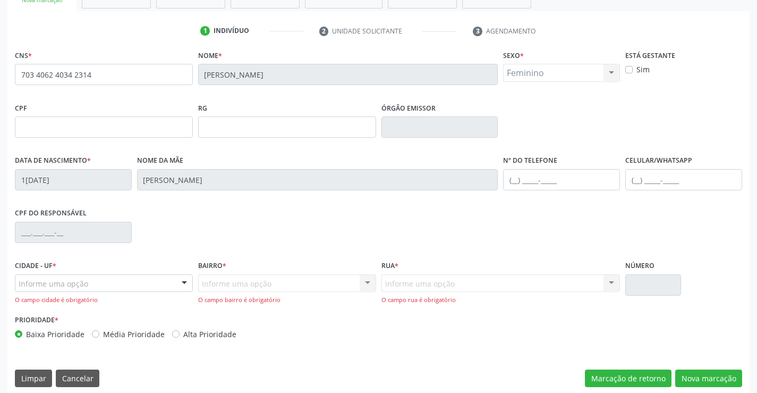
click at [179, 282] on div at bounding box center [184, 284] width 16 height 18
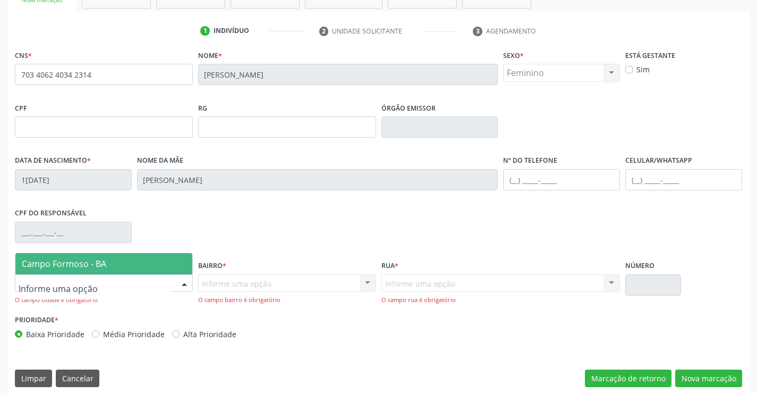
click at [75, 265] on span "Campo Formoso - BA" at bounding box center [64, 264] width 84 height 12
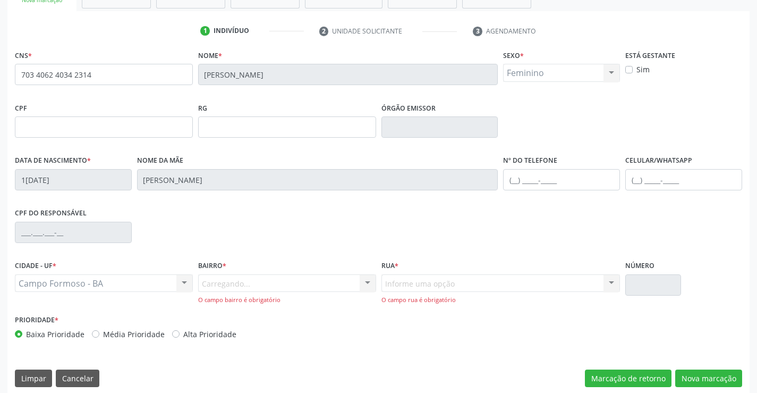
click at [354, 281] on div "Carregando... Nenhum resultado encontrado para: " " Nenhuma opção encontrada. D…" at bounding box center [287, 289] width 178 height 30
click at [363, 282] on div at bounding box center [368, 284] width 16 height 18
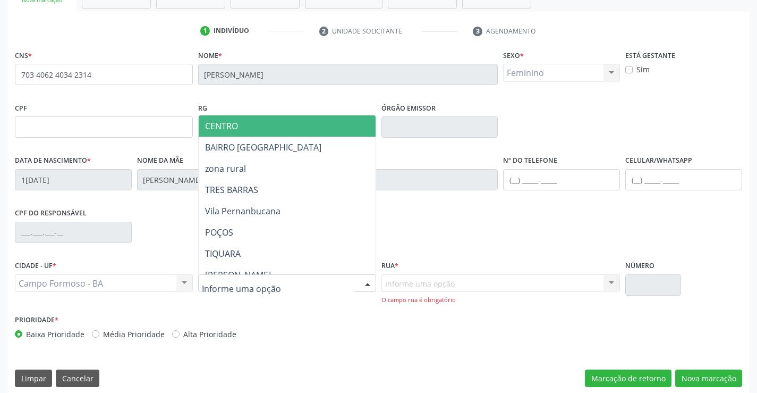
click at [225, 124] on span "CENTRO" at bounding box center [221, 126] width 33 height 12
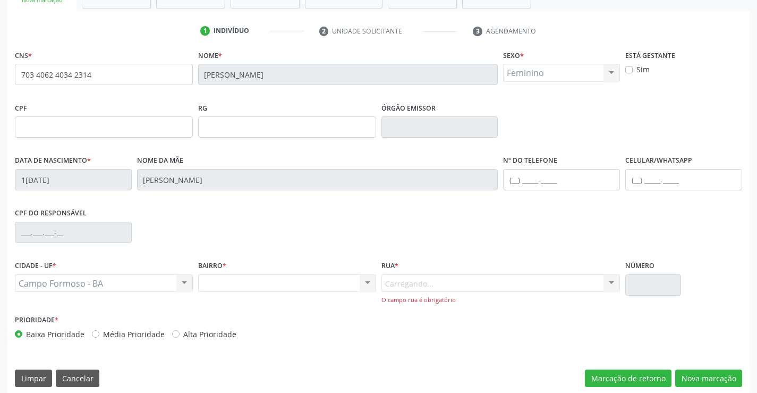
click at [501, 285] on div "Carregando... Nenhum resultado encontrado para: " " Nenhuma opção encontrada. D…" at bounding box center [501, 289] width 239 height 30
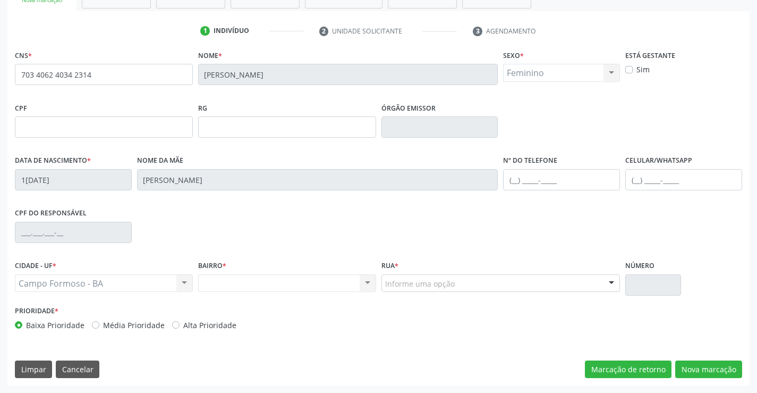
click at [468, 281] on div "Informe uma opção" at bounding box center [501, 283] width 239 height 18
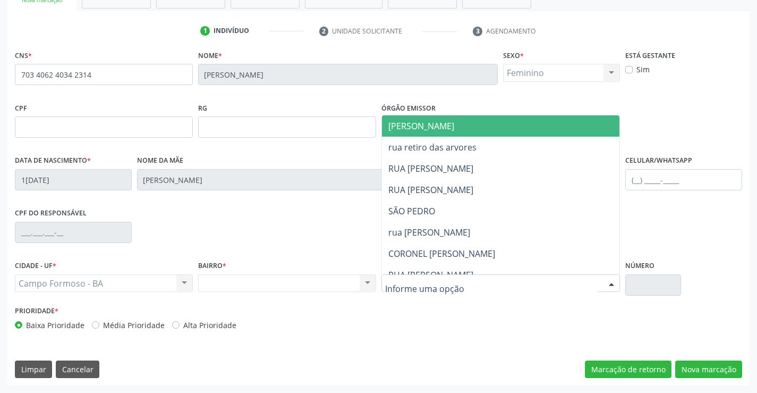
click at [441, 120] on span "[PERSON_NAME]" at bounding box center [421, 126] width 66 height 12
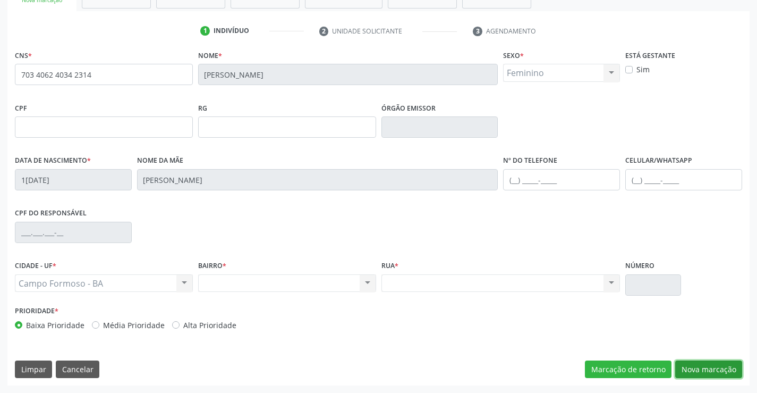
click at [721, 365] on button "Nova marcação" at bounding box center [708, 369] width 67 height 18
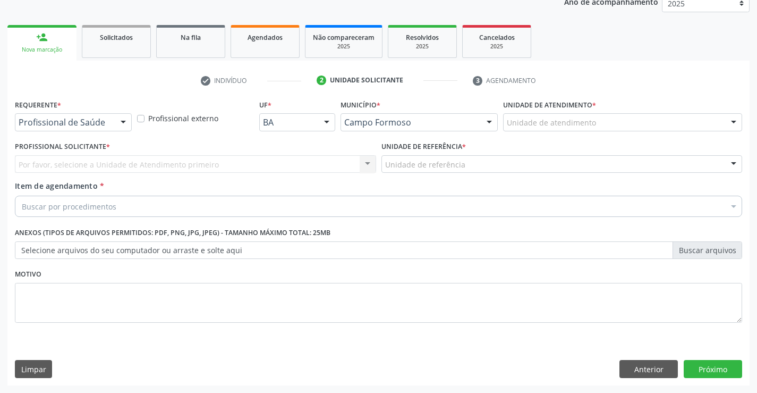
scroll to position [134, 0]
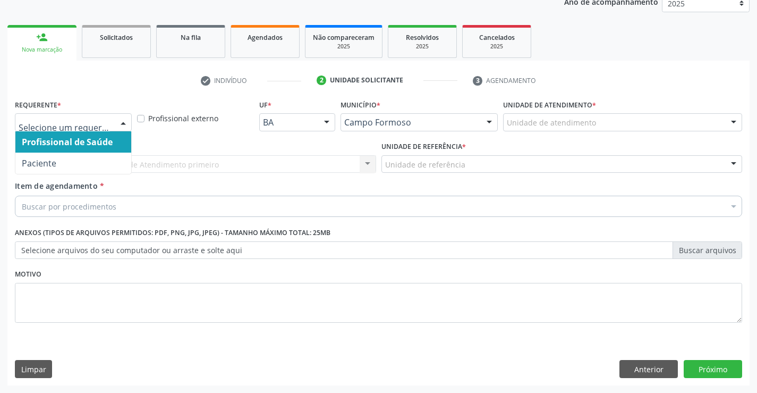
click at [113, 118] on div "Profissional de Saúde Paciente Nenhum resultado encontrado para: " " Não há nen…" at bounding box center [73, 122] width 117 height 18
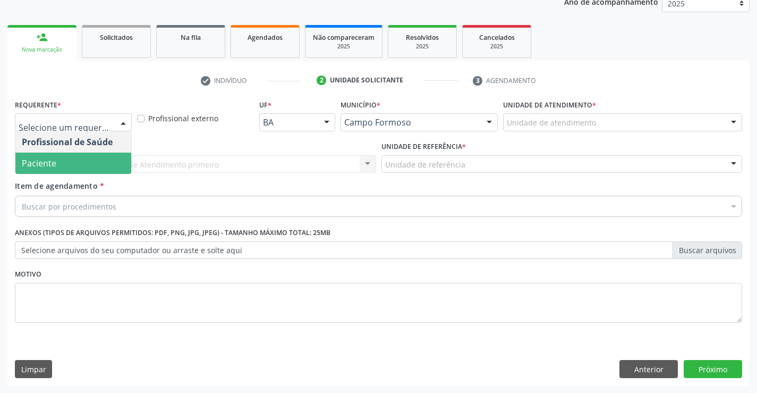
click at [76, 163] on span "Paciente" at bounding box center [73, 163] width 116 height 21
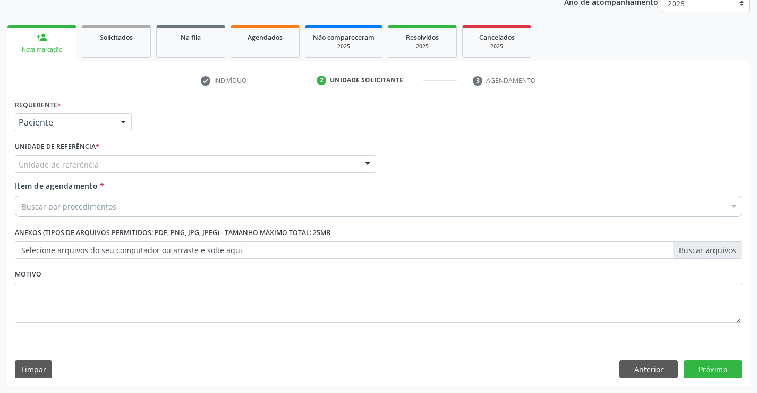
click at [125, 164] on div "Unidade de referência" at bounding box center [195, 164] width 361 height 18
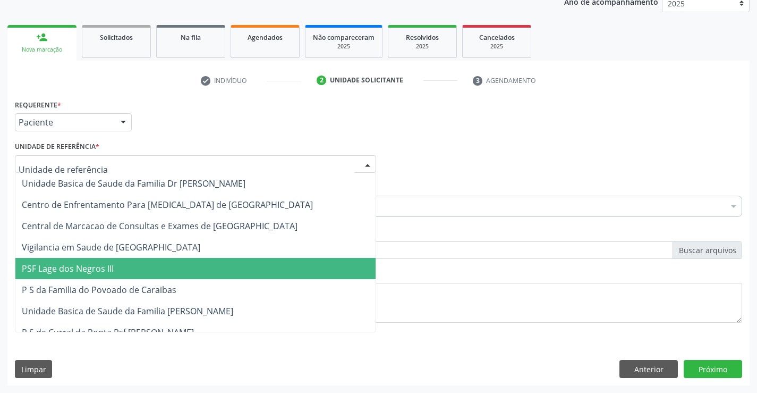
click at [114, 278] on span "PSF Lage dos Negros III" at bounding box center [195, 268] width 360 height 21
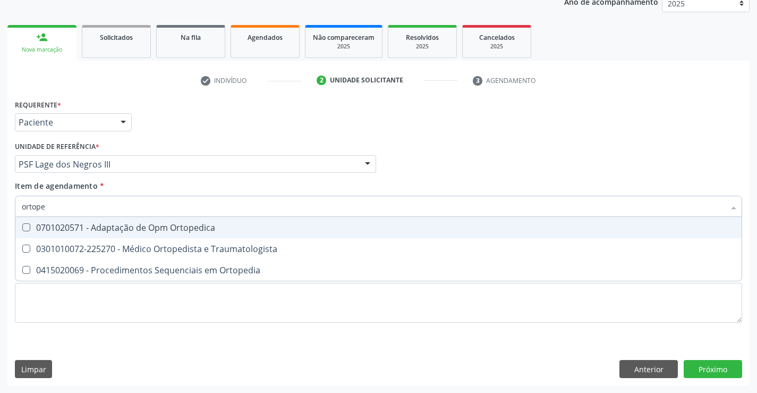
type input "ortoped"
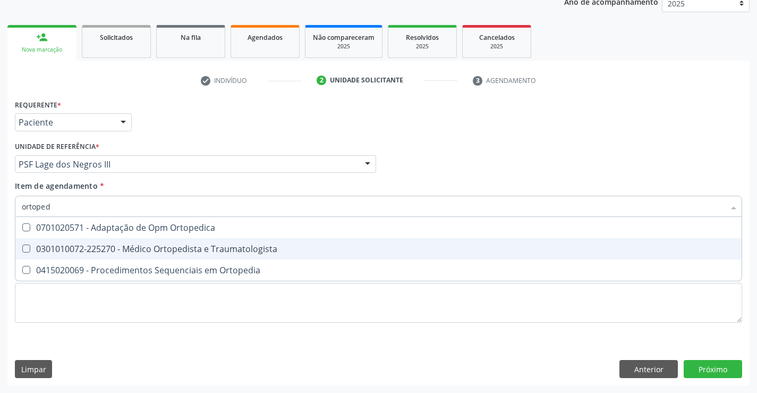
click at [137, 247] on div "0301010072-225270 - Médico Ortopedista e Traumatologista" at bounding box center [379, 248] width 714 height 9
checkbox Traumatologista "true"
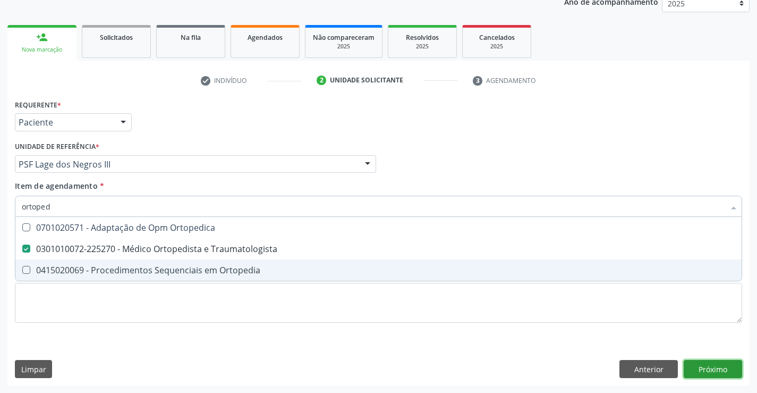
click at [721, 370] on div "Requerente * Paciente Profissional de Saúde Paciente Nenhum resultado encontrad…" at bounding box center [378, 241] width 742 height 289
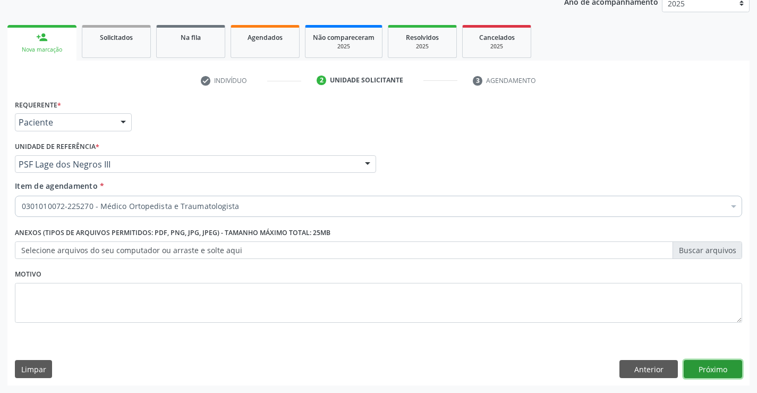
click at [722, 371] on button "Próximo" at bounding box center [713, 369] width 58 height 18
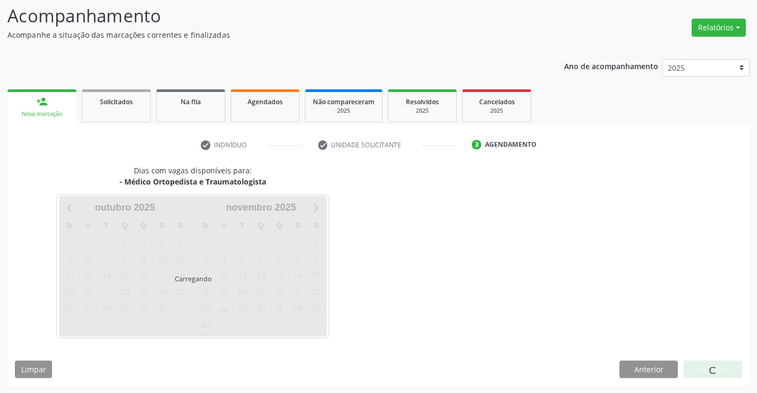
scroll to position [70, 0]
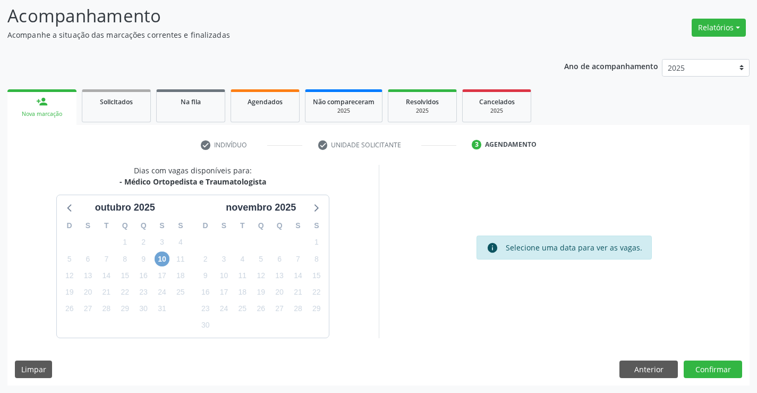
click at [165, 259] on span "10" at bounding box center [162, 258] width 15 height 15
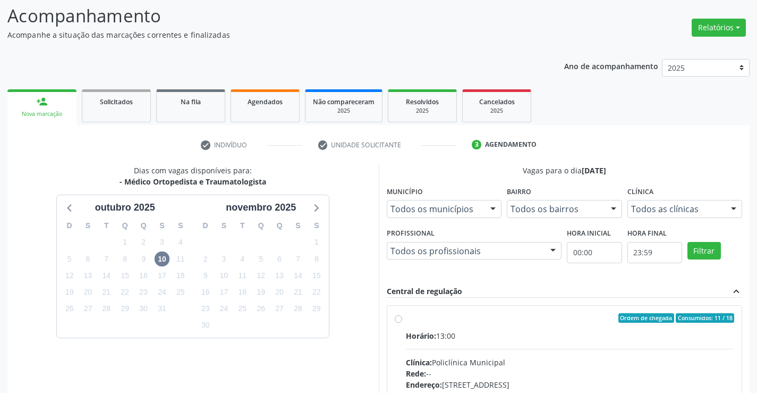
click at [548, 341] on div "Horário: 13:00" at bounding box center [570, 335] width 329 height 11
click at [402, 323] on input "Ordem de chegada Consumidos: 11 / 18 Horário: 13:00 Clínica: Policlínica Munici…" at bounding box center [398, 318] width 7 height 10
radio input "true"
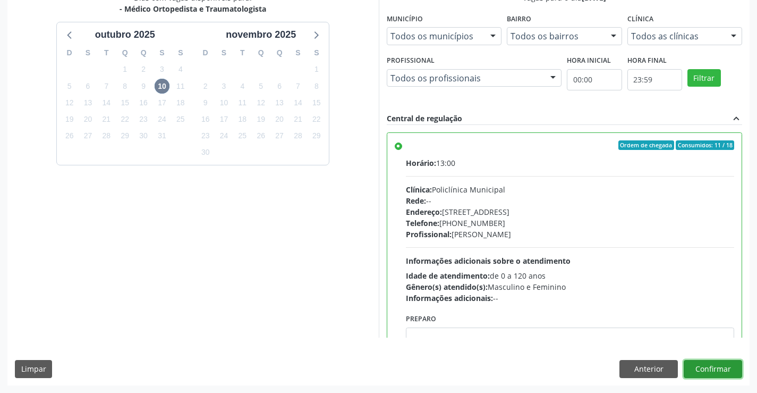
click at [700, 376] on button "Confirmar" at bounding box center [713, 369] width 58 height 18
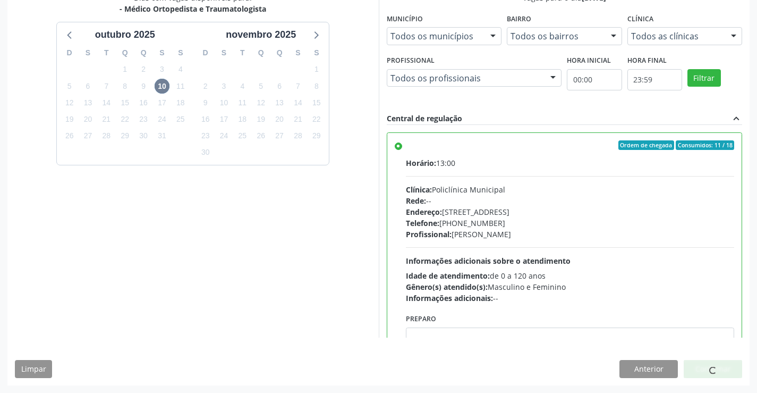
scroll to position [0, 0]
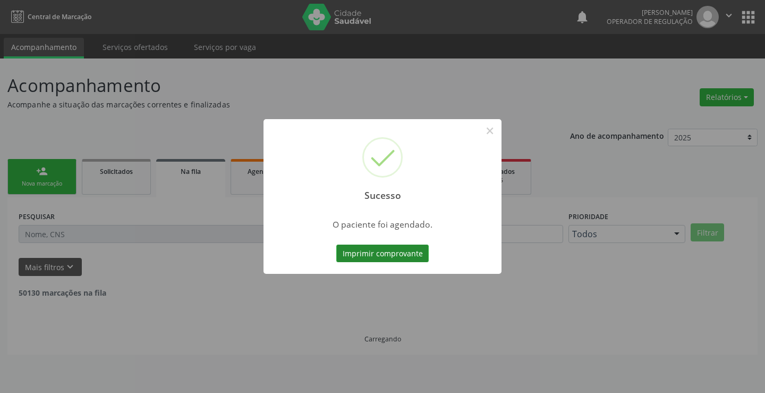
click at [386, 250] on button "Imprimir comprovante" at bounding box center [382, 253] width 92 height 18
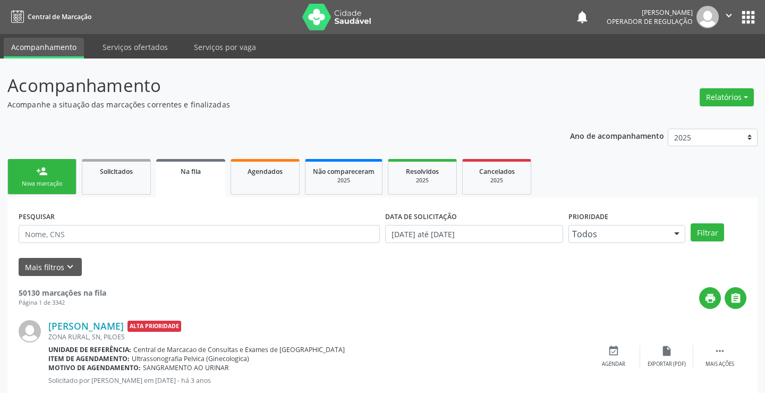
click at [45, 176] on div "Sucesso × O paciente foi agendado. Imprimir comprovante Cancel" at bounding box center [382, 196] width 765 height 393
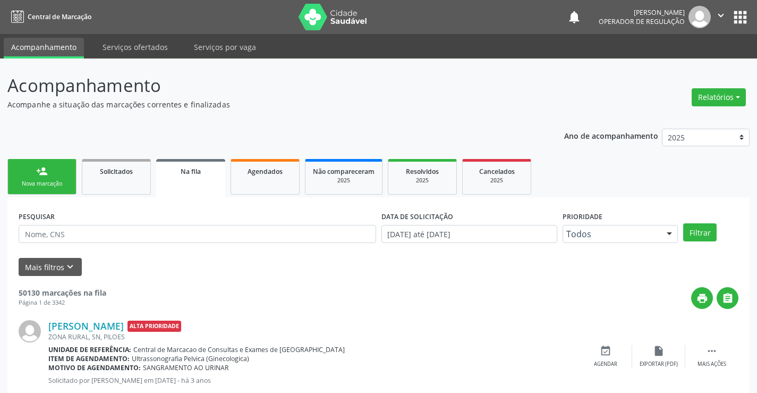
click at [48, 172] on link "person_add Nova marcação" at bounding box center [41, 177] width 69 height 36
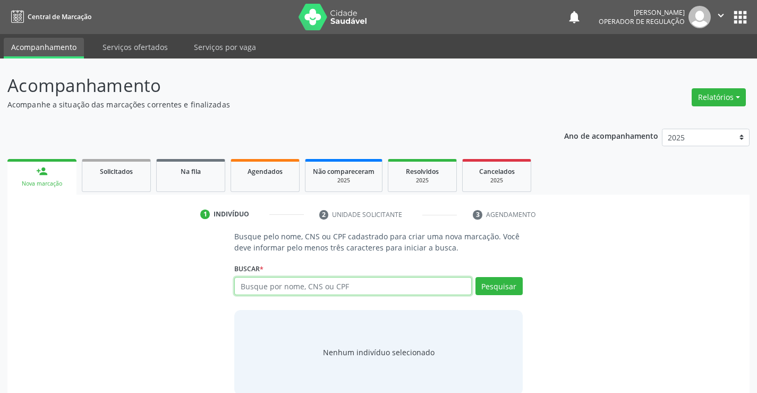
click at [275, 283] on input "text" at bounding box center [352, 286] width 237 height 18
type input "706807773089627"
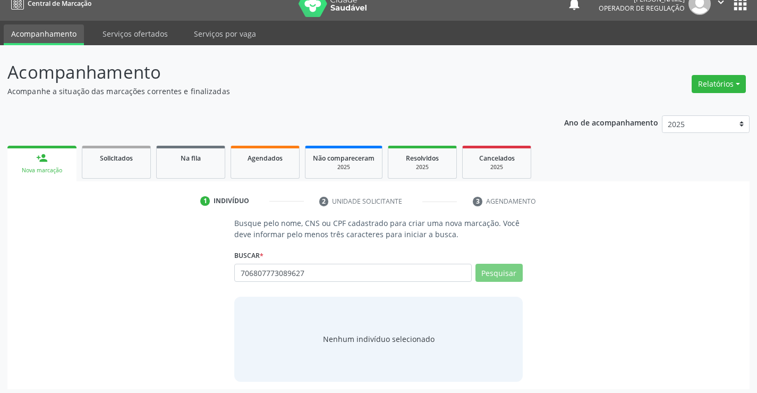
scroll to position [17, 0]
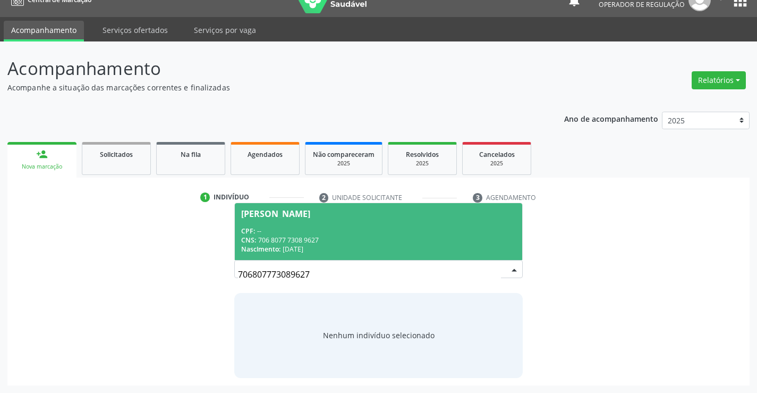
click at [354, 232] on div "CPF: --" at bounding box center [378, 230] width 274 height 9
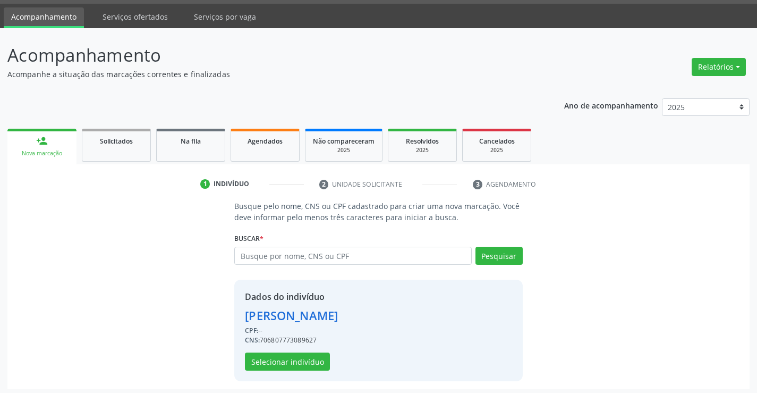
scroll to position [33, 0]
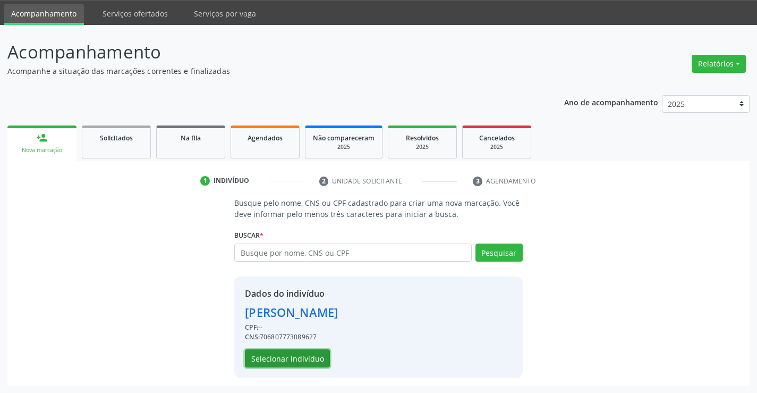
click at [289, 358] on button "Selecionar indivíduo" at bounding box center [287, 358] width 85 height 18
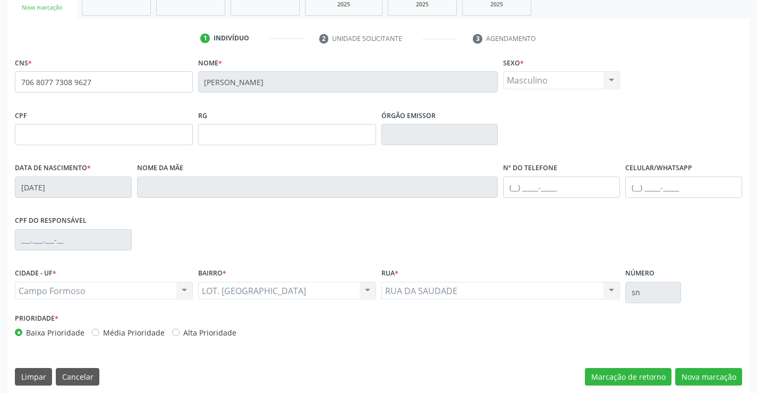
scroll to position [183, 0]
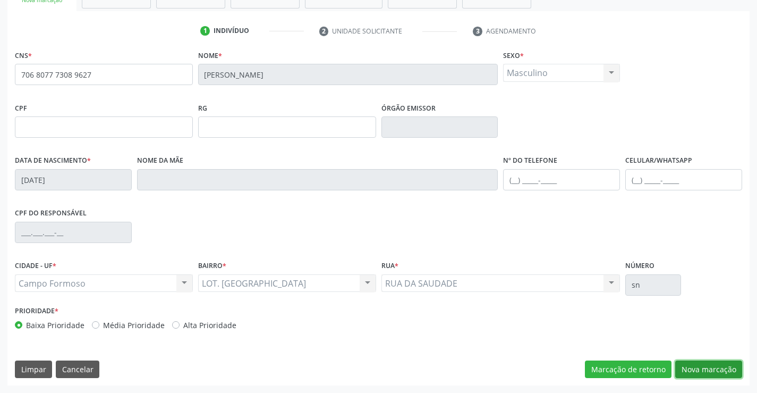
click at [713, 369] on button "Nova marcação" at bounding box center [708, 369] width 67 height 18
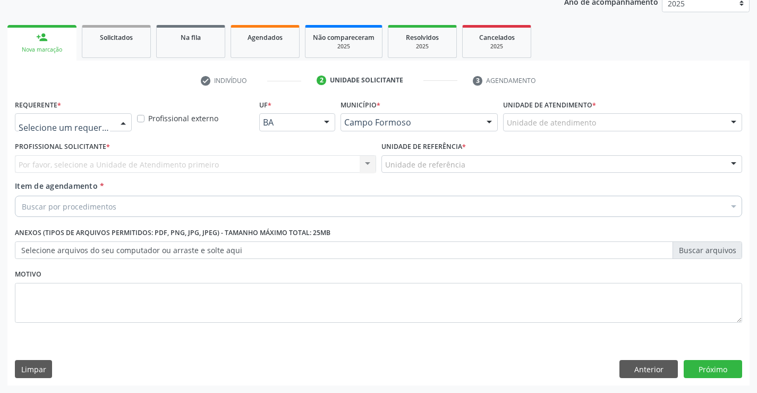
click at [128, 122] on div at bounding box center [123, 123] width 16 height 18
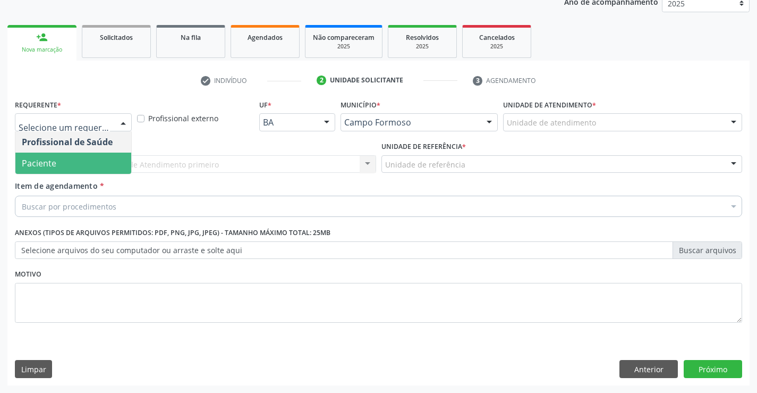
click at [63, 162] on span "Paciente" at bounding box center [73, 163] width 116 height 21
click at [116, 167] on span "Paciente" at bounding box center [73, 163] width 116 height 21
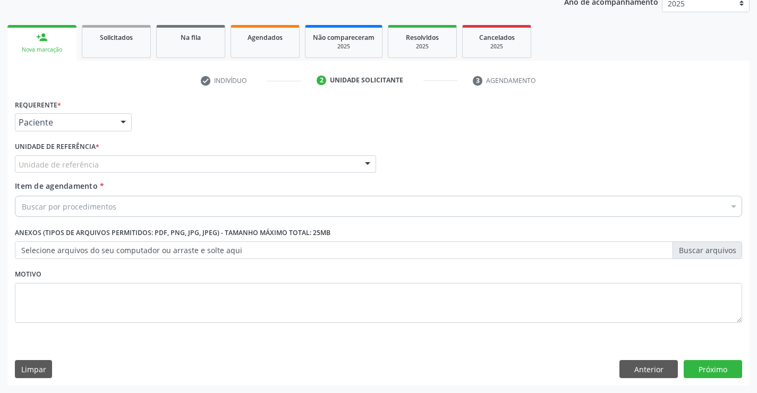
click at [190, 166] on div "Unidade de referência" at bounding box center [195, 164] width 361 height 18
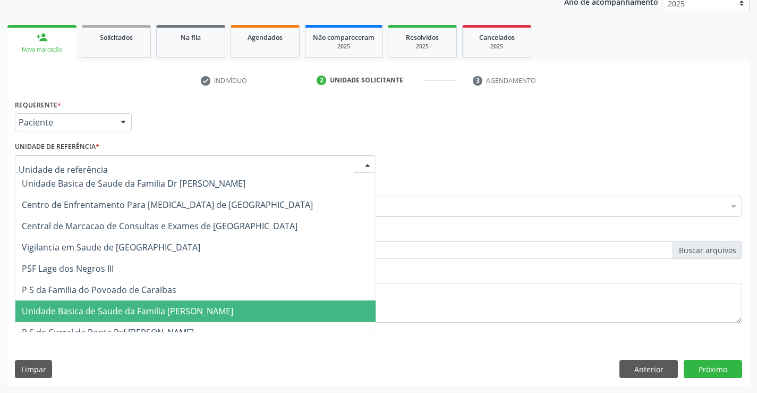
click at [168, 310] on span "Unidade Basica de Saude da Familia [PERSON_NAME]" at bounding box center [128, 311] width 212 height 12
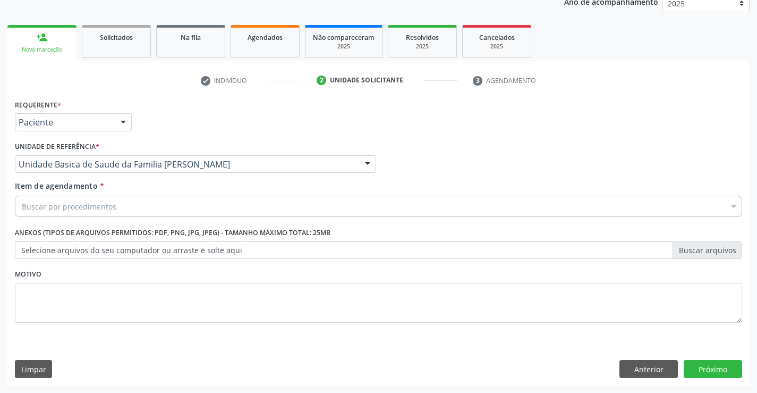
click at [123, 206] on div "Buscar por procedimentos" at bounding box center [379, 206] width 728 height 21
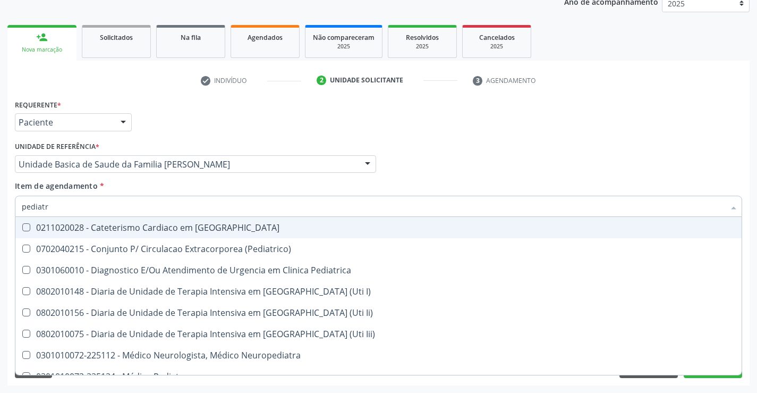
type input "pediatra"
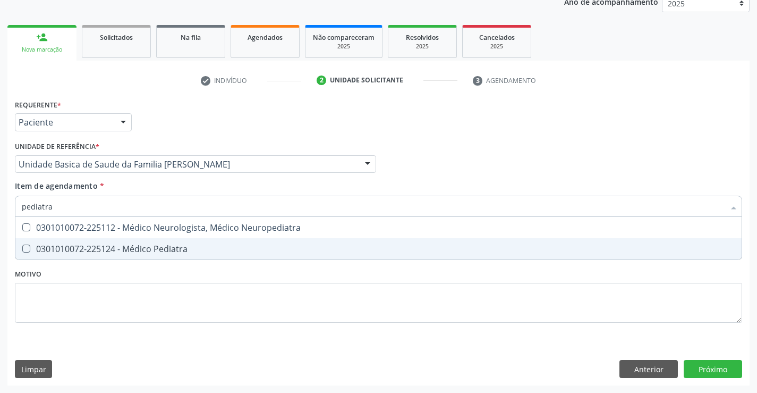
click at [94, 240] on span "0301010072-225124 - Médico Pediatra" at bounding box center [378, 248] width 726 height 21
checkbox Pediatra "true"
click at [715, 370] on div "Requerente * Paciente Profissional de Saúde Paciente Nenhum resultado encontrad…" at bounding box center [378, 241] width 742 height 289
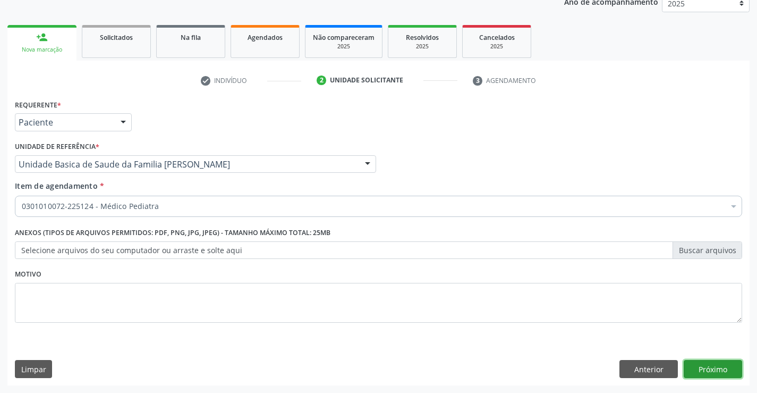
click at [718, 367] on button "Próximo" at bounding box center [713, 369] width 58 height 18
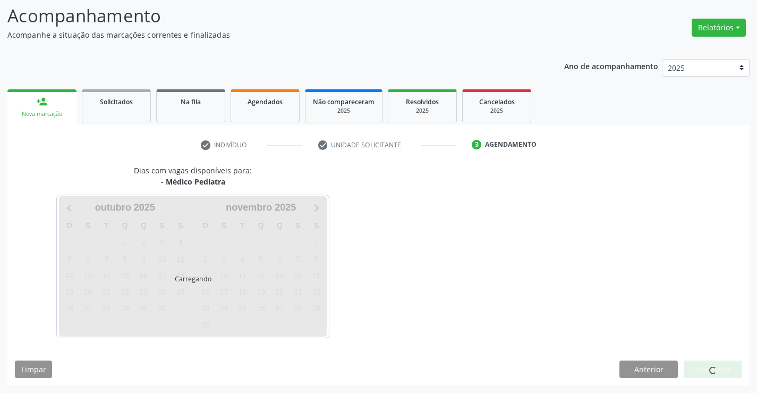
scroll to position [70, 0]
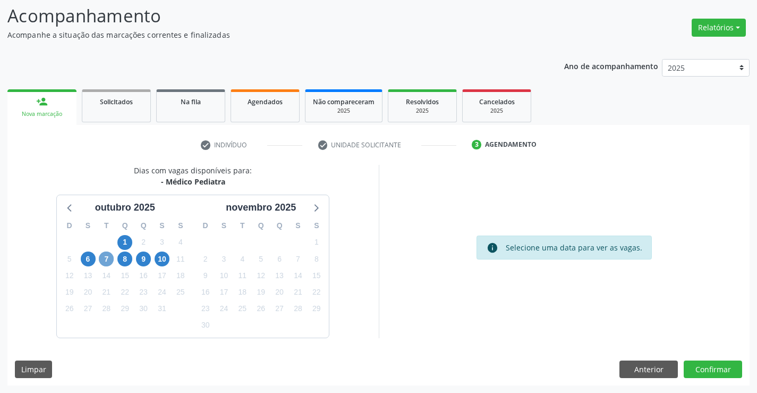
click at [104, 259] on span "7" at bounding box center [106, 258] width 15 height 15
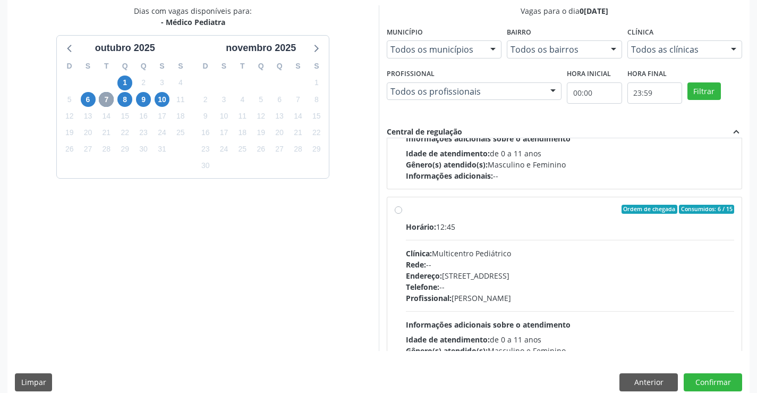
scroll to position [159, 0]
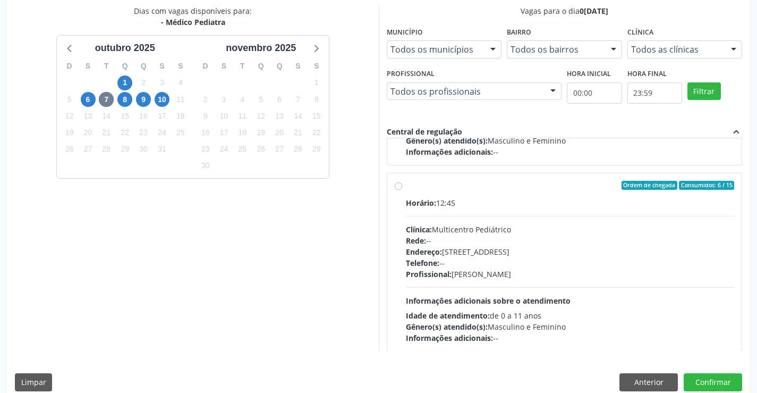
click at [567, 238] on div "Rede: --" at bounding box center [570, 240] width 329 height 11
click at [402, 190] on input "Ordem de chegada Consumidos: 6 / 15 Horário: 12:45 Clínica: Multicentro Pediátr…" at bounding box center [398, 186] width 7 height 10
radio input "true"
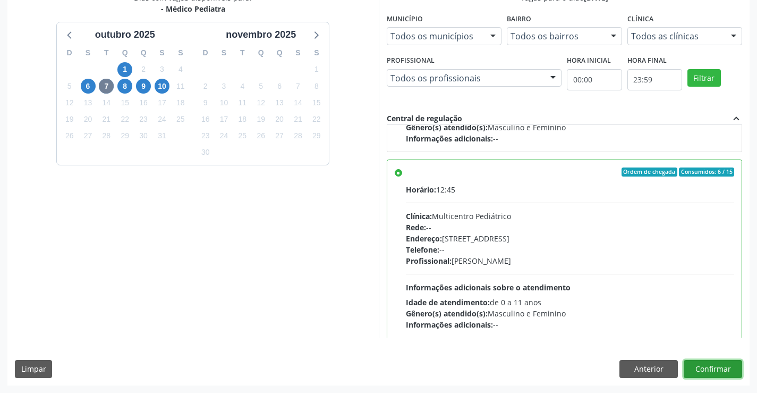
click at [708, 364] on button "Confirmar" at bounding box center [713, 369] width 58 height 18
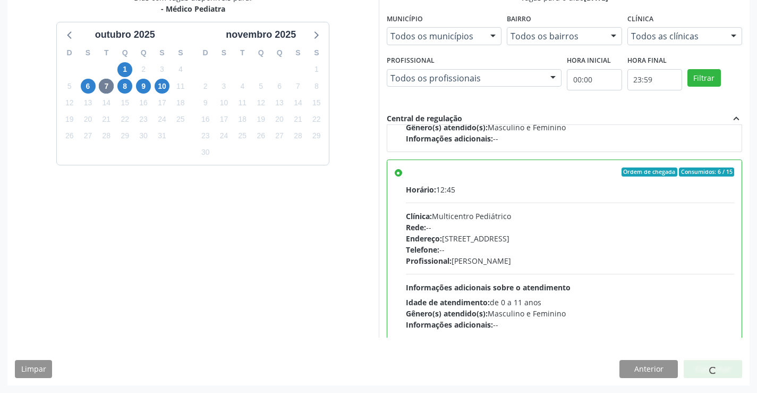
scroll to position [0, 0]
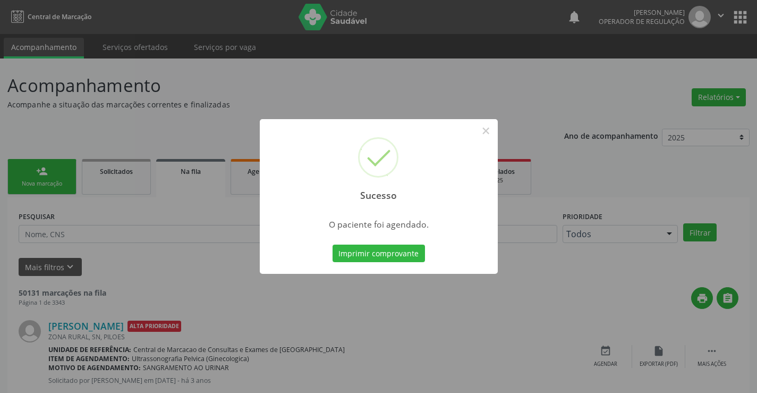
click at [393, 243] on div "Imprimir comprovante Cancel" at bounding box center [378, 253] width 97 height 22
click at [399, 250] on button "Imprimir comprovante" at bounding box center [379, 253] width 92 height 18
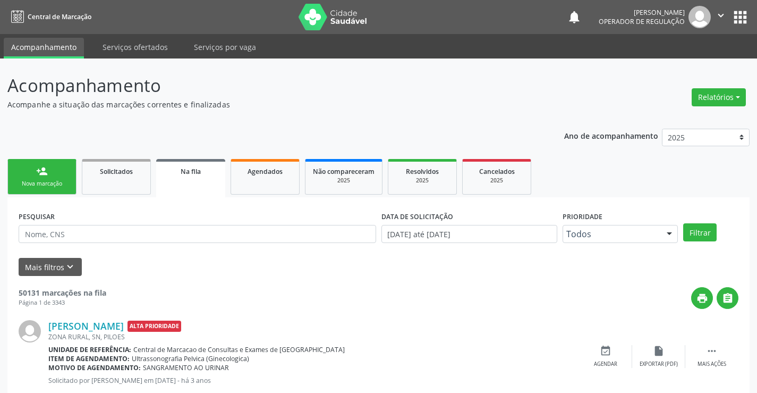
click at [40, 177] on link "person_add Nova marcação" at bounding box center [41, 177] width 69 height 36
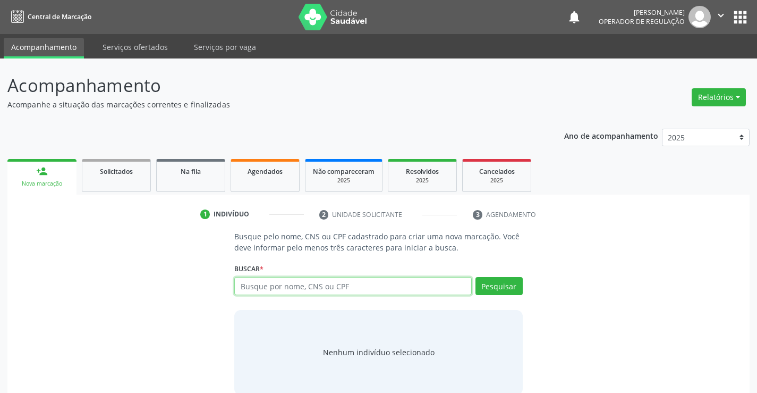
click at [257, 290] on input "text" at bounding box center [352, 286] width 237 height 18
type input "702004348404586"
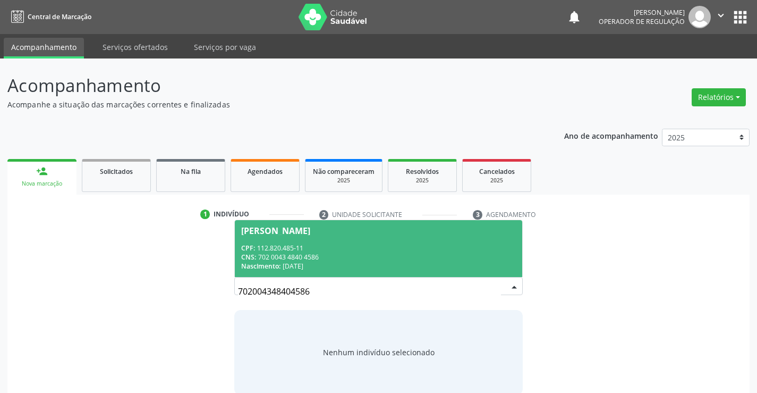
click at [299, 260] on div "CNS: 702 0043 4840 4586" at bounding box center [378, 256] width 274 height 9
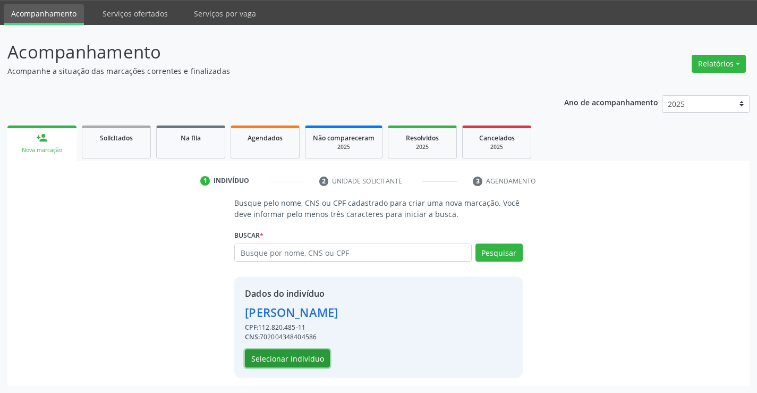
click at [308, 354] on button "Selecionar indivíduo" at bounding box center [287, 358] width 85 height 18
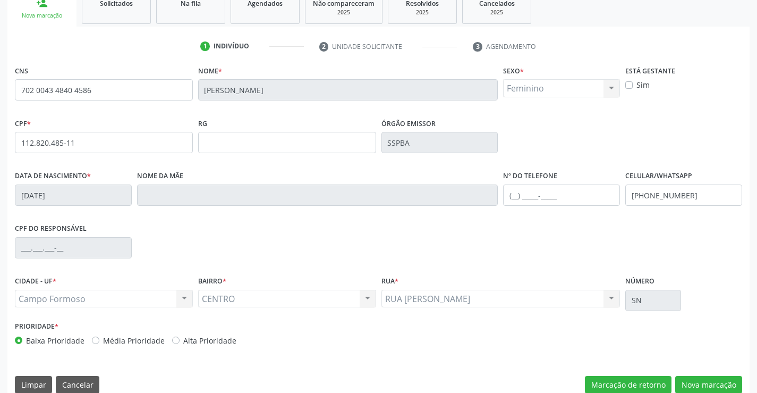
scroll to position [183, 0]
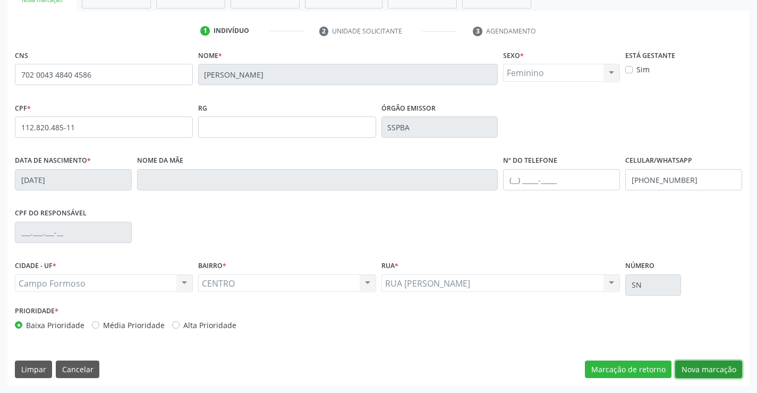
click at [723, 363] on button "Nova marcação" at bounding box center [708, 369] width 67 height 18
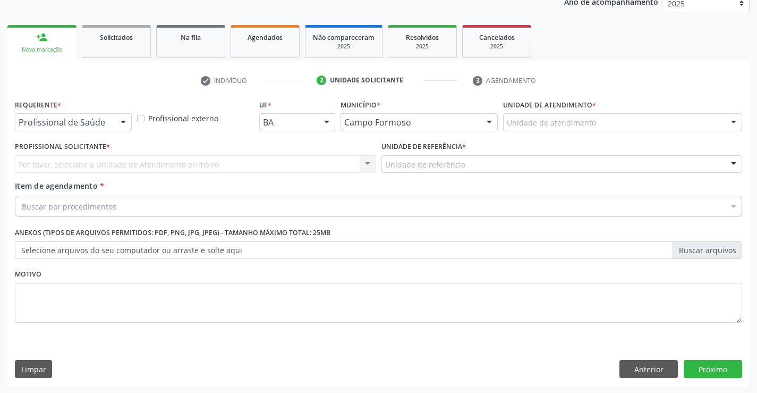
scroll to position [134, 0]
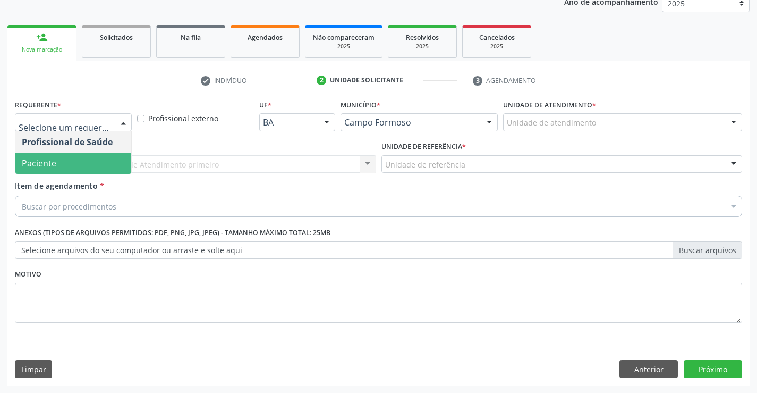
click at [66, 166] on span "Paciente" at bounding box center [73, 163] width 116 height 21
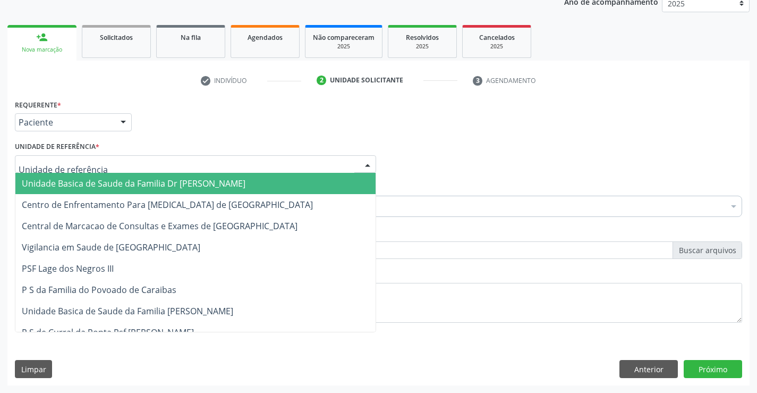
click at [134, 163] on div at bounding box center [195, 164] width 361 height 18
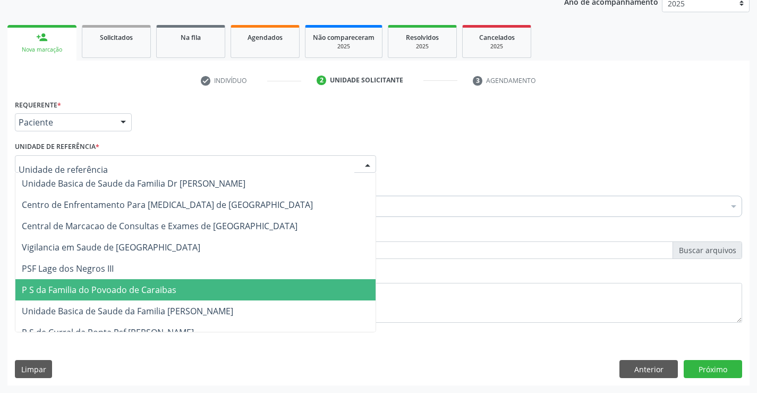
click at [114, 290] on span "P S da Familia do Povoado de Caraibas" at bounding box center [99, 290] width 155 height 12
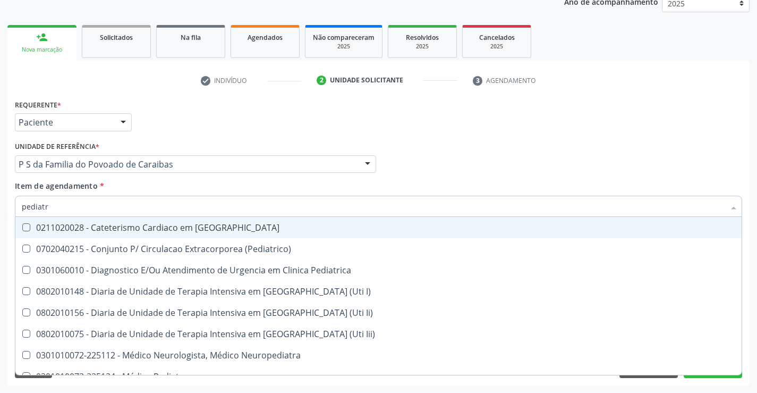
type input "pediatra"
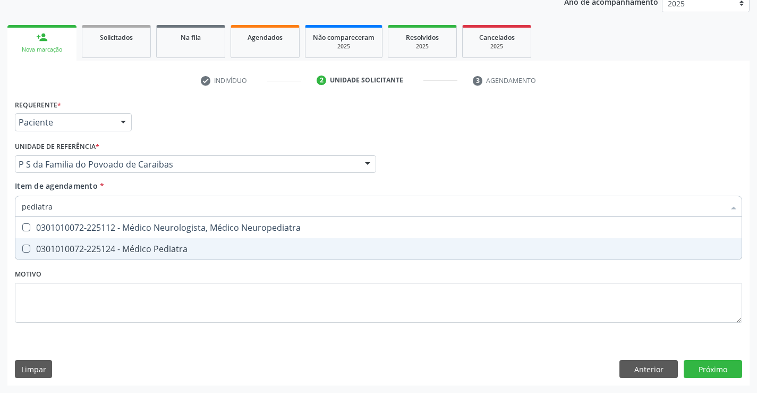
click at [72, 248] on div "0301010072-225124 - Médico Pediatra" at bounding box center [379, 248] width 714 height 9
checkbox Pediatra "true"
click at [722, 369] on div "Requerente * Paciente Profissional de Saúde Paciente Nenhum resultado encontrad…" at bounding box center [378, 241] width 742 height 289
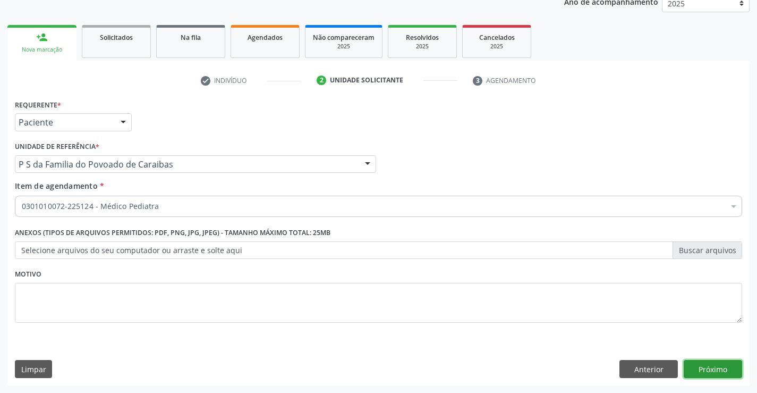
click at [709, 368] on button "Próximo" at bounding box center [713, 369] width 58 height 18
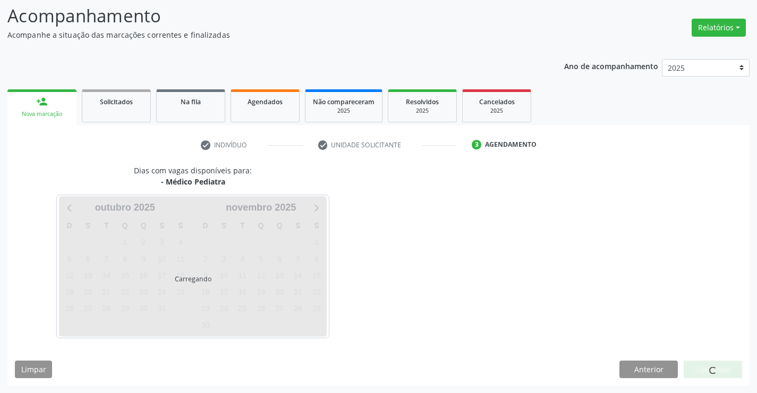
scroll to position [70, 0]
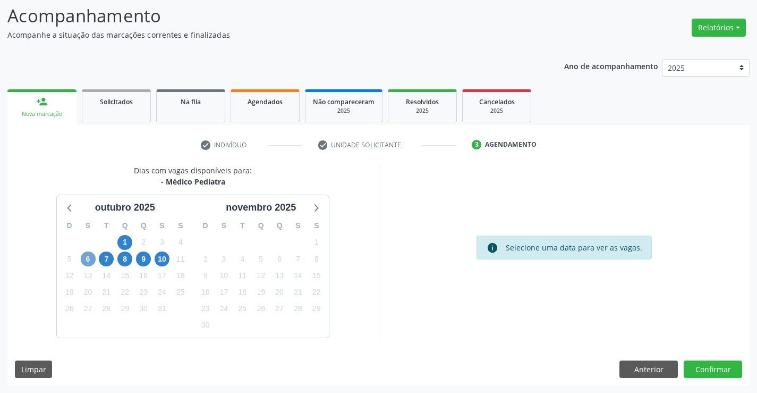
click at [89, 260] on span "6" at bounding box center [88, 258] width 15 height 15
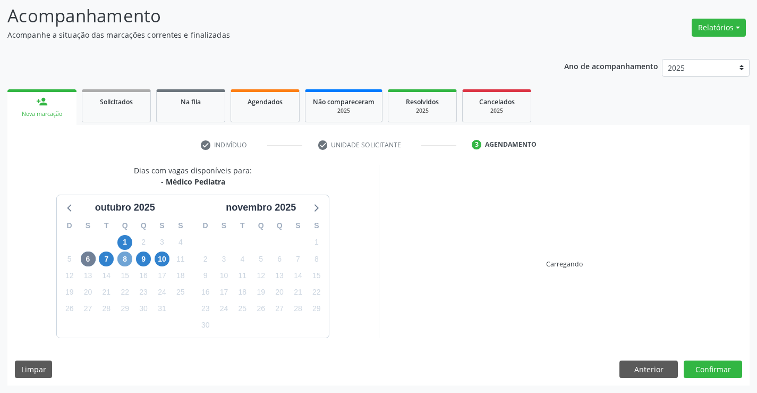
click at [124, 262] on span "8" at bounding box center [124, 258] width 15 height 15
click at [143, 259] on span "9" at bounding box center [143, 258] width 15 height 15
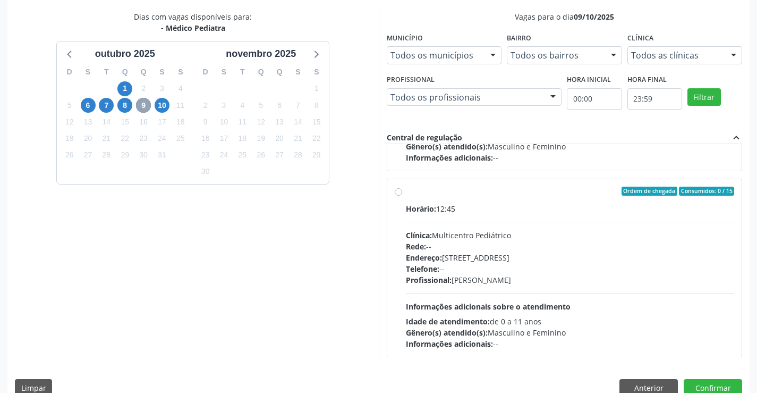
scroll to position [0, 0]
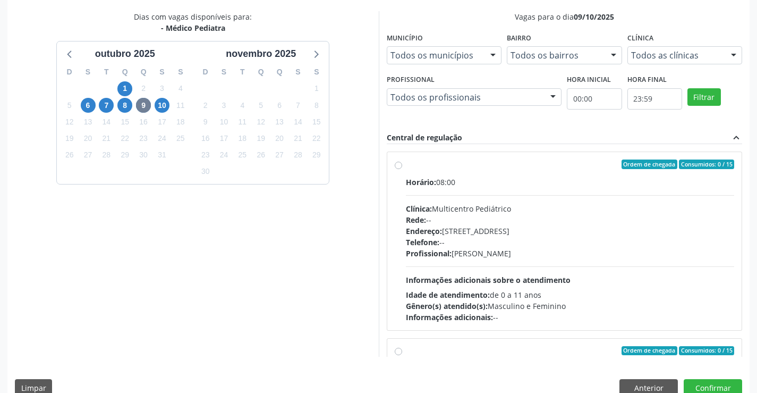
click at [556, 229] on div "Endereço: [STREET_ADDRESS]" at bounding box center [570, 230] width 329 height 11
click at [402, 169] on input "Ordem de chegada Consumidos: 0 / 15 Horário: 08:00 Clínica: Multicentro Pediátr…" at bounding box center [398, 164] width 7 height 10
radio input "true"
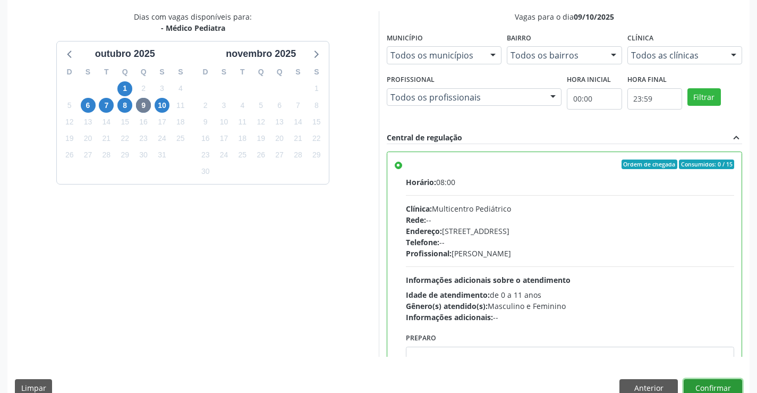
click at [699, 387] on button "Confirmar" at bounding box center [713, 388] width 58 height 18
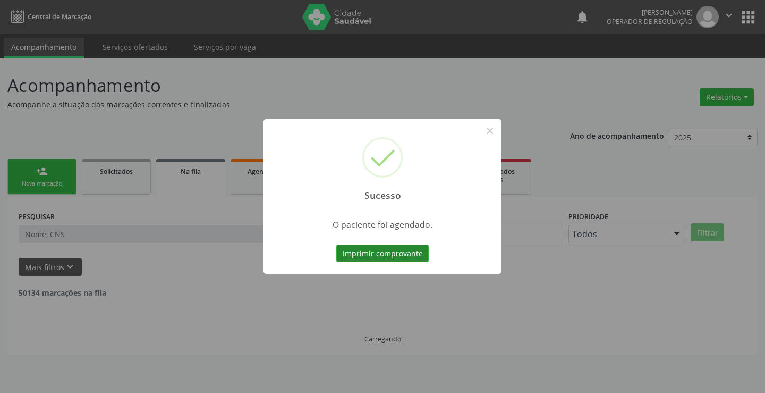
click at [403, 258] on button "Imprimir comprovante" at bounding box center [382, 253] width 92 height 18
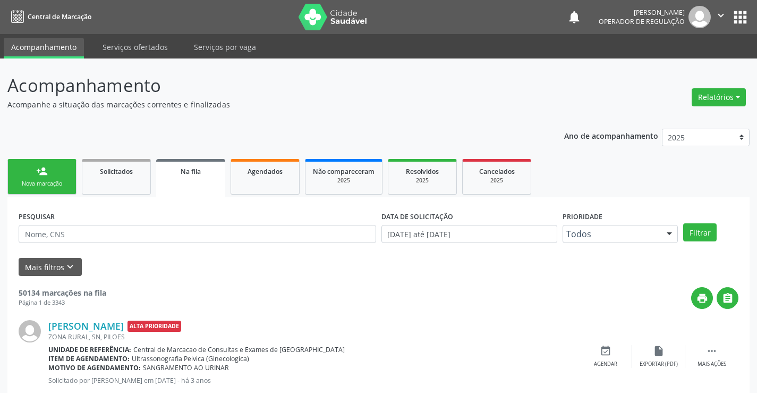
click at [41, 185] on div "Nova marcação" at bounding box center [41, 184] width 53 height 8
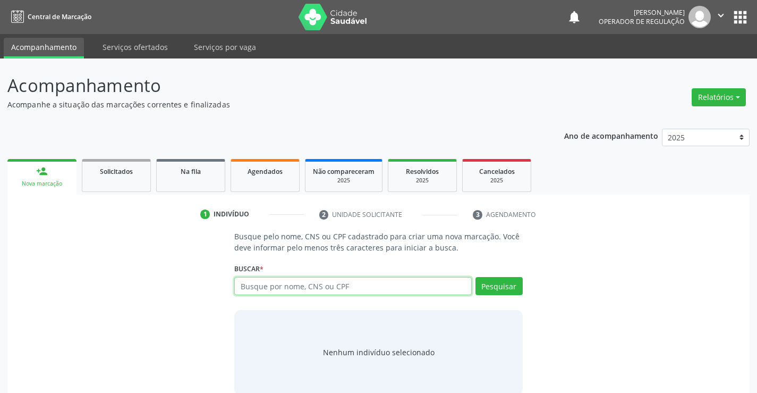
click at [280, 284] on input "text" at bounding box center [352, 286] width 237 height 18
type input "700700986510171"
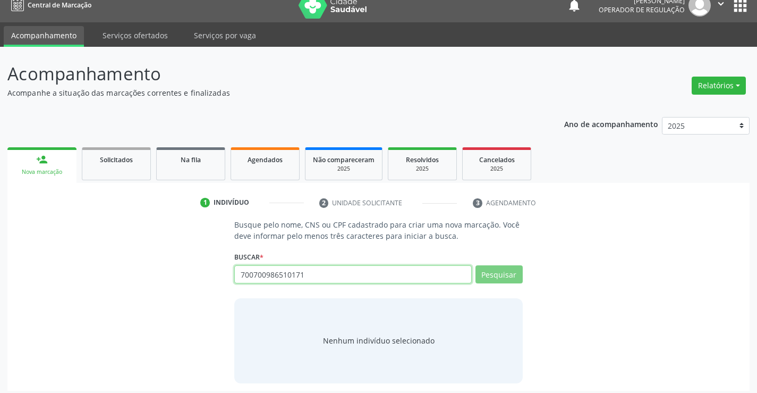
scroll to position [17, 0]
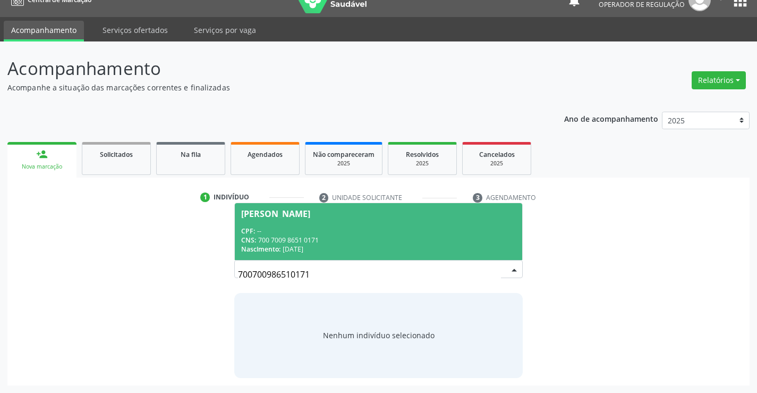
click at [506, 269] on div "700700986510171 [PERSON_NAME] CPF: -- CNS: 700 7009 8651 0171 Nascimento: [DATE…" at bounding box center [378, 273] width 288 height 26
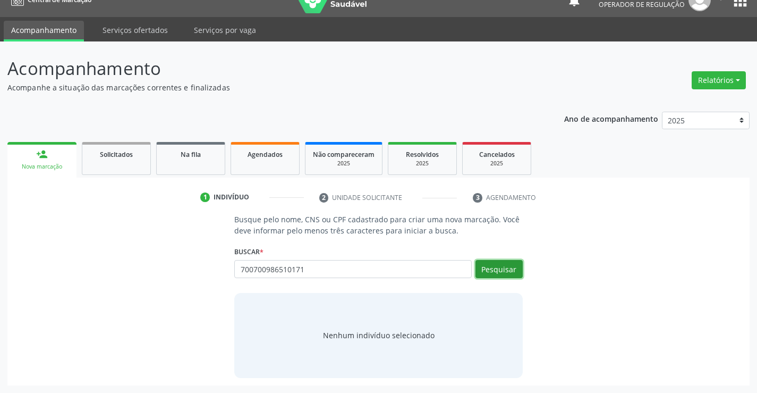
click at [506, 269] on button "Pesquisar" at bounding box center [499, 269] width 47 height 18
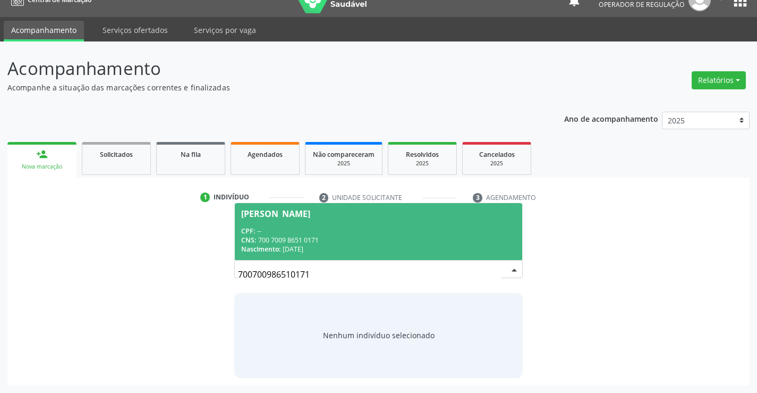
click at [311, 230] on div "CPF: --" at bounding box center [378, 230] width 274 height 9
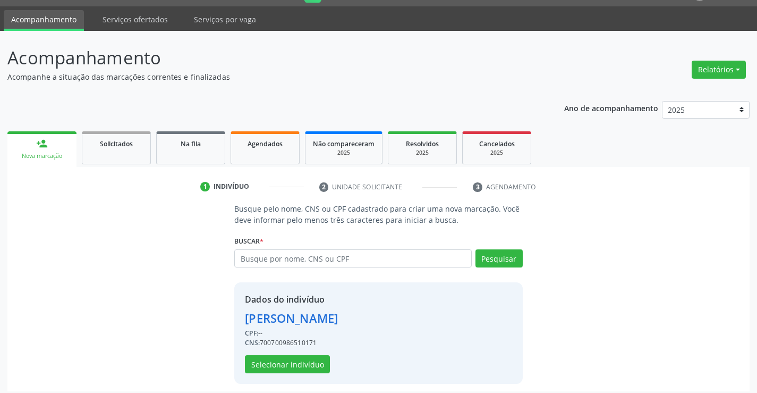
scroll to position [33, 0]
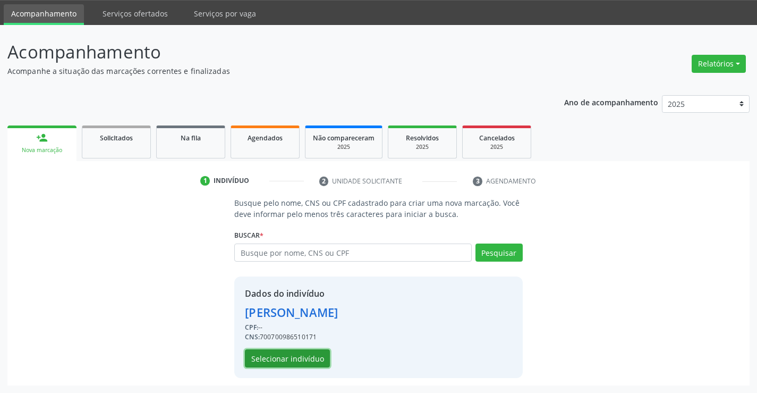
click at [285, 351] on button "Selecionar indivíduo" at bounding box center [287, 358] width 85 height 18
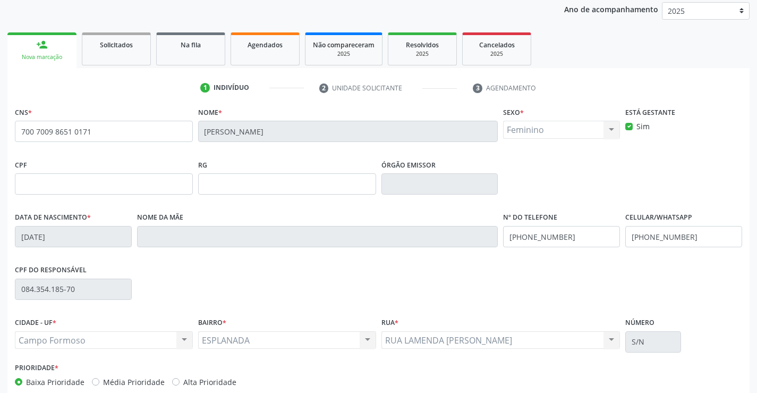
scroll to position [183, 0]
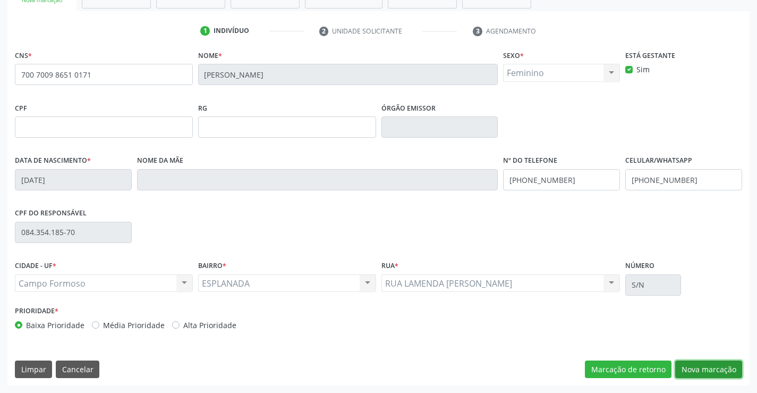
click at [722, 370] on button "Nova marcação" at bounding box center [708, 369] width 67 height 18
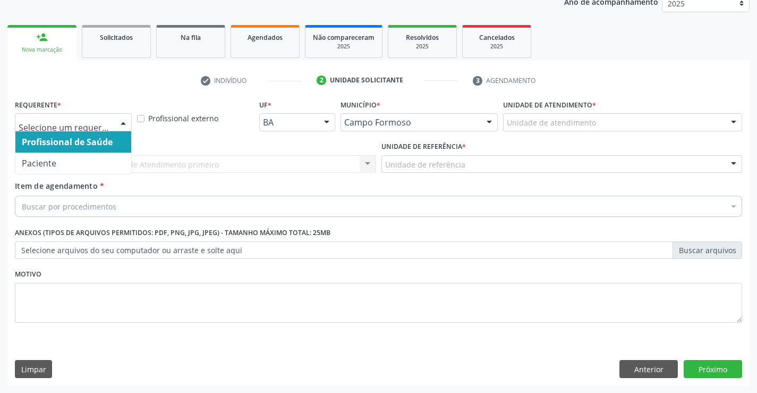
click at [121, 125] on div at bounding box center [123, 123] width 16 height 18
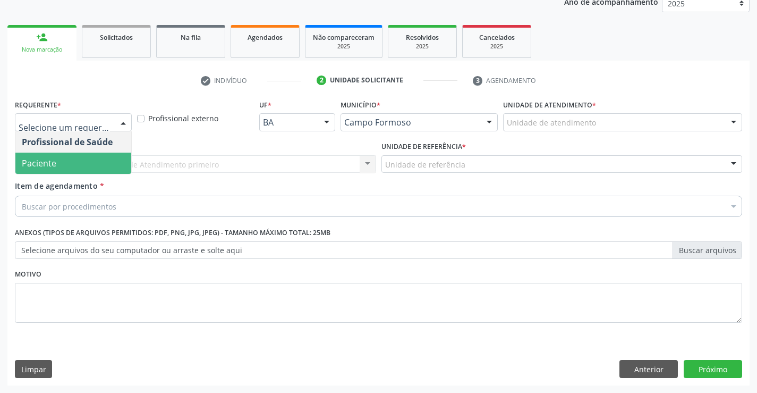
click at [36, 165] on span "Paciente" at bounding box center [39, 163] width 35 height 12
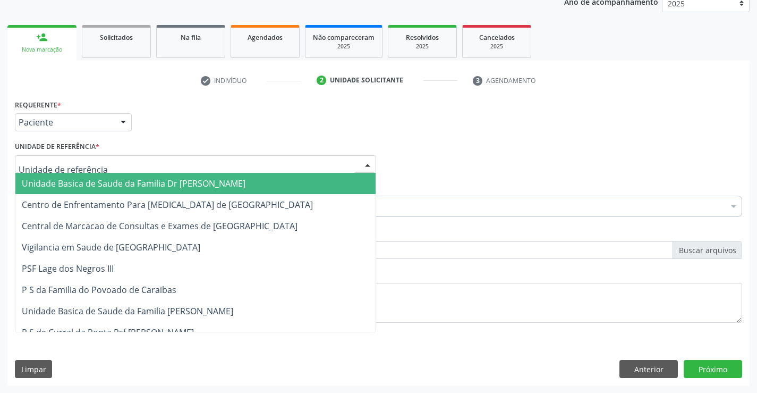
click at [114, 171] on div at bounding box center [195, 164] width 361 height 18
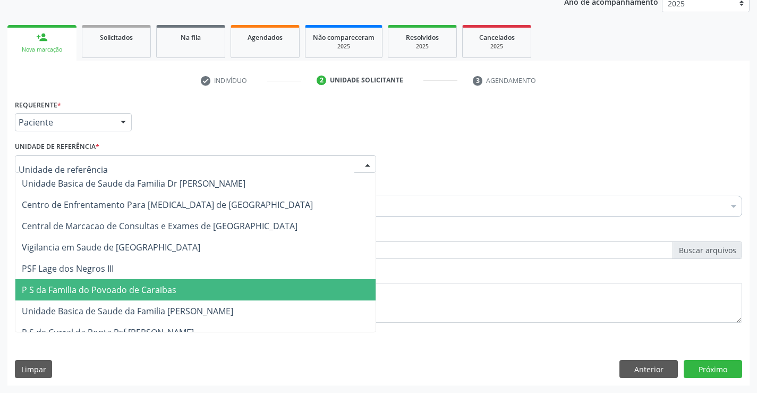
click at [114, 298] on span "P S da Familia do Povoado de Caraibas" at bounding box center [195, 289] width 360 height 21
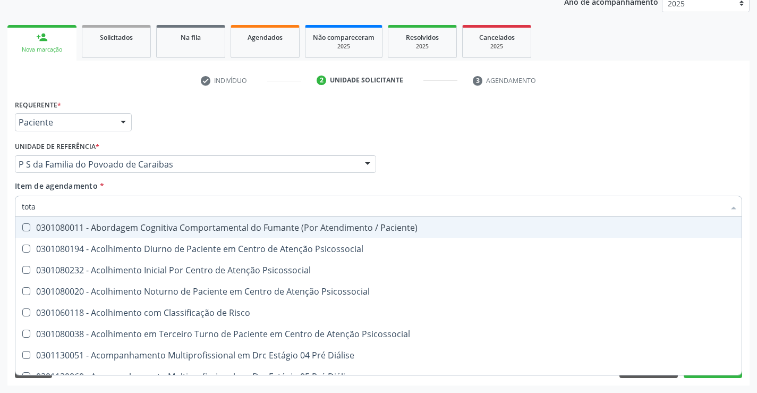
type input "total"
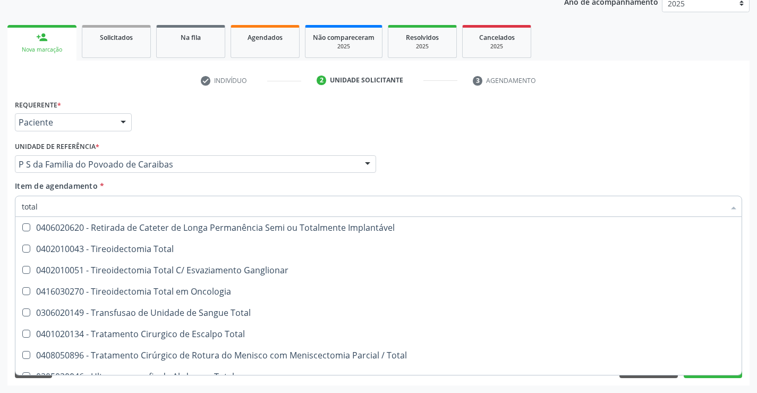
scroll to position [1734, 0]
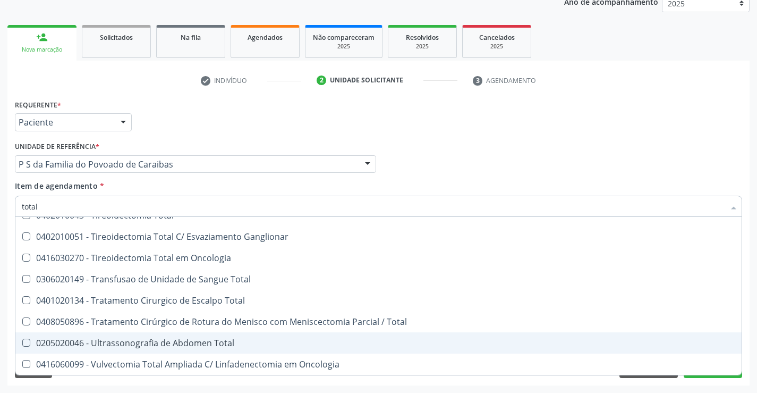
click at [208, 343] on div "0205020046 - Ultrassonografia de Abdomen Total" at bounding box center [379, 343] width 714 height 9
checkbox Total "true"
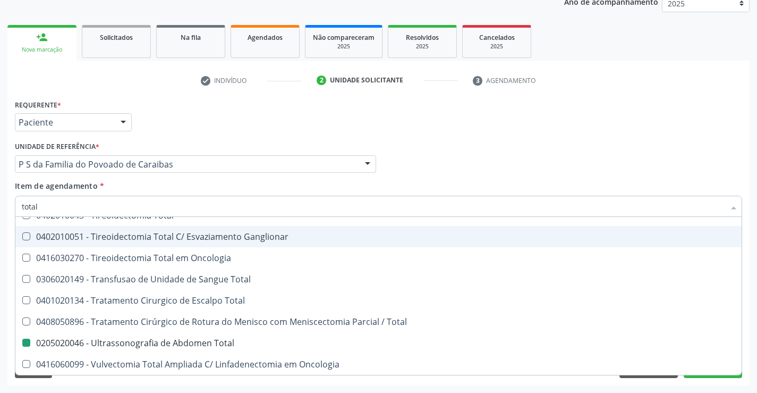
click at [510, 128] on div "Requerente * Paciente Profissional de Saúde Paciente Nenhum resultado encontrad…" at bounding box center [378, 117] width 733 height 41
checkbox Total "true"
checkbox Total "false"
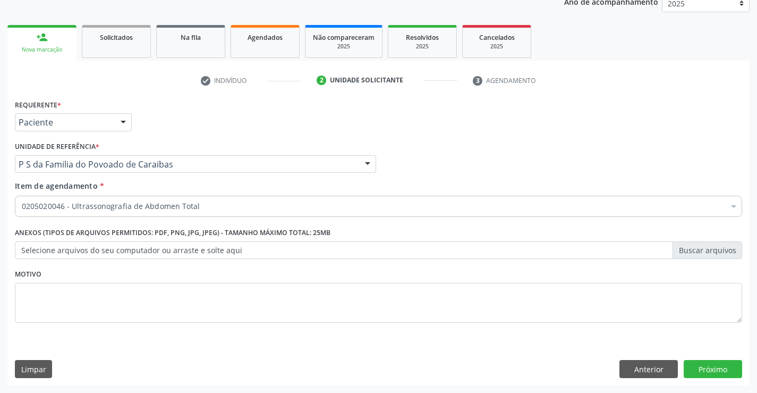
scroll to position [0, 0]
click at [708, 362] on button "Próximo" at bounding box center [713, 369] width 58 height 18
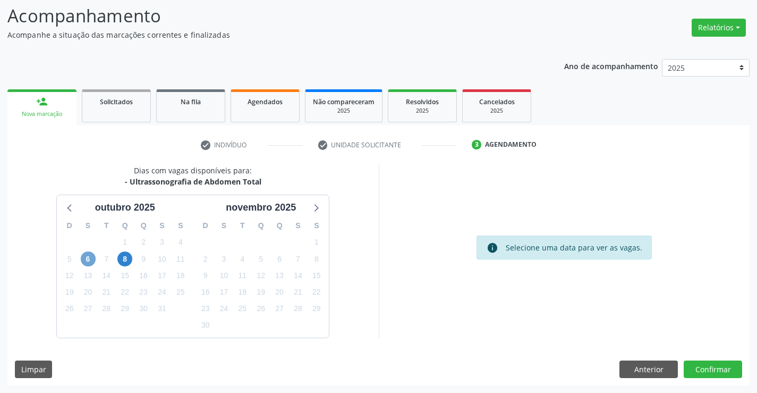
click at [85, 255] on span "6" at bounding box center [88, 258] width 15 height 15
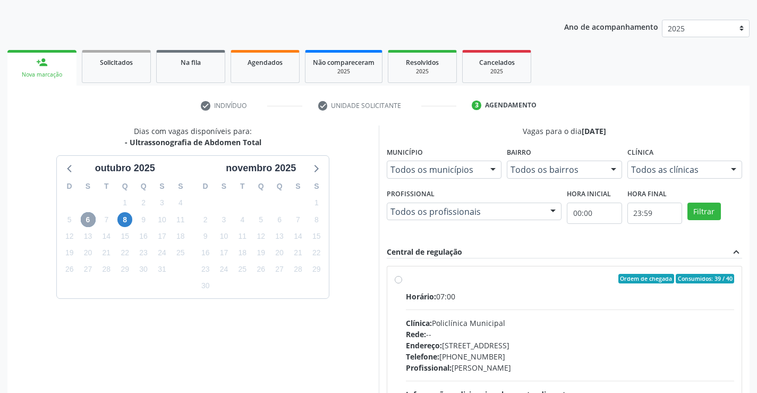
scroll to position [223, 0]
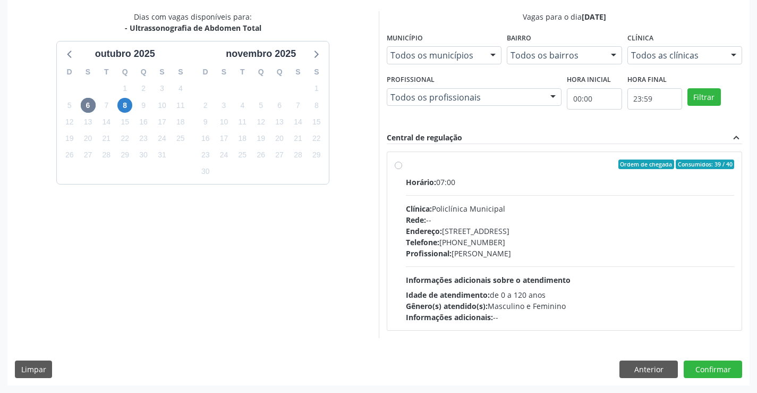
click at [548, 248] on div "Profissional: Amilton Soares" at bounding box center [570, 253] width 329 height 11
click at [402, 169] on input "Ordem de chegada Consumidos: 39 / 40 Horário: 07:00 Clínica: Policlínica Munici…" at bounding box center [398, 164] width 7 height 10
radio input "true"
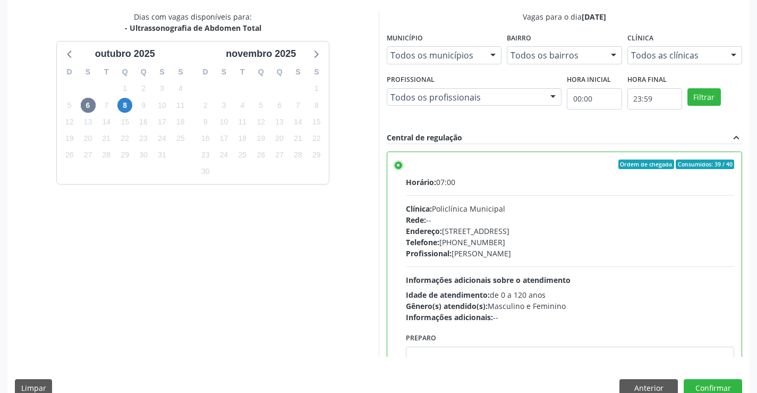
scroll to position [242, 0]
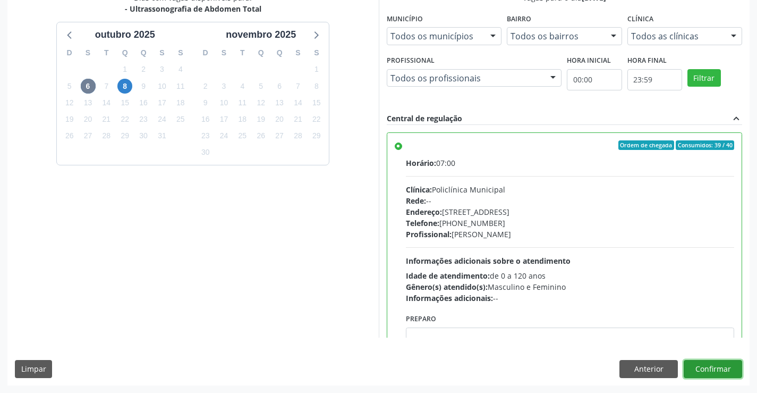
click at [724, 369] on button "Confirmar" at bounding box center [713, 369] width 58 height 18
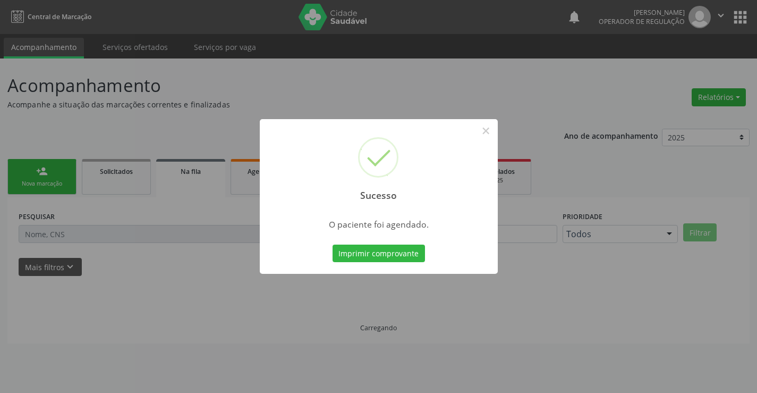
scroll to position [0, 0]
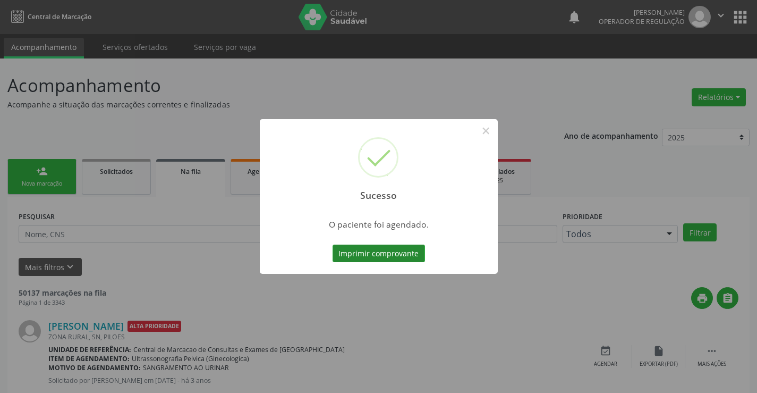
click at [377, 249] on button "Imprimir comprovante" at bounding box center [379, 253] width 92 height 18
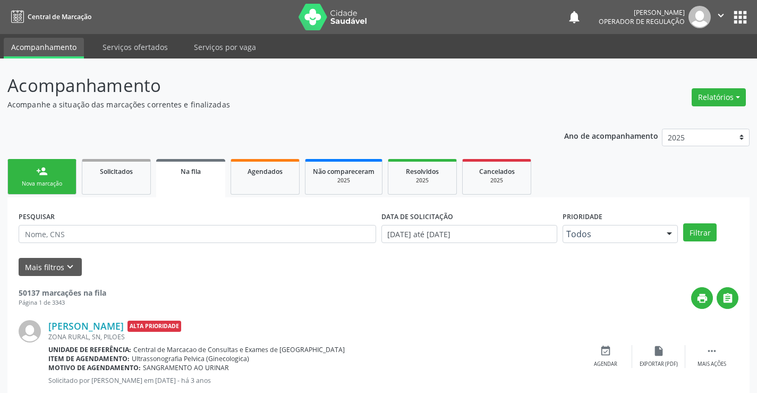
click at [38, 166] on div "person_add" at bounding box center [42, 171] width 12 height 12
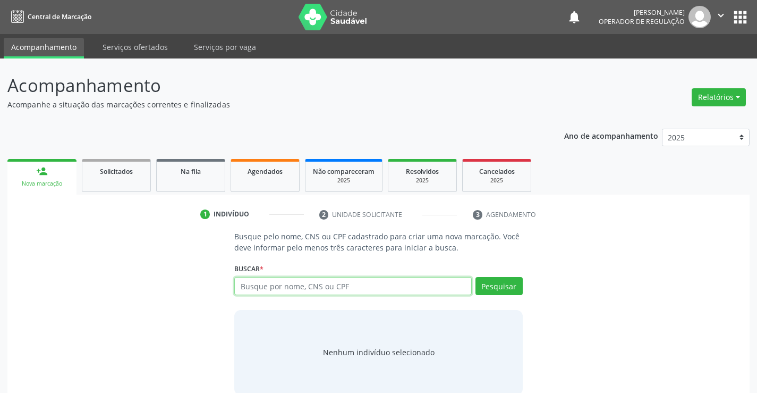
click at [334, 292] on input "text" at bounding box center [352, 286] width 237 height 18
type input "700808998948688"
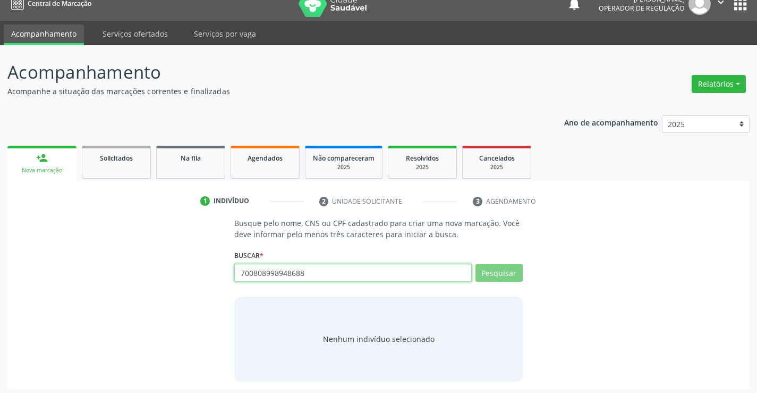
scroll to position [17, 0]
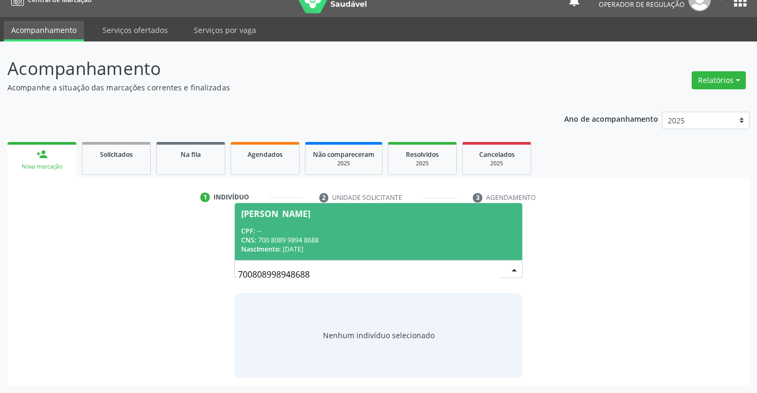
click at [297, 218] on span "Marlene de Jesus Santos CPF: -- CNS: 700 8089 9894 8688 Nascimento: 15/02/1970" at bounding box center [378, 231] width 287 height 57
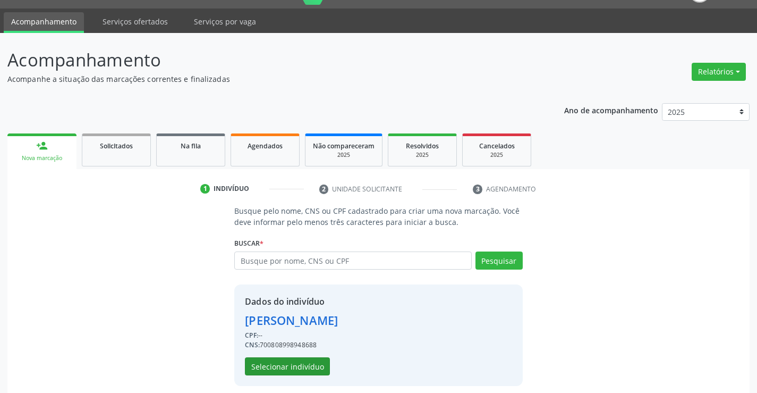
scroll to position [33, 0]
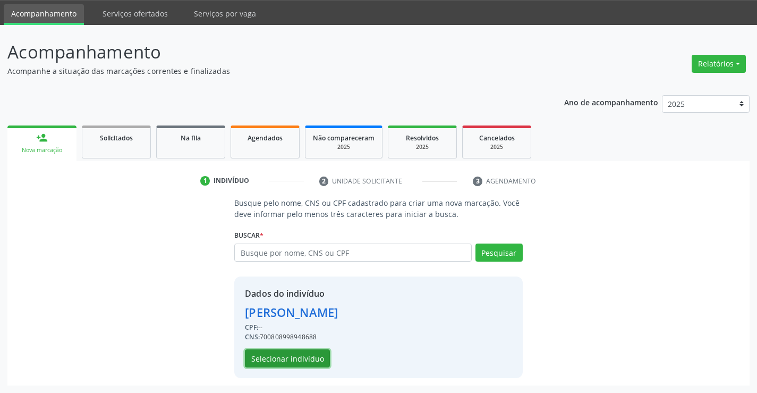
click at [281, 354] on button "Selecionar indivíduo" at bounding box center [287, 358] width 85 height 18
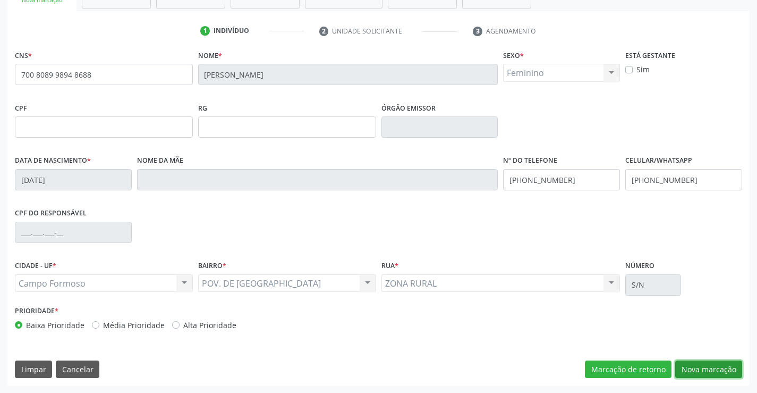
click at [712, 371] on button "Nova marcação" at bounding box center [708, 369] width 67 height 18
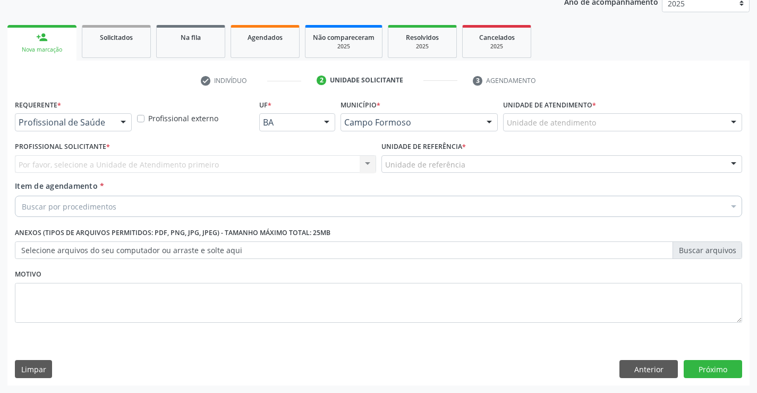
click at [122, 123] on div at bounding box center [123, 123] width 16 height 18
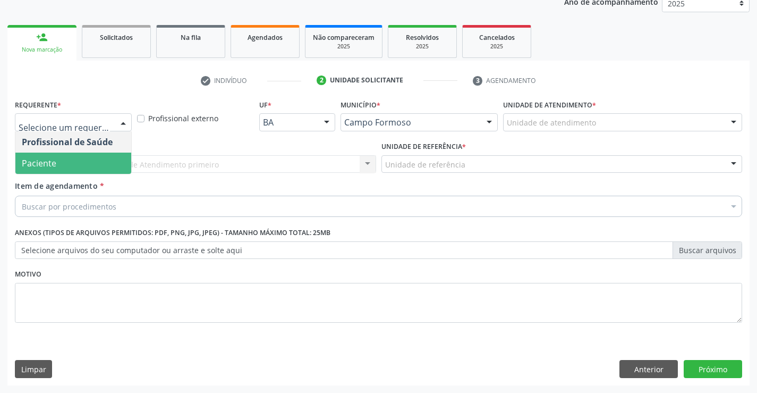
click at [46, 162] on span "Paciente" at bounding box center [39, 163] width 35 height 12
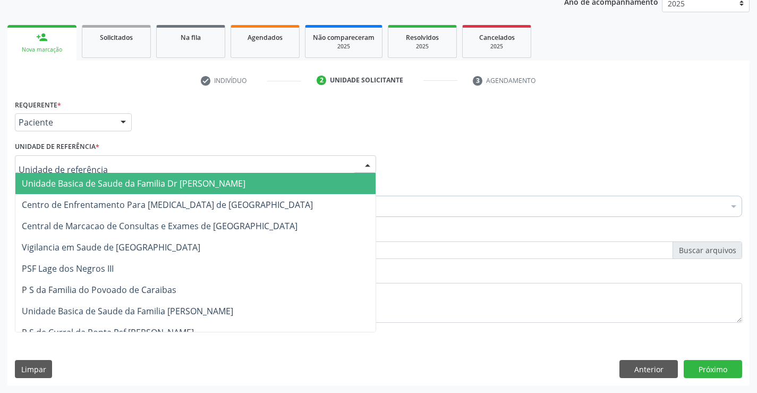
click at [159, 163] on div at bounding box center [195, 164] width 361 height 18
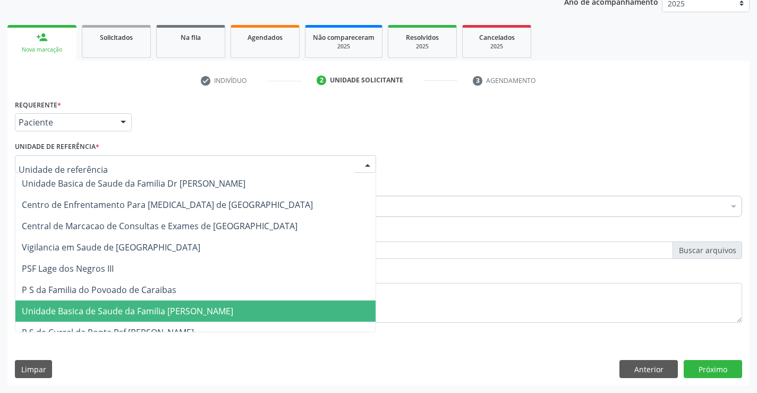
click at [154, 314] on span "Unidade Basica de Saude da Familia [PERSON_NAME]" at bounding box center [128, 311] width 212 height 12
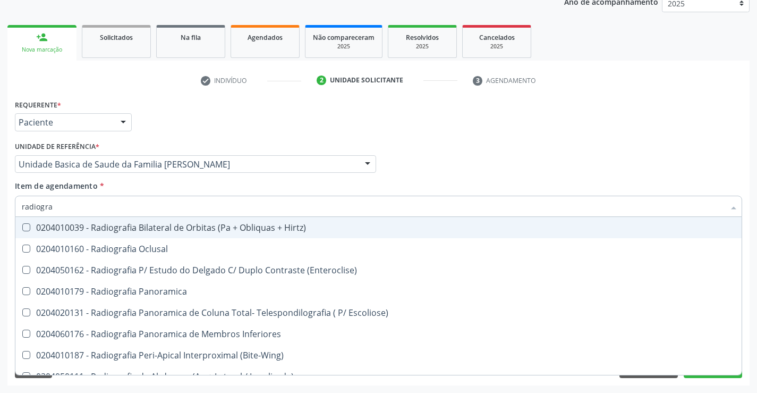
type input "radiograf"
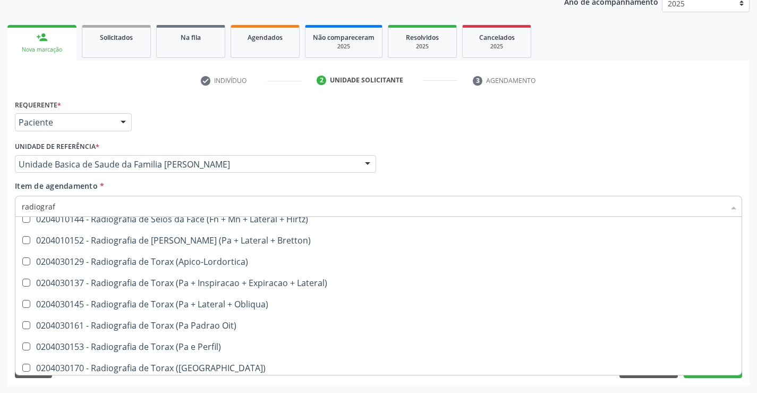
scroll to position [1329, 0]
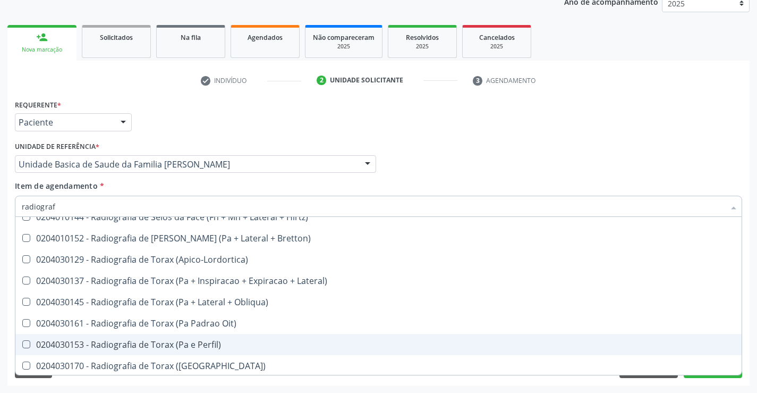
click at [196, 348] on div "0204030153 - Radiografia de Torax (Pa e Perfil)" at bounding box center [379, 344] width 714 height 9
checkbox Perfil\) "true"
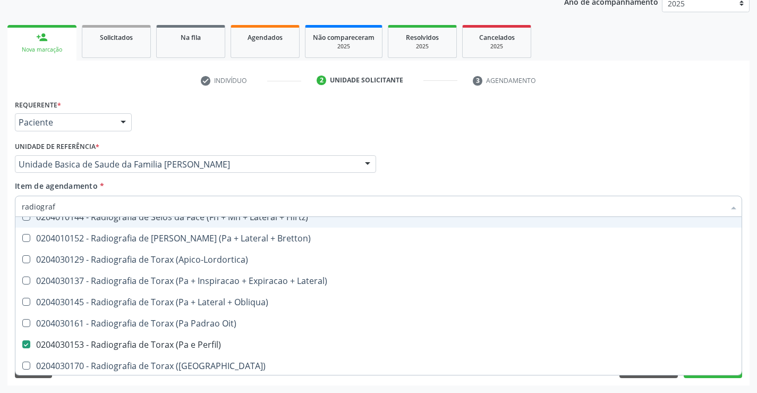
type input "radiograf"
click at [447, 159] on div "Profissional Solicitante Por favor, selecione a Unidade de Atendimento primeiro…" at bounding box center [378, 159] width 733 height 41
checkbox Oclusal "true"
checkbox Perfil\) "false"
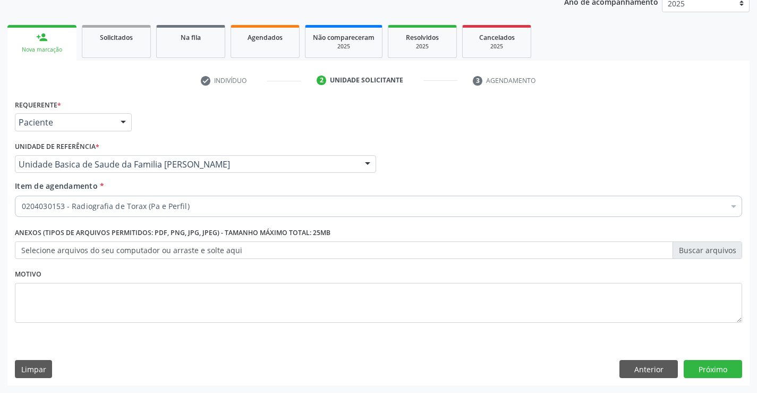
scroll to position [0, 0]
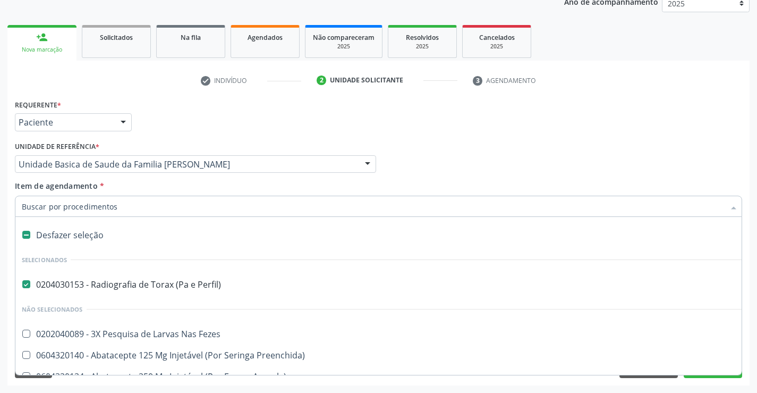
type input "e"
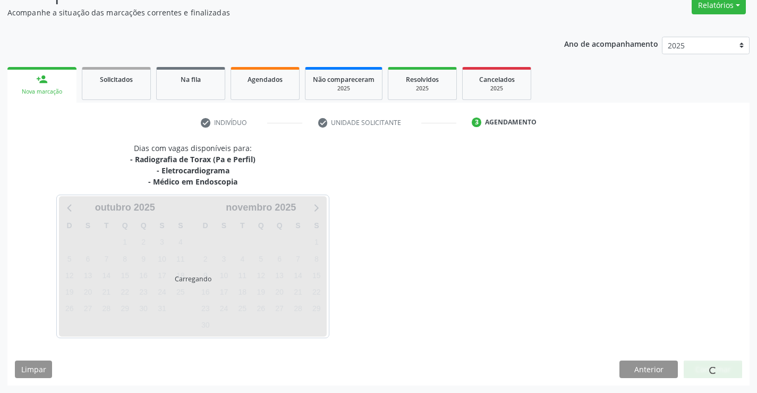
scroll to position [123, 0]
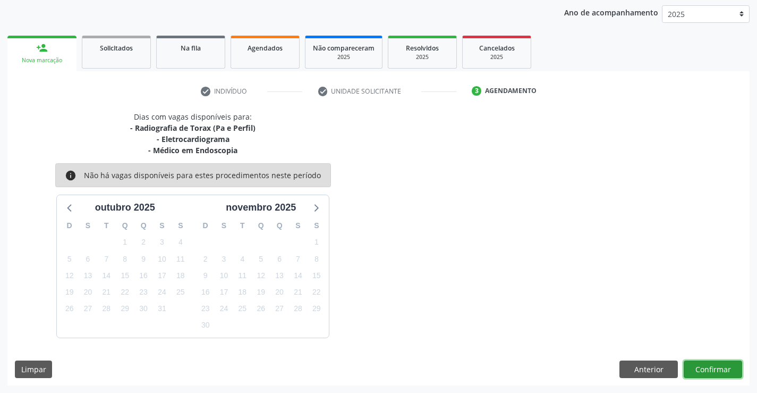
click at [712, 366] on button "Confirmar" at bounding box center [713, 369] width 58 height 18
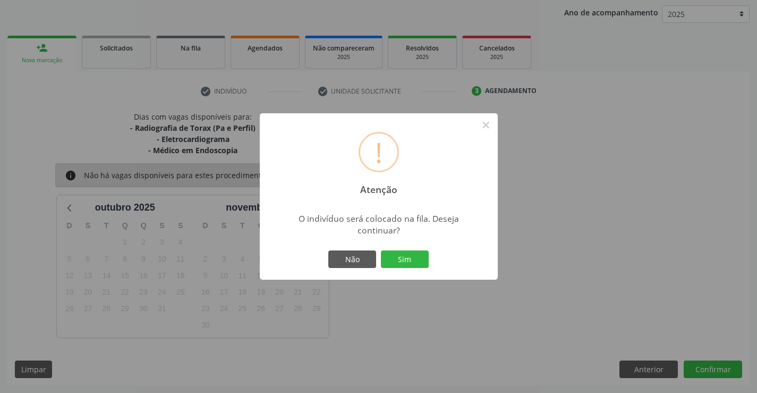
drag, startPoint x: 391, startPoint y: 251, endPoint x: 502, endPoint y: 294, distance: 119.4
click at [394, 253] on button "Sim" at bounding box center [405, 259] width 48 height 18
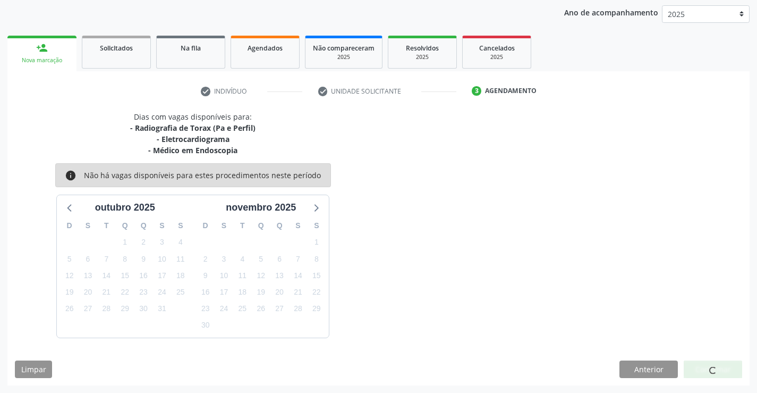
scroll to position [0, 0]
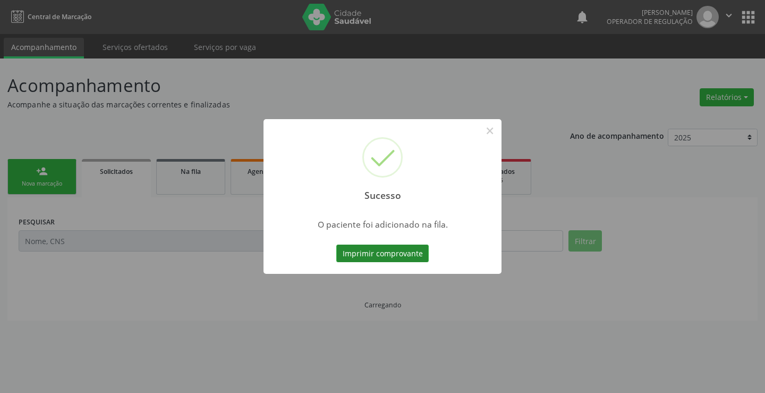
click at [400, 255] on button "Imprimir comprovante" at bounding box center [382, 253] width 92 height 18
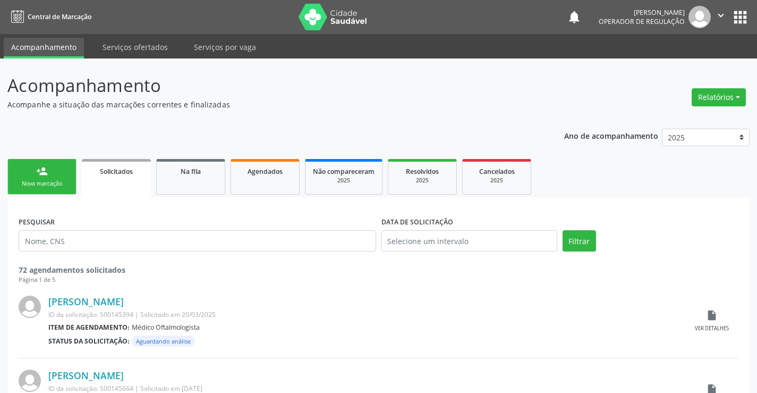
click at [39, 175] on div "person_add" at bounding box center [42, 171] width 12 height 12
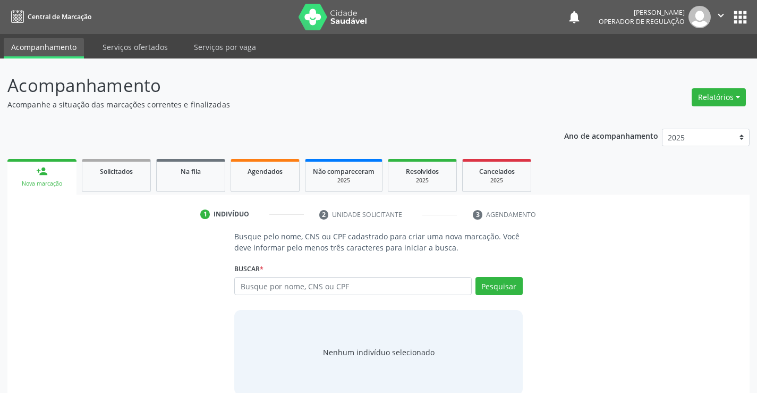
click at [299, 304] on div "Busque pelo nome, CNS ou CPF cadastrado para criar uma nova marcação. Você deve…" at bounding box center [378, 313] width 303 height 164
click at [300, 295] on div "Busque por nome, CNS ou CPF Nenhum resultado encontrado para: " " Digite nome, …" at bounding box center [378, 290] width 288 height 26
click at [302, 286] on input "text" at bounding box center [352, 286] width 237 height 18
type input "700502565813058"
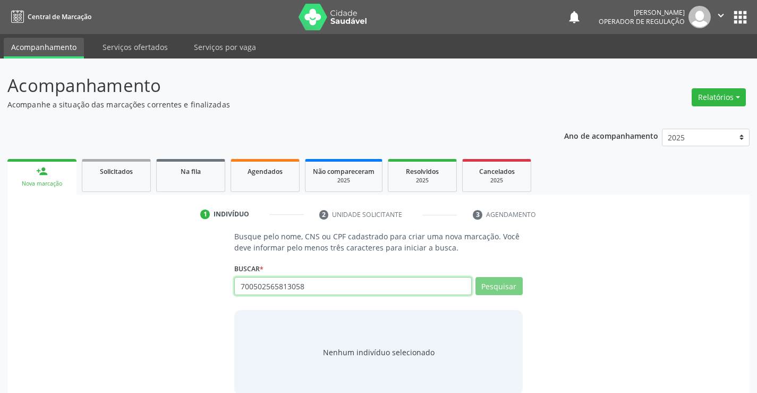
scroll to position [17, 0]
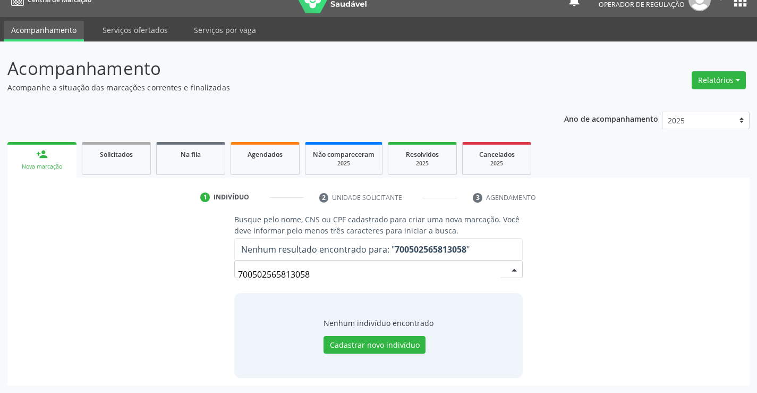
drag, startPoint x: 334, startPoint y: 277, endPoint x: 184, endPoint y: 286, distance: 150.6
click at [184, 286] on div "Busque pelo nome, CNS ou CPF cadastrado para criar uma nova marcação. Você deve…" at bounding box center [379, 296] width 728 height 164
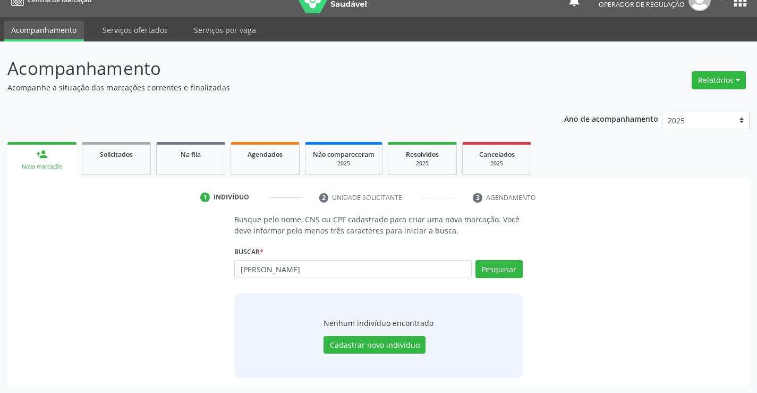
type input "[PERSON_NAME]"
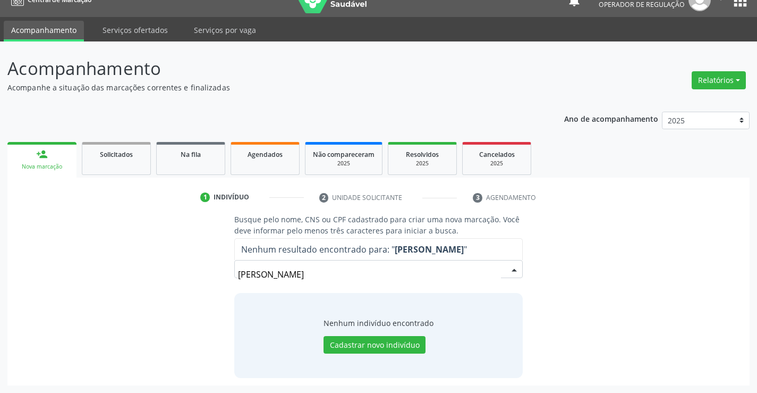
drag, startPoint x: 351, startPoint y: 275, endPoint x: 190, endPoint y: 283, distance: 160.7
click at [190, 283] on div "Busque pelo nome, CNS ou CPF cadastrado para criar uma nova marcação. Você deve…" at bounding box center [379, 296] width 728 height 164
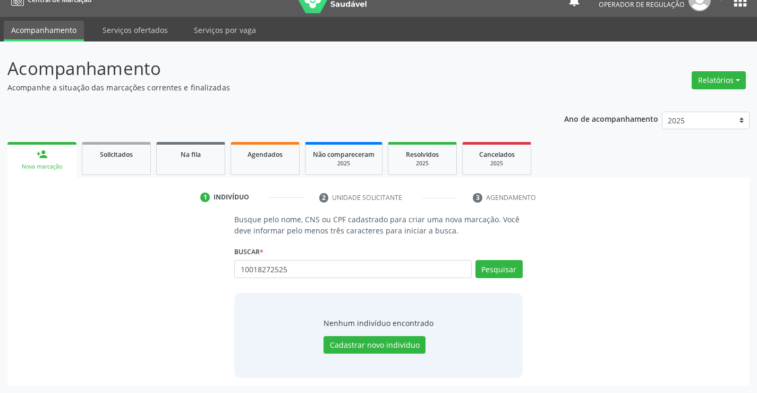
type input "10018272525"
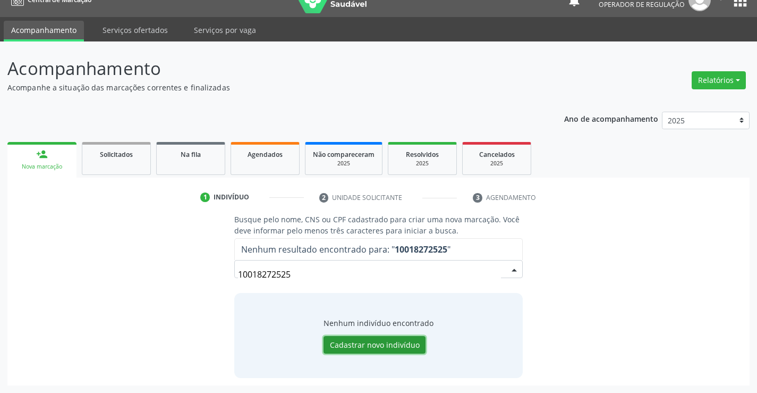
click at [393, 347] on button "Cadastrar novo indivíduo" at bounding box center [375, 345] width 102 height 18
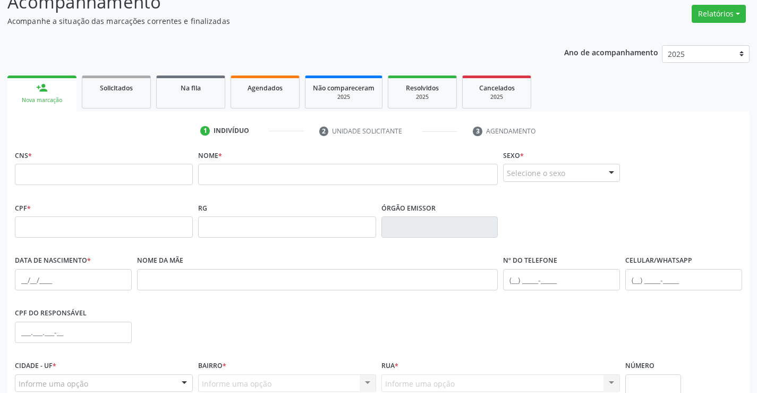
scroll to position [176, 0]
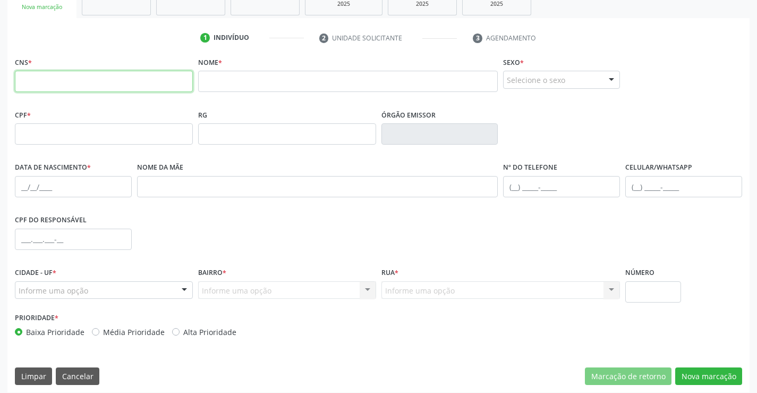
click at [90, 84] on input "text" at bounding box center [104, 81] width 178 height 21
type input "700 5025 6581 3058"
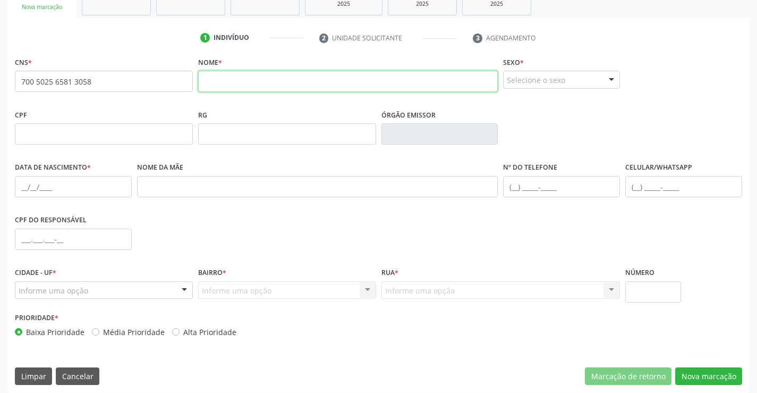
click at [230, 75] on input "text" at bounding box center [348, 81] width 300 height 21
type input "[PERSON_NAME]"
click at [609, 77] on div at bounding box center [612, 80] width 16 height 18
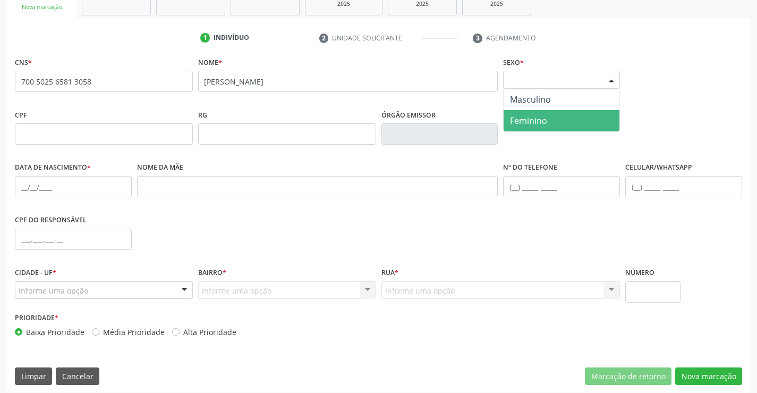
drag, startPoint x: 519, startPoint y: 122, endPoint x: 534, endPoint y: 167, distance: 47.1
click at [519, 123] on span "Feminino" at bounding box center [528, 121] width 37 height 12
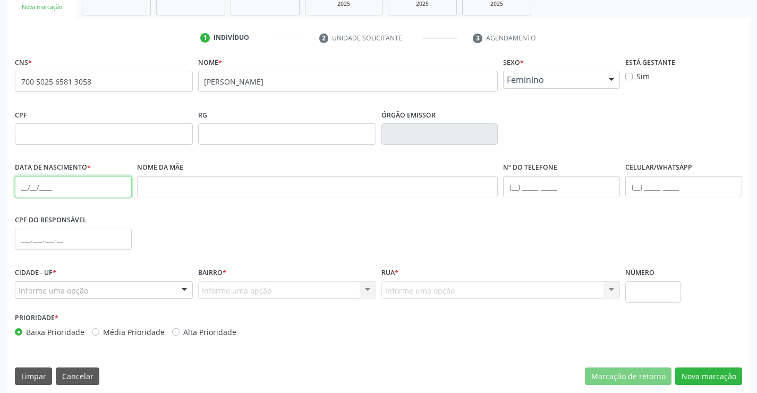
click at [58, 190] on input "text" at bounding box center [73, 186] width 117 height 21
type input "[DATE]"
click at [183, 295] on div at bounding box center [184, 291] width 16 height 18
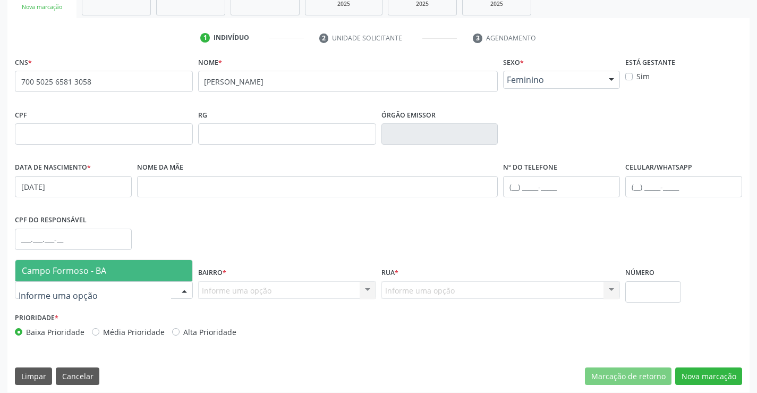
click at [87, 270] on span "Campo Formoso - BA" at bounding box center [64, 271] width 84 height 12
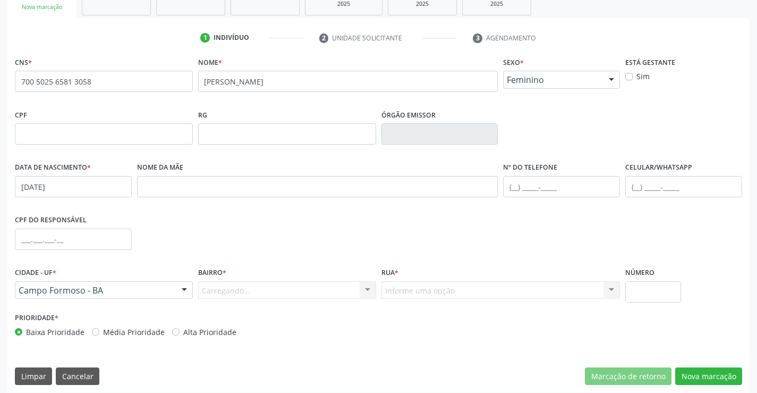
click at [342, 294] on div "Carregando... Nenhum resultado encontrado para: " " Nenhuma opção encontrada. D…" at bounding box center [287, 290] width 178 height 18
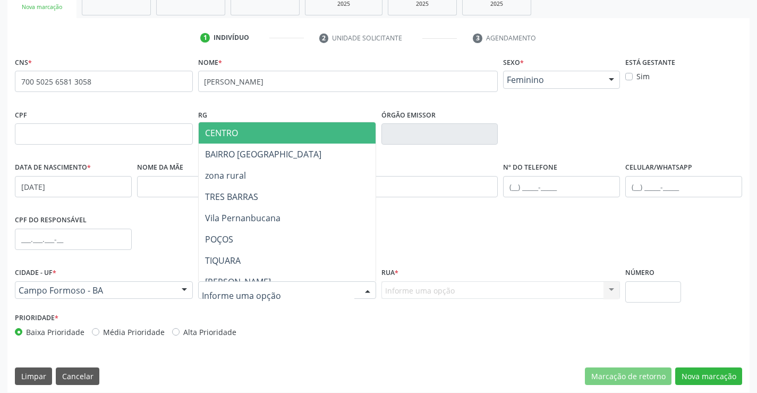
click at [354, 292] on div at bounding box center [287, 290] width 178 height 18
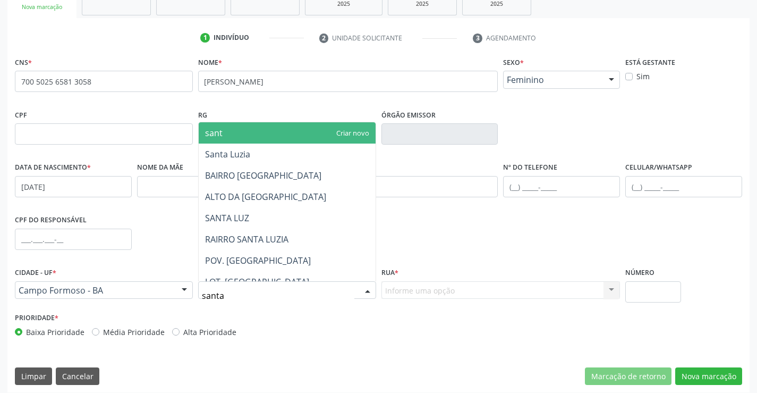
type input "santa"
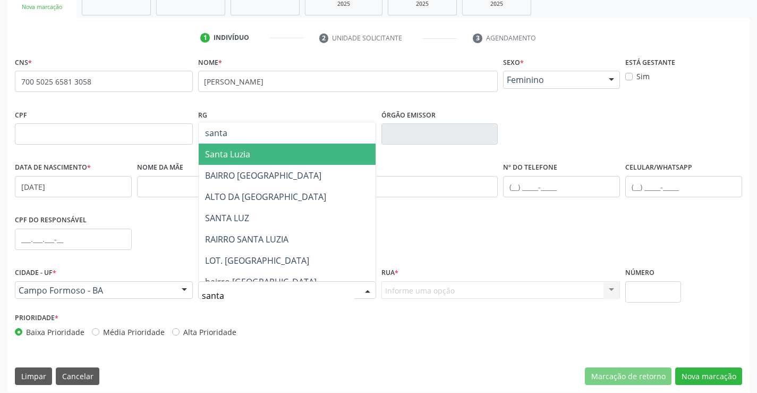
click at [246, 144] on span "Santa Luzia" at bounding box center [287, 153] width 177 height 21
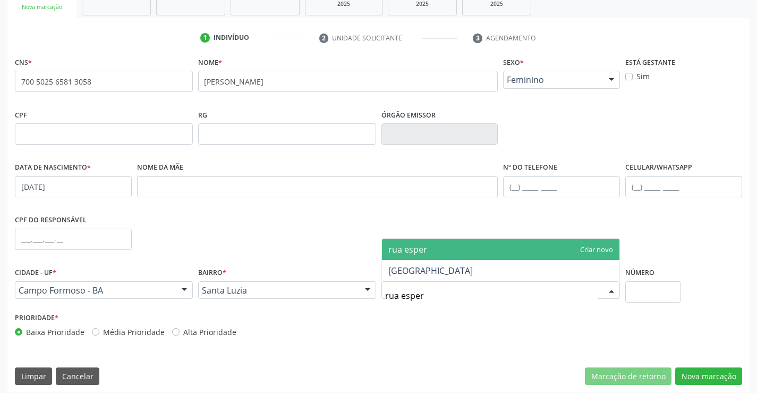
type input "rua espera"
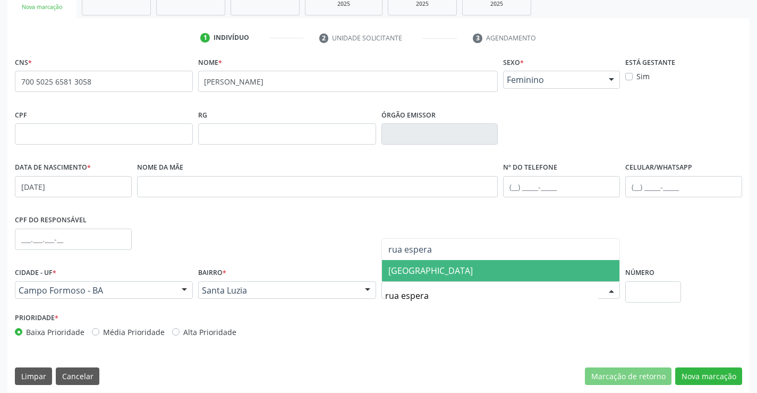
click at [431, 272] on span "[GEOGRAPHIC_DATA]" at bounding box center [430, 271] width 84 height 12
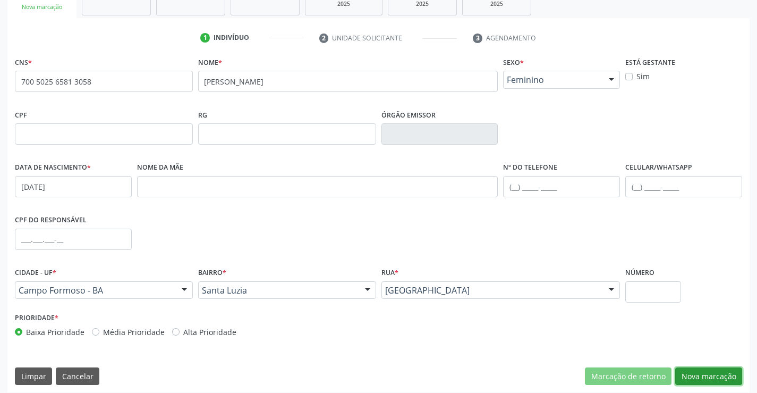
click at [694, 375] on button "Nova marcação" at bounding box center [708, 376] width 67 height 18
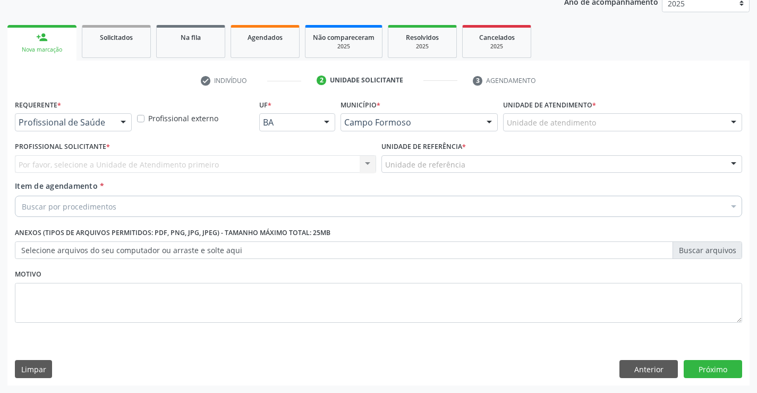
scroll to position [134, 0]
click at [112, 120] on div "Profissional de Saúde Profissional de Saúde Paciente Nenhum resultado encontrad…" at bounding box center [73, 122] width 117 height 18
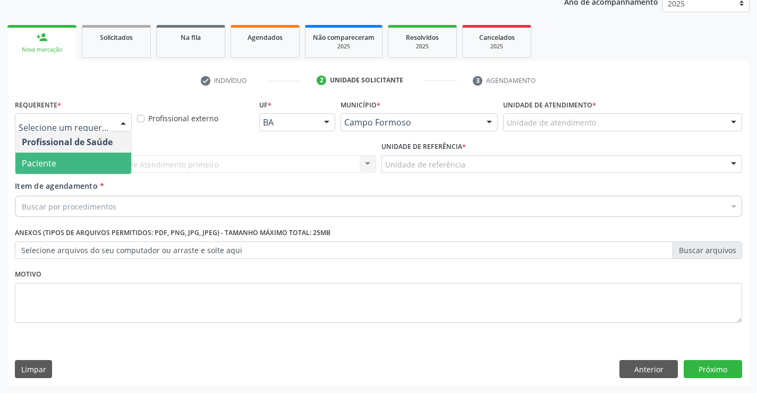
click at [68, 163] on span "Paciente" at bounding box center [73, 163] width 116 height 21
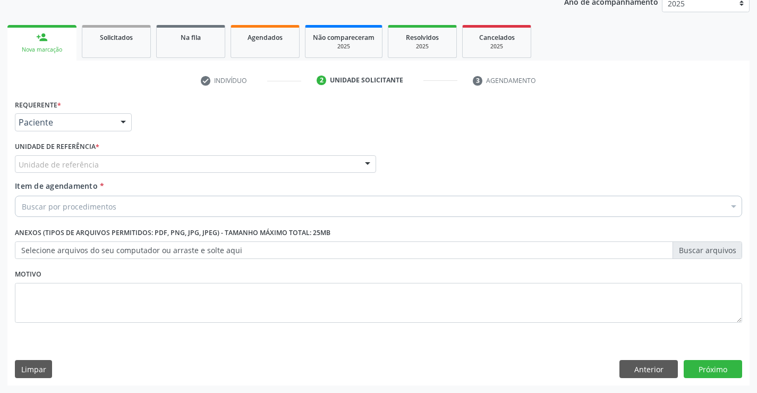
click at [124, 161] on div "Unidade de referência" at bounding box center [195, 164] width 361 height 18
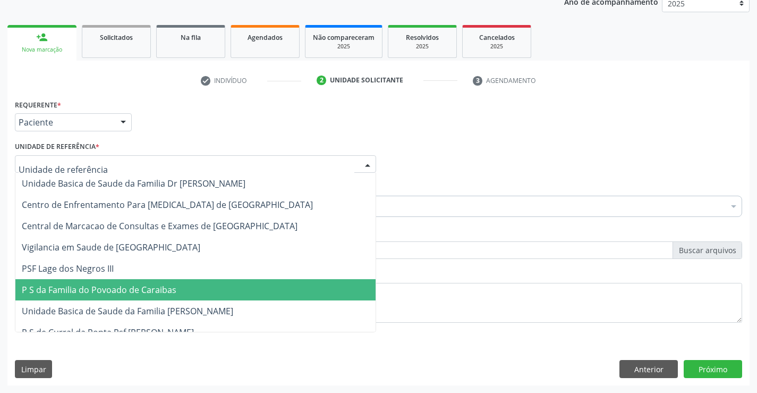
click at [136, 297] on span "P S da Familia do Povoado de Caraibas" at bounding box center [195, 289] width 360 height 21
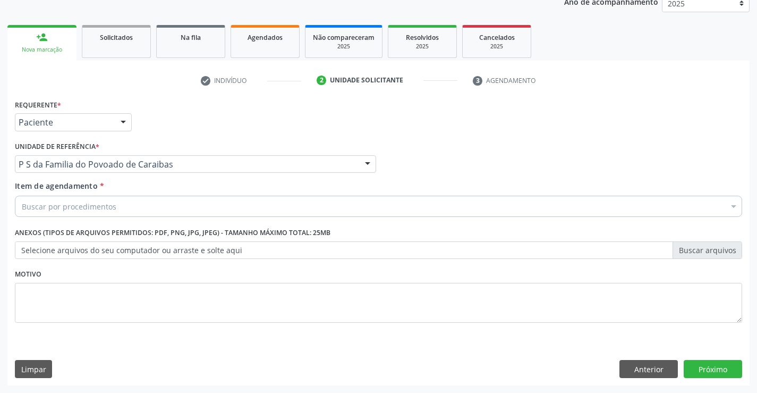
click at [116, 206] on div "Buscar por procedimentos" at bounding box center [379, 206] width 728 height 21
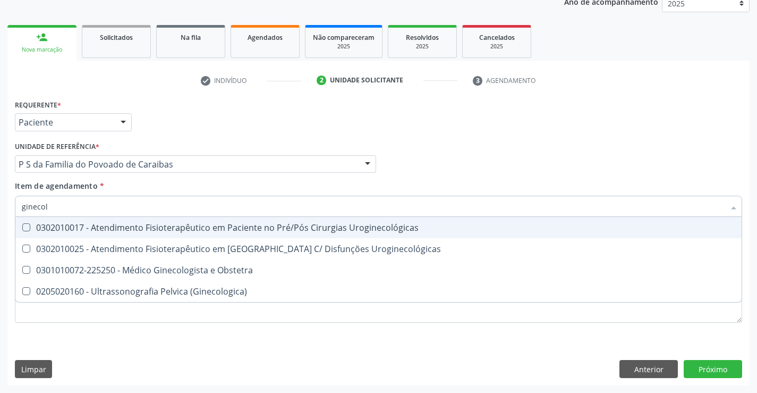
type input "ginecolo"
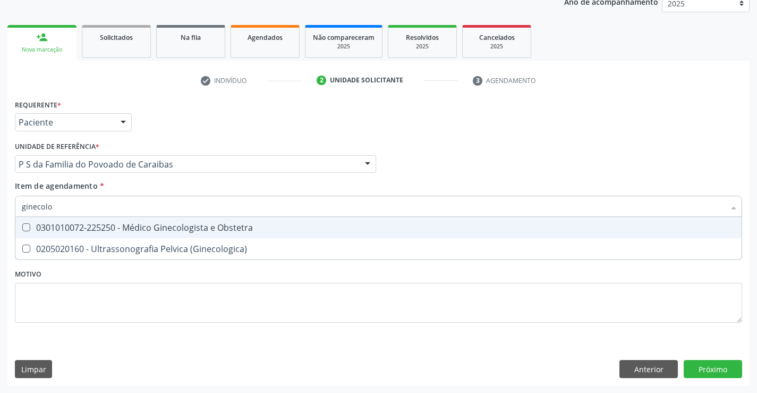
click at [121, 225] on div "0301010072-225250 - Médico Ginecologista e Obstetra" at bounding box center [379, 227] width 714 height 9
checkbox Obstetra "true"
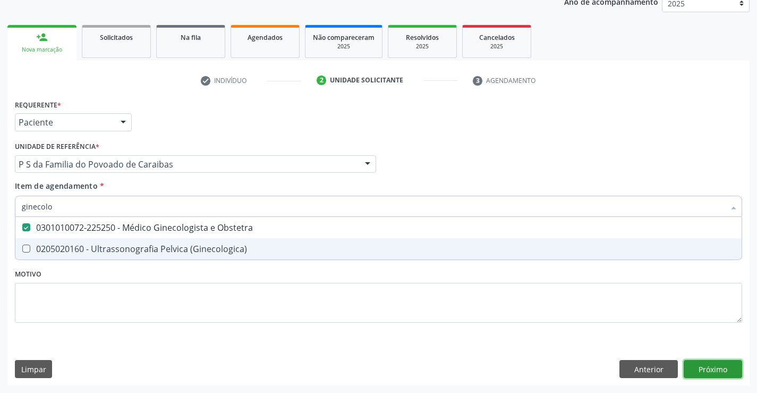
click at [704, 363] on div "Requerente * Paciente Profissional de Saúde Paciente Nenhum resultado encontrad…" at bounding box center [378, 241] width 742 height 289
checkbox \(Ginecologica\) "true"
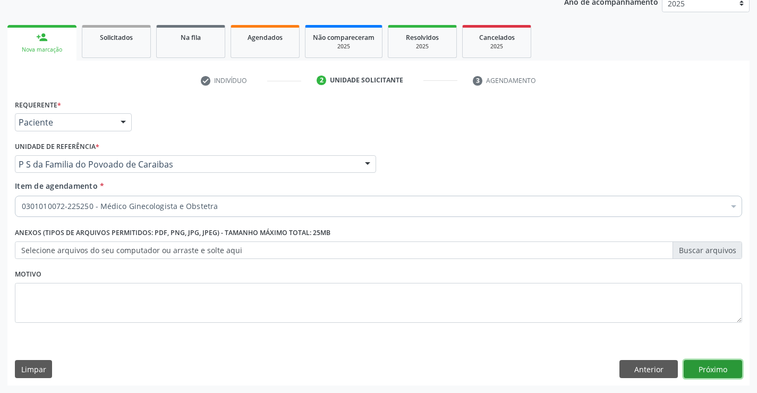
click at [715, 368] on button "Próximo" at bounding box center [713, 369] width 58 height 18
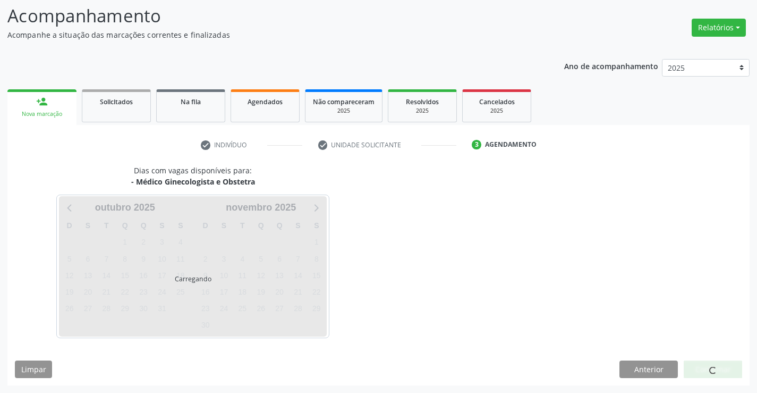
scroll to position [70, 0]
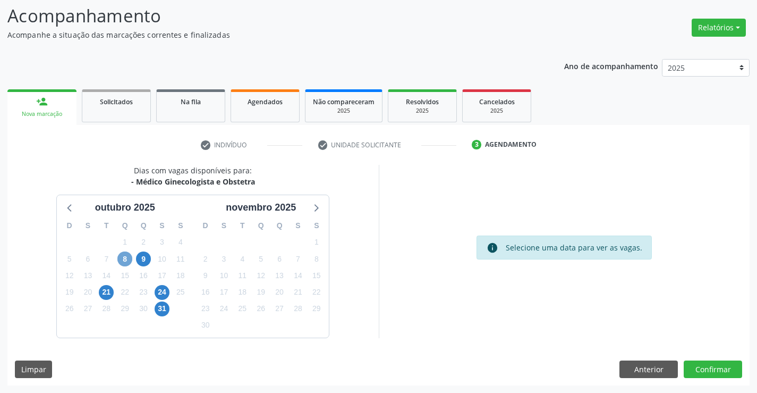
click at [129, 256] on span "8" at bounding box center [124, 258] width 15 height 15
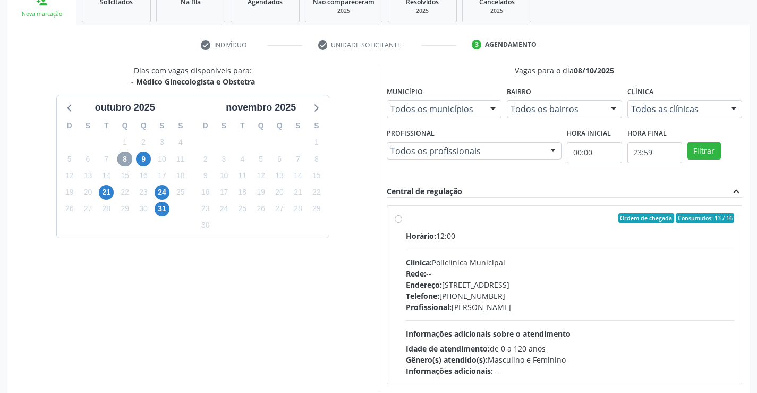
scroll to position [223, 0]
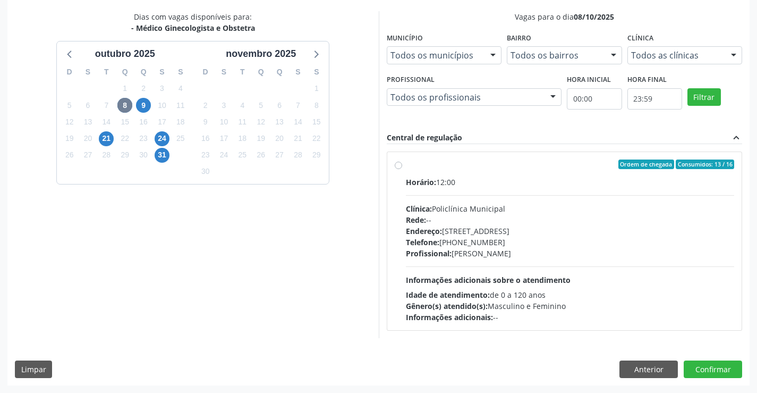
click at [581, 263] on div "Horário: 12:00 Clínica: Policlínica Municipal Rede: -- Endereço: Predio, nº 386…" at bounding box center [570, 249] width 329 height 146
click at [402, 169] on input "Ordem de chegada Consumidos: 13 / 16 Horário: 12:00 Clínica: Policlínica Munici…" at bounding box center [398, 164] width 7 height 10
radio input "true"
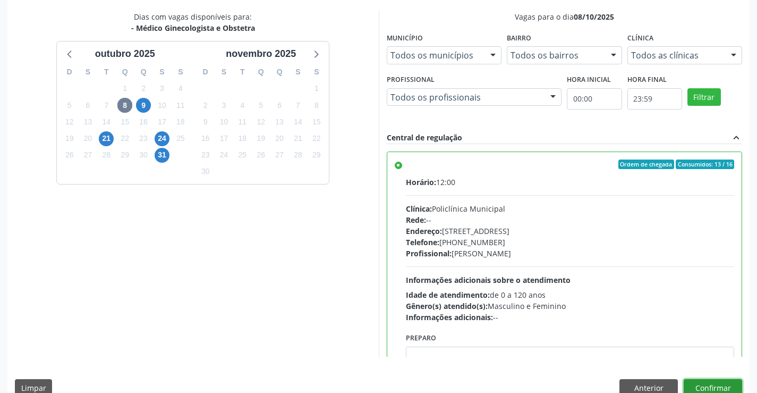
click at [697, 387] on button "Confirmar" at bounding box center [713, 388] width 58 height 18
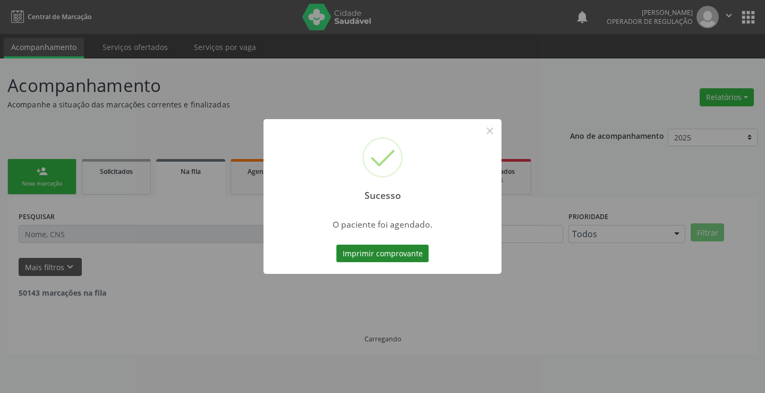
click at [395, 254] on button "Imprimir comprovante" at bounding box center [382, 253] width 92 height 18
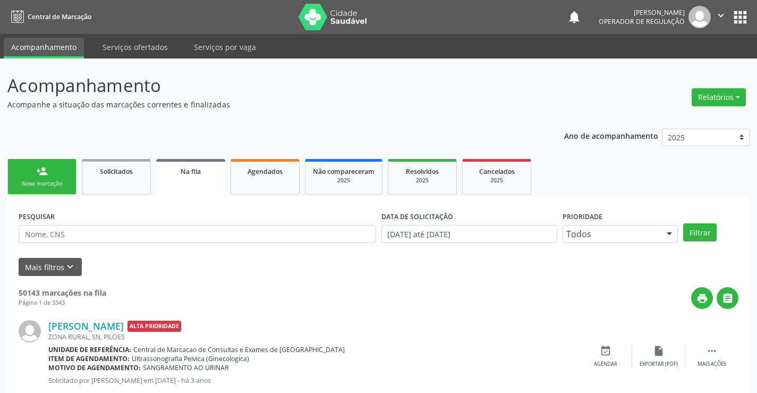
click at [188, 176] on div "Na fila" at bounding box center [191, 170] width 54 height 11
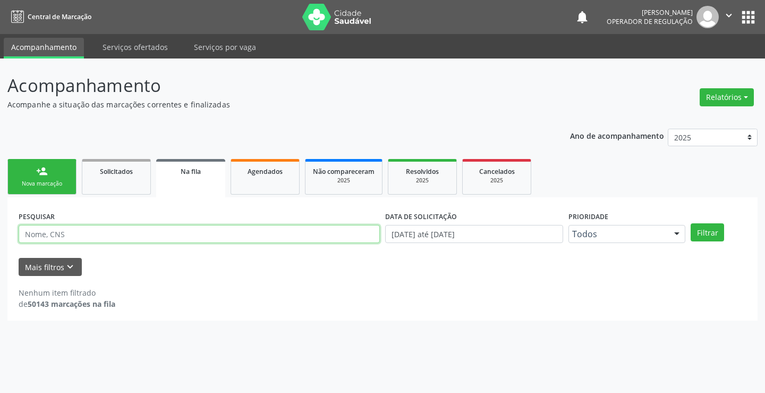
click at [75, 239] on input "text" at bounding box center [199, 234] width 361 height 18
type input "marineide este"
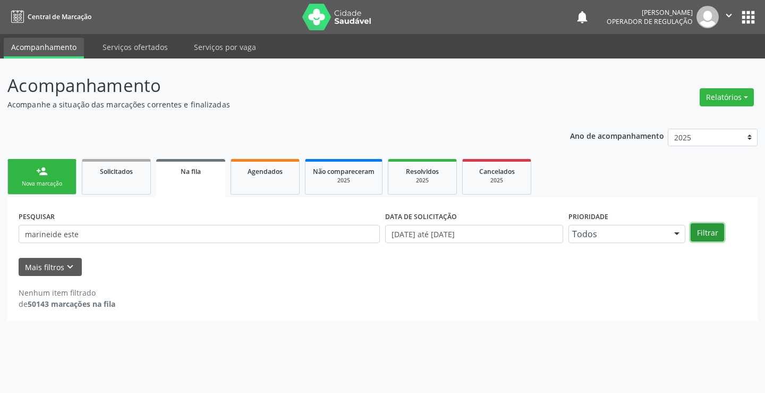
click at [712, 233] on button "Filtrar" at bounding box center [707, 232] width 33 height 18
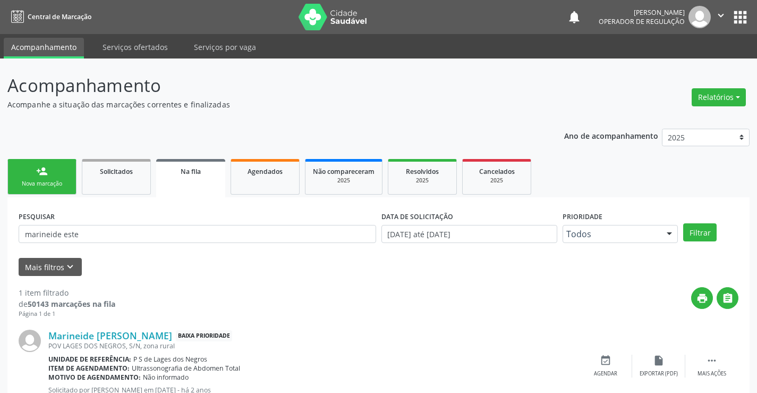
scroll to position [39, 0]
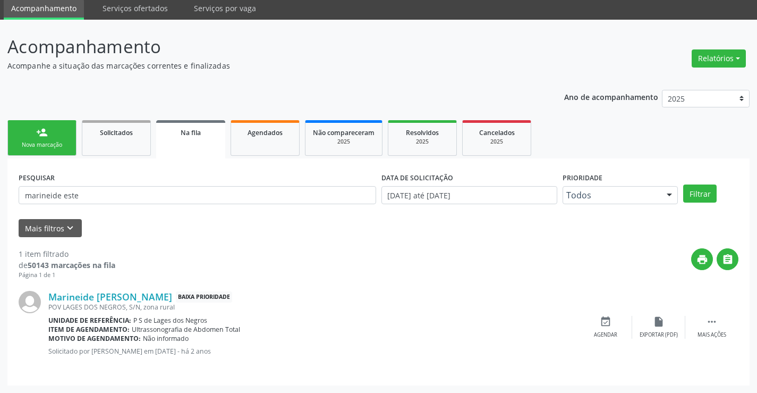
click at [342, 276] on div "print " at bounding box center [426, 263] width 623 height 31
click at [343, 277] on div "print " at bounding box center [426, 263] width 623 height 31
click at [323, 81] on div "Acompanhamento Acompanhe a situação das marcações correntes e finalizadas Relat…" at bounding box center [378, 209] width 742 height 352
click at [70, 146] on link "person_add Nova marcação" at bounding box center [41, 138] width 69 height 36
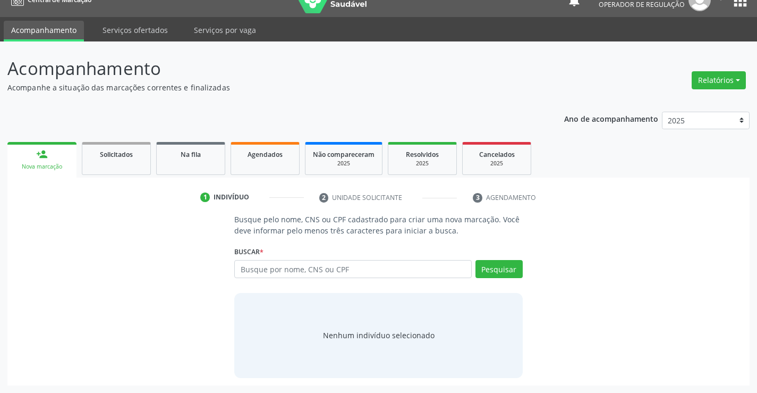
scroll to position [17, 0]
click at [331, 267] on input "text" at bounding box center [352, 269] width 237 height 18
type input "700002681189300"
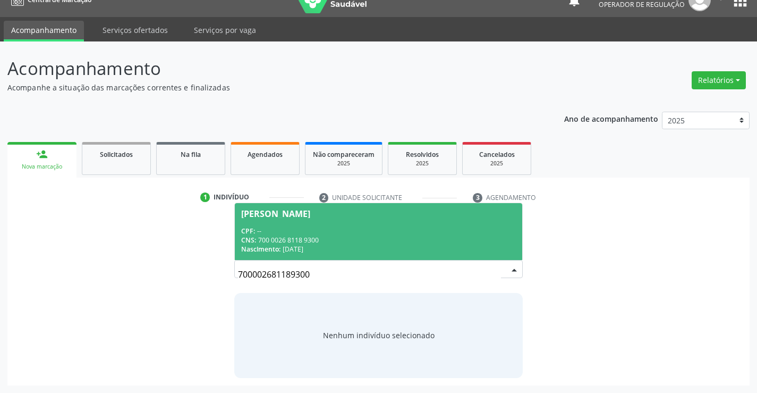
click at [300, 224] on span "Lucinei Santa de Souza Vitor CPF: -- CNS: 700 0026 8118 9300 Nascimento: 03/03/…" at bounding box center [378, 231] width 287 height 57
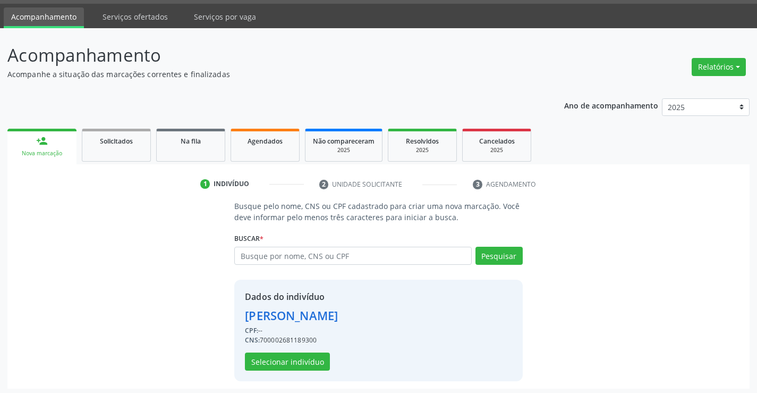
scroll to position [33, 0]
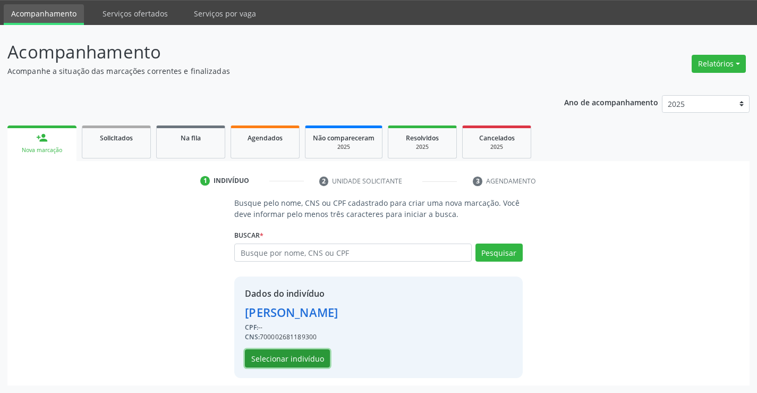
click at [293, 357] on button "Selecionar indivíduo" at bounding box center [287, 358] width 85 height 18
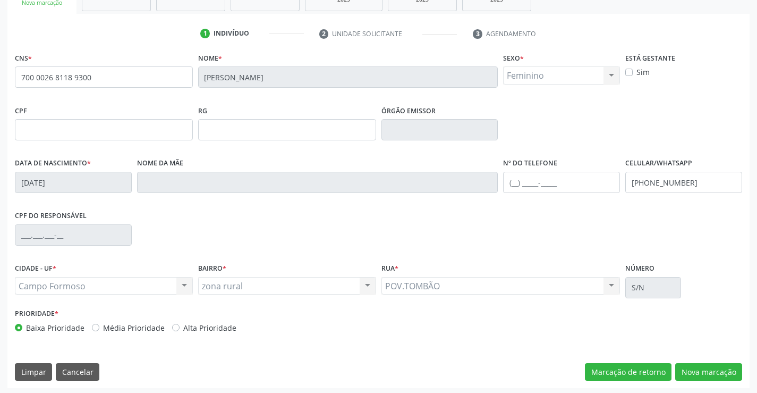
scroll to position [183, 0]
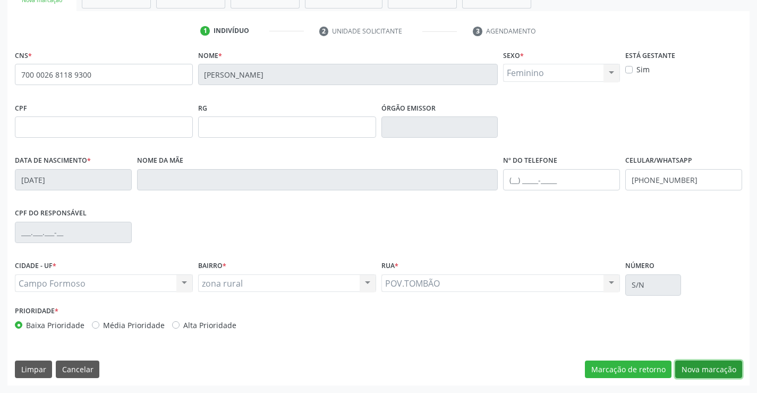
click at [706, 372] on button "Nova marcação" at bounding box center [708, 369] width 67 height 18
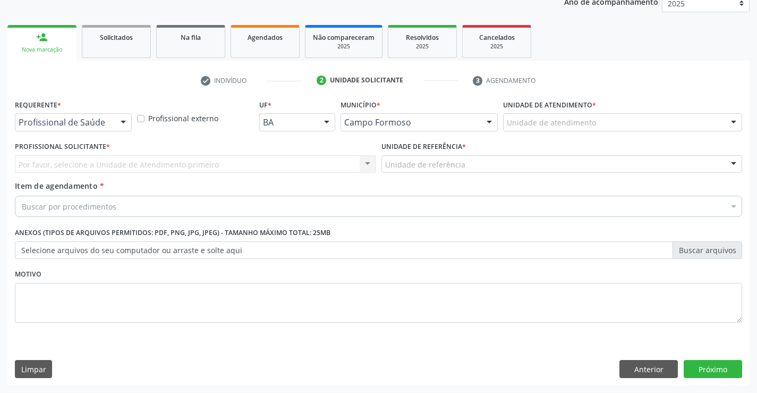
click at [123, 126] on div at bounding box center [123, 123] width 16 height 18
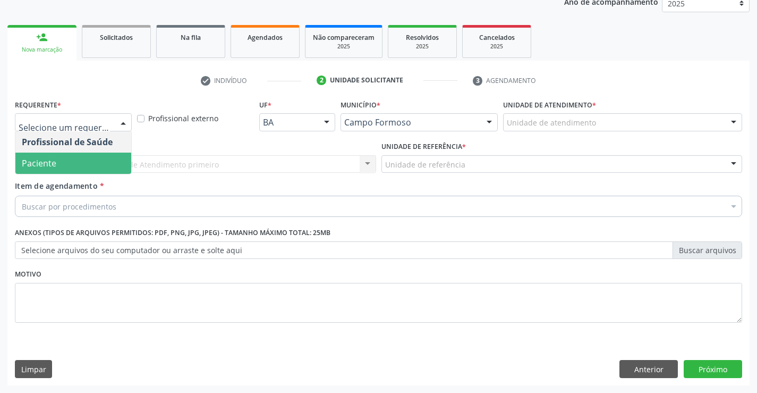
click at [71, 158] on span "Paciente" at bounding box center [73, 163] width 116 height 21
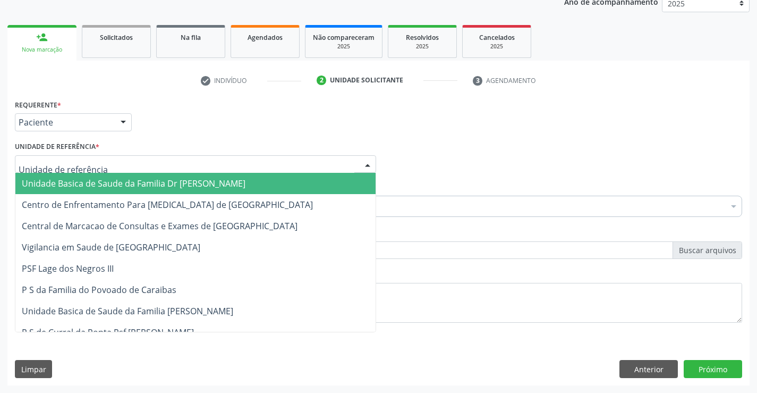
click at [140, 165] on div at bounding box center [195, 164] width 361 height 18
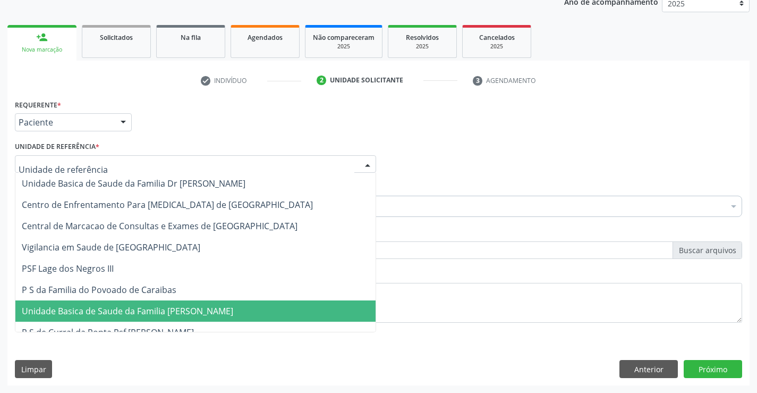
click at [166, 318] on span "Unidade Basica de Saude da Familia [PERSON_NAME]" at bounding box center [195, 310] width 360 height 21
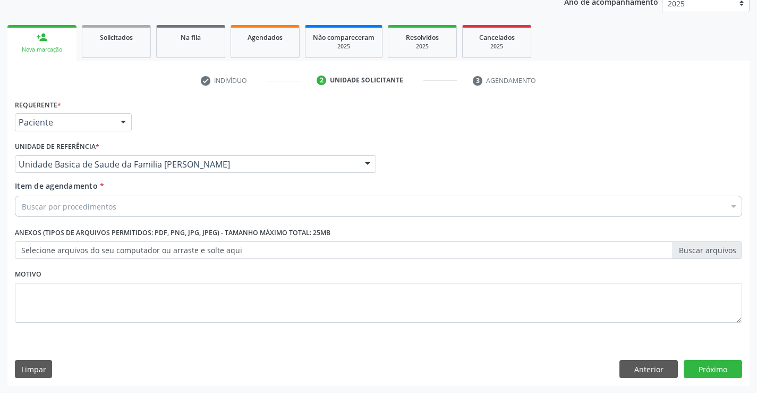
click at [100, 213] on div "Buscar por procedimentos" at bounding box center [379, 206] width 728 height 21
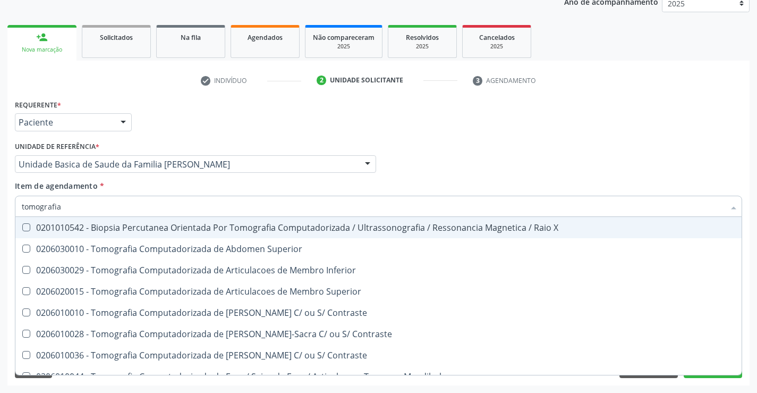
type input "tomografia"
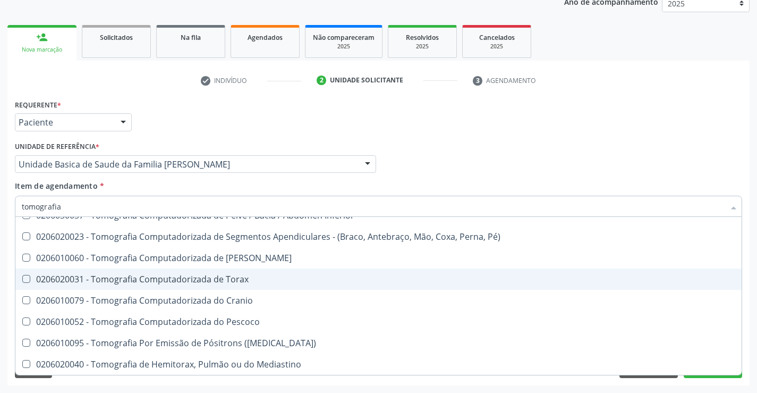
click at [251, 272] on span "0206020031 - Tomografia Computadorizada de Torax" at bounding box center [378, 278] width 726 height 21
checkbox Torax "true"
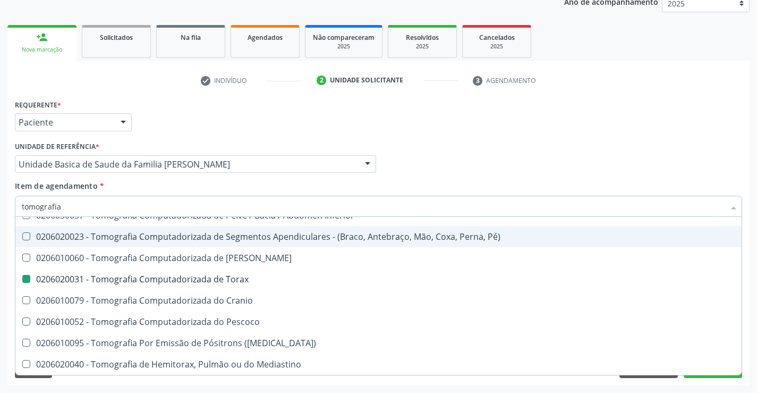
click at [487, 124] on div "Requerente * Paciente Profissional de Saúde Paciente Nenhum resultado encontrad…" at bounding box center [378, 117] width 733 height 41
checkbox Superior "true"
checkbox Torax "false"
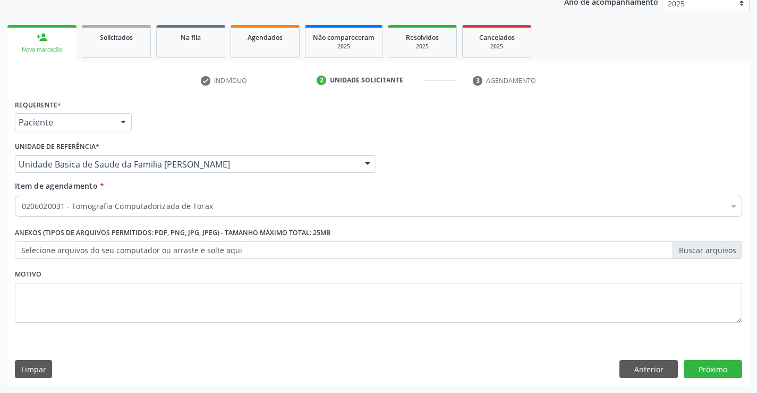
scroll to position [0, 0]
click at [687, 370] on button "Próximo" at bounding box center [713, 369] width 58 height 18
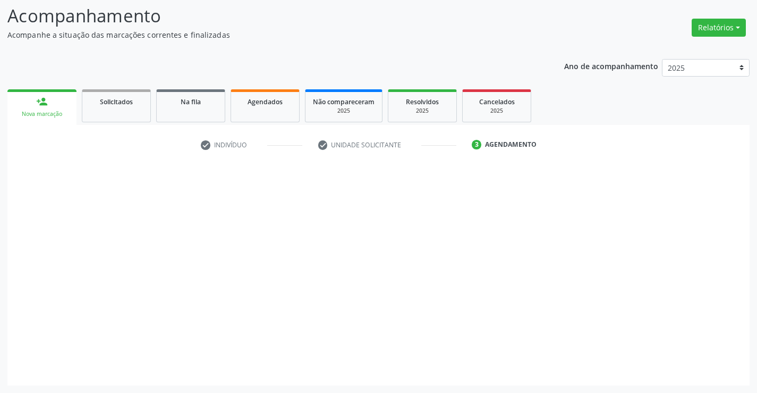
scroll to position [70, 0]
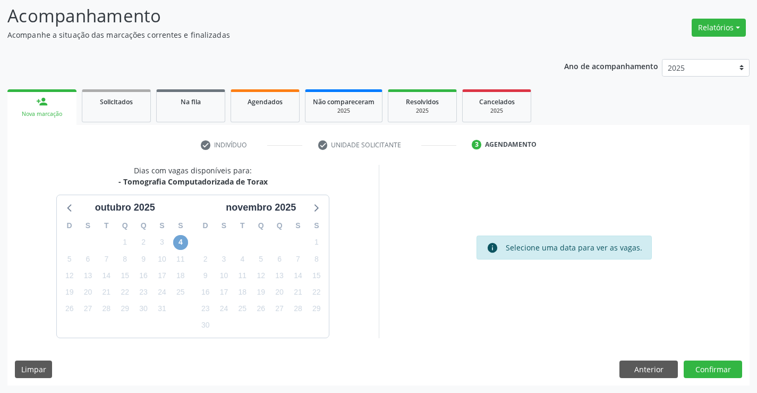
click at [181, 244] on span "4" at bounding box center [180, 242] width 15 height 15
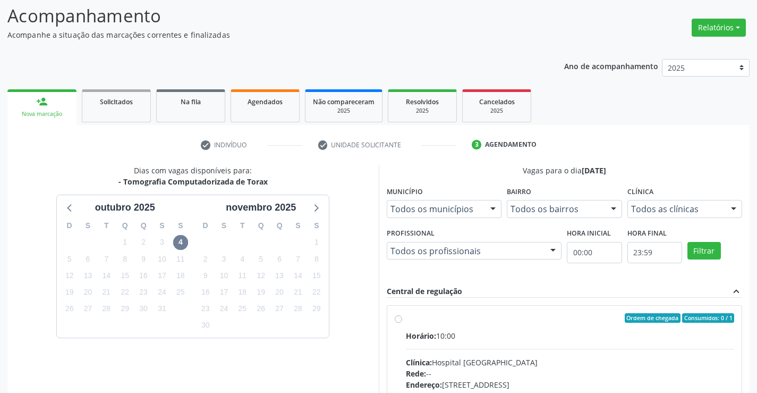
click at [452, 331] on div "Horário: 10:00" at bounding box center [570, 335] width 329 height 11
click at [402, 323] on input "Ordem de chegada Consumidos: 0 / 1 Horário: 10:00 Clínica: Hospital Sao Francis…" at bounding box center [398, 318] width 7 height 10
radio input "true"
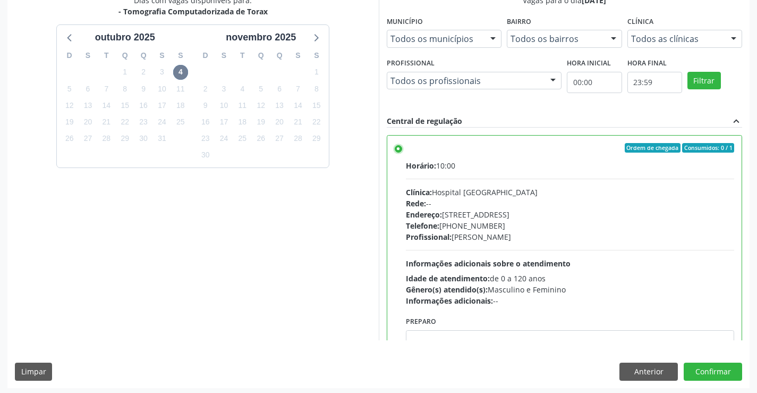
scroll to position [242, 0]
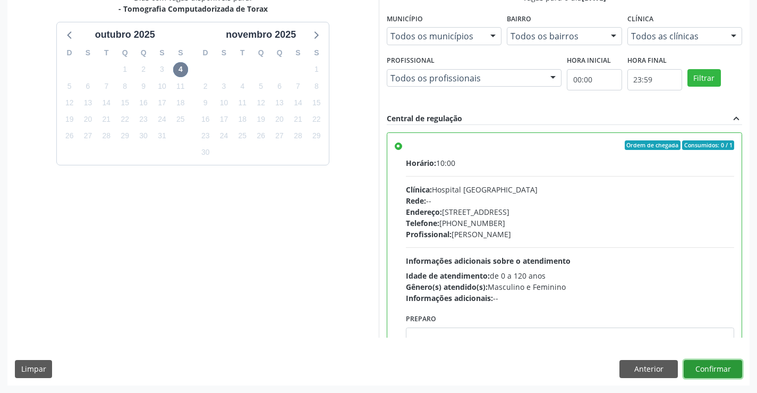
click at [708, 368] on button "Confirmar" at bounding box center [713, 369] width 58 height 18
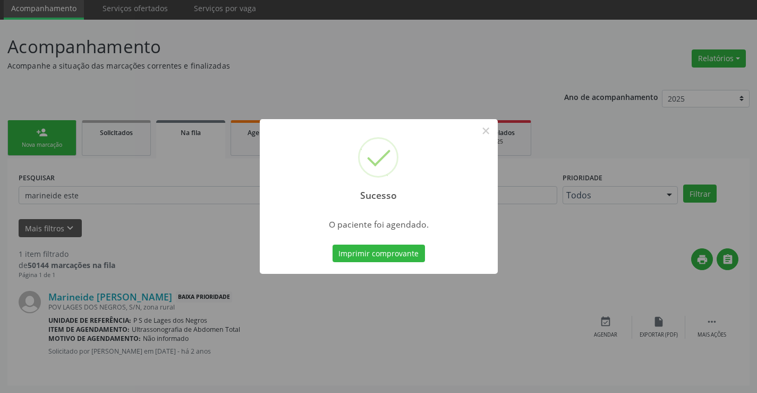
scroll to position [0, 0]
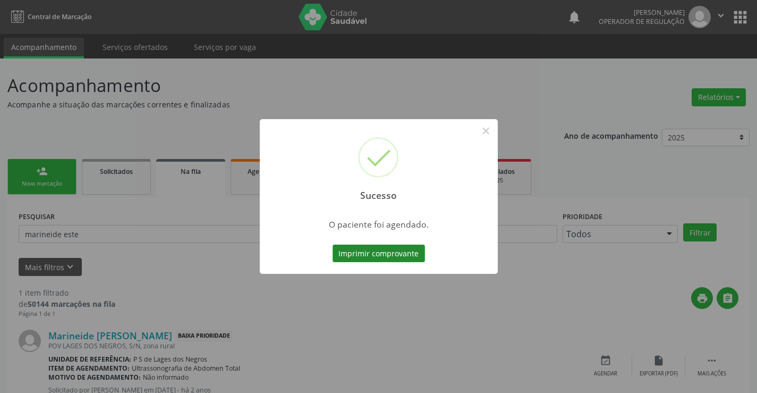
click at [375, 253] on button "Imprimir comprovante" at bounding box center [379, 253] width 92 height 18
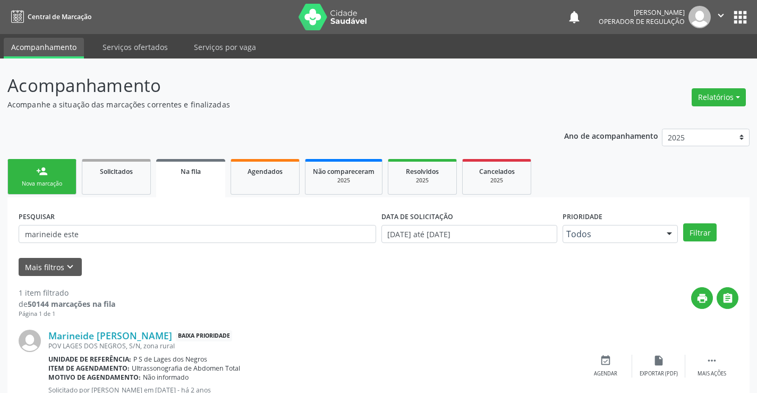
click at [64, 180] on div "Nova marcação" at bounding box center [41, 184] width 53 height 8
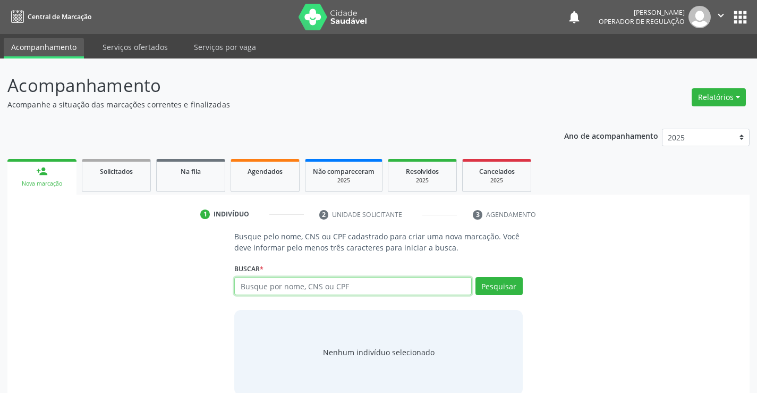
click at [289, 281] on input "text" at bounding box center [352, 286] width 237 height 18
type input "706800714129220"
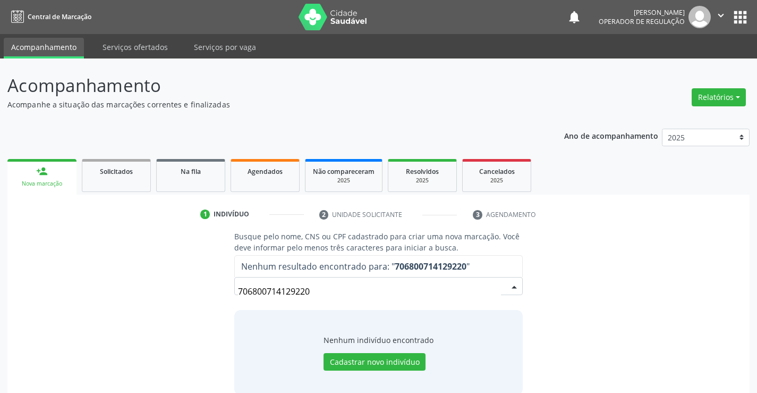
drag, startPoint x: 333, startPoint y: 287, endPoint x: 164, endPoint y: 293, distance: 168.6
click at [164, 293] on div "Busque pelo nome, CNS ou CPF cadastrado para criar uma nova marcação. Você deve…" at bounding box center [379, 313] width 728 height 164
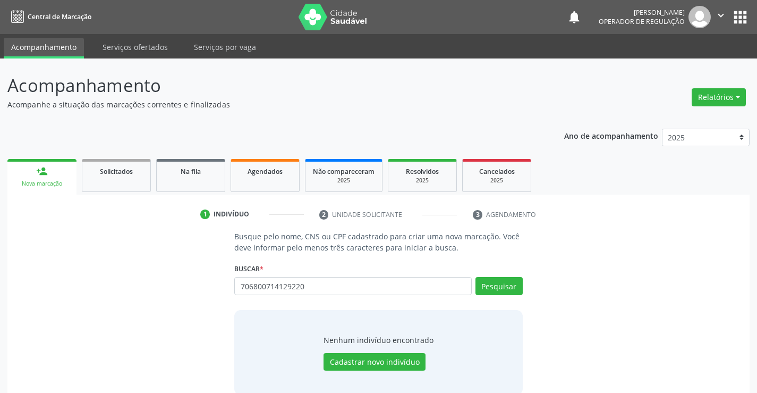
type input "706800714129220"
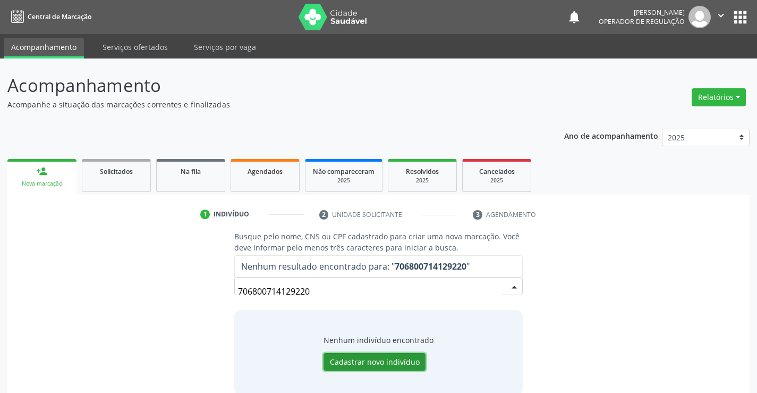
click at [361, 367] on button "Cadastrar novo indivíduo" at bounding box center [375, 362] width 102 height 18
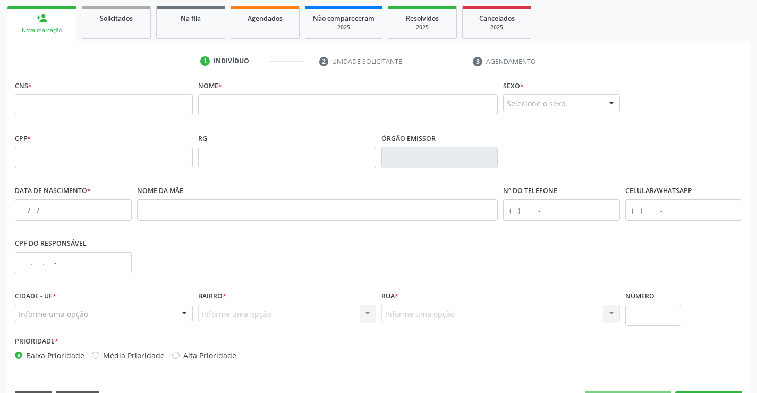
scroll to position [159, 0]
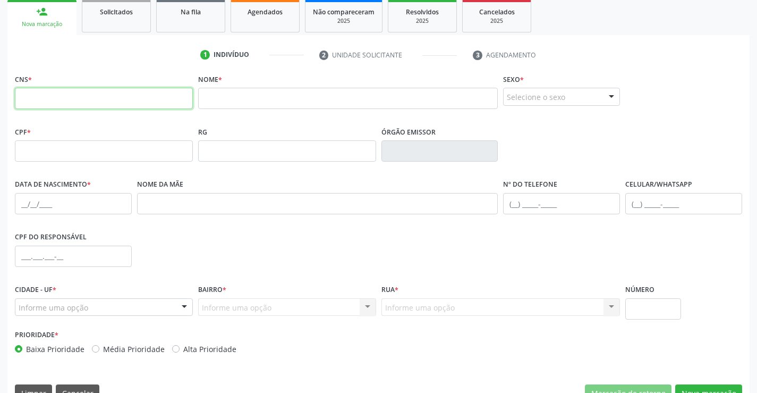
click at [78, 100] on input "text" at bounding box center [104, 98] width 178 height 21
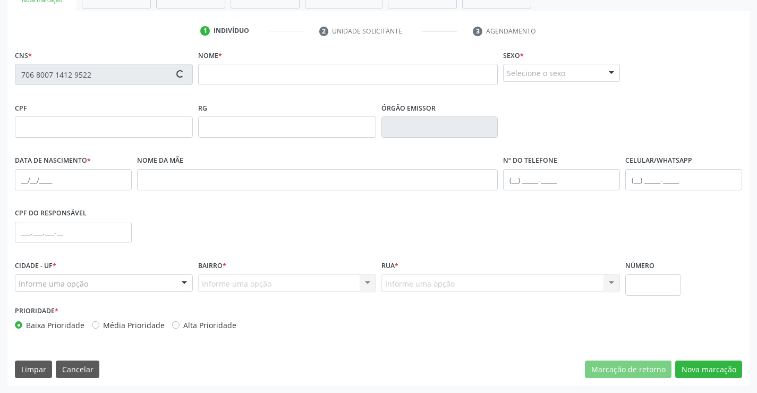
scroll to position [77, 0]
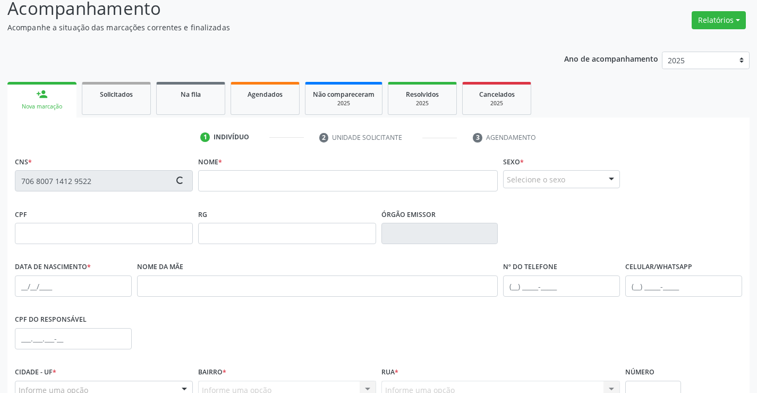
click at [137, 175] on input "706 8007 1412 9522" at bounding box center [104, 180] width 178 height 21
drag, startPoint x: 163, startPoint y: 179, endPoint x: 102, endPoint y: 190, distance: 62.1
click at [102, 190] on input "706 8007 1412 9522" at bounding box center [104, 180] width 178 height 21
type input "706 8007 1412 9220"
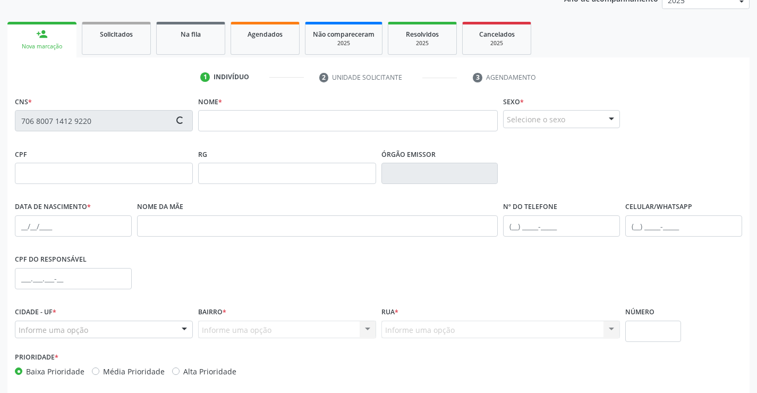
scroll to position [183, 0]
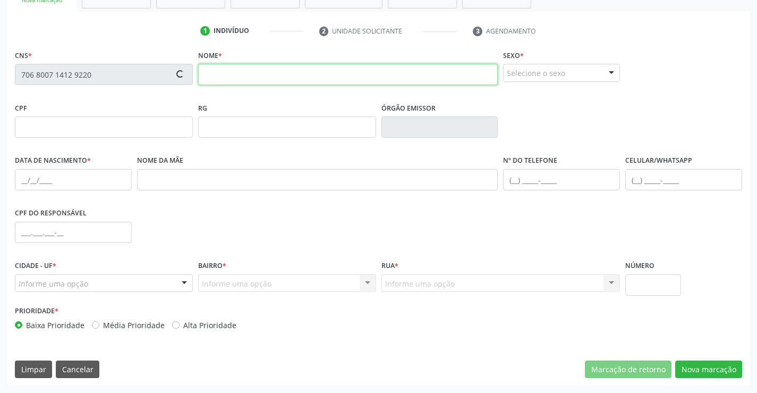
click at [235, 73] on input "text" at bounding box center [348, 74] width 300 height 21
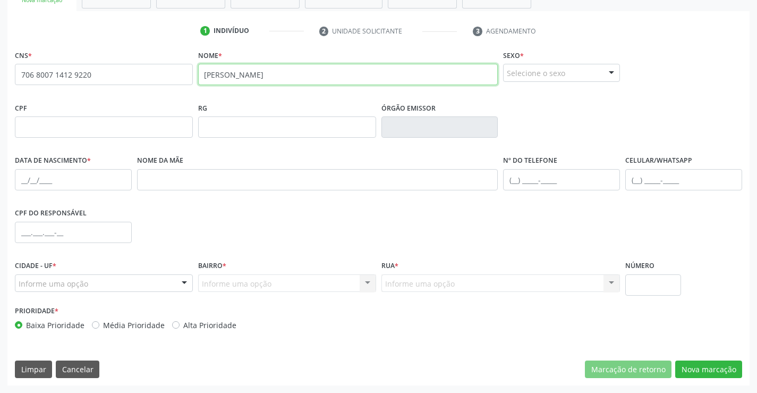
type input "maria elisa souza de jesus"
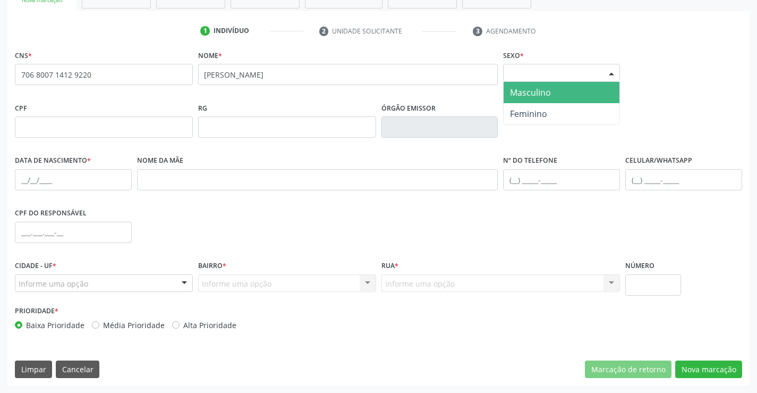
click at [613, 73] on div at bounding box center [612, 73] width 16 height 18
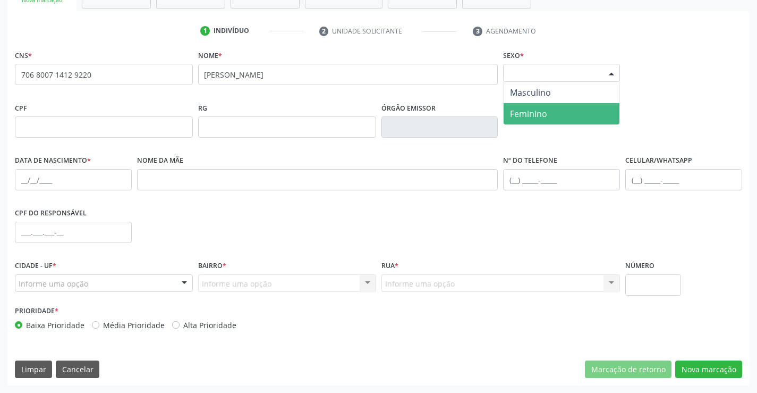
click at [535, 110] on span "Feminino" at bounding box center [528, 114] width 37 height 12
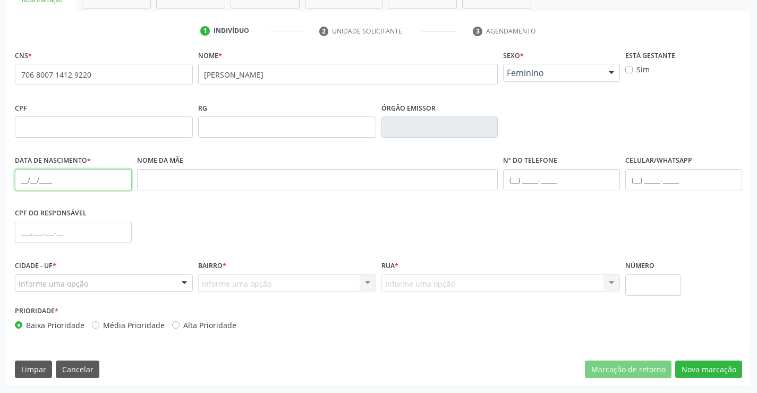
click at [66, 178] on input "text" at bounding box center [73, 179] width 117 height 21
type input "11/10/2024"
click at [523, 185] on input "text" at bounding box center [561, 179] width 117 height 21
click at [189, 278] on div at bounding box center [184, 284] width 16 height 18
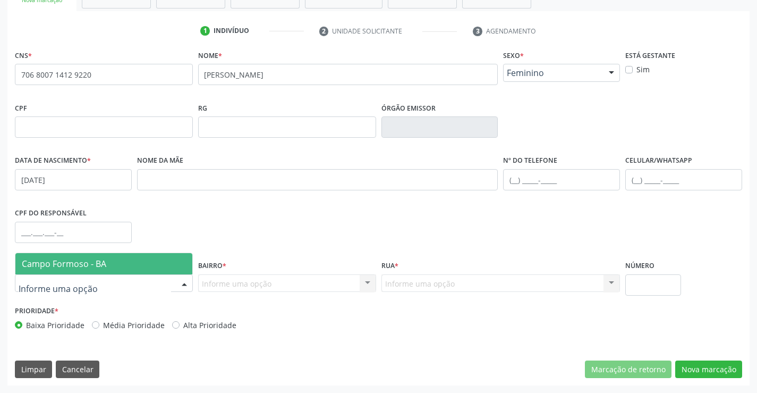
click at [133, 259] on span "Campo Formoso - BA" at bounding box center [103, 263] width 177 height 21
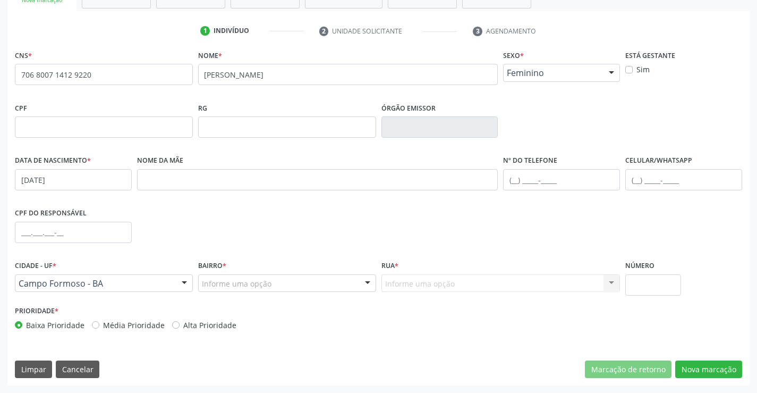
click at [355, 281] on div "Informe uma opção" at bounding box center [287, 283] width 178 height 18
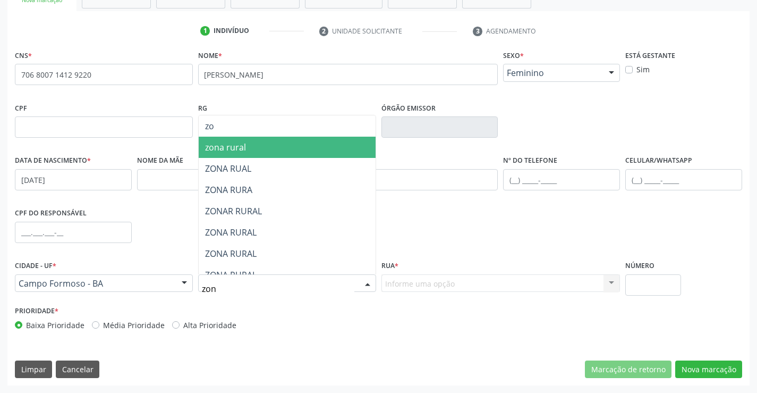
type input "zona"
click at [235, 149] on span "zona rural" at bounding box center [225, 147] width 41 height 12
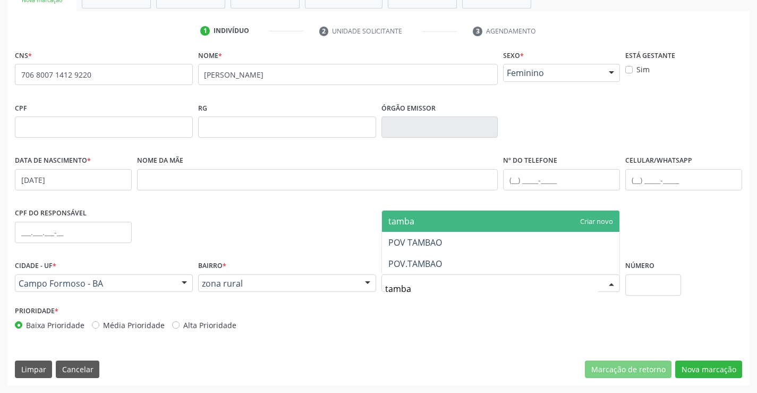
type input "tambao"
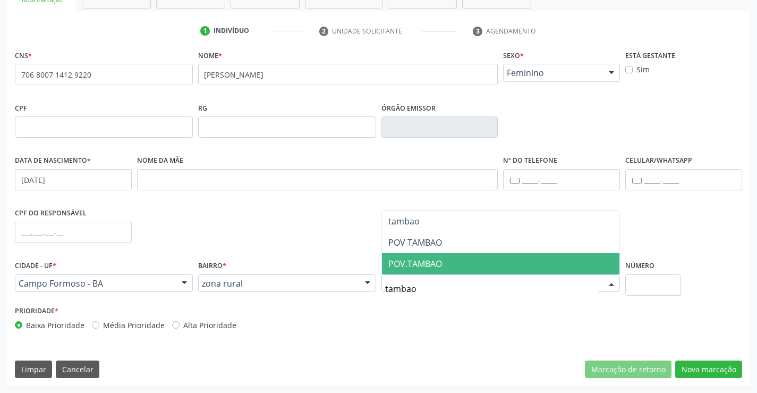
click at [428, 249] on span "POV TAMBAO" at bounding box center [501, 242] width 238 height 21
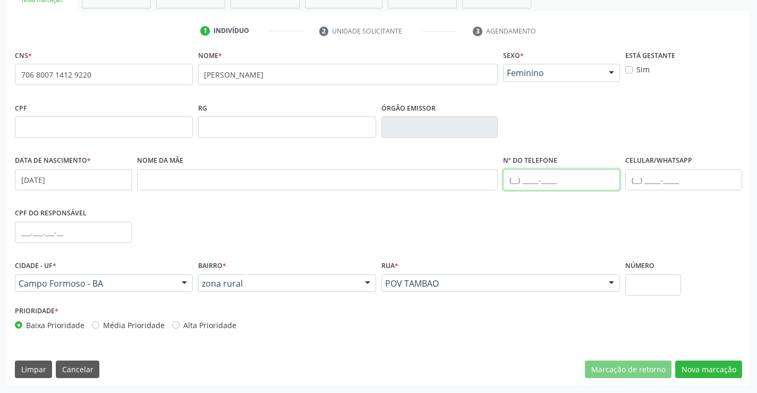
click at [522, 178] on input "text" at bounding box center [561, 179] width 117 height 21
type input "(74) 99123-2735"
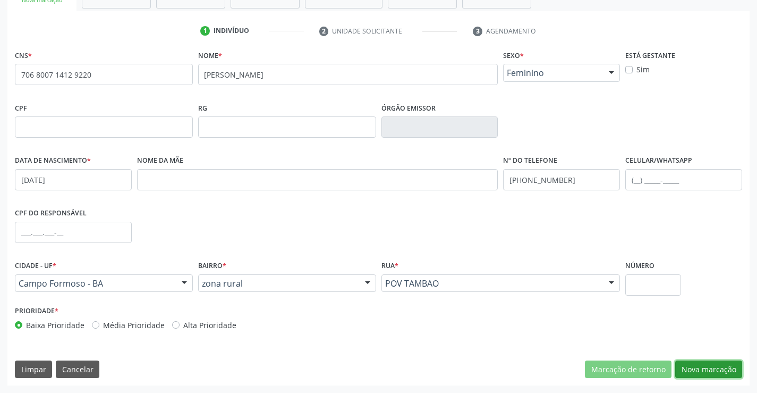
click at [706, 368] on button "Nova marcação" at bounding box center [708, 369] width 67 height 18
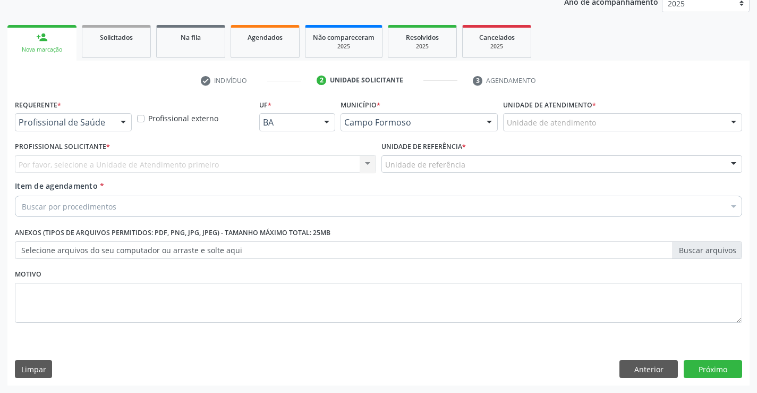
click at [113, 122] on div "Profissional de Saúde Profissional de Saúde Paciente Nenhum resultado encontrad…" at bounding box center [73, 122] width 117 height 18
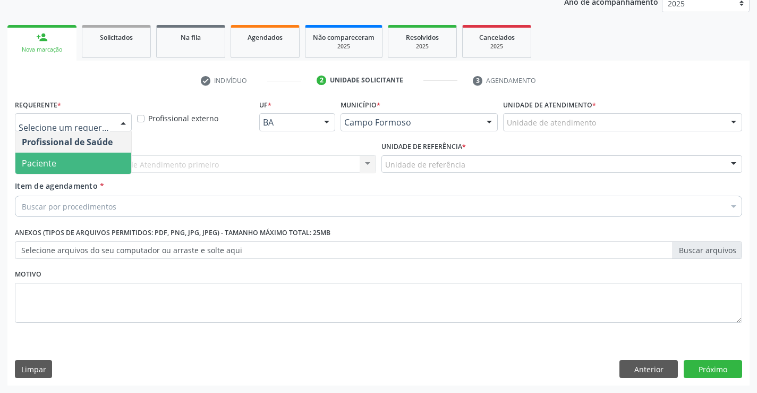
click at [62, 159] on span "Paciente" at bounding box center [73, 163] width 116 height 21
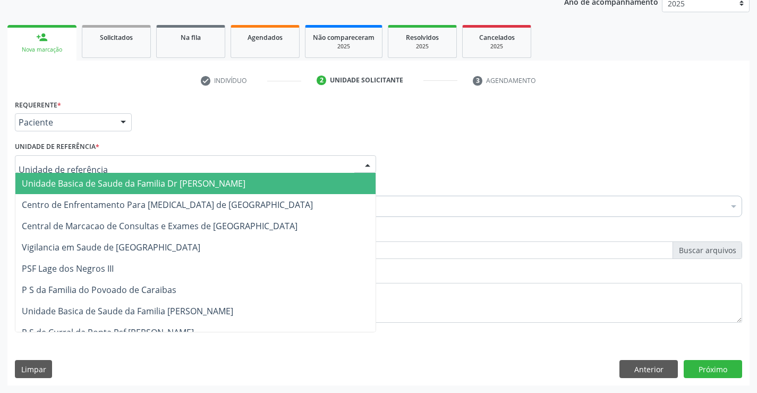
click at [129, 165] on div at bounding box center [195, 164] width 361 height 18
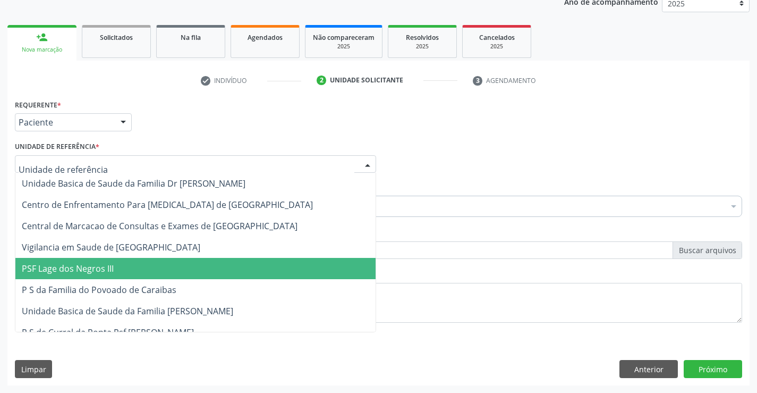
click at [128, 285] on span "P S da Familia do Povoado de Caraibas" at bounding box center [99, 290] width 155 height 12
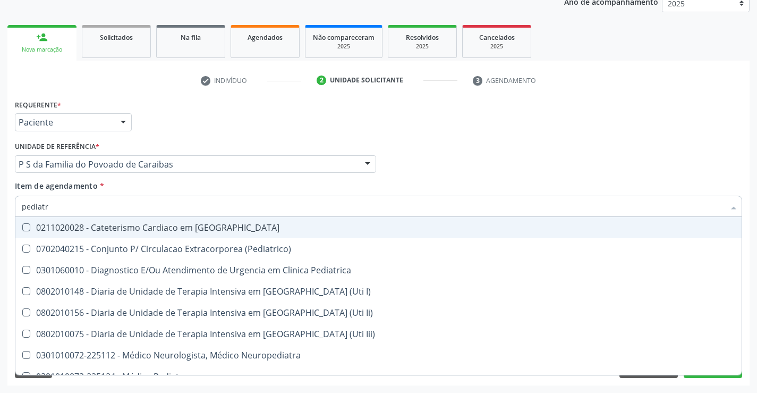
type input "pediatra"
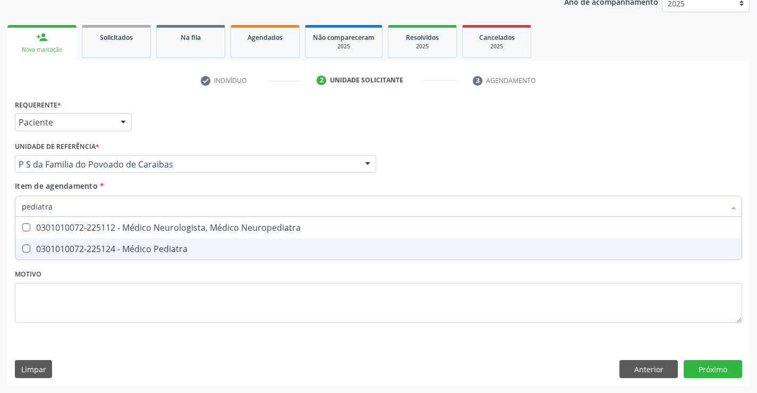
click at [108, 250] on div "0301010072-225124 - Médico Pediatra" at bounding box center [379, 248] width 714 height 9
checkbox Pediatra "true"
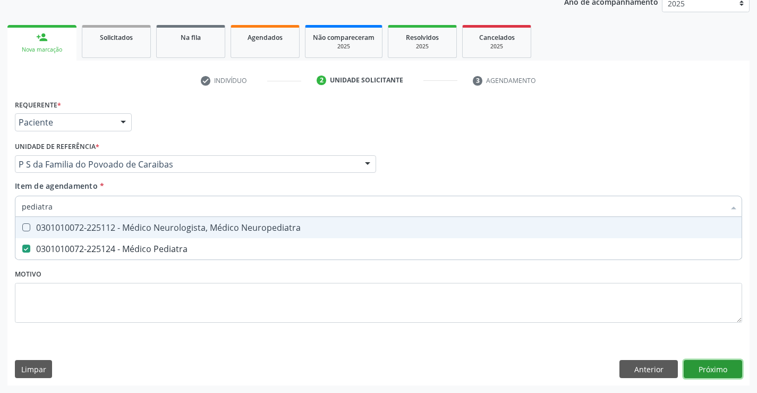
click at [711, 365] on div "Requerente * Paciente Profissional de Saúde Paciente Nenhum resultado encontrad…" at bounding box center [378, 241] width 742 height 289
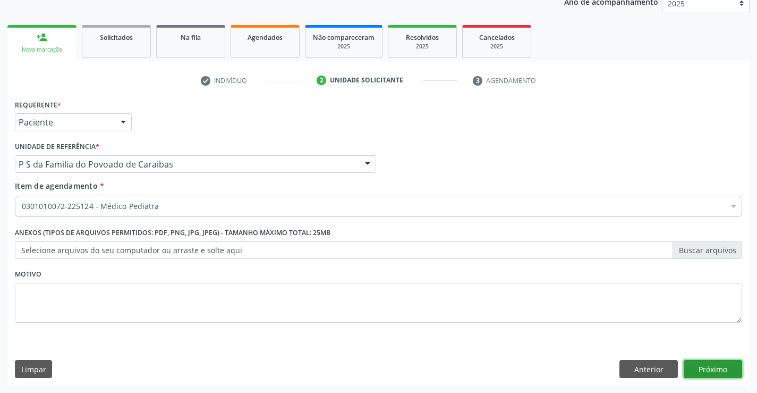
click at [711, 365] on button "Próximo" at bounding box center [713, 369] width 58 height 18
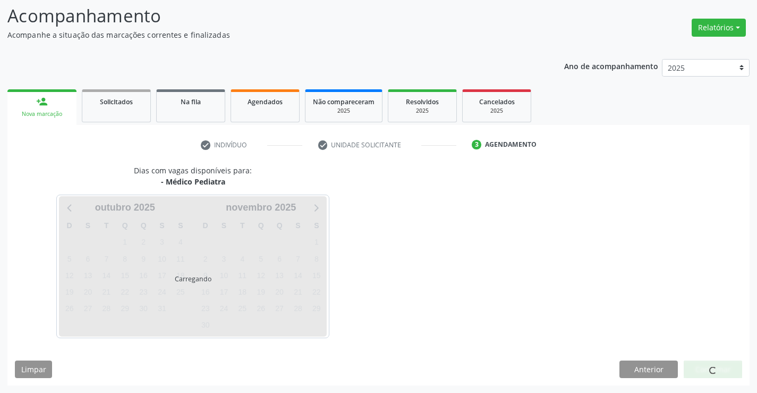
scroll to position [70, 0]
click at [724, 367] on div at bounding box center [713, 369] width 58 height 18
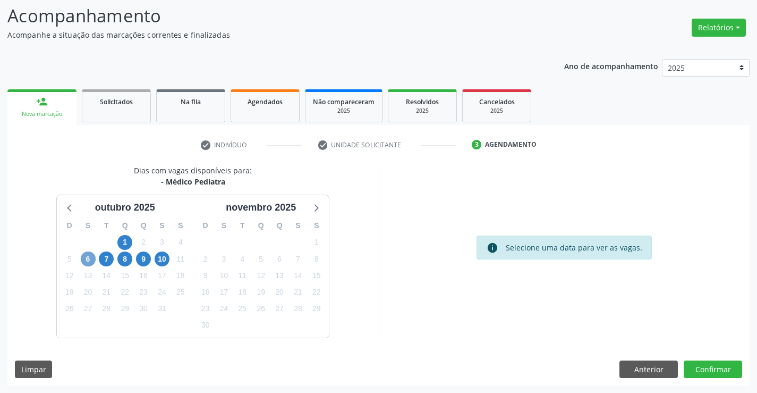
click at [88, 263] on span "6" at bounding box center [88, 258] width 15 height 15
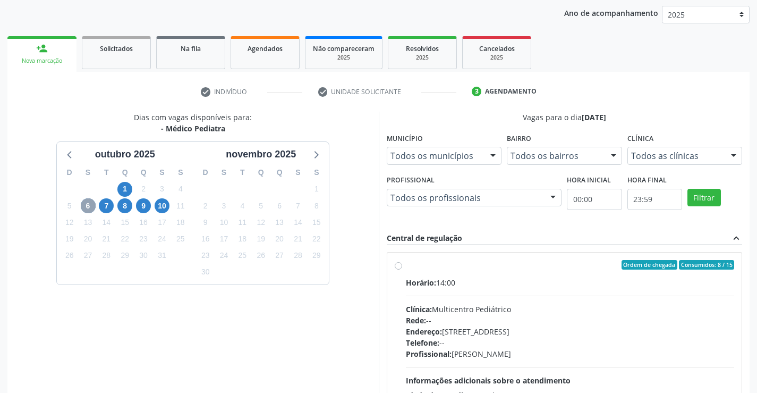
scroll to position [176, 0]
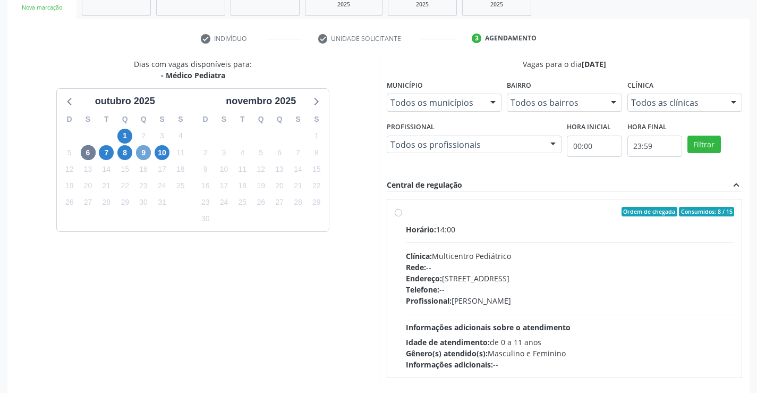
click at [142, 155] on span "9" at bounding box center [143, 152] width 15 height 15
click at [107, 150] on span "7" at bounding box center [106, 152] width 15 height 15
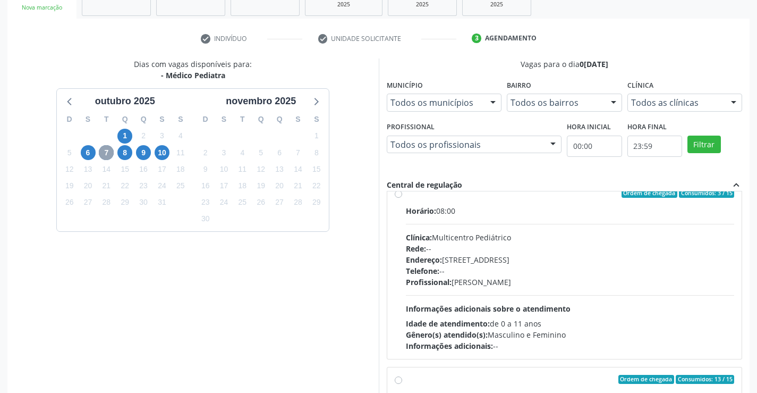
scroll to position [0, 0]
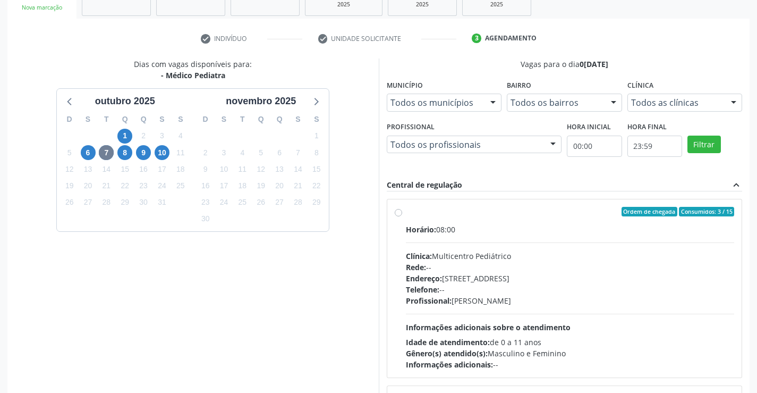
click at [547, 303] on div "Profissional: Maria Eleny Goncalves de Oliveira Porto" at bounding box center [570, 300] width 329 height 11
click at [402, 216] on input "Ordem de chegada Consumidos: 3 / 15 Horário: 08:00 Clínica: Multicentro Pediátr…" at bounding box center [398, 212] width 7 height 10
radio input "true"
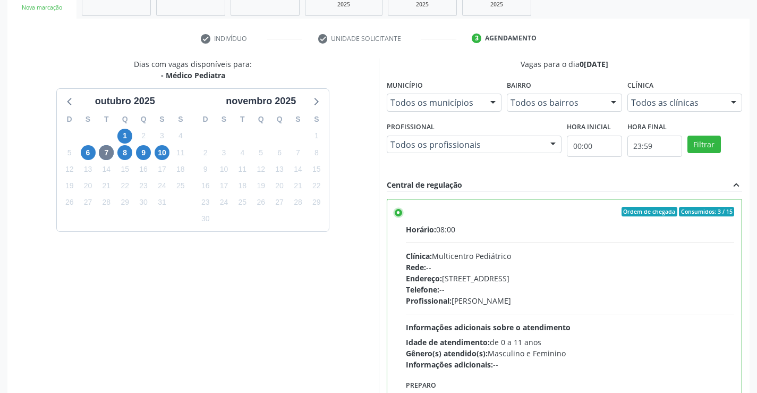
scroll to position [242, 0]
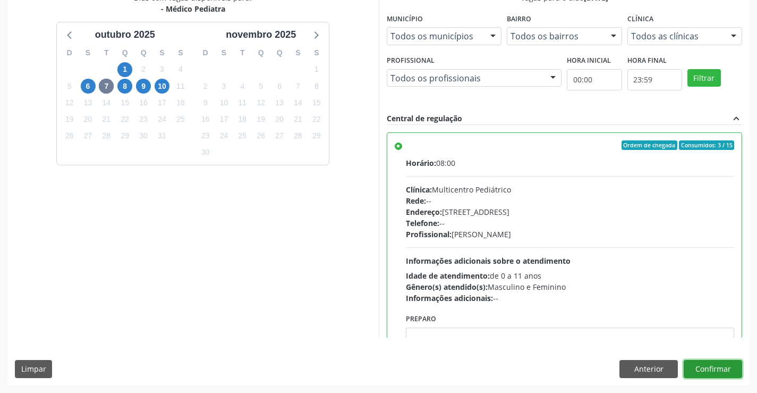
click at [714, 367] on button "Confirmar" at bounding box center [713, 369] width 58 height 18
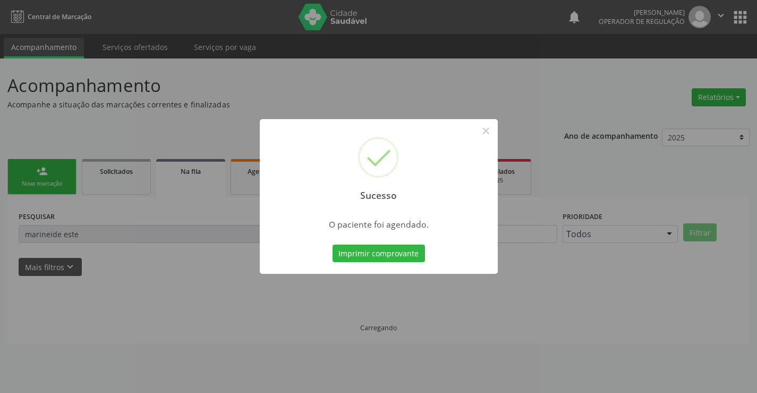
scroll to position [0, 0]
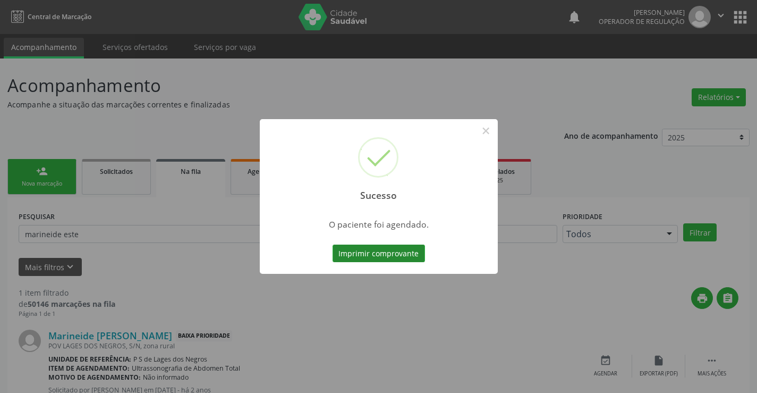
click at [344, 249] on button "Imprimir comprovante" at bounding box center [379, 253] width 92 height 18
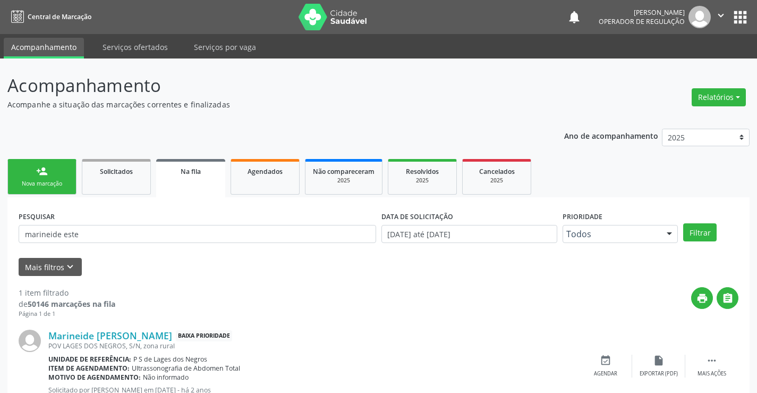
click at [36, 177] on link "person_add Nova marcação" at bounding box center [41, 177] width 69 height 36
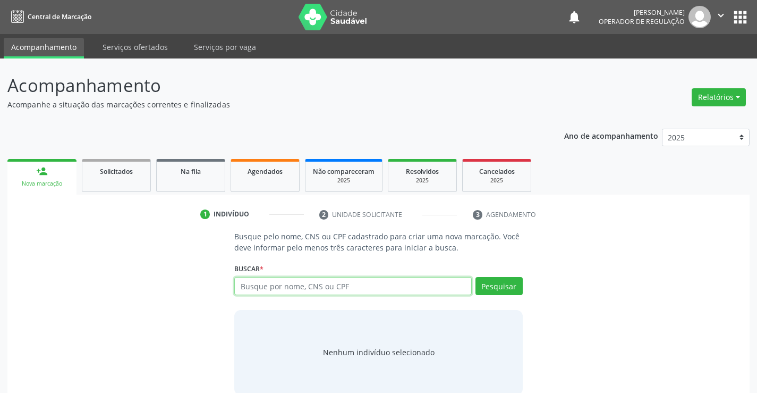
click at [312, 286] on input "text" at bounding box center [352, 286] width 237 height 18
click at [265, 286] on input "text" at bounding box center [352, 286] width 237 height 18
type input "01159091501"
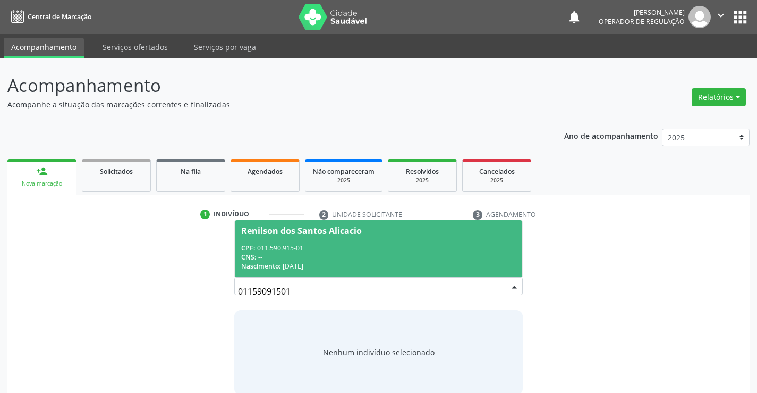
click at [353, 251] on div "CPF: 011.590.915-01" at bounding box center [378, 247] width 274 height 9
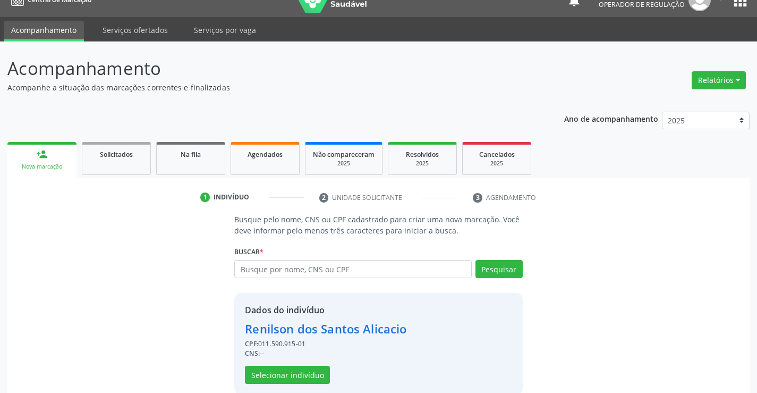
scroll to position [33, 0]
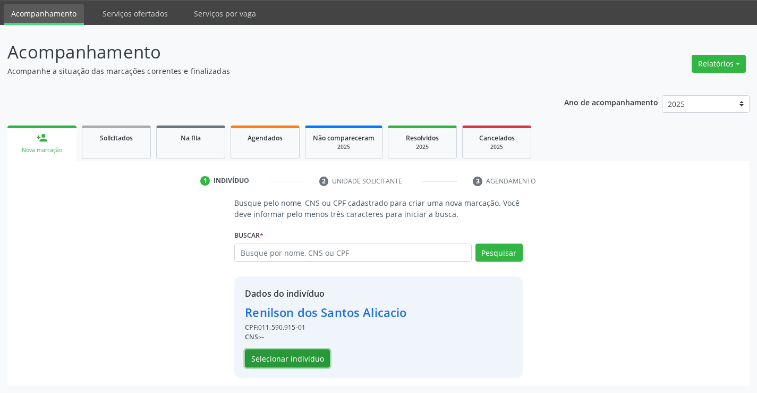
click at [293, 359] on button "Selecionar indivíduo" at bounding box center [287, 358] width 85 height 18
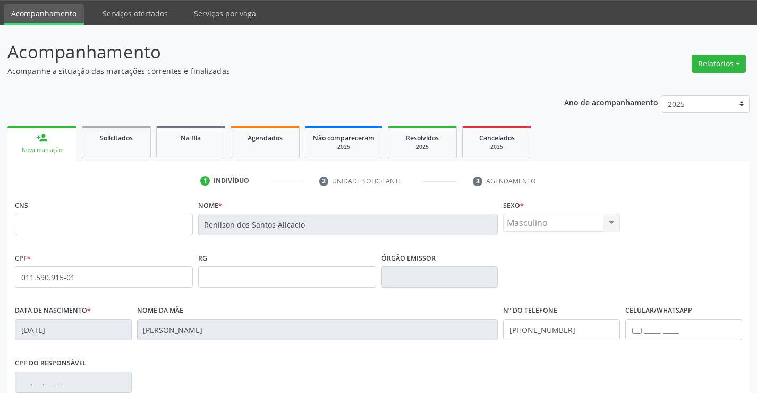
scroll to position [183, 0]
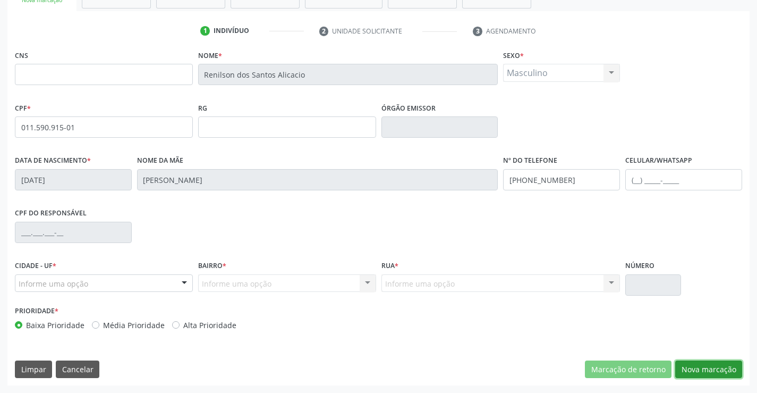
click at [702, 369] on button "Nova marcação" at bounding box center [708, 369] width 67 height 18
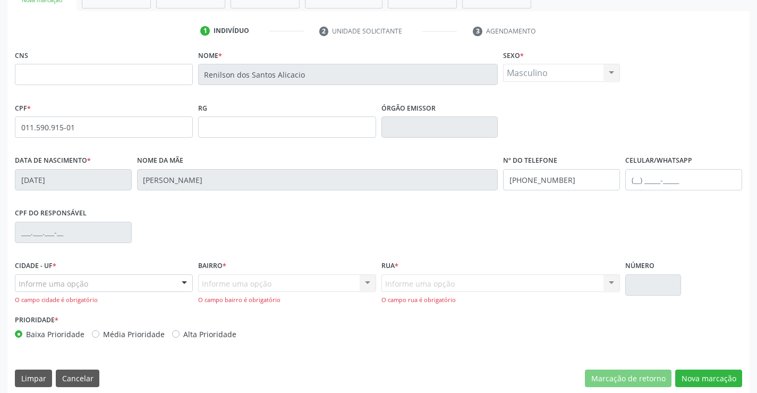
click at [187, 282] on div at bounding box center [184, 284] width 16 height 18
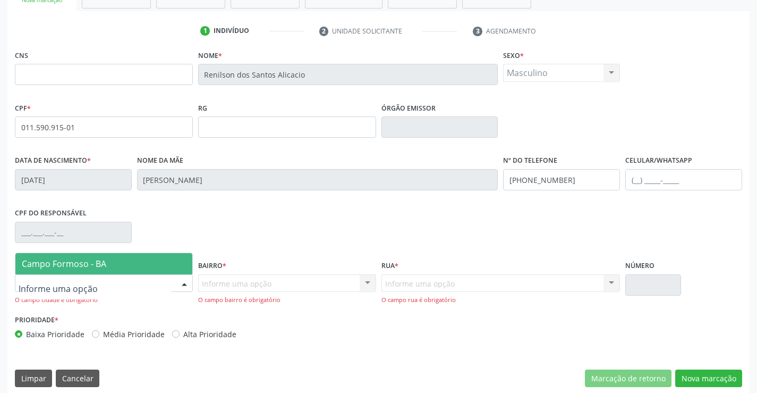
click at [139, 255] on span "Campo Formoso - BA" at bounding box center [103, 263] width 177 height 21
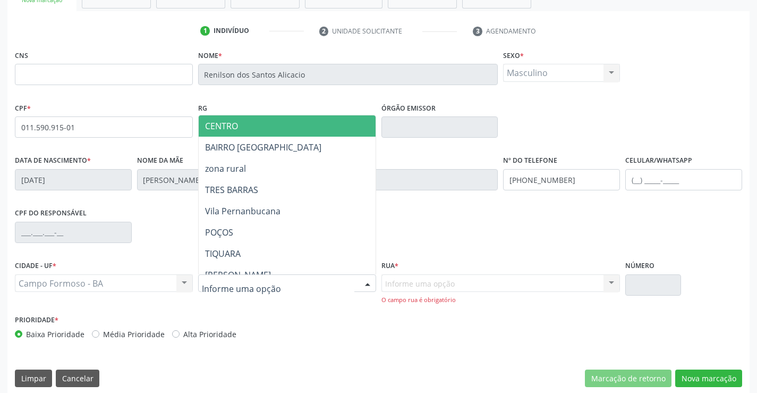
click at [353, 288] on div at bounding box center [287, 283] width 178 height 18
click at [239, 133] on span "CENTRO" at bounding box center [314, 125] width 230 height 21
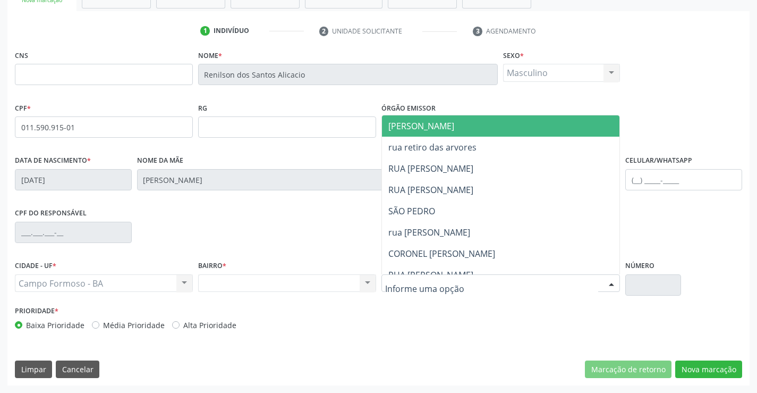
click at [443, 126] on span "JUCA MARQUES" at bounding box center [421, 126] width 66 height 12
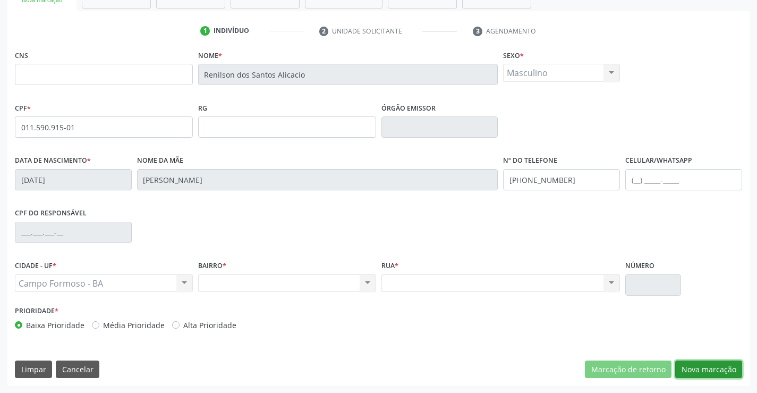
click at [729, 365] on button "Nova marcação" at bounding box center [708, 369] width 67 height 18
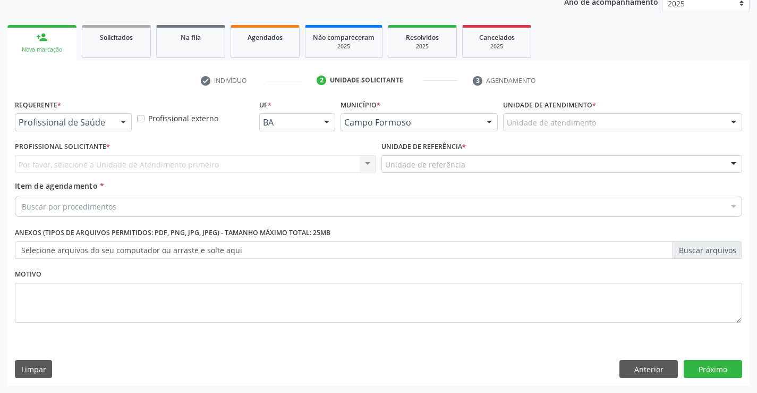
scroll to position [134, 0]
click at [123, 122] on div at bounding box center [123, 123] width 16 height 18
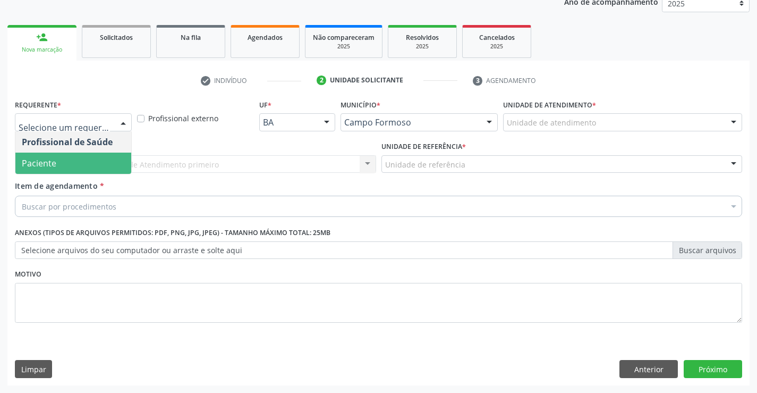
click at [60, 160] on span "Paciente" at bounding box center [73, 163] width 116 height 21
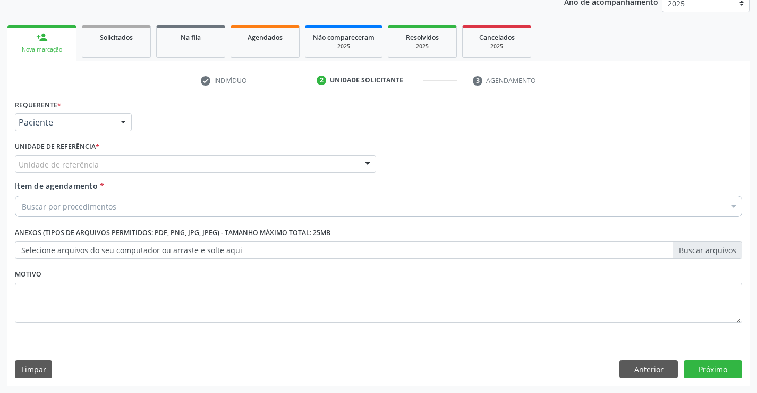
click at [115, 165] on div "Unidade de referência" at bounding box center [195, 164] width 361 height 18
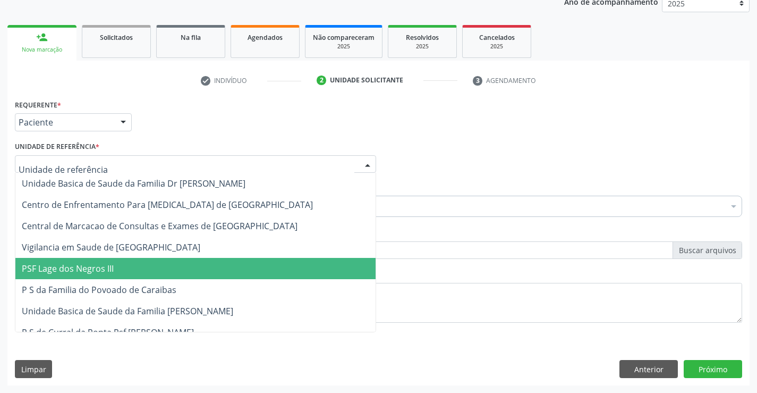
click at [102, 275] on span "PSF Lage dos Negros III" at bounding box center [195, 268] width 360 height 21
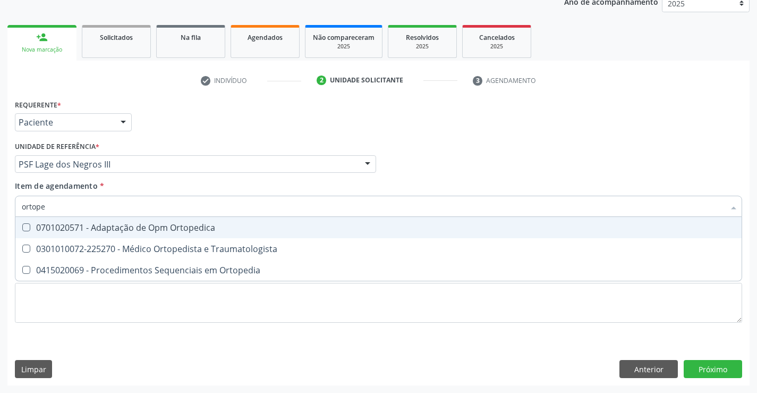
type input "ortoped"
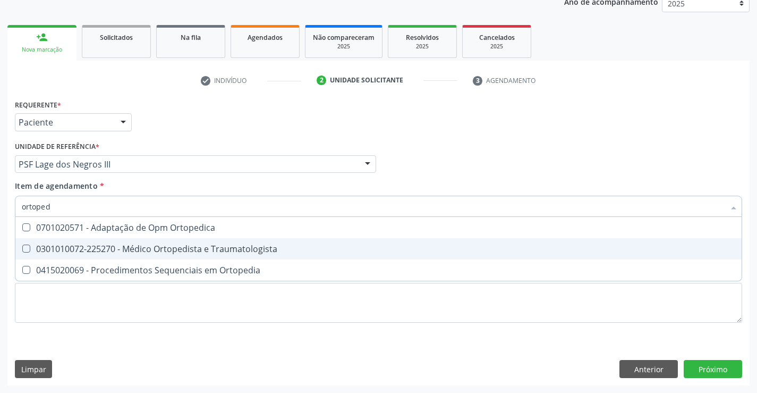
click at [115, 249] on div "0301010072-225270 - Médico Ortopedista e Traumatologista" at bounding box center [379, 248] width 714 height 9
checkbox Traumatologista "true"
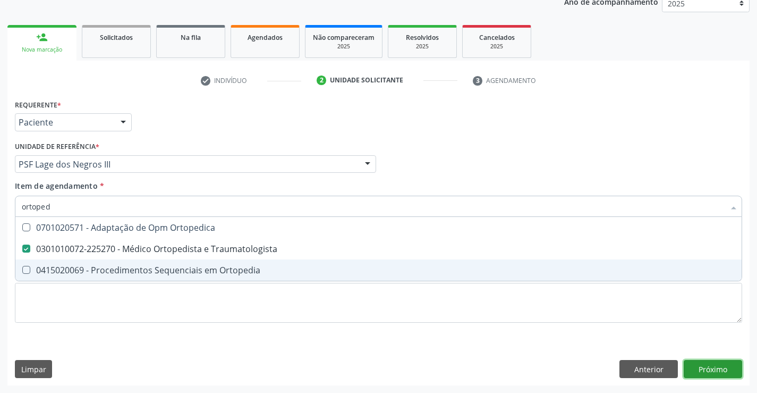
click at [699, 366] on div "Requerente * Paciente Profissional de Saúde Paciente Nenhum resultado encontrad…" at bounding box center [378, 241] width 742 height 289
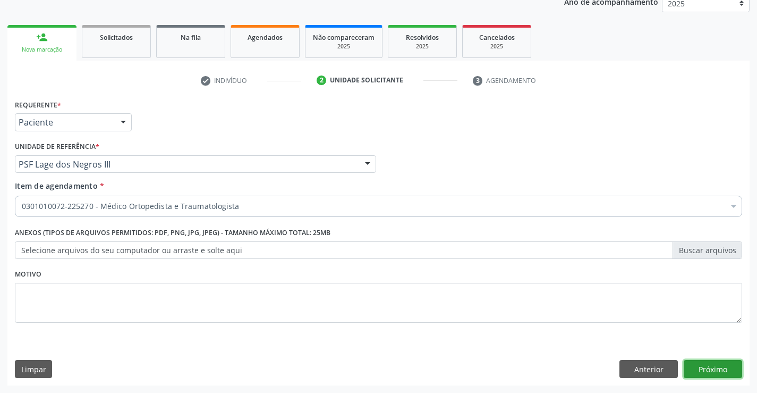
click at [704, 365] on button "Próximo" at bounding box center [713, 369] width 58 height 18
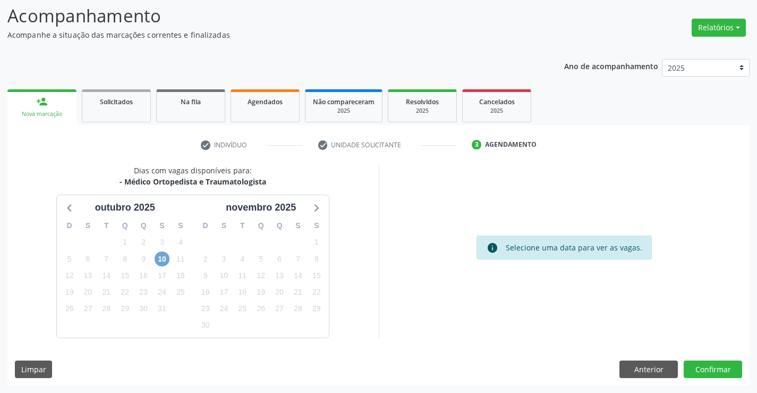
click at [163, 258] on span "10" at bounding box center [162, 258] width 15 height 15
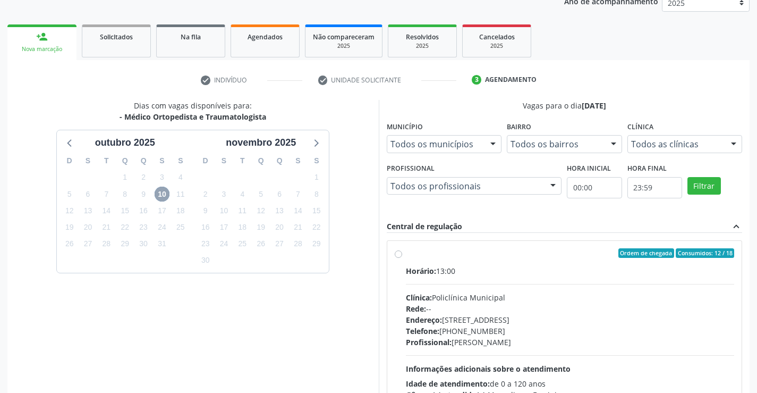
scroll to position [223, 0]
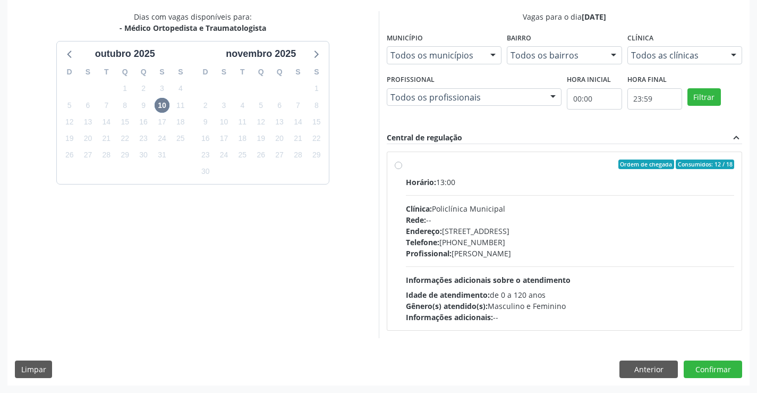
click at [564, 294] on div "Idade de atendimento: de 0 a 120 anos" at bounding box center [570, 294] width 329 height 11
click at [402, 169] on input "Ordem de chegada Consumidos: 12 / 18 Horário: 13:00 Clínica: Policlínica Munici…" at bounding box center [398, 164] width 7 height 10
radio input "true"
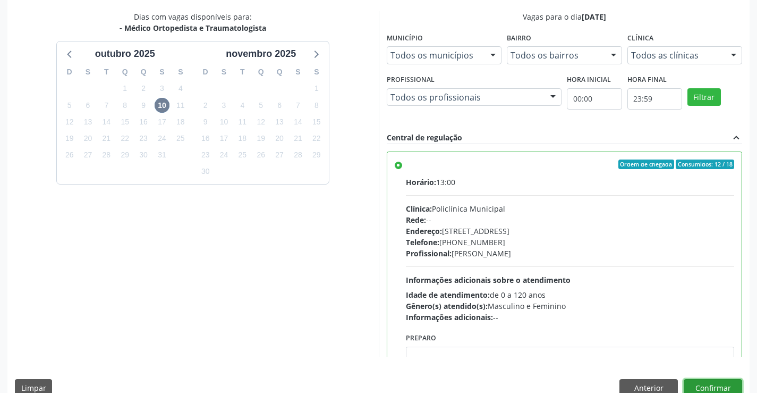
click at [688, 384] on button "Confirmar" at bounding box center [713, 388] width 58 height 18
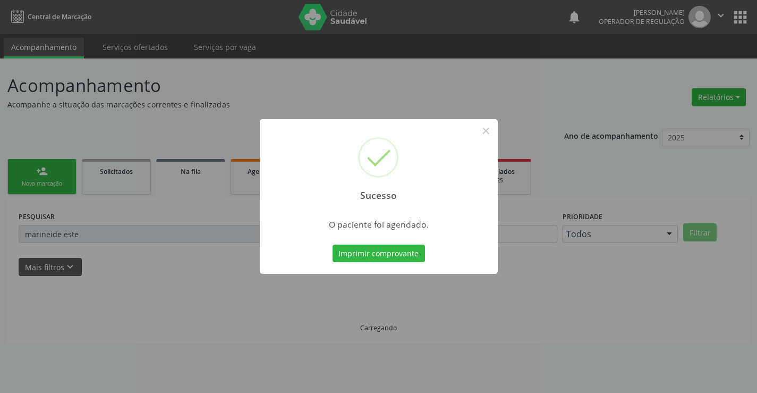
scroll to position [0, 0]
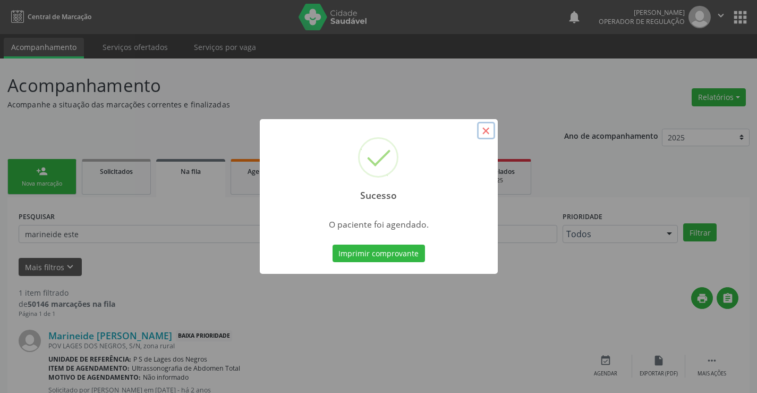
click at [484, 133] on button "×" at bounding box center [486, 131] width 18 height 18
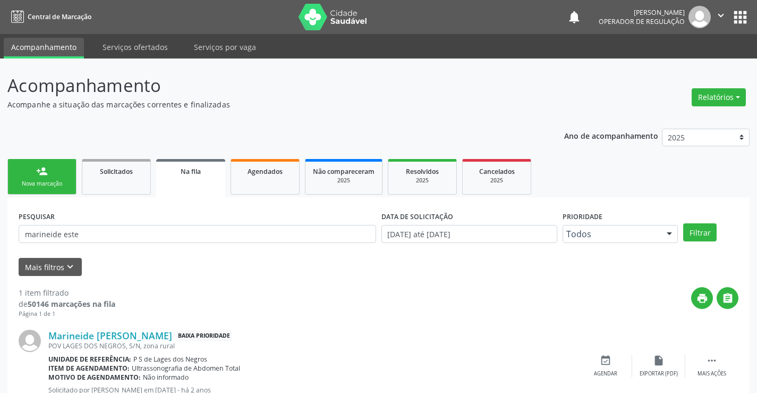
click at [364, 100] on p "Acompanhe a situação das marcações correntes e finalizadas" at bounding box center [267, 104] width 520 height 11
click at [722, 11] on icon "" at bounding box center [721, 16] width 12 height 12
click at [675, 67] on link "Sair" at bounding box center [693, 64] width 73 height 15
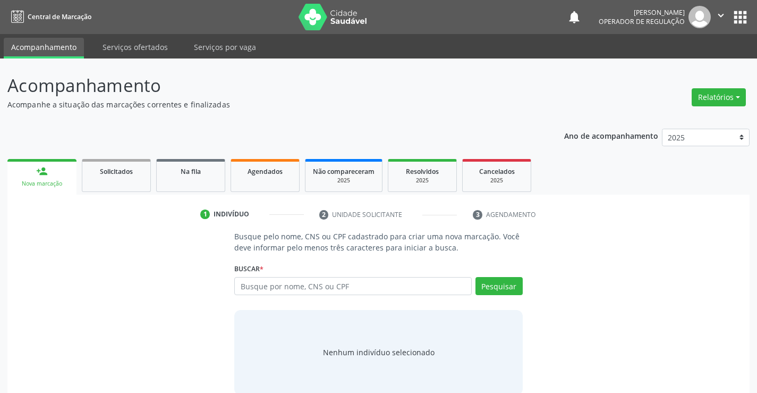
click at [330, 280] on input "text" at bounding box center [352, 286] width 237 height 18
type input "[PERSON_NAME]"
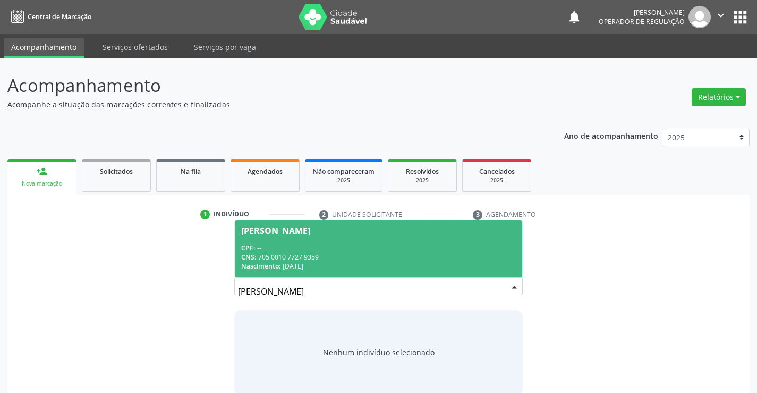
click at [384, 241] on span "[PERSON_NAME] CPF: -- CNS: 705 0010 7727 9359 Nascimento: [DATE]" at bounding box center [378, 248] width 287 height 57
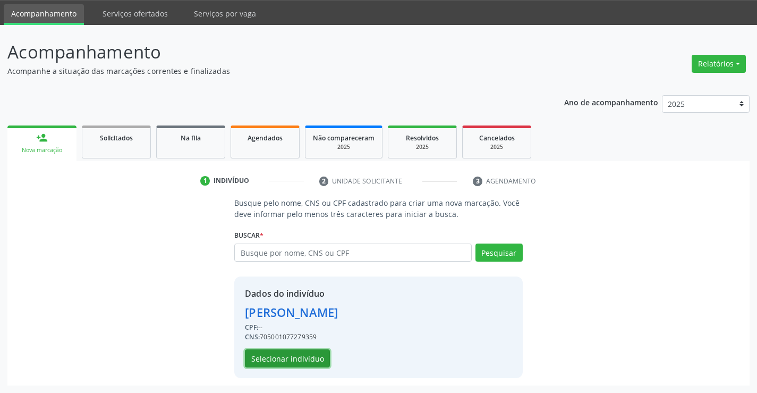
click at [297, 358] on button "Selecionar indivíduo" at bounding box center [287, 358] width 85 height 18
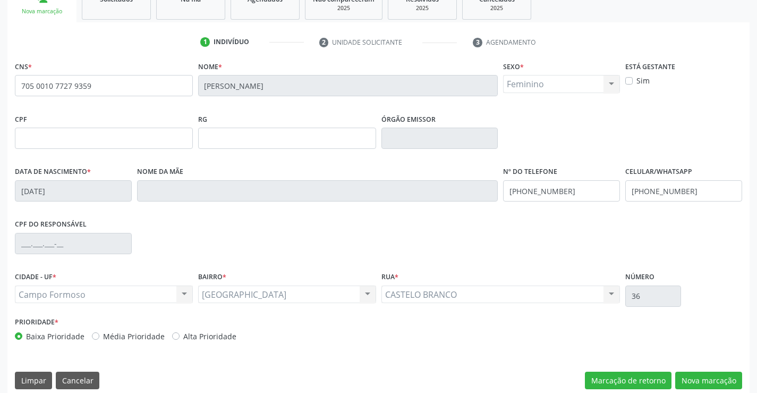
scroll to position [183, 0]
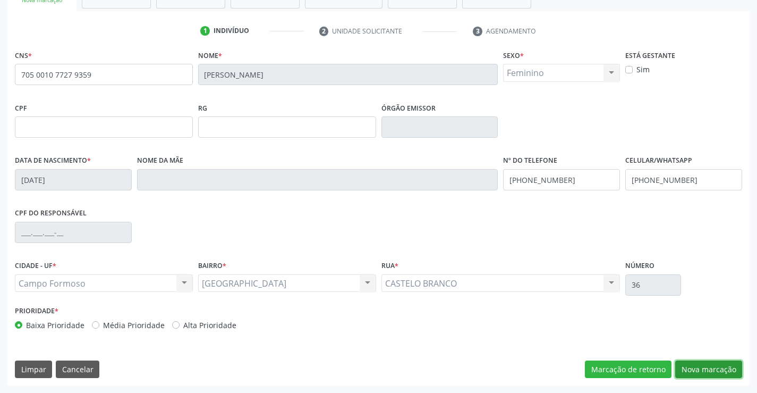
click at [701, 366] on button "Nova marcação" at bounding box center [708, 369] width 67 height 18
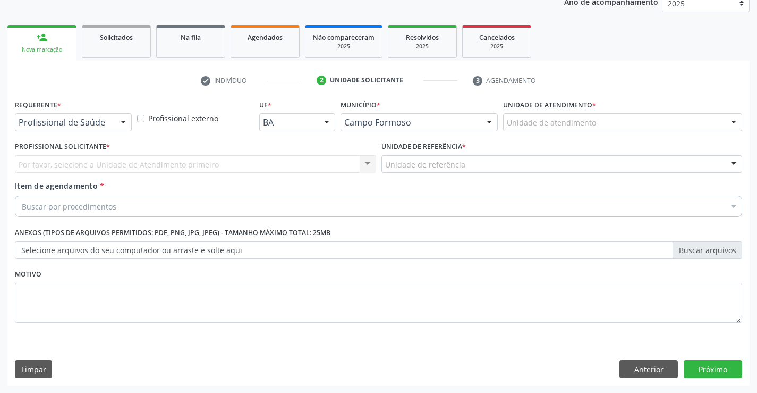
scroll to position [134, 0]
click at [121, 120] on div at bounding box center [123, 123] width 16 height 18
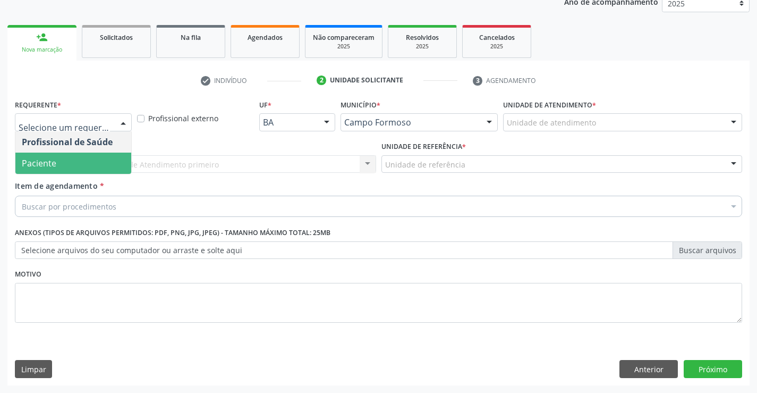
click at [31, 160] on span "Paciente" at bounding box center [39, 163] width 35 height 12
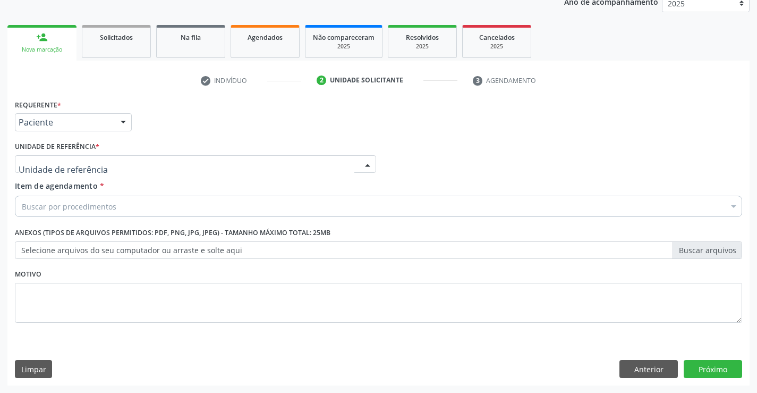
click at [117, 163] on div at bounding box center [195, 164] width 361 height 18
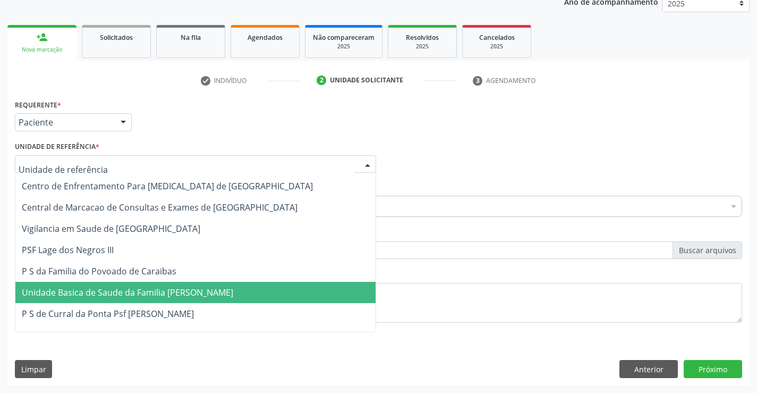
scroll to position [0, 0]
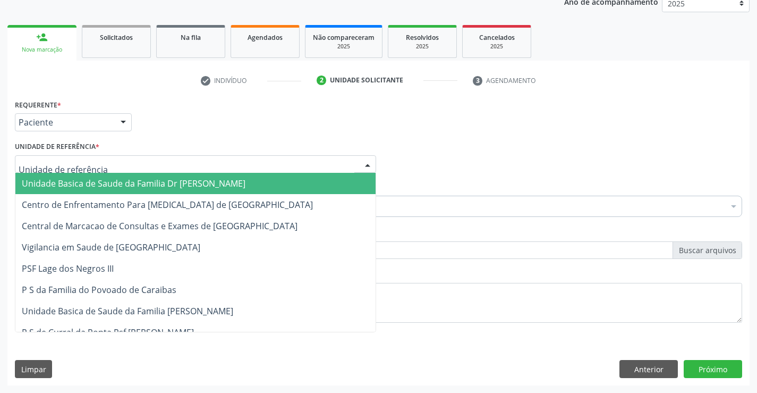
click at [188, 188] on span "Unidade Basica de Saude da Familia Dr [PERSON_NAME]" at bounding box center [134, 183] width 224 height 12
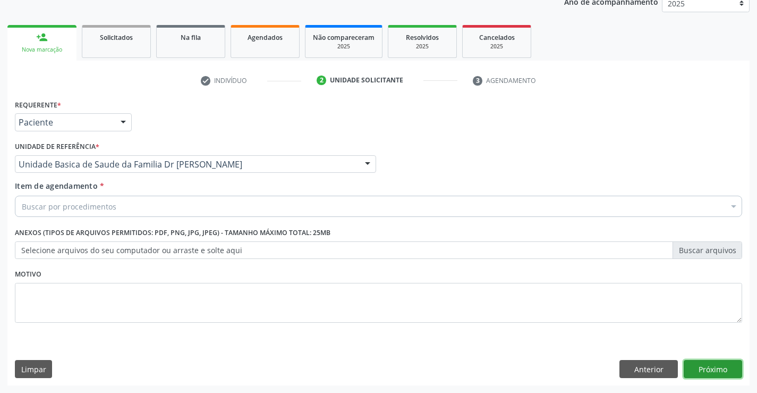
click at [715, 366] on button "Próximo" at bounding box center [713, 369] width 58 height 18
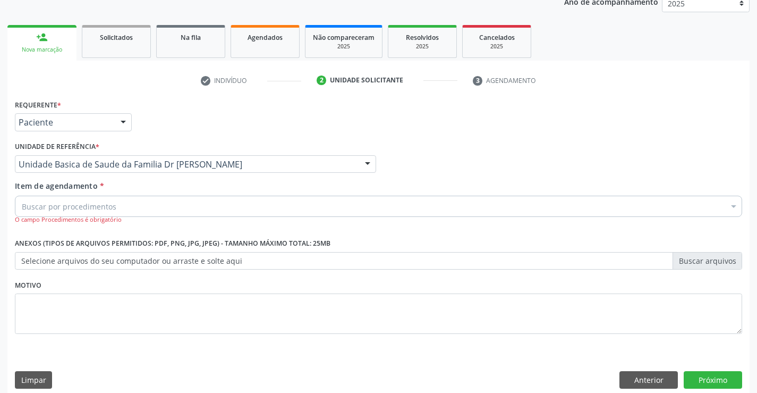
click at [167, 201] on div "Buscar por procedimentos" at bounding box center [379, 206] width 728 height 21
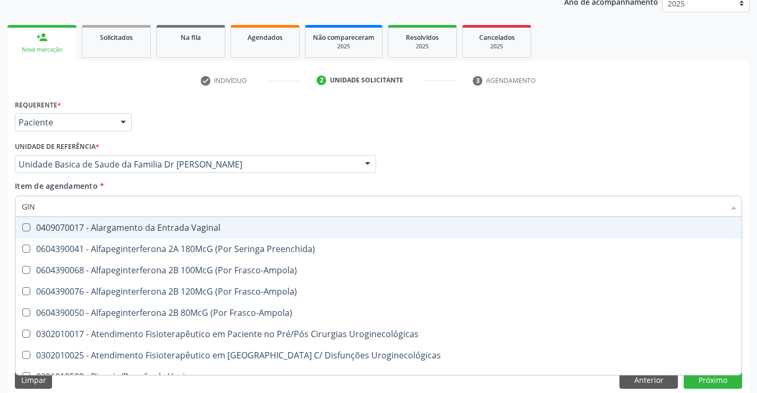
click at [167, 201] on input "GIN" at bounding box center [373, 206] width 703 height 21
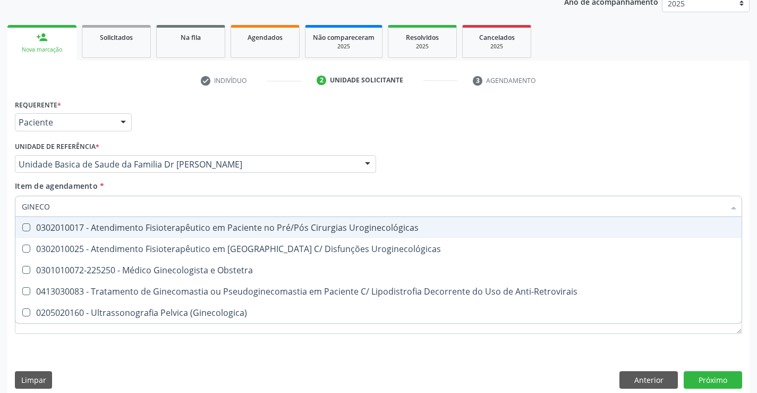
type input "GINECOL"
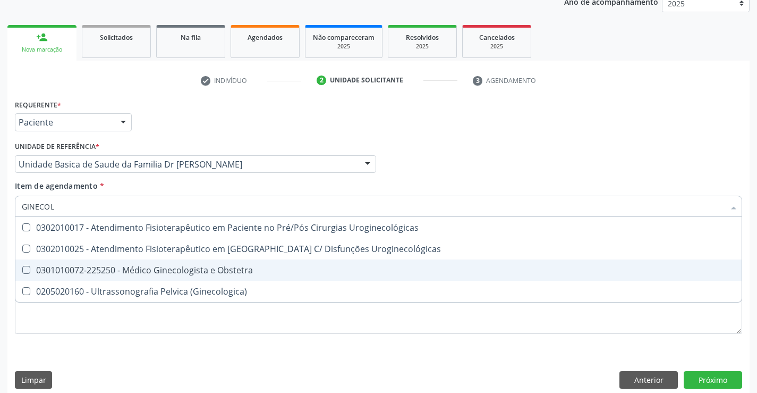
click at [206, 269] on div "0301010072-225250 - Médico Ginecologista e Obstetra" at bounding box center [379, 270] width 714 height 9
checkbox Obstetra "true"
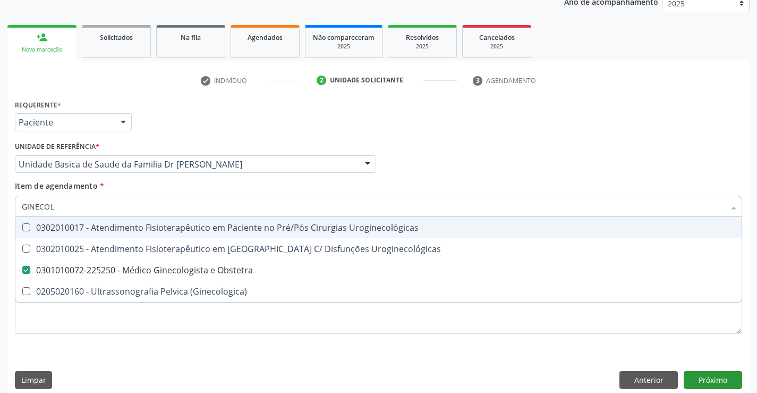
click at [550, 124] on div "Requerente * Paciente Profissional de Saúde Paciente Nenhum resultado encontrad…" at bounding box center [378, 117] width 733 height 41
click at [698, 378] on button "Próximo" at bounding box center [713, 380] width 58 height 18
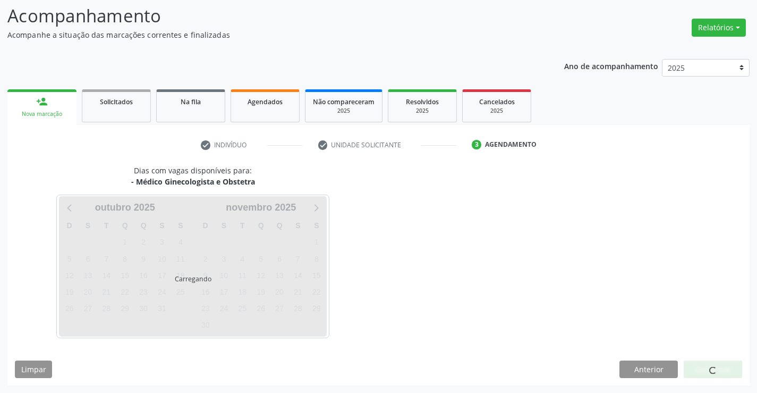
scroll to position [70, 0]
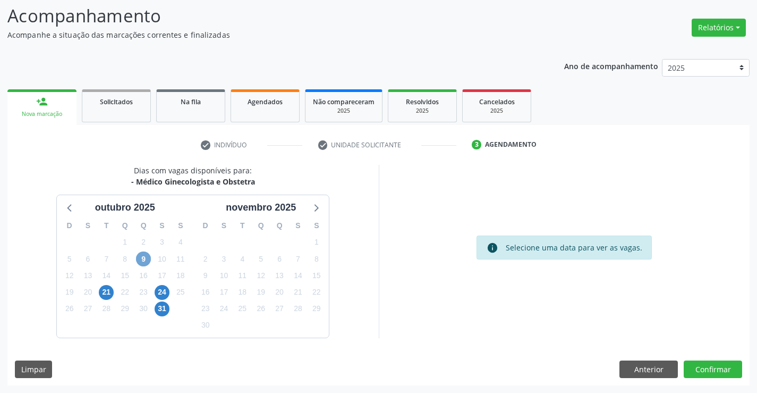
click at [146, 260] on span "9" at bounding box center [143, 258] width 15 height 15
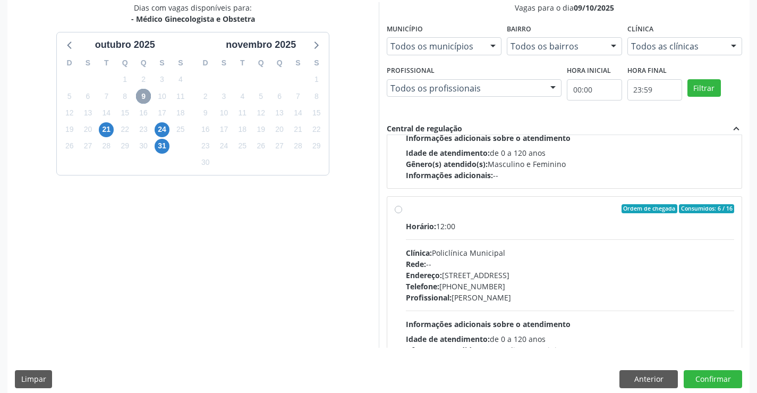
scroll to position [159, 0]
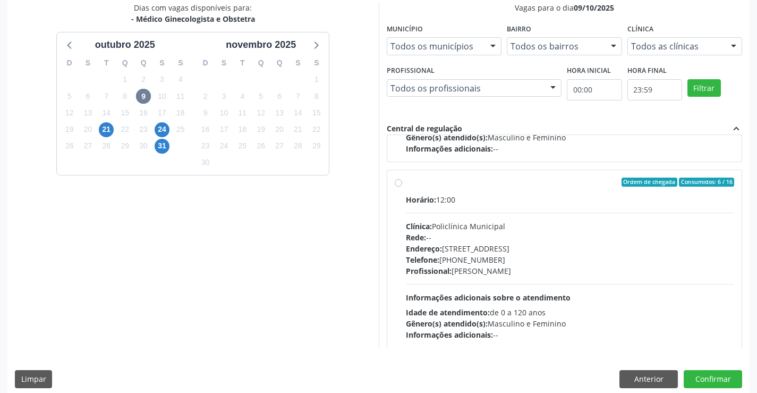
click at [533, 267] on div "Profissional: [PERSON_NAME]" at bounding box center [570, 270] width 329 height 11
click at [402, 187] on input "Ordem de chegada Consumidos: 6 / 16 Horário: 12:00 Clínica: Policlínica Municip…" at bounding box center [398, 182] width 7 height 10
radio input "true"
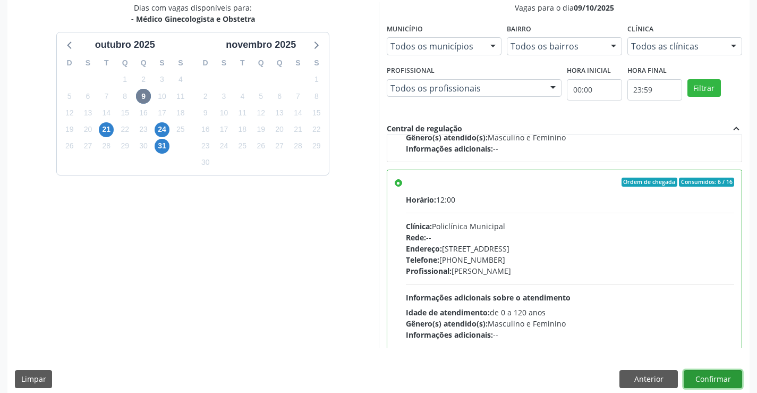
click at [703, 376] on button "Confirmar" at bounding box center [713, 379] width 58 height 18
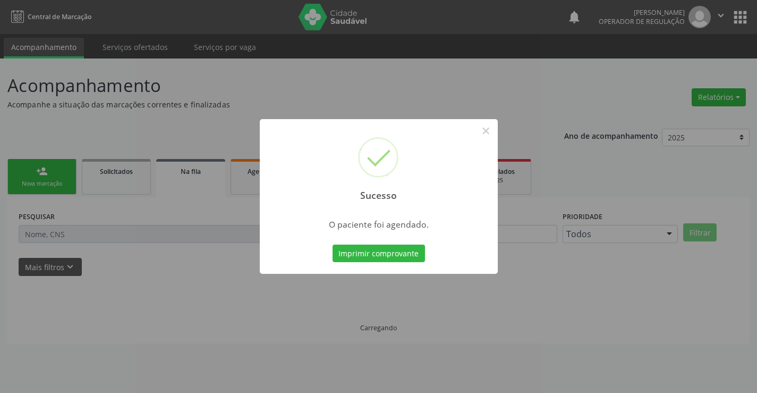
scroll to position [0, 0]
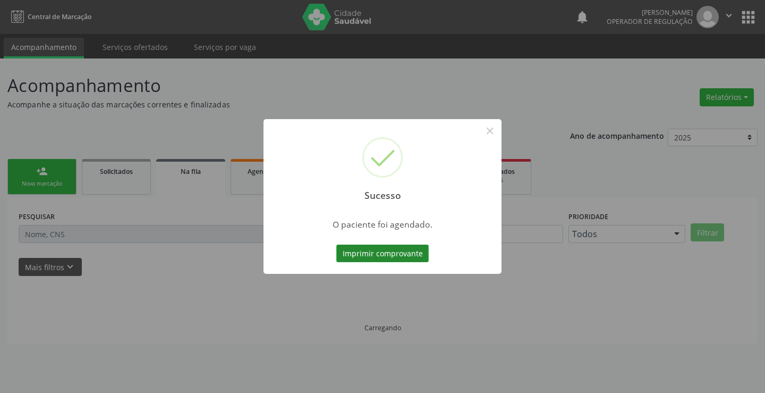
click at [385, 249] on button "Imprimir comprovante" at bounding box center [382, 253] width 92 height 18
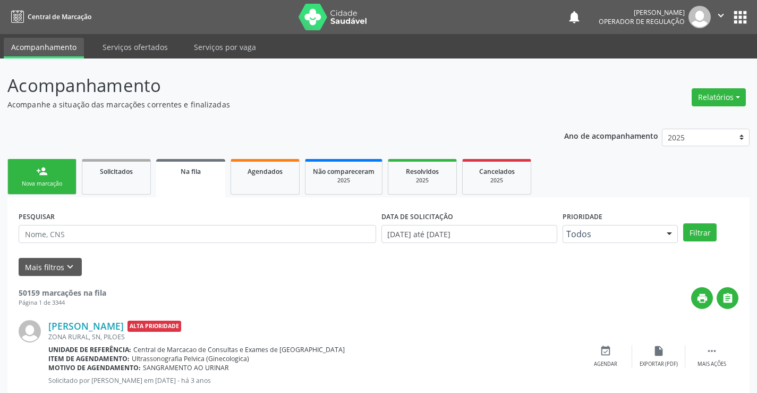
click at [720, 13] on icon "" at bounding box center [721, 16] width 12 height 12
click at [685, 62] on link "Sair" at bounding box center [693, 64] width 73 height 15
